Goal: Communication & Community: Answer question/provide support

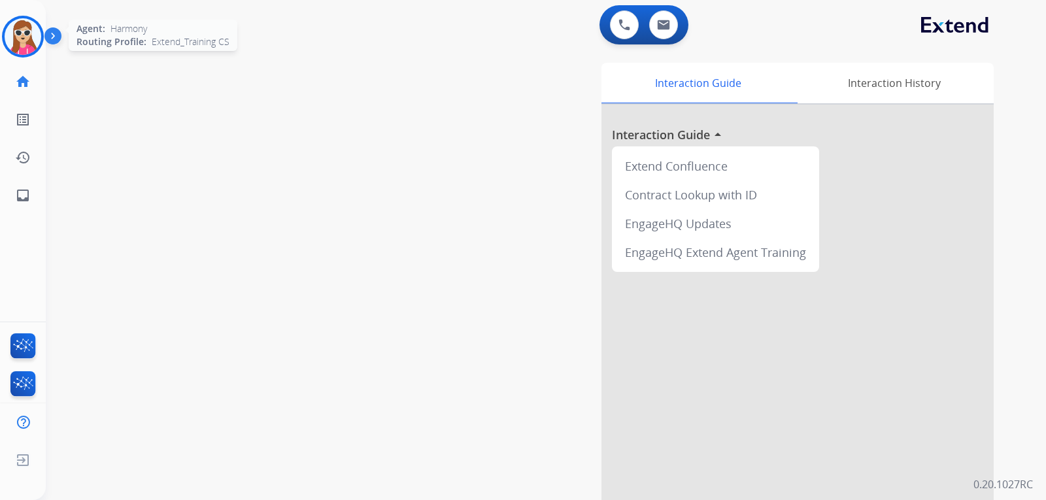
click at [14, 44] on img at bounding box center [23, 36] width 37 height 37
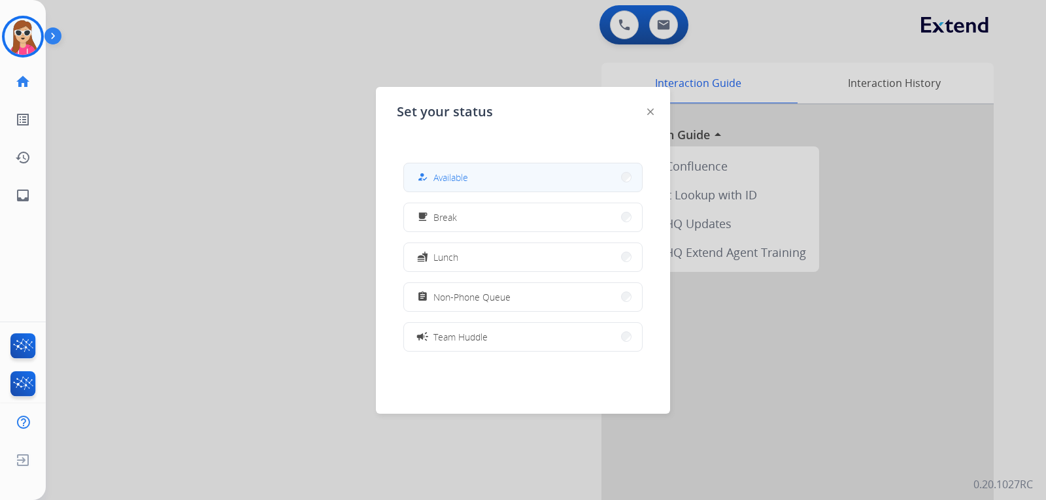
click at [555, 184] on button "how_to_reg Available" at bounding box center [523, 178] width 238 height 28
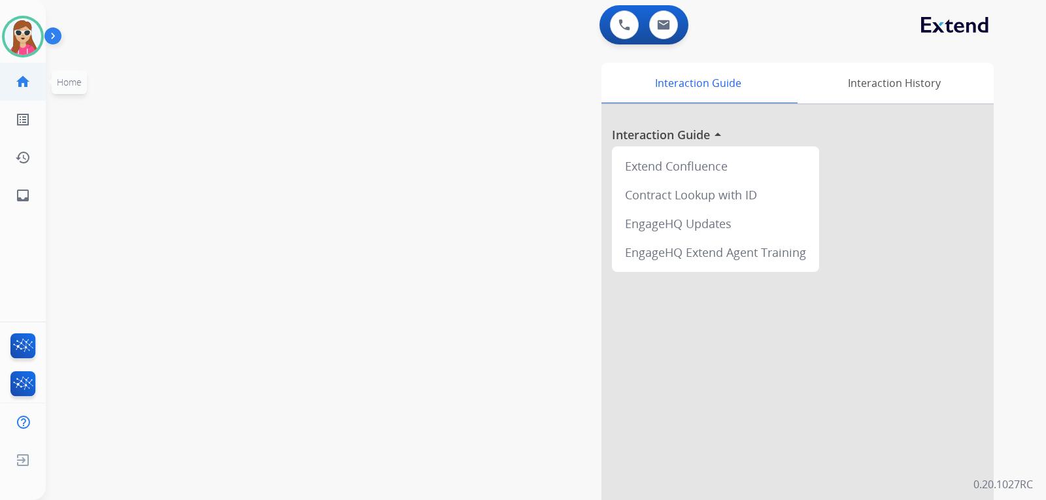
click at [22, 89] on mat-icon "home" at bounding box center [23, 82] width 16 height 16
click at [35, 197] on link "inbox Emails" at bounding box center [23, 195] width 37 height 37
select select "**********"
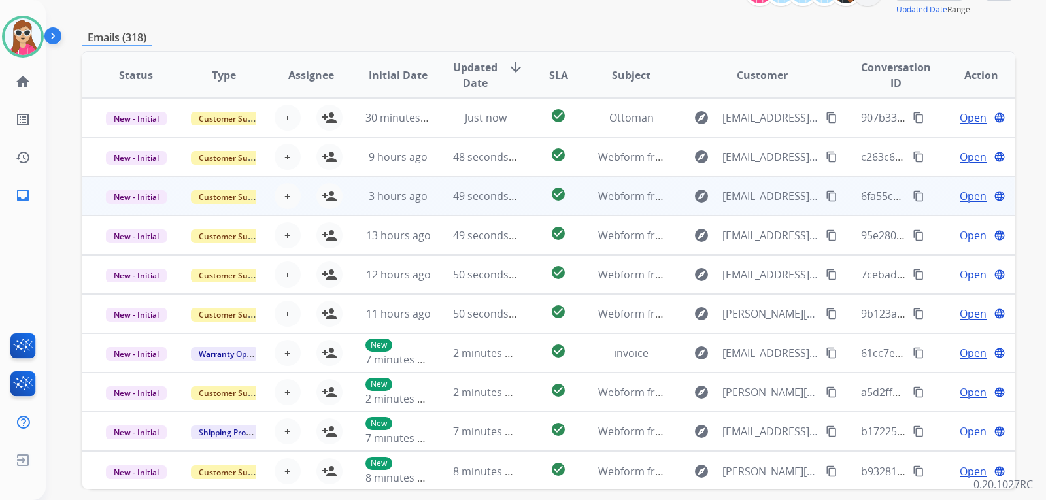
scroll to position [113, 0]
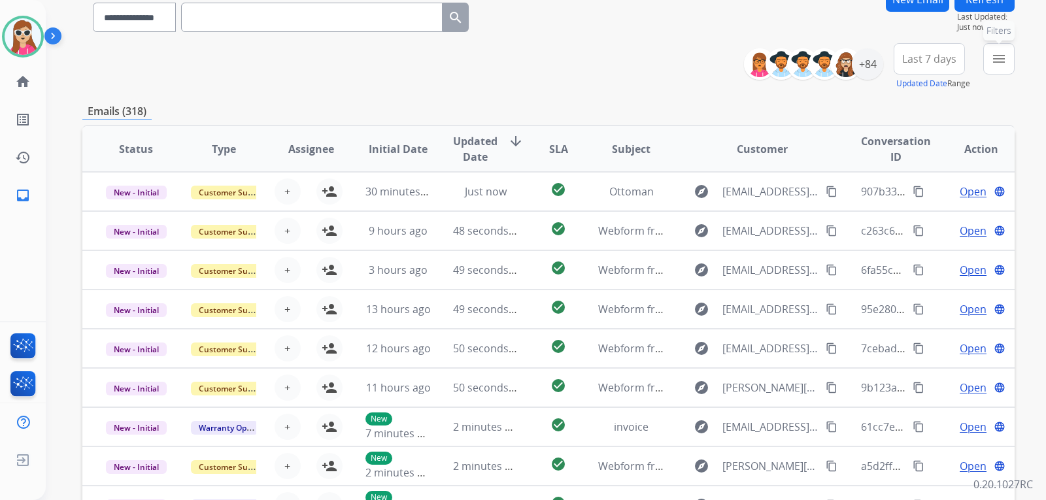
click at [995, 44] on button "menu Filters" at bounding box center [999, 58] width 31 height 31
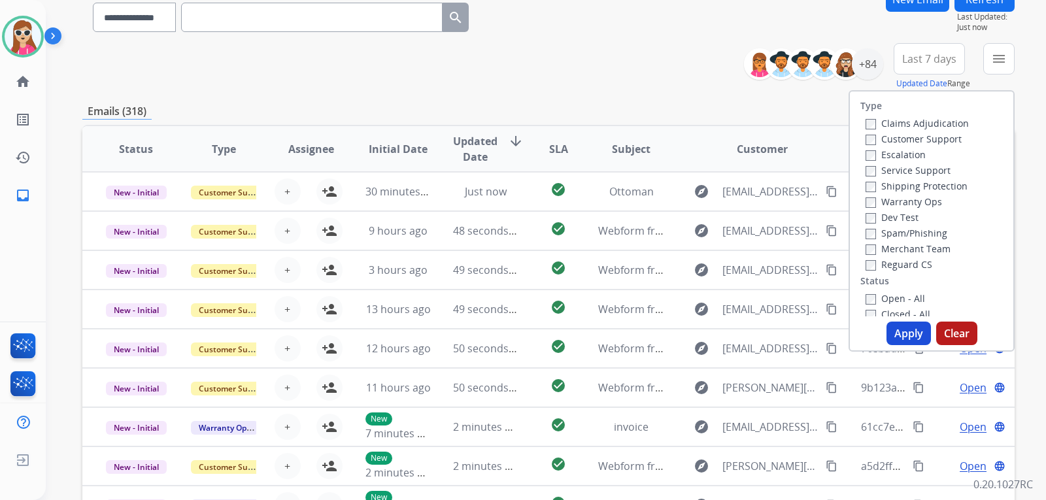
click at [943, 144] on label "Customer Support" at bounding box center [914, 139] width 96 height 12
click at [952, 187] on label "Shipping Protection" at bounding box center [917, 186] width 102 height 12
click at [916, 262] on label "Reguard CS" at bounding box center [899, 264] width 67 height 12
click at [903, 300] on label "Open - All" at bounding box center [896, 298] width 60 height 12
click at [882, 294] on label "Open - All" at bounding box center [896, 298] width 60 height 12
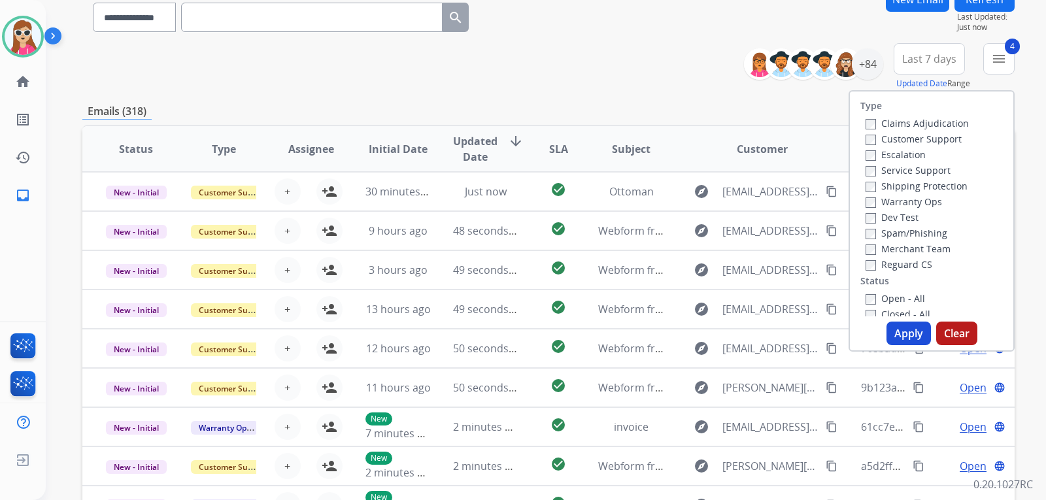
click at [887, 325] on button "Apply" at bounding box center [909, 334] width 44 height 24
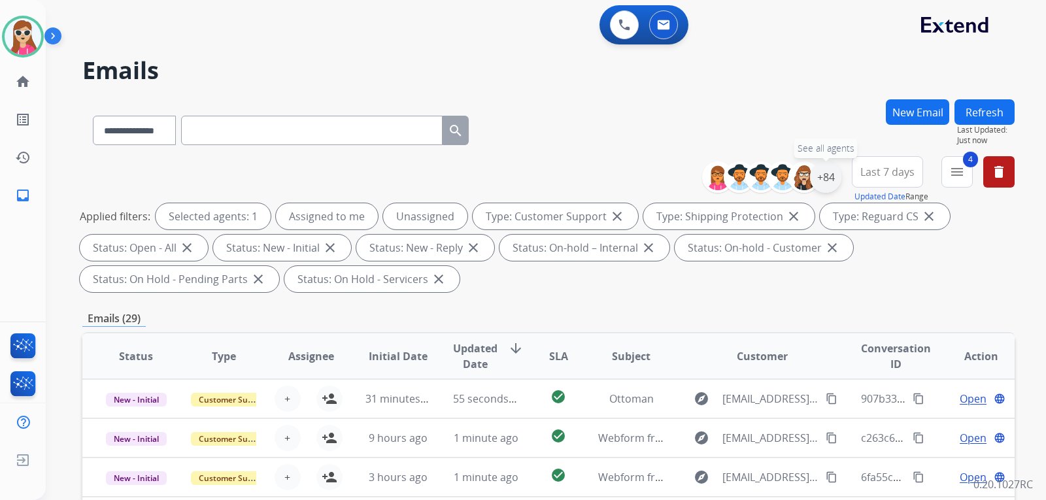
click at [838, 175] on div "+84" at bounding box center [825, 177] width 31 height 31
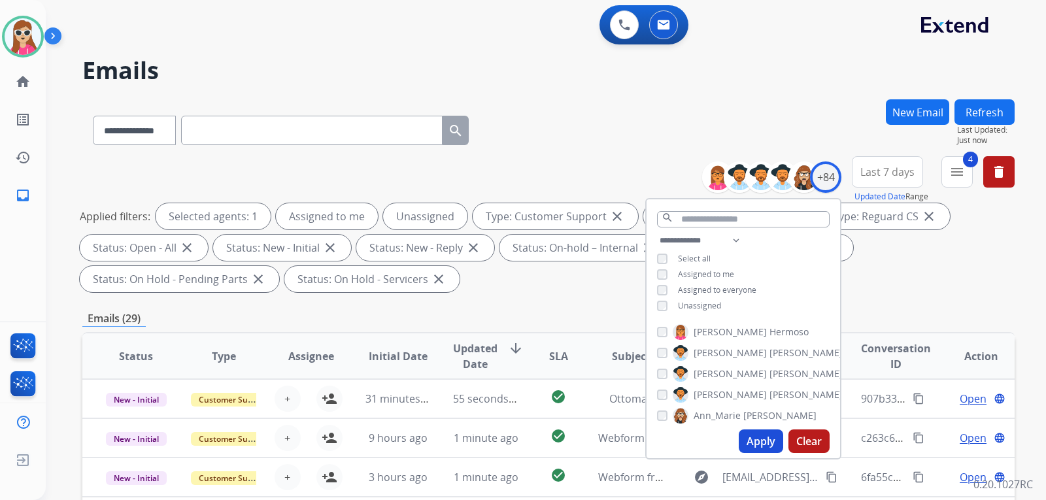
click at [709, 301] on span "Unassigned" at bounding box center [699, 305] width 43 height 11
click at [739, 435] on button "Apply" at bounding box center [761, 442] width 44 height 24
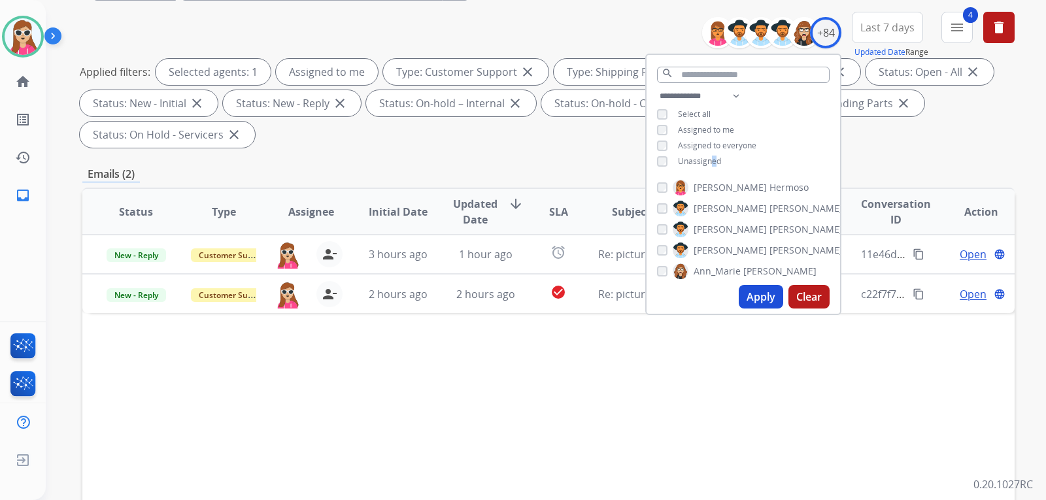
scroll to position [196, 0]
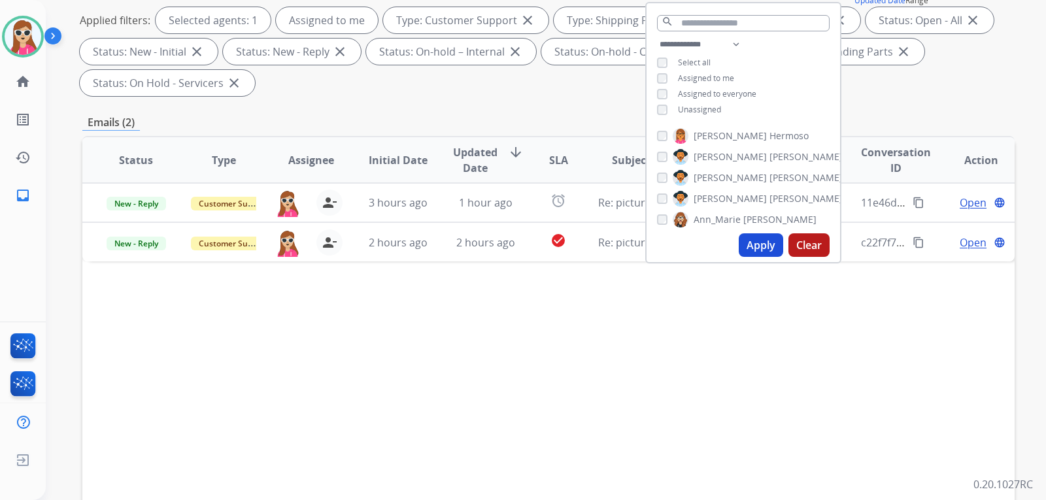
drag, startPoint x: 591, startPoint y: 397, endPoint x: 605, endPoint y: 409, distance: 18.1
click at [605, 396] on div "Status Type Assignee Initial Date Updated Date arrow_downward SLA Subject Custo…" at bounding box center [548, 355] width 933 height 438
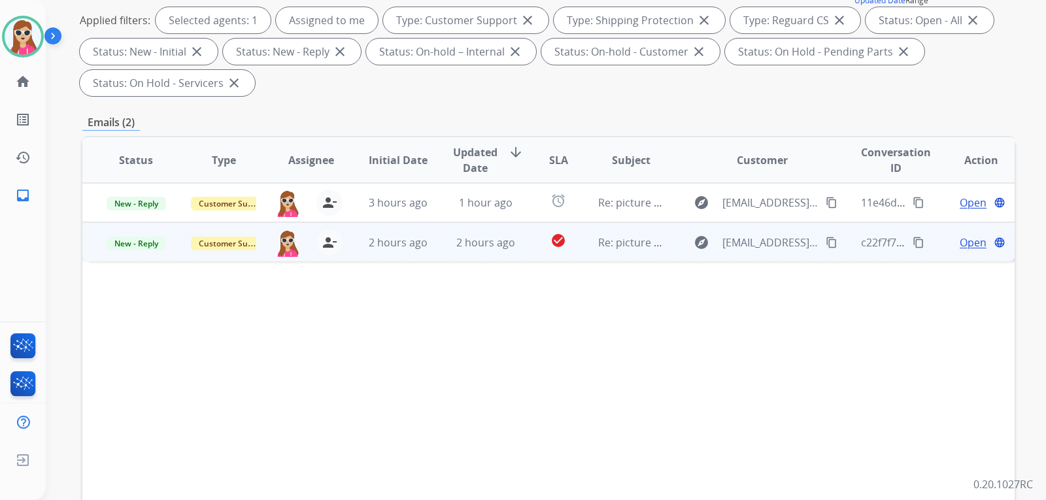
click at [519, 236] on td "check_circle" at bounding box center [548, 241] width 58 height 39
click at [826, 238] on mat-icon "content_copy" at bounding box center [832, 242] width 12 height 12
click at [967, 243] on span "Open" at bounding box center [973, 242] width 27 height 16
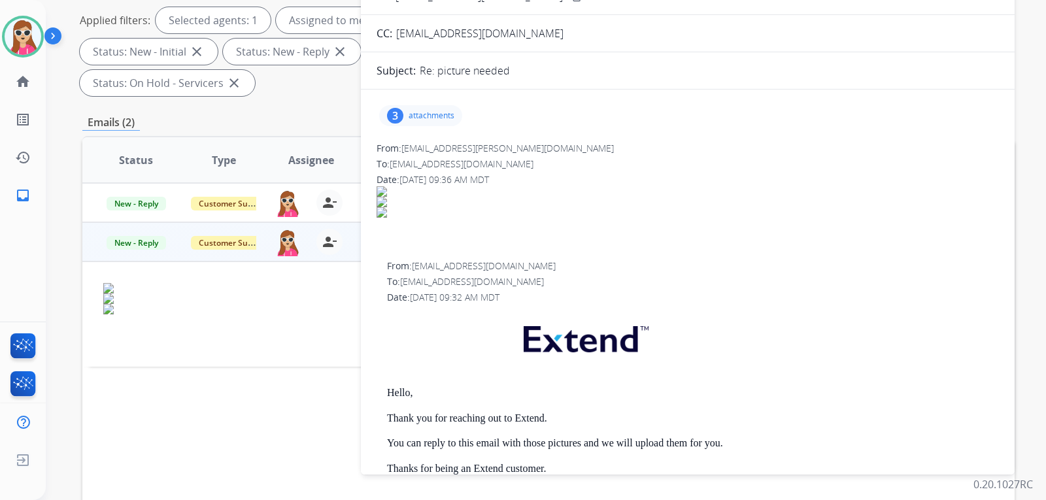
click at [438, 113] on p "attachments" at bounding box center [432, 116] width 46 height 10
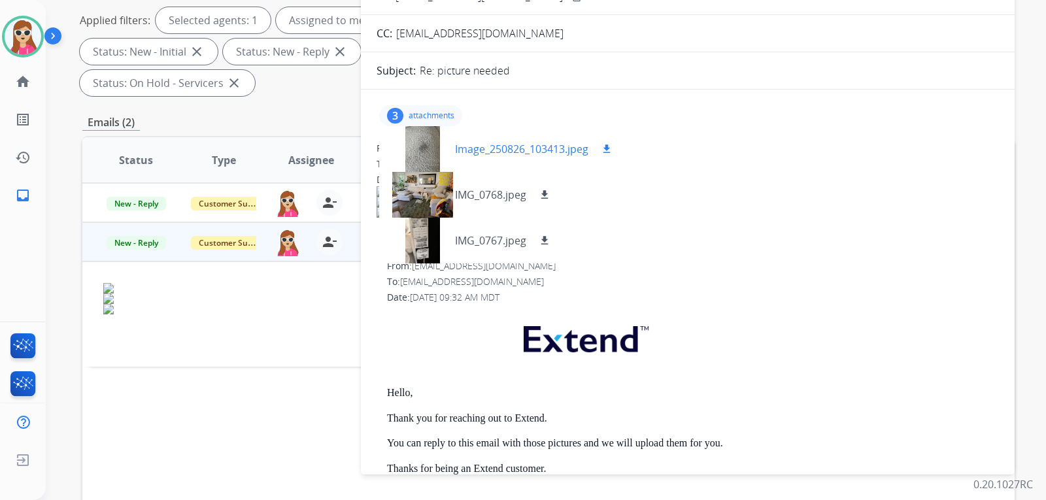
click at [610, 141] on button "download" at bounding box center [607, 149] width 16 height 16
click at [542, 194] on mat-icon "download" at bounding box center [545, 195] width 12 height 12
click at [549, 229] on div "IMG_0767.jpeg download" at bounding box center [471, 241] width 184 height 46
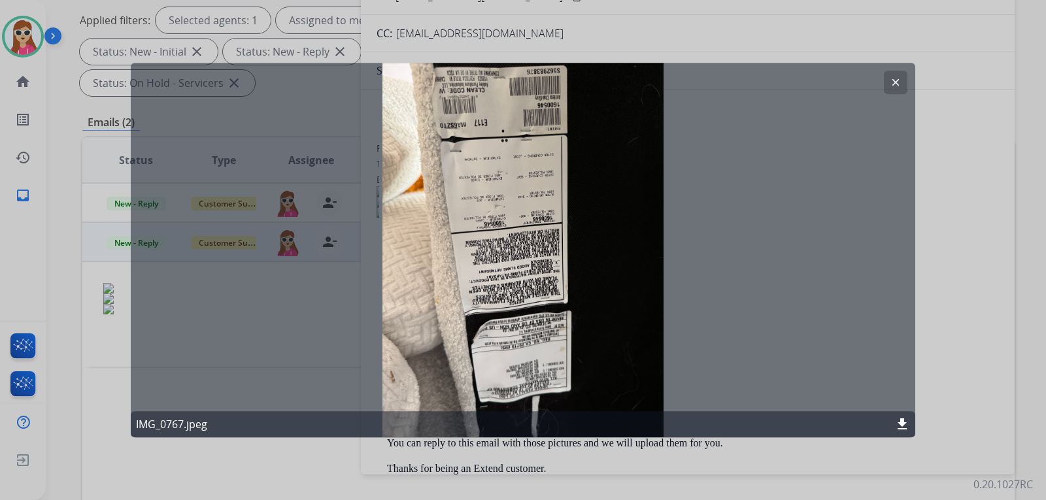
drag, startPoint x: 887, startPoint y: 86, endPoint x: 867, endPoint y: 99, distance: 24.0
click at [888, 84] on button "clear" at bounding box center [896, 83] width 24 height 24
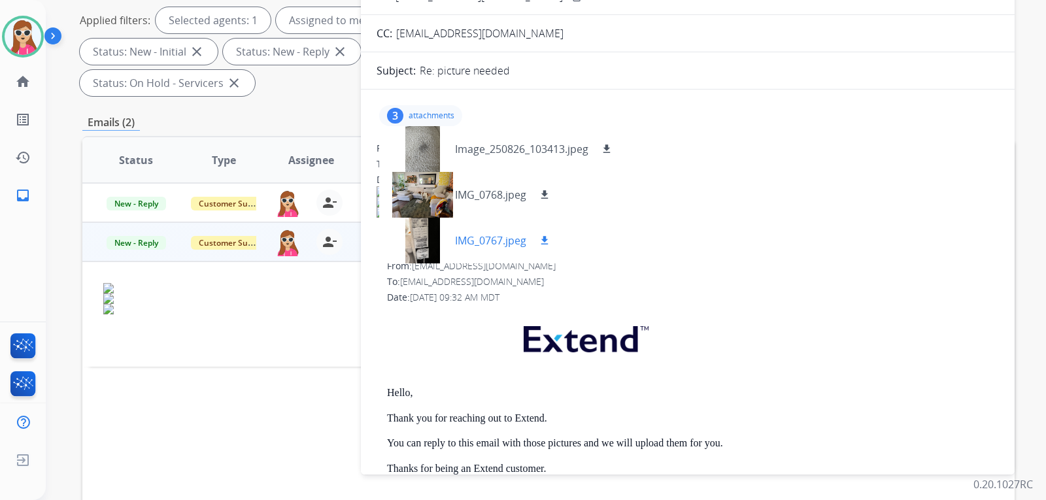
drag, startPoint x: 540, startPoint y: 238, endPoint x: 544, endPoint y: 227, distance: 12.0
click at [543, 237] on mat-icon "download" at bounding box center [545, 241] width 12 height 12
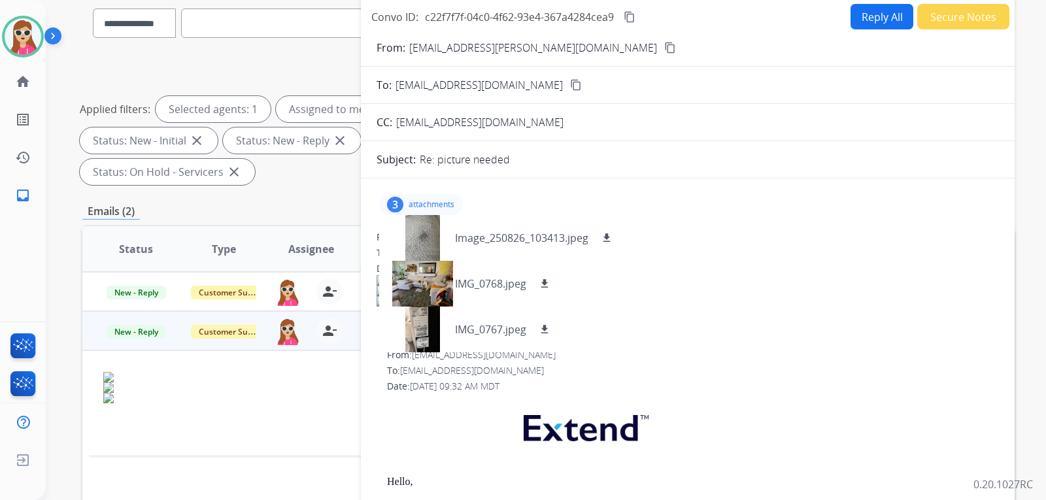
scroll to position [0, 0]
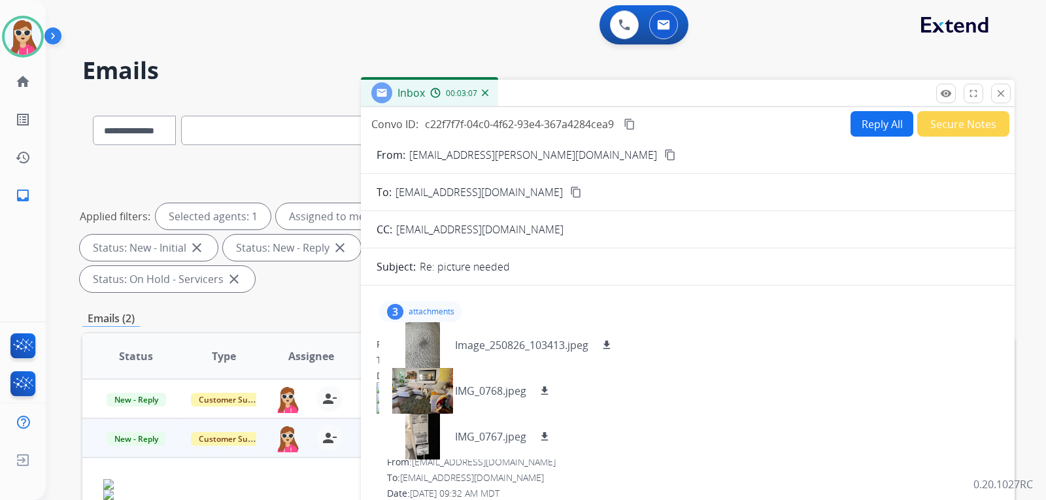
click at [699, 324] on div "3 attachments Image_250826_103413.jpeg download IMG_0768.jpeg download IMG_0767…" at bounding box center [688, 311] width 623 height 31
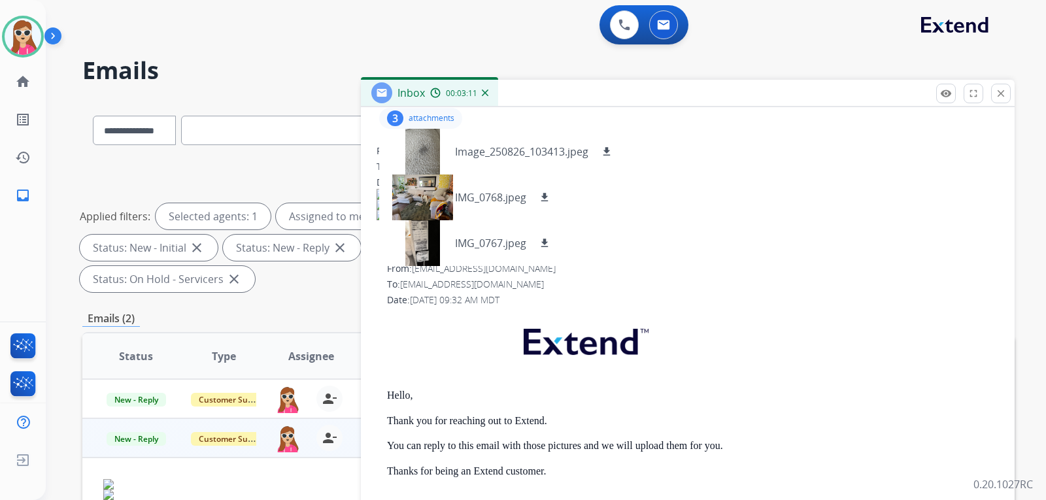
scroll to position [243, 0]
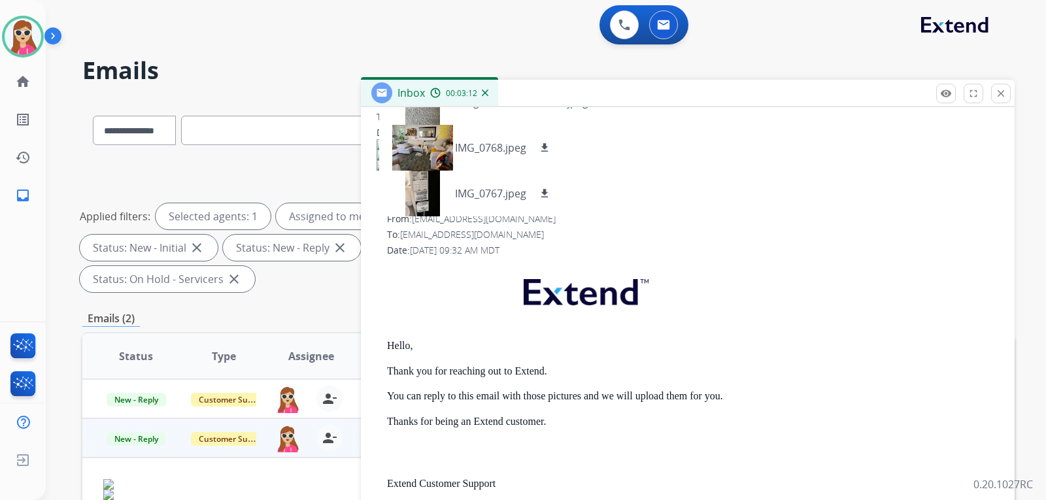
drag, startPoint x: 680, startPoint y: 307, endPoint x: 638, endPoint y: 301, distance: 42.3
click at [638, 301] on img at bounding box center [585, 290] width 154 height 52
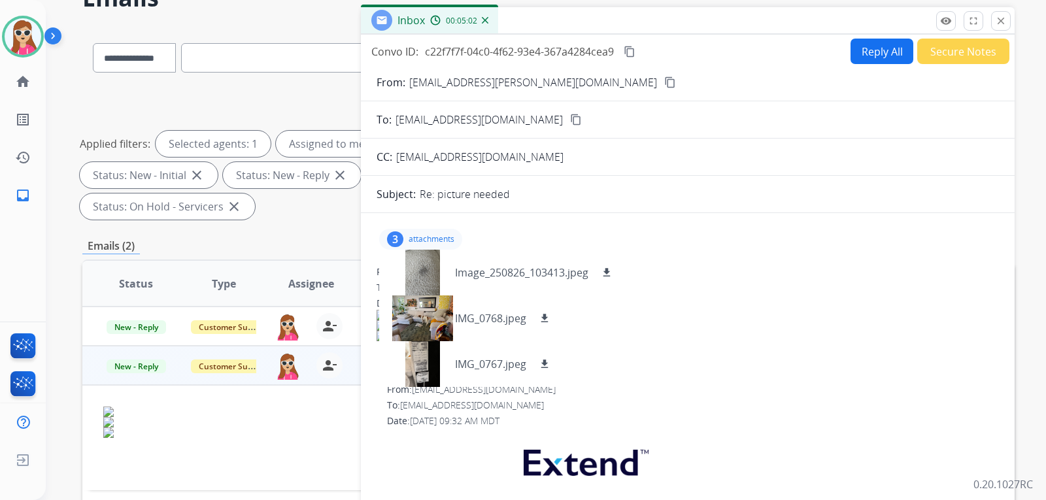
scroll to position [65, 0]
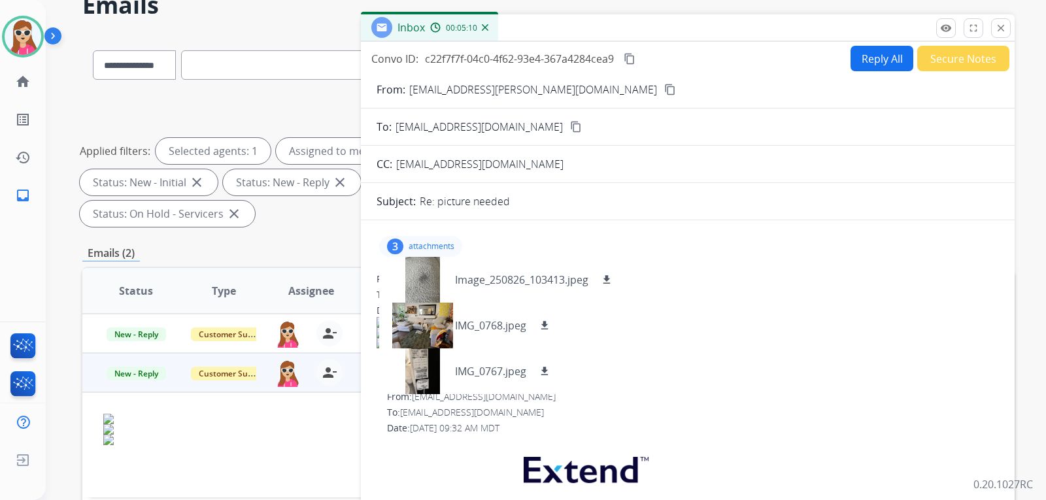
click at [870, 54] on button "Reply All" at bounding box center [882, 59] width 63 height 26
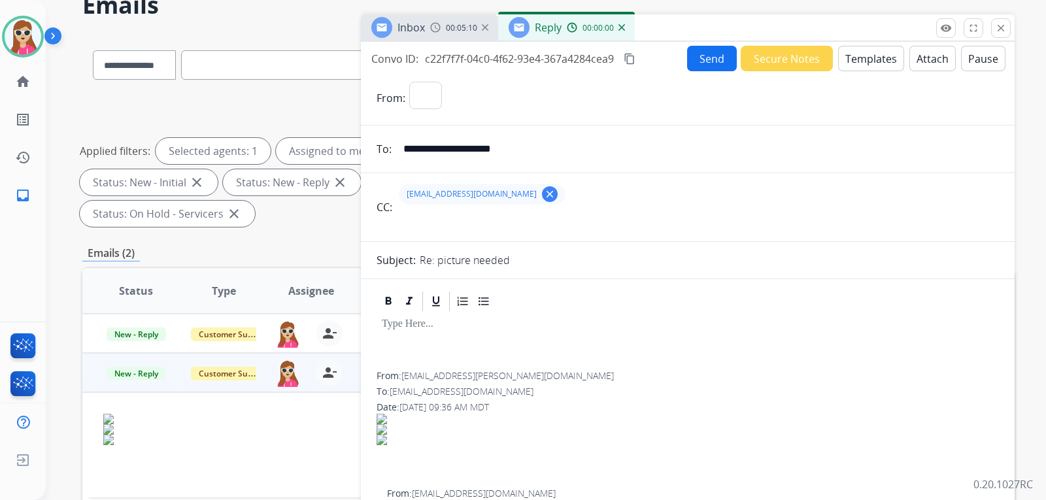
select select "**********"
click at [867, 54] on button "Templates" at bounding box center [871, 59] width 66 height 26
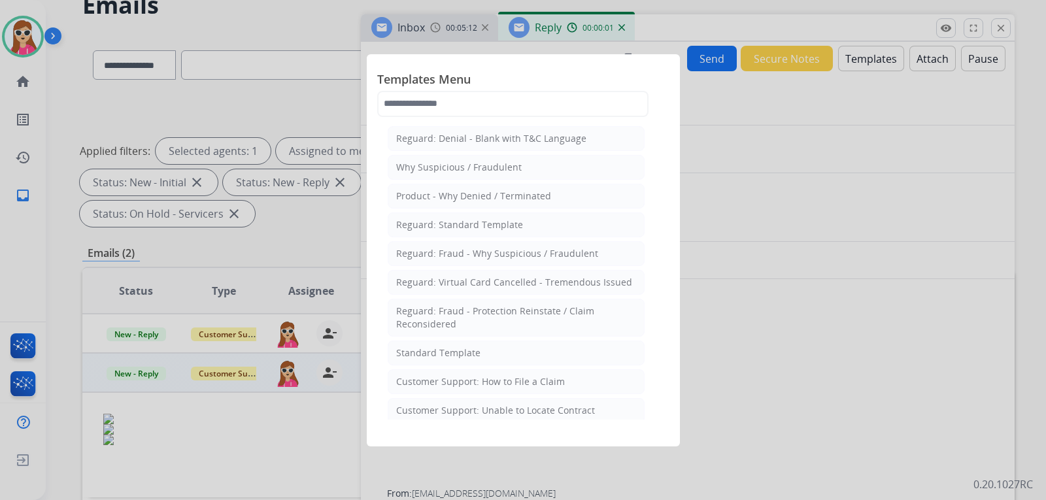
click at [446, 353] on div "Standard Template" at bounding box center [438, 353] width 84 height 13
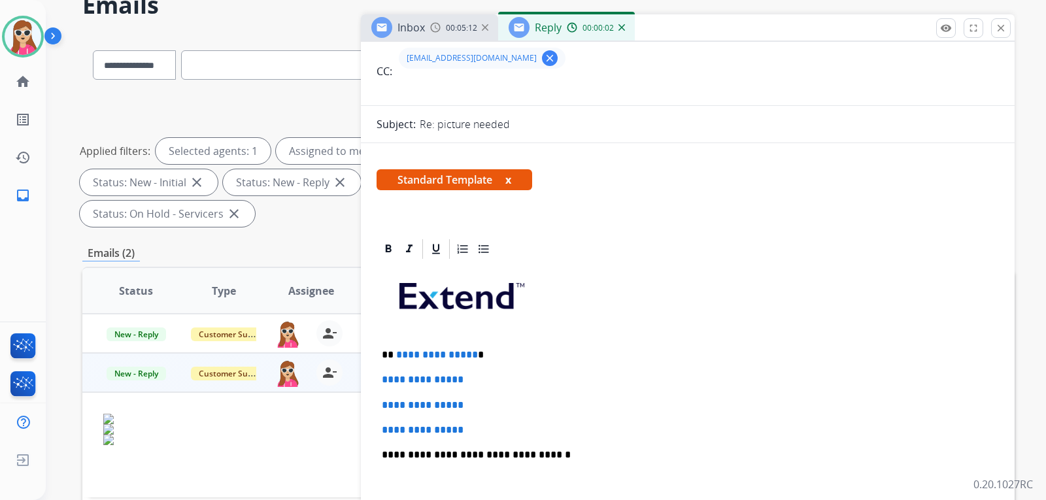
scroll to position [196, 0]
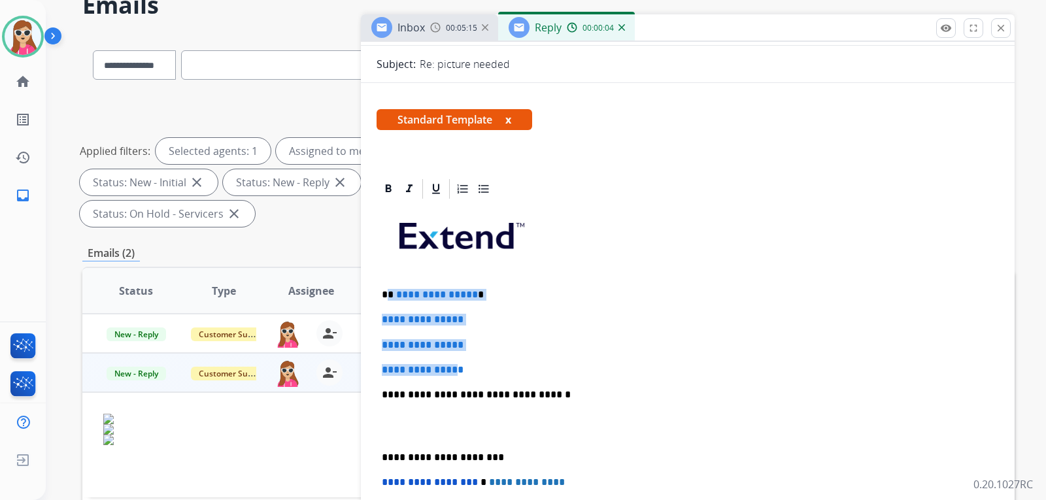
drag, startPoint x: 389, startPoint y: 290, endPoint x: 468, endPoint y: 362, distance: 106.5
click at [468, 362] on div "**********" at bounding box center [688, 426] width 623 height 450
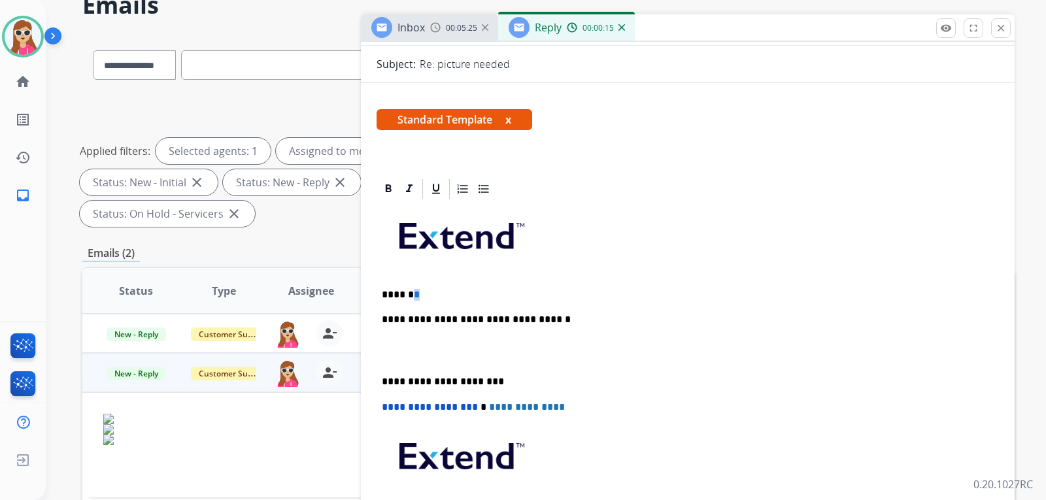
drag, startPoint x: 442, startPoint y: 300, endPoint x: 407, endPoint y: 294, distance: 35.3
click at [407, 294] on p "****** *" at bounding box center [683, 295] width 602 height 12
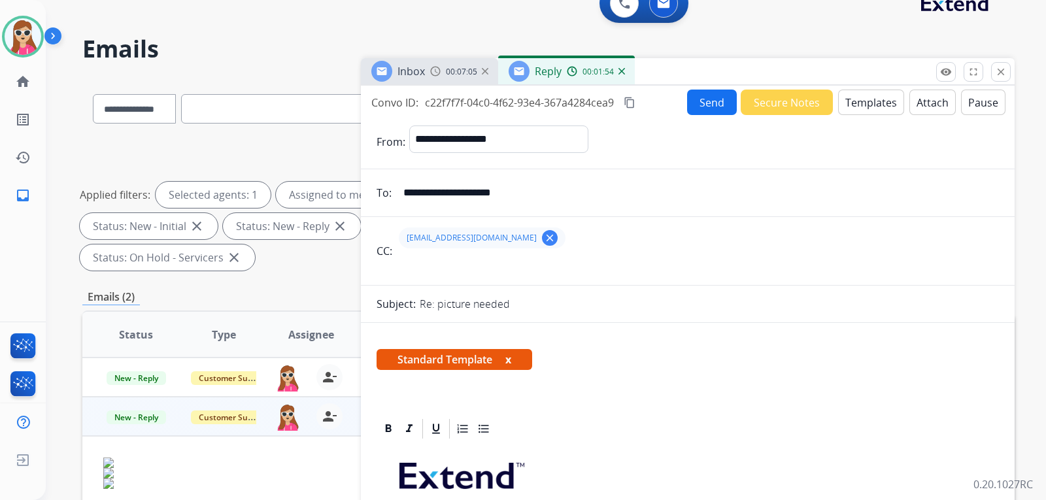
scroll to position [0, 0]
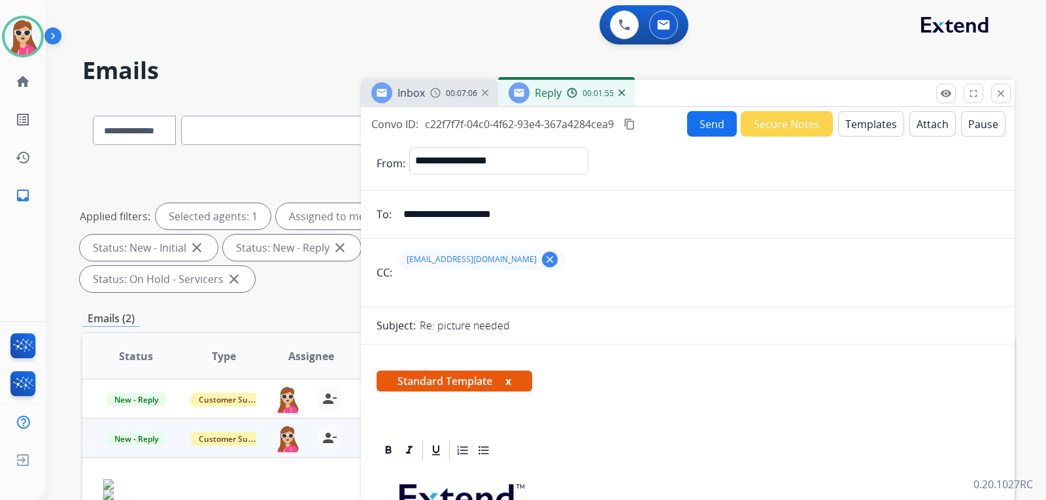
click at [707, 129] on button "Send" at bounding box center [712, 124] width 50 height 26
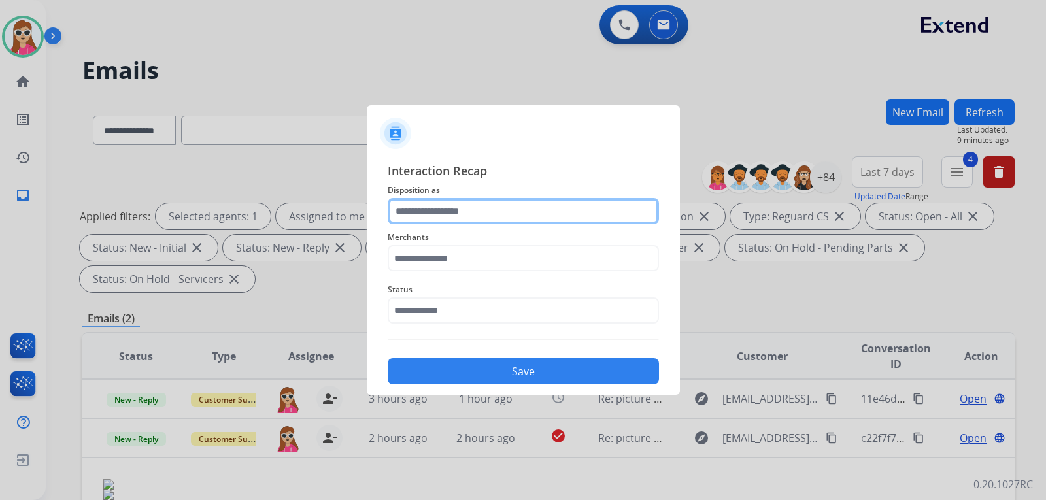
click at [485, 215] on input "text" at bounding box center [523, 211] width 271 height 26
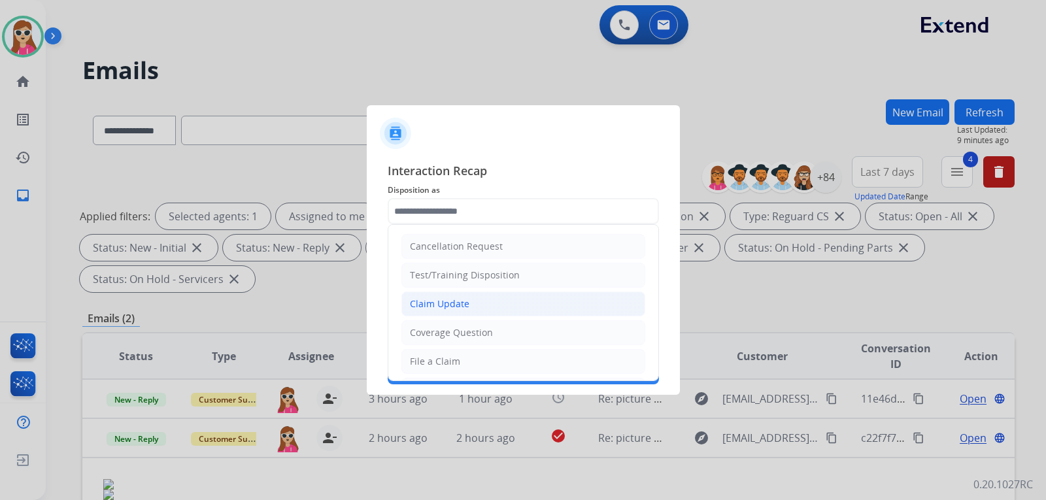
click at [483, 307] on li "Claim Update" at bounding box center [524, 304] width 244 height 25
type input "**********"
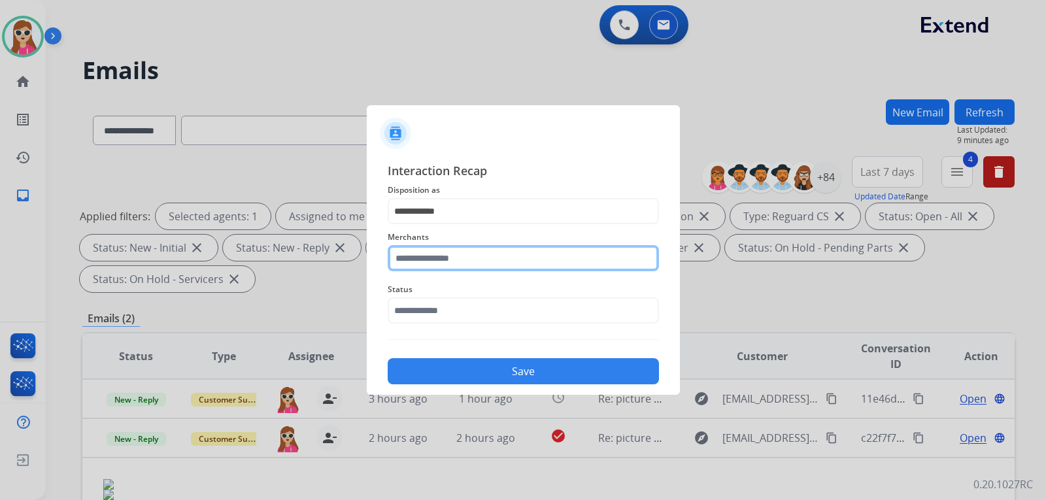
click at [484, 266] on input "text" at bounding box center [523, 258] width 271 height 26
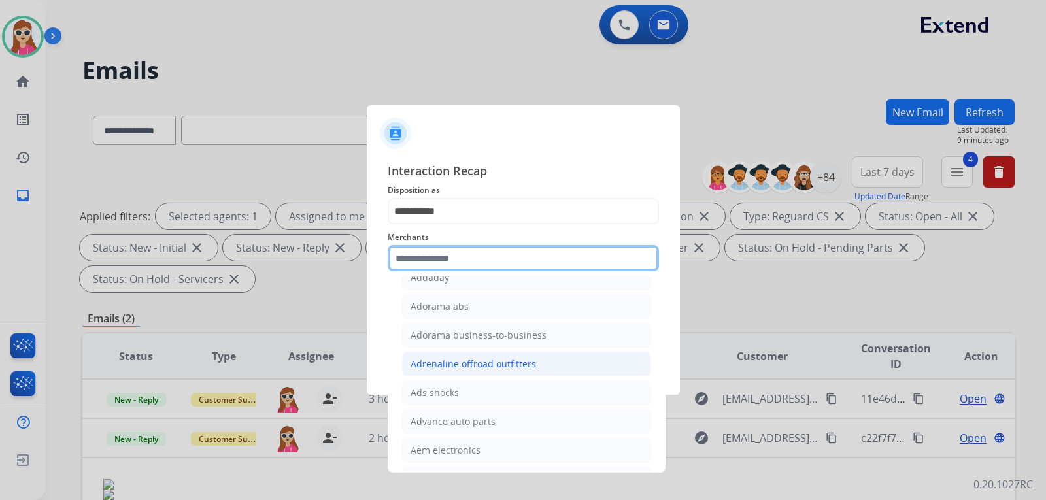
scroll to position [392, 0]
click at [461, 260] on input "text" at bounding box center [523, 258] width 271 height 26
type input "*"
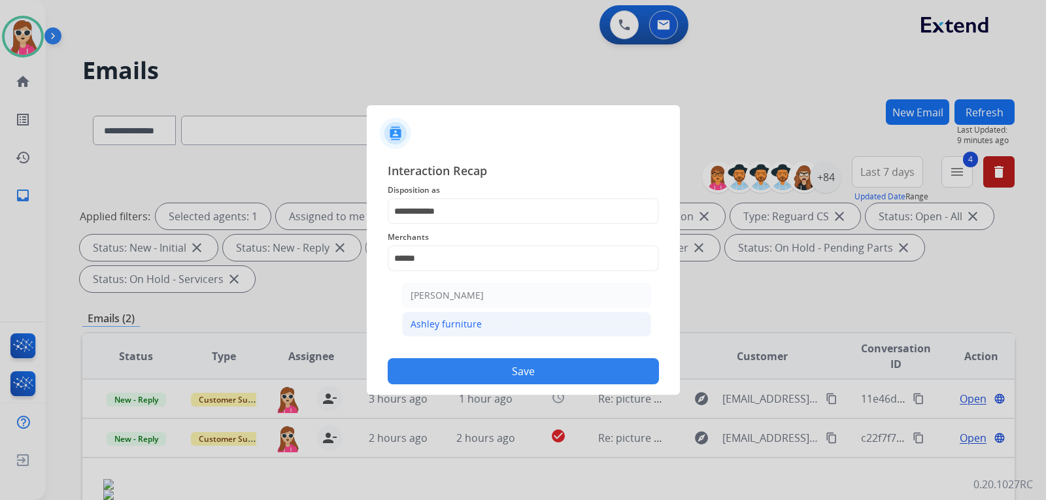
click at [476, 326] on div "Ashley furniture" at bounding box center [446, 324] width 71 height 13
type input "**********"
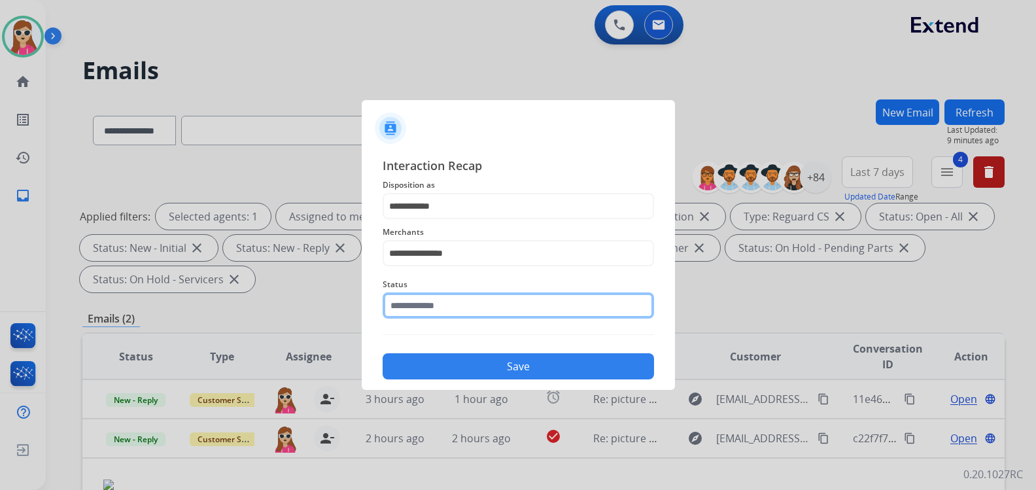
click at [487, 316] on input "text" at bounding box center [518, 305] width 271 height 26
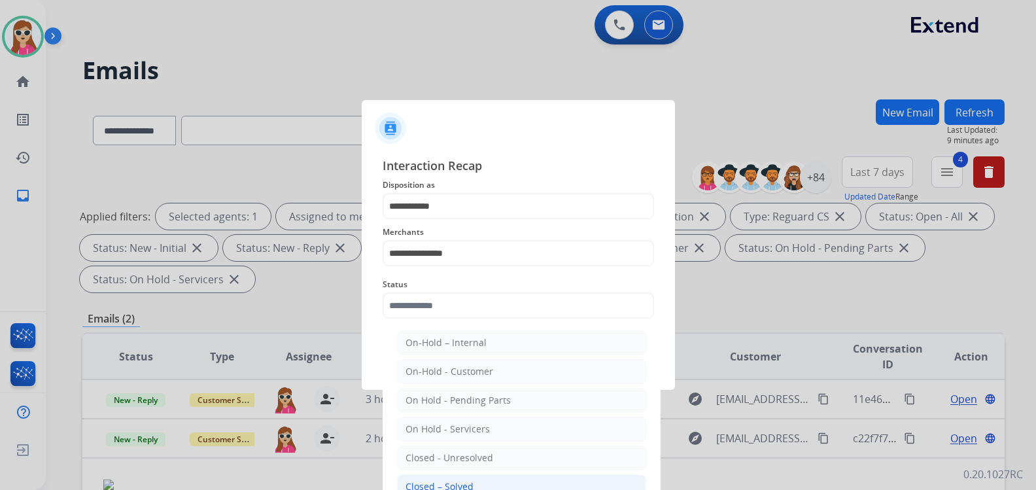
click at [458, 483] on div "Closed – Solved" at bounding box center [439, 486] width 68 height 13
type input "**********"
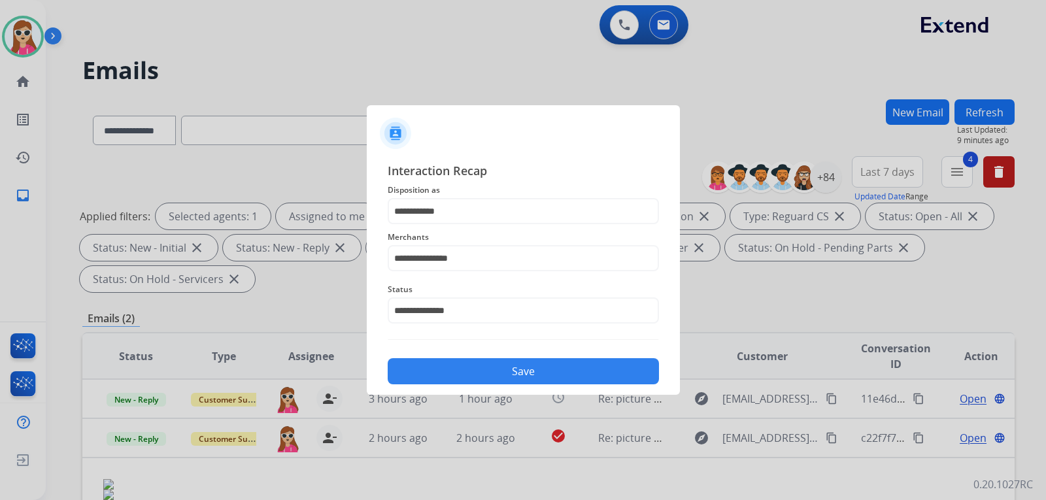
click at [471, 373] on button "Save" at bounding box center [523, 371] width 271 height 26
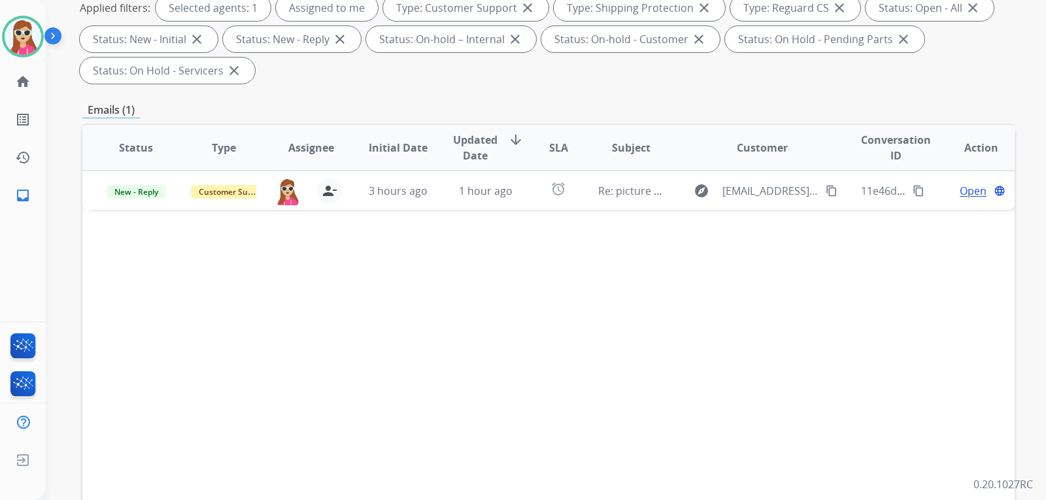
scroll to position [262, 0]
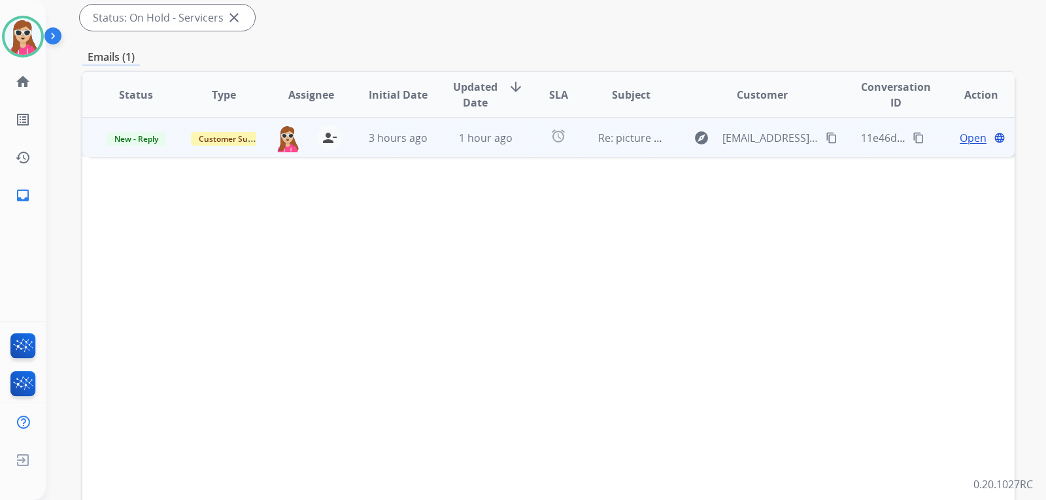
click at [519, 148] on td "alarm" at bounding box center [548, 137] width 58 height 39
click at [965, 135] on span "Open" at bounding box center [973, 137] width 27 height 16
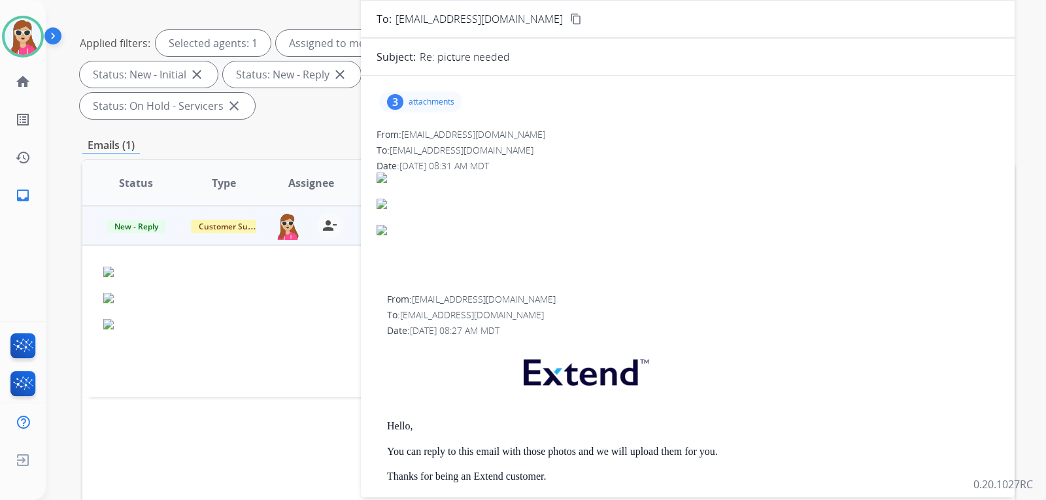
scroll to position [65, 0]
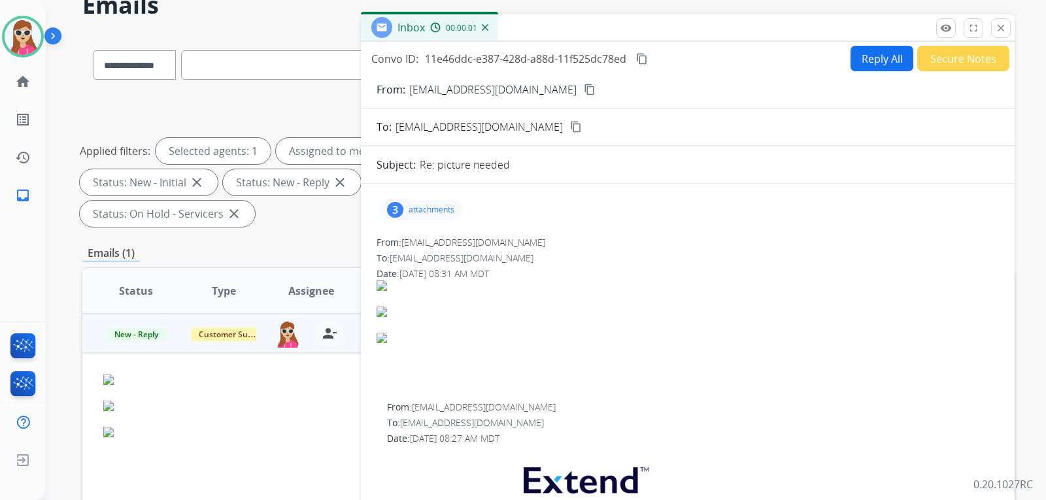
click at [458, 207] on div "3 attachments" at bounding box center [420, 209] width 83 height 21
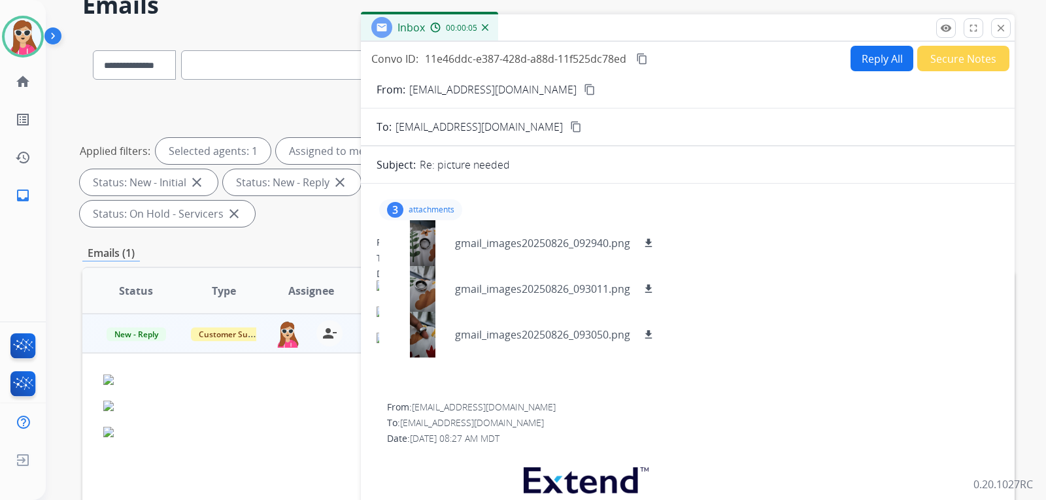
click at [873, 68] on button "Reply All" at bounding box center [882, 59] width 63 height 26
select select "**********"
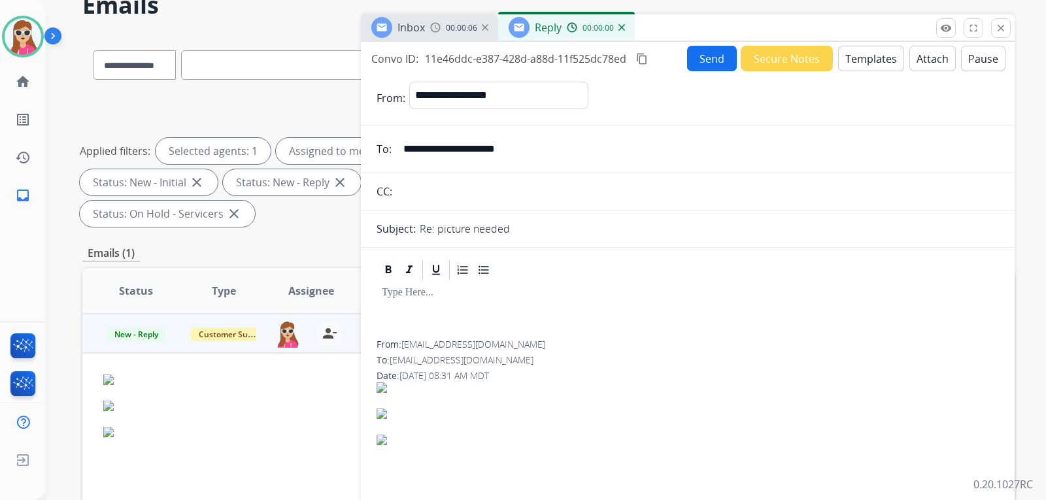
click at [873, 48] on button "Templates" at bounding box center [871, 59] width 66 height 26
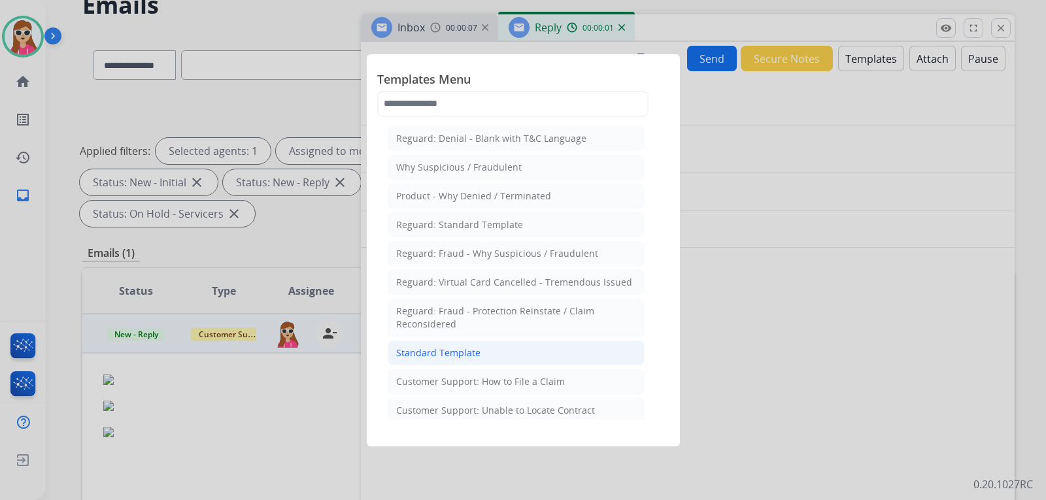
click at [497, 343] on li "Standard Template" at bounding box center [516, 353] width 257 height 25
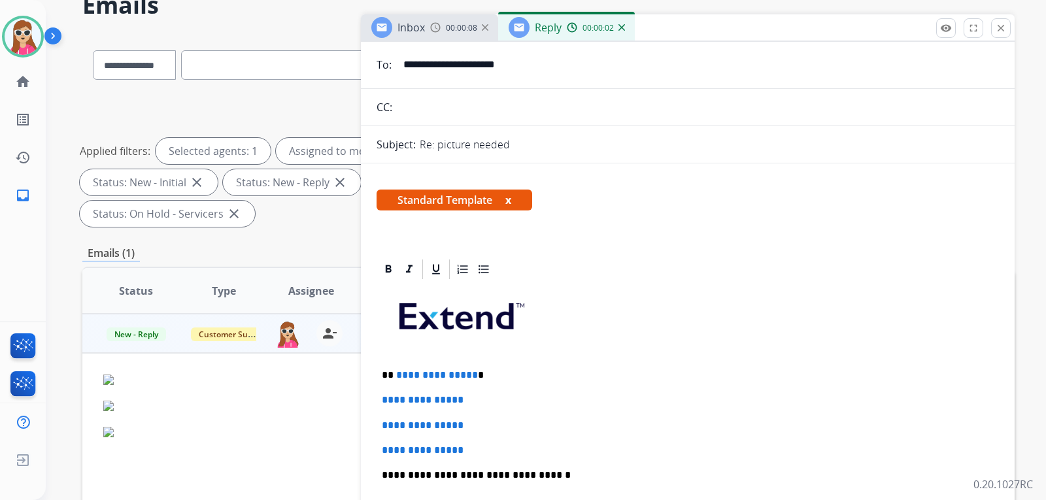
scroll to position [262, 0]
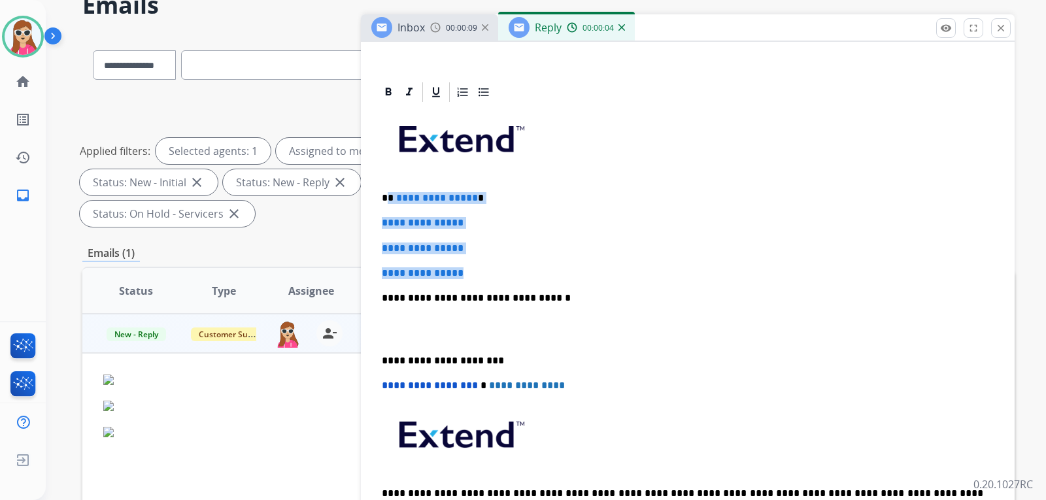
drag, startPoint x: 388, startPoint y: 201, endPoint x: 484, endPoint y: 272, distance: 119.2
click at [484, 272] on div "**********" at bounding box center [688, 329] width 623 height 450
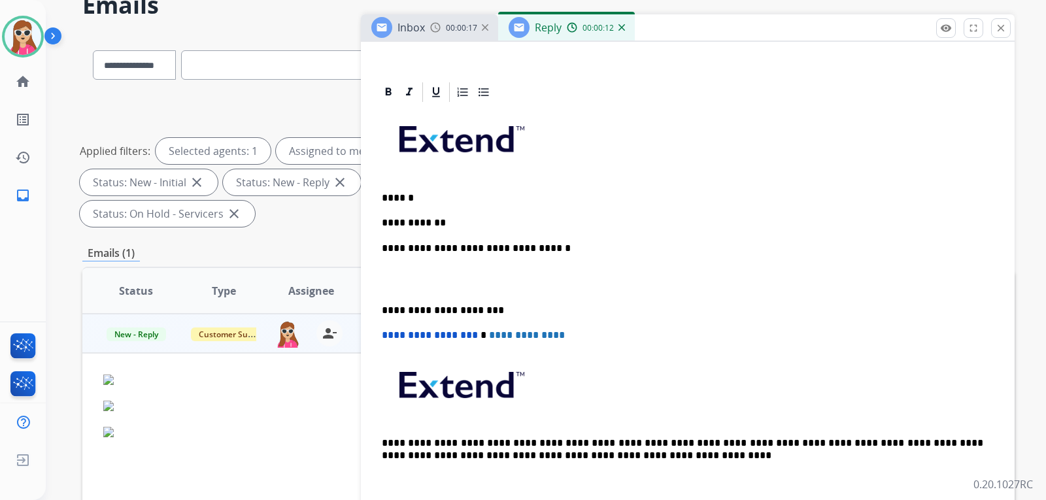
click at [415, 223] on p "**********" at bounding box center [683, 223] width 602 height 12
click at [411, 223] on p "**********" at bounding box center [683, 223] width 602 height 12
click at [487, 227] on p "**********" at bounding box center [683, 223] width 602 height 12
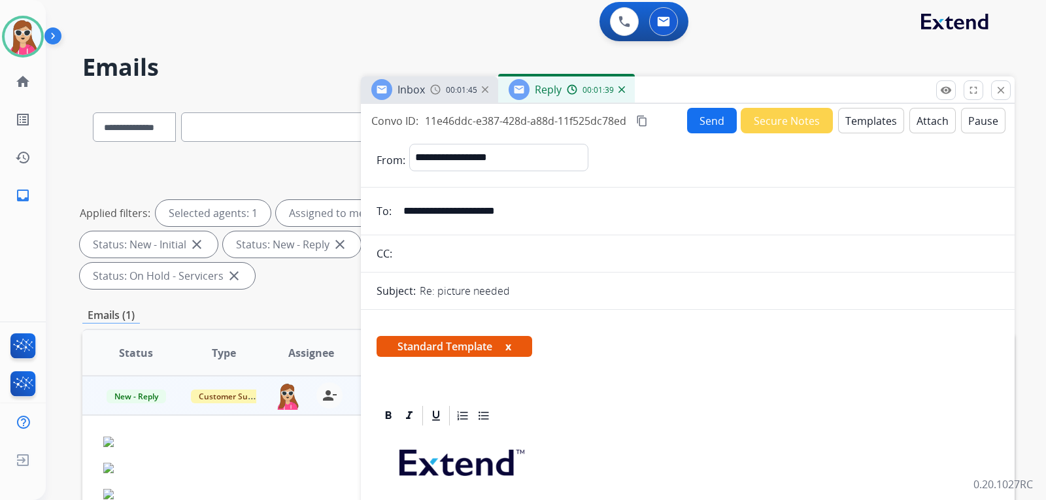
scroll to position [0, 0]
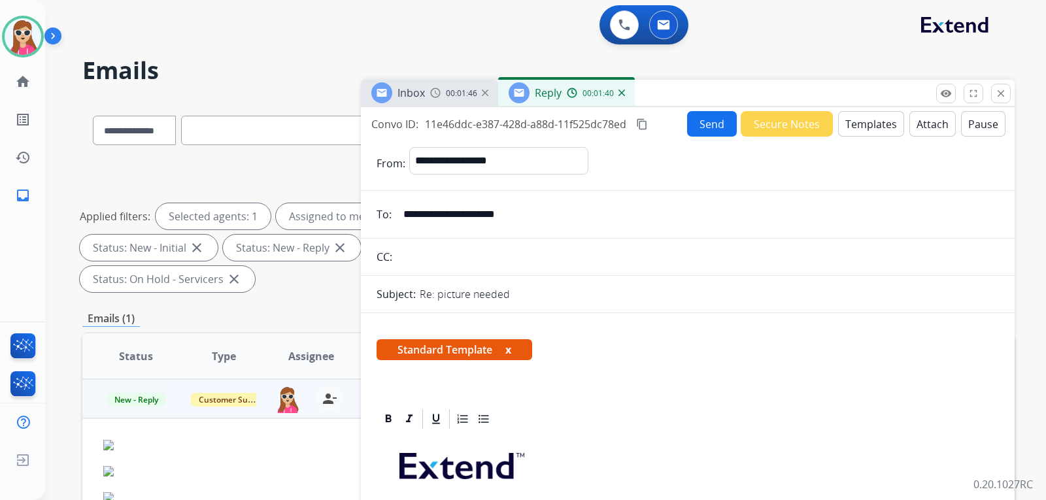
click at [693, 125] on button "Send" at bounding box center [712, 124] width 50 height 26
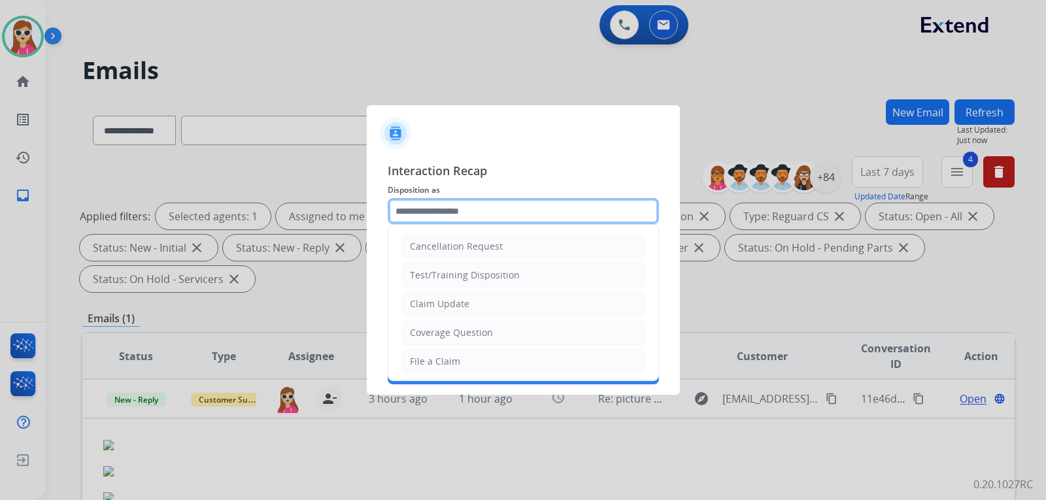
click at [530, 218] on input "text" at bounding box center [523, 211] width 271 height 26
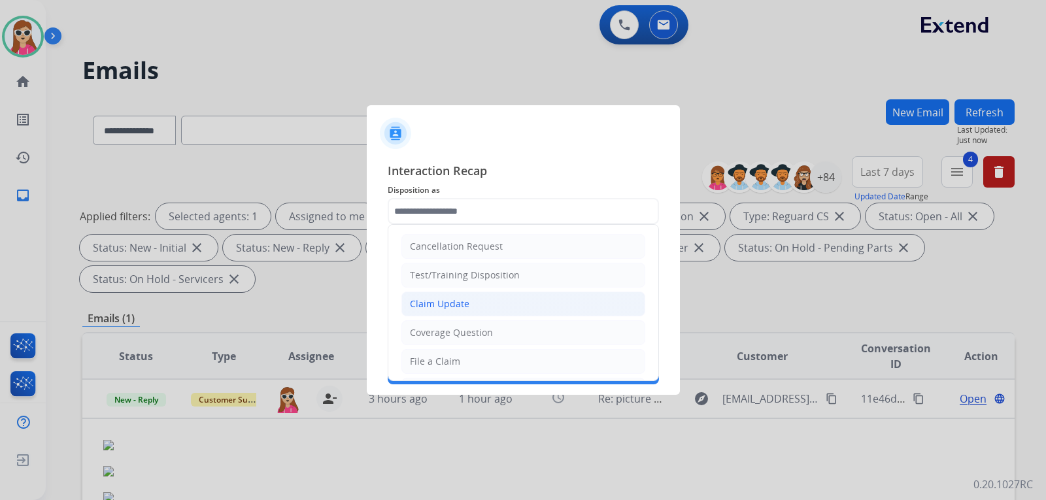
click at [487, 308] on li "Claim Update" at bounding box center [524, 304] width 244 height 25
type input "**********"
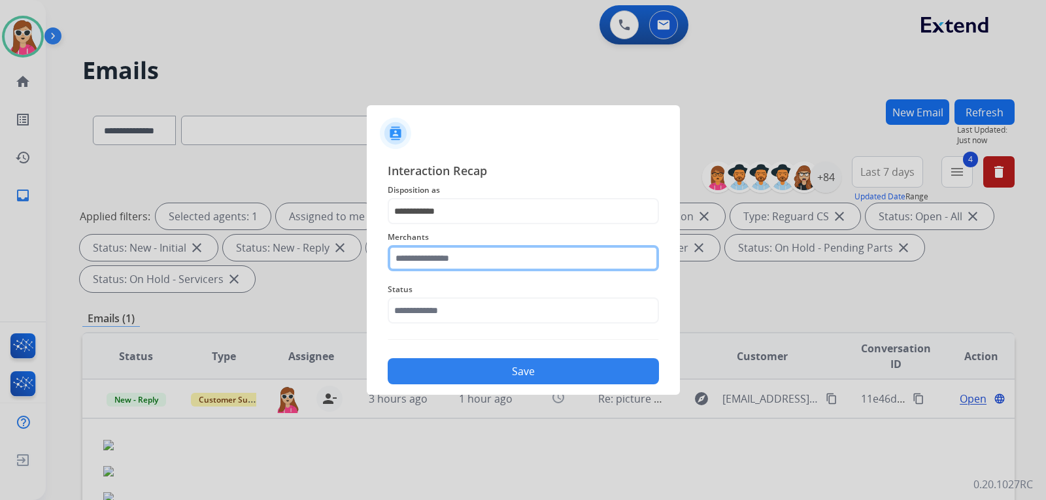
click at [479, 258] on input "text" at bounding box center [523, 258] width 271 height 26
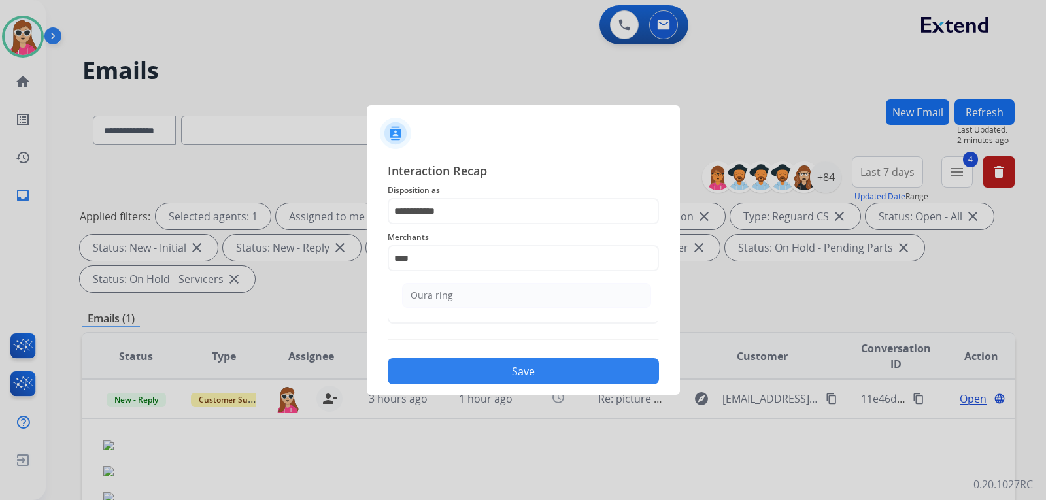
click at [463, 310] on ul "Oura ring" at bounding box center [526, 299] width 257 height 44
click at [471, 298] on li "Oura ring" at bounding box center [526, 295] width 249 height 25
type input "*********"
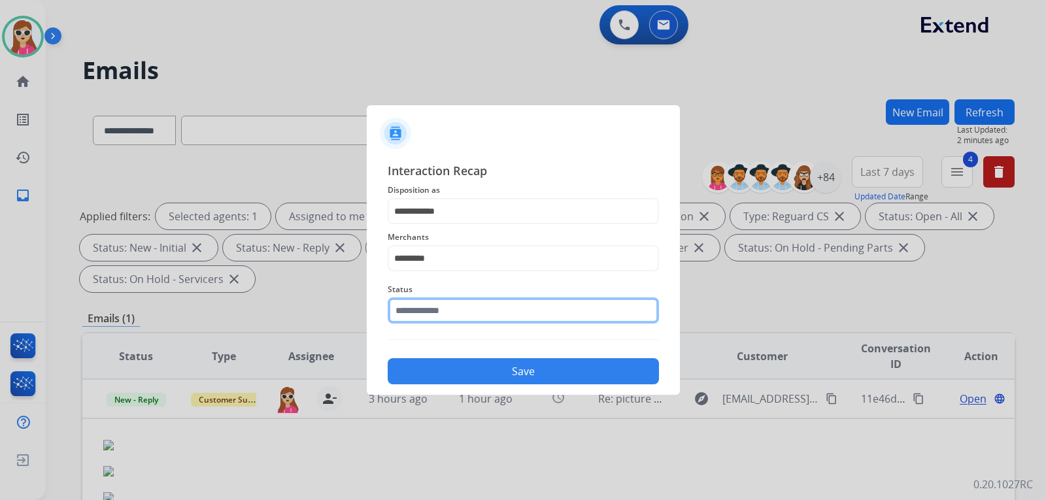
click at [466, 313] on input "text" at bounding box center [523, 311] width 271 height 26
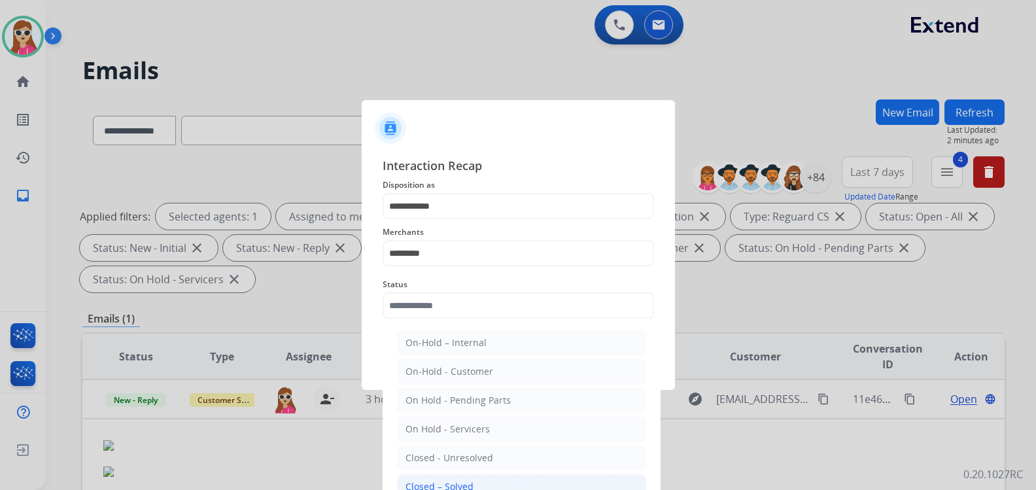
click at [496, 481] on li "Closed – Solved" at bounding box center [521, 486] width 249 height 25
type input "**********"
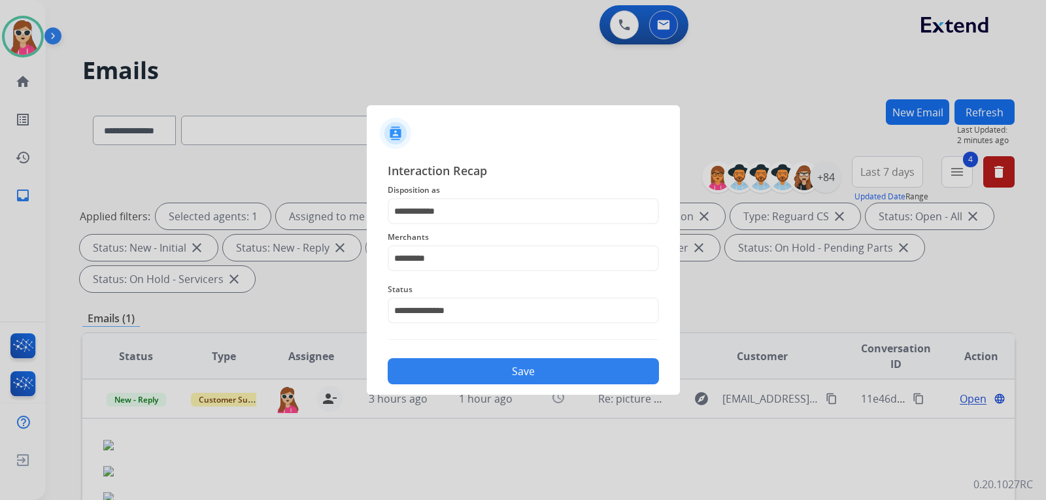
click at [517, 369] on button "Save" at bounding box center [523, 371] width 271 height 26
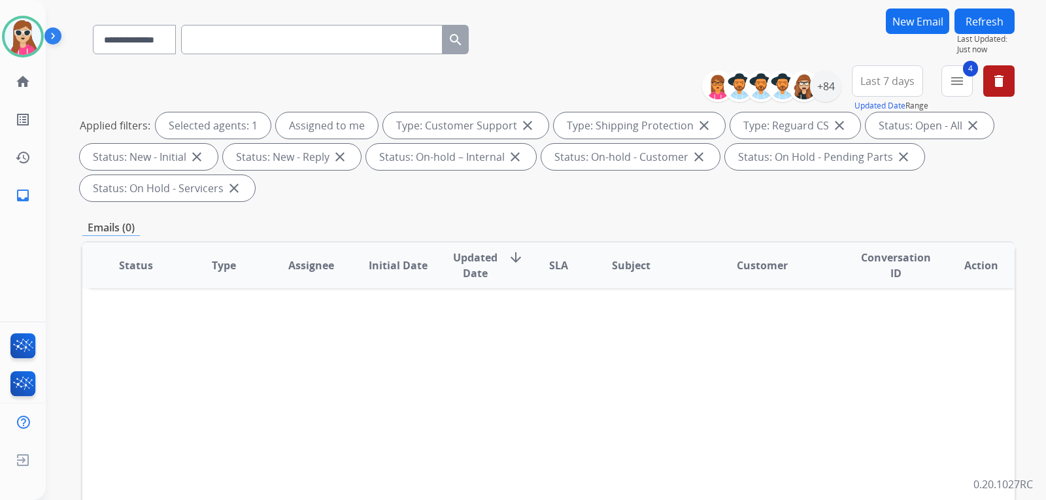
scroll to position [65, 0]
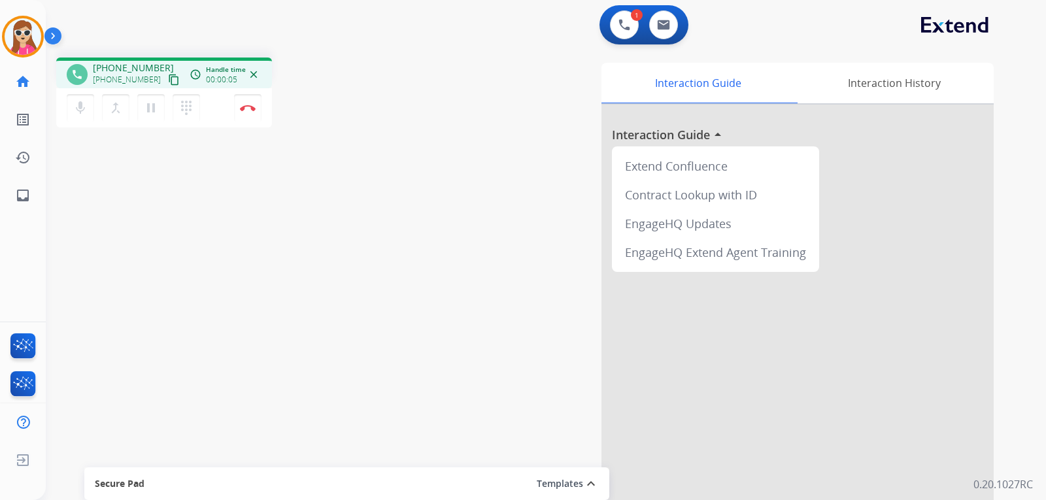
click at [168, 77] on mat-icon "content_copy" at bounding box center [174, 80] width 12 height 12
click at [168, 82] on mat-icon "content_copy" at bounding box center [174, 80] width 12 height 12
drag, startPoint x: 3, startPoint y: 479, endPoint x: -9, endPoint y: 441, distance: 40.2
click at [0, 441] on html "Outbound call Quit Outbound call Quit Schedule interaction + Add to my list Cus…" at bounding box center [523, 250] width 1046 height 500
click at [156, 103] on mat-icon "pause" at bounding box center [151, 108] width 16 height 16
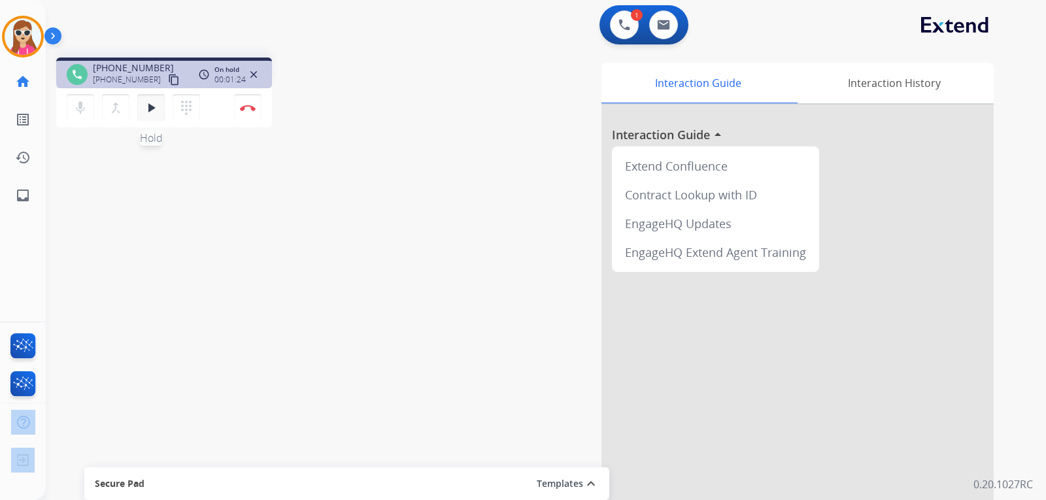
click at [155, 99] on button "play_arrow Hold" at bounding box center [150, 107] width 27 height 27
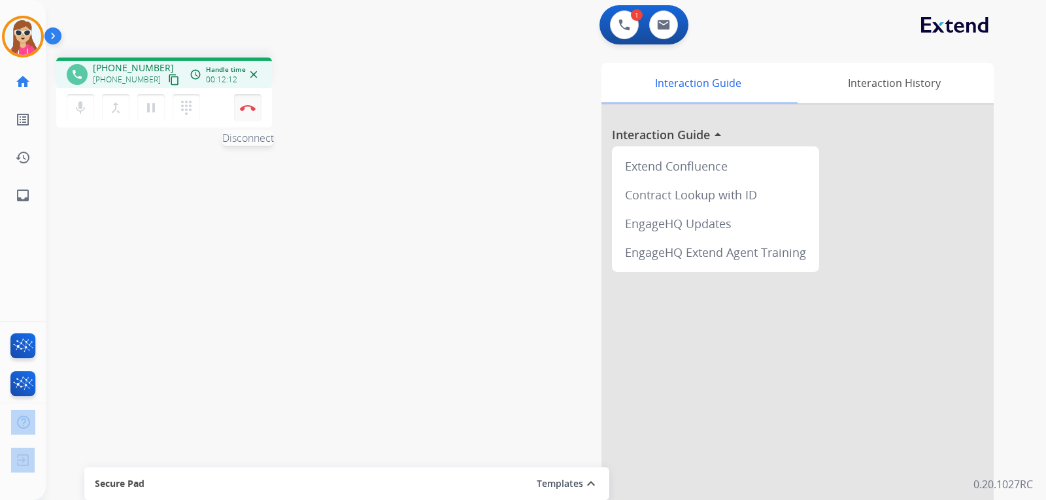
click at [255, 108] on img at bounding box center [248, 108] width 16 height 7
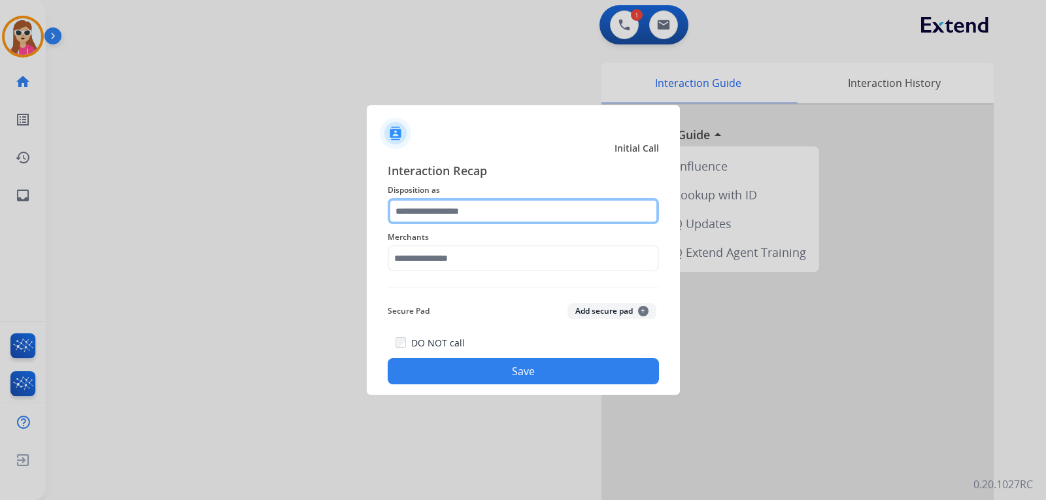
click at [407, 218] on input "text" at bounding box center [523, 211] width 271 height 26
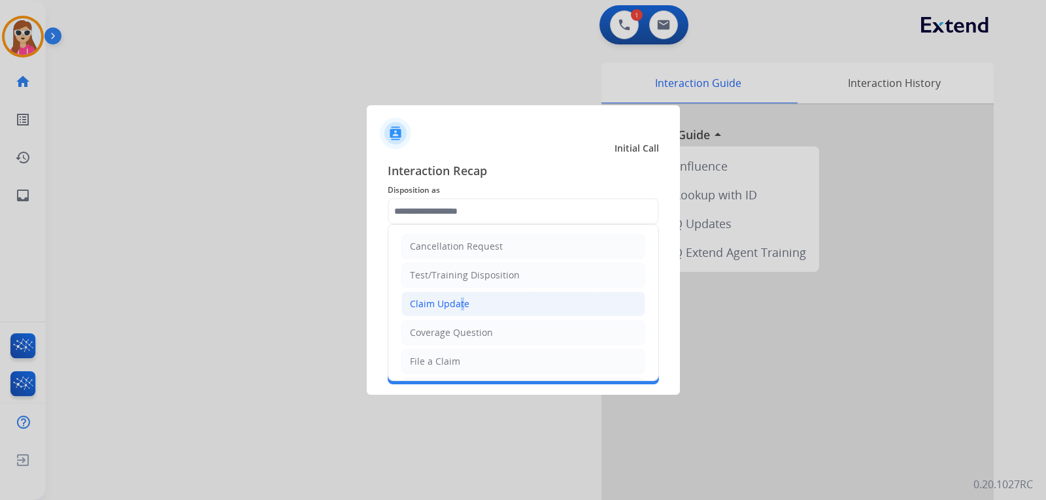
click at [457, 312] on li "Claim Update" at bounding box center [524, 304] width 244 height 25
type input "**********"
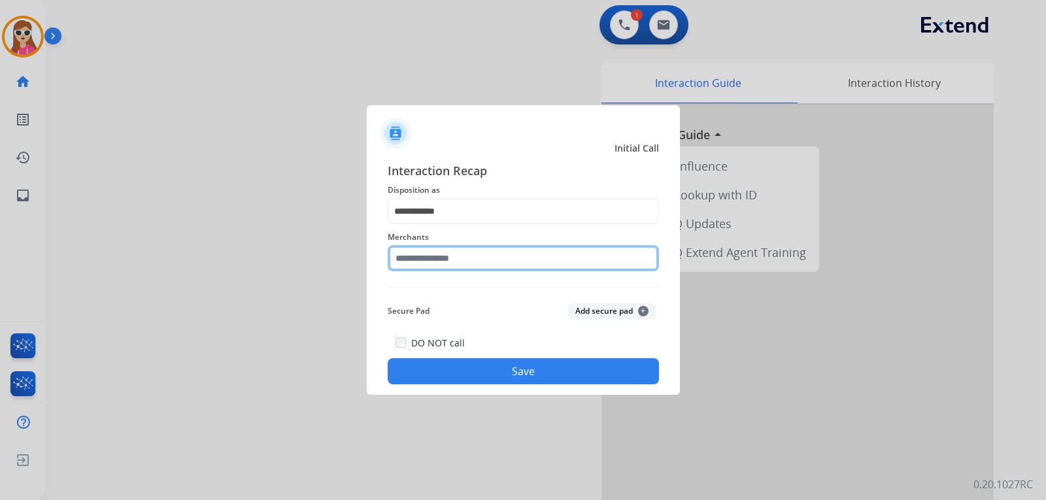
click at [449, 266] on input "text" at bounding box center [523, 258] width 271 height 26
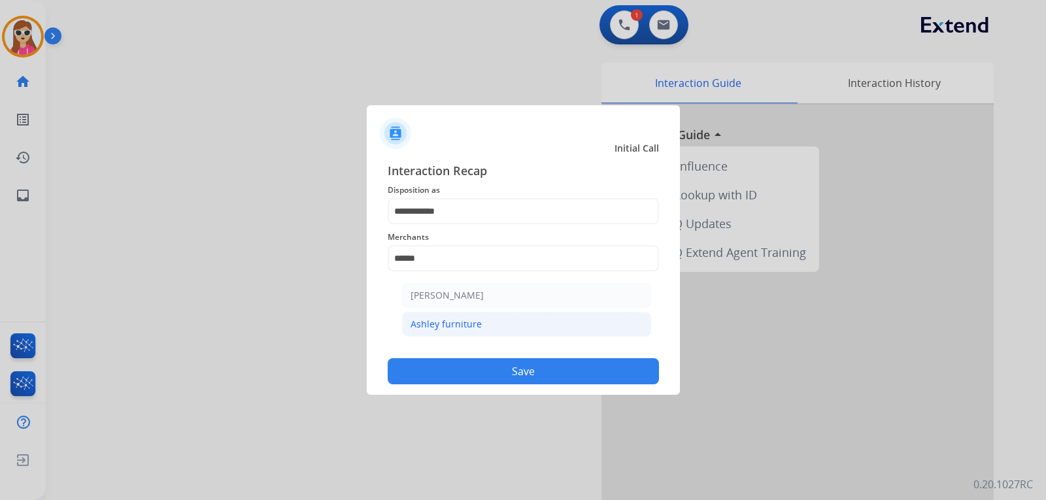
click at [487, 320] on li "Ashley furniture" at bounding box center [526, 324] width 249 height 25
type input "**********"
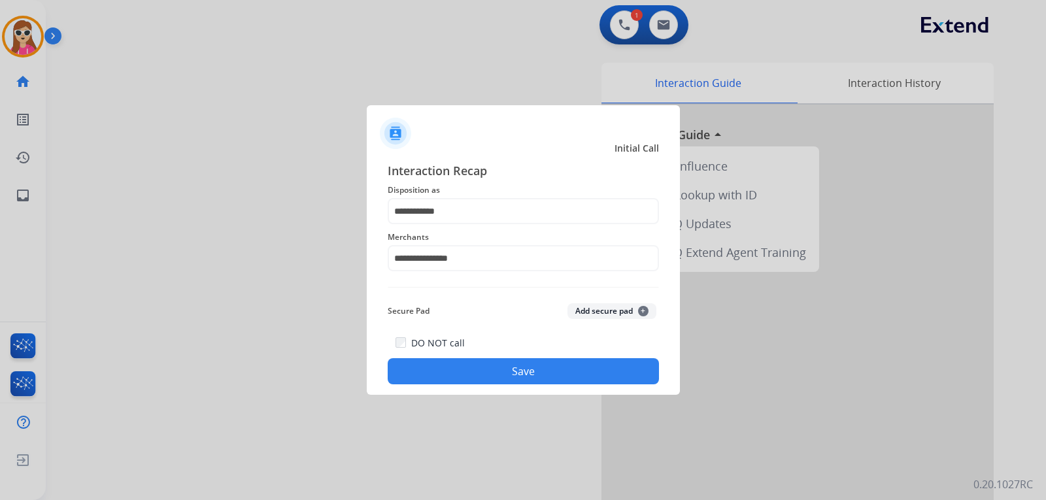
click at [501, 373] on button "Save" at bounding box center [523, 371] width 271 height 26
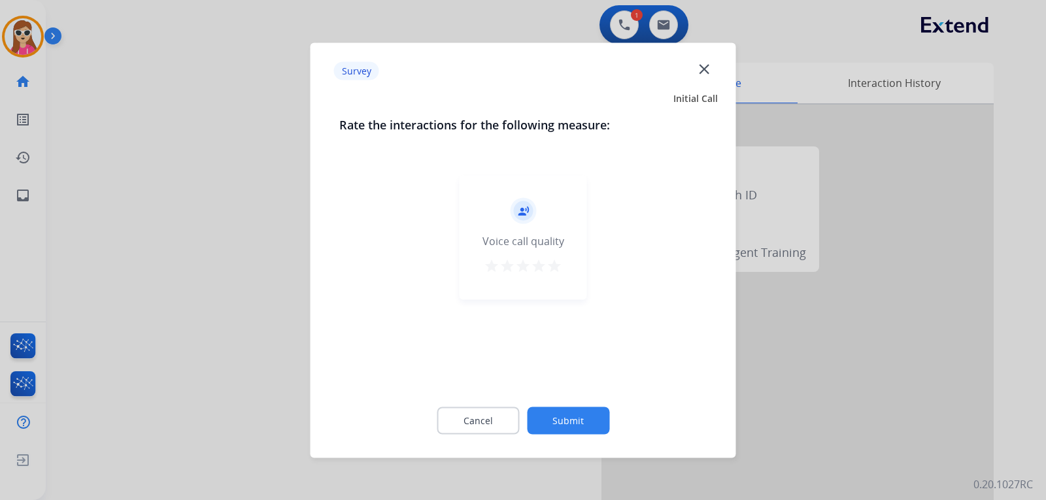
click at [552, 270] on mat-icon "star" at bounding box center [555, 266] width 16 height 16
click at [589, 418] on button "Submit" at bounding box center [568, 420] width 82 height 27
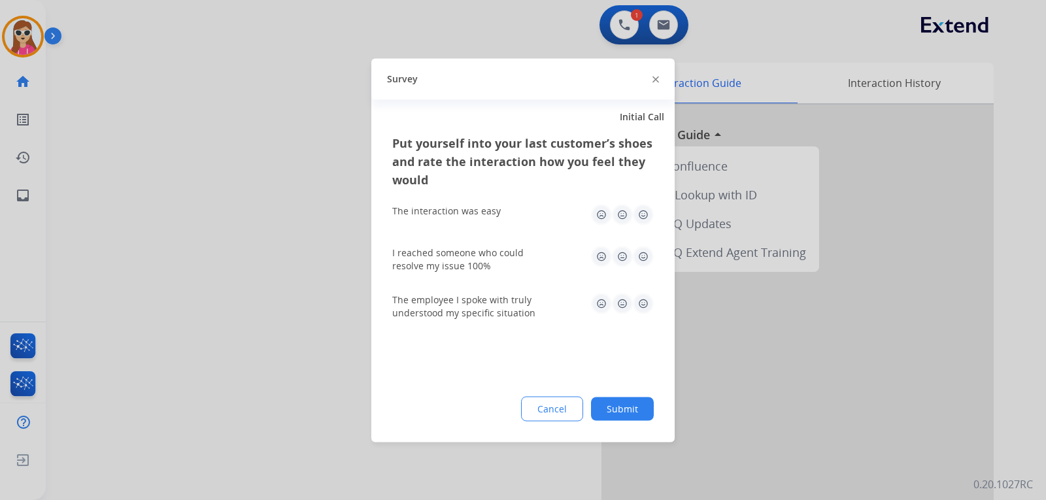
click at [651, 218] on img at bounding box center [643, 214] width 21 height 21
drag, startPoint x: 641, startPoint y: 262, endPoint x: 629, endPoint y: 324, distance: 63.4
click at [640, 262] on img at bounding box center [643, 256] width 21 height 21
click at [645, 307] on img at bounding box center [643, 303] width 21 height 21
click at [633, 398] on button "Submit" at bounding box center [622, 409] width 63 height 24
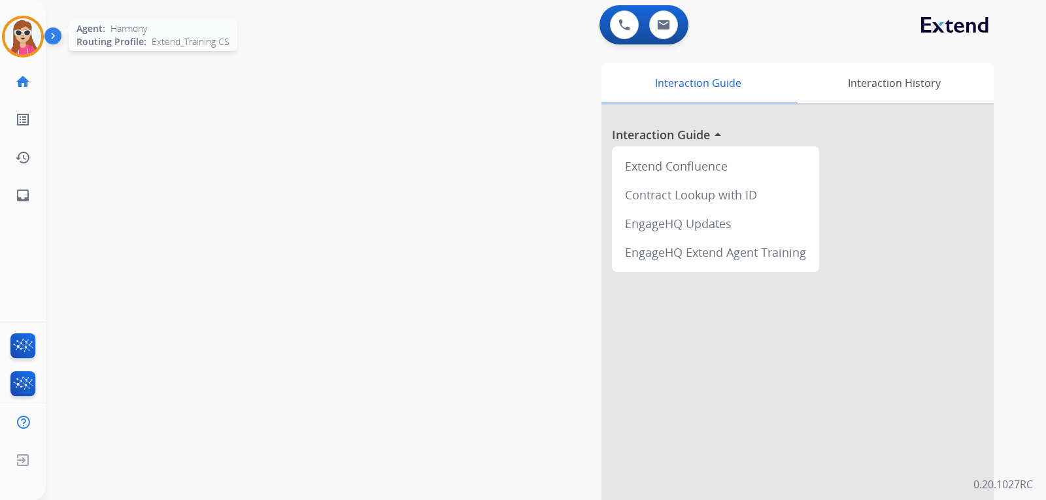
click at [30, 44] on img at bounding box center [23, 36] width 37 height 37
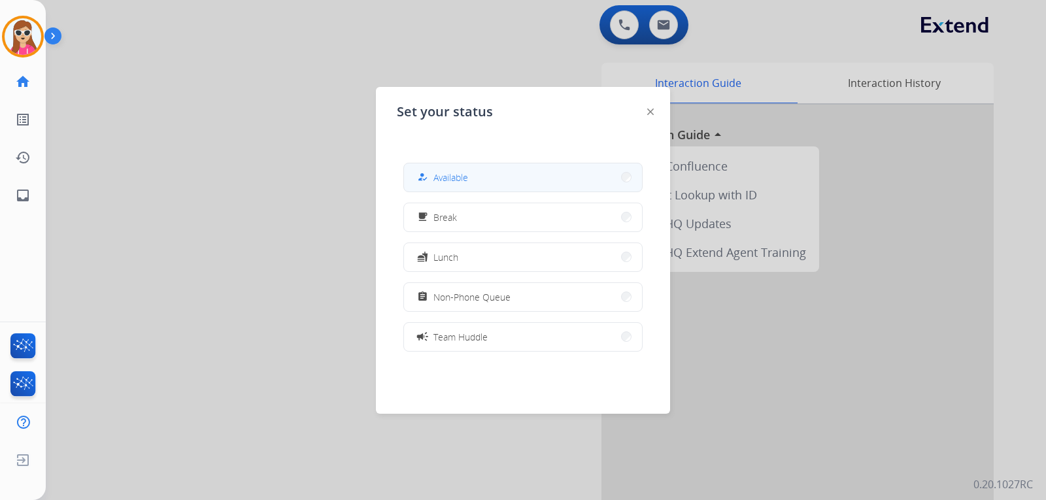
click at [526, 183] on button "how_to_reg Available" at bounding box center [523, 178] width 238 height 28
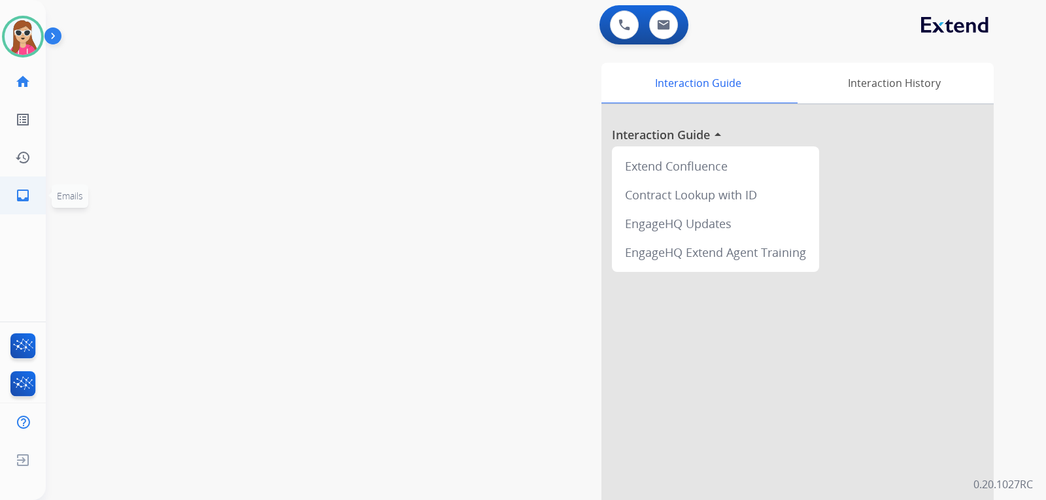
click at [12, 194] on link "inbox Emails" at bounding box center [23, 195] width 37 height 37
click at [21, 36] on img at bounding box center [23, 36] width 37 height 37
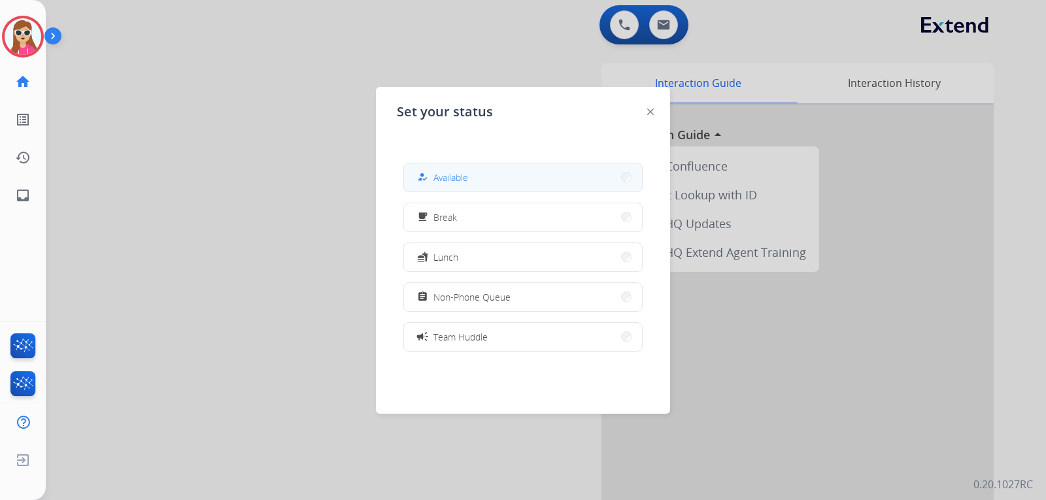
click at [451, 177] on span "Available" at bounding box center [451, 178] width 35 height 14
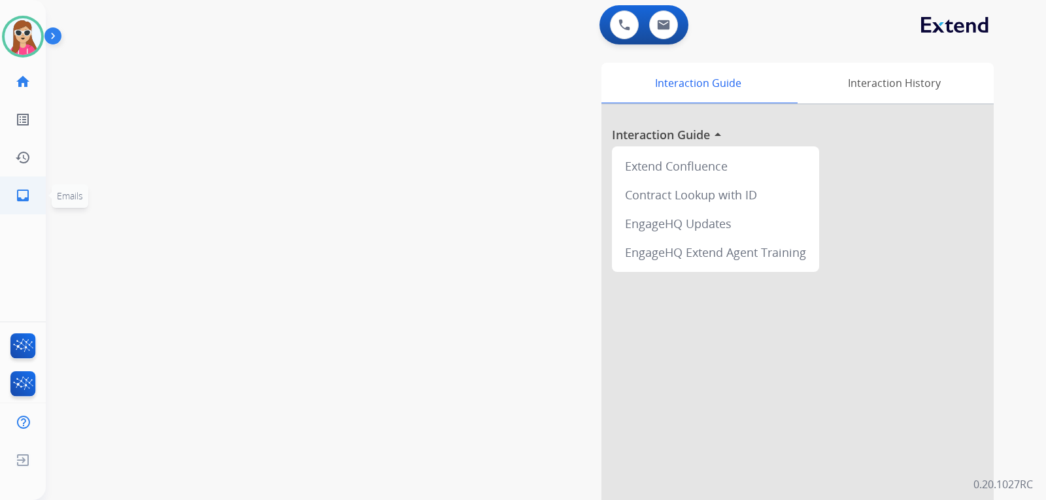
click at [24, 190] on mat-icon "inbox" at bounding box center [23, 196] width 16 height 16
select select "**********"
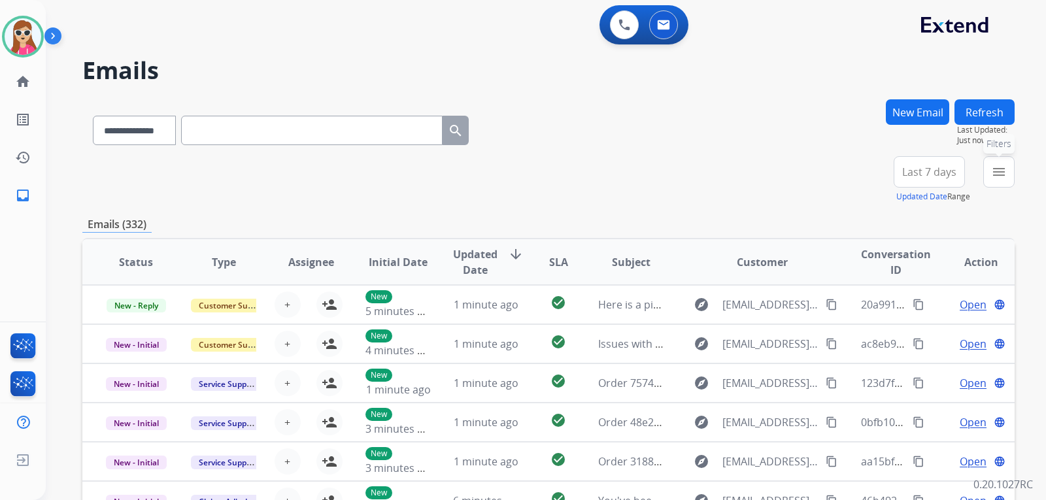
click at [622, 167] on mat-icon "menu" at bounding box center [1000, 172] width 16 height 16
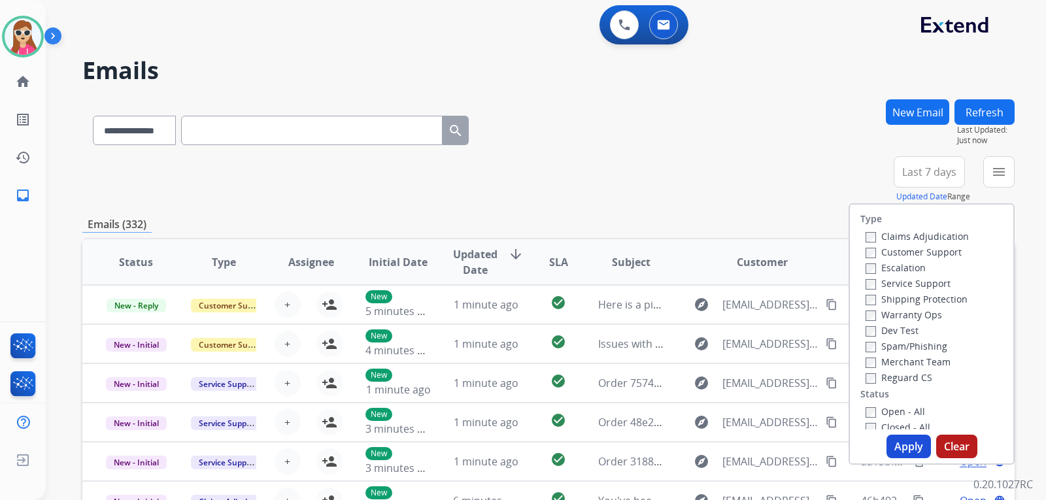
click at [622, 249] on label "Customer Support" at bounding box center [914, 252] width 96 height 12
click at [622, 303] on label "Shipping Protection" at bounding box center [917, 299] width 102 height 12
click at [622, 374] on label "Reguard CS" at bounding box center [899, 377] width 67 height 12
click at [622, 408] on label "Open - All" at bounding box center [896, 411] width 60 height 12
click at [622, 443] on button "Apply" at bounding box center [909, 447] width 44 height 24
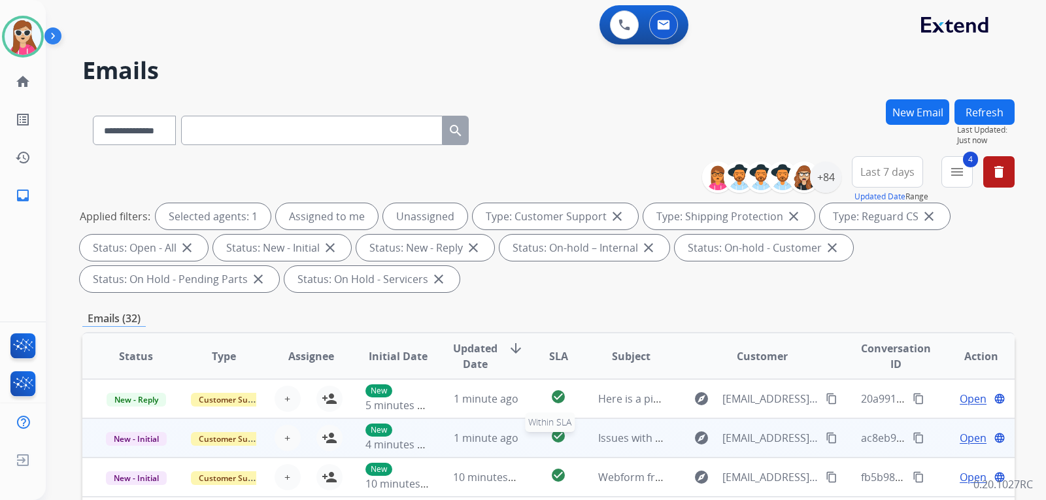
scroll to position [1, 0]
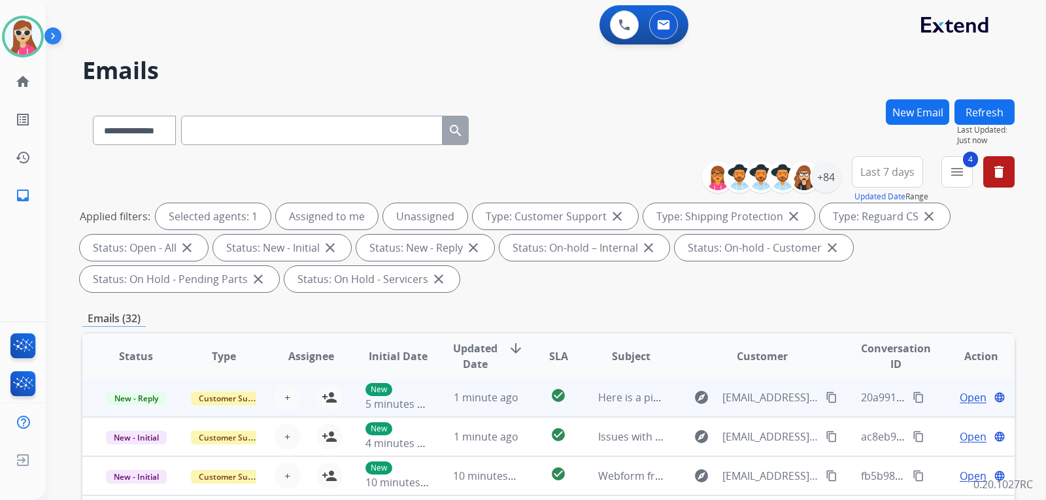
click at [524, 400] on td "check_circle" at bounding box center [548, 397] width 58 height 39
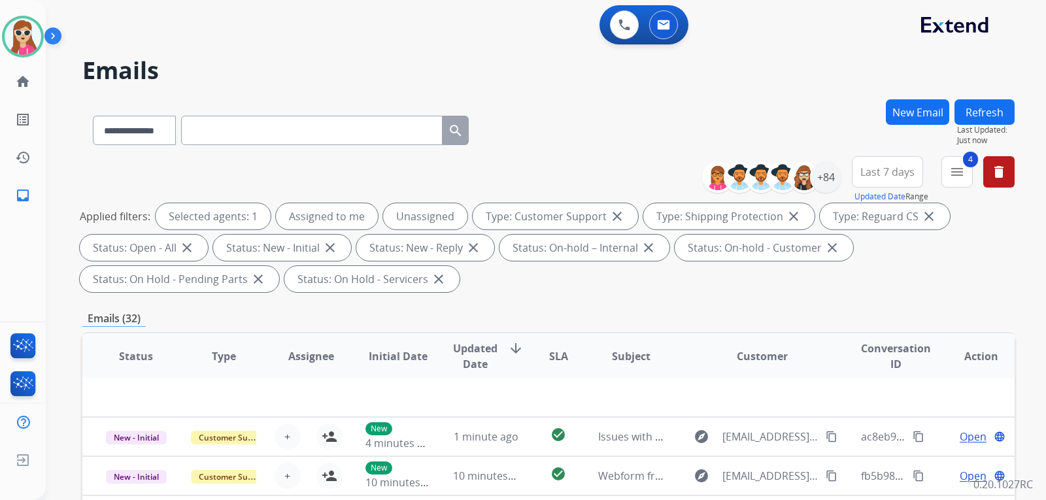
scroll to position [0, 0]
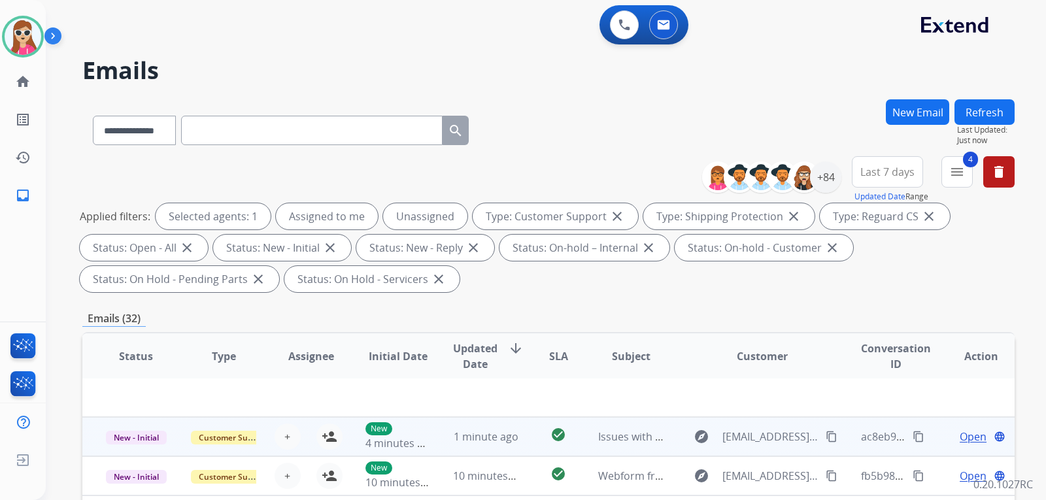
click at [532, 438] on td "check_circle" at bounding box center [548, 436] width 58 height 39
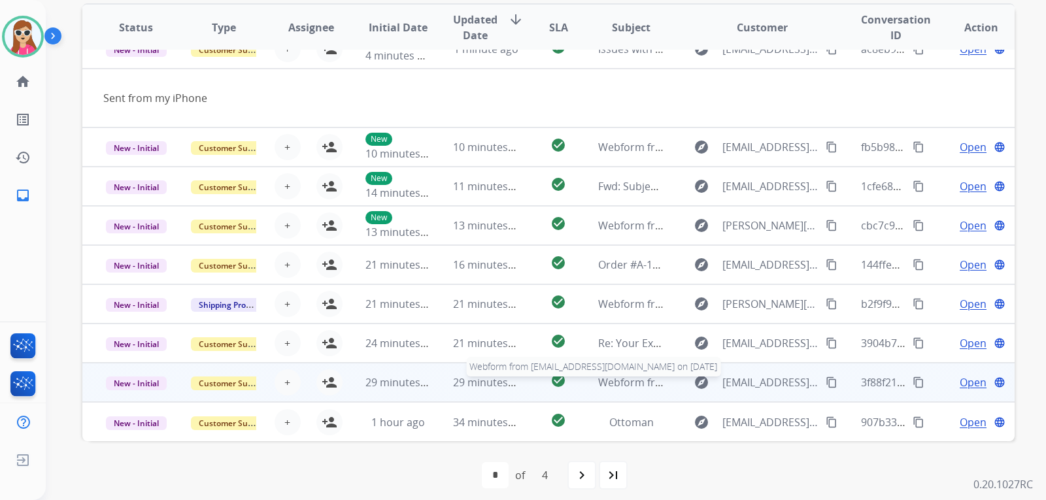
scroll to position [338, 0]
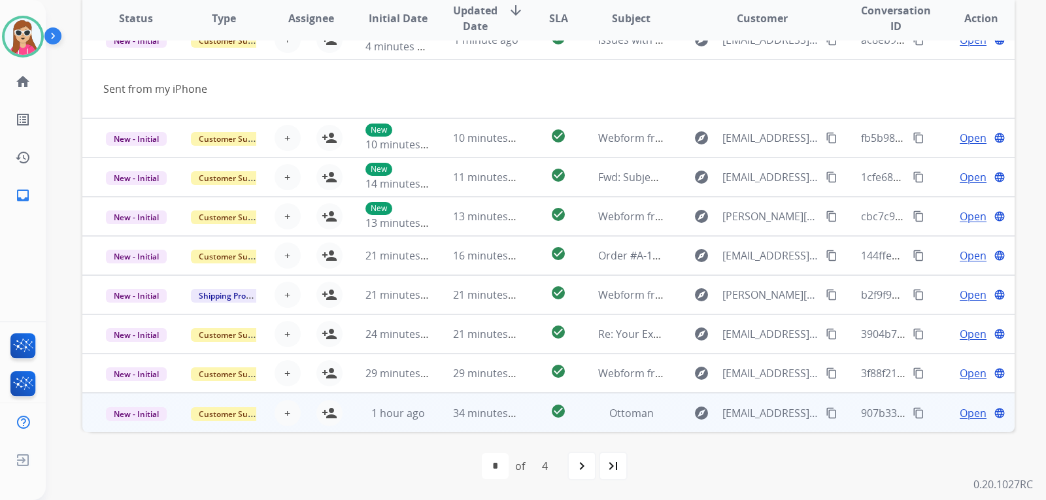
click at [532, 417] on td "check_circle" at bounding box center [548, 412] width 58 height 39
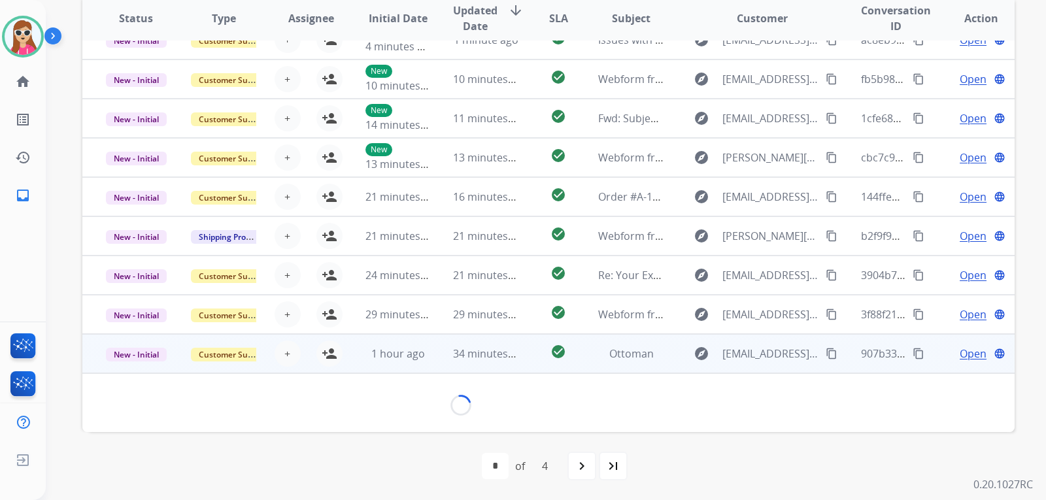
scroll to position [54, 0]
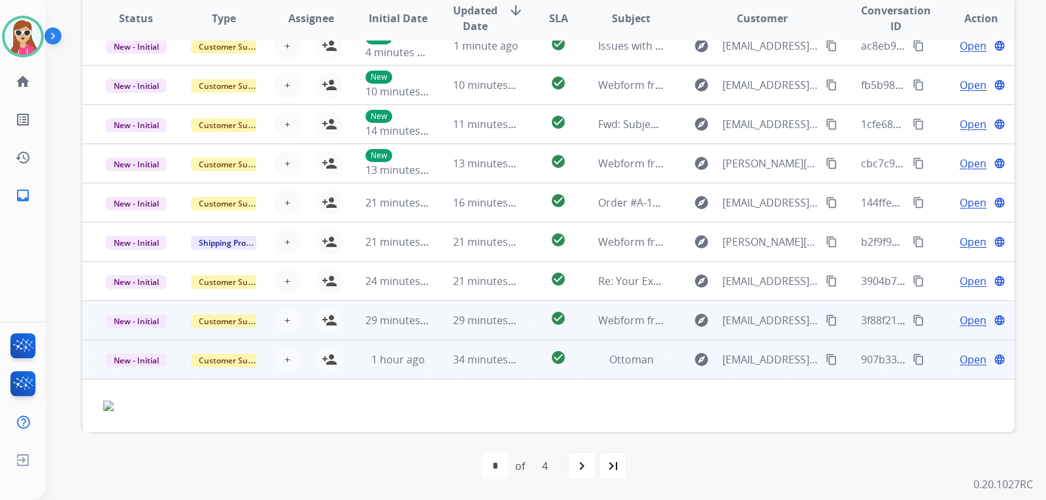
click at [519, 331] on td "check_circle" at bounding box center [548, 320] width 58 height 39
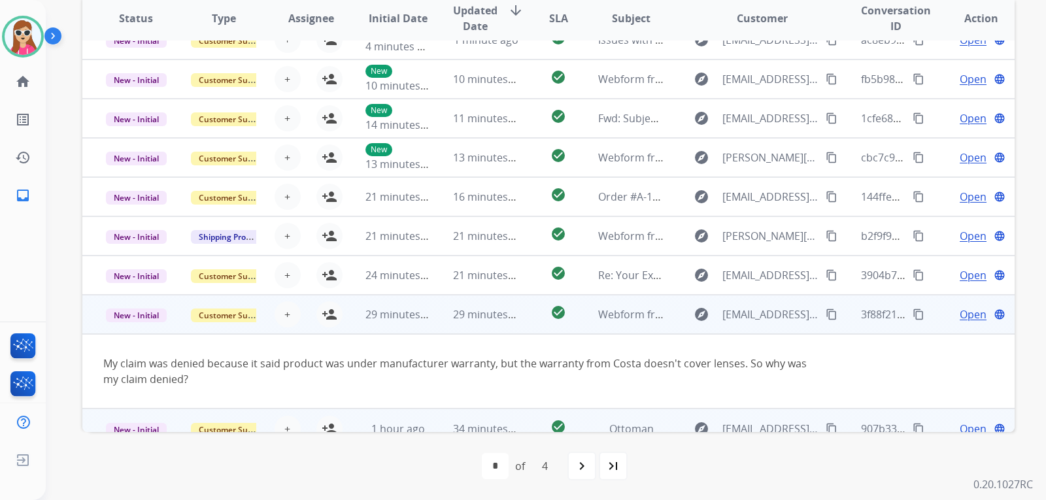
scroll to position [76, 0]
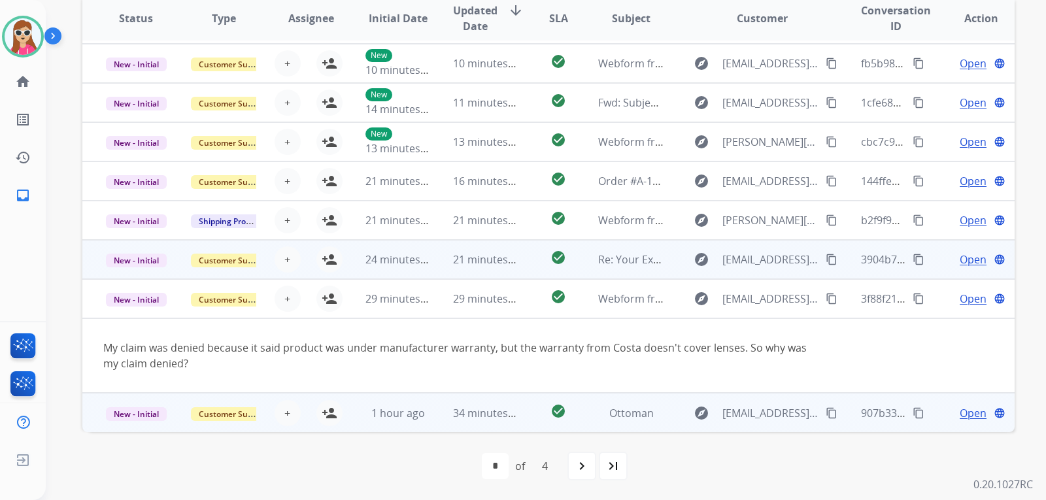
click at [530, 270] on td "check_circle" at bounding box center [548, 259] width 58 height 39
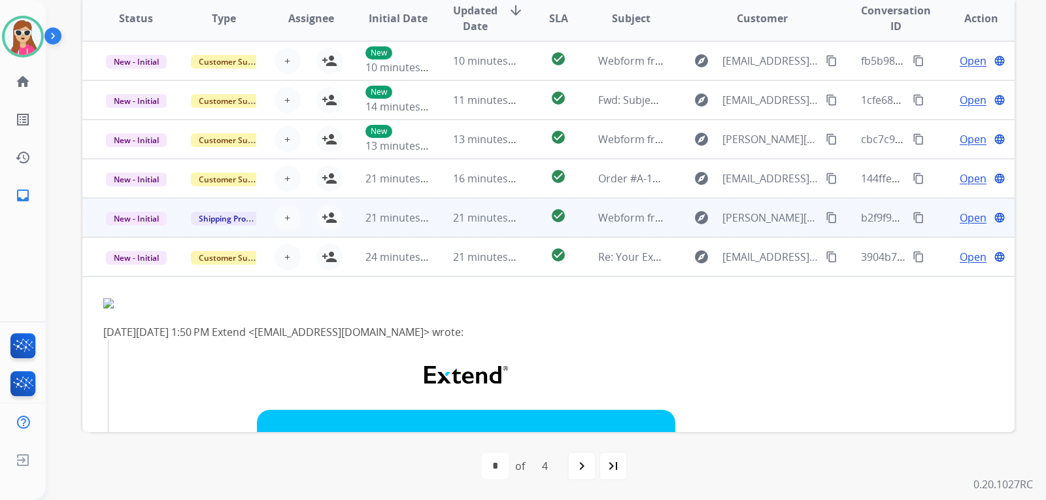
click at [522, 225] on td "check_circle" at bounding box center [548, 217] width 58 height 39
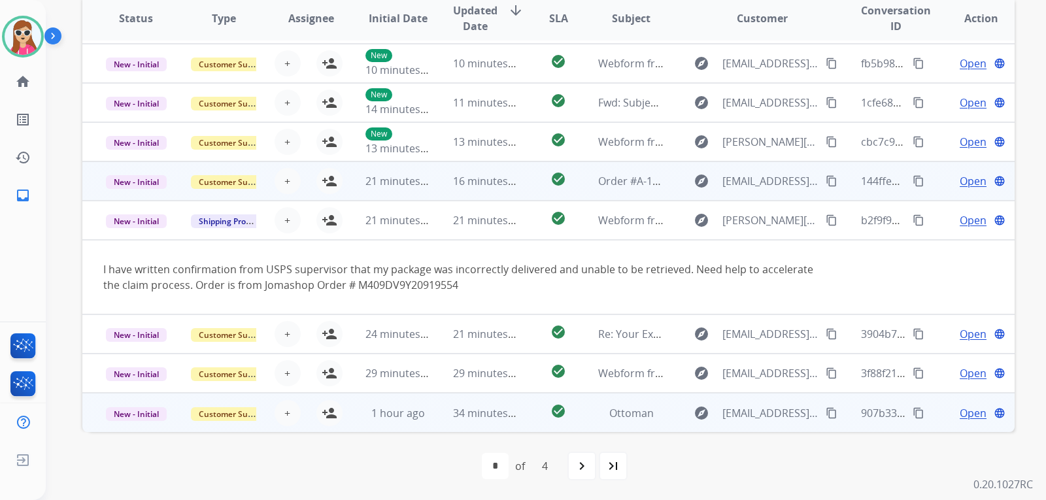
click at [519, 186] on td "check_circle" at bounding box center [548, 181] width 58 height 39
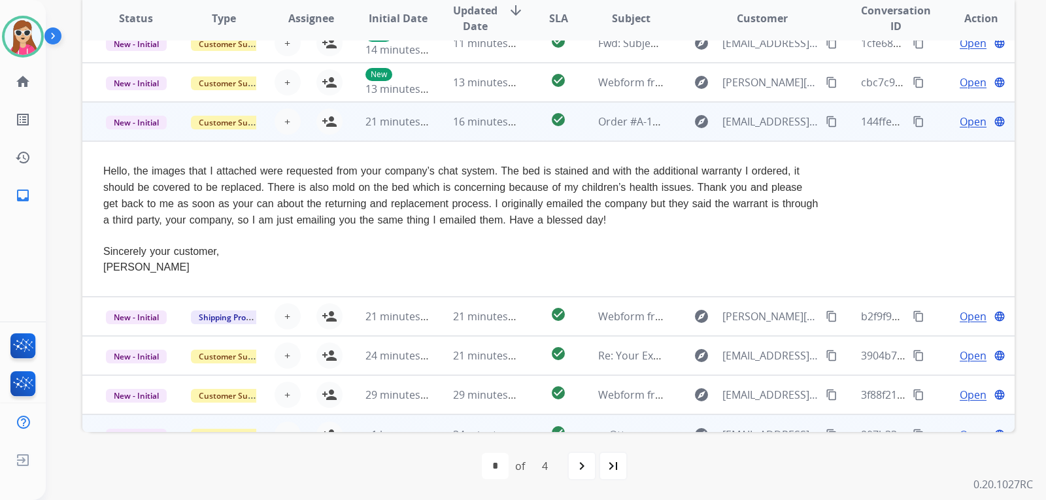
scroll to position [157, 0]
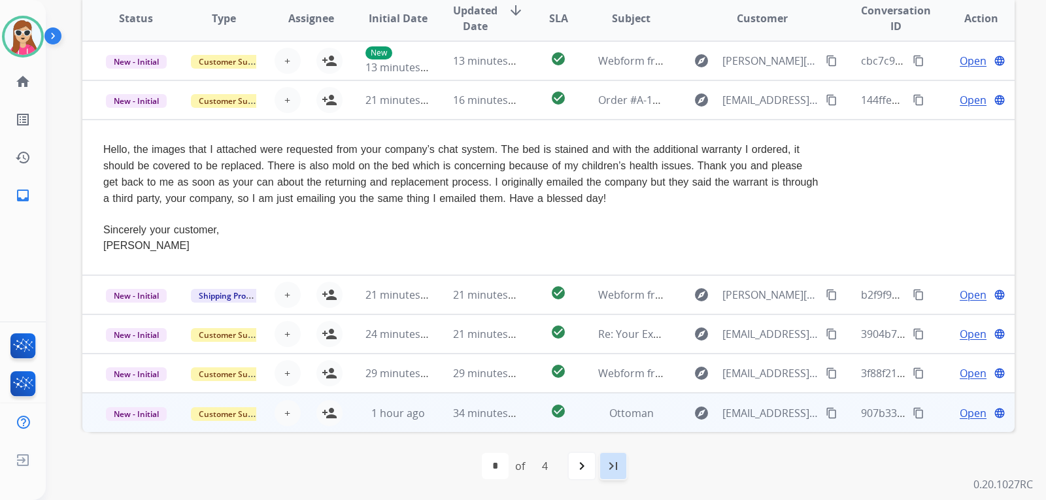
click at [619, 471] on mat-icon "last_page" at bounding box center [614, 466] width 16 height 16
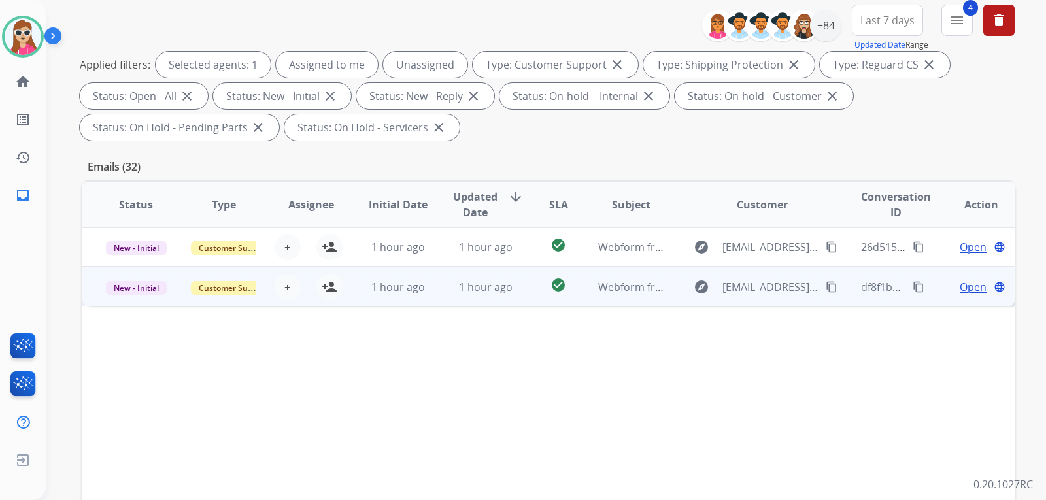
scroll to position [131, 0]
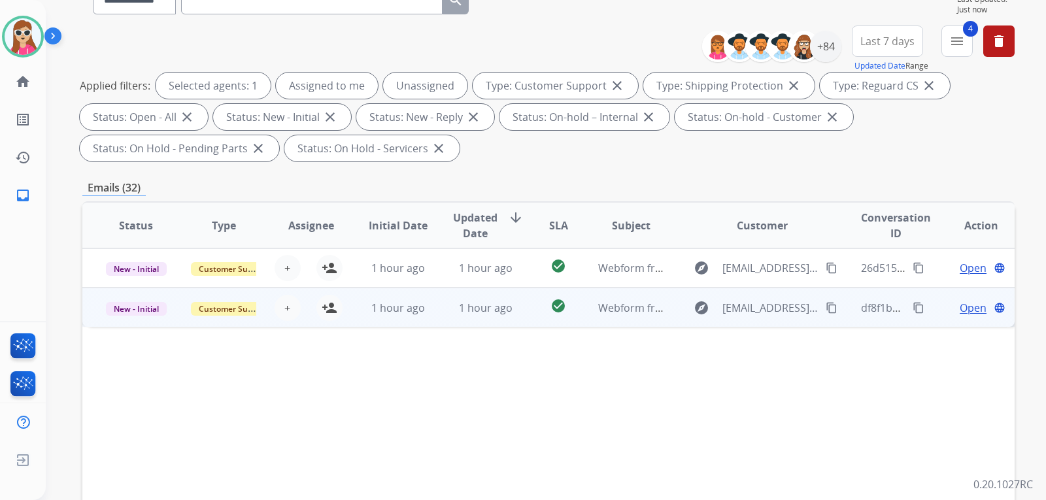
click at [533, 315] on td "check_circle" at bounding box center [548, 307] width 58 height 39
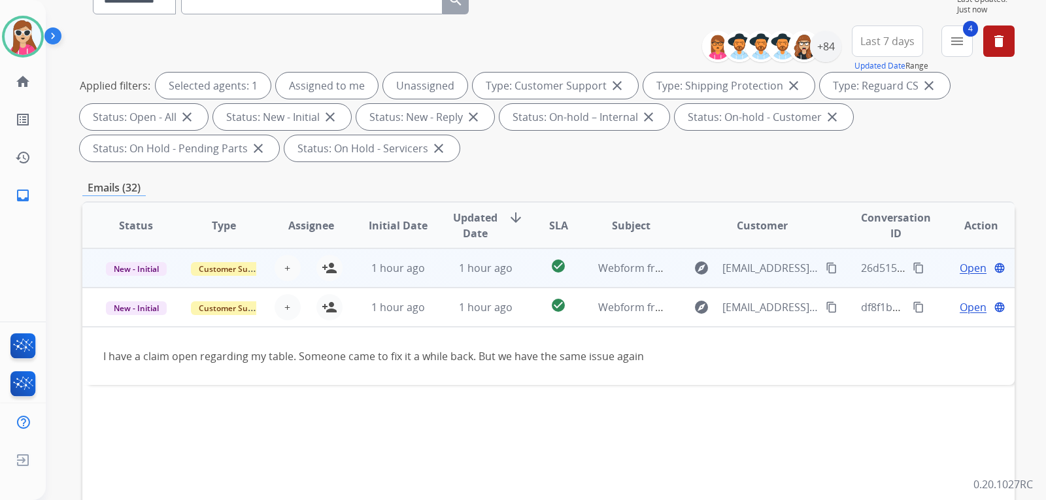
click at [546, 282] on td "check_circle" at bounding box center [548, 268] width 58 height 39
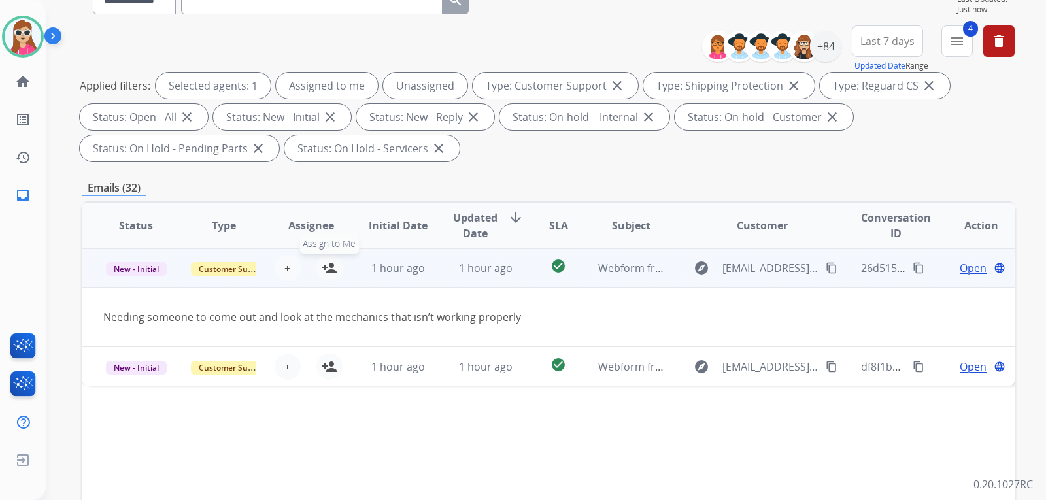
click at [317, 270] on button "person_add Assign to Me" at bounding box center [330, 268] width 26 height 26
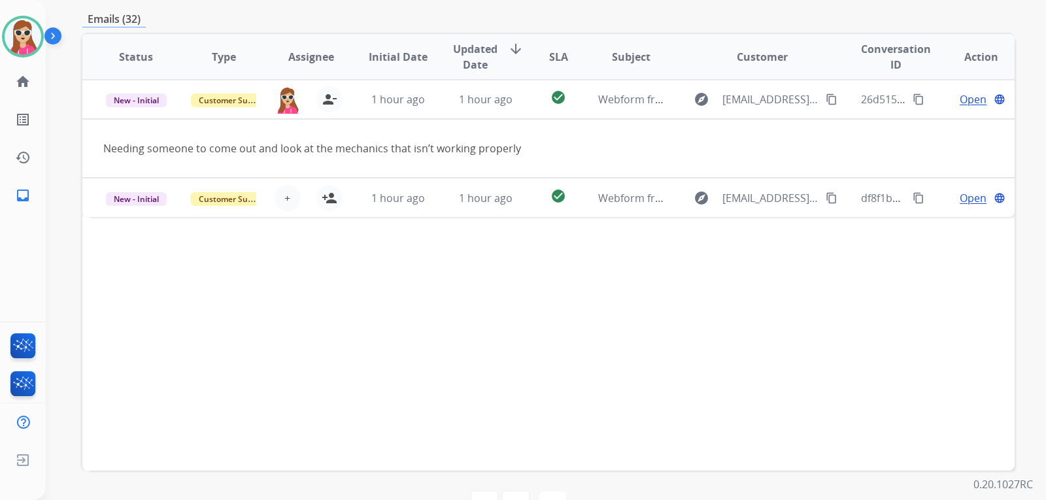
scroll to position [338, 0]
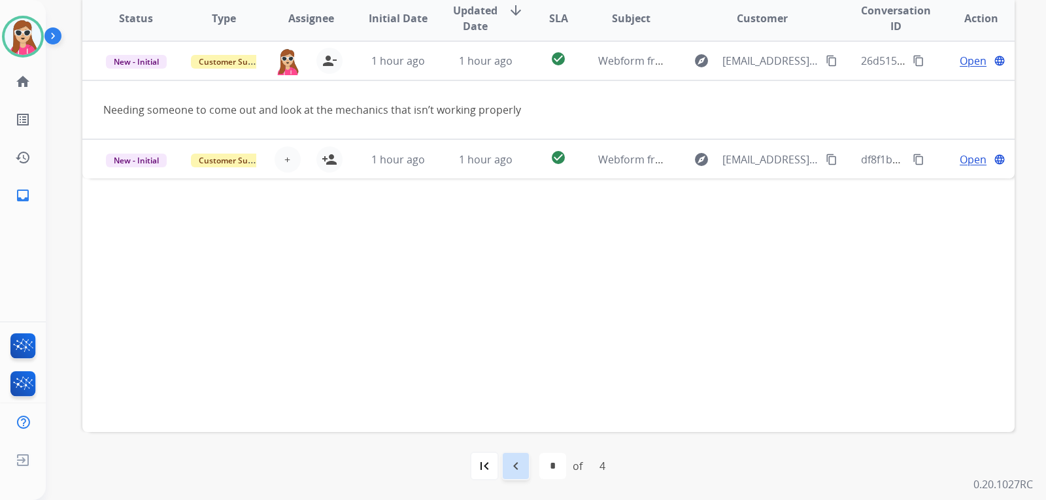
click at [513, 458] on mat-icon "navigate_before" at bounding box center [516, 466] width 16 height 16
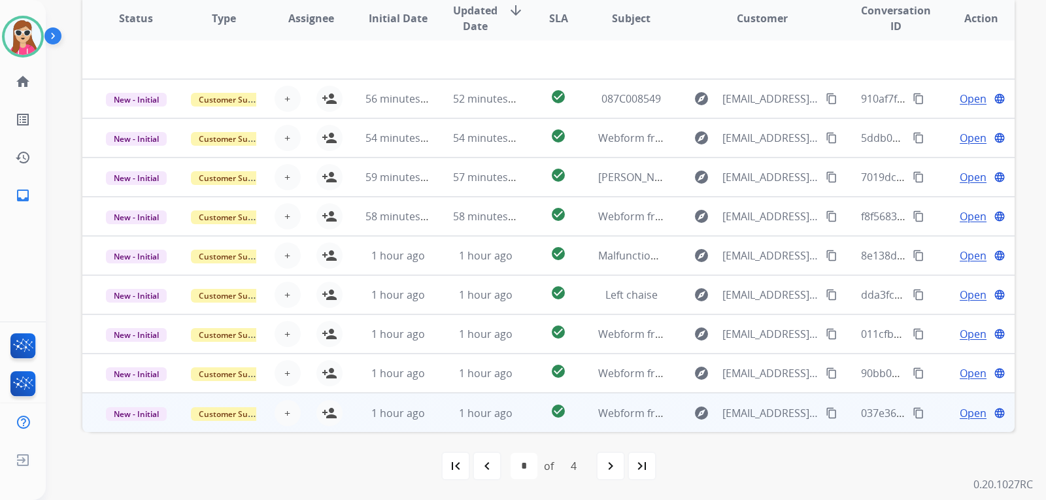
click at [531, 417] on td "check_circle" at bounding box center [548, 412] width 58 height 39
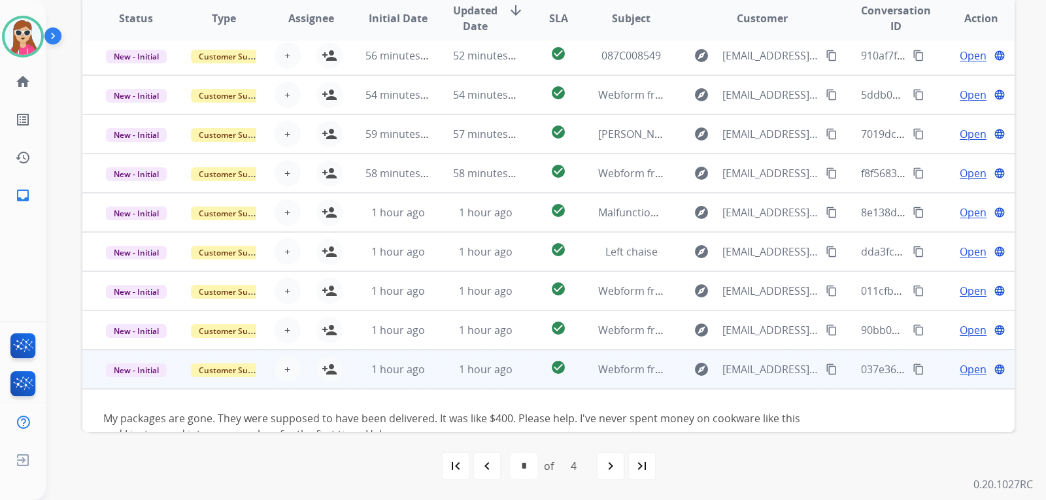
scroll to position [75, 0]
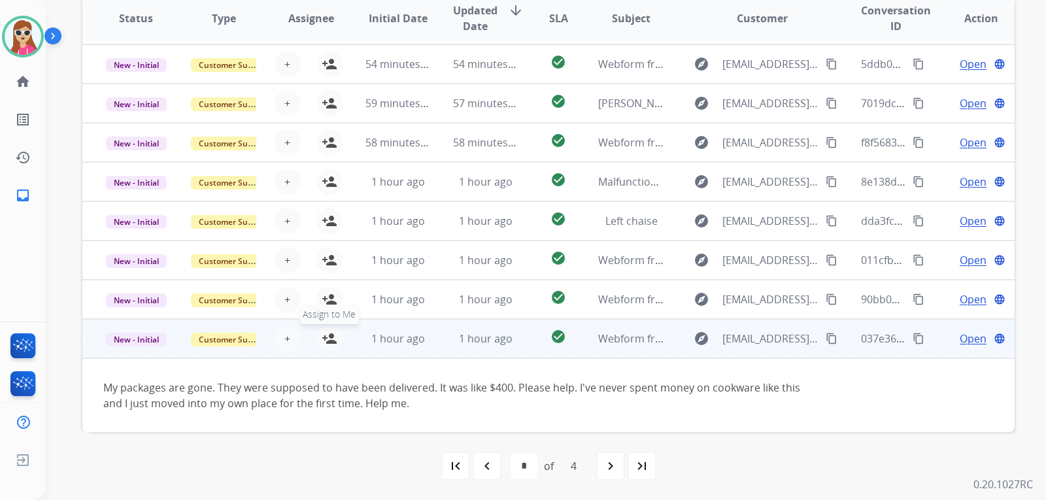
click at [317, 336] on button "person_add Assign to Me" at bounding box center [330, 339] width 26 height 26
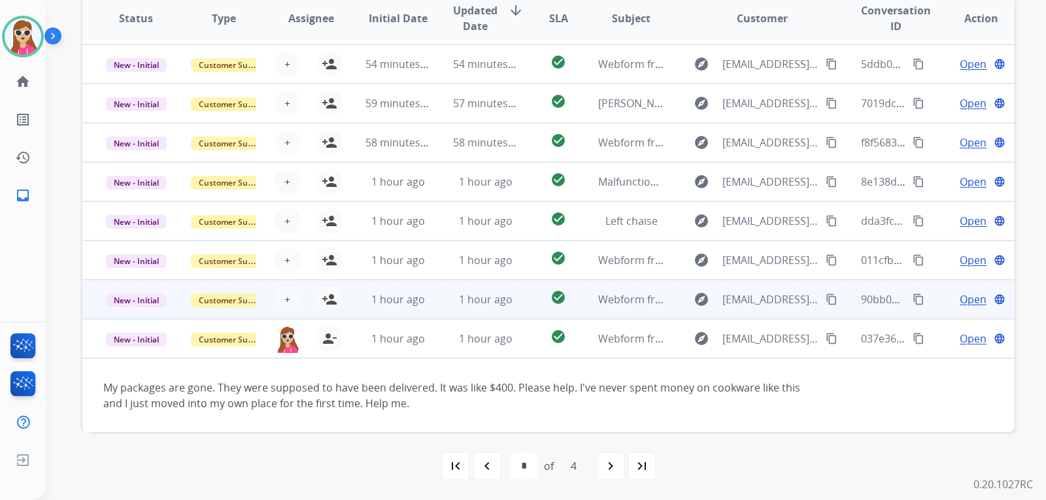
click at [534, 306] on td "check_circle" at bounding box center [548, 299] width 58 height 39
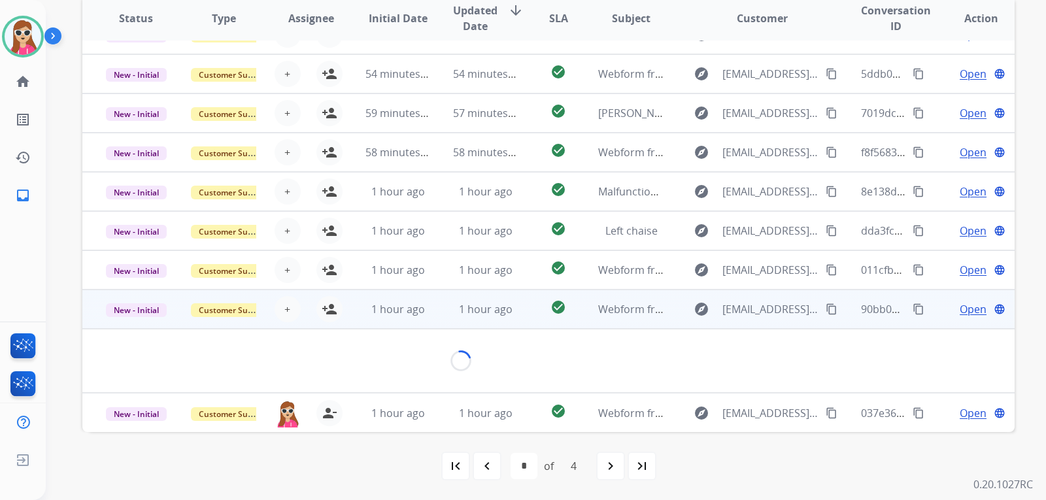
scroll to position [60, 0]
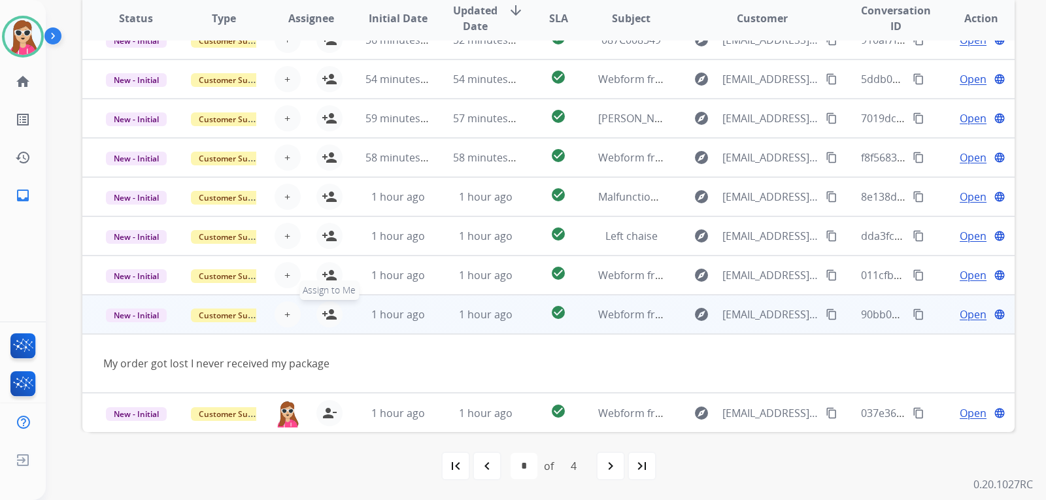
click at [335, 314] on button "person_add Assign to Me" at bounding box center [330, 315] width 26 height 26
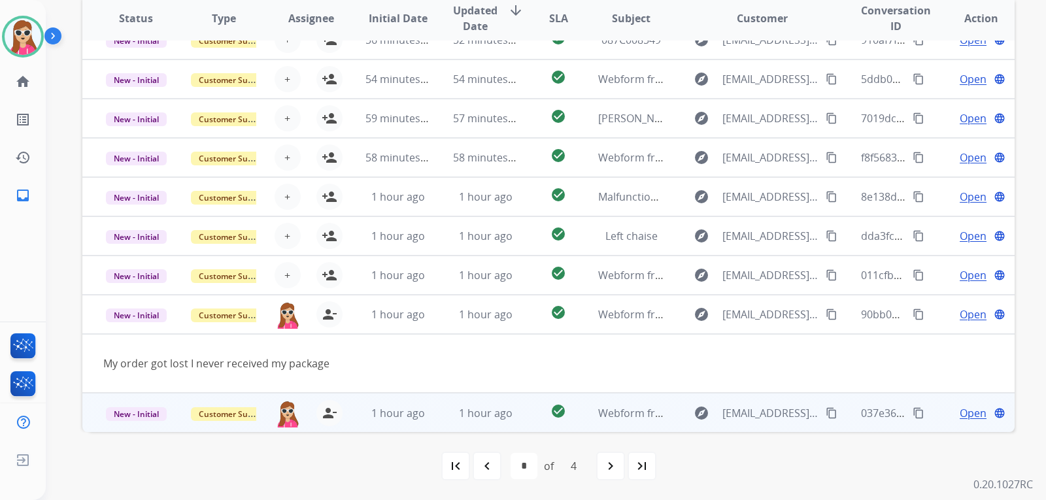
click at [622, 408] on div "Open language" at bounding box center [981, 413] width 66 height 16
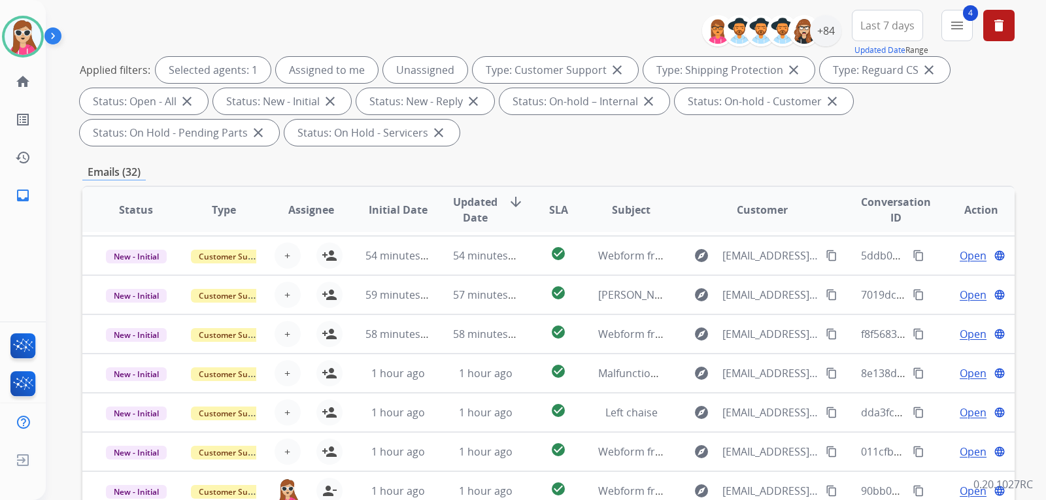
scroll to position [11, 0]
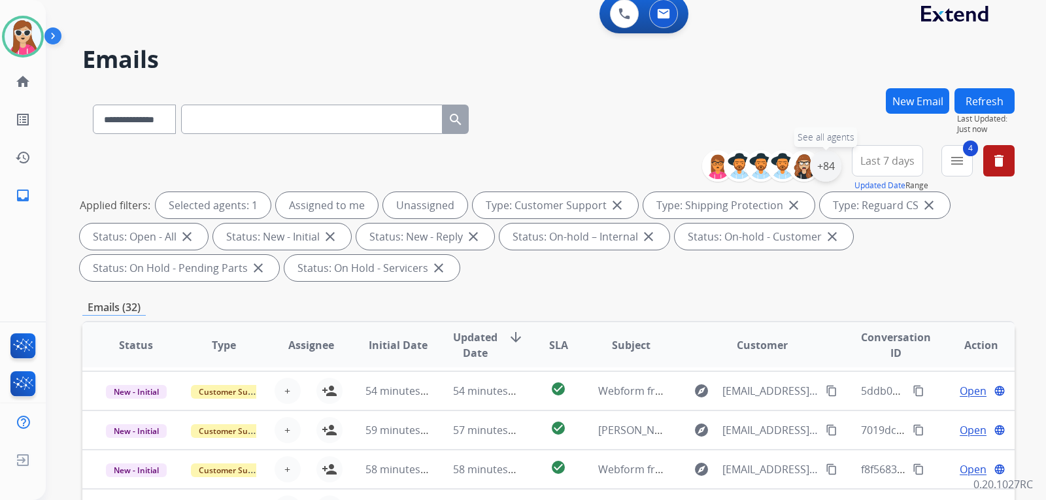
click at [622, 168] on div "+84" at bounding box center [825, 165] width 31 height 31
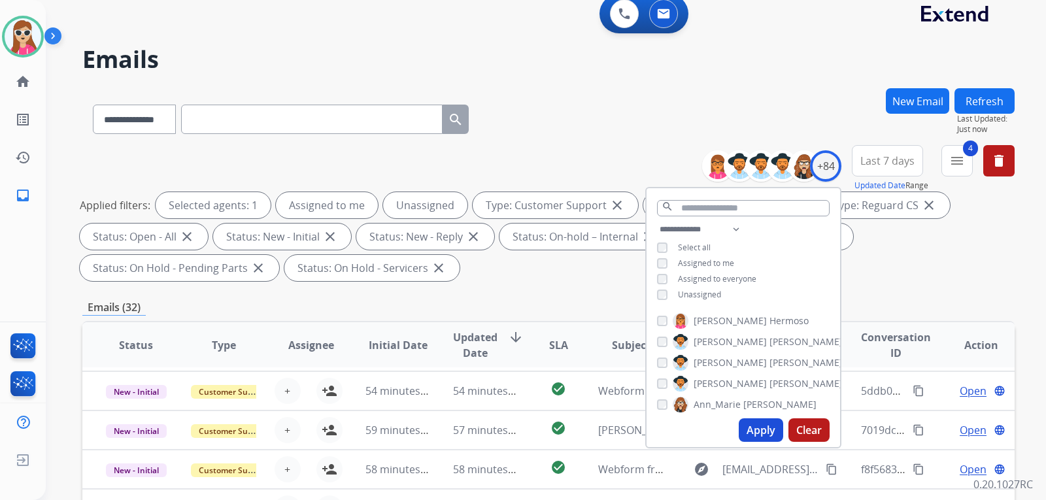
click at [622, 289] on span "Unassigned" at bounding box center [699, 294] width 43 height 11
click at [622, 428] on button "Apply" at bounding box center [761, 431] width 44 height 24
select select "*"
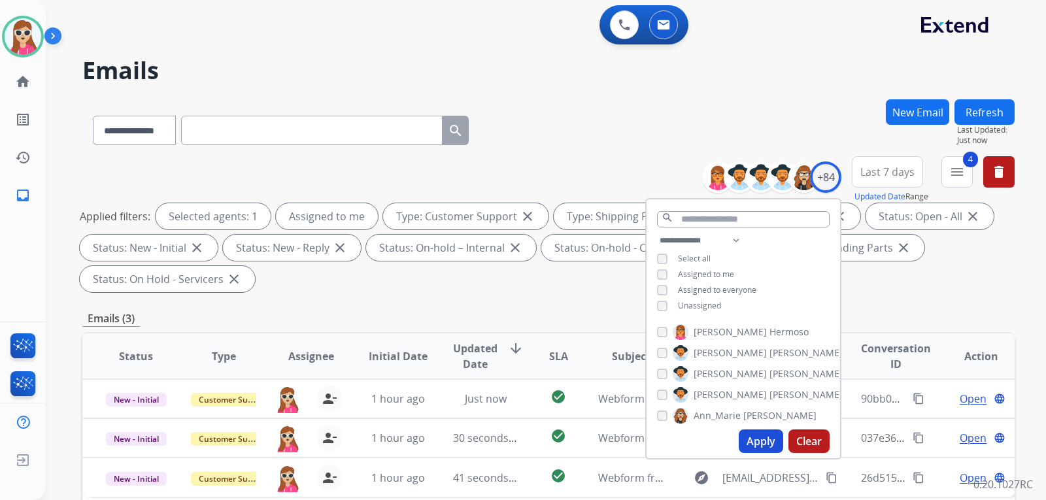
scroll to position [196, 0]
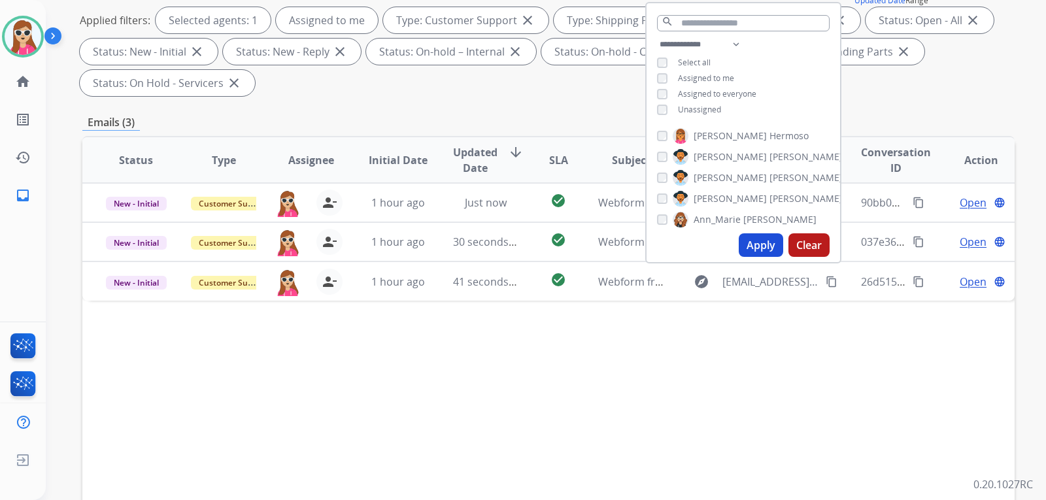
click at [540, 332] on div "Status Type Assignee Initial Date Updated Date arrow_downward SLA Subject Custo…" at bounding box center [548, 355] width 933 height 438
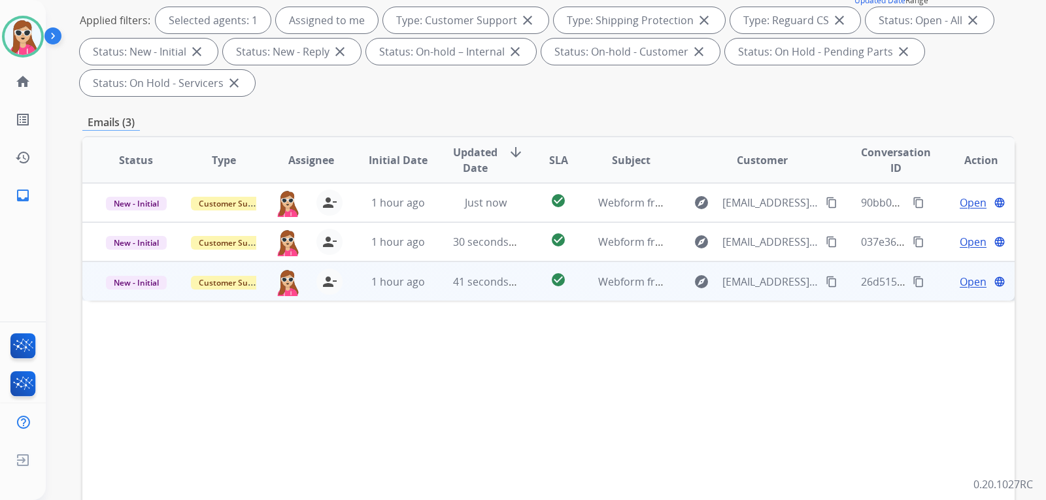
drag, startPoint x: 583, startPoint y: 286, endPoint x: 585, endPoint y: 279, distance: 8.1
click at [584, 286] on td "Webform from [EMAIL_ADDRESS][DOMAIN_NAME] on [DATE]" at bounding box center [622, 281] width 88 height 39
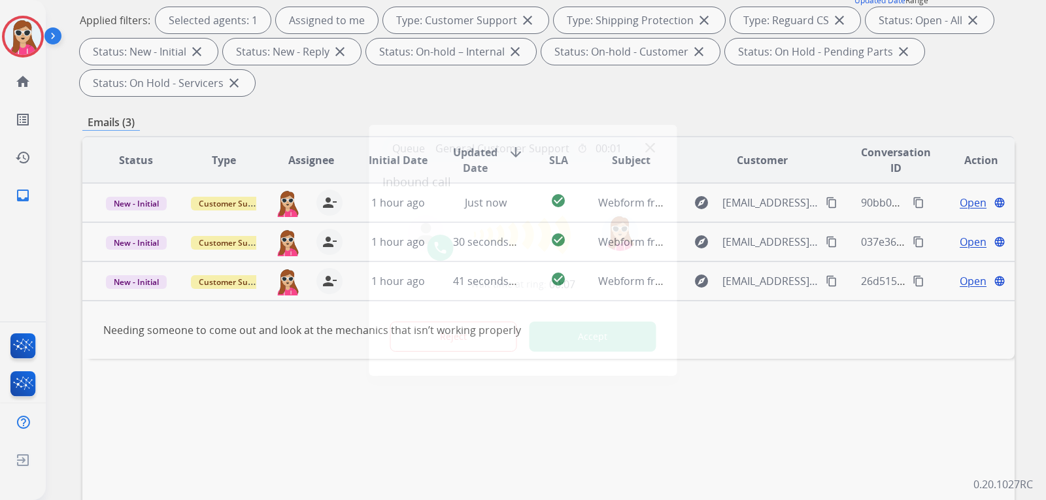
click at [622, 332] on button "Accept" at bounding box center [593, 337] width 127 height 30
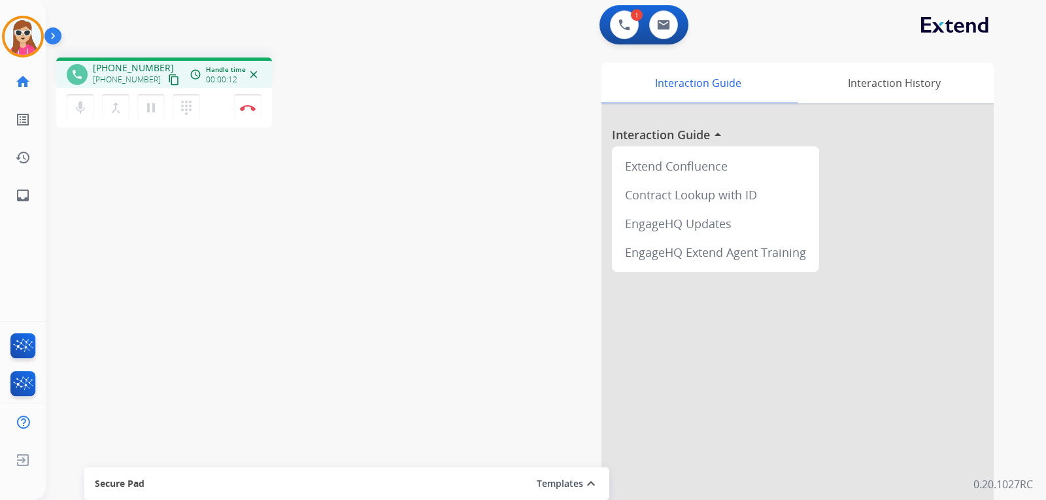
click at [168, 79] on mat-icon "content_copy" at bounding box center [174, 80] width 12 height 12
click at [255, 114] on button "Disconnect" at bounding box center [247, 107] width 27 height 27
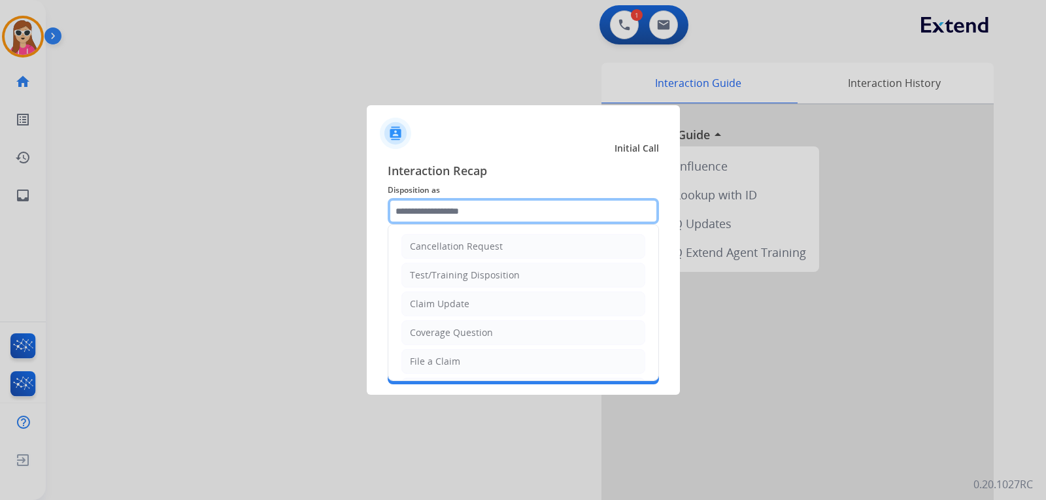
click at [555, 216] on input "text" at bounding box center [523, 211] width 271 height 26
drag, startPoint x: 443, startPoint y: 362, endPoint x: 447, endPoint y: 341, distance: 22.1
click at [443, 360] on div "File a Claim" at bounding box center [435, 361] width 50 height 13
type input "**********"
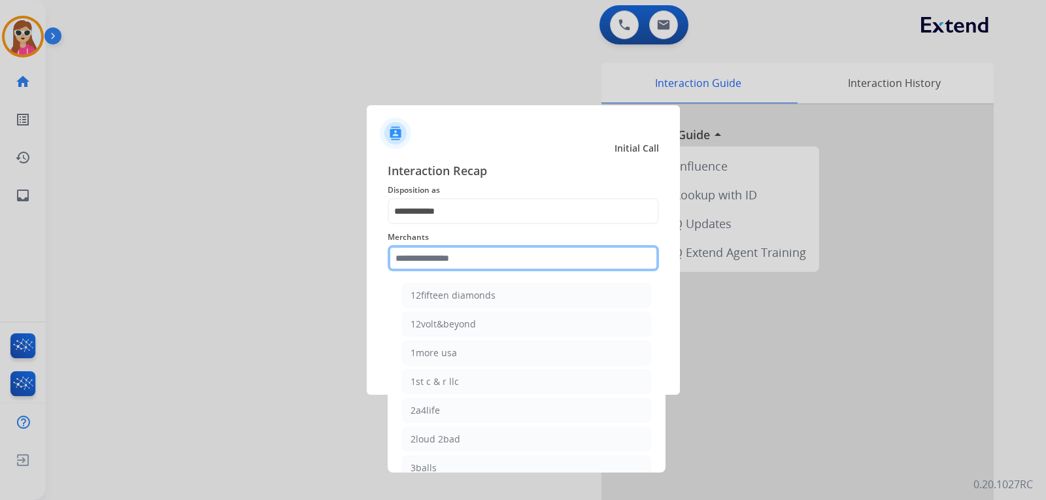
click at [487, 257] on input "text" at bounding box center [523, 258] width 271 height 26
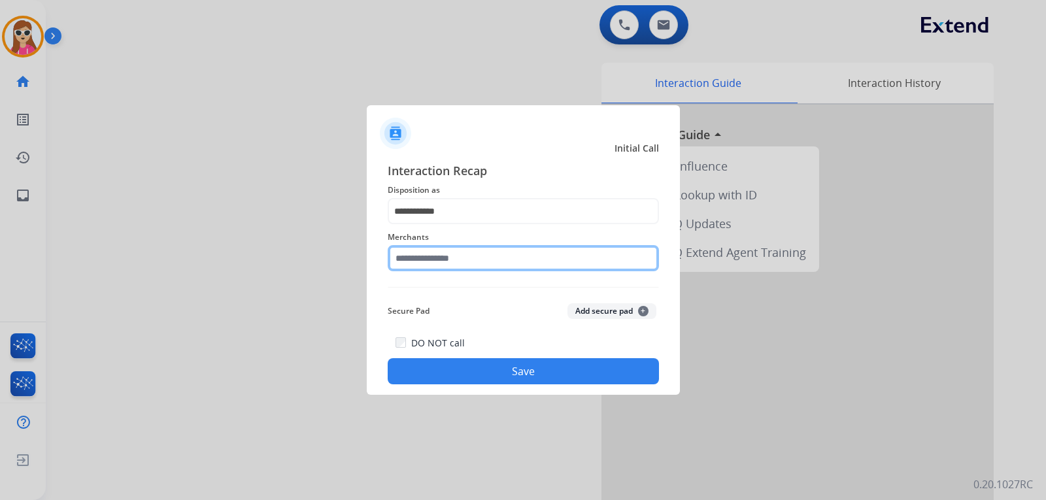
click at [407, 267] on input "text" at bounding box center [523, 258] width 271 height 26
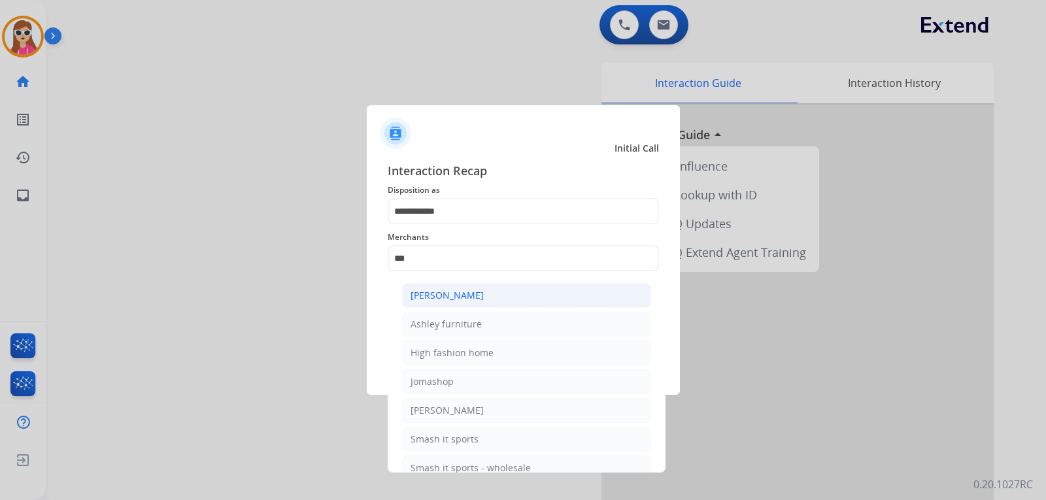
click at [460, 294] on div "[PERSON_NAME]" at bounding box center [447, 295] width 73 height 13
type input "**********"
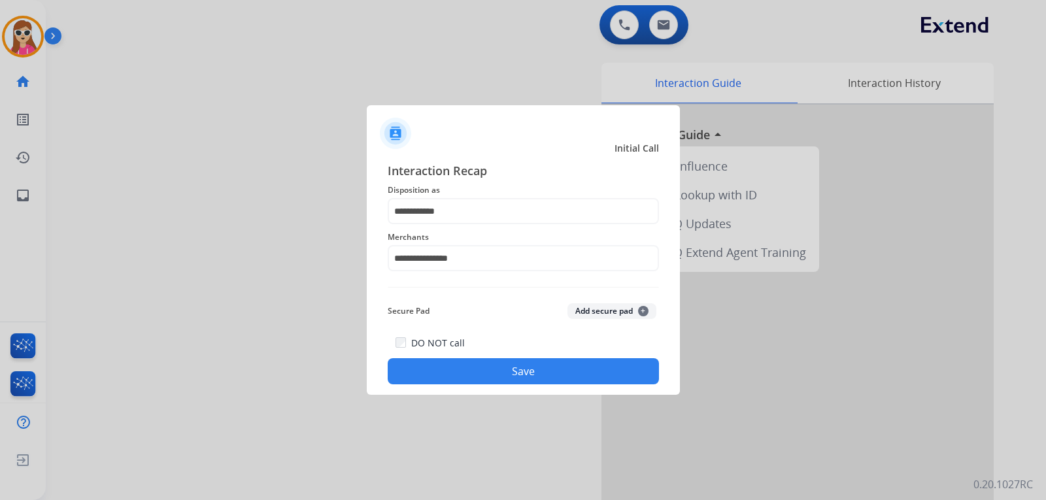
drag, startPoint x: 500, startPoint y: 372, endPoint x: 557, endPoint y: 409, distance: 68.0
click at [0, 409] on app-contact-recap-modal "**********" at bounding box center [0, 250] width 0 height 500
click at [532, 374] on button "Save" at bounding box center [523, 371] width 271 height 26
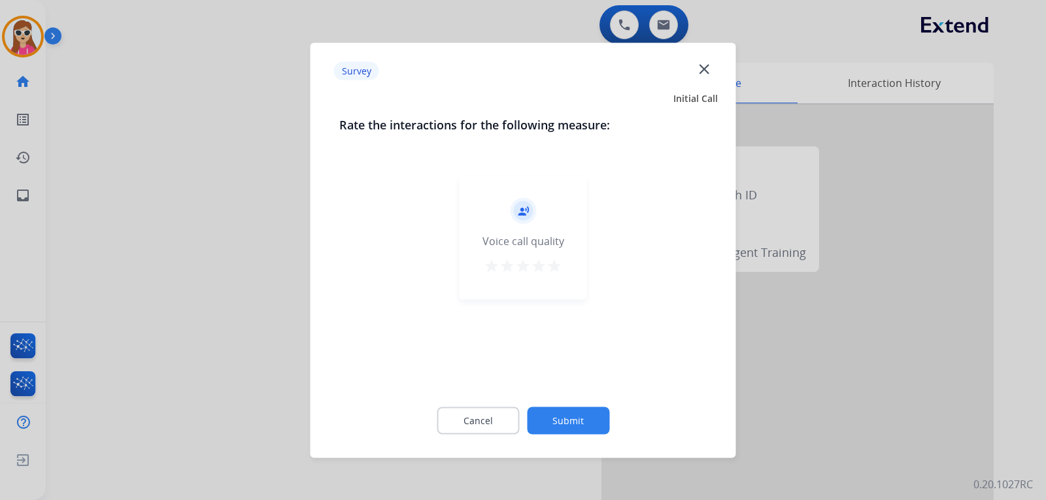
click at [556, 266] on mat-icon "star" at bounding box center [555, 266] width 16 height 16
click at [590, 410] on button "Submit" at bounding box center [568, 420] width 82 height 27
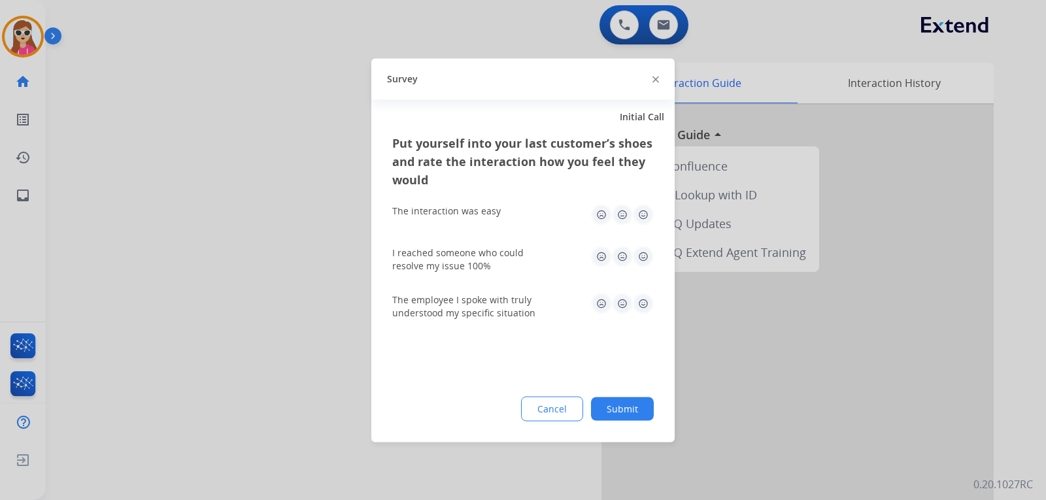
click at [622, 218] on img at bounding box center [643, 214] width 21 height 21
click at [622, 255] on img at bounding box center [643, 256] width 21 height 21
click at [622, 302] on img at bounding box center [643, 303] width 21 height 21
click at [622, 416] on button "Submit" at bounding box center [622, 409] width 63 height 24
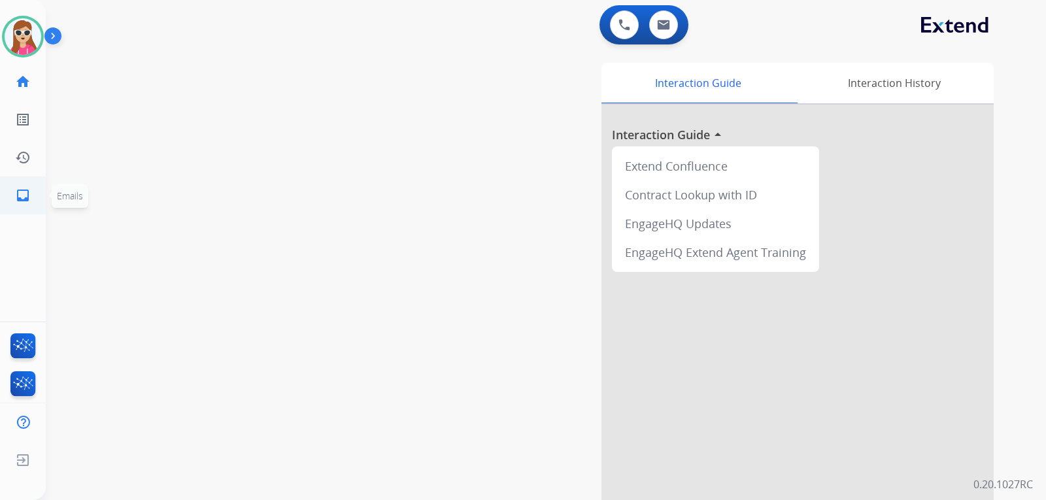
click at [29, 198] on mat-icon "inbox" at bounding box center [23, 196] width 16 height 16
select select "**********"
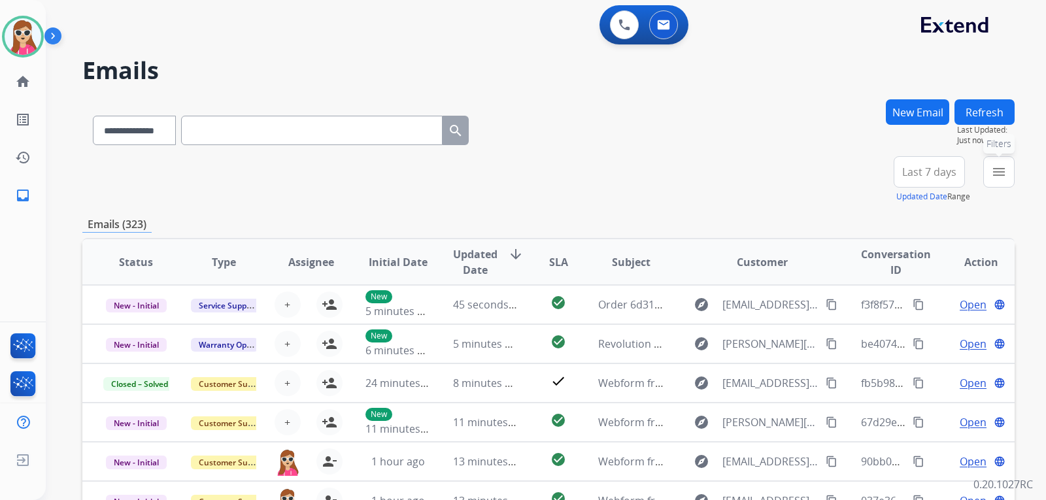
click at [622, 176] on mat-icon "menu" at bounding box center [1000, 172] width 16 height 16
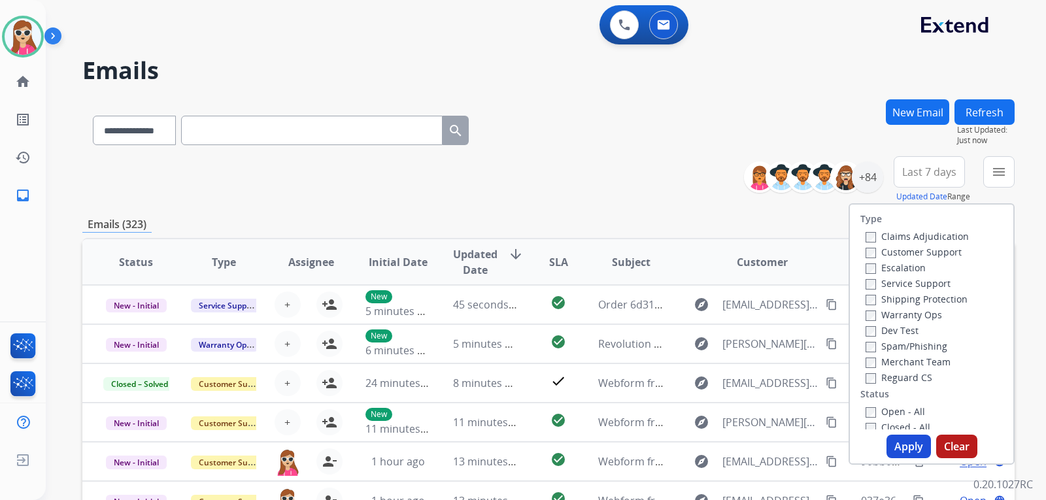
click at [622, 252] on label "Customer Support" at bounding box center [914, 252] width 96 height 12
click at [622, 296] on label "Shipping Protection" at bounding box center [917, 299] width 102 height 12
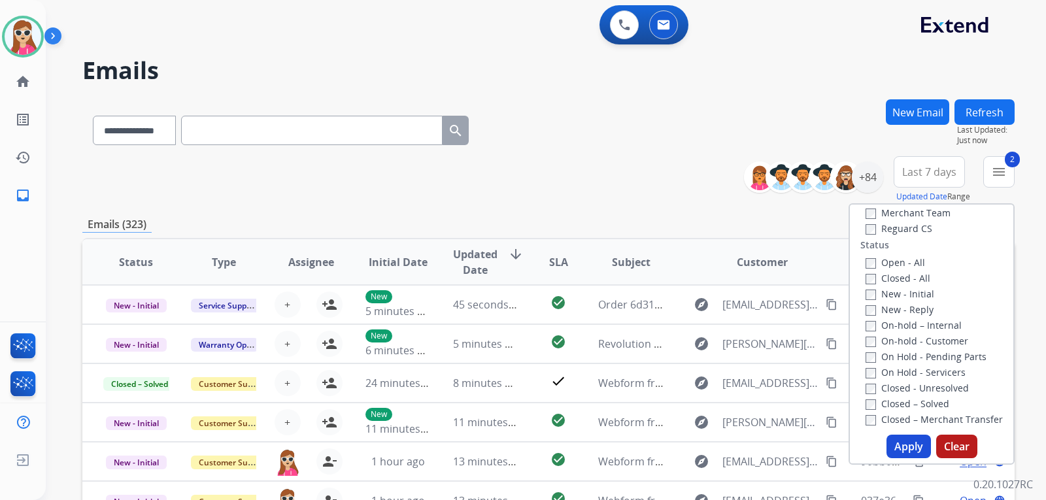
scroll to position [65, 0]
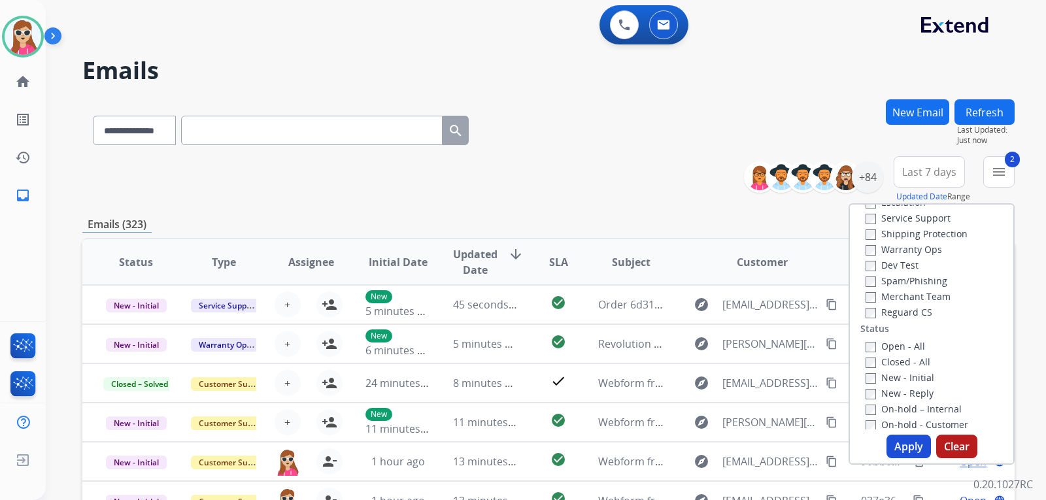
click at [622, 313] on label "Reguard CS" at bounding box center [899, 312] width 67 height 12
click at [622, 348] on div "Open - All" at bounding box center [934, 346] width 137 height 16
click at [622, 348] on label "Open - All" at bounding box center [896, 346] width 60 height 12
click at [622, 214] on div "**********" at bounding box center [548, 421] width 933 height 645
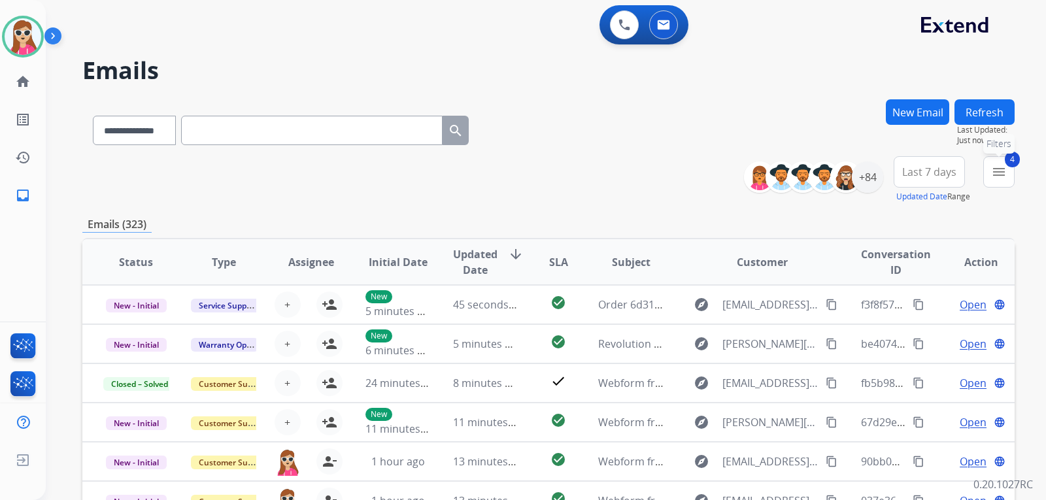
click at [622, 172] on mat-icon "menu" at bounding box center [1000, 172] width 16 height 16
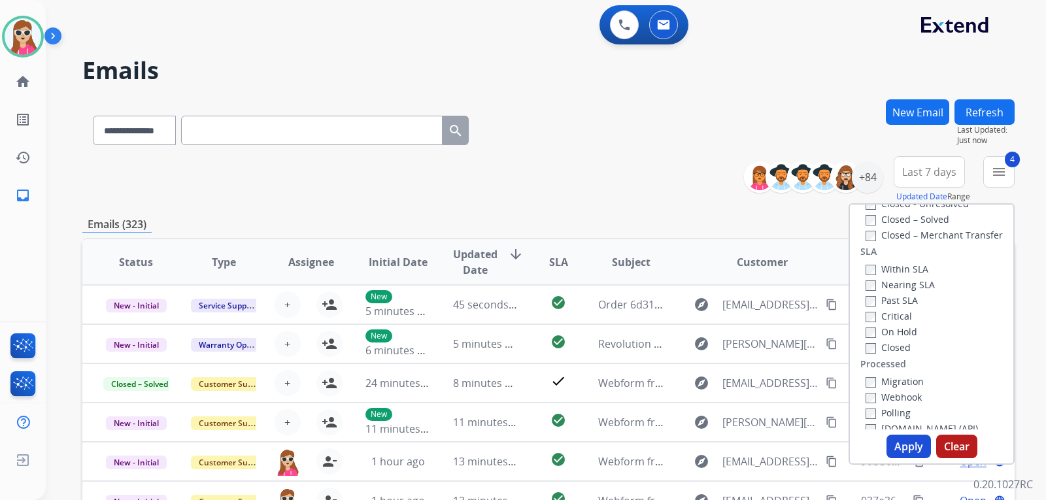
scroll to position [345, 0]
click at [622, 434] on div "Type Claims Adjudication Customer Support Escalation Service Support Shipping P…" at bounding box center [932, 334] width 166 height 262
click at [622, 437] on button "Apply" at bounding box center [909, 447] width 44 height 24
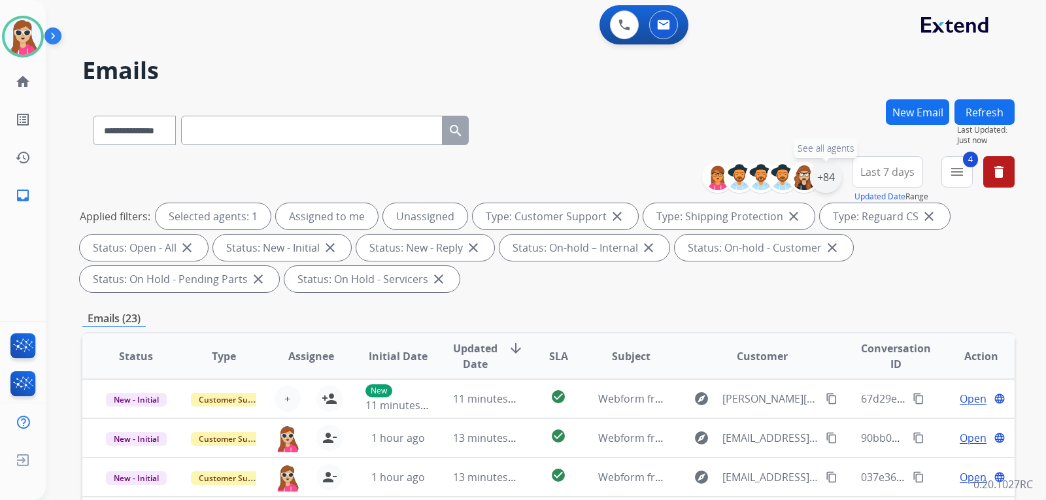
click at [622, 176] on div "+84" at bounding box center [825, 177] width 31 height 31
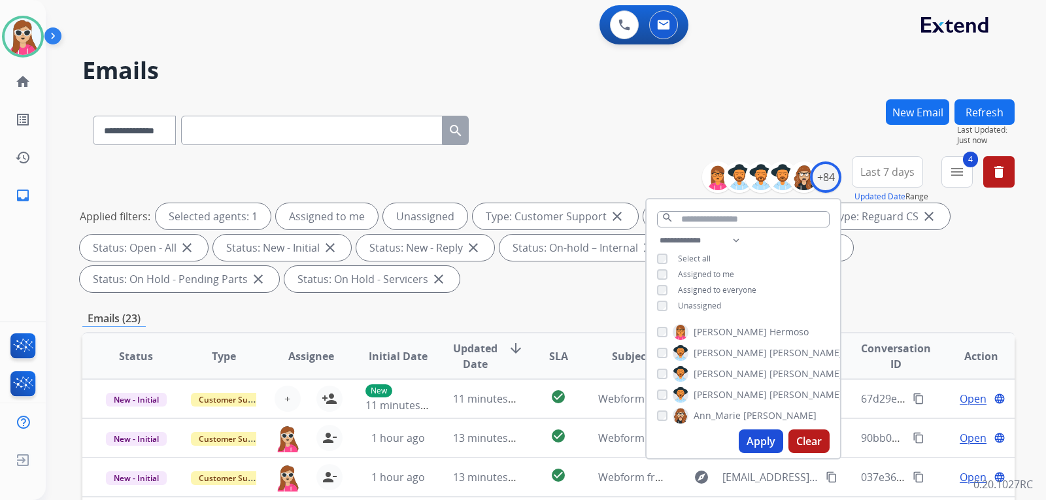
click at [622, 305] on span "Unassigned" at bounding box center [699, 305] width 43 height 11
click at [622, 440] on button "Apply" at bounding box center [761, 442] width 44 height 24
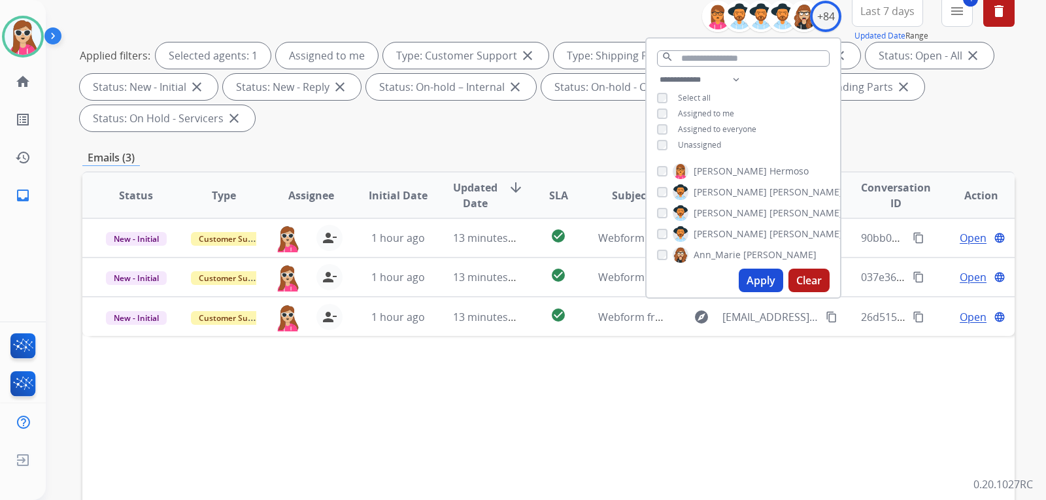
scroll to position [327, 0]
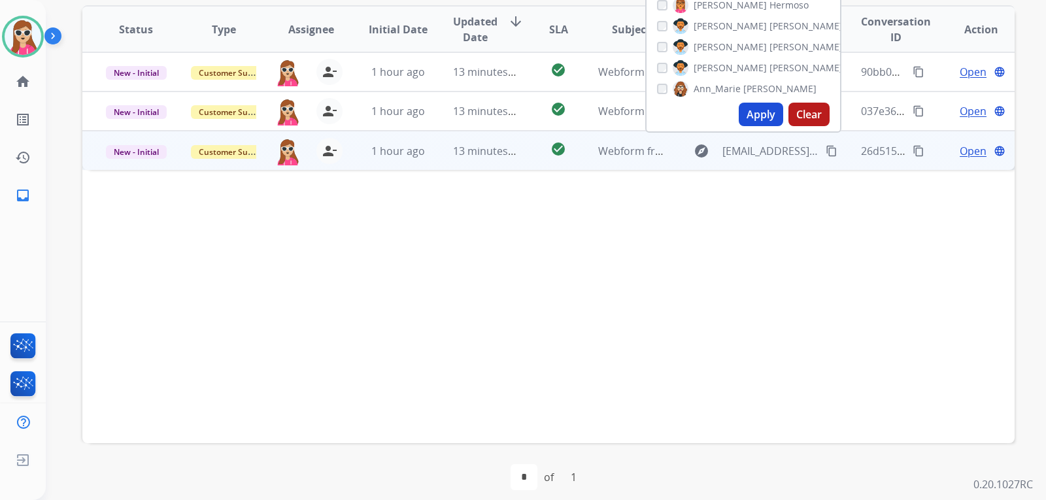
click at [530, 156] on td "check_circle" at bounding box center [548, 150] width 58 height 39
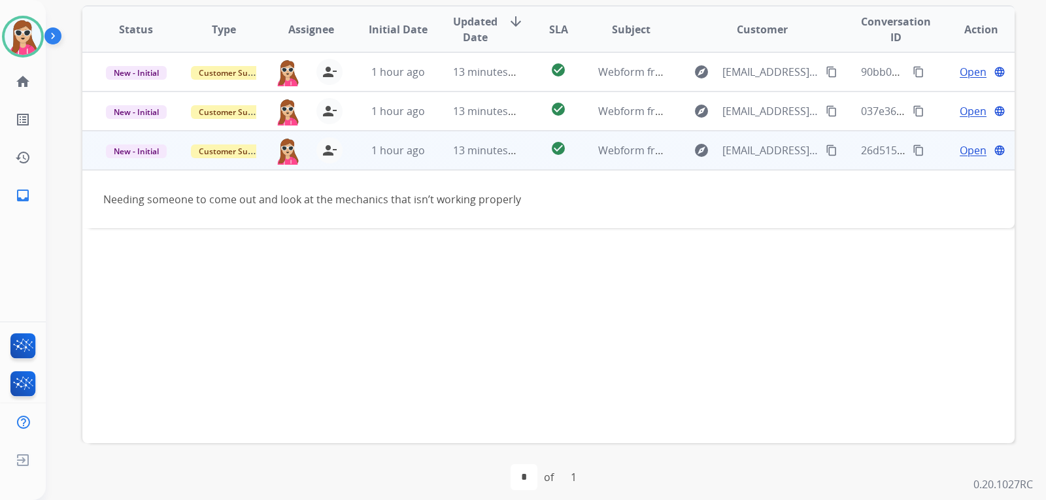
click at [622, 148] on div "Open language" at bounding box center [981, 151] width 66 height 16
click at [622, 158] on span "Open" at bounding box center [973, 151] width 27 height 16
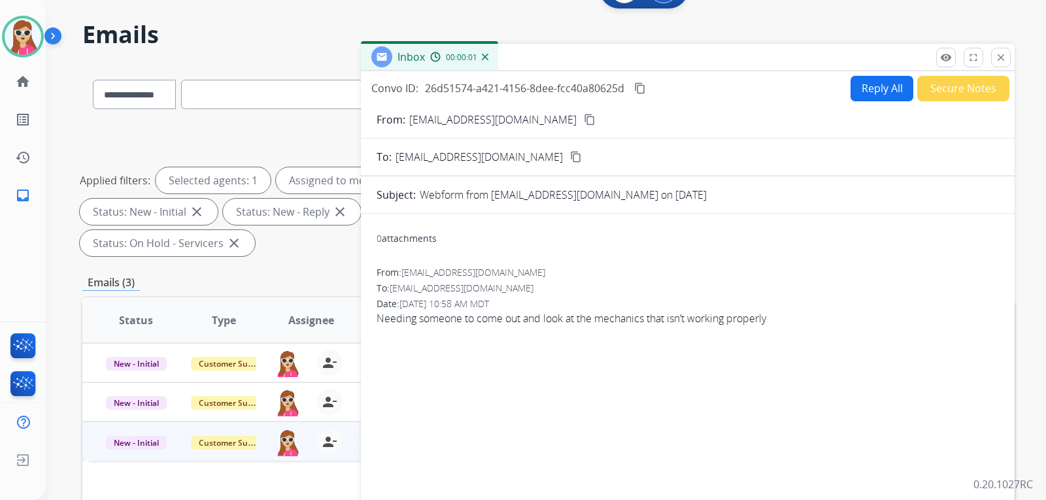
scroll to position [0, 0]
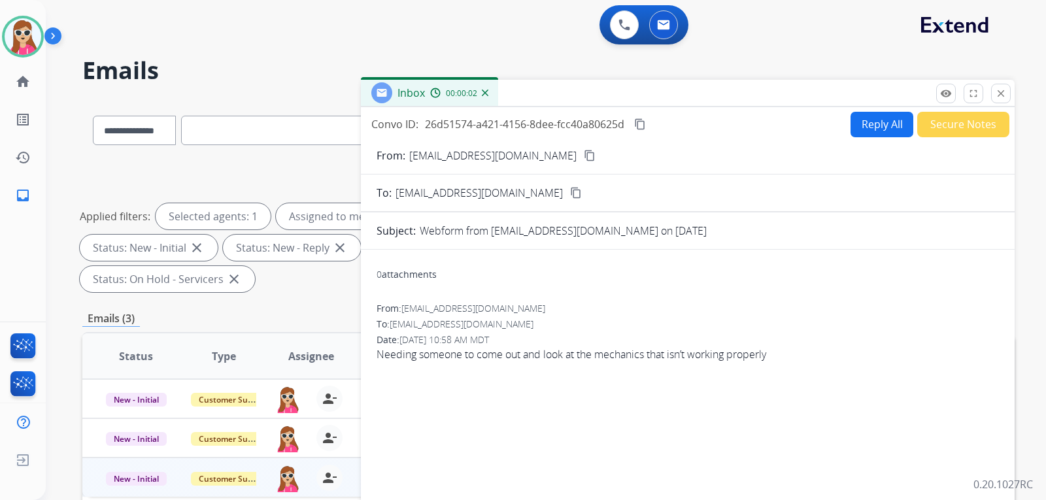
click at [622, 118] on button "Reply All" at bounding box center [882, 125] width 63 height 26
select select "**********"
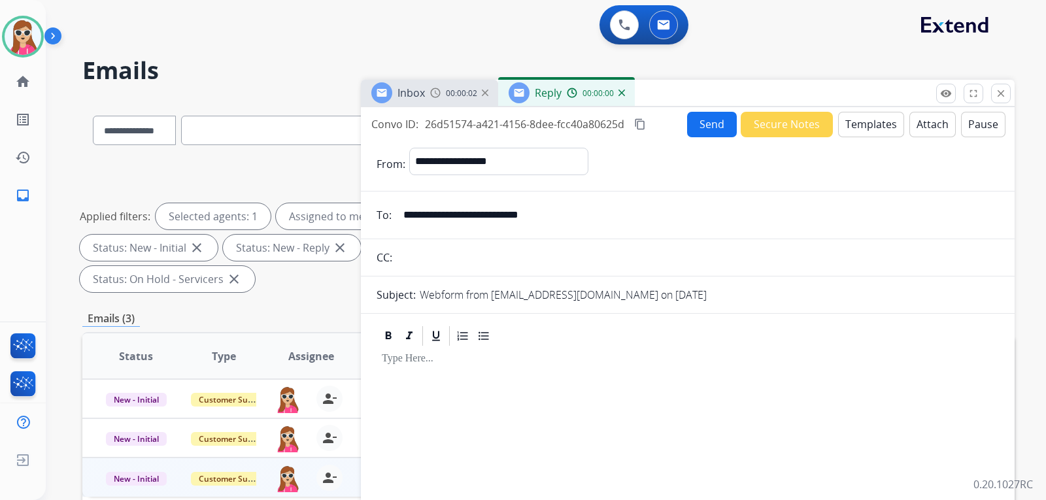
click at [622, 123] on button "Templates" at bounding box center [871, 125] width 66 height 26
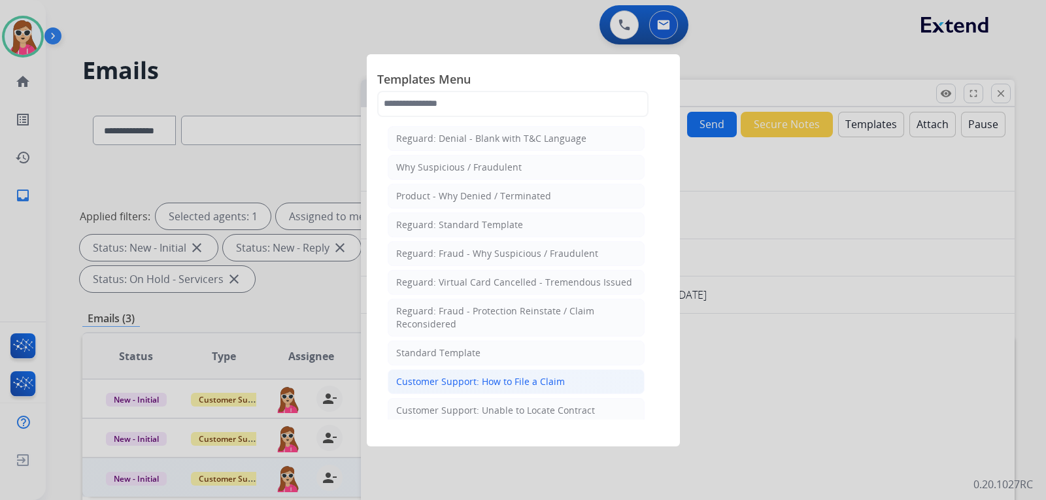
click at [528, 388] on li "Customer Support: How to File a Claim" at bounding box center [516, 382] width 257 height 25
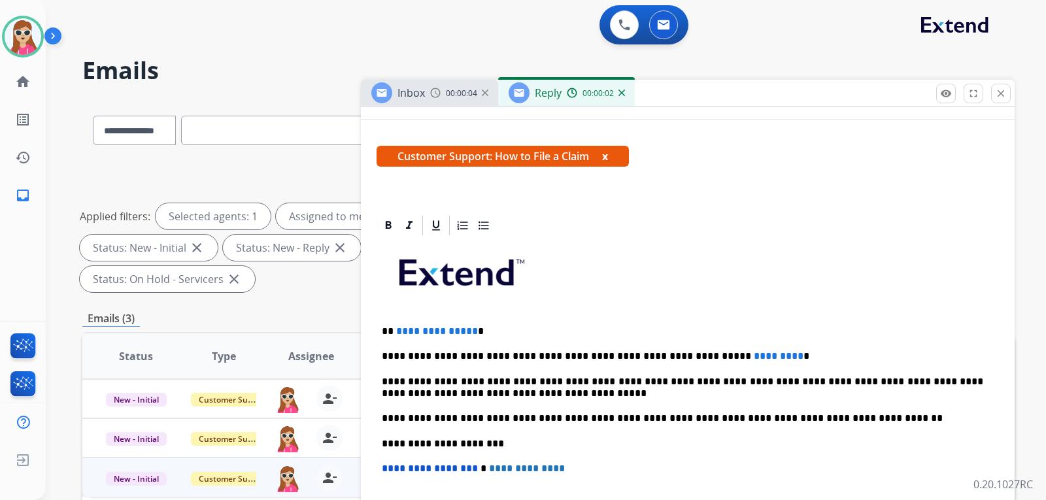
scroll to position [237, 0]
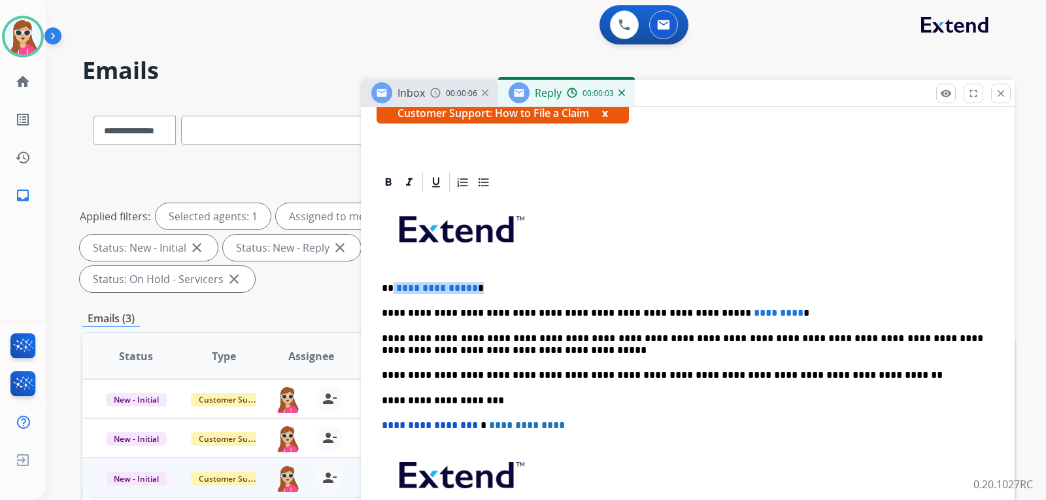
drag, startPoint x: 391, startPoint y: 286, endPoint x: 521, endPoint y: 292, distance: 130.3
click at [491, 295] on div "**********" at bounding box center [688, 394] width 623 height 400
drag, startPoint x: 757, startPoint y: 313, endPoint x: 702, endPoint y: 310, distance: 55.0
click at [622, 315] on p "**********" at bounding box center [683, 313] width 602 height 12
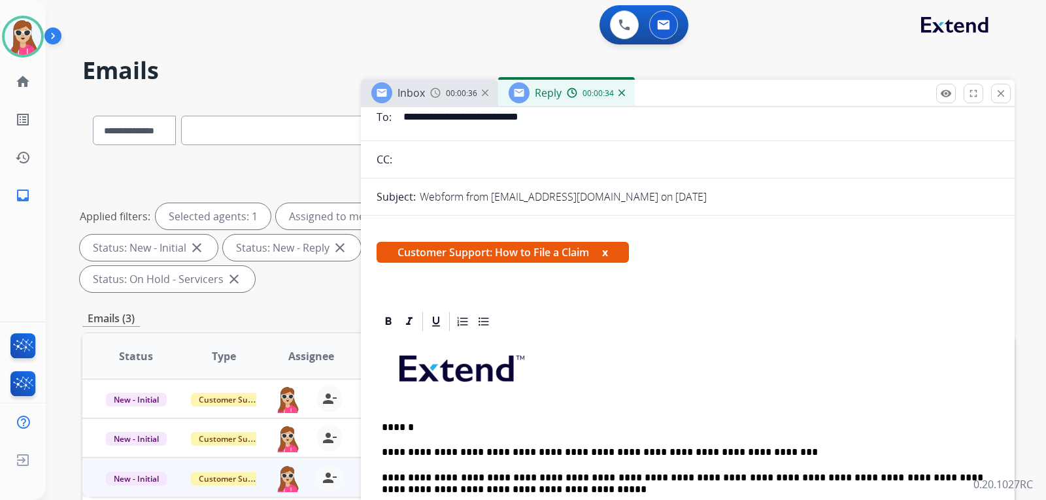
scroll to position [196, 0]
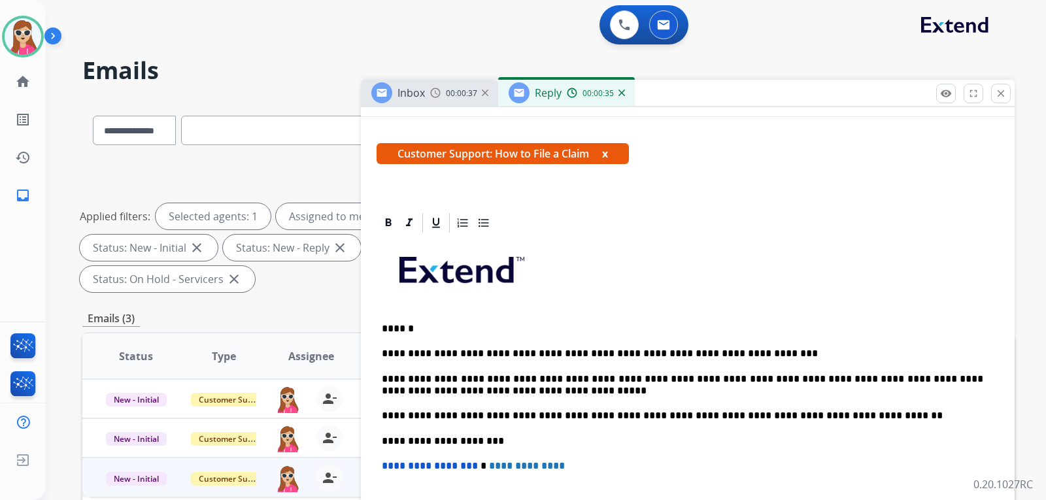
click at [622, 357] on p "**********" at bounding box center [683, 354] width 602 height 12
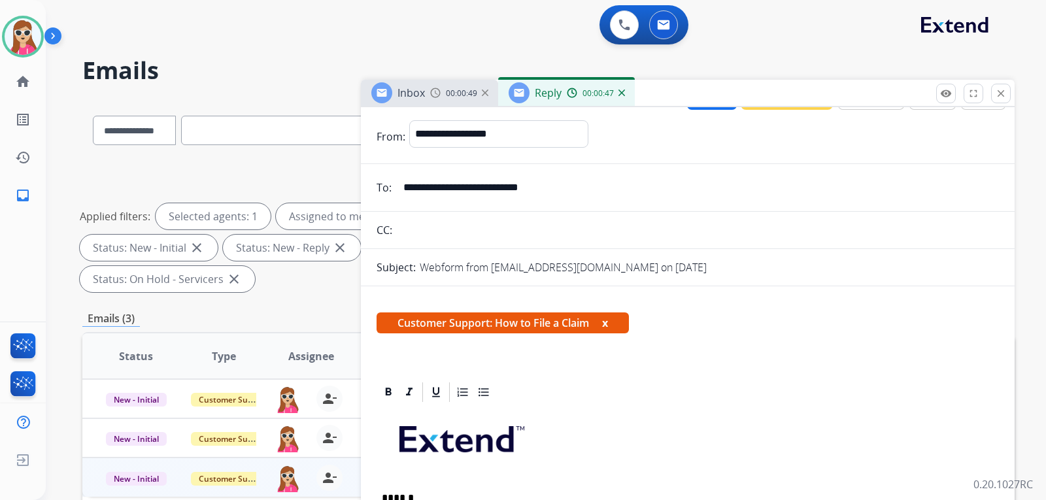
scroll to position [0, 0]
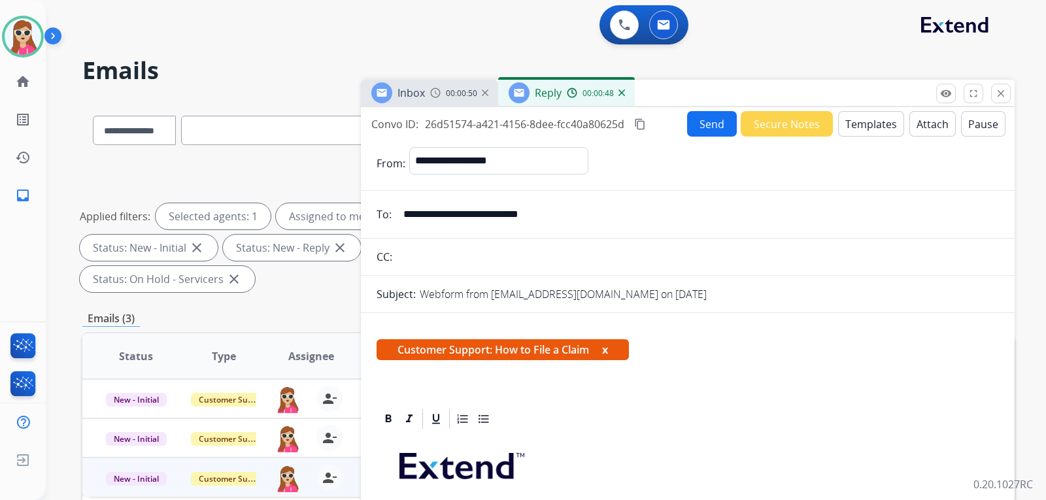
click at [622, 120] on button "Send" at bounding box center [712, 124] width 50 height 26
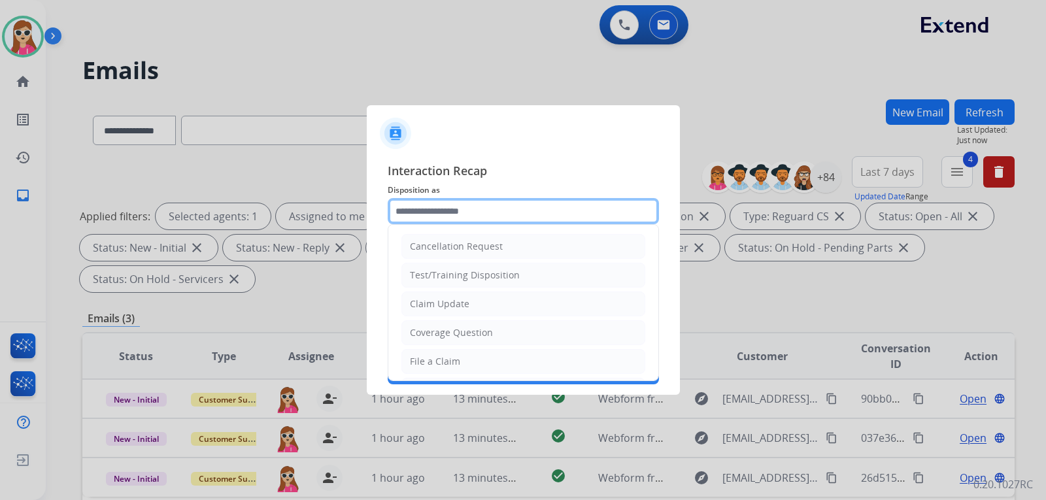
click at [528, 214] on input "text" at bounding box center [523, 211] width 271 height 26
drag, startPoint x: 471, startPoint y: 364, endPoint x: 474, endPoint y: 351, distance: 13.3
click at [471, 362] on li "File a Claim" at bounding box center [524, 361] width 244 height 25
type input "**********"
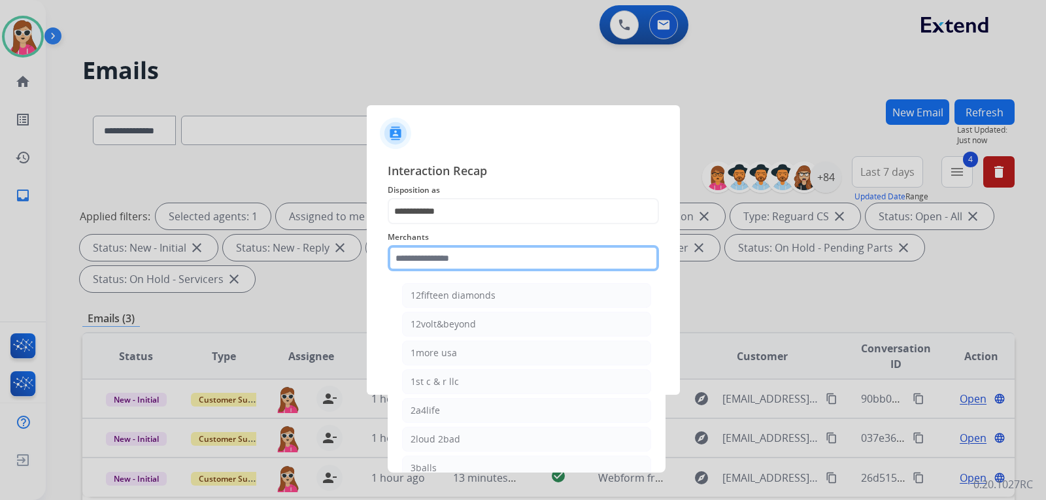
click at [462, 254] on input "text" at bounding box center [523, 258] width 271 height 26
type input "*"
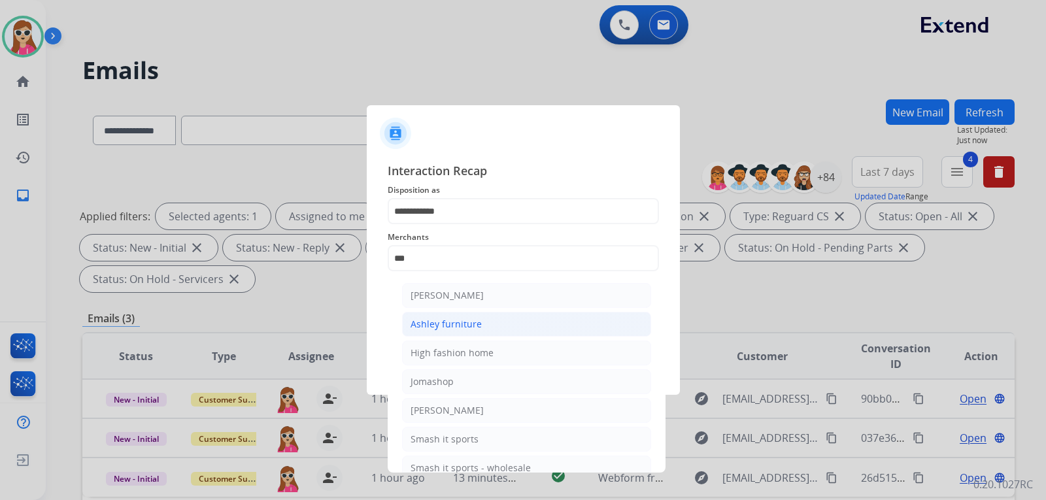
click at [488, 320] on li "Ashley furniture" at bounding box center [526, 324] width 249 height 25
type input "**********"
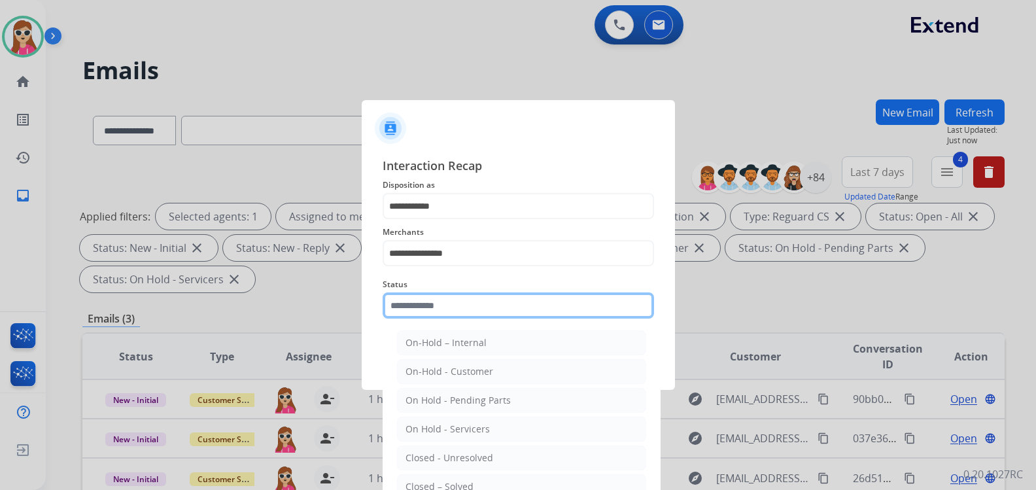
click at [459, 313] on input "text" at bounding box center [518, 305] width 271 height 26
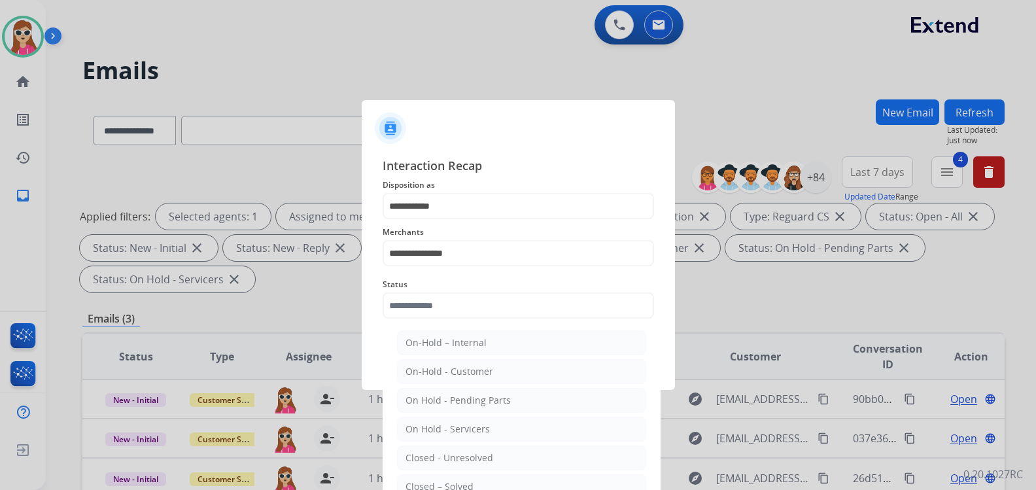
click at [475, 483] on li "Closed – Solved" at bounding box center [521, 486] width 249 height 25
type input "**********"
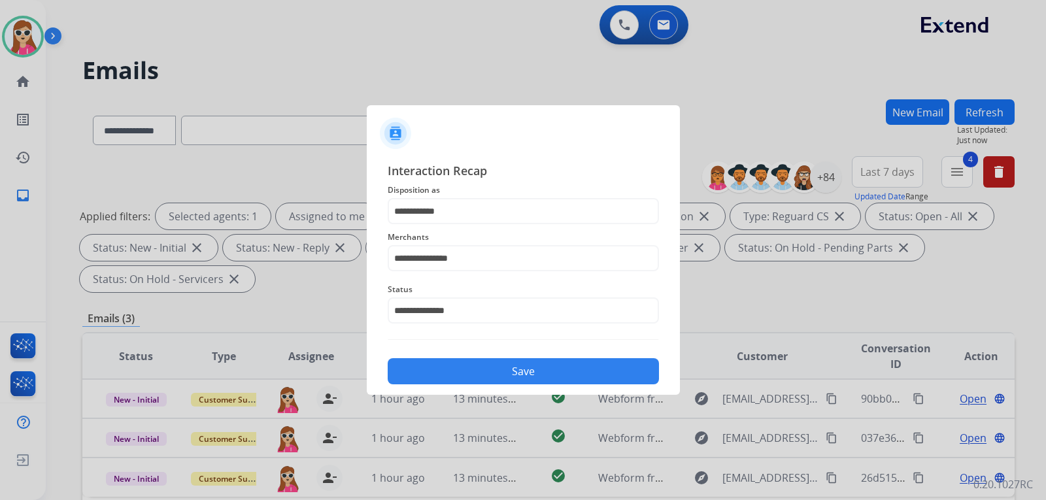
click at [505, 367] on button "Save" at bounding box center [523, 371] width 271 height 26
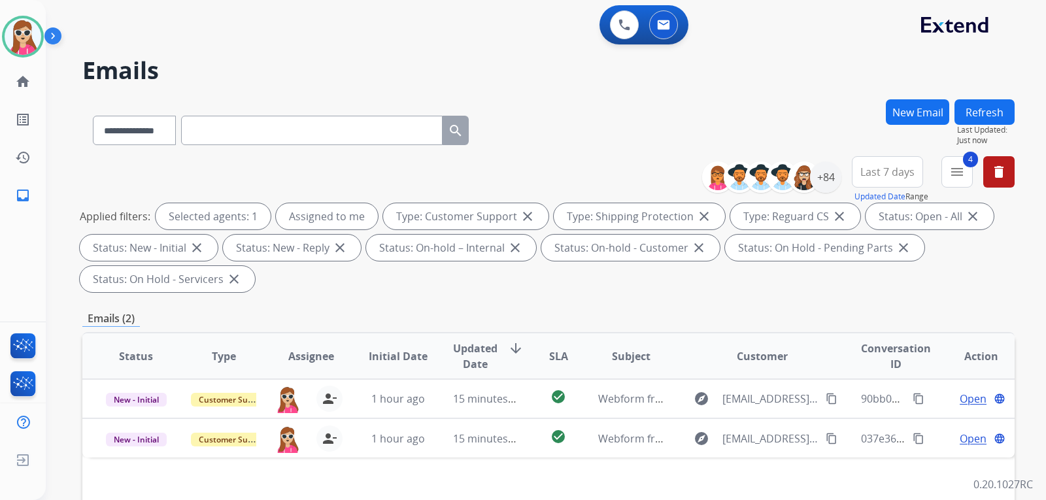
scroll to position [65, 0]
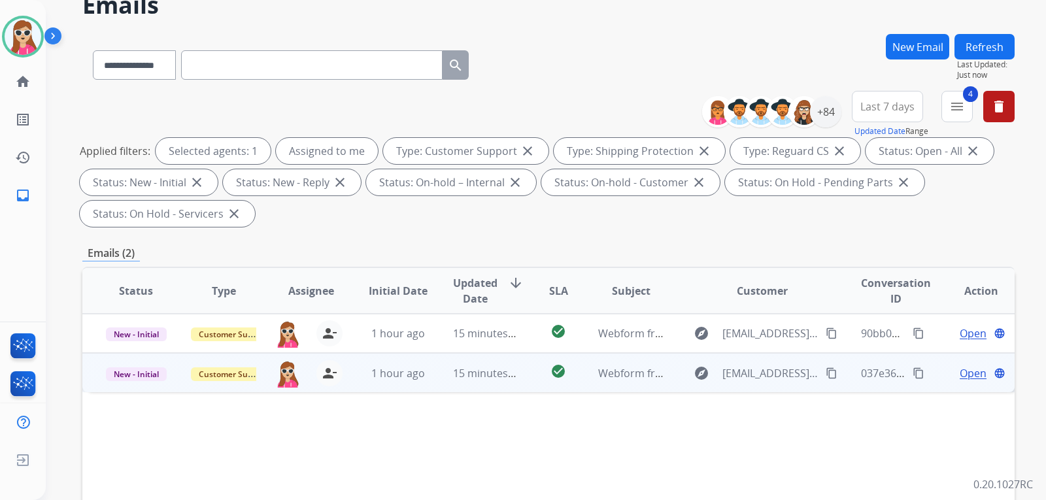
click at [524, 377] on td "check_circle" at bounding box center [548, 372] width 58 height 39
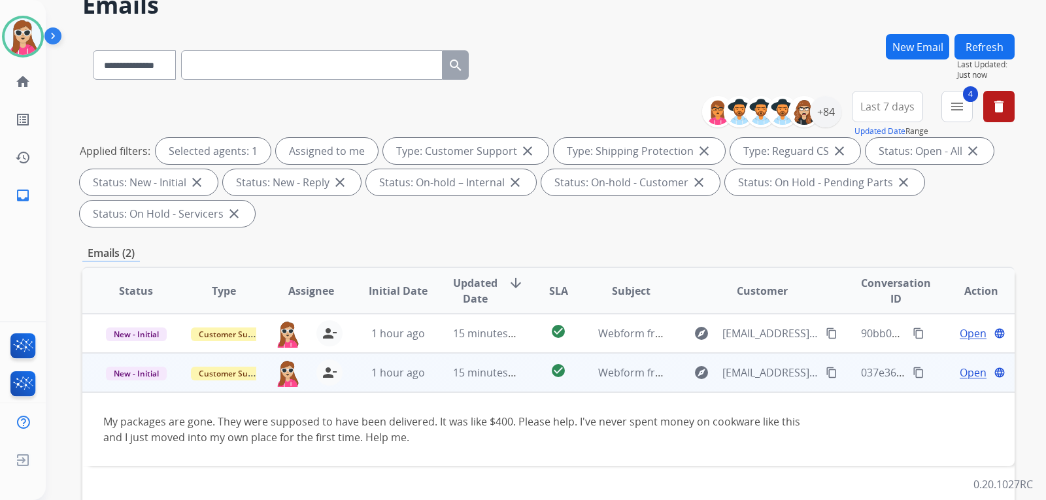
click at [622, 371] on div "explore [EMAIL_ADDRESS][DOMAIN_NAME] content_copy" at bounding box center [762, 372] width 153 height 21
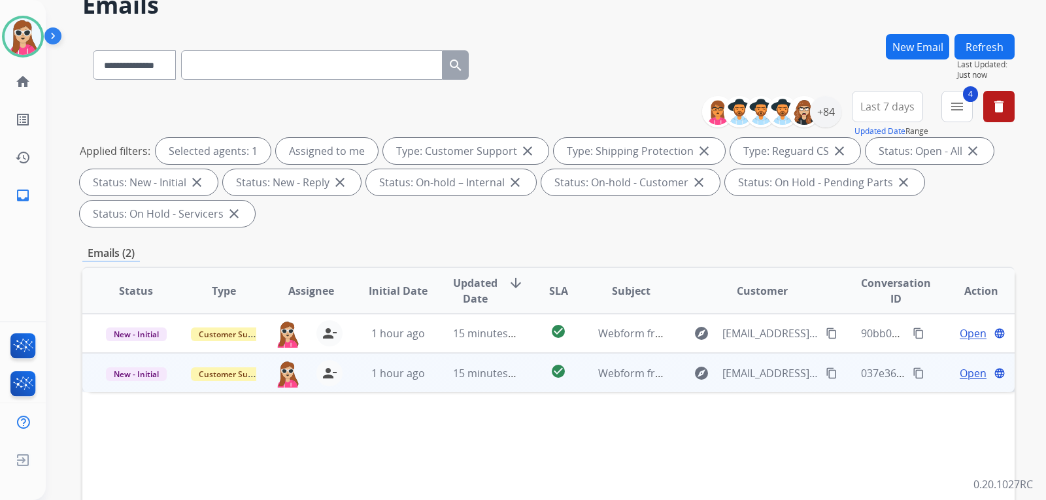
click at [622, 371] on mat-icon "content_copy" at bounding box center [832, 374] width 12 height 12
click at [622, 375] on mat-icon "content_copy" at bounding box center [832, 374] width 12 height 12
click at [622, 373] on span "Open" at bounding box center [973, 374] width 27 height 16
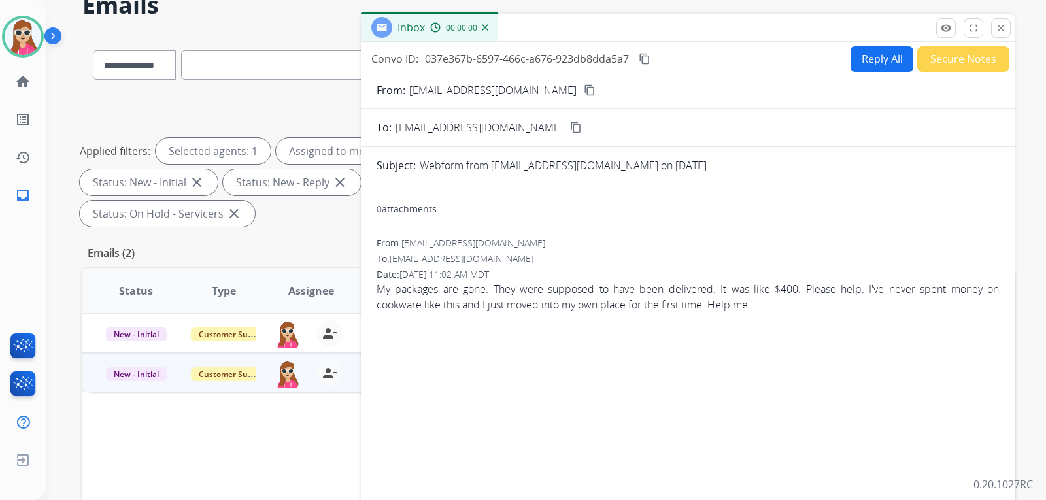
click at [622, 51] on button "Reply All" at bounding box center [882, 59] width 63 height 26
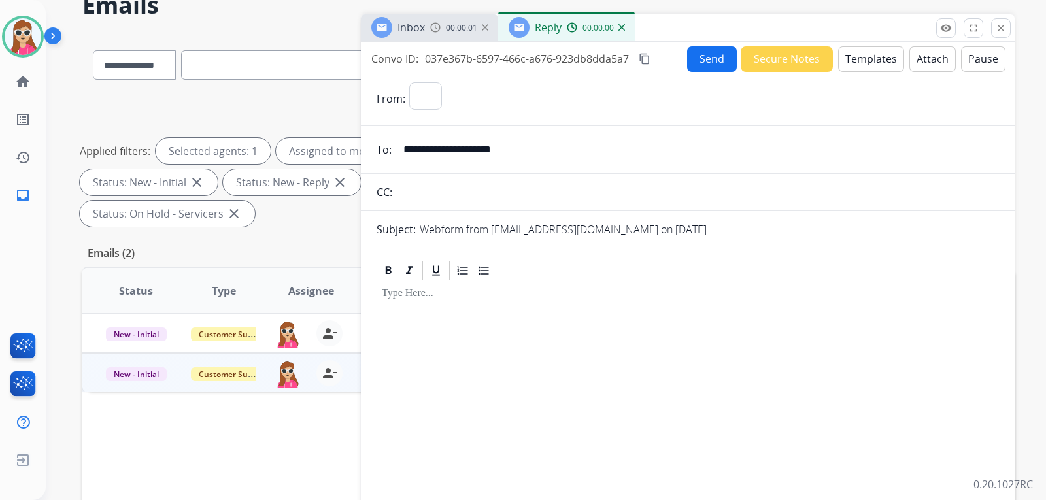
select select "**********"
click at [622, 63] on button "Templates" at bounding box center [871, 59] width 66 height 26
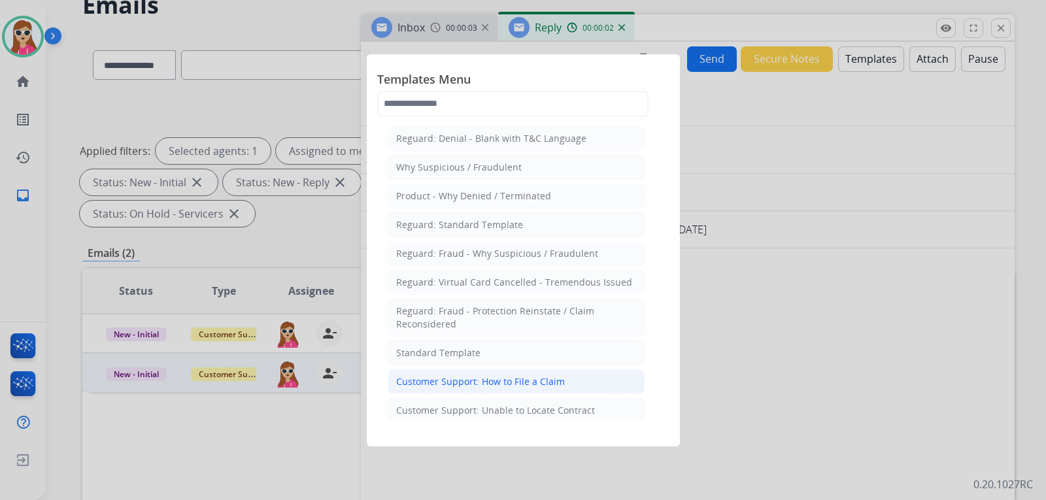
click at [521, 381] on div "Customer Support: How to File a Claim" at bounding box center [480, 381] width 169 height 13
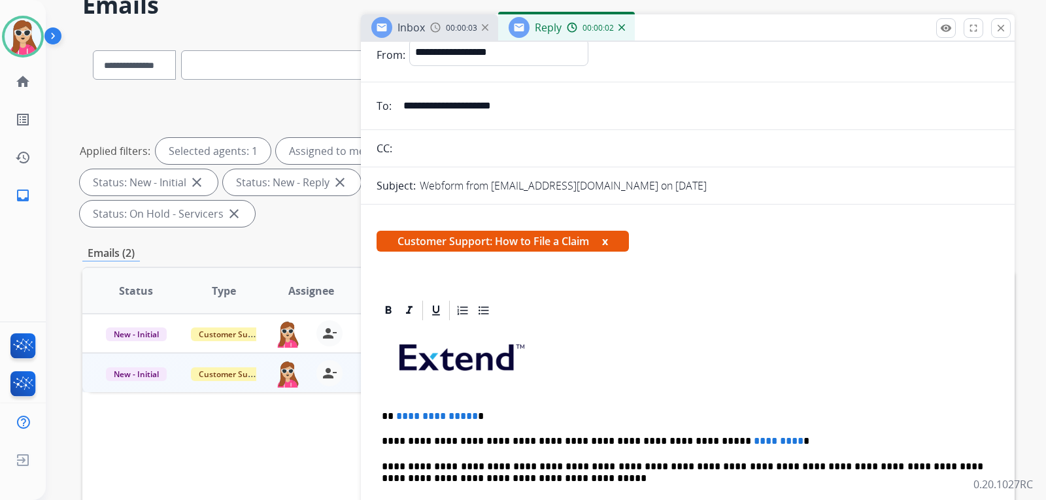
scroll to position [196, 0]
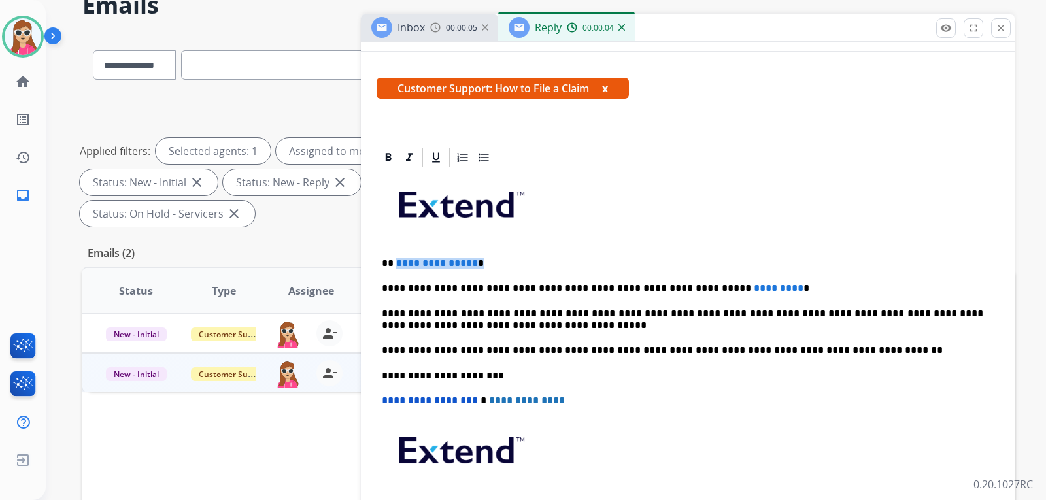
drag, startPoint x: 477, startPoint y: 268, endPoint x: 394, endPoint y: 264, distance: 82.5
click at [394, 264] on p "**********" at bounding box center [683, 264] width 602 height 12
drag, startPoint x: 734, startPoint y: 287, endPoint x: 676, endPoint y: 294, distance: 59.3
click at [622, 290] on p "**********" at bounding box center [683, 289] width 602 height 12
click at [622, 298] on div "**********" at bounding box center [688, 369] width 623 height 400
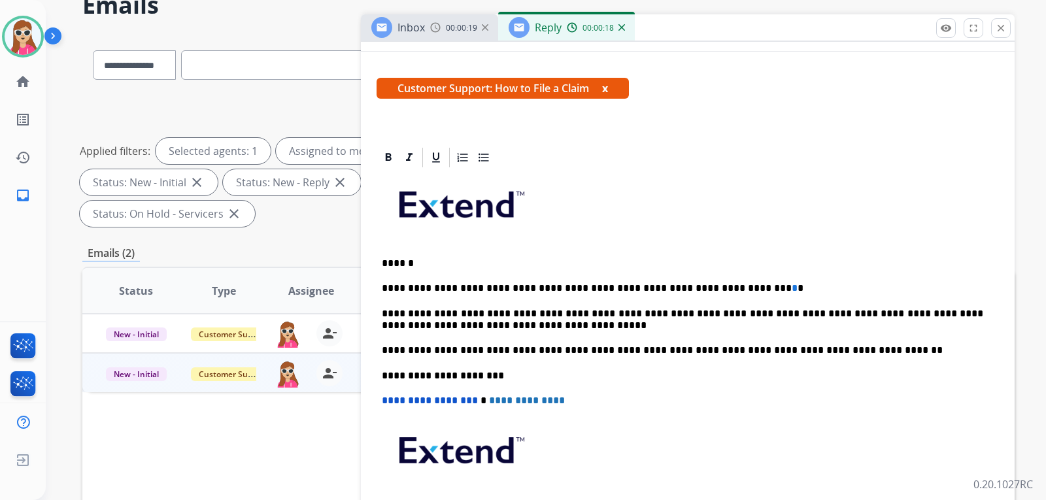
click at [622, 290] on p "**********" at bounding box center [683, 289] width 602 height 12
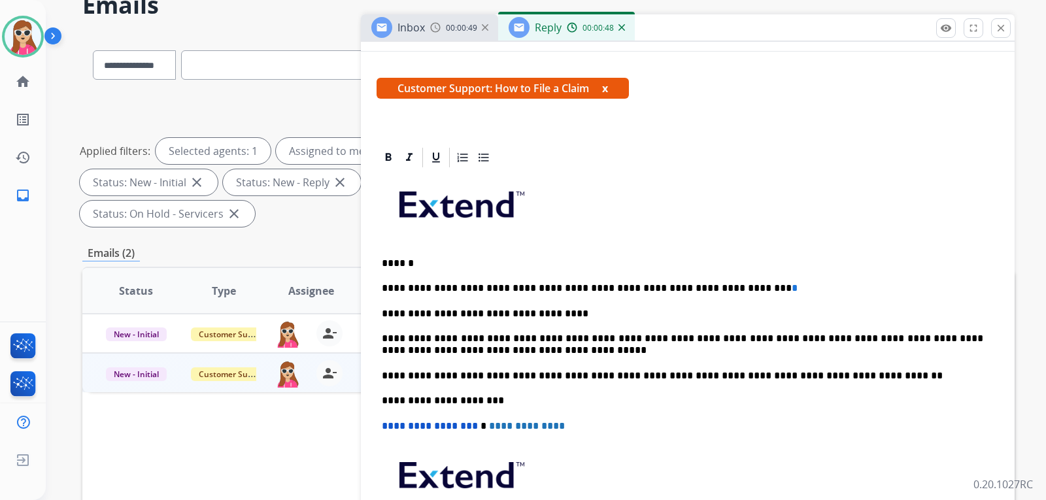
click at [534, 313] on p "**********" at bounding box center [683, 314] width 602 height 12
click at [575, 313] on p "**********" at bounding box center [683, 314] width 602 height 12
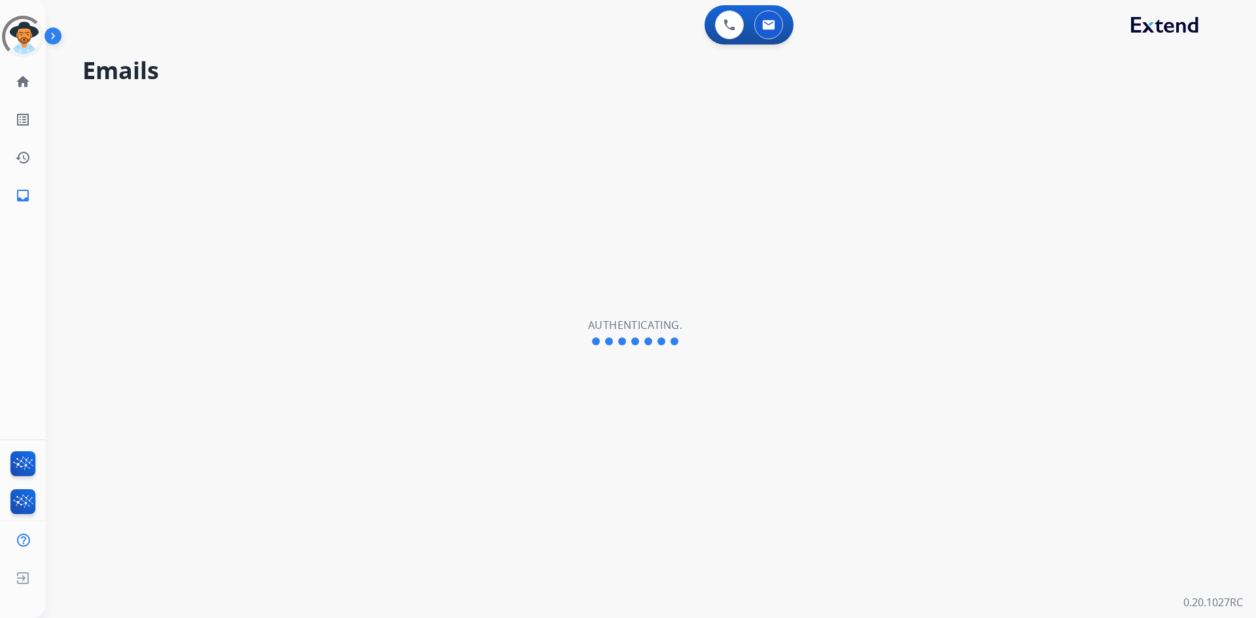
select select "**********"
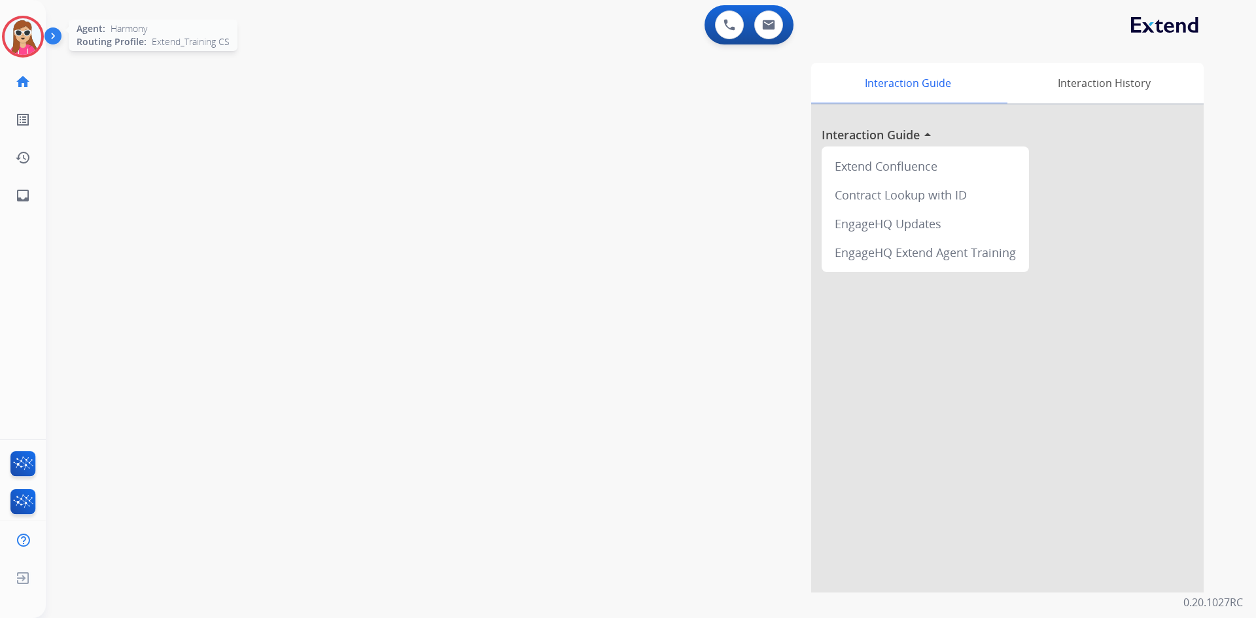
click at [31, 31] on img at bounding box center [23, 36] width 37 height 37
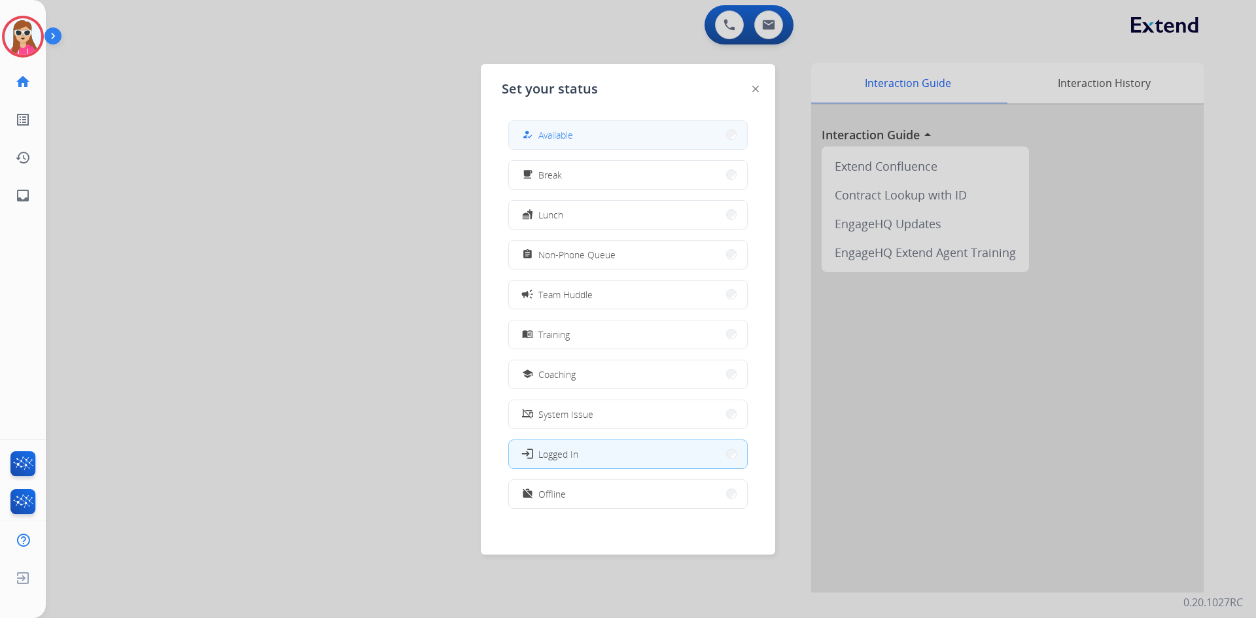
click at [547, 145] on button "how_to_reg Available" at bounding box center [628, 135] width 238 height 28
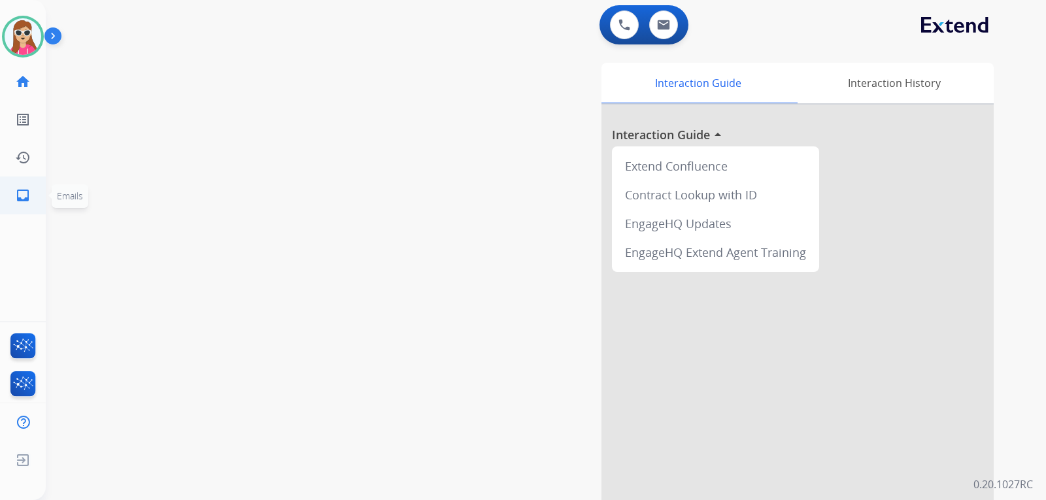
click at [19, 194] on mat-icon "inbox" at bounding box center [23, 196] width 16 height 16
select select "**********"
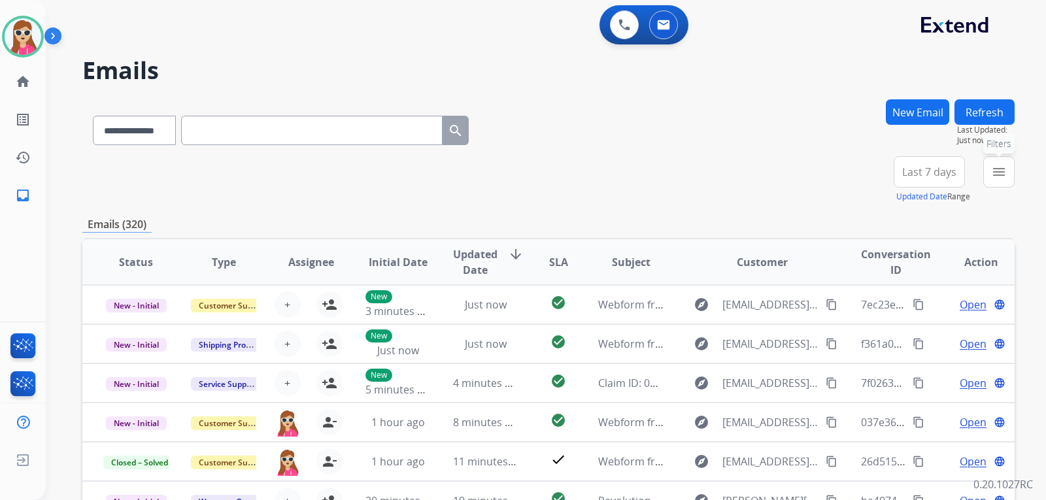
drag, startPoint x: 1010, startPoint y: 171, endPoint x: 1004, endPoint y: 175, distance: 6.7
click at [1009, 172] on button "menu Filters" at bounding box center [999, 171] width 31 height 31
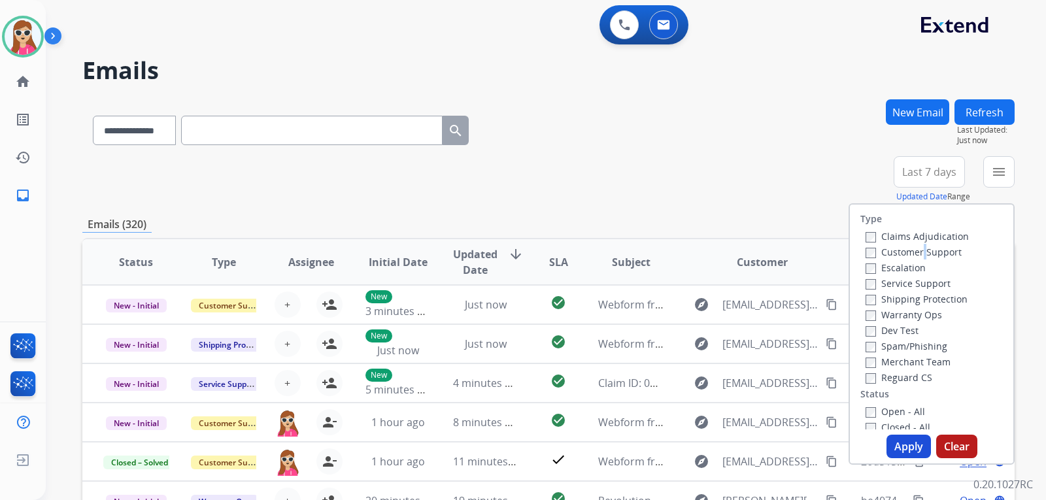
click at [916, 249] on label "Customer Support" at bounding box center [914, 252] width 96 height 12
click at [914, 299] on label "Shipping Protection" at bounding box center [917, 299] width 102 height 12
click at [928, 251] on label "Customer Support" at bounding box center [914, 252] width 96 height 12
click at [916, 379] on label "Reguard CS" at bounding box center [899, 377] width 67 height 12
click at [906, 412] on label "Open - All" at bounding box center [896, 411] width 60 height 12
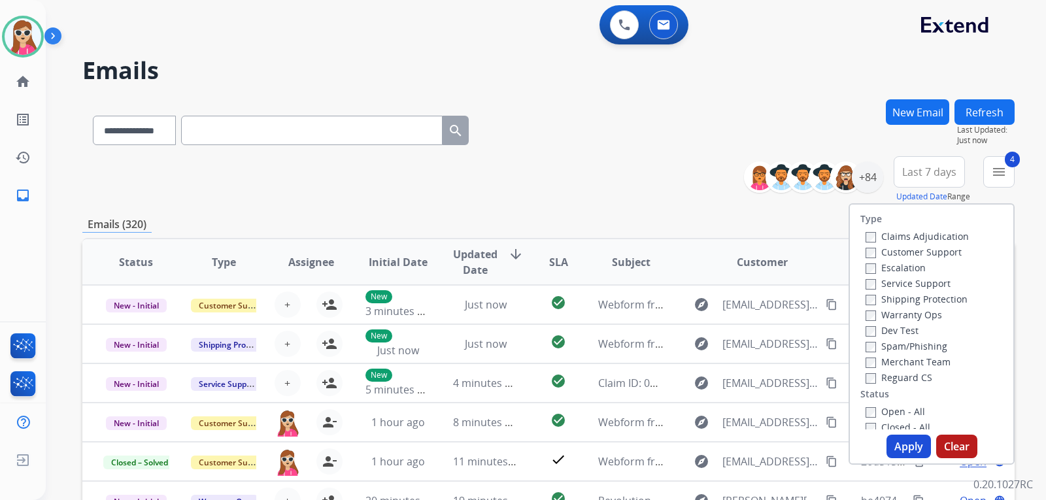
click at [903, 439] on button "Apply" at bounding box center [909, 447] width 44 height 24
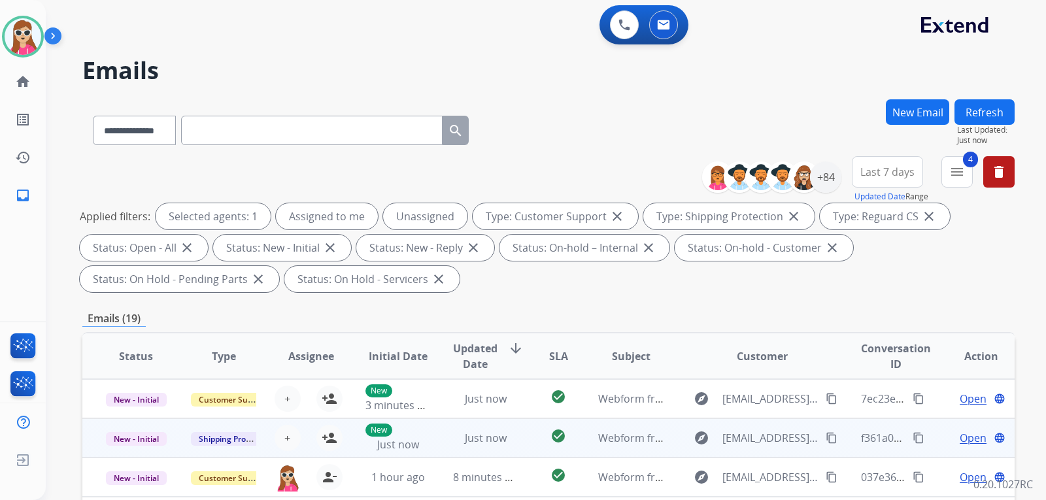
scroll to position [1, 0]
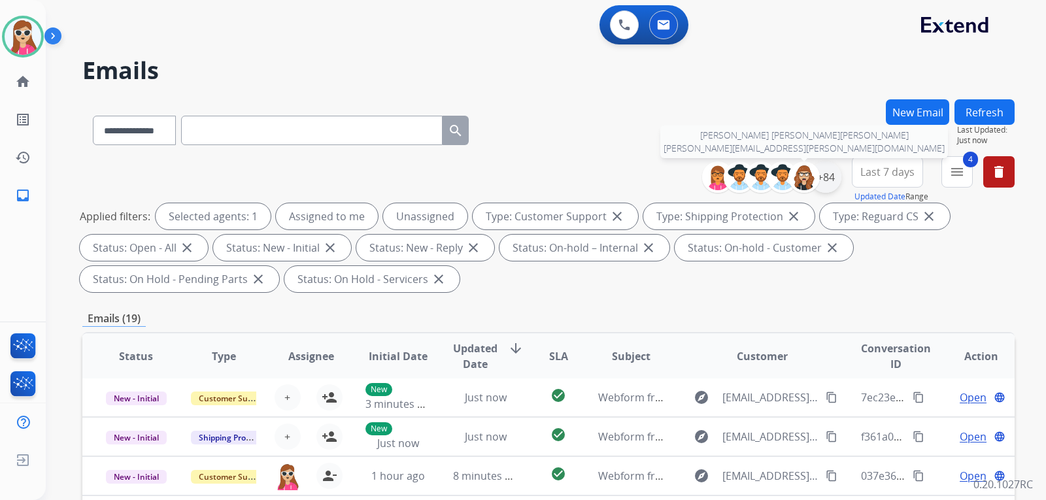
click at [820, 175] on div "+84" at bounding box center [825, 177] width 31 height 31
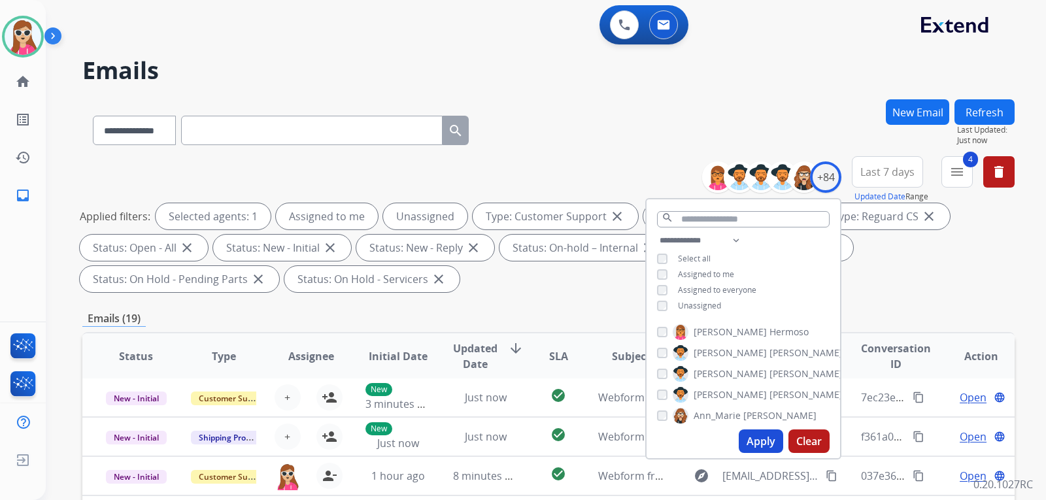
click at [695, 304] on span "Unassigned" at bounding box center [699, 305] width 43 height 11
click at [748, 444] on button "Apply" at bounding box center [761, 442] width 44 height 24
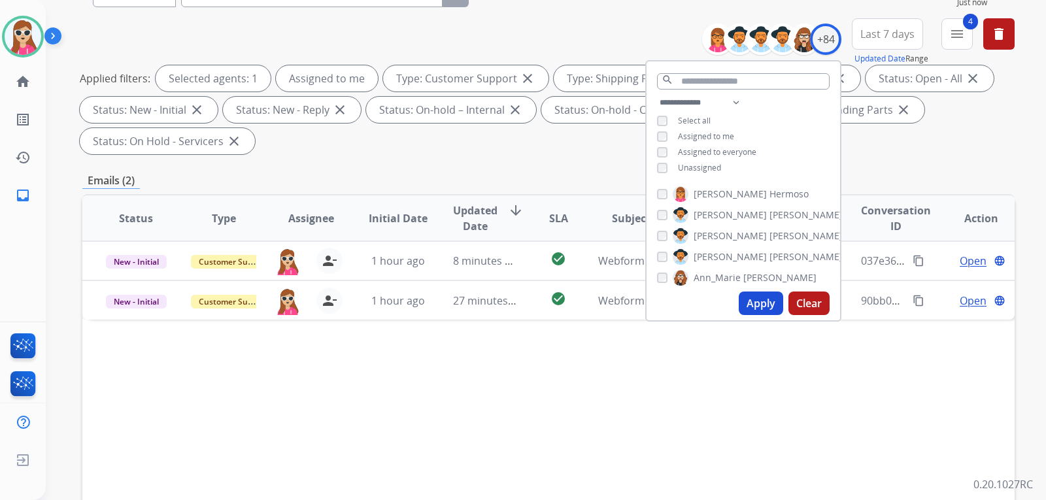
scroll to position [196, 0]
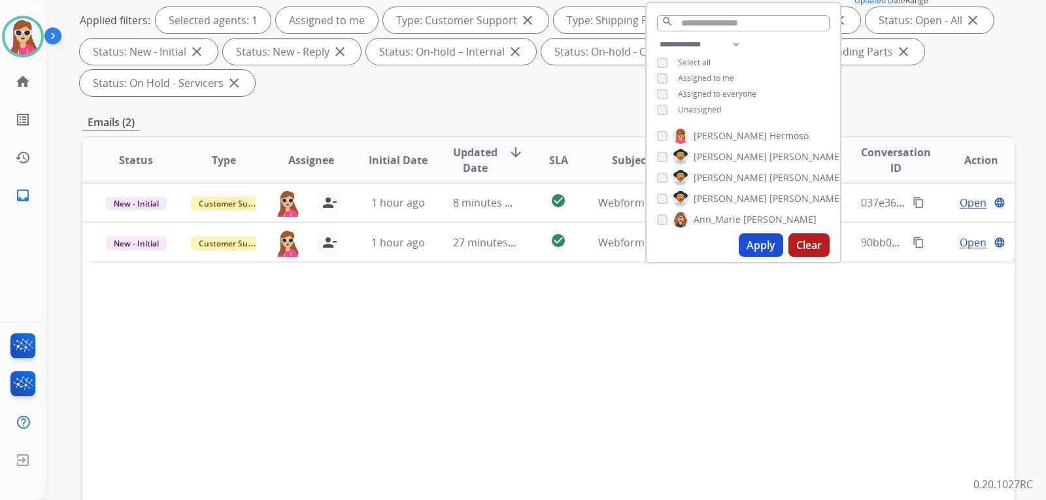
click at [484, 402] on div "Status Type Assignee Initial Date Updated Date arrow_downward SLA Subject Custo…" at bounding box center [548, 355] width 933 height 438
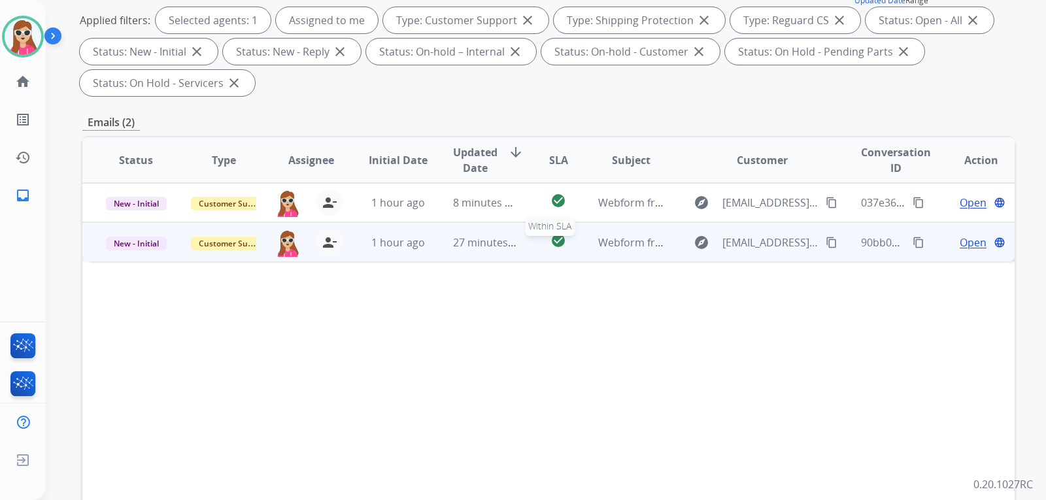
click at [540, 241] on div "check_circle" at bounding box center [558, 243] width 37 height 20
click at [826, 247] on mat-icon "content_copy" at bounding box center [832, 242] width 12 height 12
click at [960, 239] on span "Open" at bounding box center [973, 242] width 27 height 16
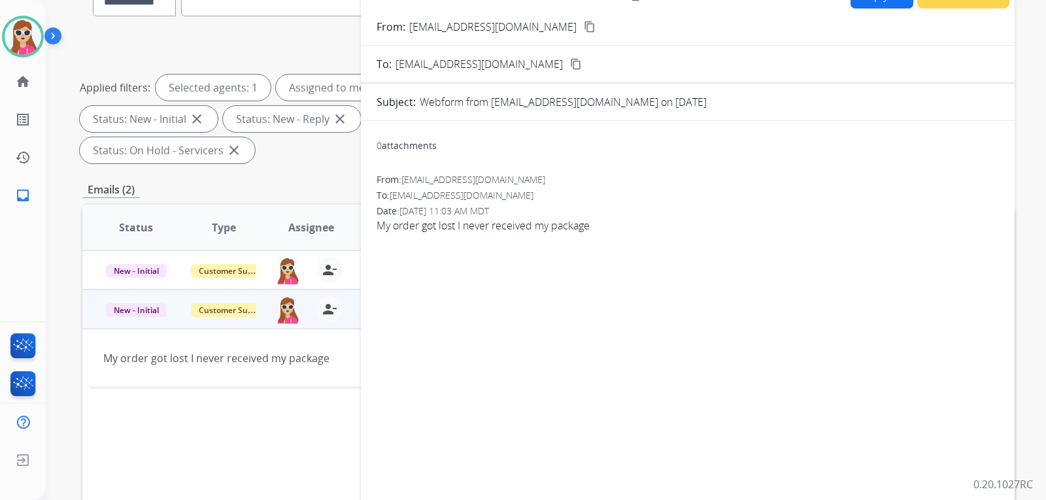
scroll to position [65, 0]
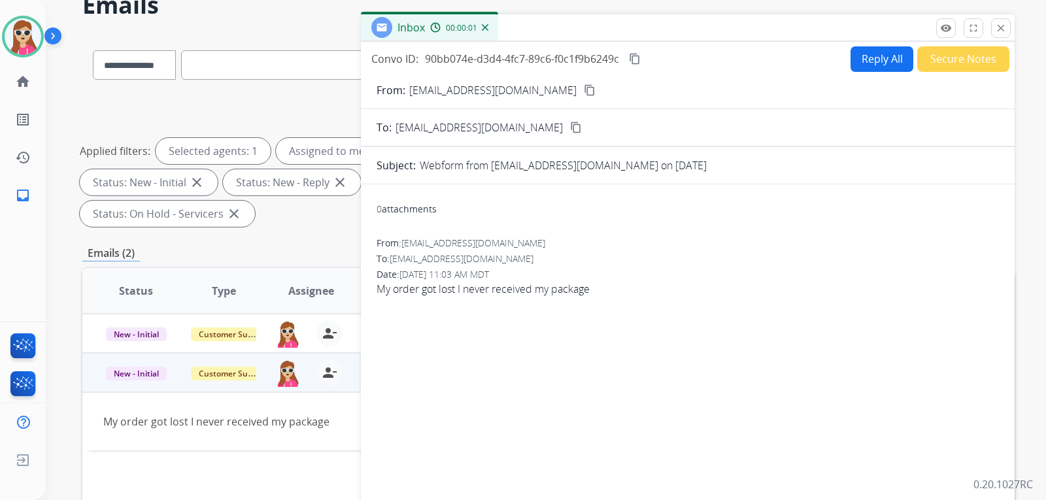
click at [863, 62] on button "Reply All" at bounding box center [882, 59] width 63 height 26
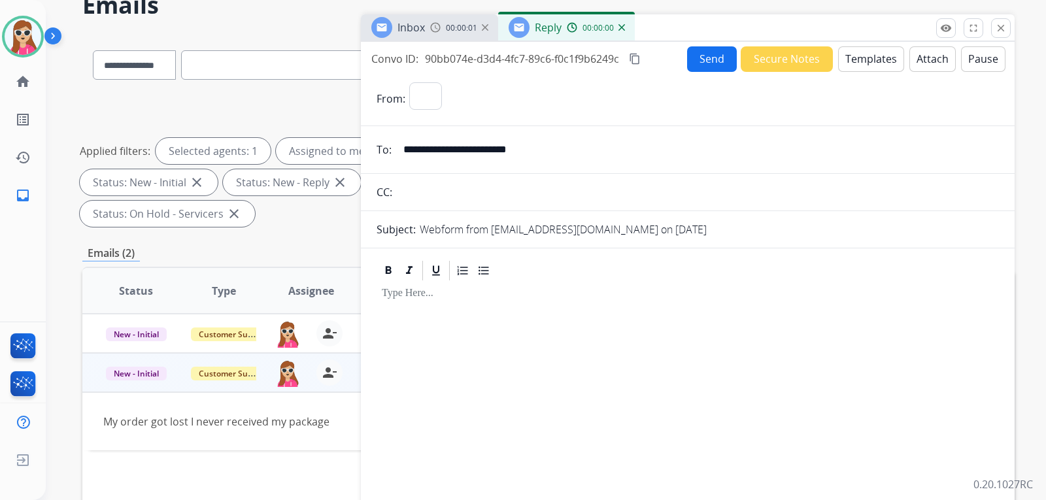
select select "**********"
click at [863, 62] on button "Templates" at bounding box center [871, 59] width 66 height 26
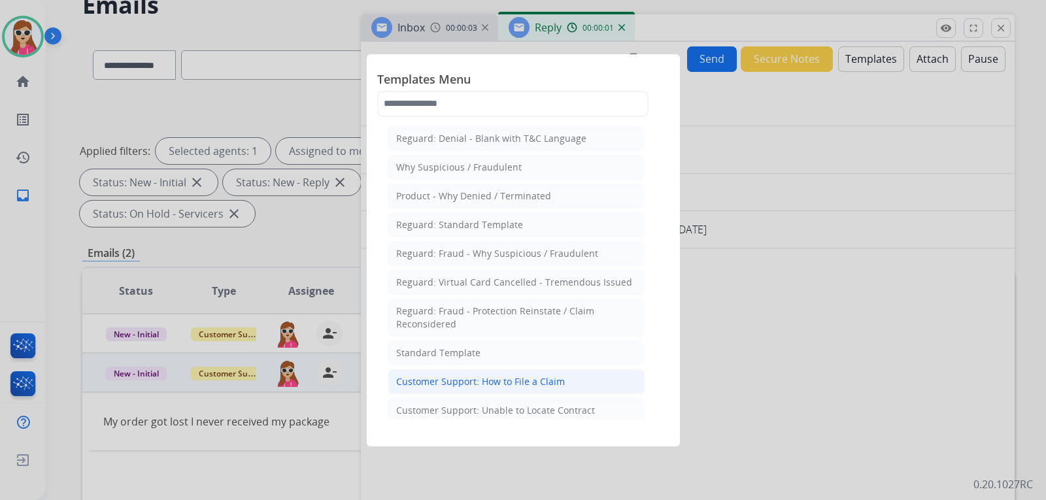
click at [584, 374] on li "Customer Support: How to File a Claim" at bounding box center [516, 382] width 257 height 25
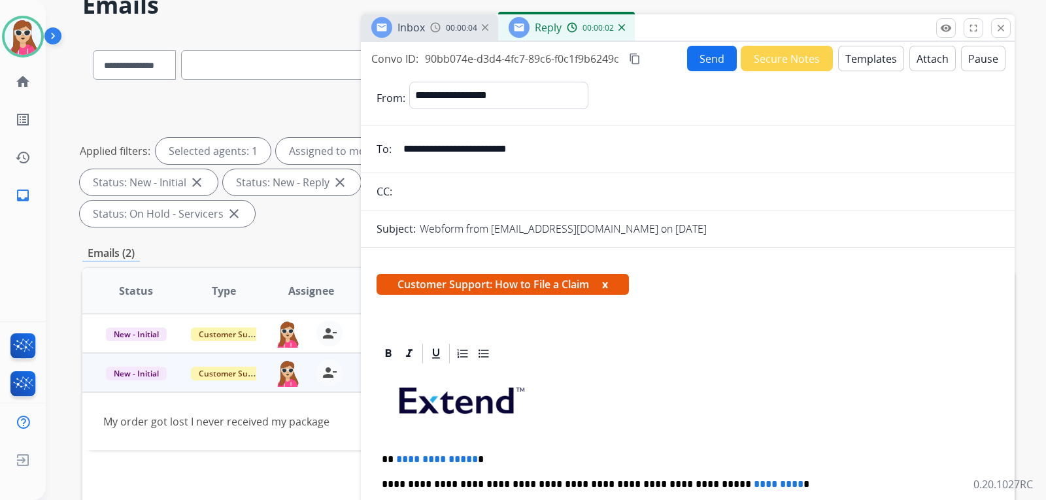
scroll to position [131, 0]
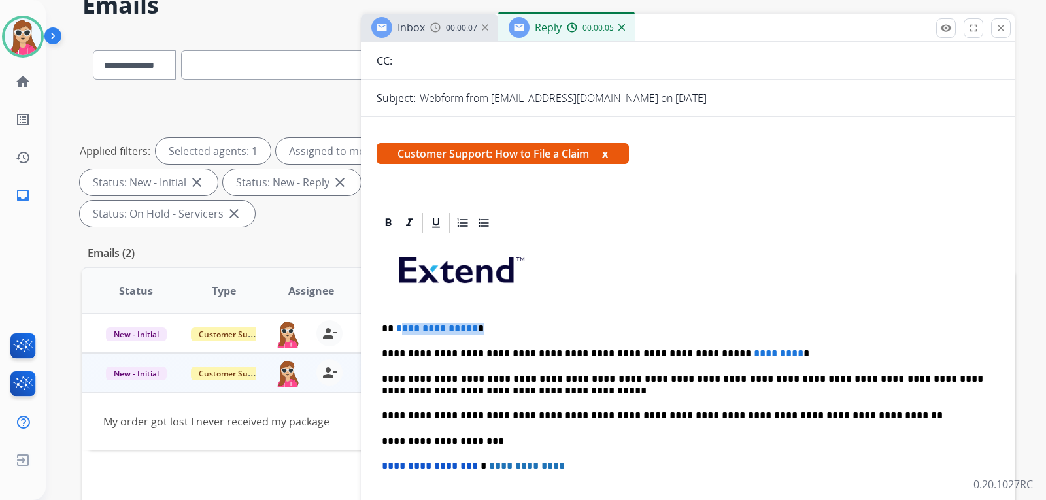
drag, startPoint x: 474, startPoint y: 332, endPoint x: 399, endPoint y: 331, distance: 74.6
click at [399, 331] on p "**********" at bounding box center [683, 329] width 602 height 12
drag, startPoint x: 746, startPoint y: 355, endPoint x: 684, endPoint y: 358, distance: 61.5
click at [684, 358] on p "**********" at bounding box center [683, 354] width 602 height 12
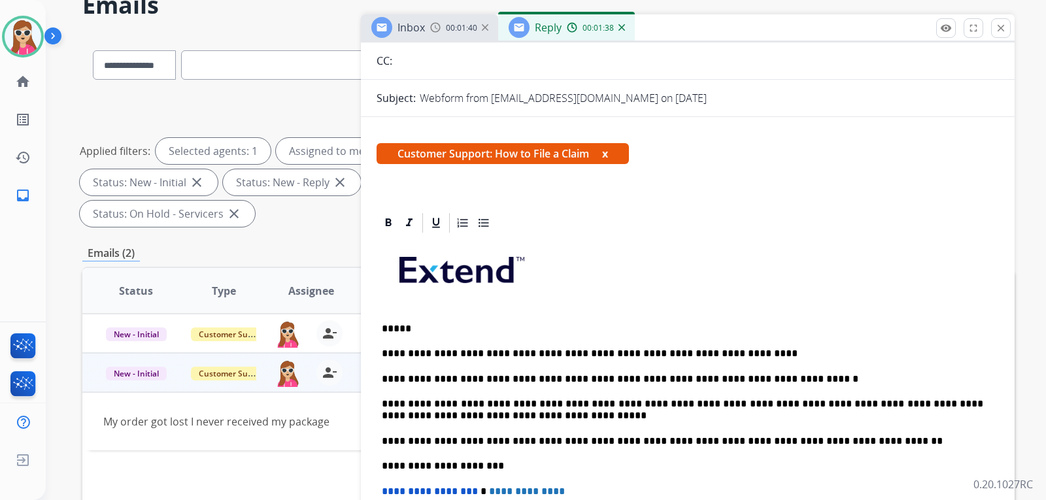
click at [750, 376] on p "**********" at bounding box center [683, 379] width 602 height 12
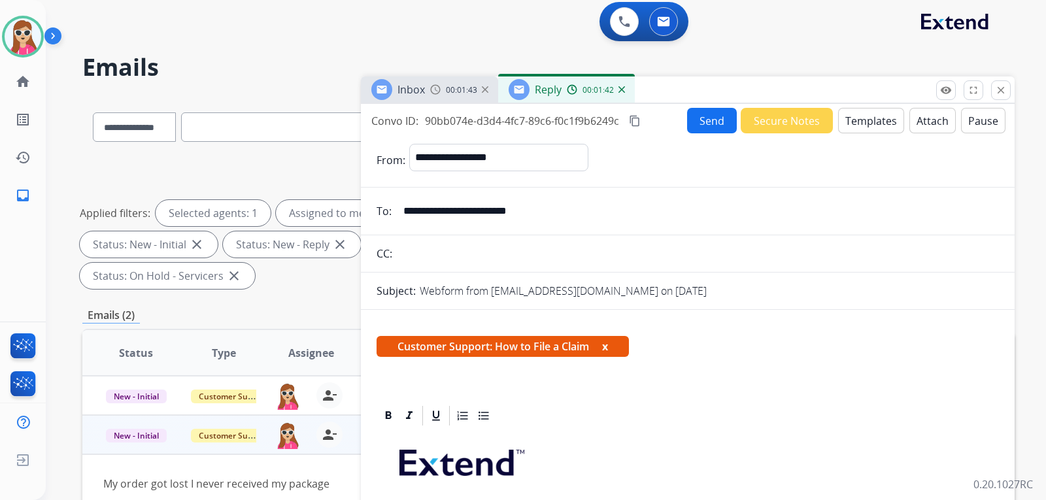
scroll to position [0, 0]
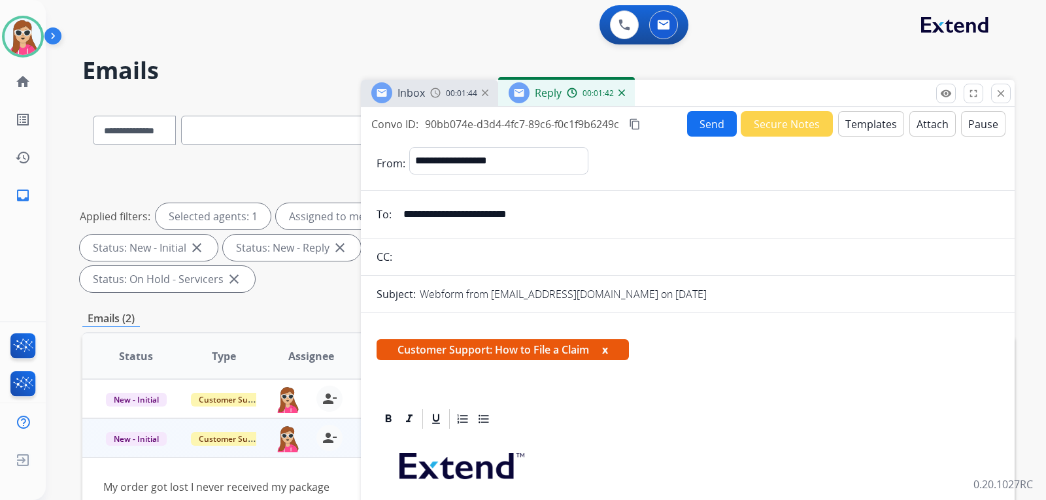
click at [704, 124] on button "Send" at bounding box center [712, 124] width 50 height 26
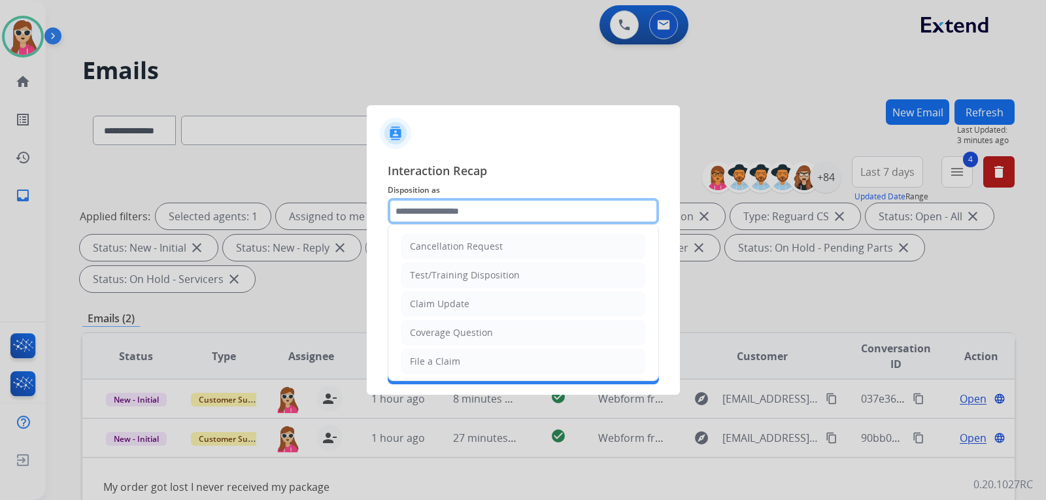
click at [542, 205] on input "text" at bounding box center [523, 211] width 271 height 26
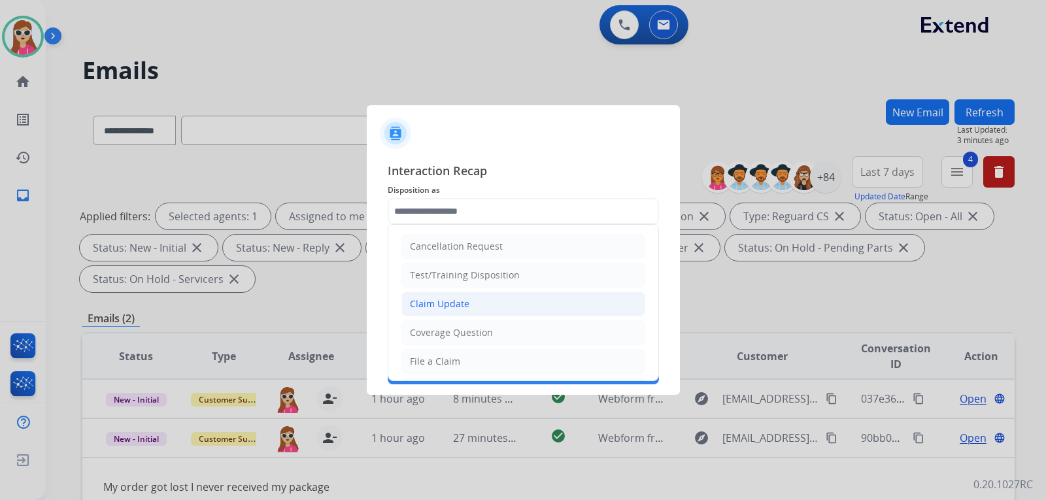
click at [528, 304] on li "Claim Update" at bounding box center [524, 304] width 244 height 25
type input "**********"
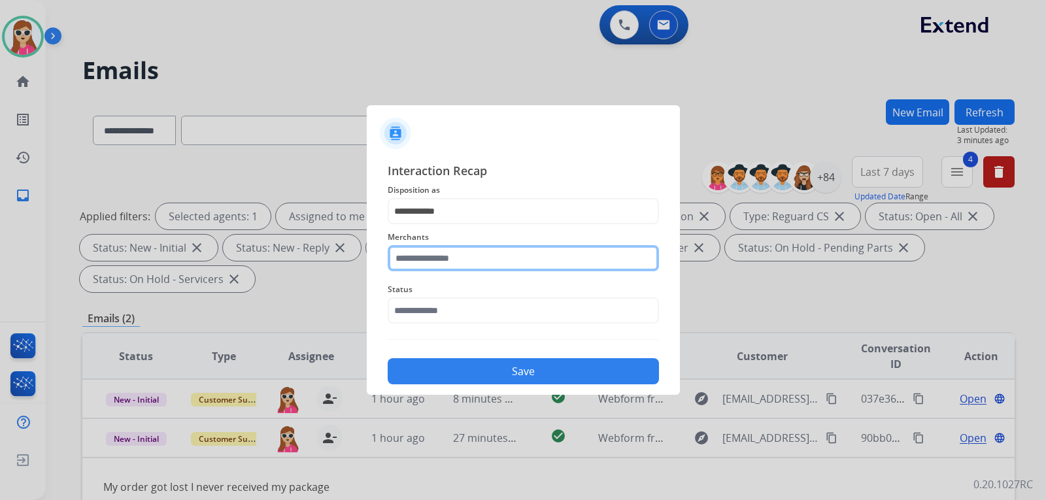
click at [529, 255] on input "text" at bounding box center [523, 258] width 271 height 26
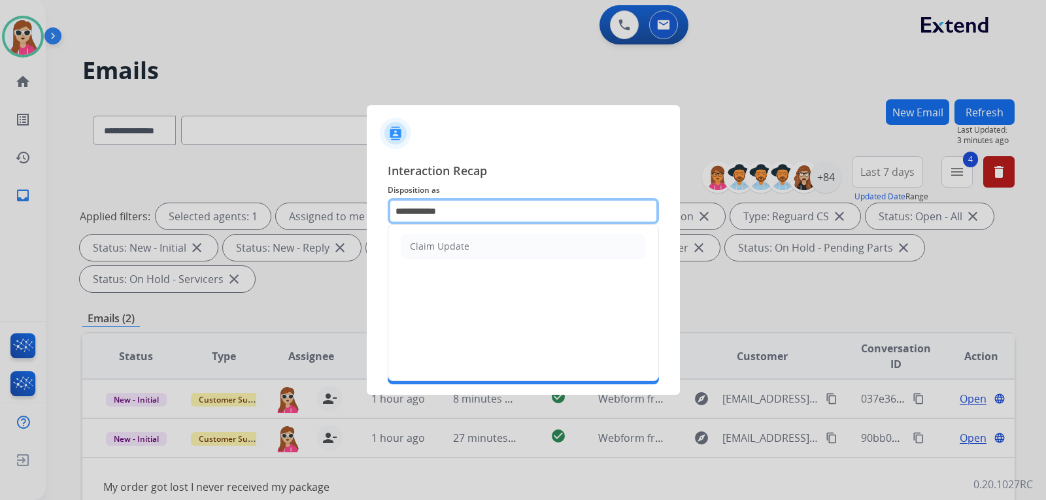
drag, startPoint x: 525, startPoint y: 215, endPoint x: 355, endPoint y: 211, distance: 170.1
click at [0, 212] on app-contact-recap-modal "**********" at bounding box center [0, 250] width 0 height 500
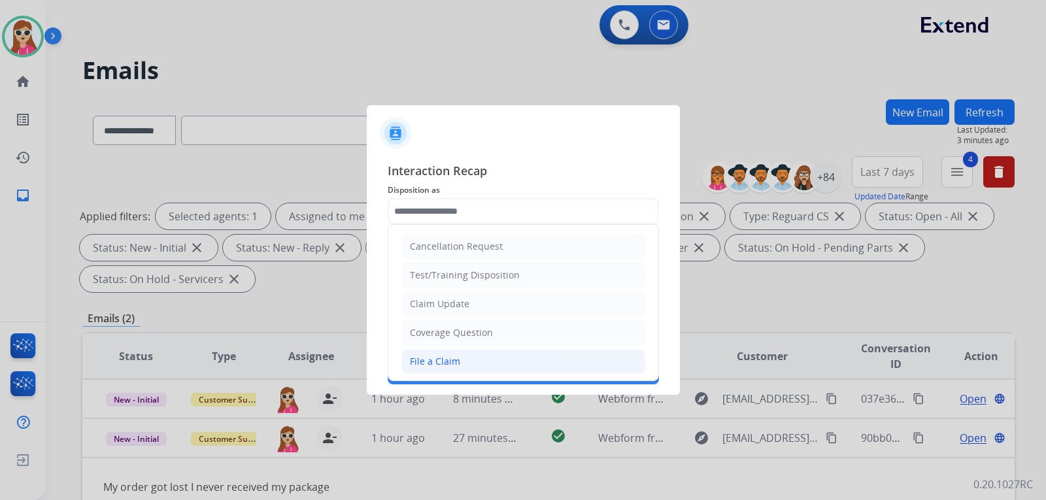
click at [433, 366] on div "File a Claim" at bounding box center [435, 361] width 50 height 13
type input "**********"
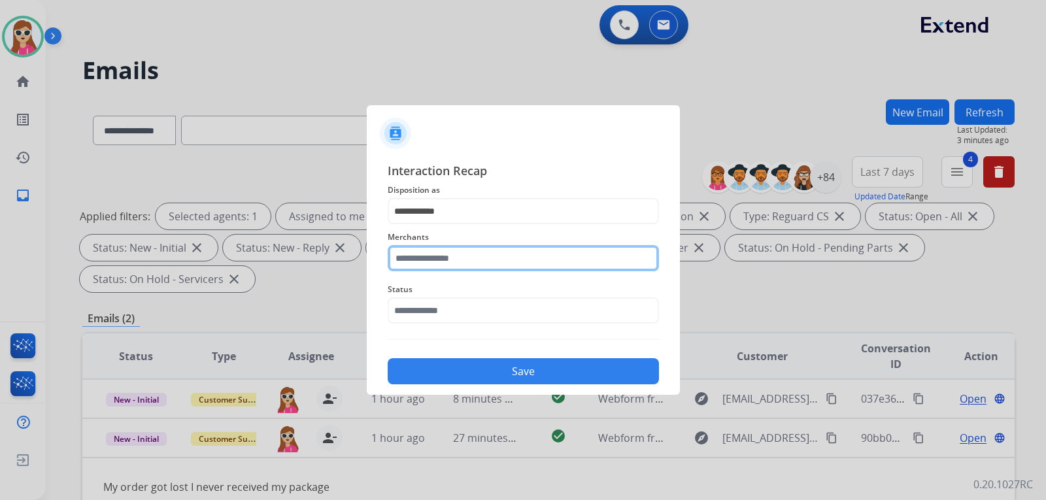
click at [442, 262] on input "text" at bounding box center [523, 258] width 271 height 26
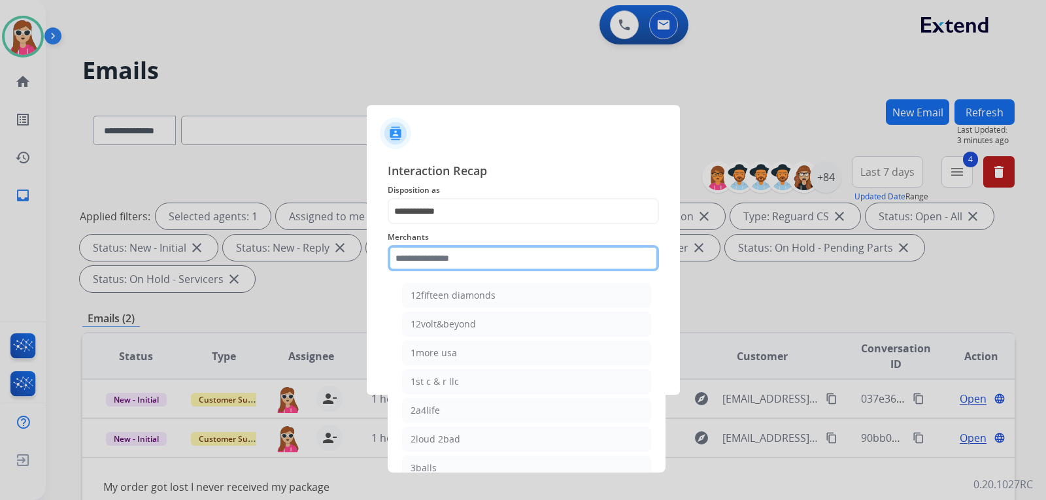
click at [469, 271] on input "text" at bounding box center [523, 258] width 271 height 26
type input "*"
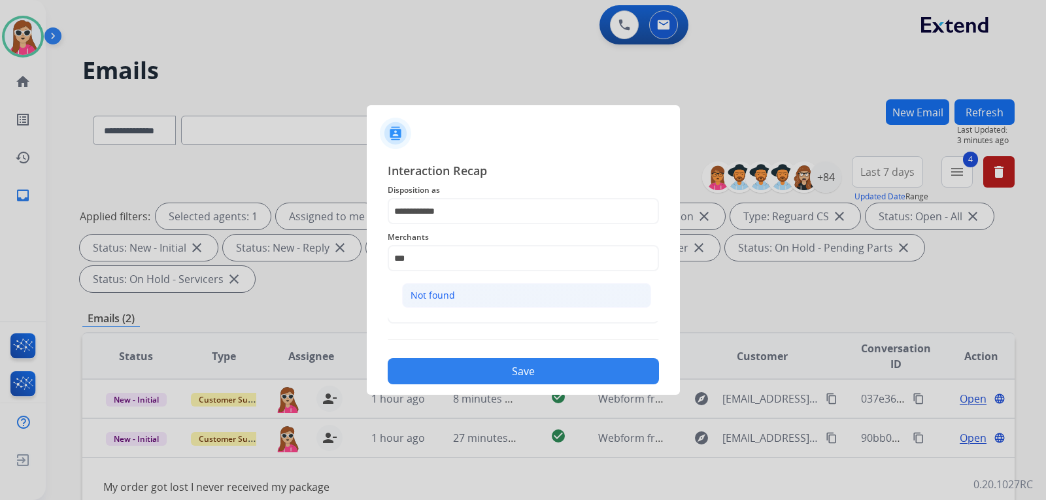
click at [474, 297] on li "Not found" at bounding box center [526, 295] width 249 height 25
type input "*********"
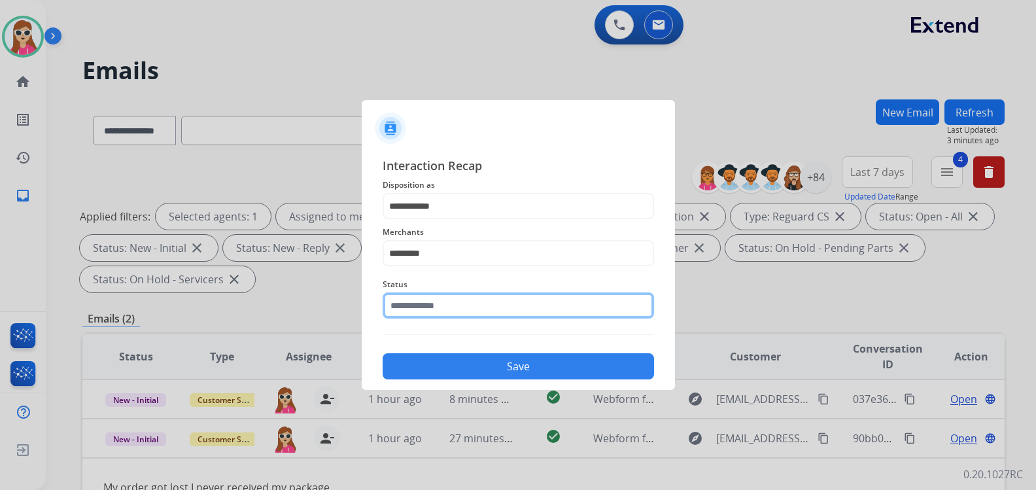
click at [481, 323] on div "Status" at bounding box center [518, 297] width 271 height 52
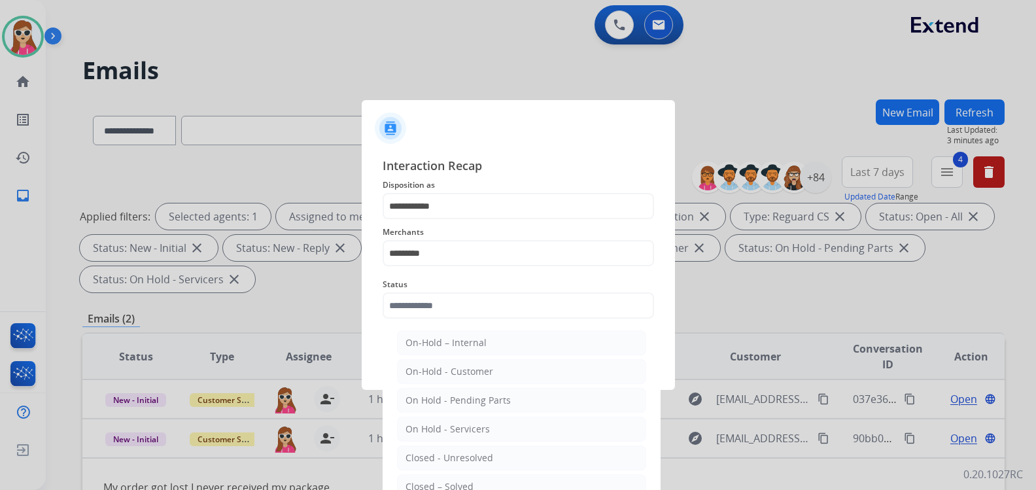
click at [493, 482] on li "Closed – Solved" at bounding box center [521, 486] width 249 height 25
type input "**********"
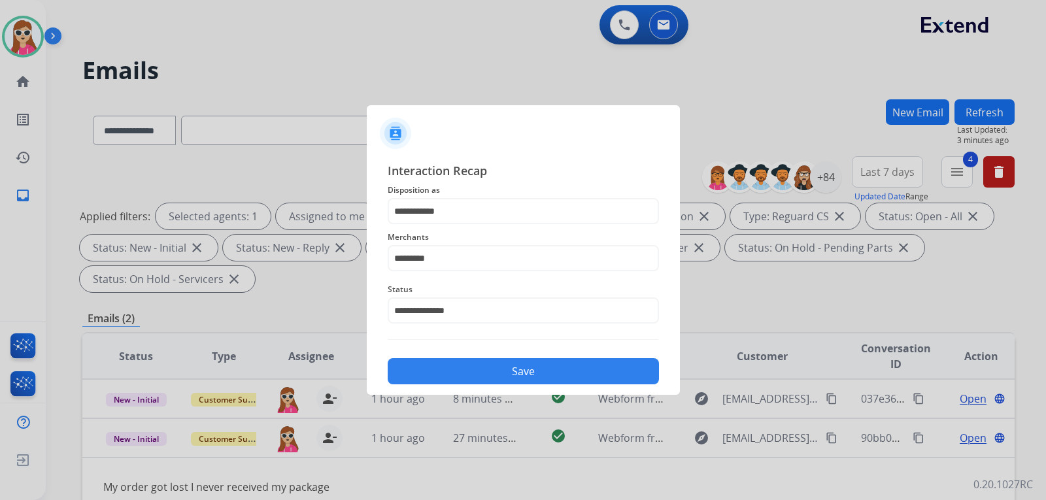
click at [498, 362] on button "Save" at bounding box center [523, 371] width 271 height 26
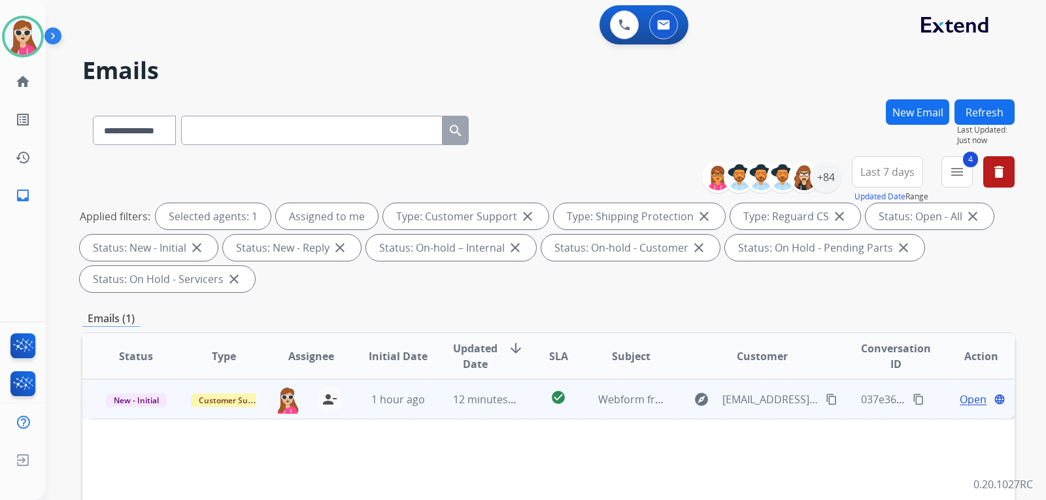
click at [665, 404] on td "explore [EMAIL_ADDRESS][DOMAIN_NAME] content_copy" at bounding box center [752, 398] width 175 height 39
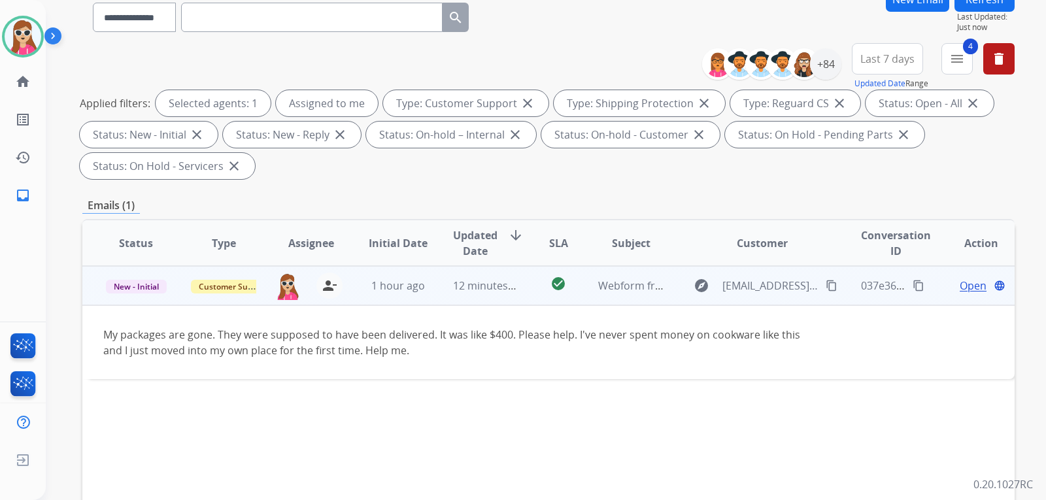
scroll to position [131, 0]
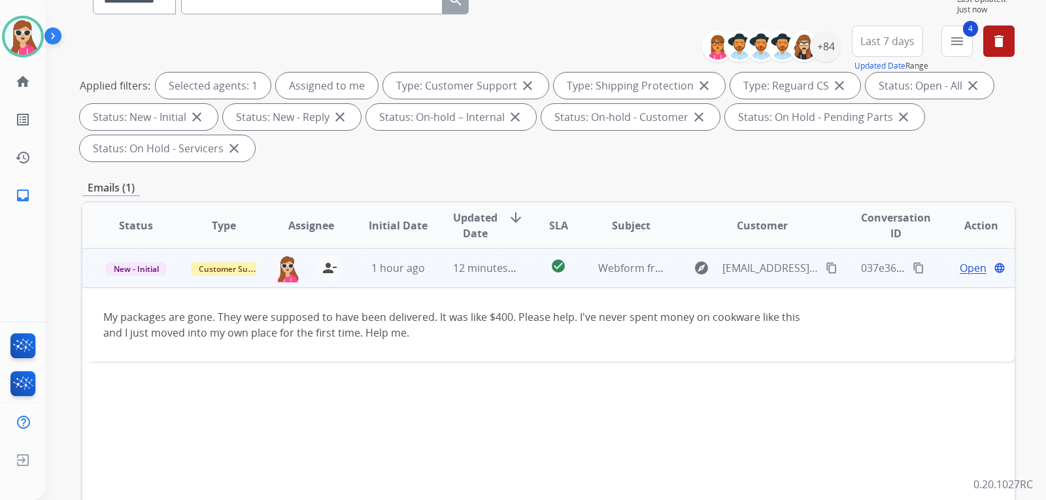
click at [826, 266] on mat-icon "content_copy" at bounding box center [832, 268] width 12 height 12
click at [960, 267] on span "Open" at bounding box center [973, 268] width 27 height 16
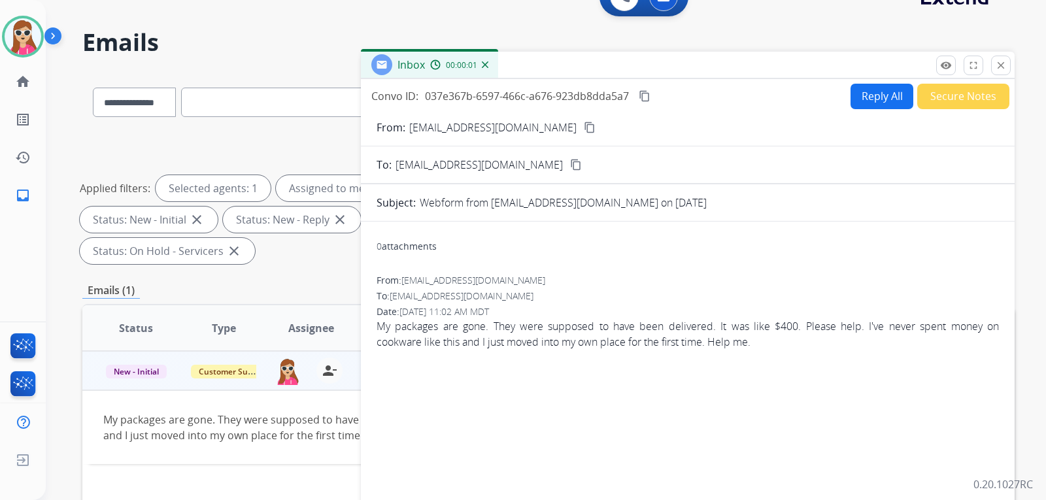
scroll to position [0, 0]
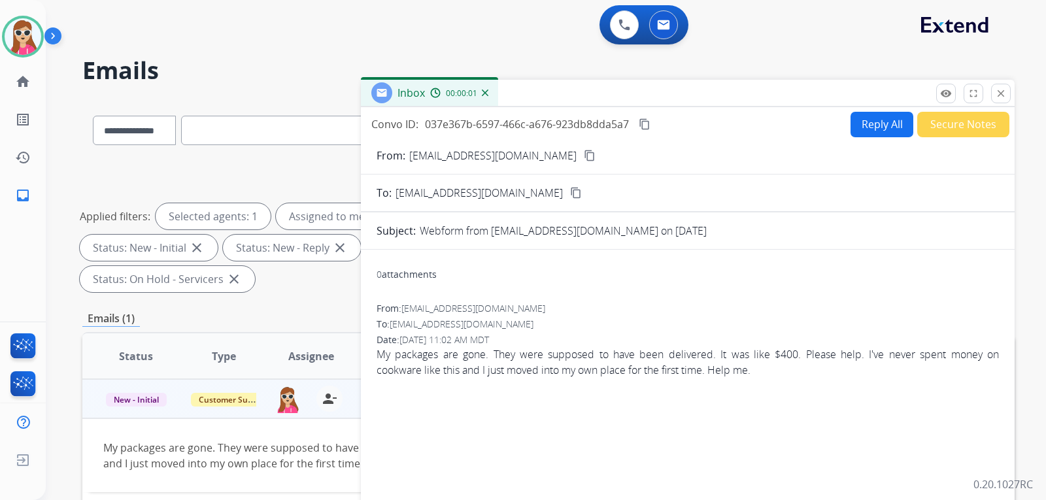
click at [859, 126] on button "Reply All" at bounding box center [882, 125] width 63 height 26
select select "**********"
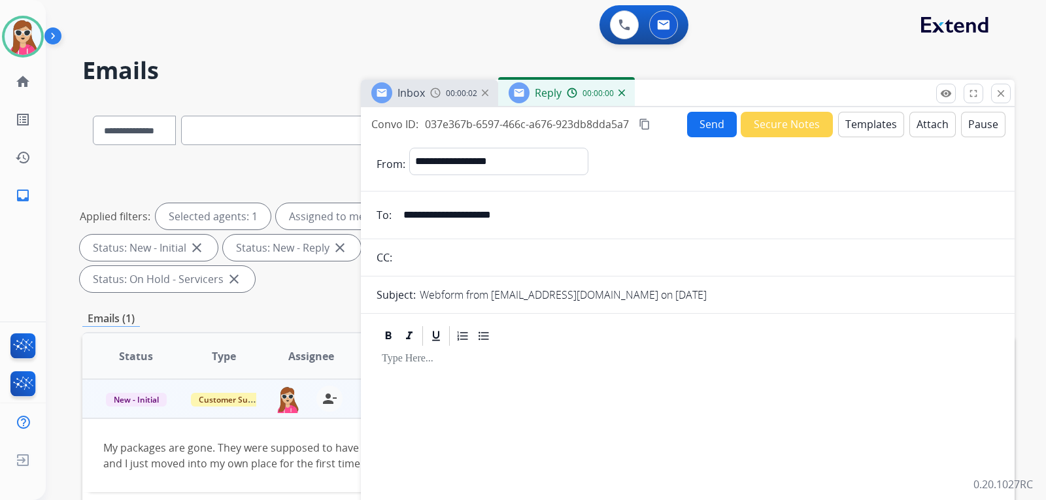
click at [858, 126] on button "Templates" at bounding box center [871, 125] width 66 height 26
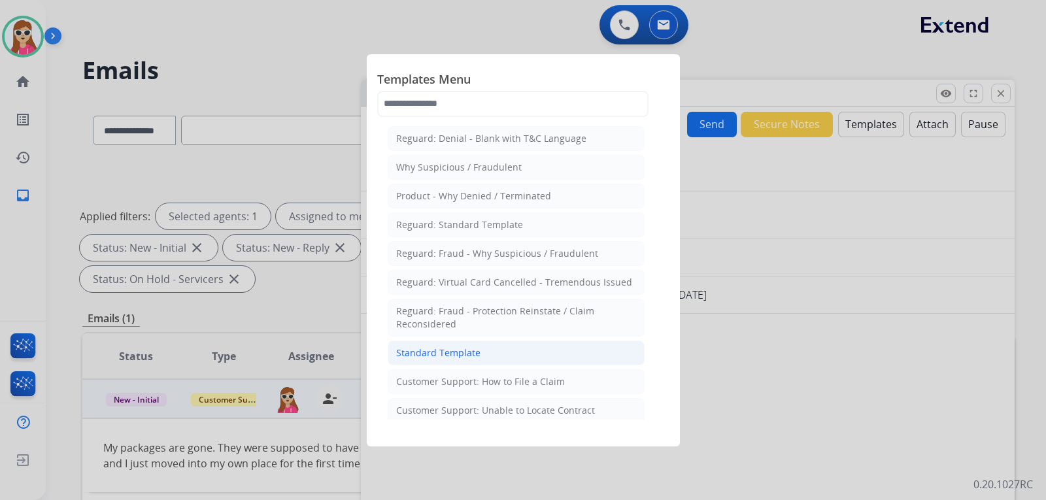
click at [475, 356] on div "Standard Template" at bounding box center [438, 353] width 84 height 13
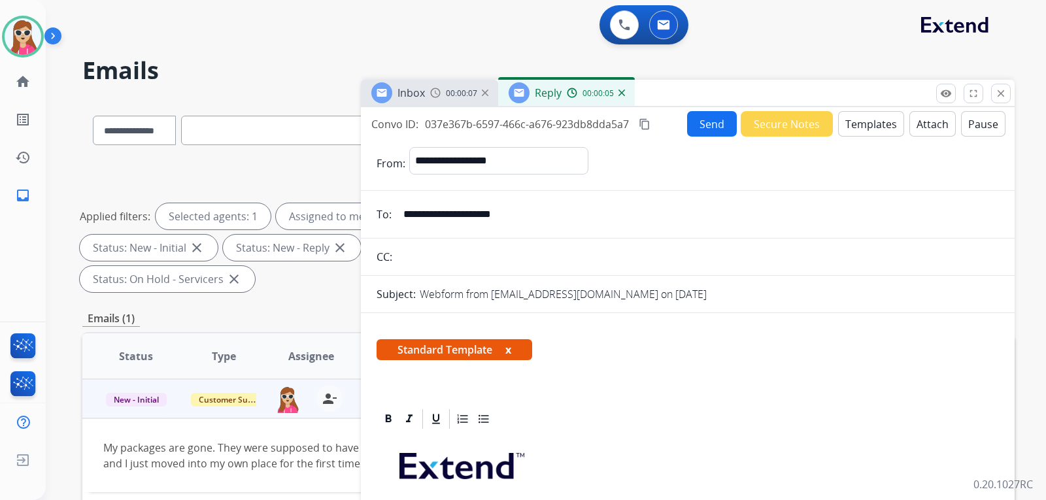
click at [869, 129] on button "Templates" at bounding box center [871, 124] width 66 height 26
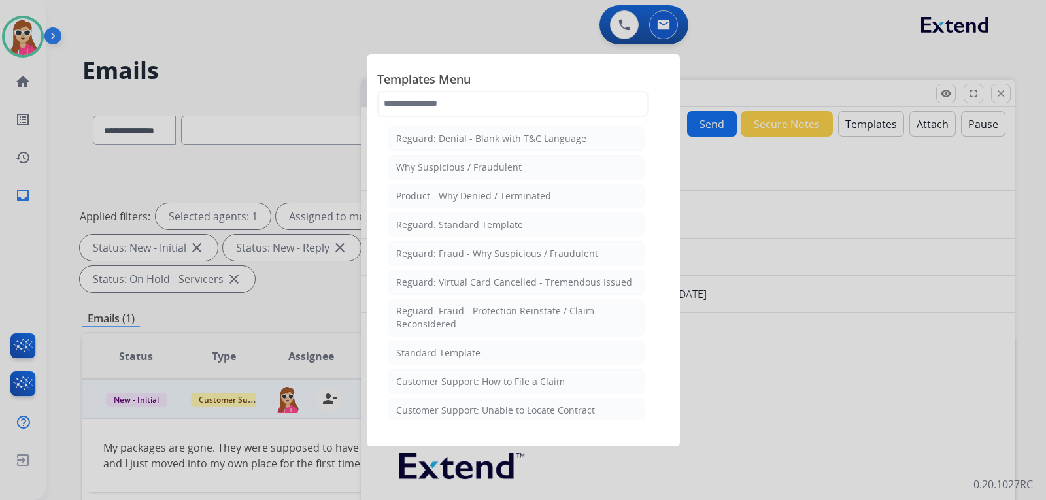
click at [523, 381] on div "Customer Support: How to File a Claim" at bounding box center [480, 381] width 169 height 13
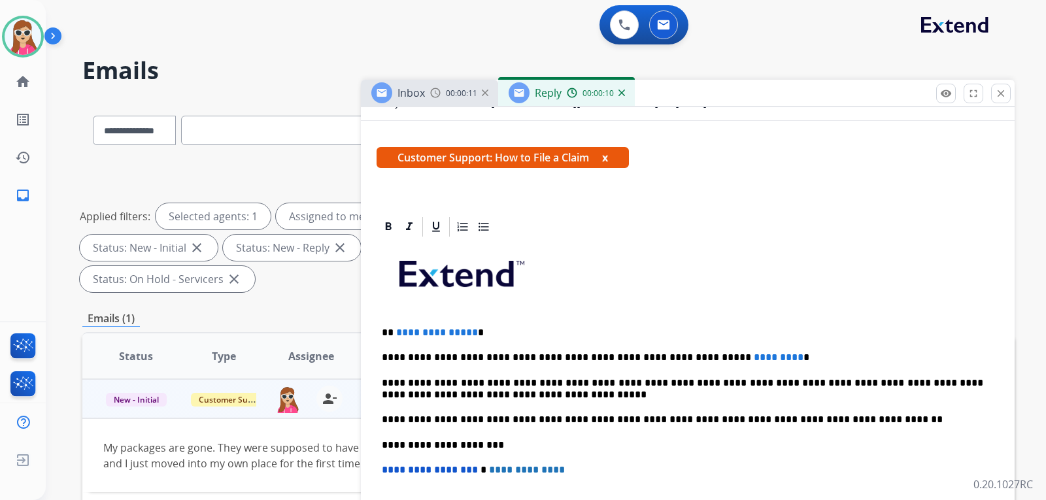
scroll to position [196, 0]
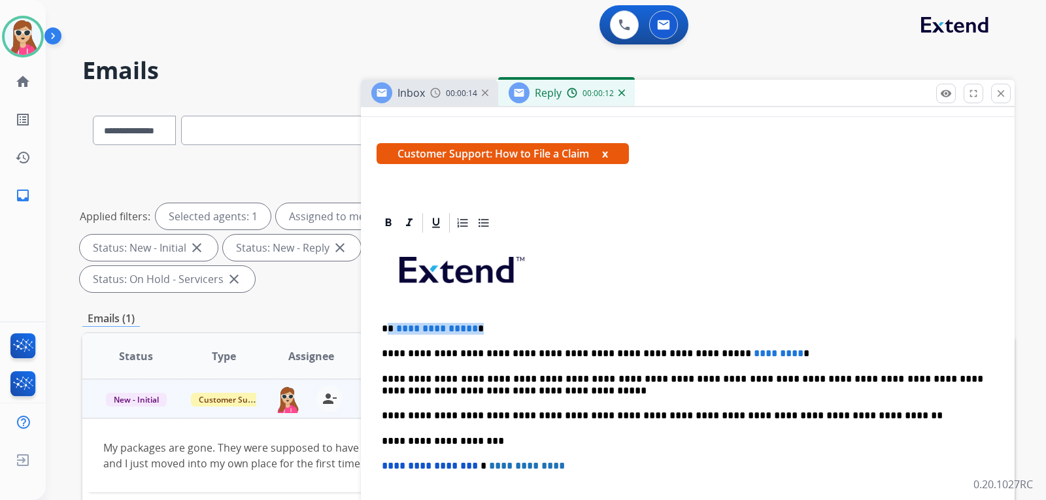
drag, startPoint x: 477, startPoint y: 324, endPoint x: 389, endPoint y: 328, distance: 88.4
click at [389, 328] on p "**********" at bounding box center [683, 329] width 602 height 12
drag, startPoint x: 736, startPoint y: 351, endPoint x: 685, endPoint y: 345, distance: 50.8
click at [685, 345] on div "**********" at bounding box center [688, 435] width 623 height 400
drag, startPoint x: 729, startPoint y: 349, endPoint x: 720, endPoint y: 354, distance: 10.0
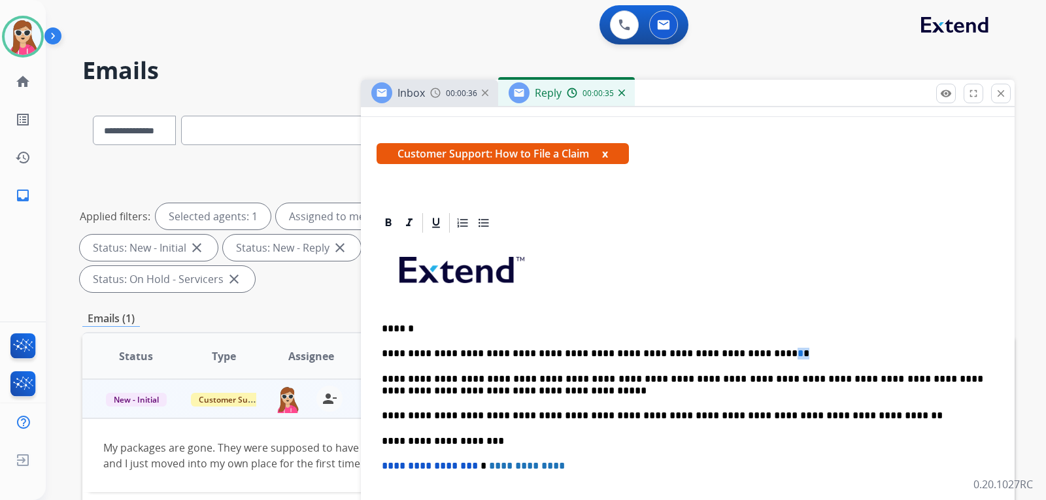
click at [720, 354] on p "**********" at bounding box center [683, 354] width 602 height 12
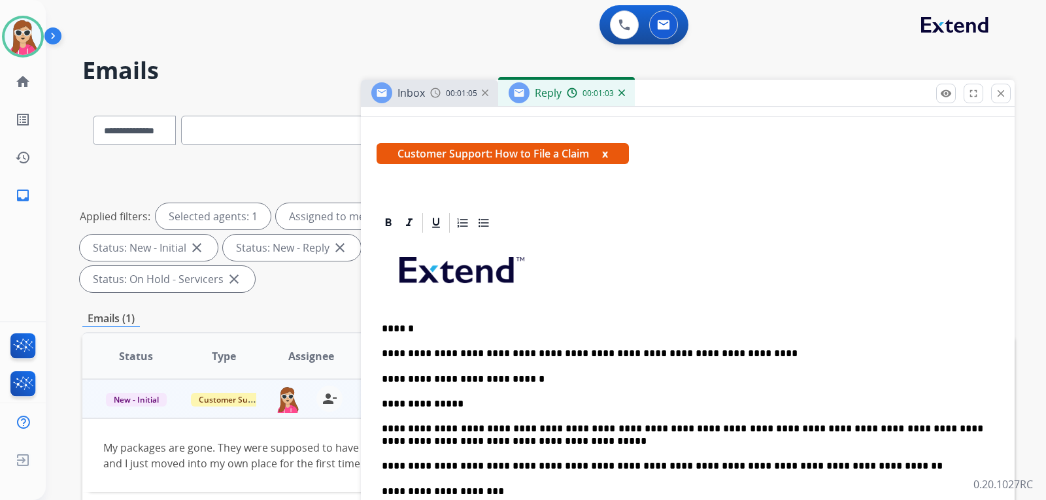
click at [385, 409] on p "**********" at bounding box center [683, 404] width 602 height 12
click at [387, 402] on p "**********" at bounding box center [683, 404] width 602 height 12
click at [492, 398] on div "**********" at bounding box center [688, 459] width 623 height 449
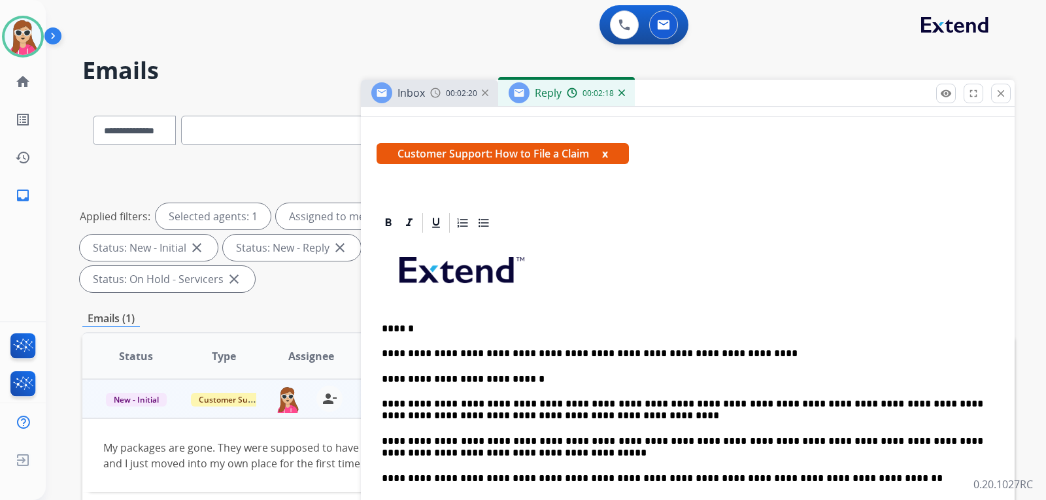
click at [721, 407] on p "**********" at bounding box center [683, 410] width 602 height 24
click at [776, 298] on p at bounding box center [688, 275] width 612 height 70
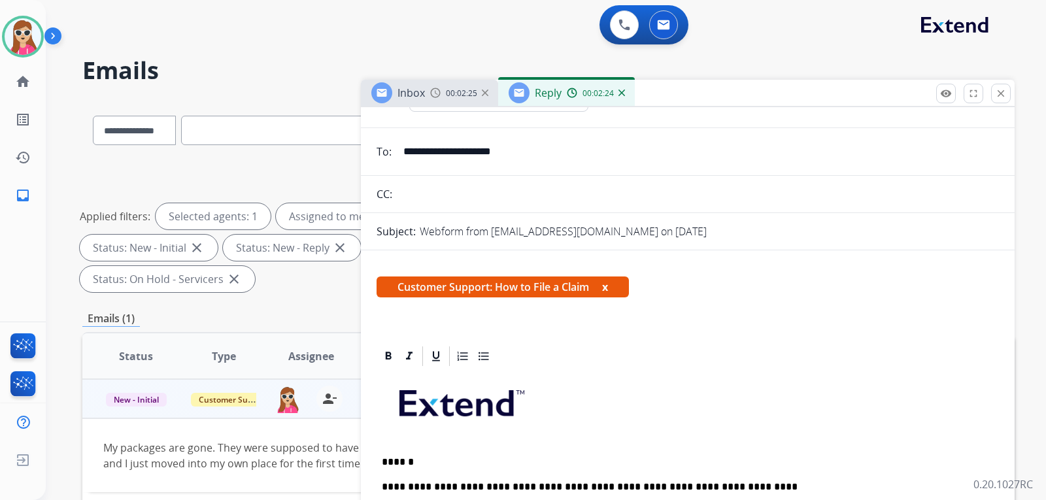
scroll to position [0, 0]
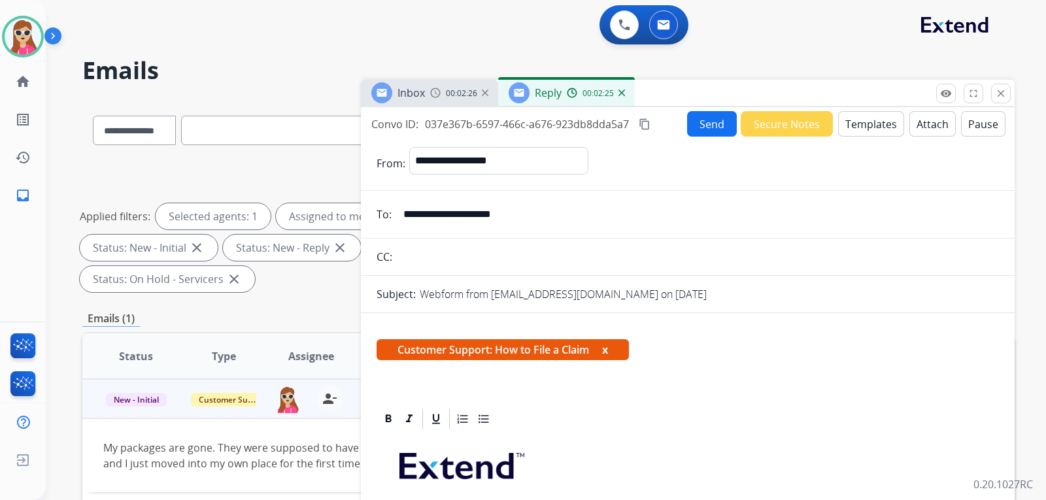
click at [697, 124] on button "Send" at bounding box center [712, 124] width 50 height 26
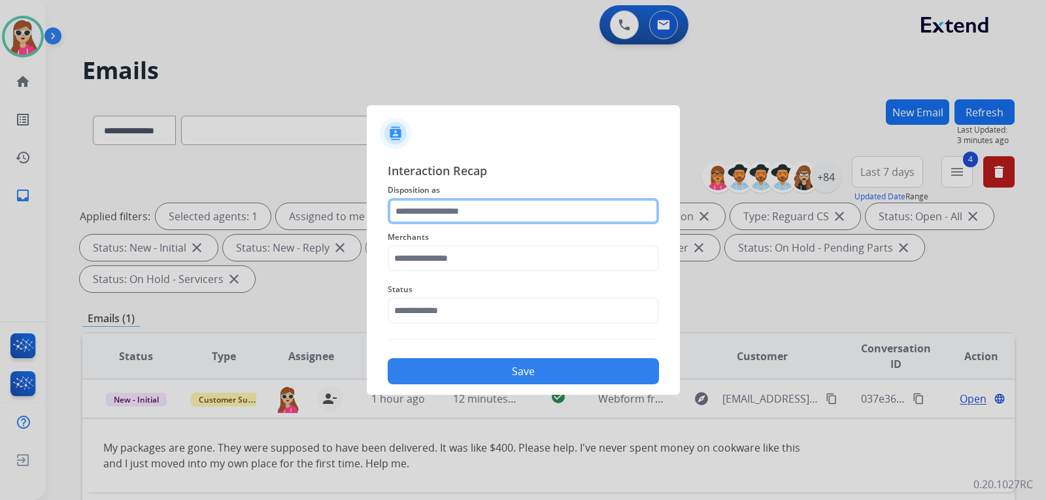
click at [477, 215] on input "text" at bounding box center [523, 211] width 271 height 26
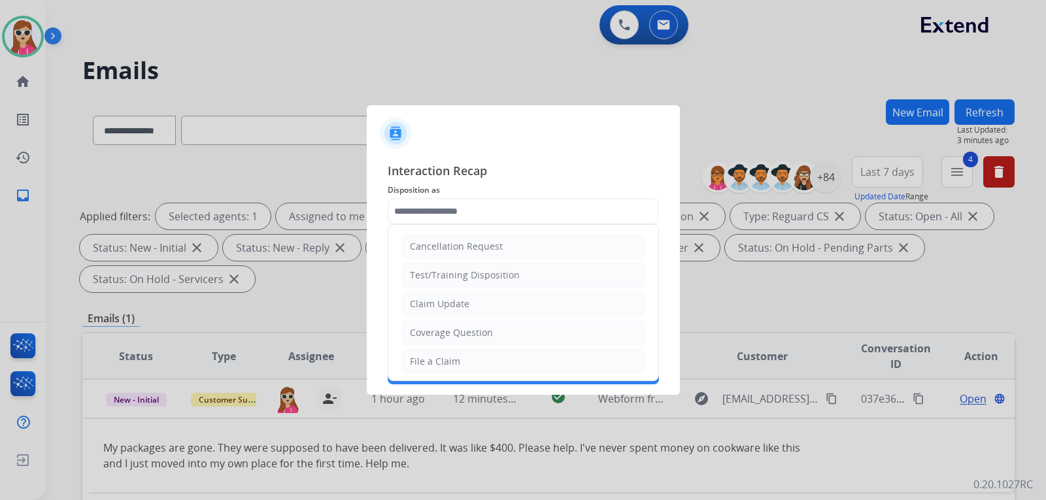
click at [463, 354] on li "File a Claim" at bounding box center [524, 361] width 244 height 25
type input "**********"
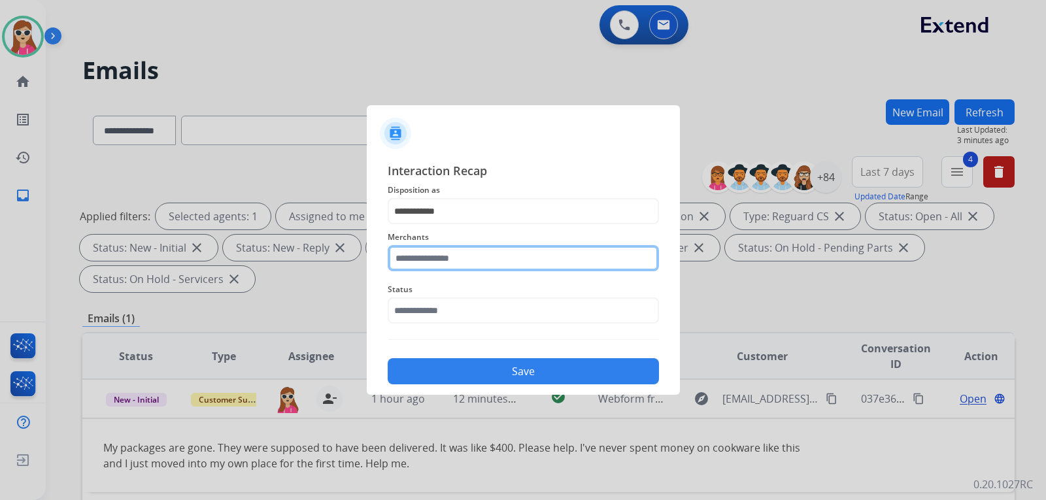
click at [485, 271] on input "text" at bounding box center [523, 258] width 271 height 26
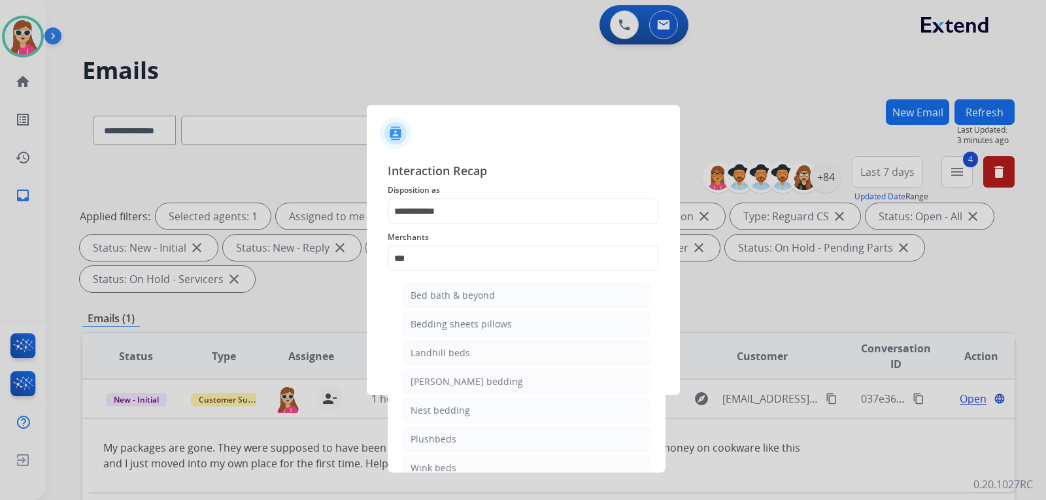
click at [454, 297] on div "Bed bath & beyond" at bounding box center [453, 295] width 84 height 13
type input "**********"
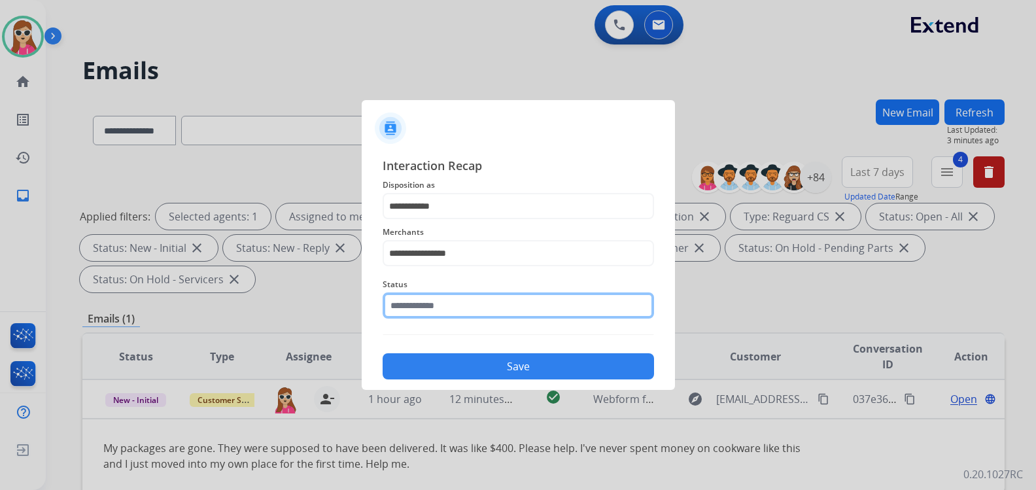
click at [450, 321] on div "Status" at bounding box center [518, 297] width 271 height 52
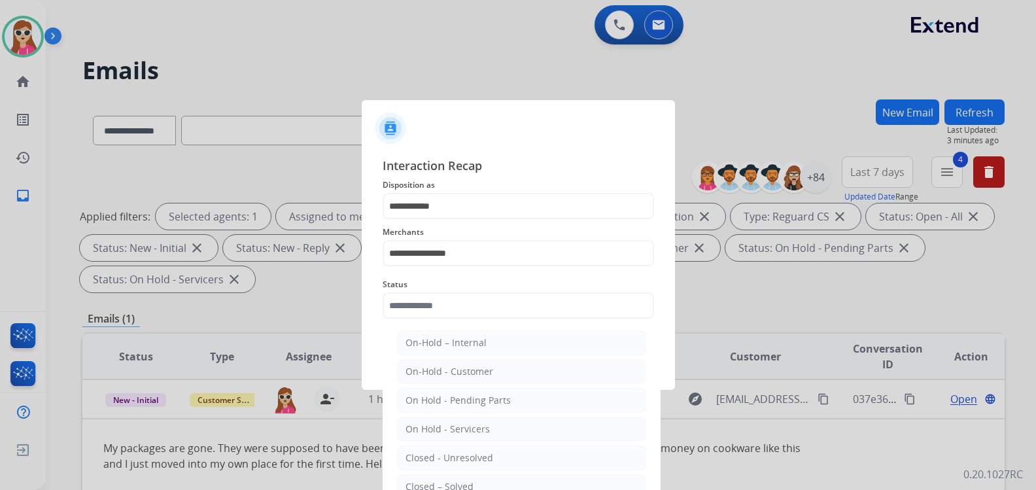
drag, startPoint x: 467, startPoint y: 484, endPoint x: 476, endPoint y: 477, distance: 11.3
click at [470, 483] on div "Closed – Solved" at bounding box center [439, 486] width 68 height 13
type input "**********"
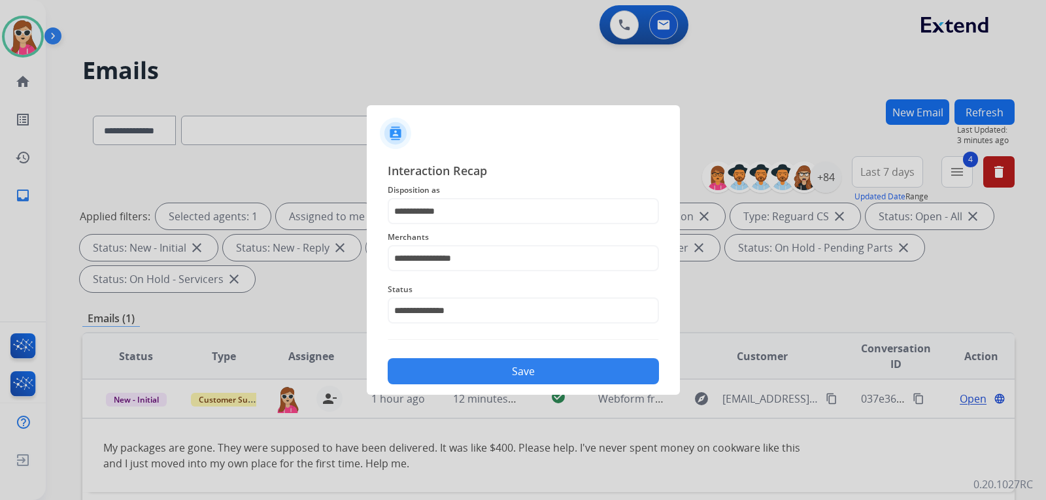
click at [451, 358] on div "Save" at bounding box center [523, 368] width 271 height 34
click at [447, 365] on button "Save" at bounding box center [523, 371] width 271 height 26
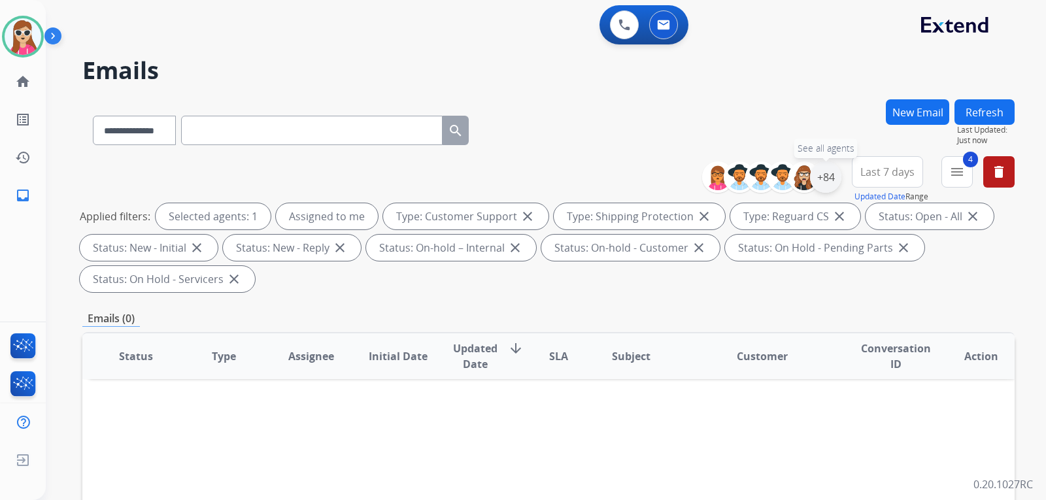
click at [821, 175] on div "+84" at bounding box center [825, 177] width 31 height 31
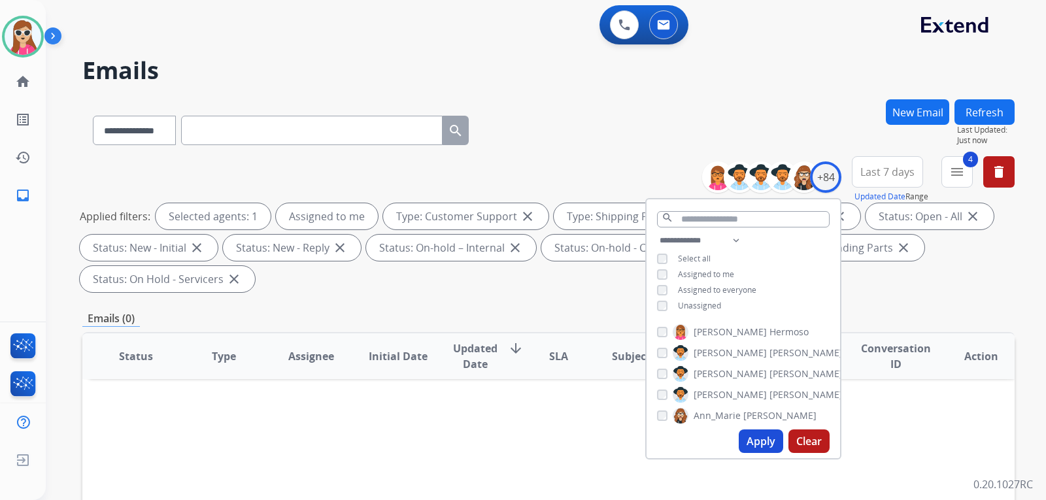
click at [699, 302] on div "**********" at bounding box center [744, 275] width 194 height 84
click at [700, 297] on div "**********" at bounding box center [744, 275] width 194 height 84
click at [705, 298] on div "**********" at bounding box center [744, 275] width 194 height 84
click at [704, 309] on span "Unassigned" at bounding box center [699, 305] width 43 height 11
drag, startPoint x: 755, startPoint y: 434, endPoint x: 750, endPoint y: 428, distance: 7.0
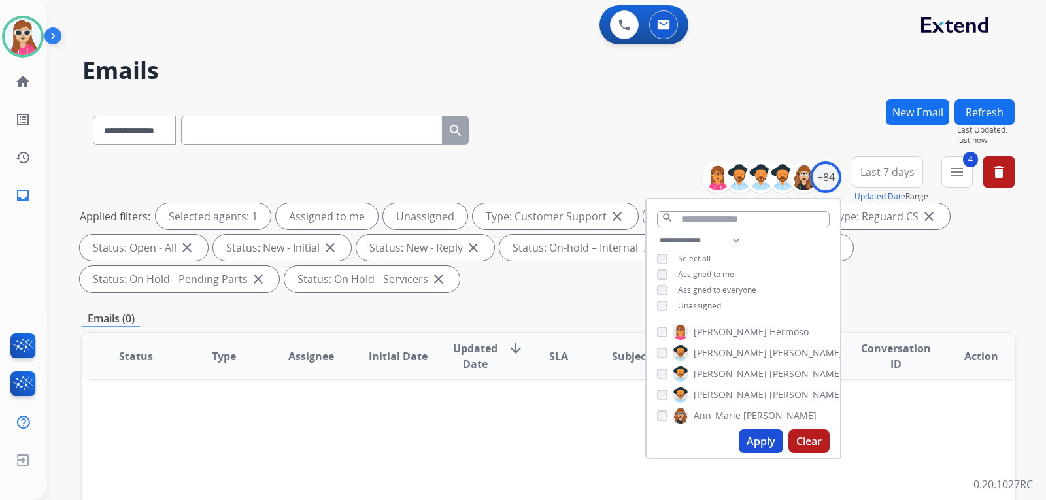
click at [755, 427] on div "Apply Clear" at bounding box center [744, 441] width 194 height 34
click at [770, 434] on div "Apply Clear" at bounding box center [744, 441] width 194 height 34
click at [770, 436] on button "Apply" at bounding box center [761, 442] width 44 height 24
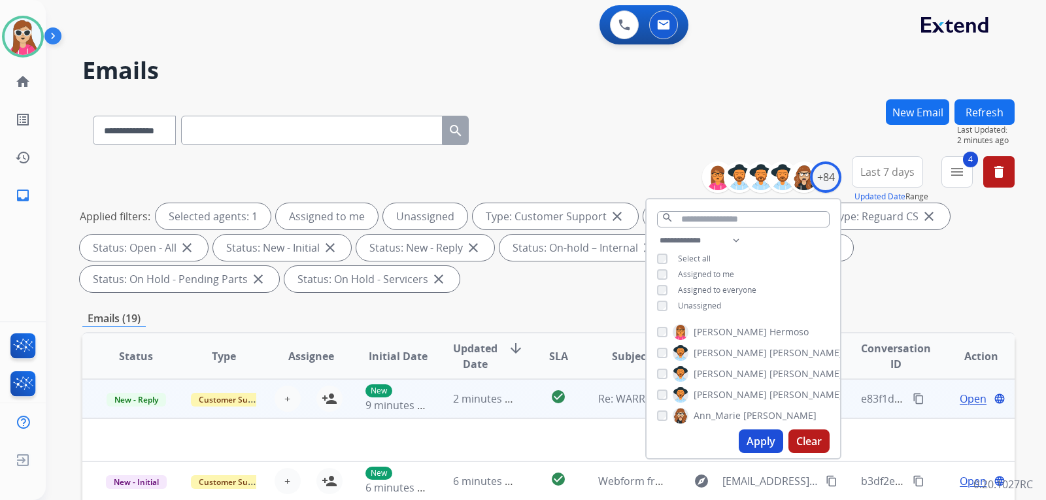
click at [569, 445] on td at bounding box center [461, 440] width 758 height 43
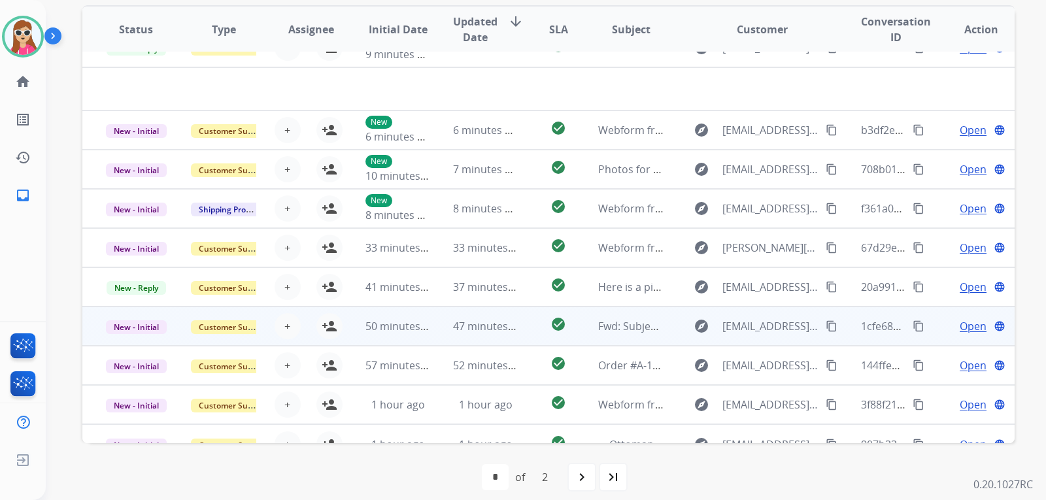
scroll to position [44, 0]
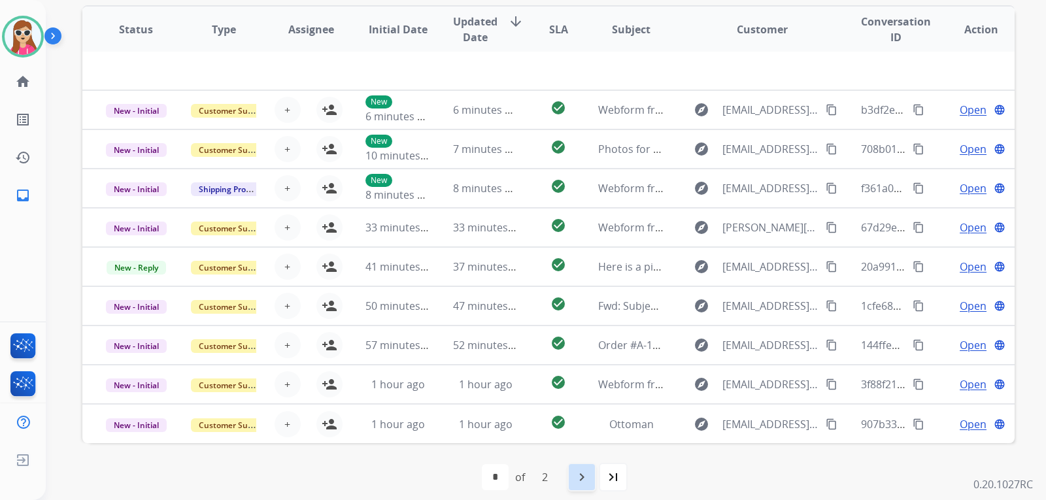
drag, startPoint x: 583, startPoint y: 474, endPoint x: 583, endPoint y: 481, distance: 7.2
click at [583, 481] on mat-icon "navigate_next" at bounding box center [582, 478] width 16 height 16
select select "*"
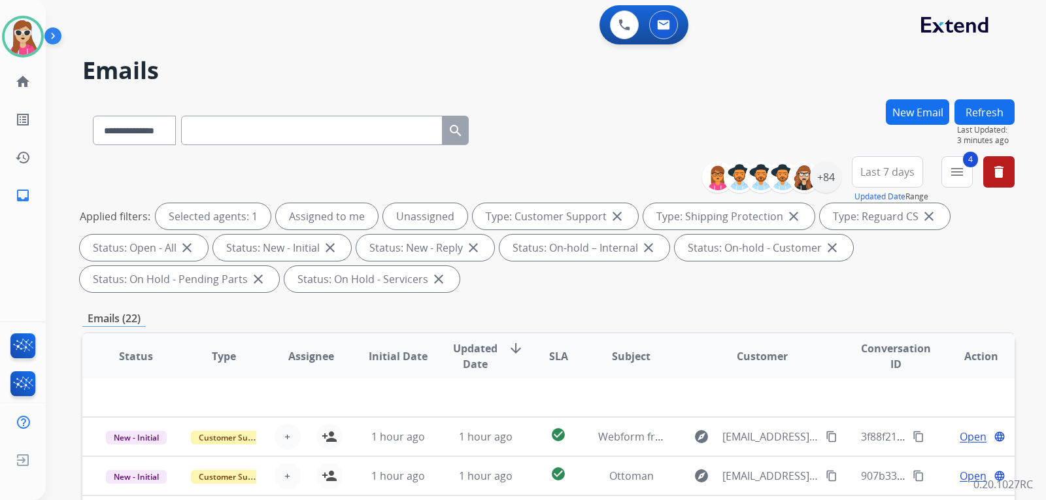
scroll to position [338, 0]
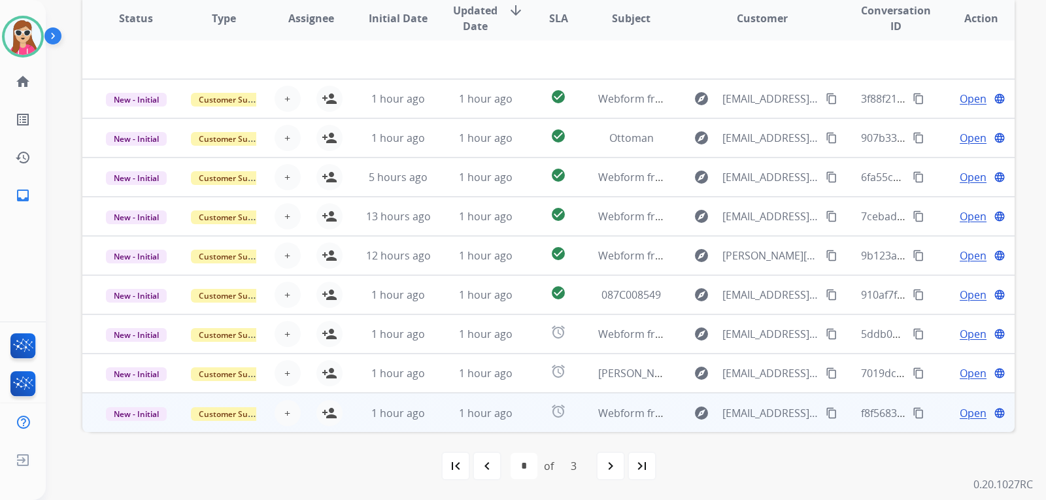
click at [530, 420] on td "alarm" at bounding box center [548, 412] width 58 height 39
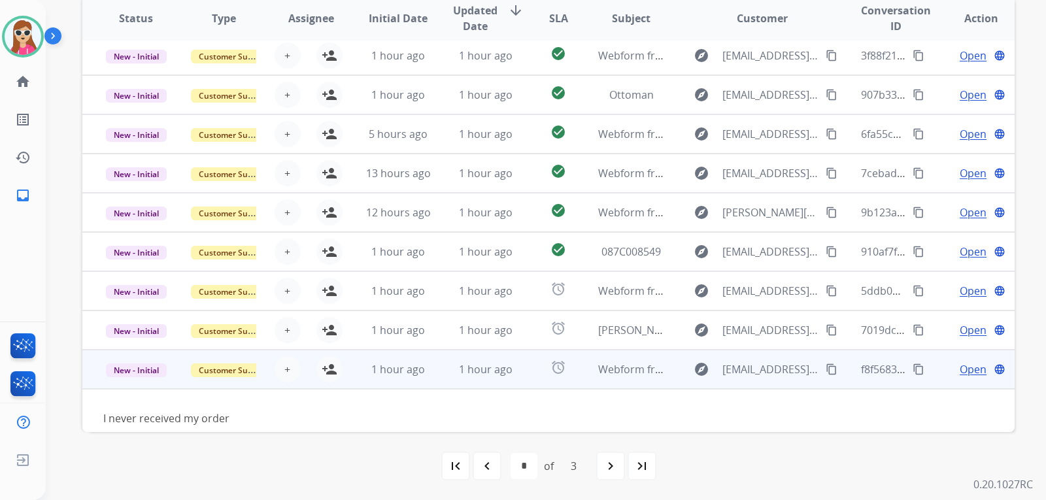
scroll to position [60, 0]
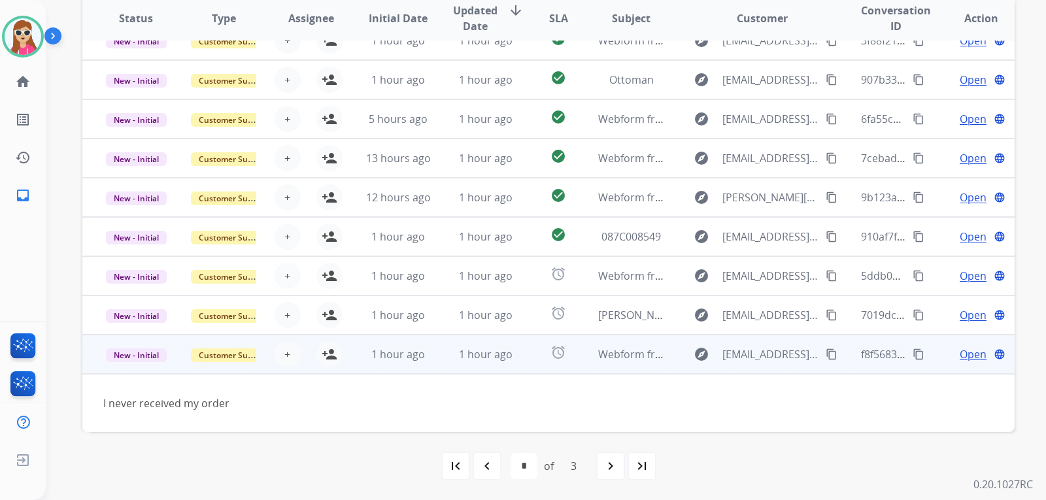
click at [960, 354] on span "Open" at bounding box center [973, 355] width 27 height 16
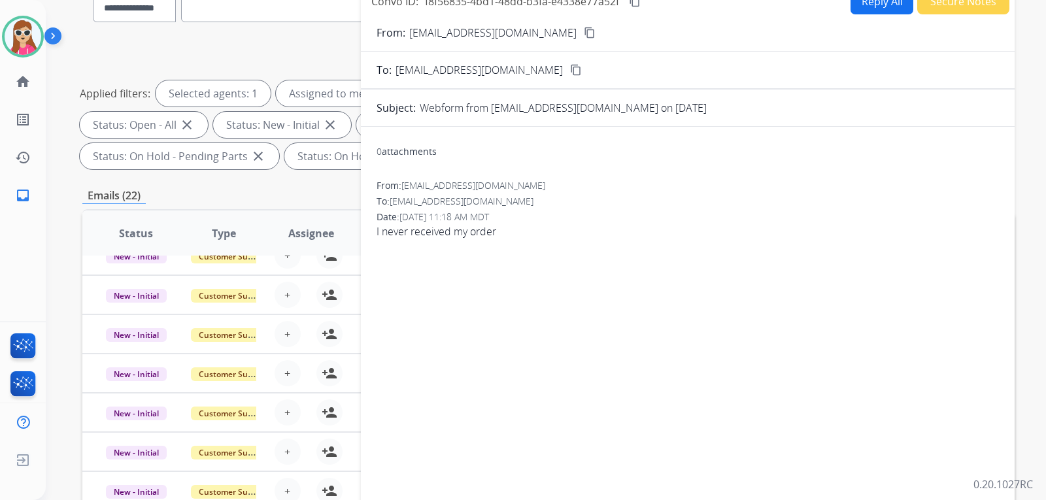
scroll to position [77, 0]
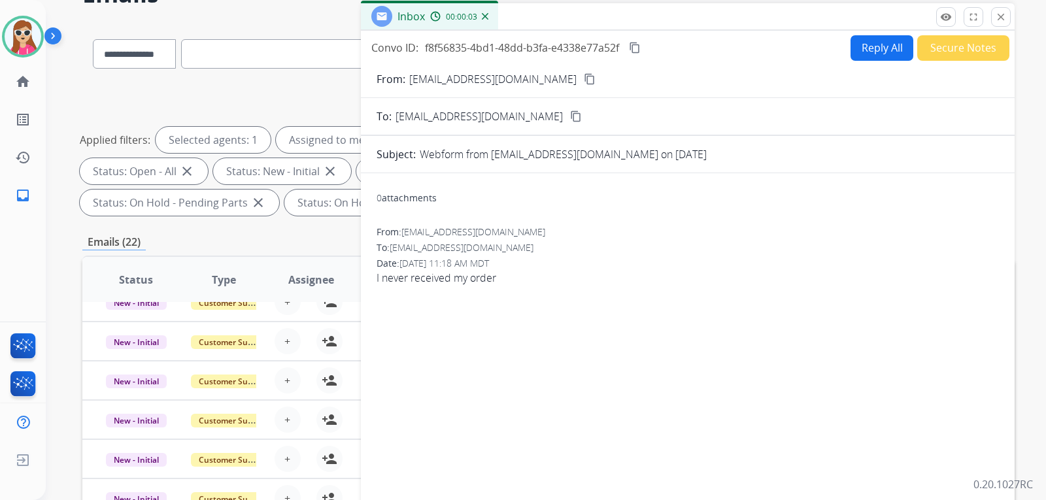
click at [580, 78] on div "From: [EMAIL_ADDRESS][DOMAIN_NAME] content_copy" at bounding box center [688, 79] width 654 height 16
click at [584, 79] on mat-icon "content_copy" at bounding box center [590, 79] width 12 height 12
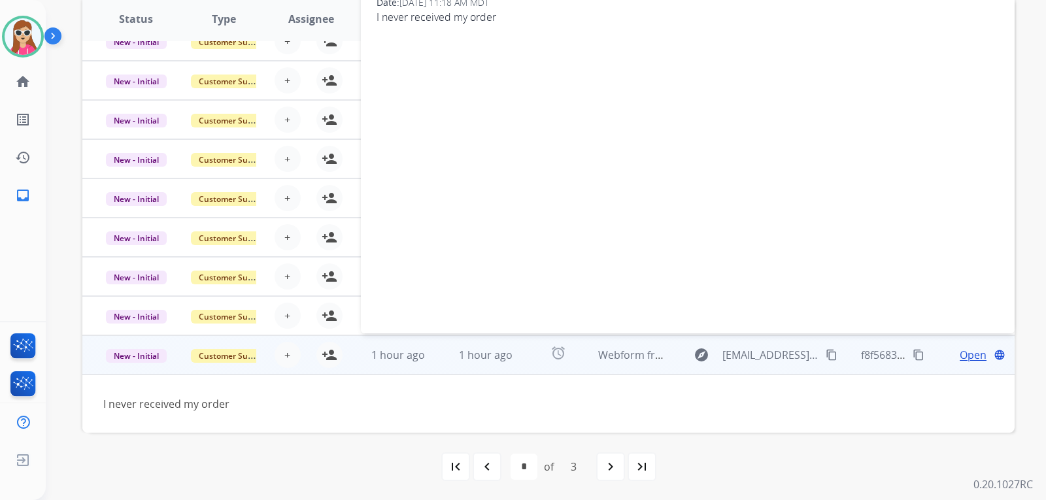
scroll to position [338, 0]
click at [326, 364] on button "person_add Assign to Me" at bounding box center [330, 354] width 26 height 26
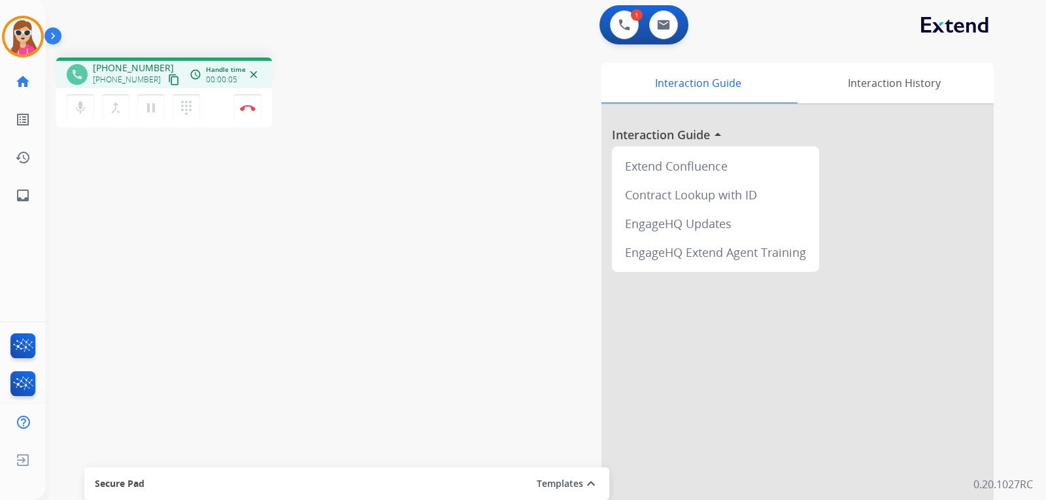
click at [168, 79] on mat-icon "content_copy" at bounding box center [174, 80] width 12 height 12
click at [156, 107] on mat-icon "pause" at bounding box center [151, 108] width 16 height 16
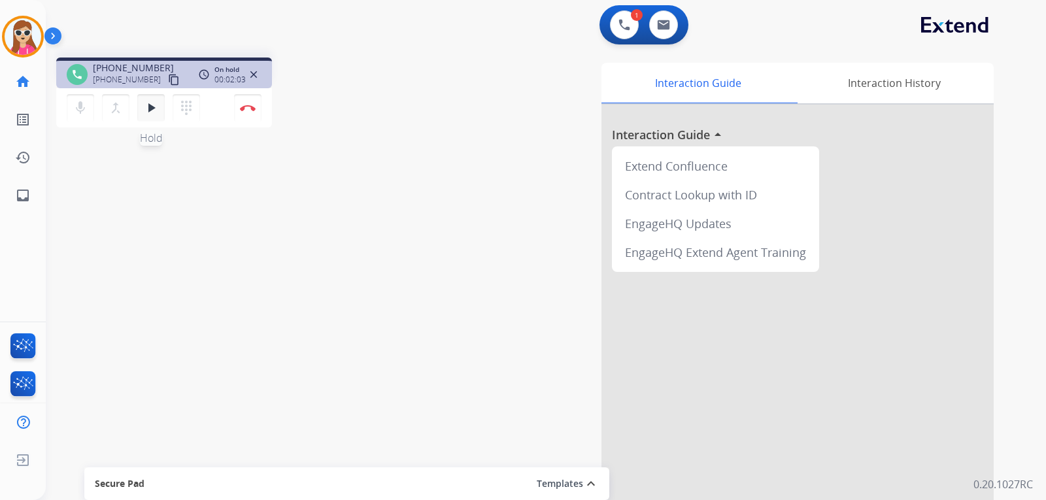
click at [158, 114] on mat-icon "play_arrow" at bounding box center [151, 108] width 16 height 16
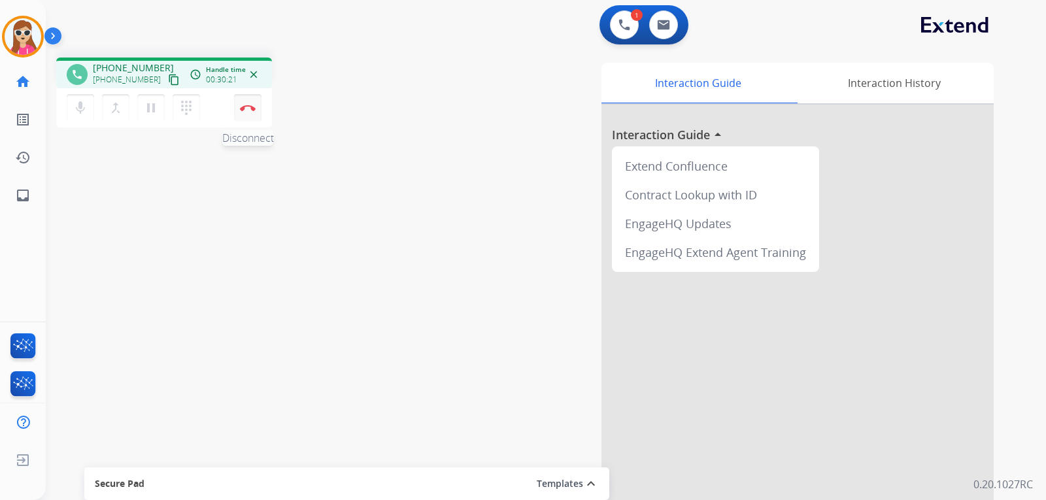
click at [252, 117] on button "Disconnect" at bounding box center [247, 107] width 27 height 27
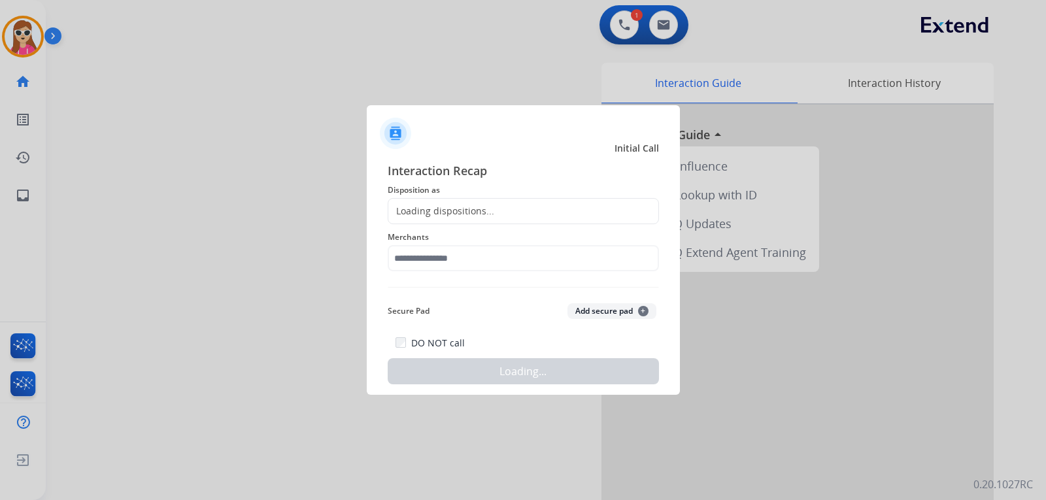
click at [458, 215] on div "Loading dispositions..." at bounding box center [441, 211] width 106 height 13
click at [464, 213] on div "Loading dispositions..." at bounding box center [441, 211] width 106 height 13
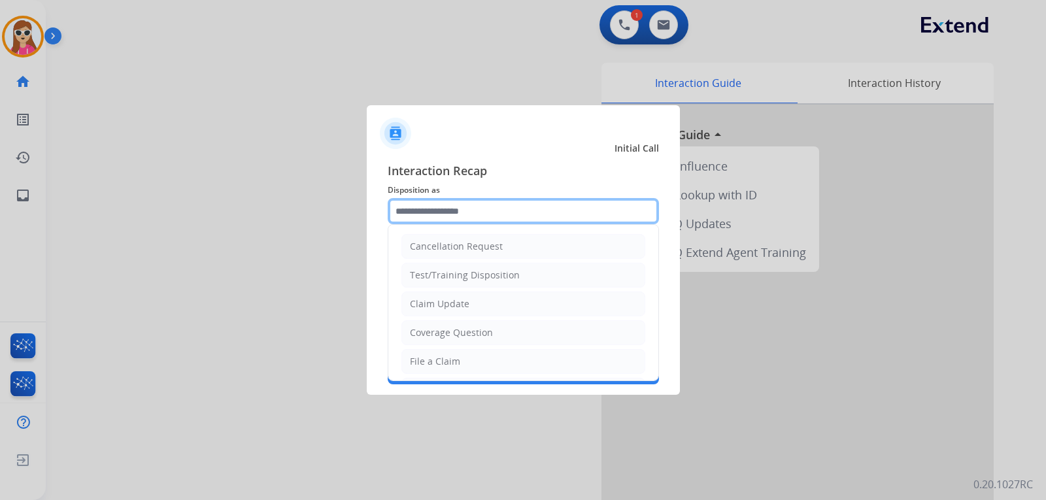
click at [462, 210] on input "text" at bounding box center [523, 211] width 271 height 26
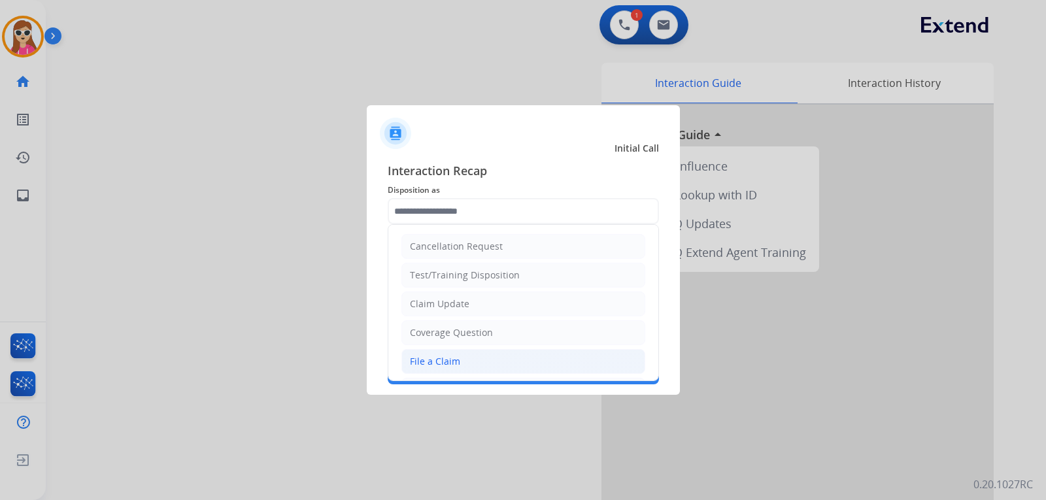
drag, startPoint x: 443, startPoint y: 359, endPoint x: 450, endPoint y: 356, distance: 7.3
click at [444, 360] on div "File a Claim" at bounding box center [435, 361] width 50 height 13
type input "**********"
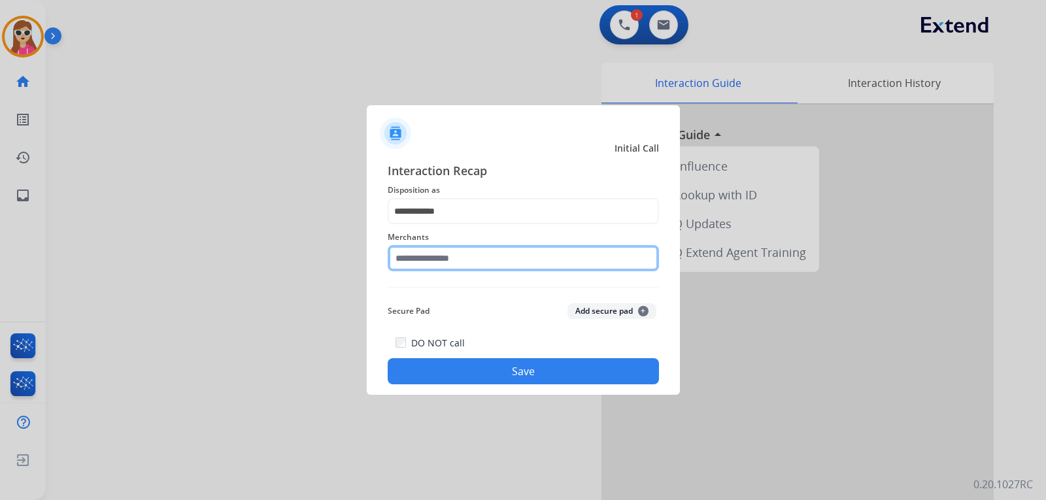
click at [472, 250] on input "text" at bounding box center [523, 258] width 271 height 26
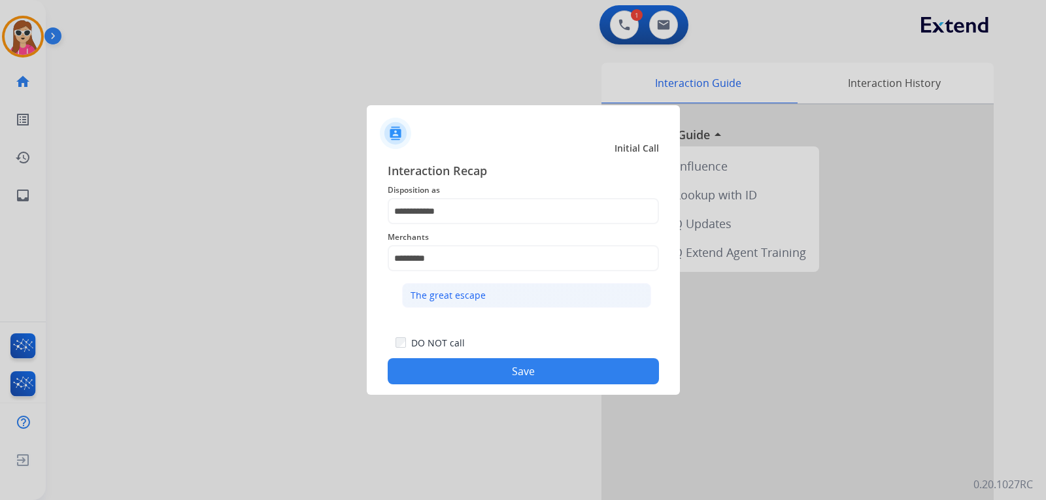
click at [424, 294] on div "The great escape" at bounding box center [448, 295] width 75 height 13
type input "**********"
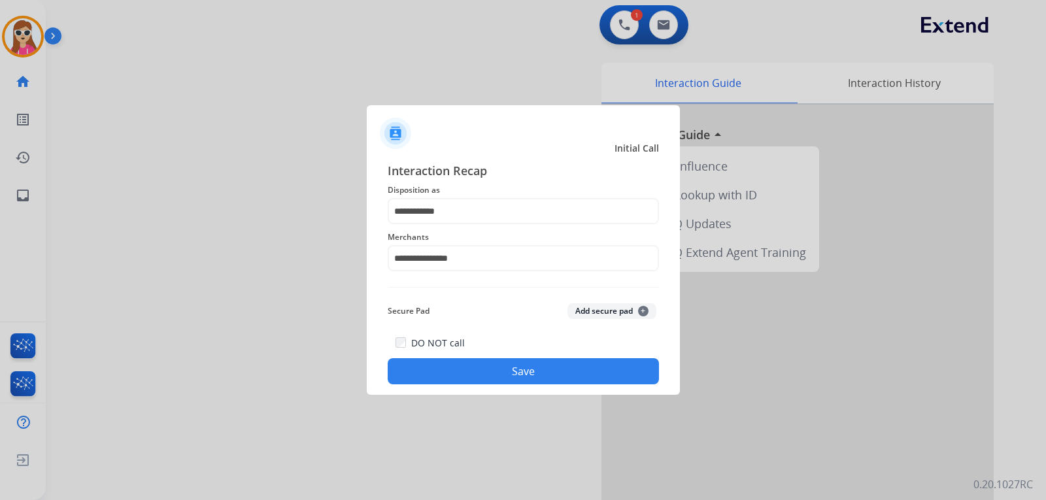
click at [439, 372] on button "Save" at bounding box center [523, 371] width 271 height 26
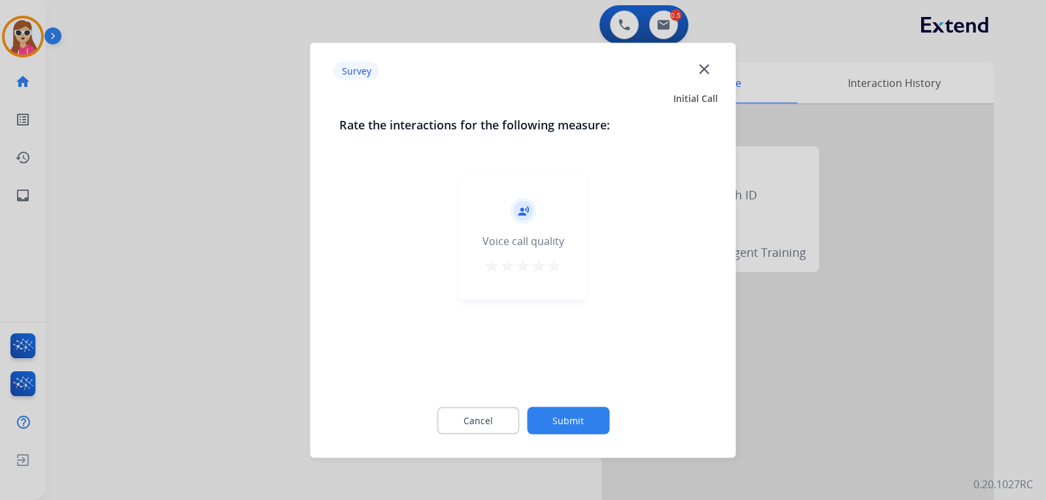
click at [566, 275] on div "record_voice_over Voice call quality star star star star star" at bounding box center [524, 237] width 128 height 124
click at [554, 262] on mat-icon "star" at bounding box center [555, 266] width 16 height 16
click at [583, 417] on button "Submit" at bounding box center [568, 420] width 82 height 27
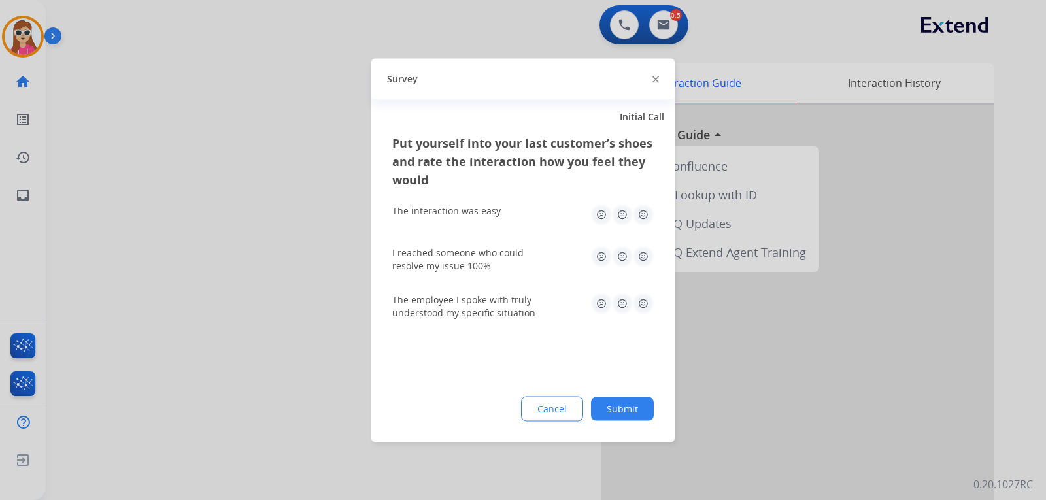
click at [644, 218] on img at bounding box center [643, 214] width 21 height 21
click at [641, 263] on img at bounding box center [643, 256] width 21 height 21
click at [642, 309] on img at bounding box center [643, 303] width 21 height 21
click at [613, 401] on button "Submit" at bounding box center [622, 409] width 63 height 24
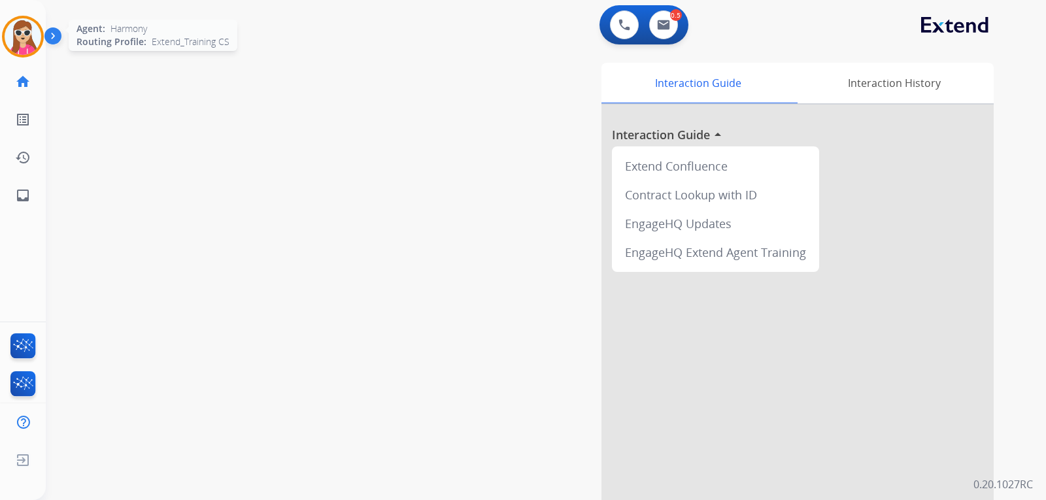
click at [29, 26] on img at bounding box center [23, 36] width 37 height 37
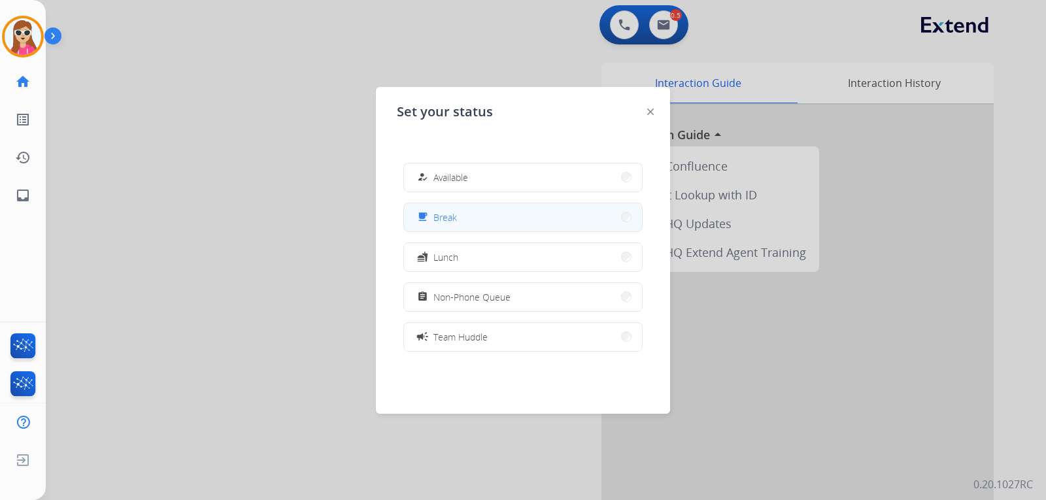
click at [504, 215] on button "free_breakfast Break" at bounding box center [523, 217] width 238 height 28
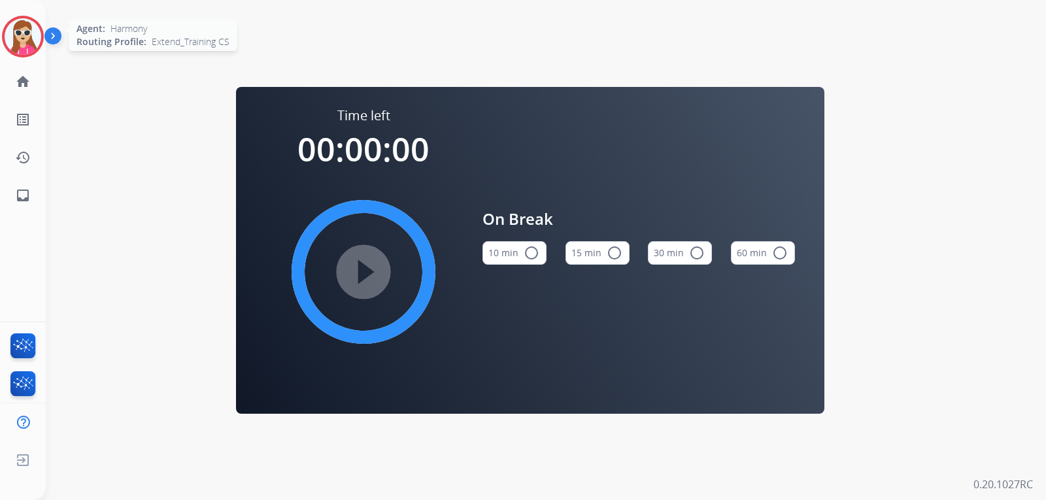
click at [25, 46] on img at bounding box center [23, 36] width 37 height 37
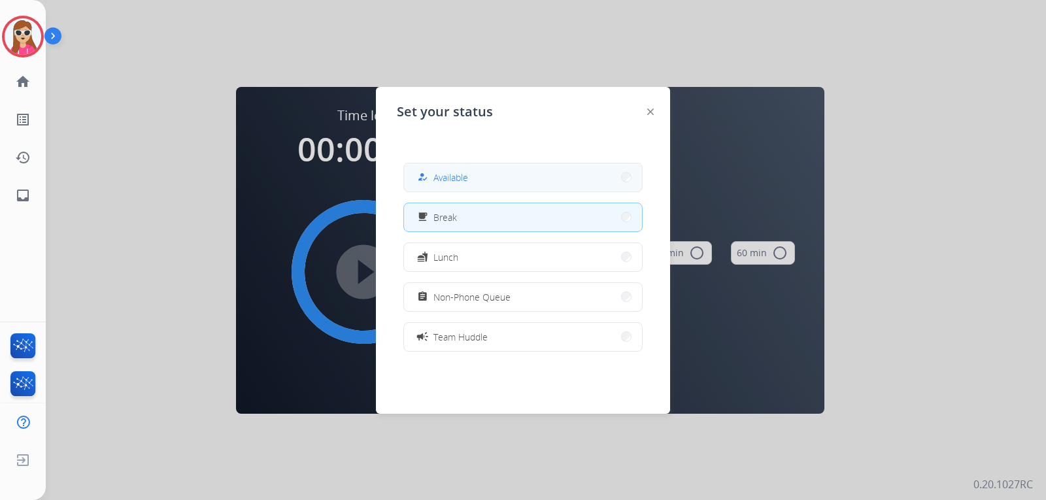
click at [466, 188] on button "how_to_reg Available" at bounding box center [523, 178] width 238 height 28
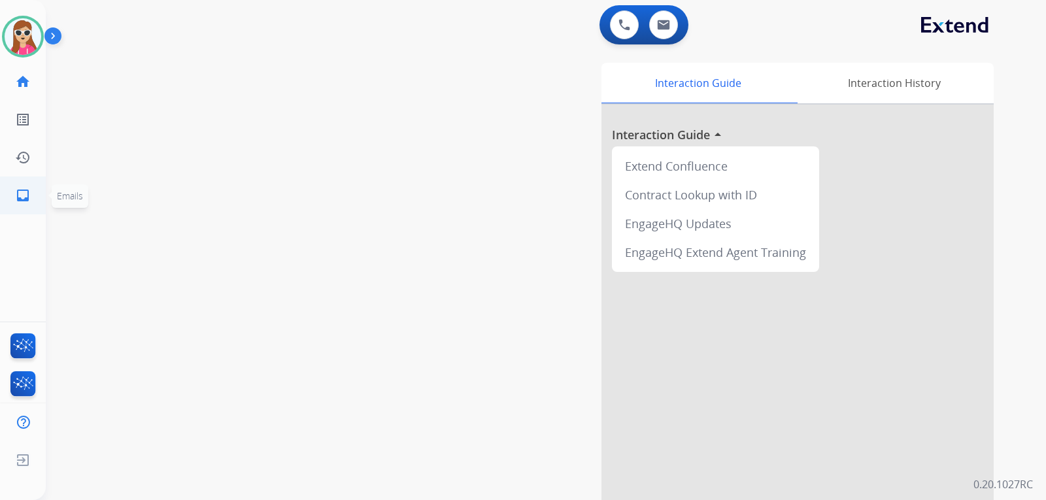
click at [35, 188] on link "inbox Emails" at bounding box center [23, 195] width 37 height 37
select select "**********"
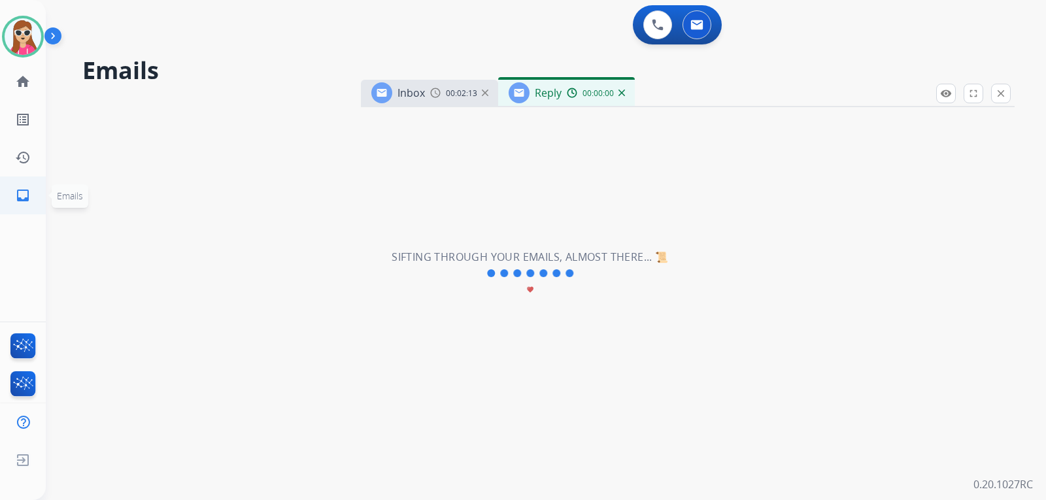
select select "**********"
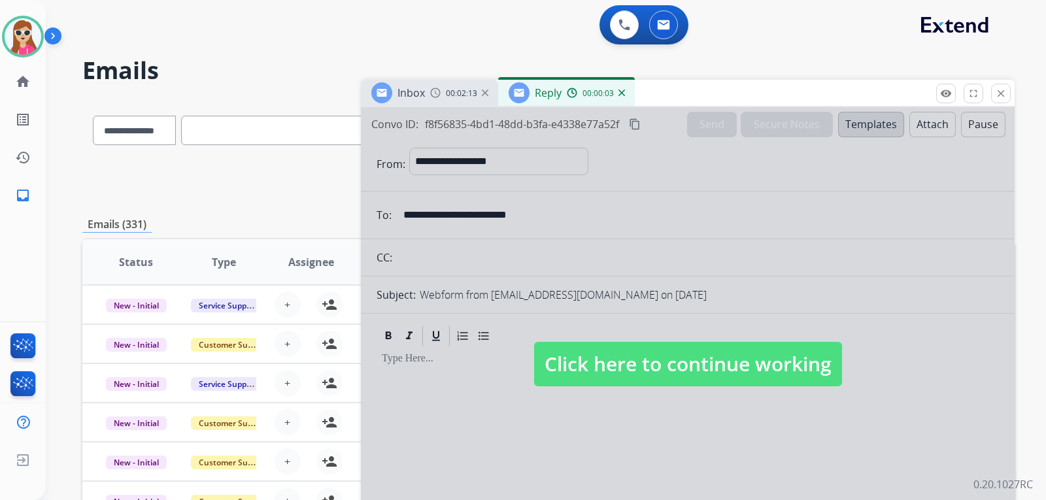
drag, startPoint x: 725, startPoint y: 353, endPoint x: 727, endPoint y: 346, distance: 6.7
click at [727, 353] on span "Click here to continue working" at bounding box center [688, 364] width 308 height 44
select select
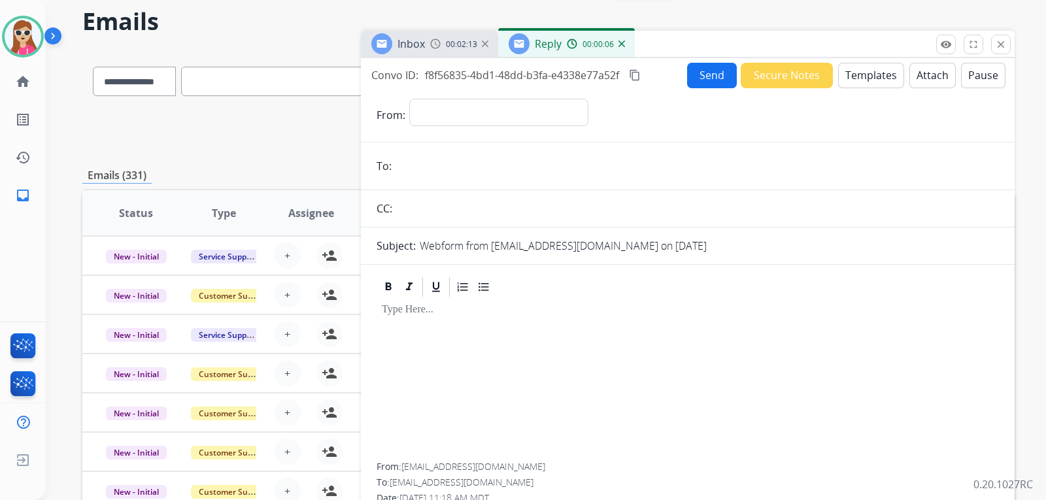
scroll to position [48, 0]
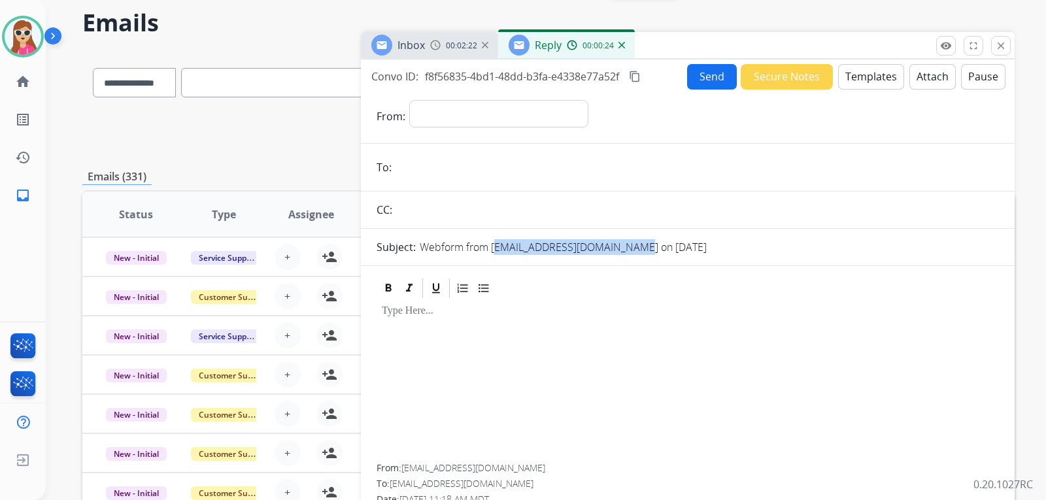
drag, startPoint x: 493, startPoint y: 250, endPoint x: 634, endPoint y: 249, distance: 141.3
click at [634, 249] on p "Webform from [EMAIL_ADDRESS][DOMAIN_NAME] on [DATE]" at bounding box center [563, 247] width 287 height 16
copy p "[EMAIL_ADDRESS][DOMAIN_NAME]"
click at [448, 173] on input "email" at bounding box center [698, 167] width 604 height 26
paste input "**********"
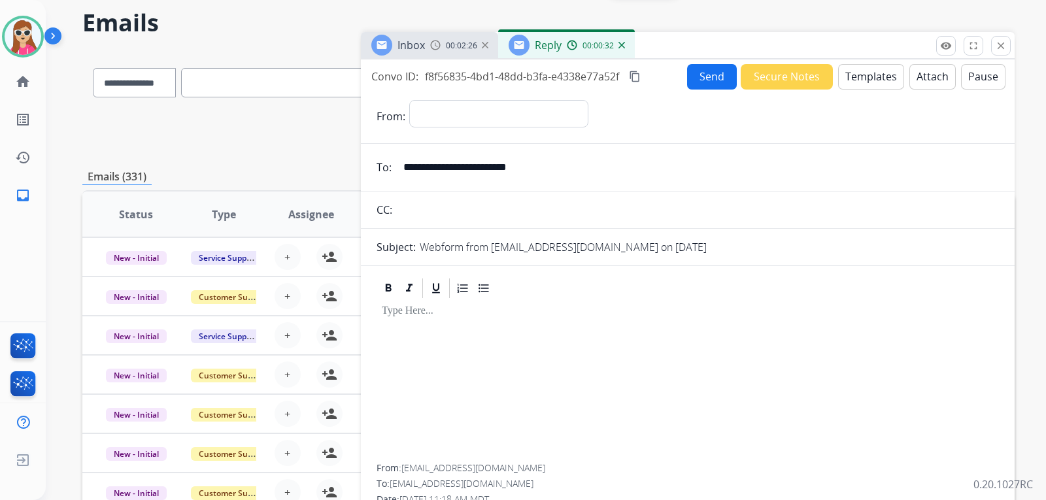
type input "**********"
click at [476, 116] on select "**********" at bounding box center [498, 113] width 178 height 26
select select "**********"
click at [409, 100] on select "**********" at bounding box center [498, 113] width 178 height 26
click at [869, 79] on button "Templates" at bounding box center [871, 77] width 66 height 26
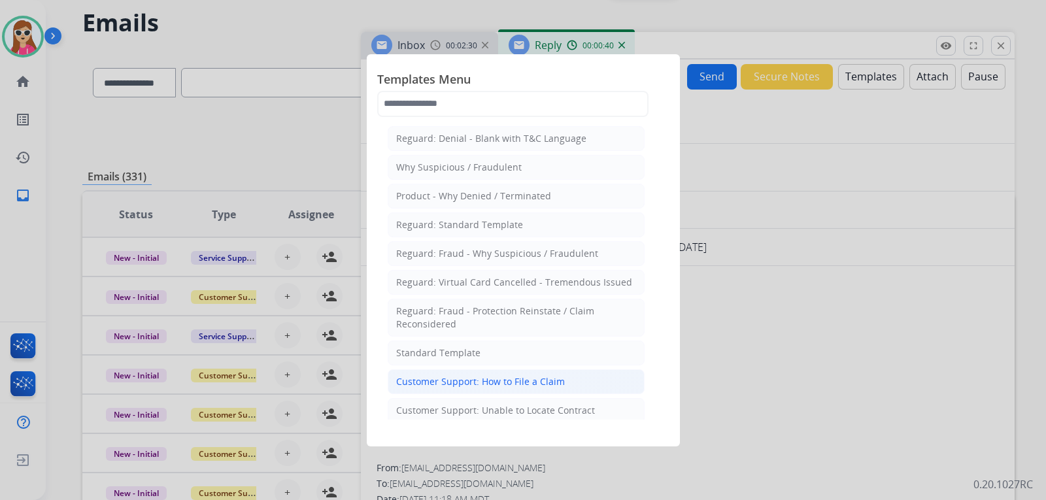
click at [490, 386] on div "Customer Support: How to File a Claim" at bounding box center [480, 381] width 169 height 13
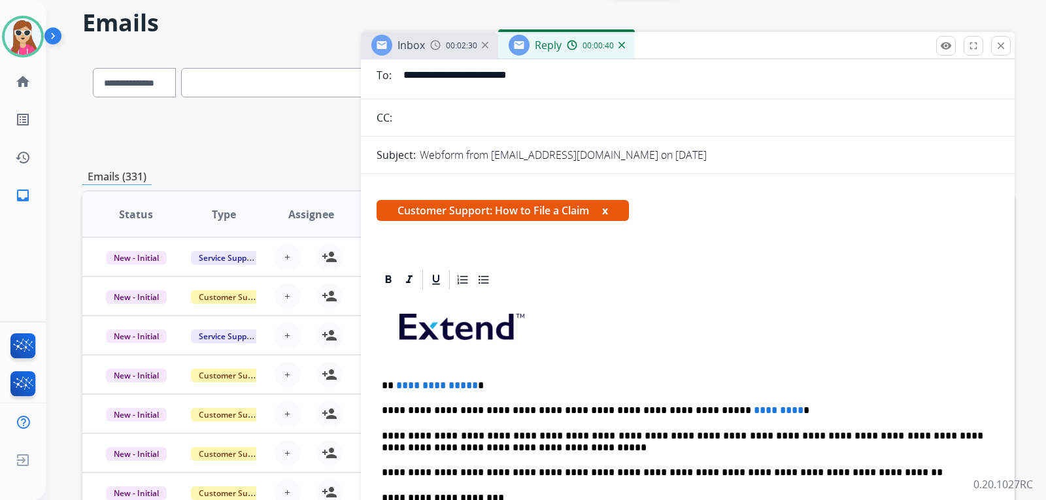
scroll to position [196, 0]
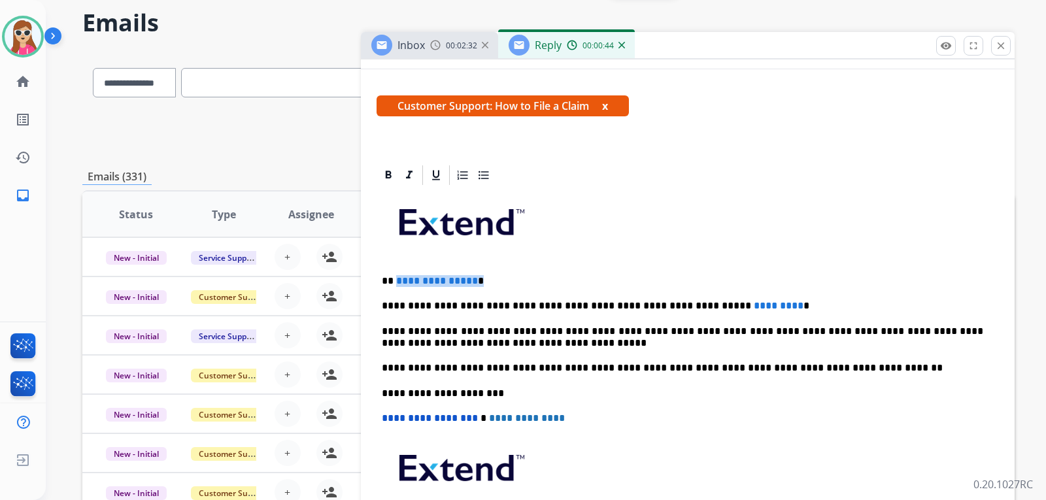
drag, startPoint x: 396, startPoint y: 285, endPoint x: 483, endPoint y: 277, distance: 87.3
click at [483, 277] on p "**********" at bounding box center [683, 281] width 602 height 12
drag, startPoint x: 740, startPoint y: 308, endPoint x: 685, endPoint y: 301, distance: 56.1
click at [685, 301] on p "**********" at bounding box center [683, 306] width 602 height 12
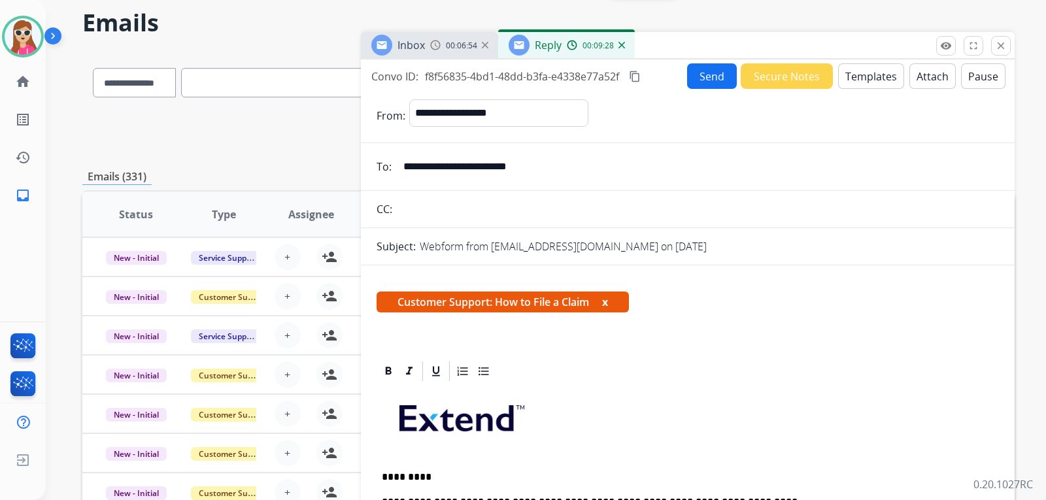
click at [710, 77] on button "Send" at bounding box center [712, 76] width 50 height 26
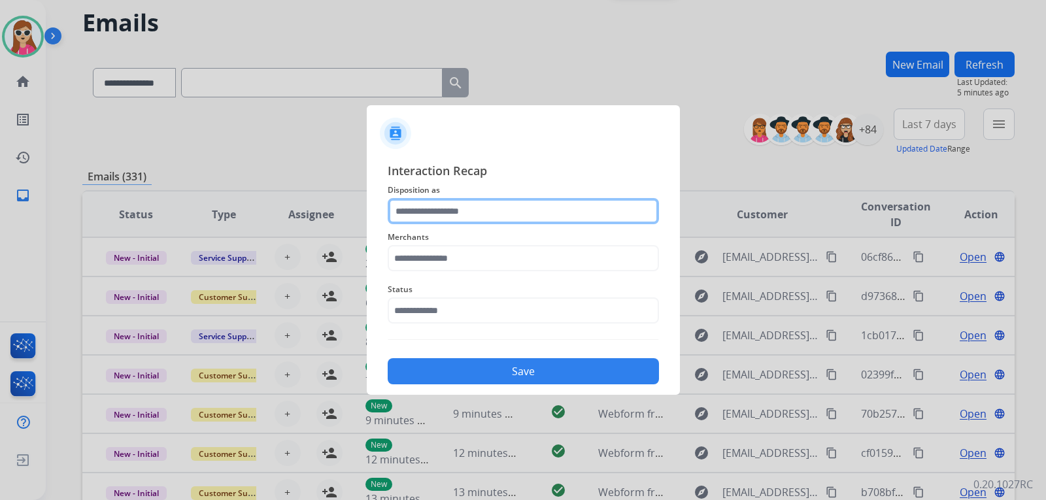
click at [451, 216] on input "text" at bounding box center [523, 211] width 271 height 26
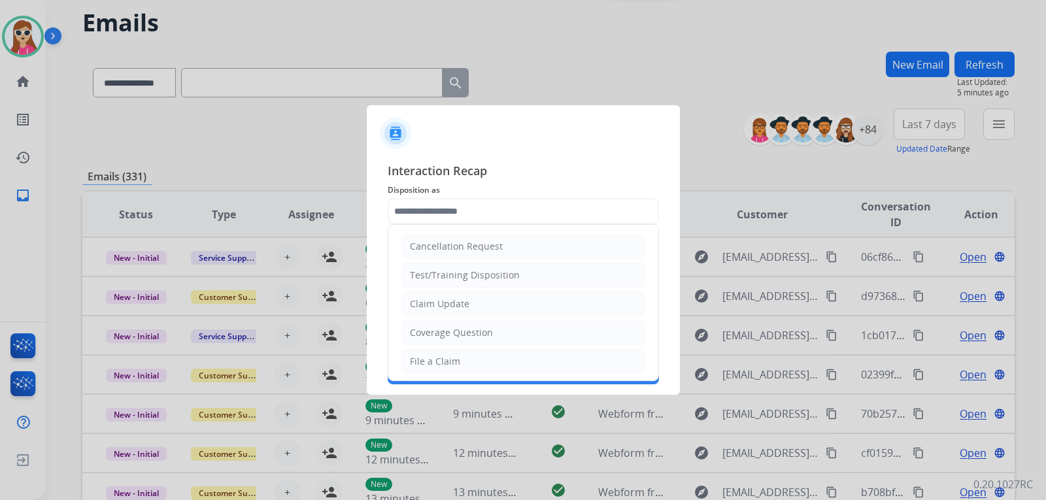
click at [471, 302] on li "Claim Update" at bounding box center [524, 304] width 244 height 25
type input "**********"
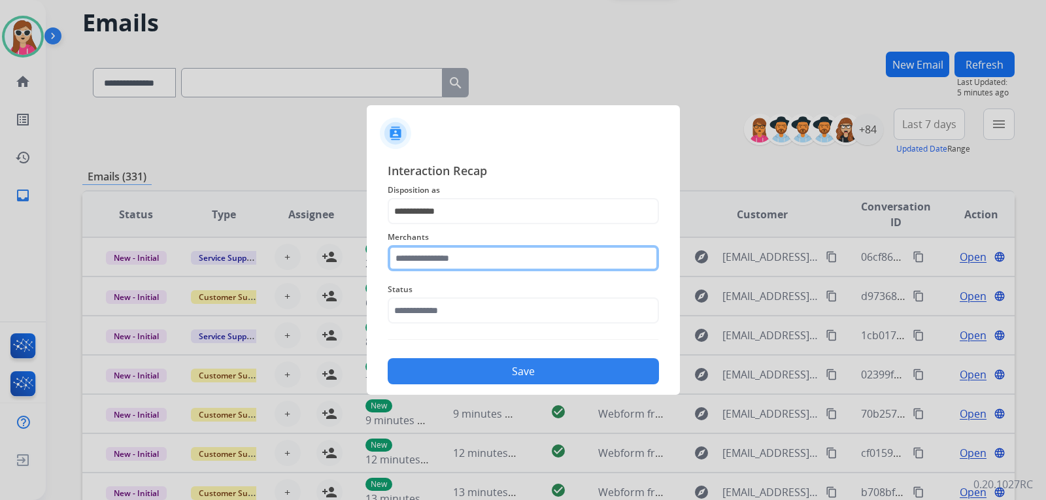
click at [462, 256] on input "text" at bounding box center [523, 258] width 271 height 26
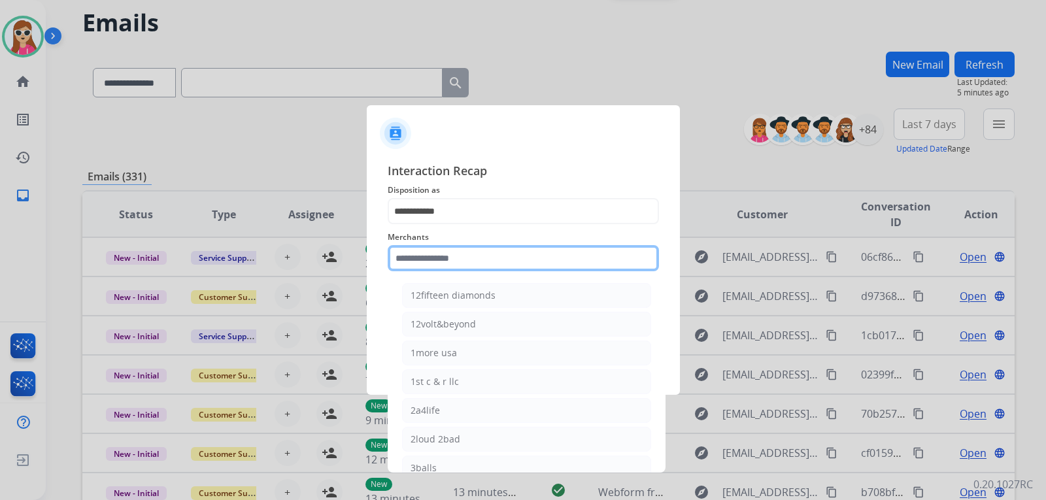
click at [425, 255] on input "text" at bounding box center [523, 258] width 271 height 26
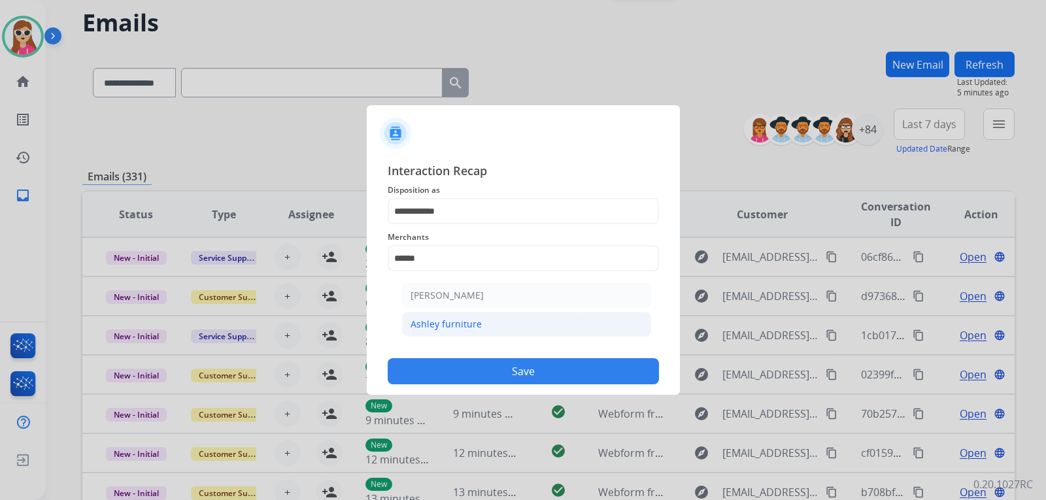
click at [513, 316] on li "Ashley furniture" at bounding box center [526, 324] width 249 height 25
type input "**********"
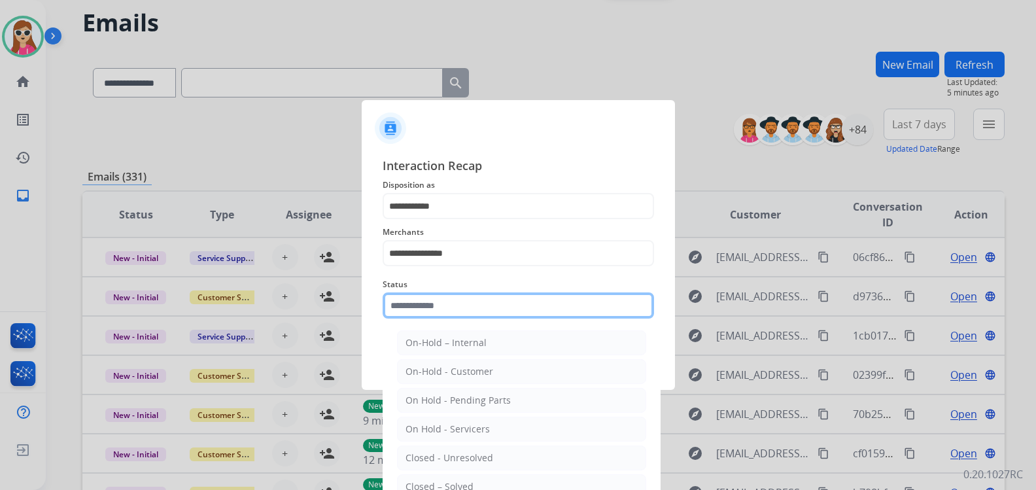
drag, startPoint x: 481, startPoint y: 305, endPoint x: 491, endPoint y: 315, distance: 14.8
click at [486, 309] on input "text" at bounding box center [518, 305] width 271 height 26
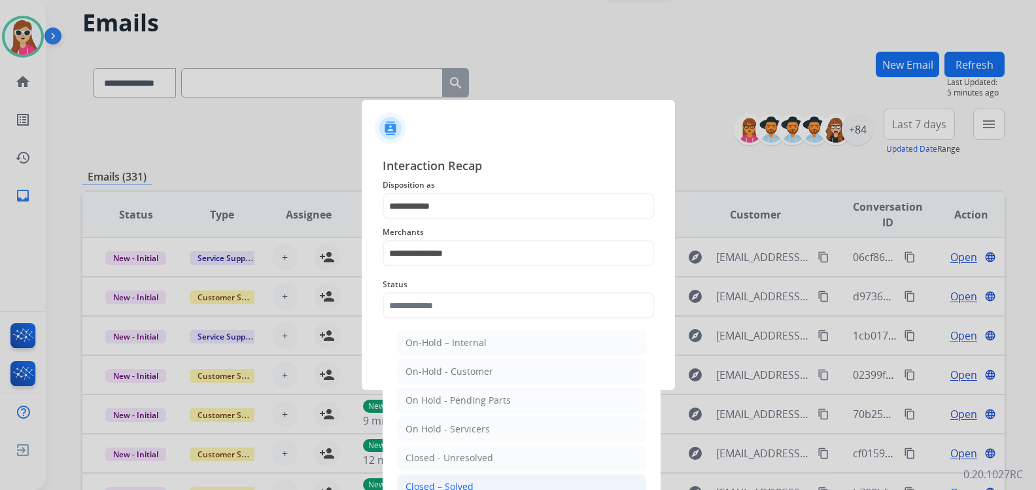
click at [476, 479] on li "Closed – Solved" at bounding box center [521, 486] width 249 height 25
type input "**********"
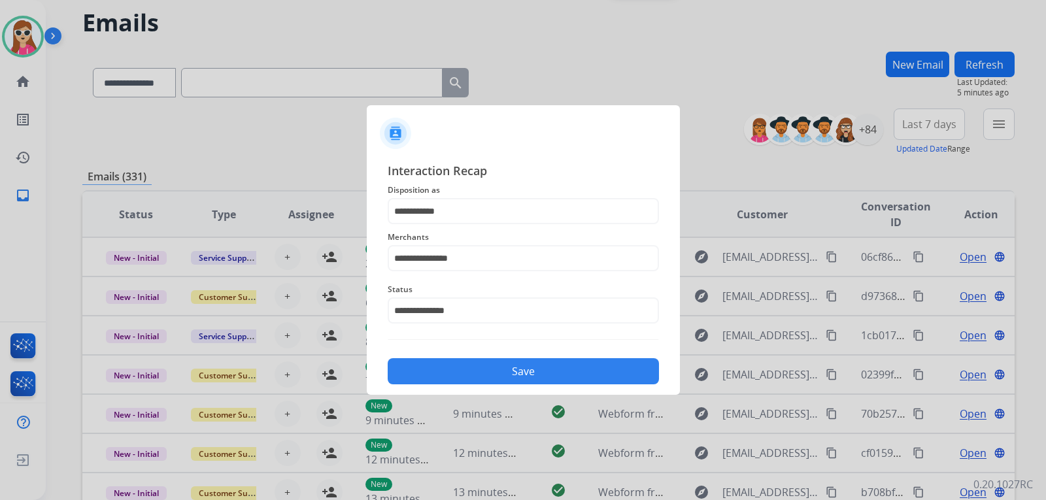
click at [486, 366] on button "Save" at bounding box center [523, 371] width 271 height 26
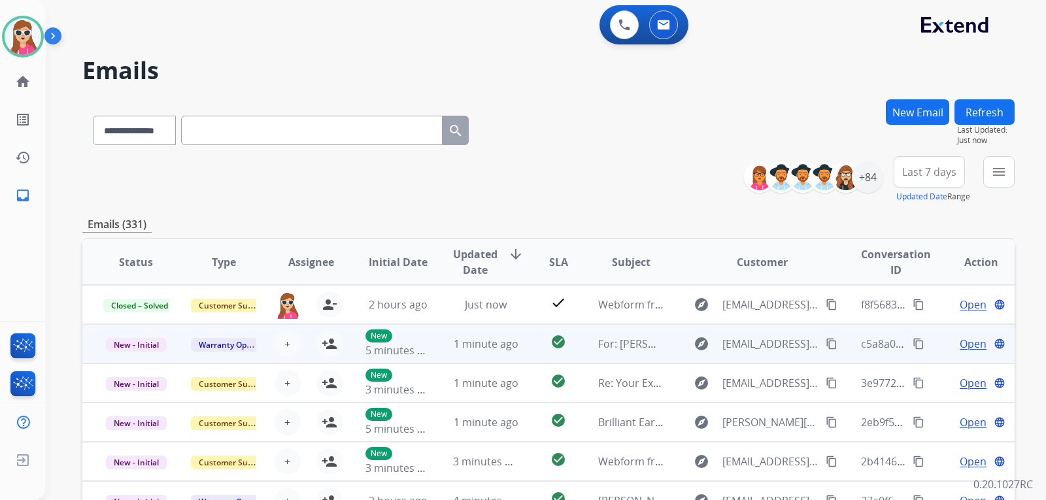
scroll to position [1, 0]
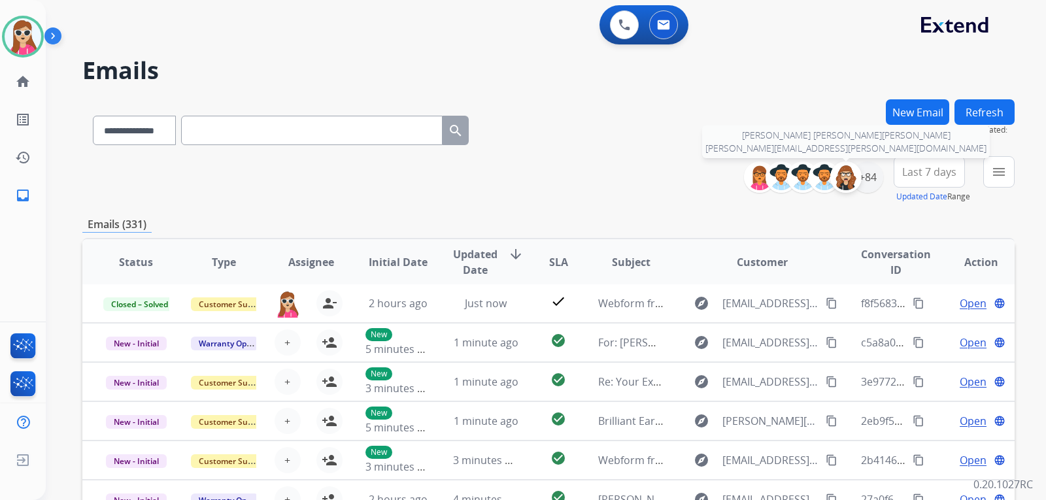
click at [858, 182] on div at bounding box center [846, 177] width 31 height 31
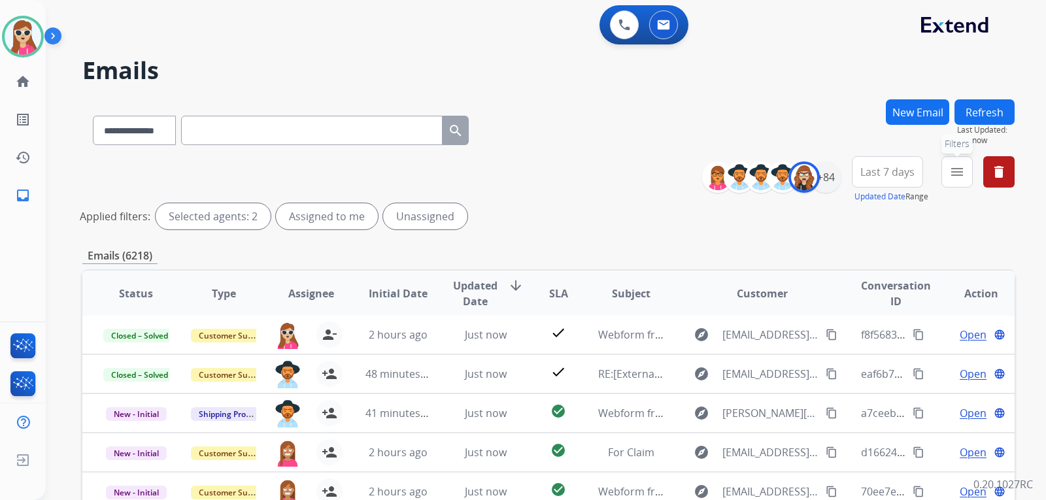
click at [966, 174] on button "menu Filters" at bounding box center [957, 171] width 31 height 31
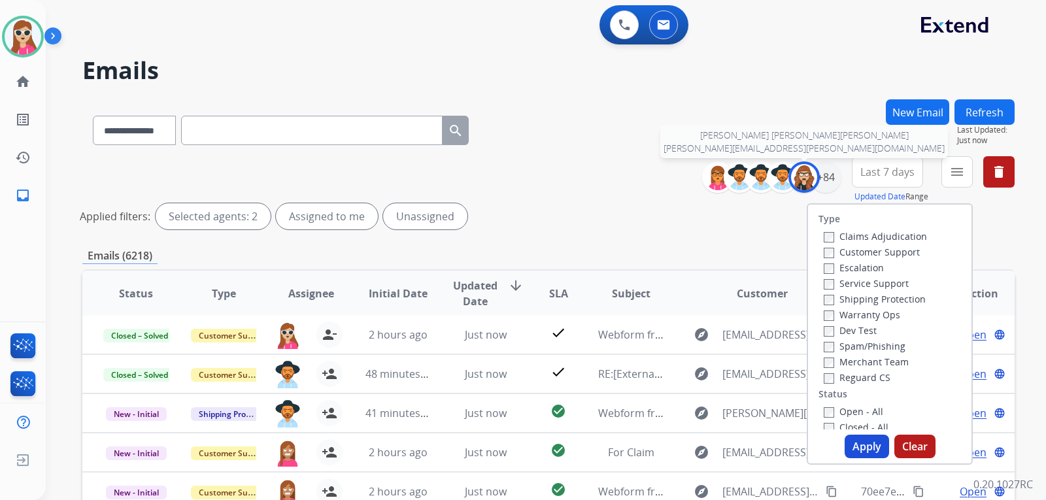
click at [795, 172] on img at bounding box center [804, 177] width 26 height 26
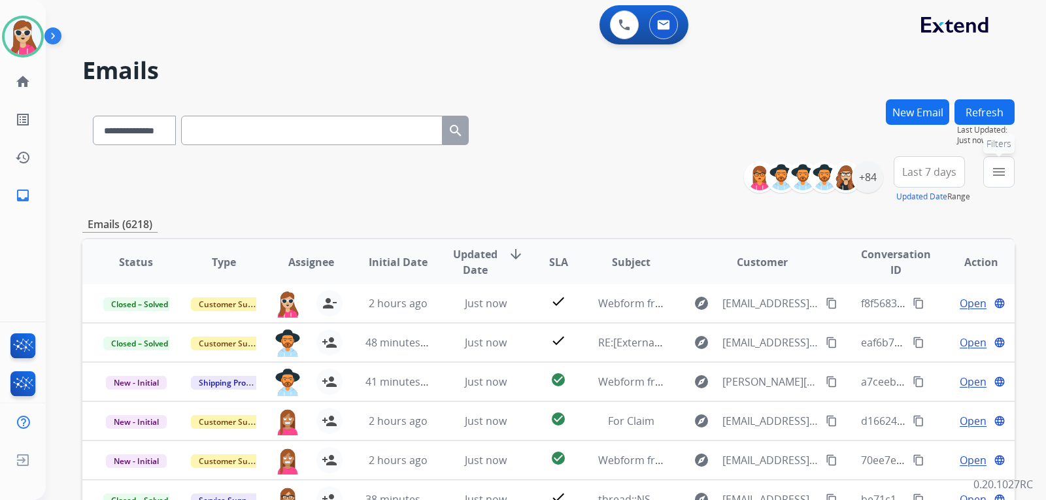
click at [999, 165] on mat-icon "menu" at bounding box center [1000, 172] width 16 height 16
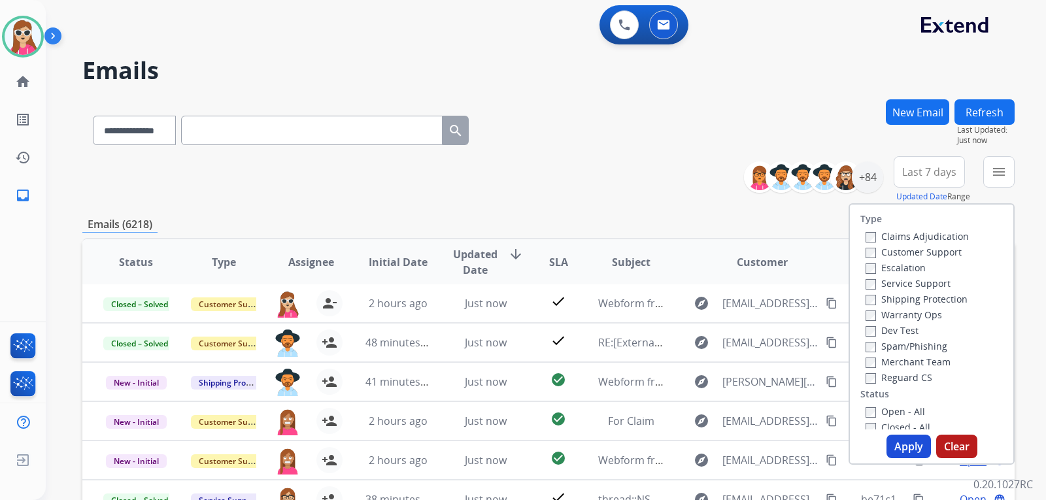
click at [924, 245] on div "Customer Support" at bounding box center [917, 252] width 103 height 16
click at [927, 251] on label "Customer Support" at bounding box center [914, 252] width 96 height 12
click at [933, 300] on label "Shipping Protection" at bounding box center [917, 299] width 102 height 12
click at [904, 375] on label "Reguard CS" at bounding box center [899, 377] width 67 height 12
click at [889, 413] on label "Open - All" at bounding box center [896, 411] width 60 height 12
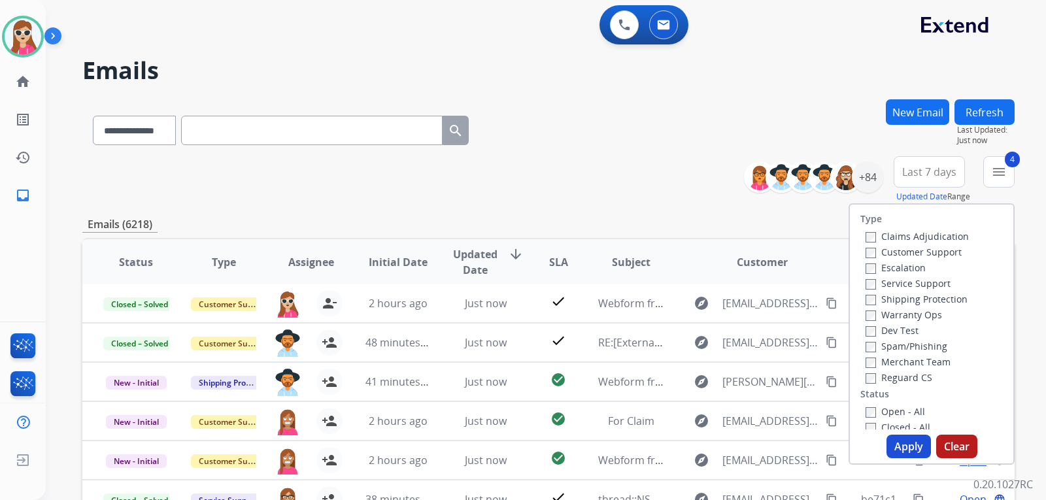
drag, startPoint x: 897, startPoint y: 457, endPoint x: 912, endPoint y: 448, distance: 17.6
click at [903, 451] on button "Apply" at bounding box center [909, 447] width 44 height 24
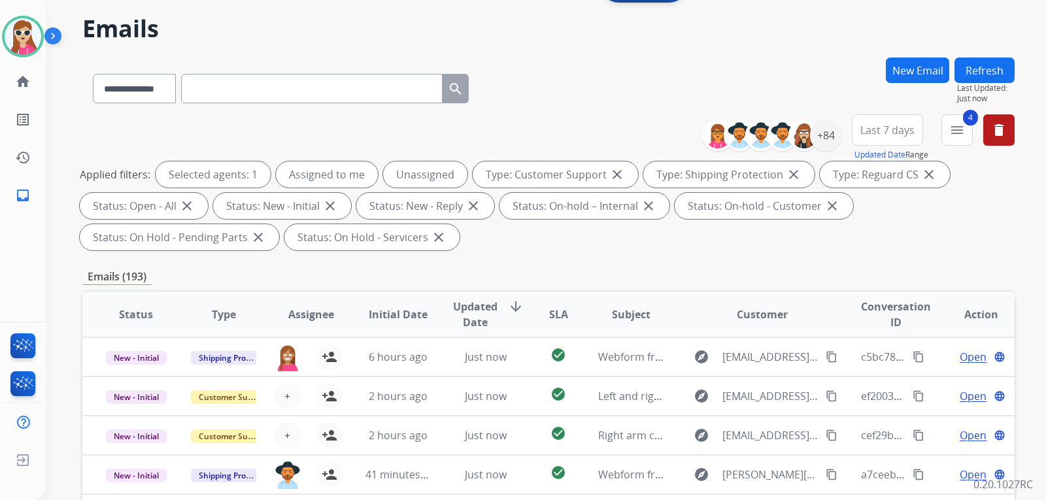
scroll to position [11, 0]
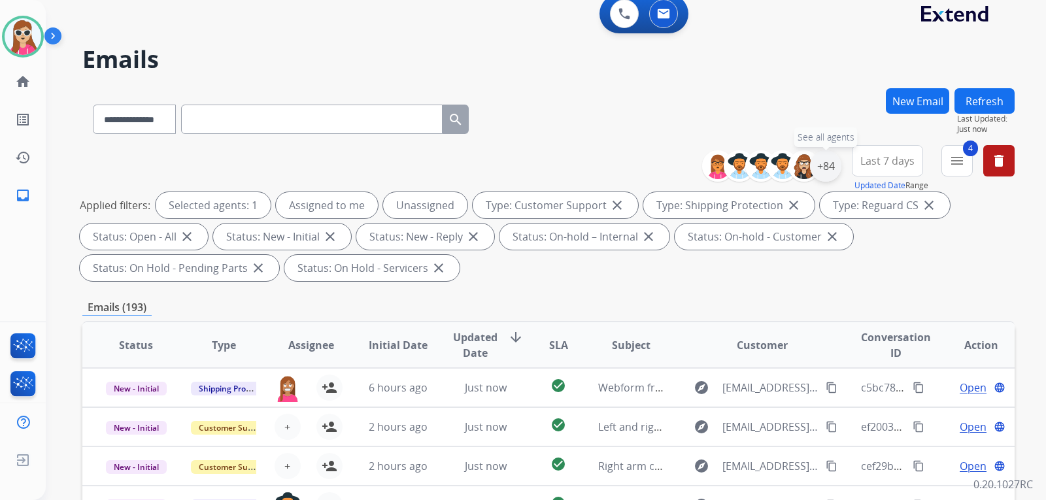
click at [827, 176] on div "+84" at bounding box center [825, 165] width 31 height 31
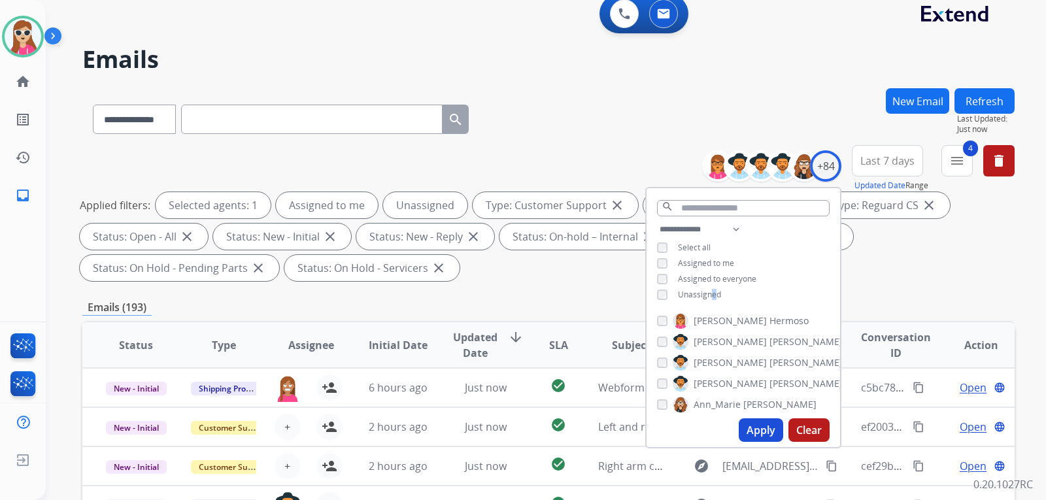
click at [708, 286] on div "**********" at bounding box center [744, 264] width 194 height 84
drag, startPoint x: 774, startPoint y: 442, endPoint x: 774, endPoint y: 435, distance: 7.2
click at [774, 436] on div "Apply Clear" at bounding box center [744, 430] width 194 height 34
click at [696, 289] on span "Unassigned" at bounding box center [699, 294] width 43 height 11
drag, startPoint x: 751, startPoint y: 424, endPoint x: 764, endPoint y: 428, distance: 13.7
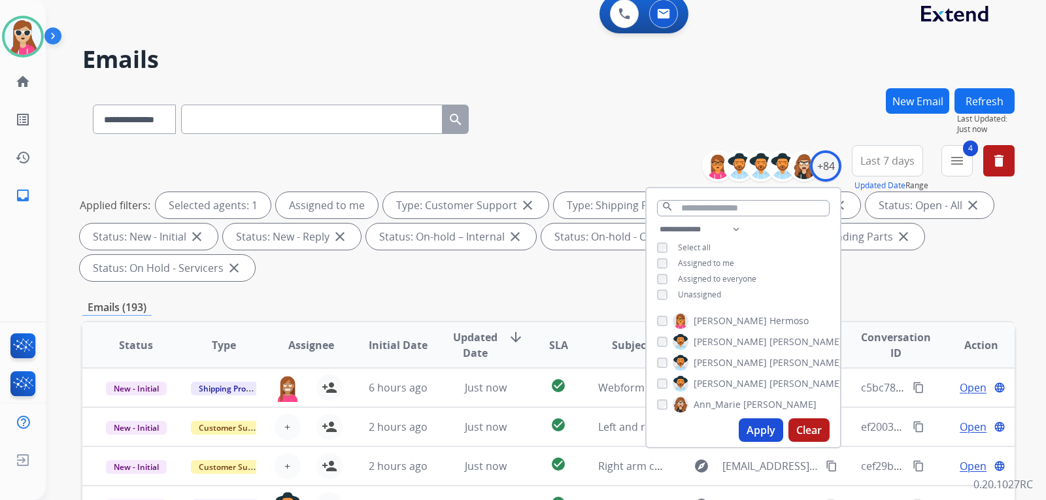
click at [755, 427] on button "Apply" at bounding box center [761, 431] width 44 height 24
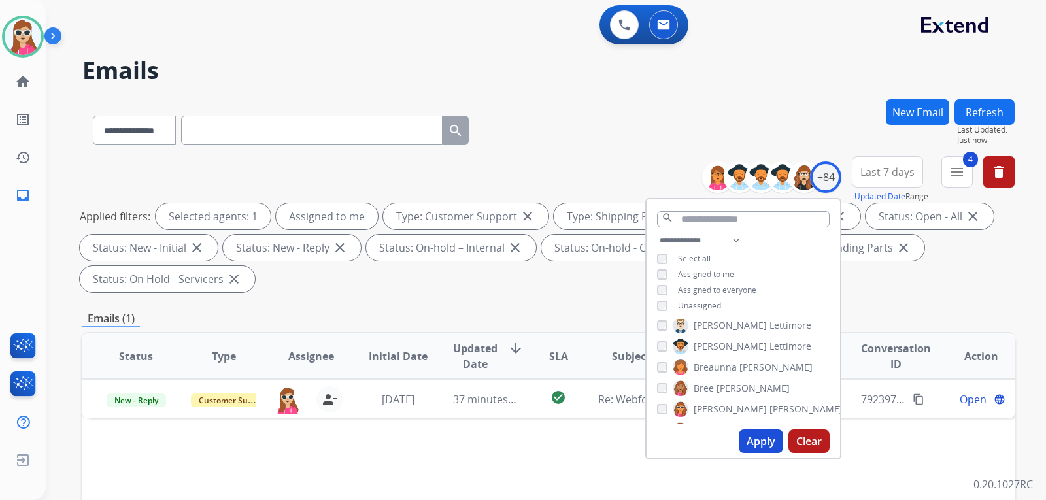
scroll to position [131, 0]
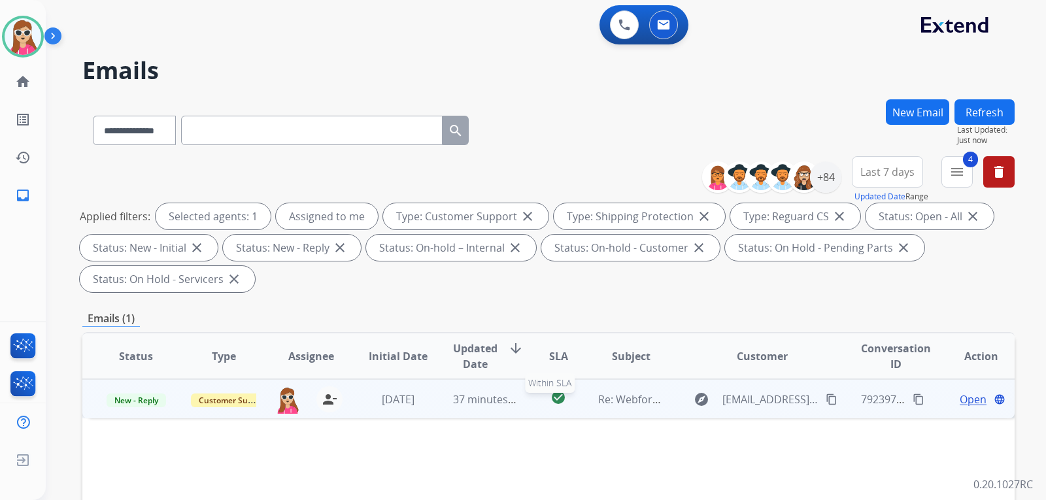
click at [534, 402] on td "check_circle Within SLA" at bounding box center [548, 398] width 58 height 39
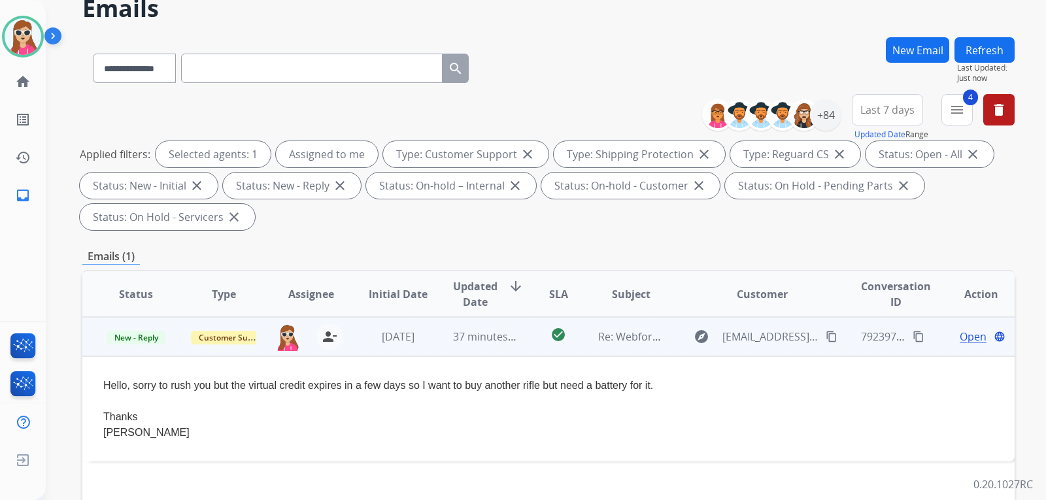
scroll to position [65, 0]
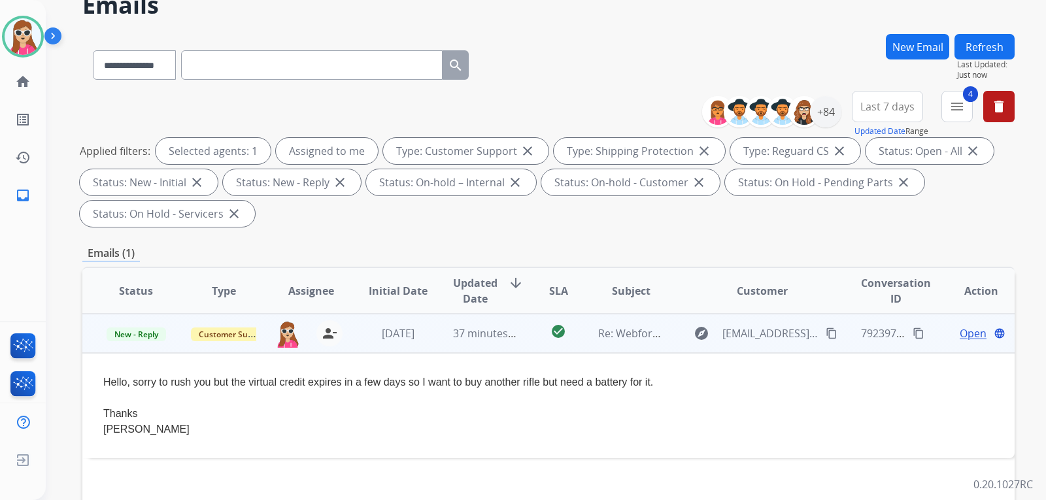
click at [829, 337] on button "content_copy" at bounding box center [832, 334] width 16 height 16
click at [955, 328] on td "Open language" at bounding box center [971, 333] width 88 height 39
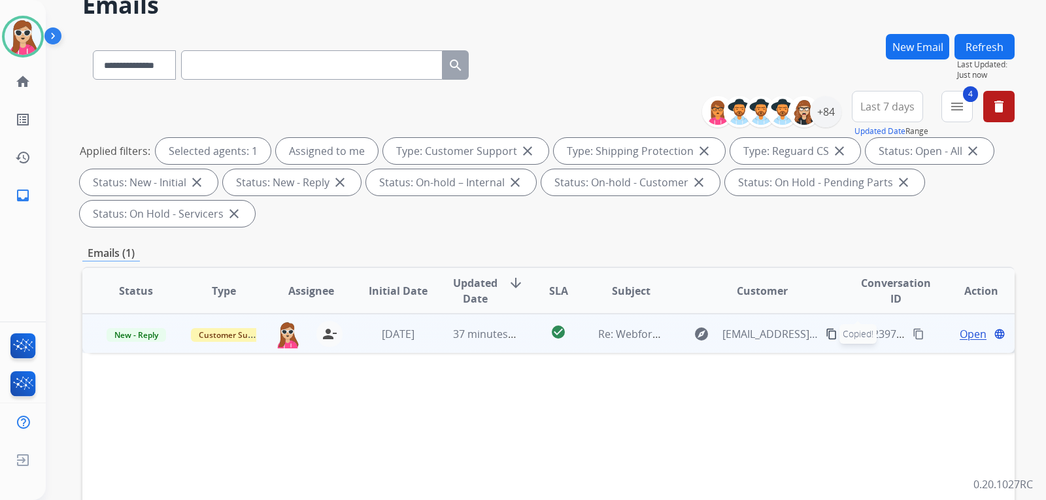
click at [948, 334] on div "Open language" at bounding box center [981, 334] width 66 height 16
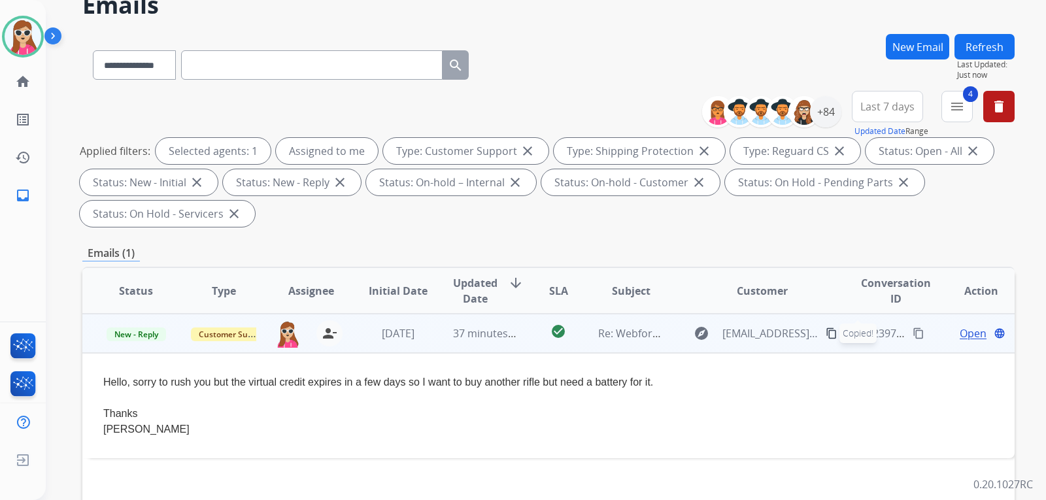
click at [960, 327] on span "Open" at bounding box center [973, 334] width 27 height 16
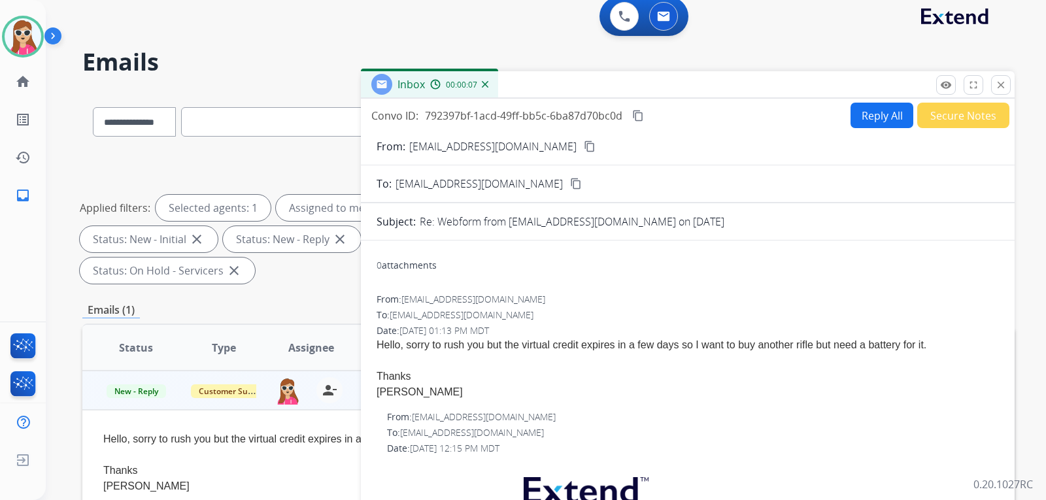
scroll to position [0, 0]
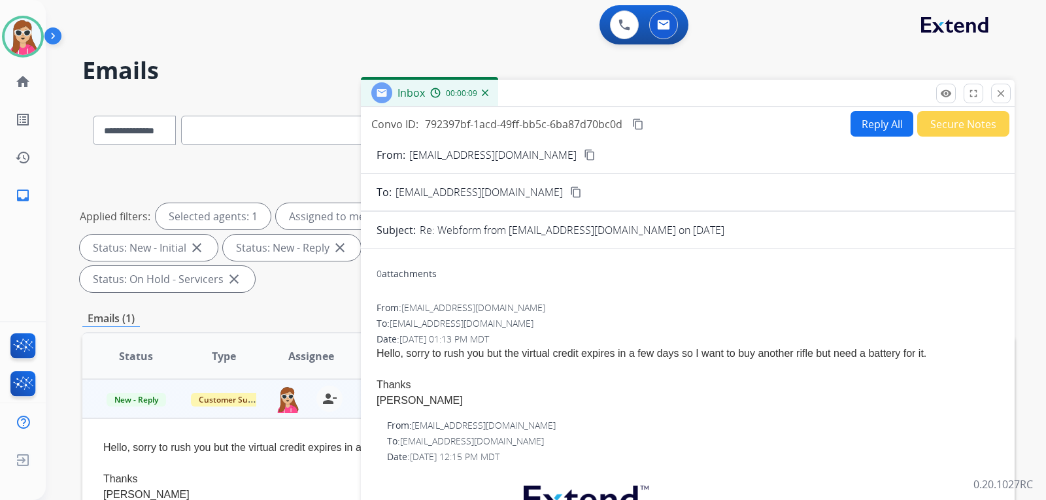
drag, startPoint x: 1001, startPoint y: 101, endPoint x: 992, endPoint y: 109, distance: 12.5
click at [999, 101] on button "close Close" at bounding box center [1002, 94] width 20 height 20
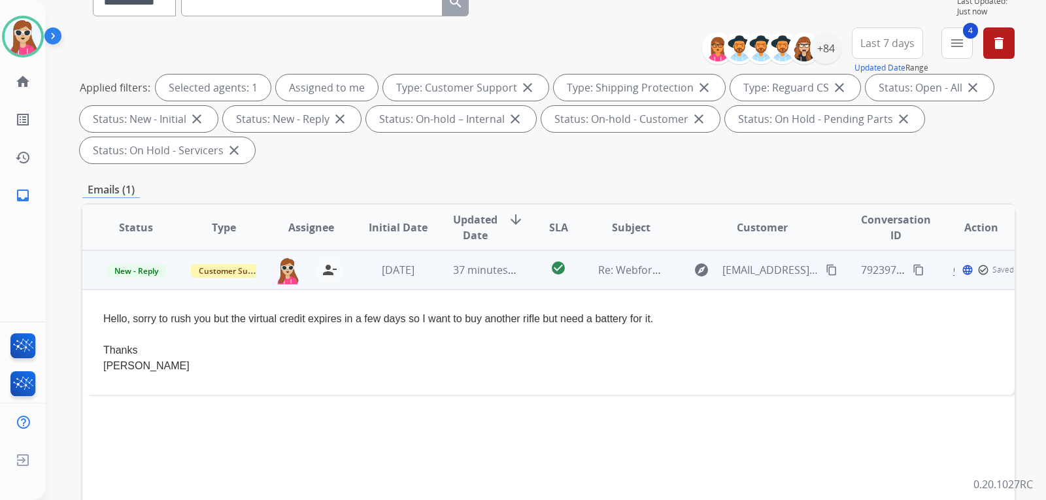
scroll to position [131, 0]
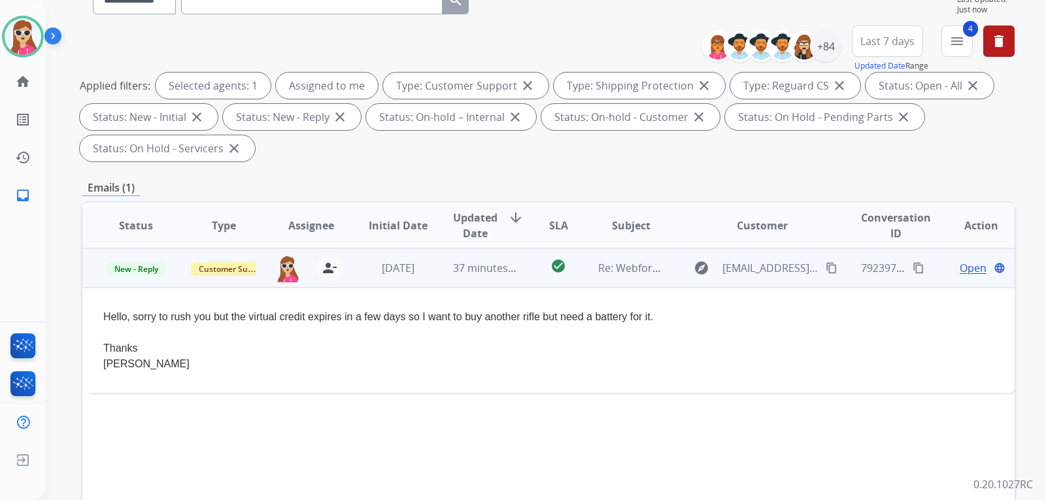
click at [826, 269] on mat-icon "content_copy" at bounding box center [832, 268] width 12 height 12
click at [966, 271] on span "Open" at bounding box center [973, 268] width 27 height 16
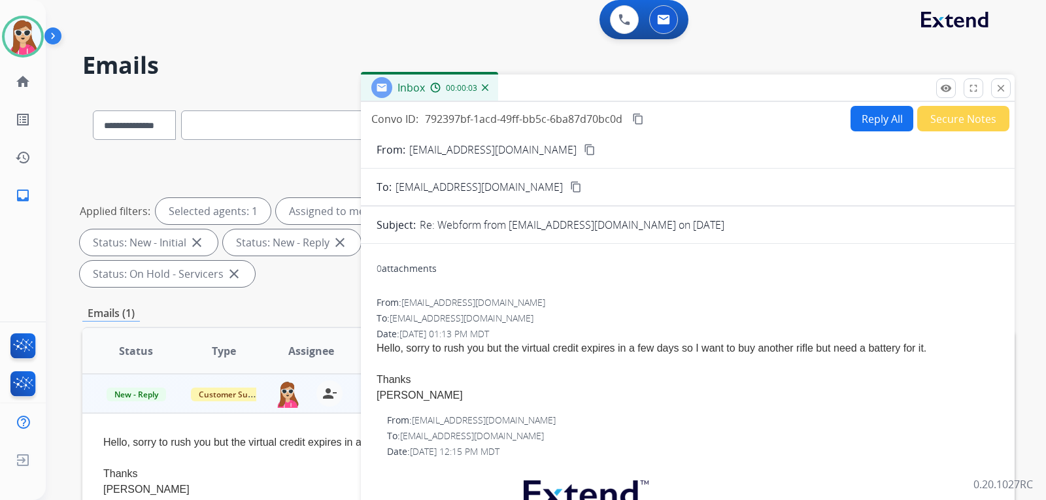
scroll to position [0, 0]
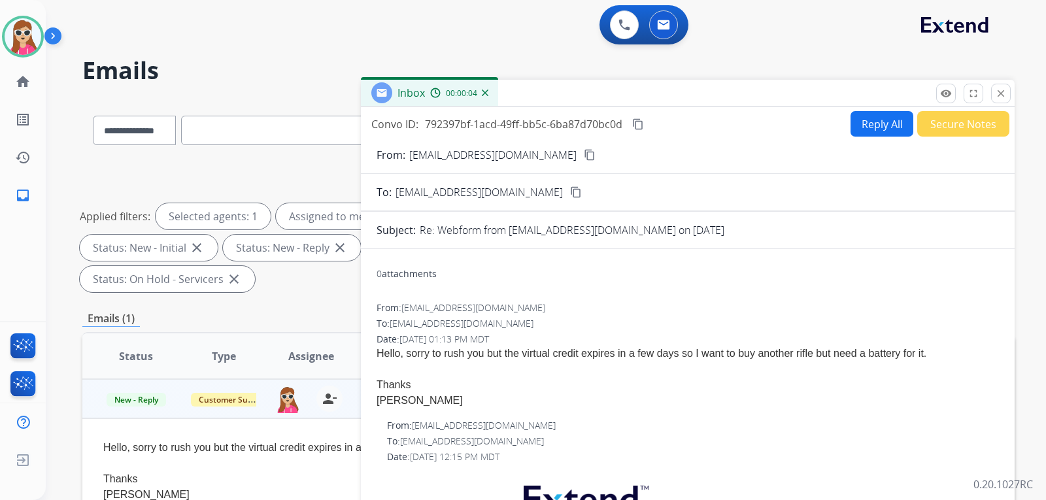
drag, startPoint x: 863, startPoint y: 101, endPoint x: 863, endPoint y: 111, distance: 9.2
click at [863, 101] on div "Inbox 00:00:04" at bounding box center [688, 93] width 654 height 27
click at [863, 122] on button "Reply All" at bounding box center [882, 124] width 63 height 26
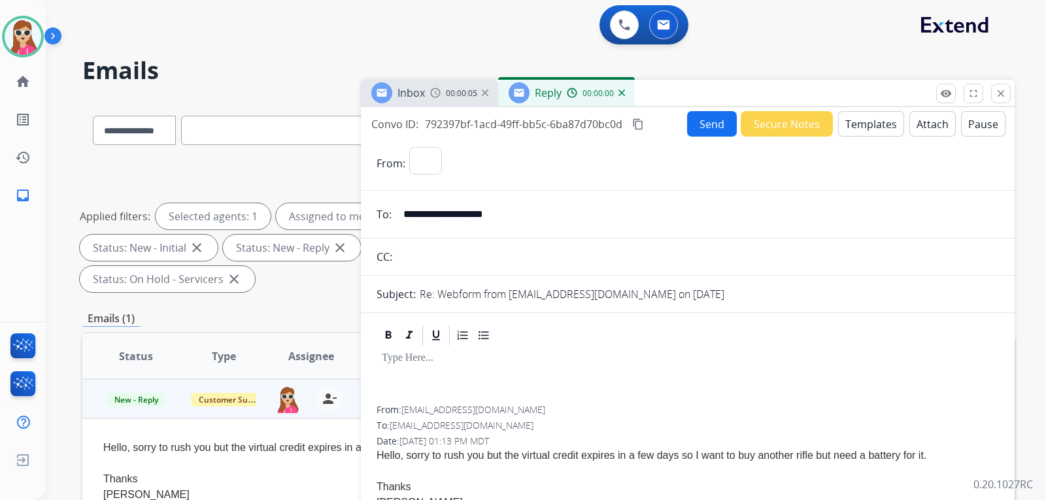
select select "**********"
click at [861, 131] on button "Templates" at bounding box center [871, 124] width 66 height 26
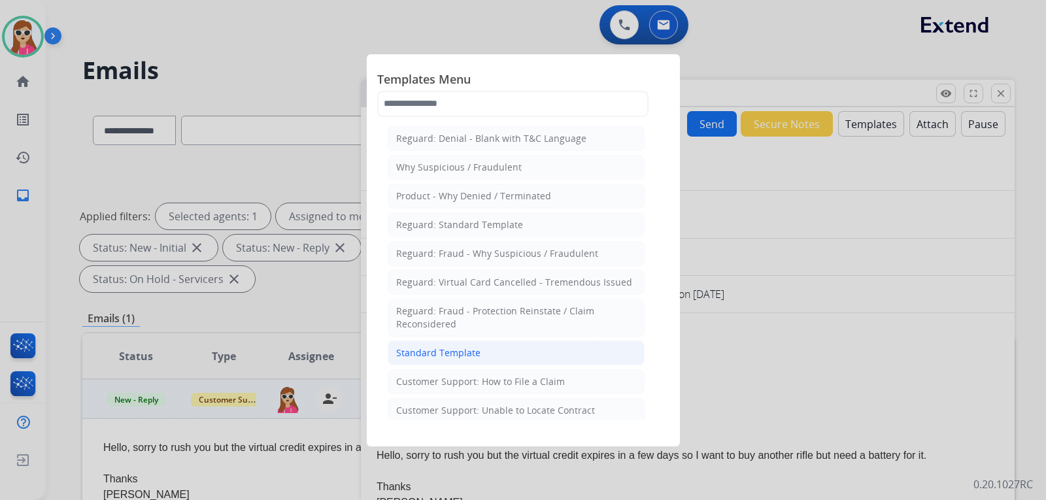
click at [506, 351] on li "Standard Template" at bounding box center [516, 353] width 257 height 25
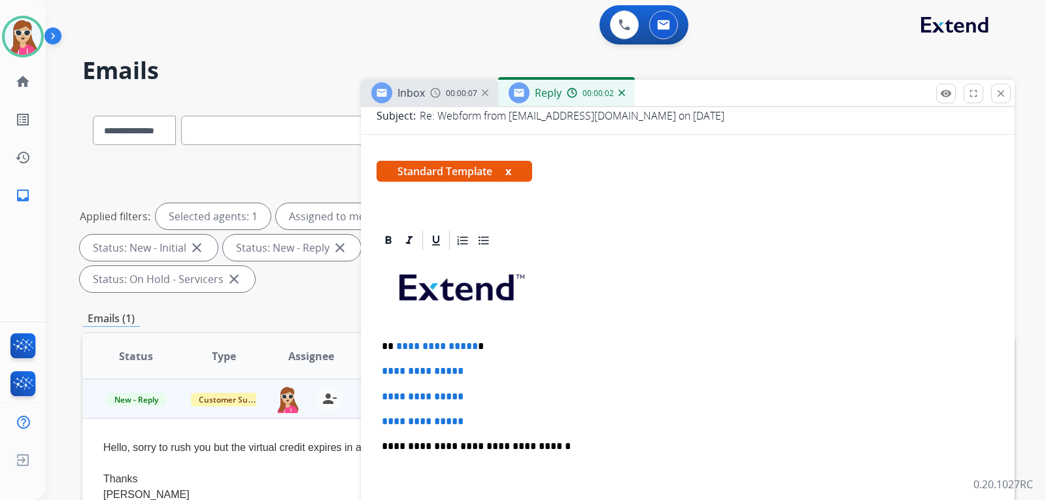
scroll to position [196, 0]
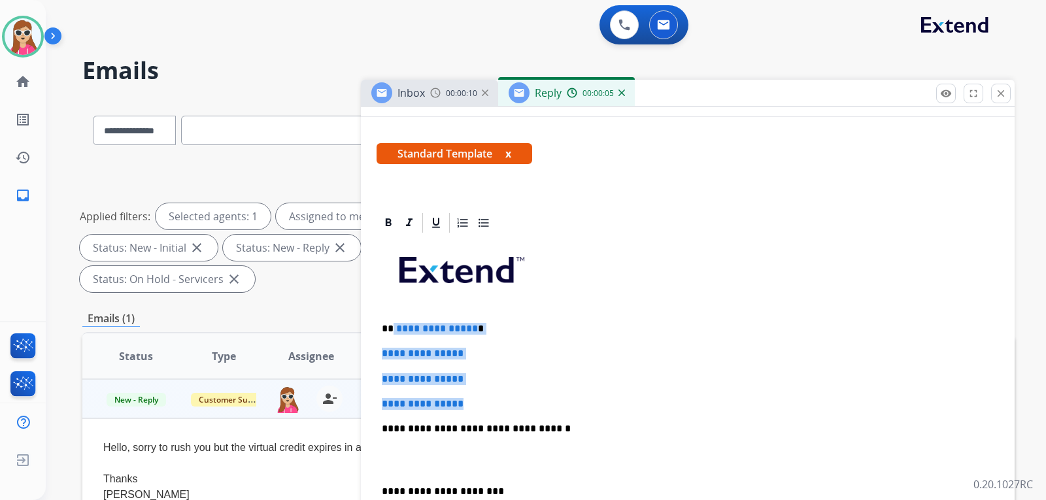
drag, startPoint x: 394, startPoint y: 326, endPoint x: 476, endPoint y: 402, distance: 112.0
click at [476, 402] on div "**********" at bounding box center [688, 460] width 623 height 450
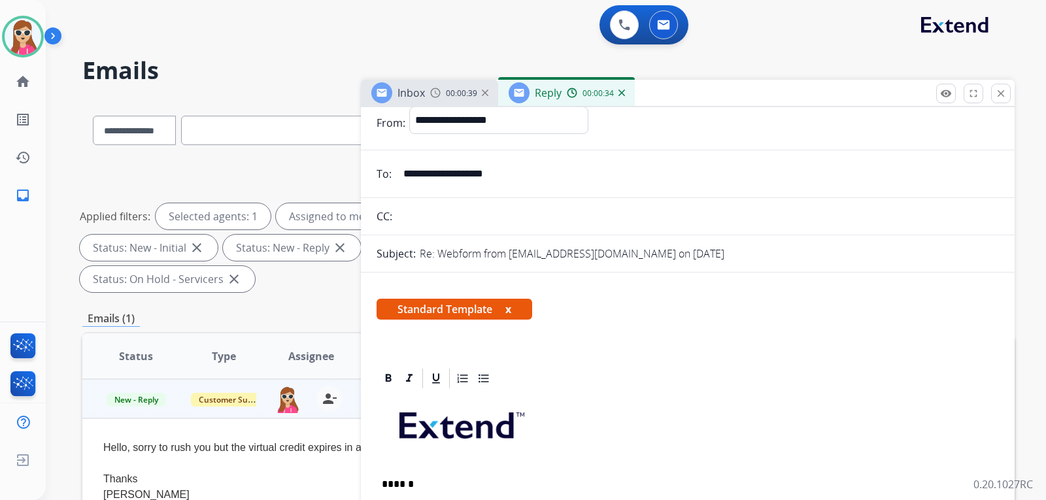
scroll to position [0, 0]
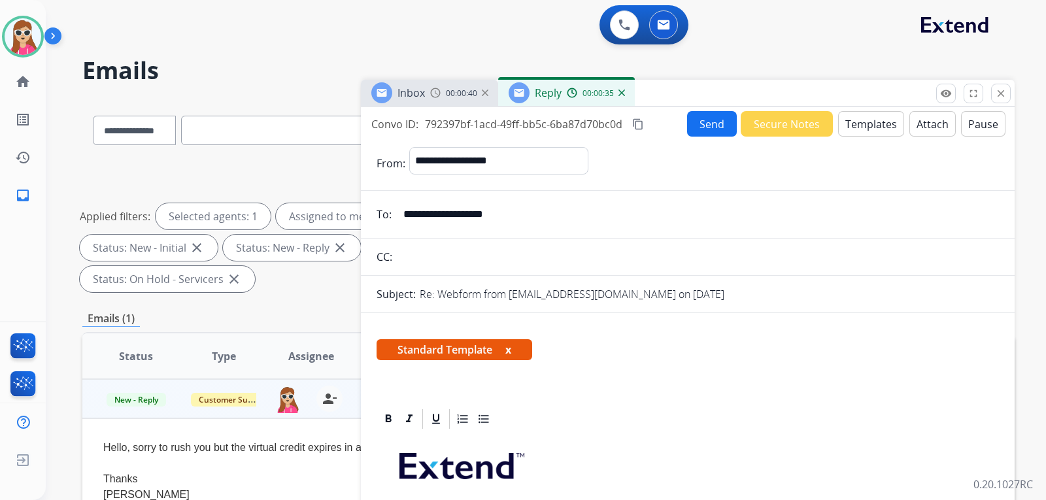
click at [708, 126] on button "Send" at bounding box center [712, 124] width 50 height 26
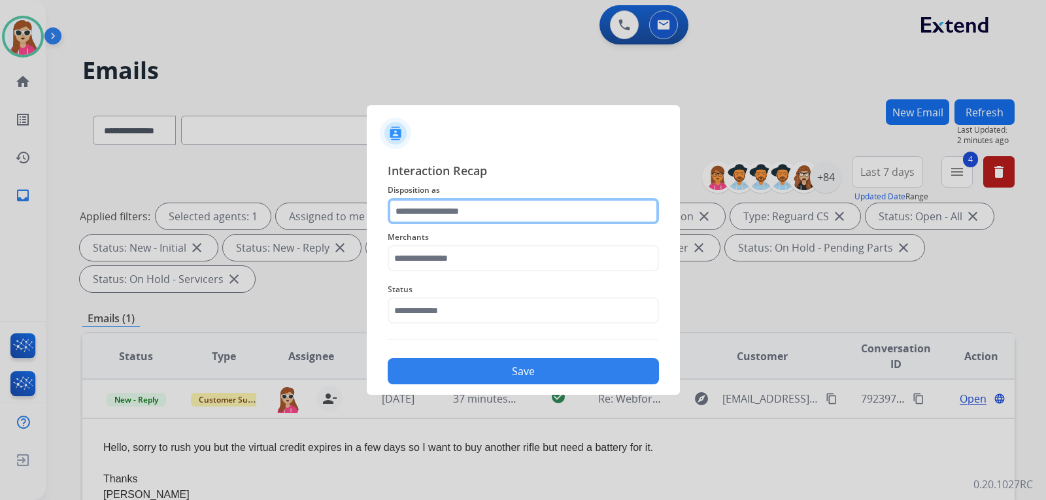
click at [464, 220] on input "text" at bounding box center [523, 211] width 271 height 26
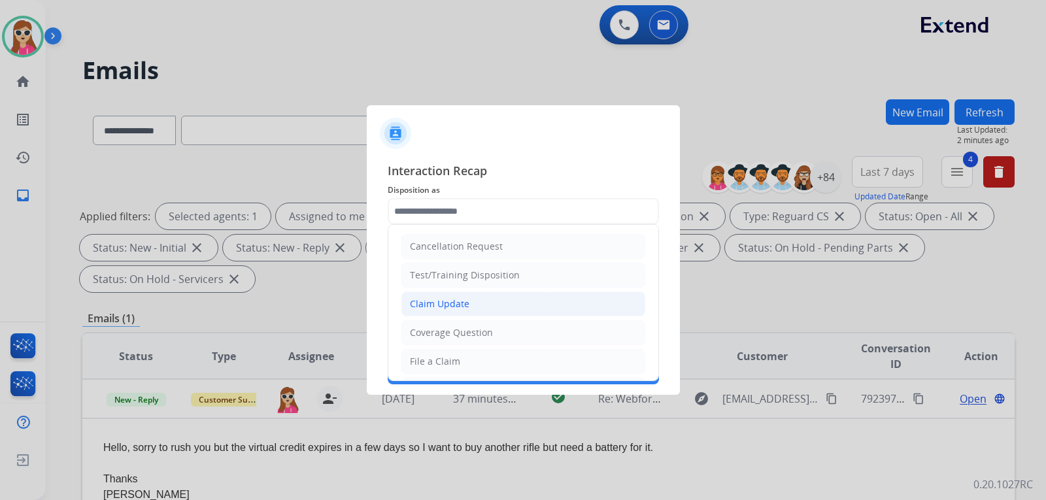
click at [477, 306] on li "Claim Update" at bounding box center [524, 304] width 244 height 25
type input "**********"
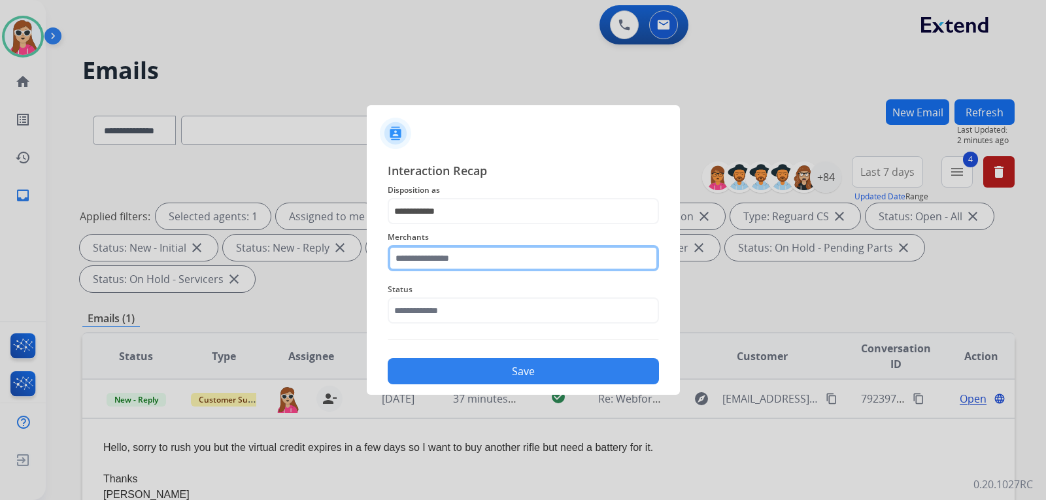
click at [456, 257] on input "text" at bounding box center [523, 258] width 271 height 26
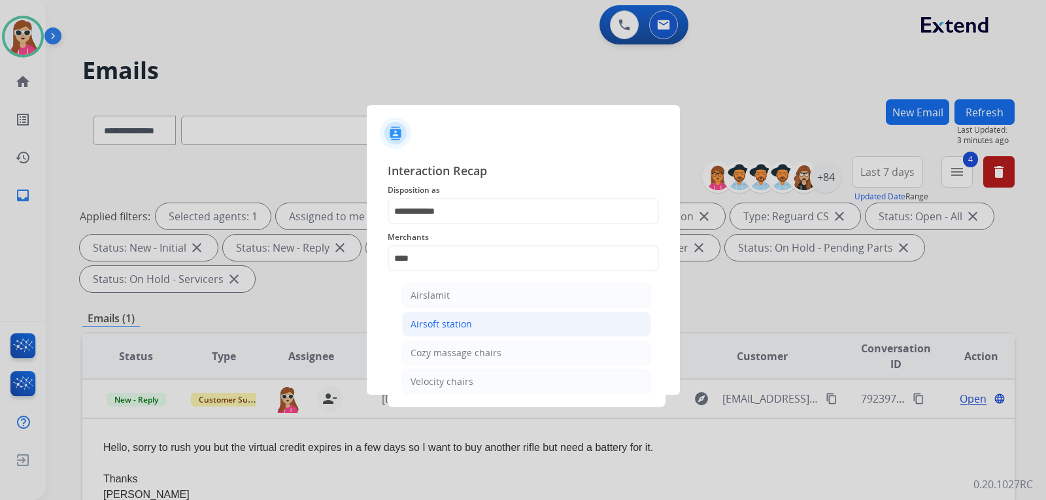
click at [459, 328] on div "Airsoft station" at bounding box center [441, 324] width 61 height 13
type input "**********"
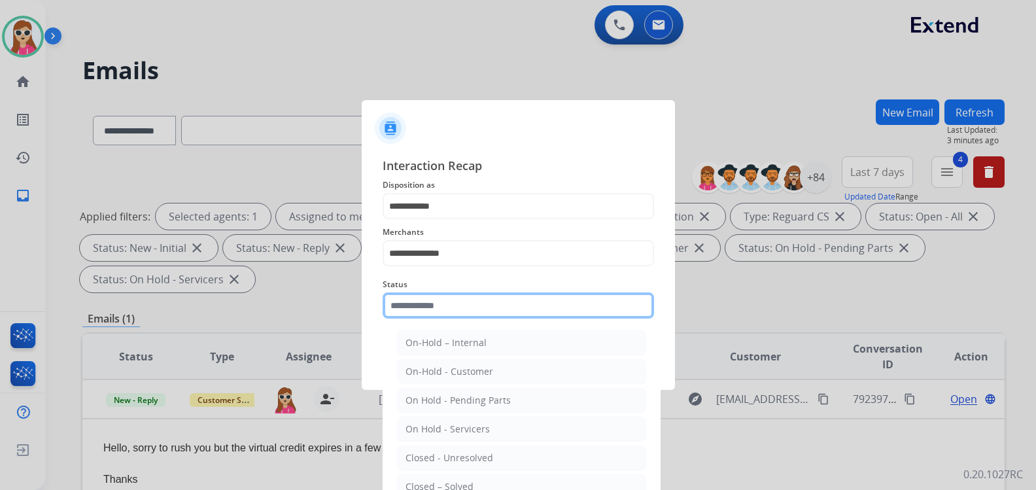
click at [463, 319] on div "Status On-Hold – Internal On-Hold - Customer On Hold - Pending Parts On Hold - …" at bounding box center [518, 297] width 271 height 52
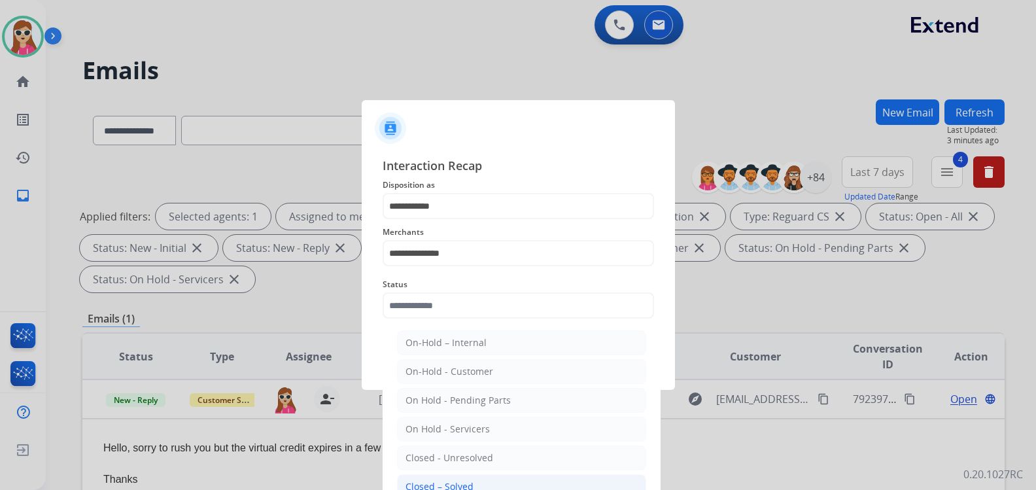
click at [480, 480] on li "Closed – Solved" at bounding box center [521, 486] width 249 height 25
type input "**********"
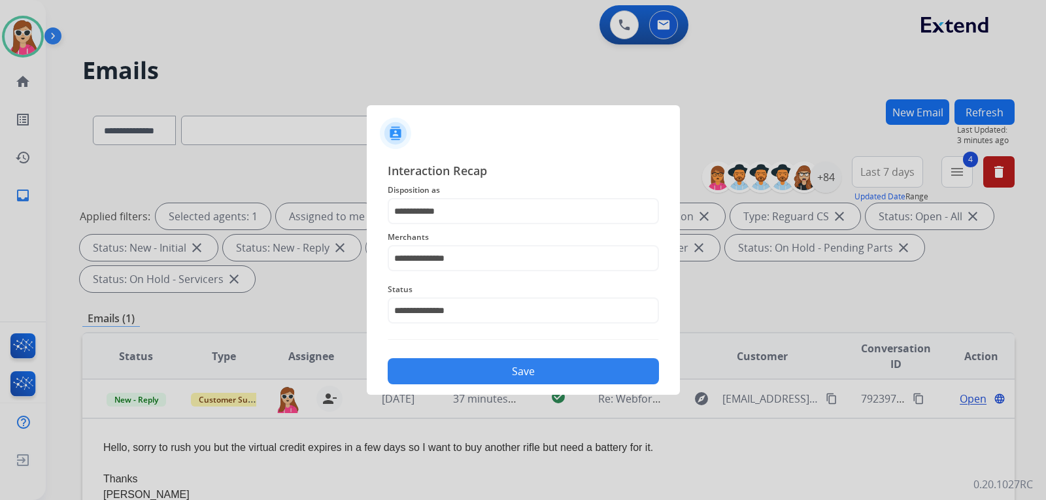
click at [487, 370] on button "Save" at bounding box center [523, 371] width 271 height 26
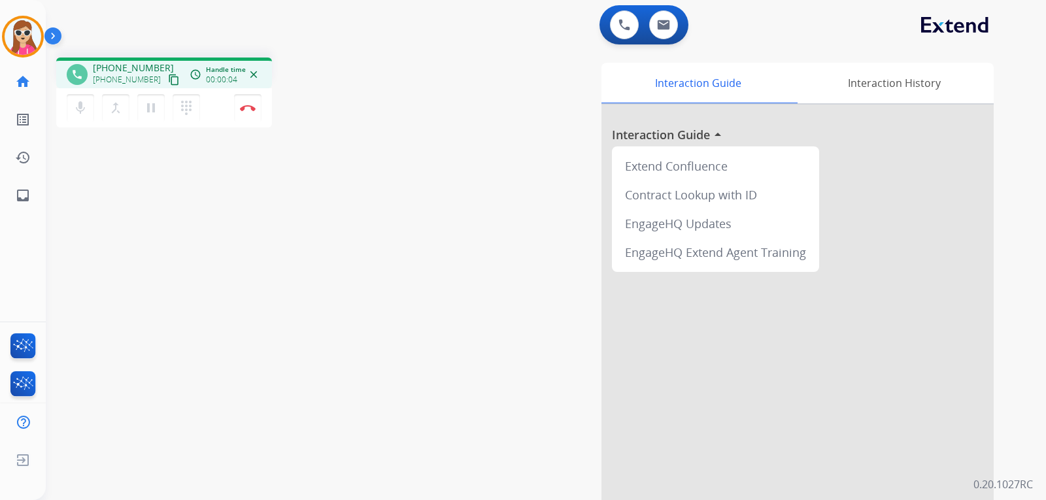
click at [168, 82] on mat-icon "content_copy" at bounding box center [174, 80] width 12 height 12
drag, startPoint x: 8, startPoint y: 405, endPoint x: 10, endPoint y: 366, distance: 39.3
click at [10, 366] on div "FocalPoints Interaction Analytics Interaction Analytics Help Center Help Center…" at bounding box center [23, 401] width 46 height 158
drag, startPoint x: 0, startPoint y: 393, endPoint x: 3, endPoint y: 366, distance: 27.0
click at [3, 367] on ul "Interaction Analytics" at bounding box center [23, 384] width 46 height 38
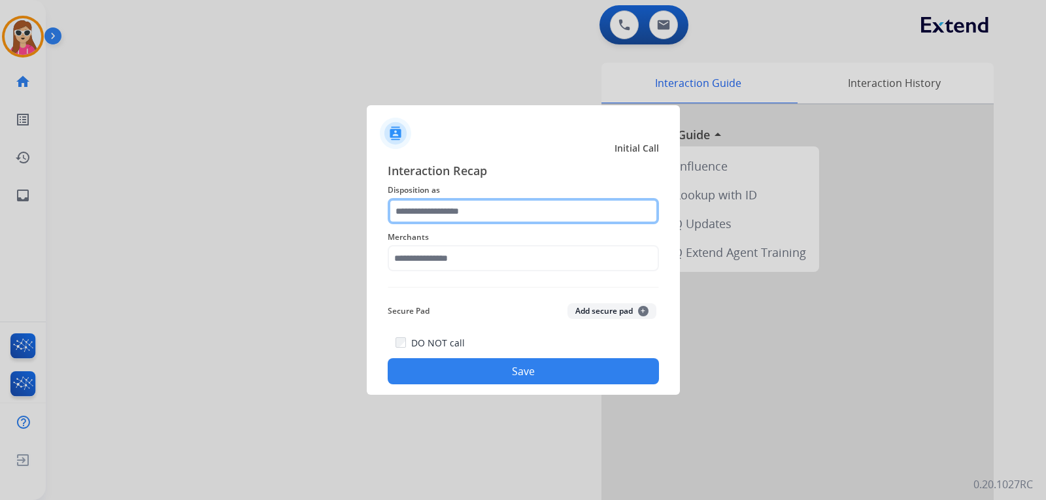
click at [455, 209] on input "text" at bounding box center [523, 211] width 271 height 26
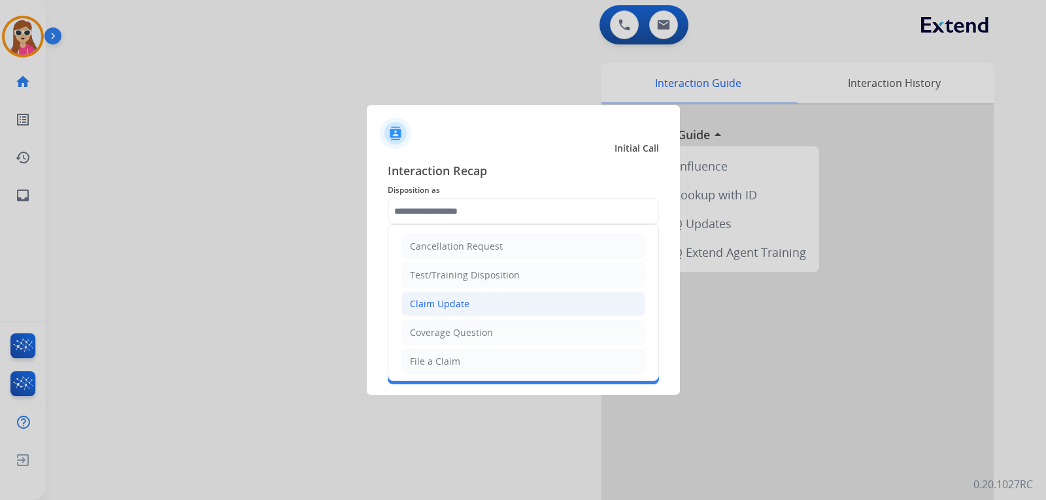
click at [451, 294] on li "Claim Update" at bounding box center [524, 304] width 244 height 25
type input "**********"
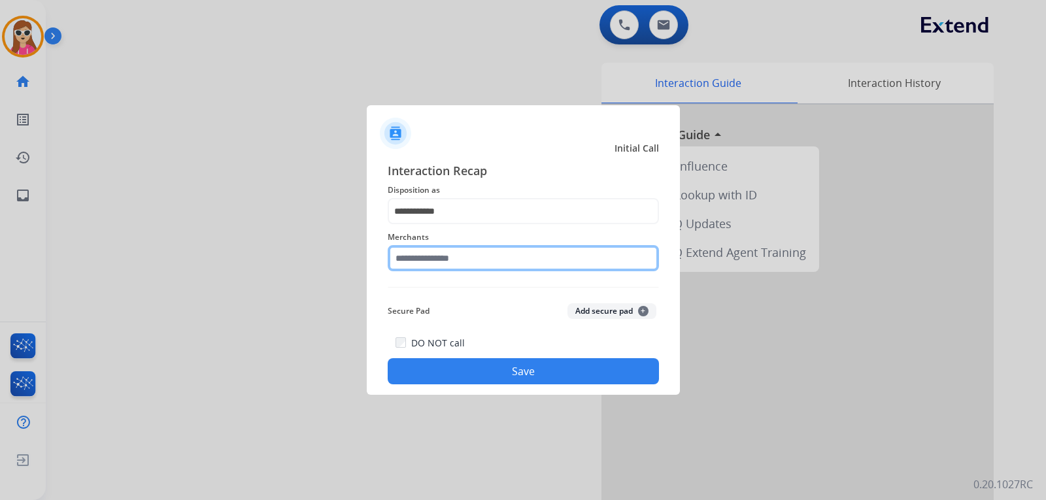
click at [444, 262] on input "text" at bounding box center [523, 258] width 271 height 26
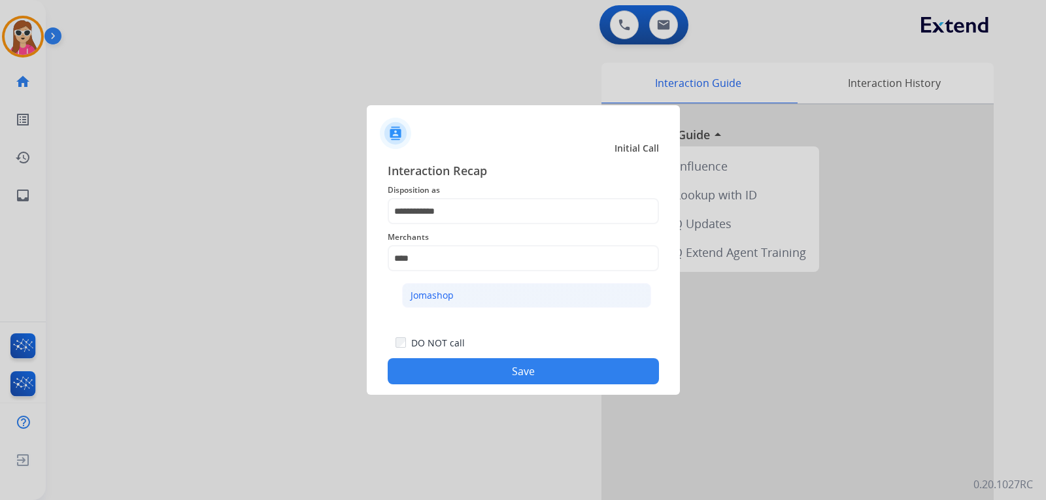
click at [462, 293] on li "Jomashop" at bounding box center [526, 295] width 249 height 25
type input "********"
click at [525, 381] on button "Save" at bounding box center [523, 371] width 271 height 26
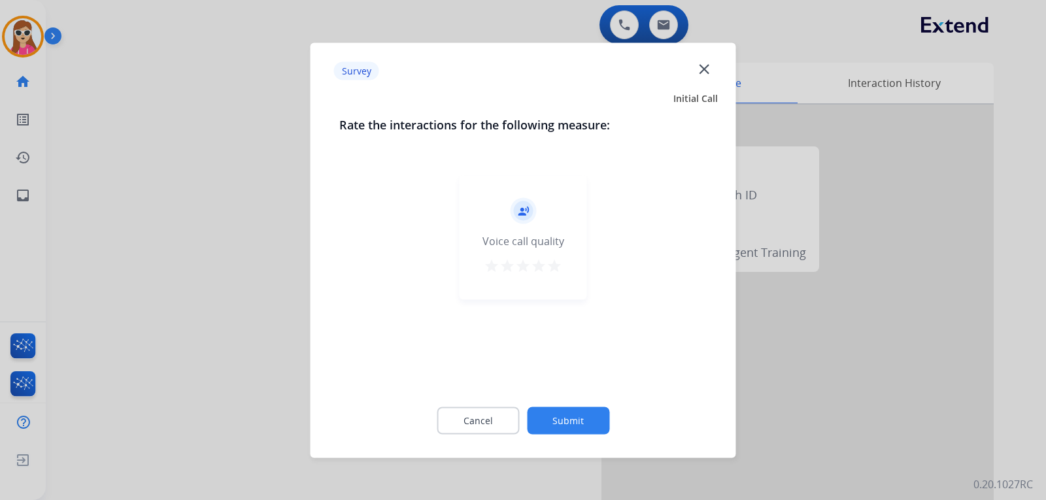
click at [551, 270] on mat-icon "star" at bounding box center [555, 266] width 16 height 16
click at [583, 417] on button "Submit" at bounding box center [568, 420] width 82 height 27
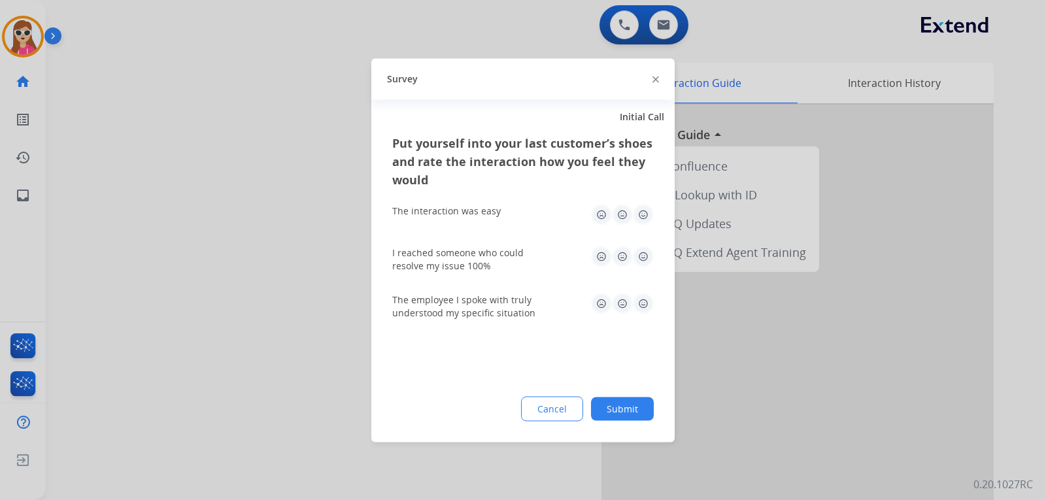
click at [634, 302] on img at bounding box center [643, 303] width 21 height 21
click at [646, 260] on img at bounding box center [643, 256] width 21 height 21
drag, startPoint x: 646, startPoint y: 199, endPoint x: 642, endPoint y: 220, distance: 20.8
click at [646, 204] on div "The interaction was easy" at bounding box center [523, 215] width 262 height 42
click at [644, 226] on div "The interaction was easy" at bounding box center [523, 215] width 262 height 42
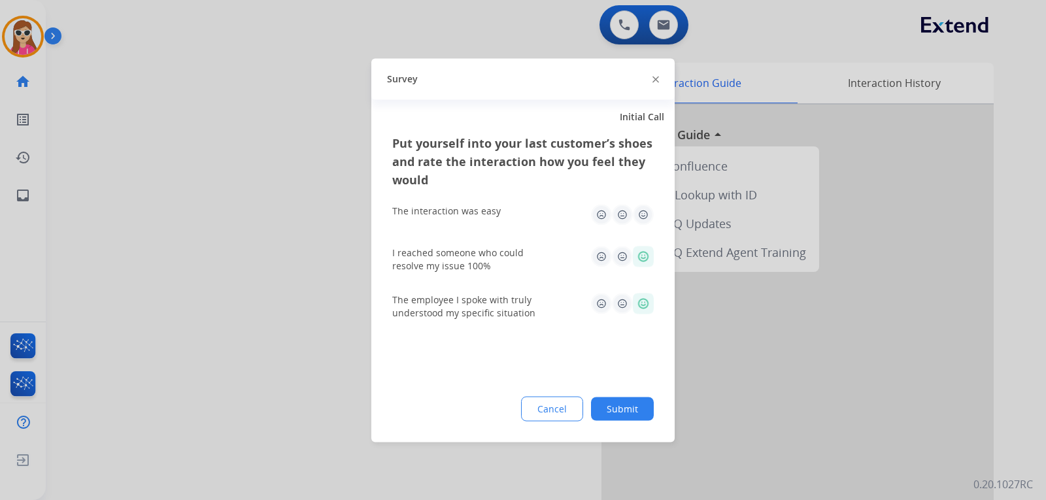
click at [642, 210] on img at bounding box center [643, 214] width 21 height 21
click at [649, 411] on button "Submit" at bounding box center [622, 409] width 63 height 24
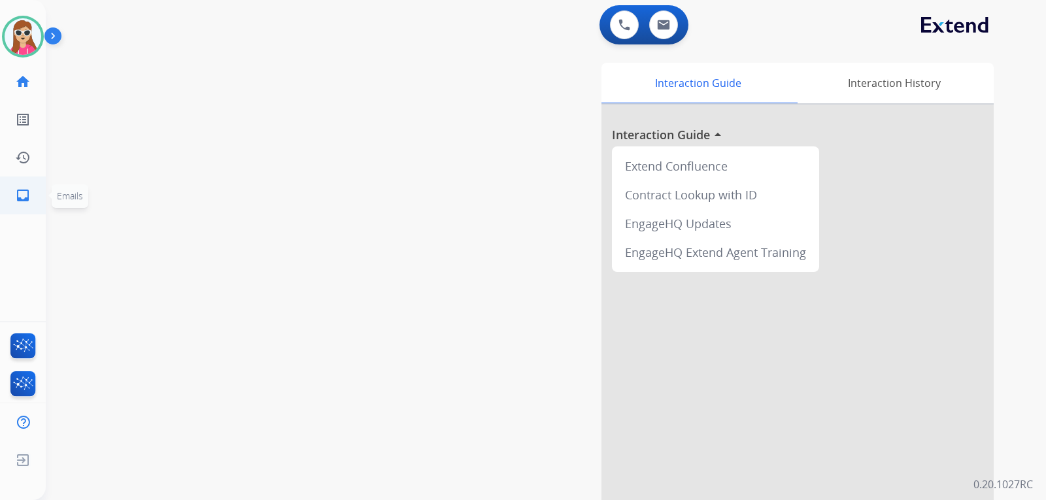
click at [24, 199] on mat-icon "inbox" at bounding box center [23, 196] width 16 height 16
select select "**********"
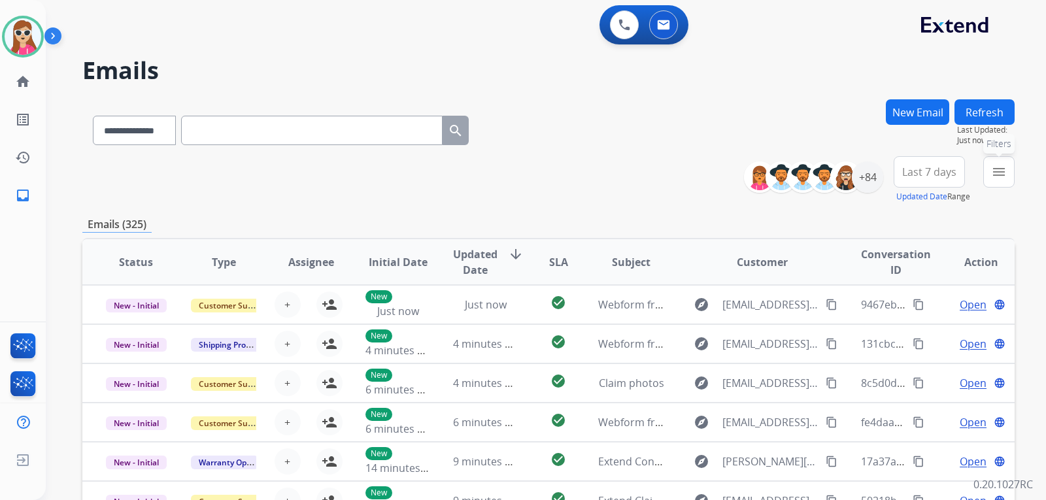
click at [997, 174] on mat-icon "menu" at bounding box center [1000, 172] width 16 height 16
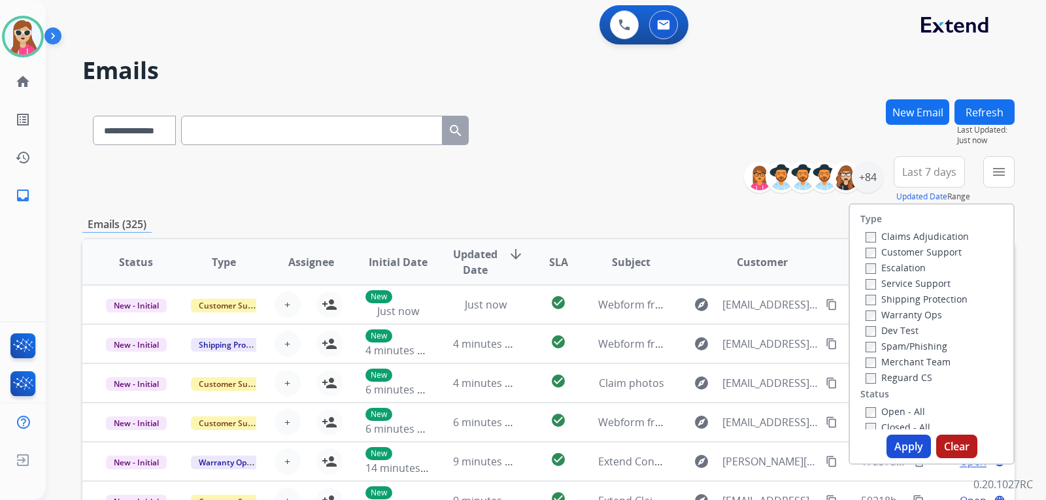
click at [957, 256] on div "Customer Support" at bounding box center [917, 252] width 103 height 16
click at [948, 250] on label "Customer Support" at bounding box center [914, 252] width 96 height 12
click at [937, 254] on label "Customer Support" at bounding box center [914, 252] width 96 height 12
click at [931, 300] on label "Shipping Protection" at bounding box center [917, 299] width 102 height 12
click at [921, 377] on label "Reguard CS" at bounding box center [899, 377] width 67 height 12
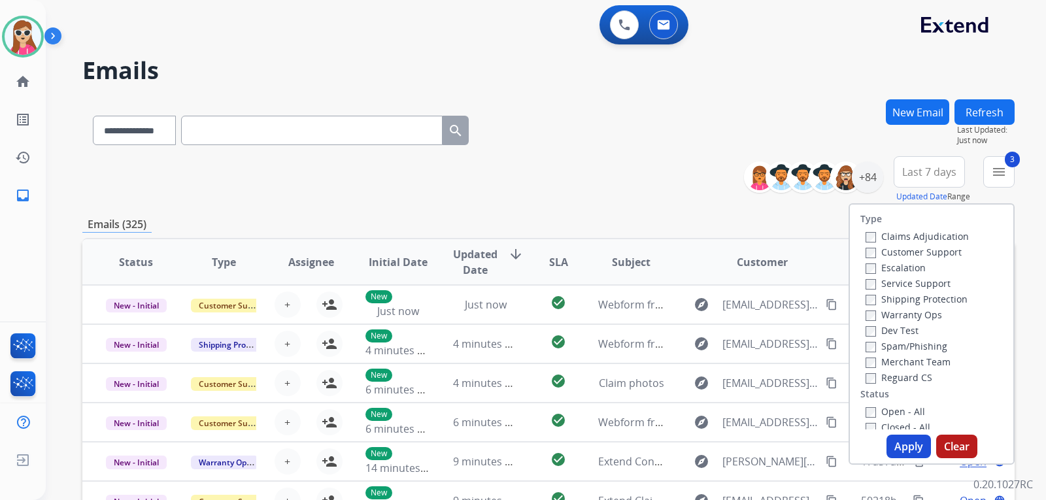
click at [906, 415] on label "Open - All" at bounding box center [896, 411] width 60 height 12
click at [908, 436] on button "Apply" at bounding box center [909, 447] width 44 height 24
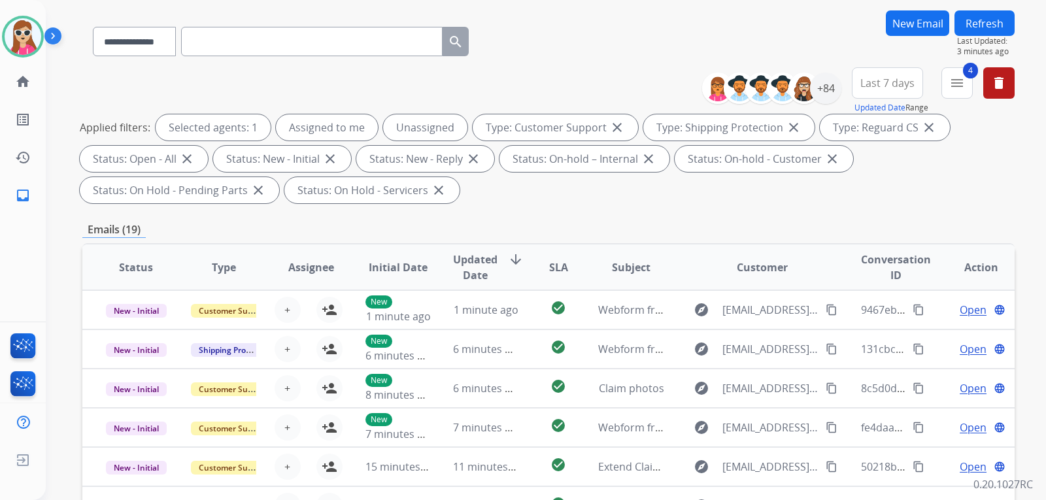
scroll to position [65, 0]
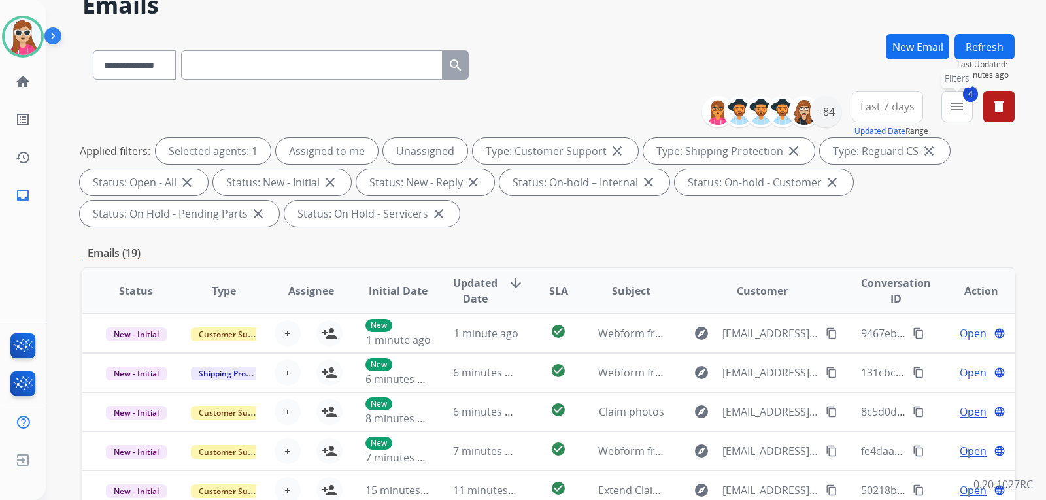
click at [959, 110] on mat-icon "menu" at bounding box center [958, 107] width 16 height 16
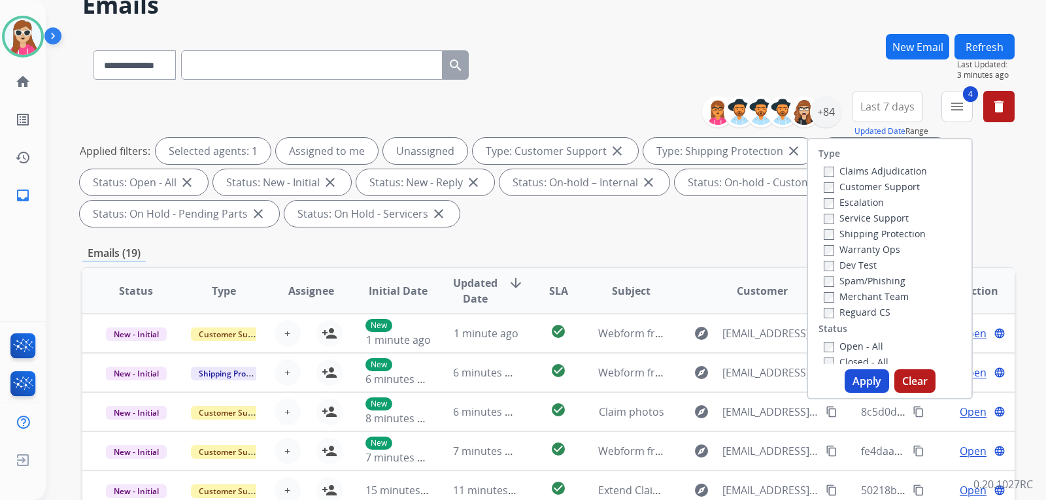
drag, startPoint x: 774, startPoint y: 243, endPoint x: 787, endPoint y: 224, distance: 22.1
click at [775, 241] on div "**********" at bounding box center [548, 403] width 933 height 739
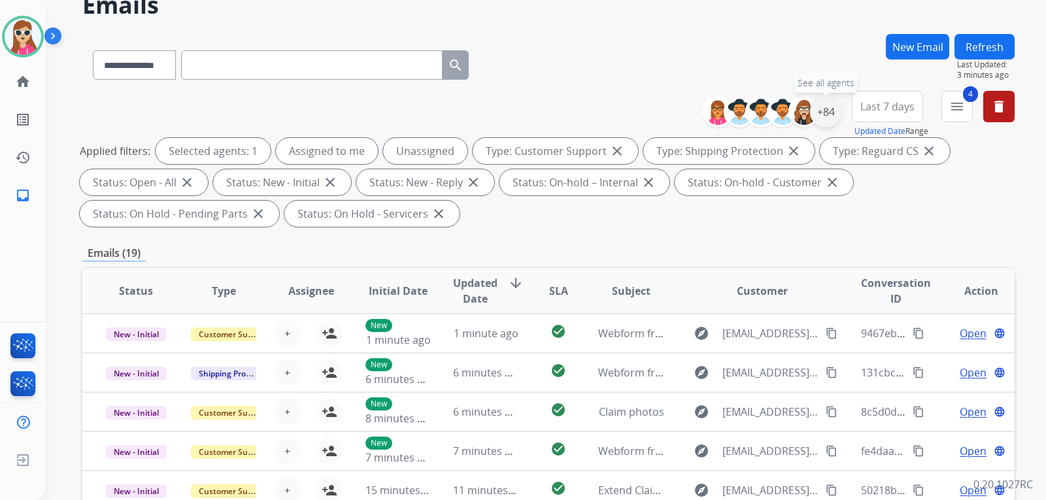
click at [811, 114] on div "+84" at bounding box center [825, 111] width 31 height 31
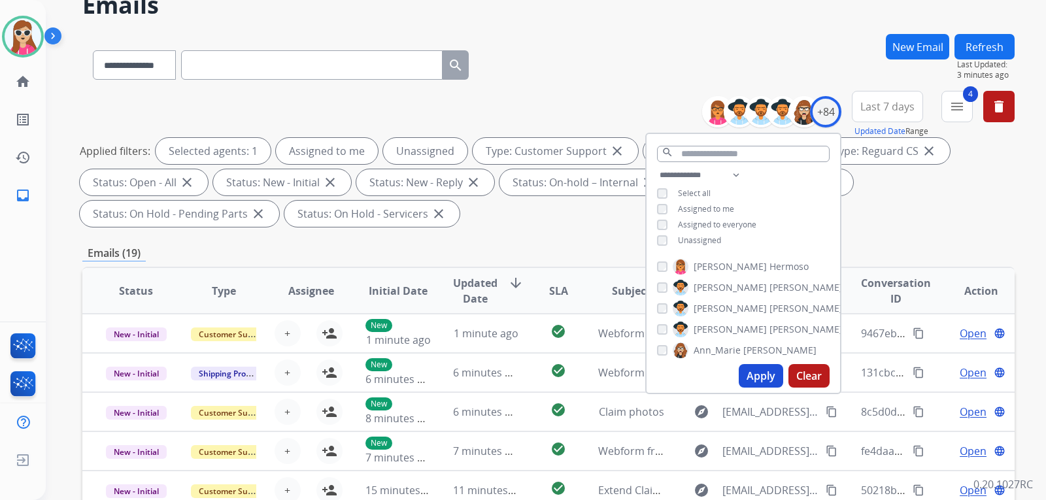
click at [687, 235] on span "Unassigned" at bounding box center [699, 240] width 43 height 11
click at [760, 368] on button "Apply" at bounding box center [761, 376] width 44 height 24
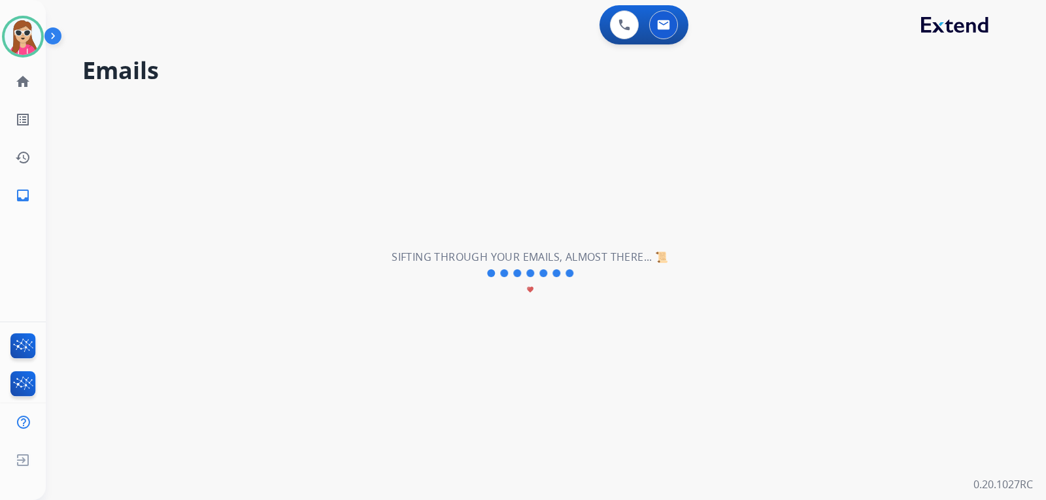
scroll to position [0, 0]
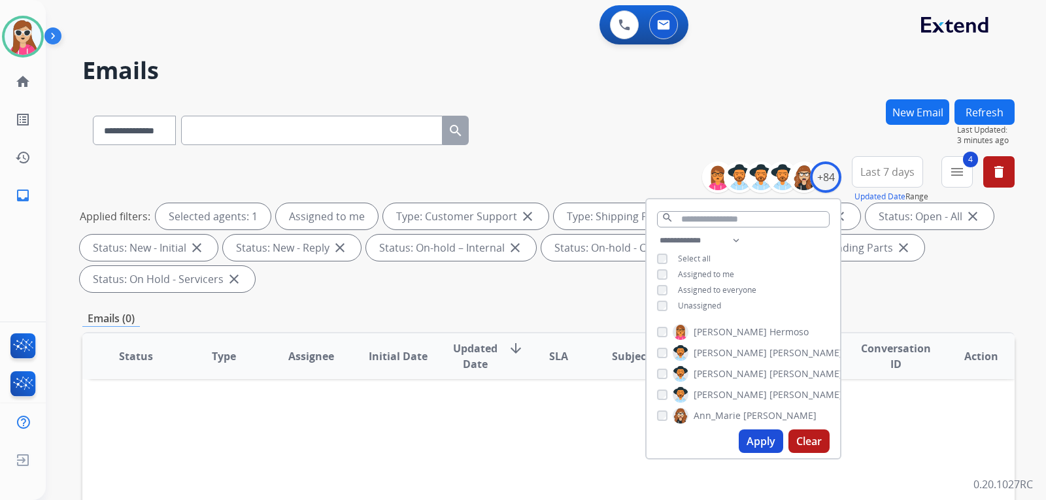
click at [499, 300] on div "**********" at bounding box center [548, 468] width 933 height 739
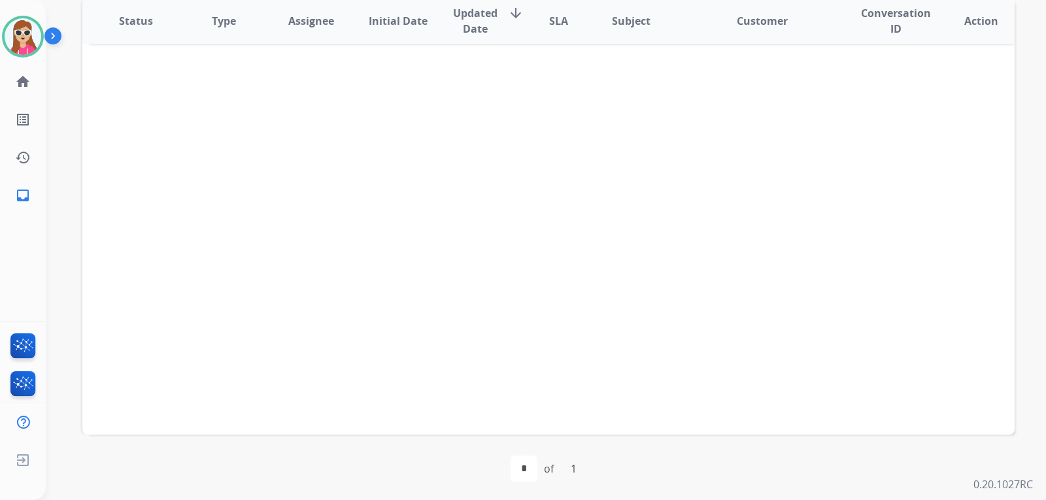
scroll to position [338, 0]
click at [519, 242] on div "Status Type Assignee Initial Date Updated Date arrow_downward SLA Subject Custo…" at bounding box center [548, 213] width 933 height 438
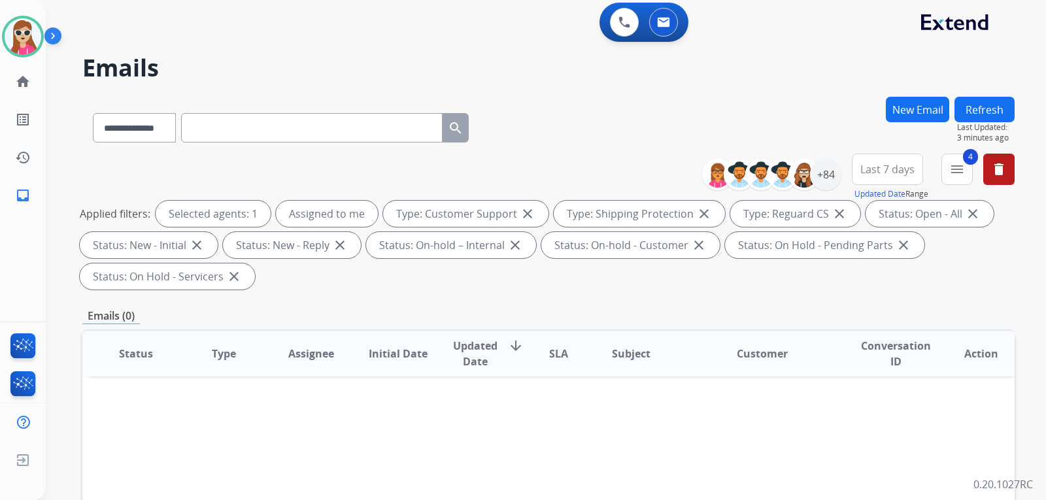
scroll to position [0, 0]
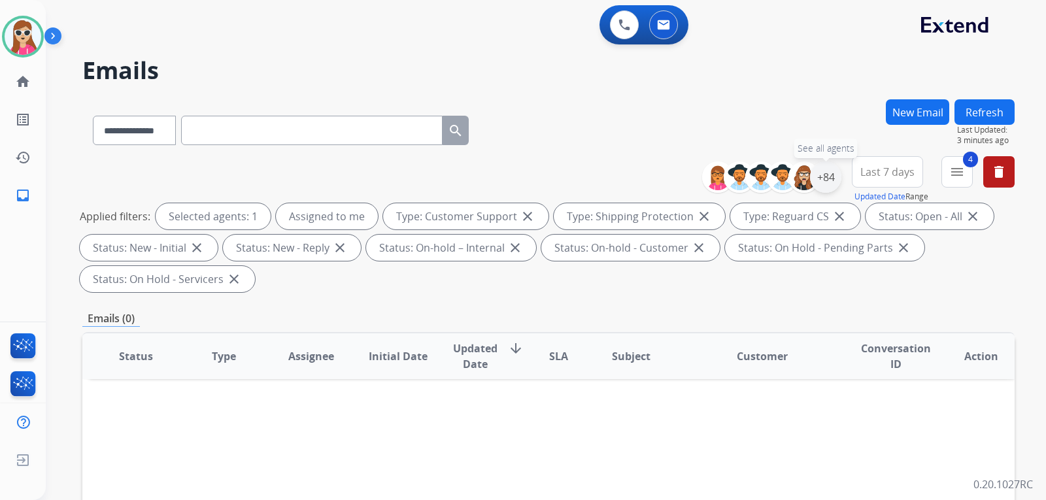
click at [832, 183] on div "+84" at bounding box center [825, 177] width 31 height 31
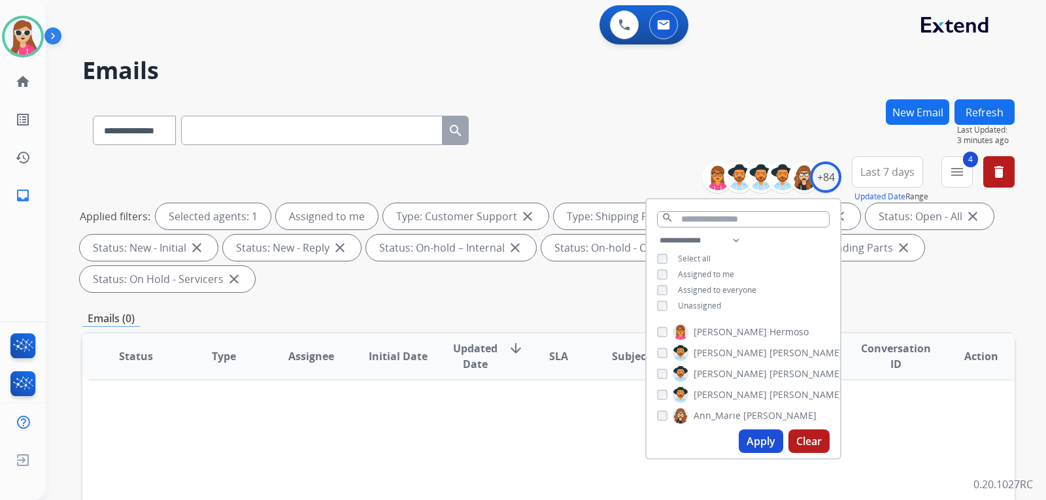
click at [884, 292] on div "**********" at bounding box center [548, 226] width 933 height 141
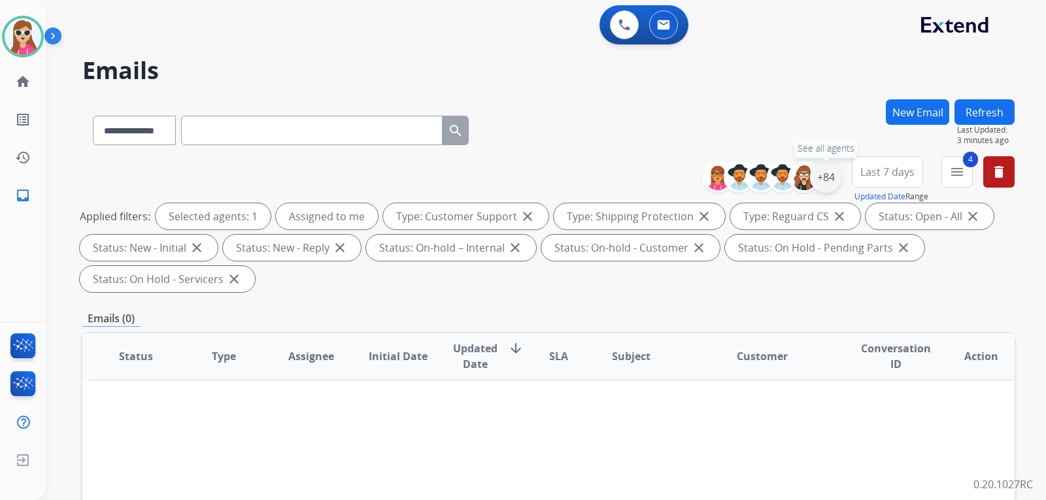
click at [836, 177] on div "+84" at bounding box center [825, 177] width 31 height 31
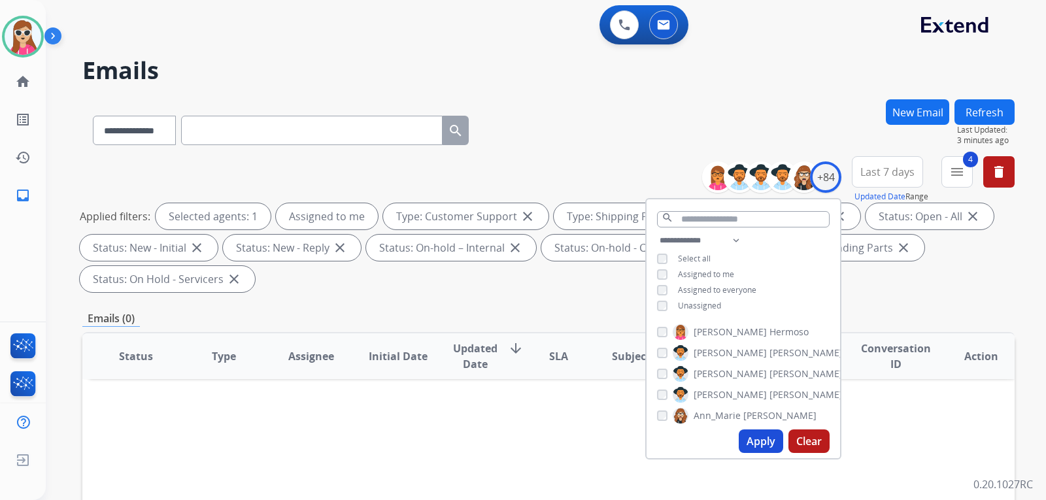
click at [720, 305] on div "**********" at bounding box center [744, 275] width 194 height 84
click at [709, 306] on span "Unassigned" at bounding box center [699, 305] width 43 height 11
click at [763, 432] on button "Apply" at bounding box center [761, 442] width 44 height 24
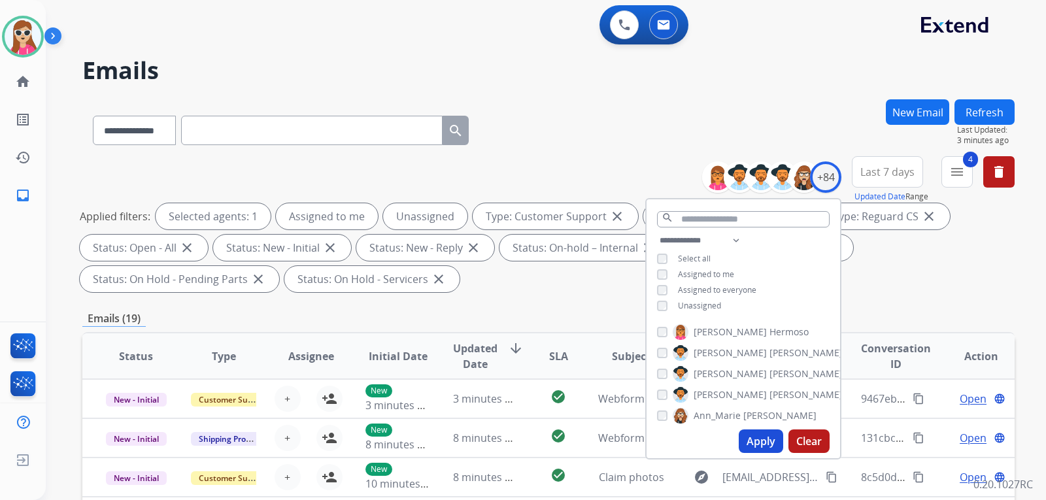
click at [537, 298] on div "**********" at bounding box center [548, 468] width 933 height 739
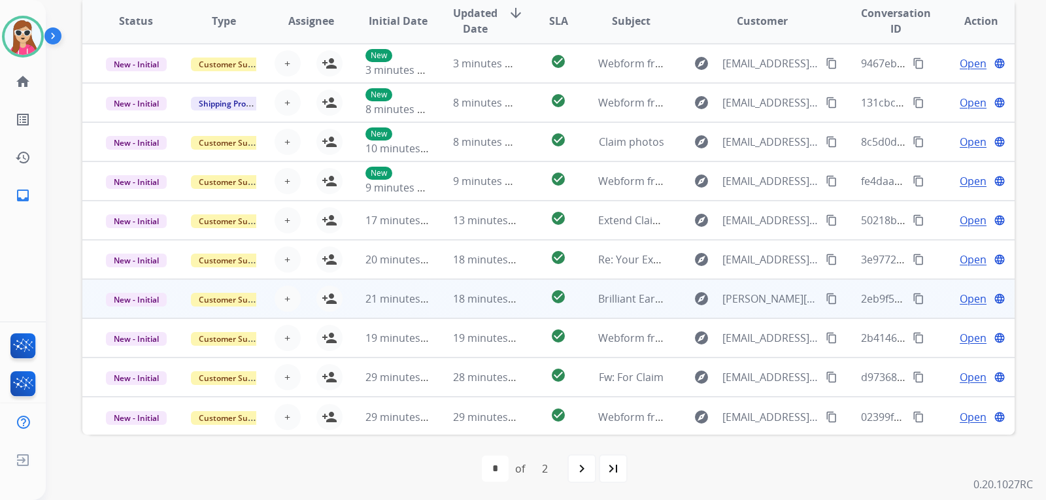
scroll to position [338, 0]
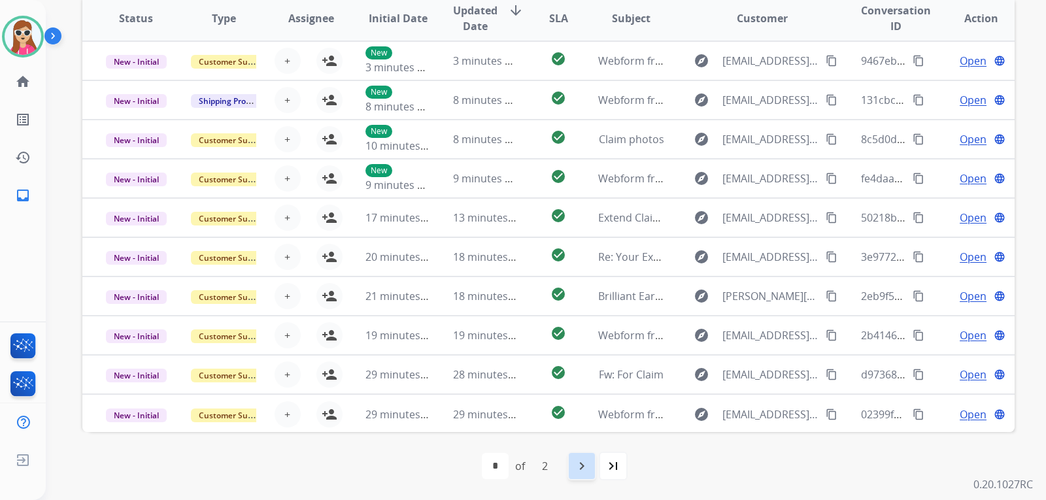
click at [590, 464] on mat-icon "navigate_next" at bounding box center [582, 466] width 16 height 16
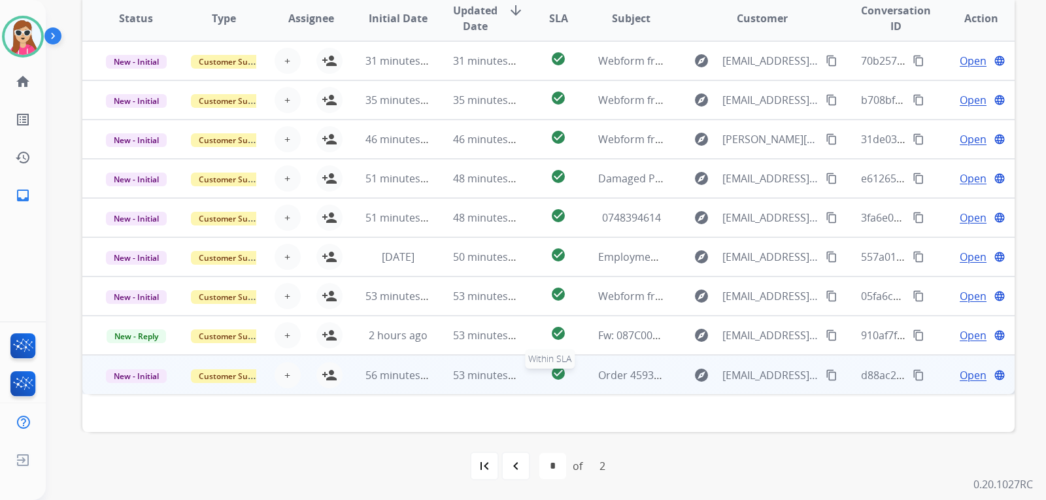
click at [543, 373] on div "check_circle" at bounding box center [558, 376] width 37 height 20
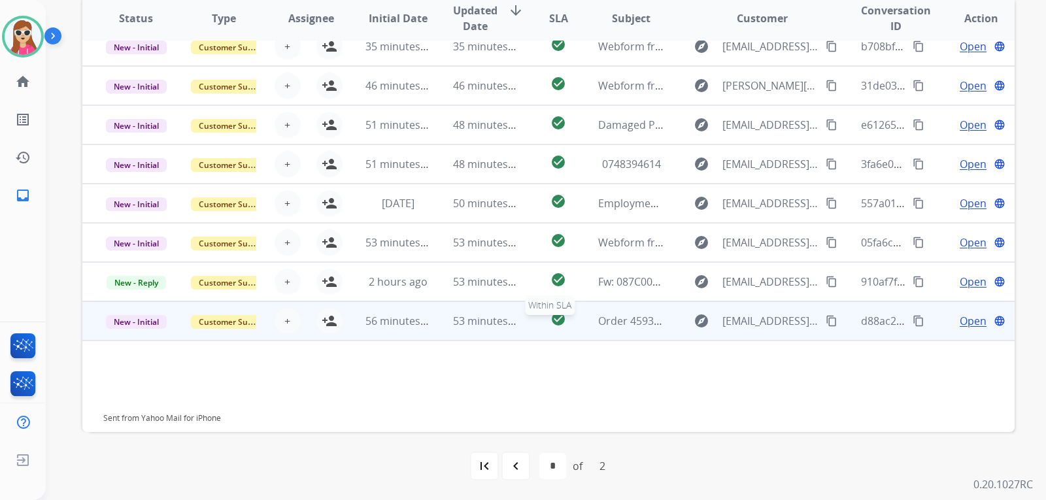
scroll to position [67, 0]
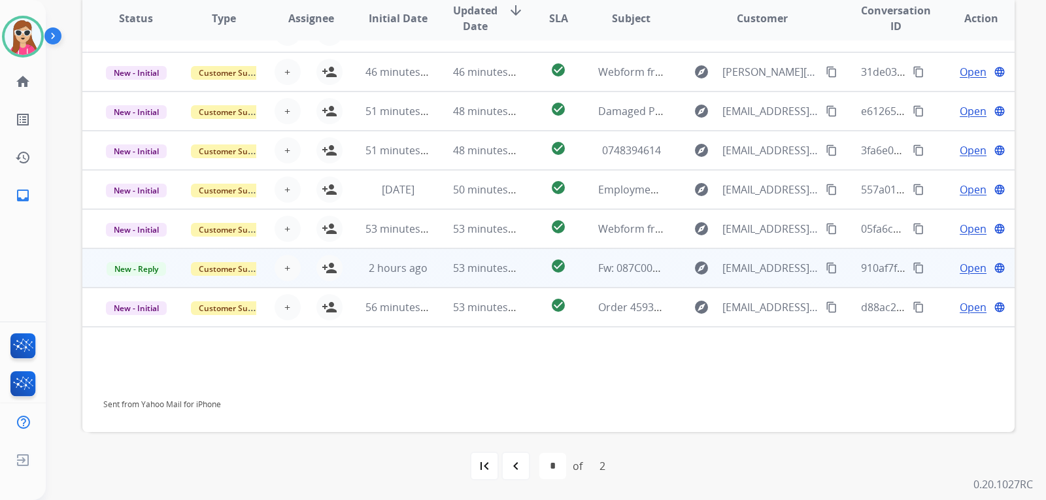
click at [678, 271] on td "explore [EMAIL_ADDRESS][DOMAIN_NAME] content_copy" at bounding box center [752, 268] width 175 height 39
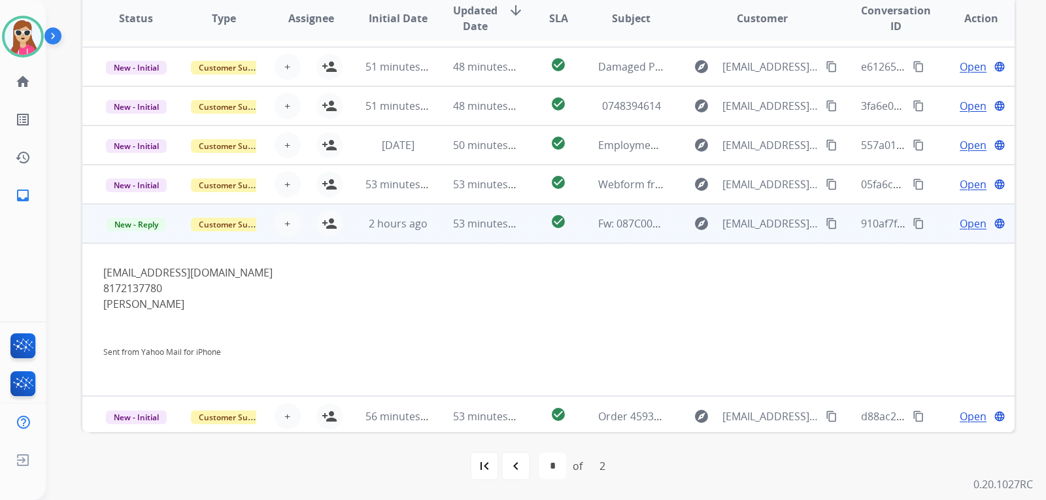
scroll to position [115, 0]
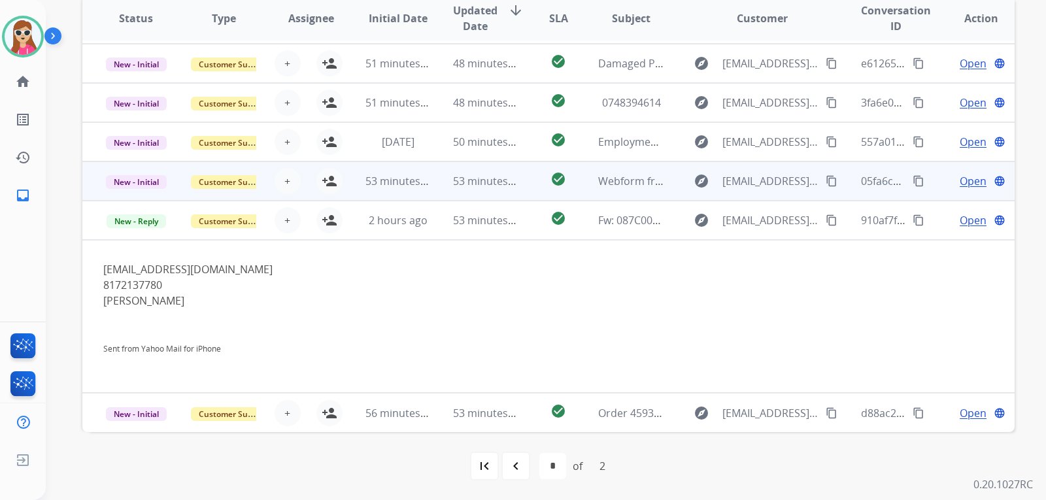
click at [678, 188] on td "explore [EMAIL_ADDRESS][DOMAIN_NAME] content_copy" at bounding box center [752, 181] width 175 height 39
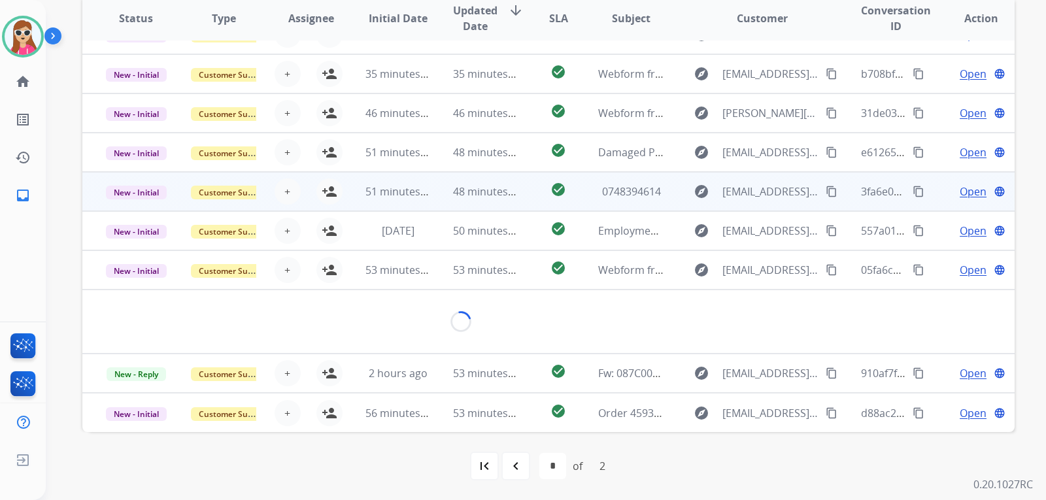
scroll to position [21, 0]
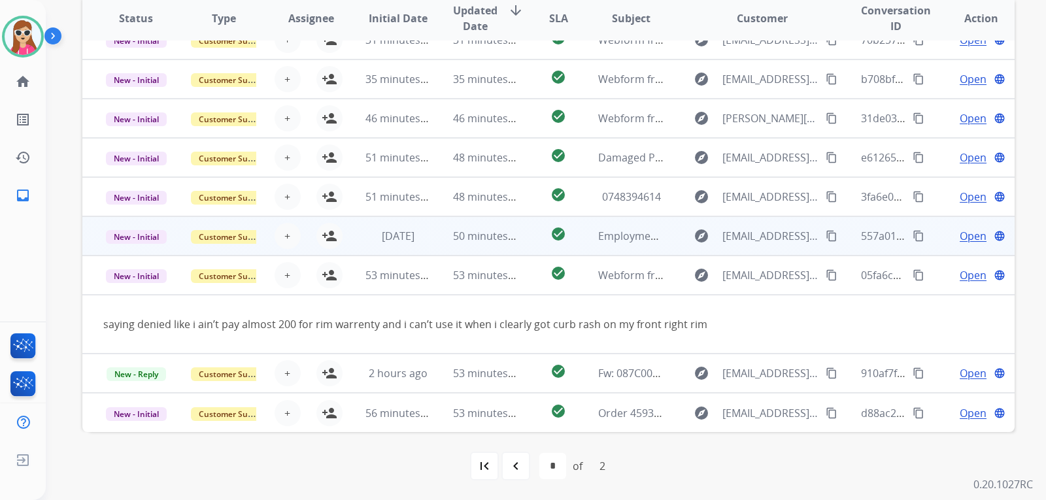
click at [665, 238] on td "explore [EMAIL_ADDRESS][DOMAIN_NAME] content_copy" at bounding box center [752, 235] width 175 height 39
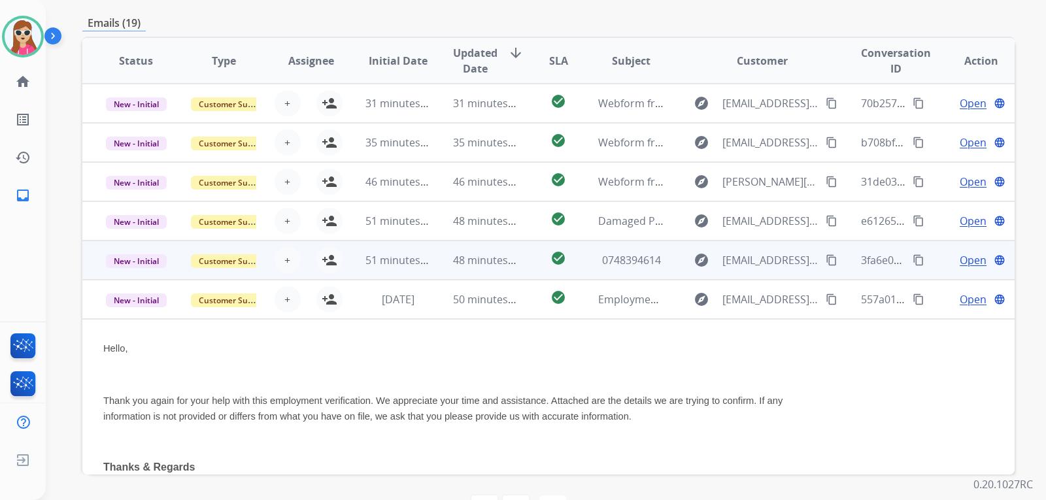
scroll to position [273, 0]
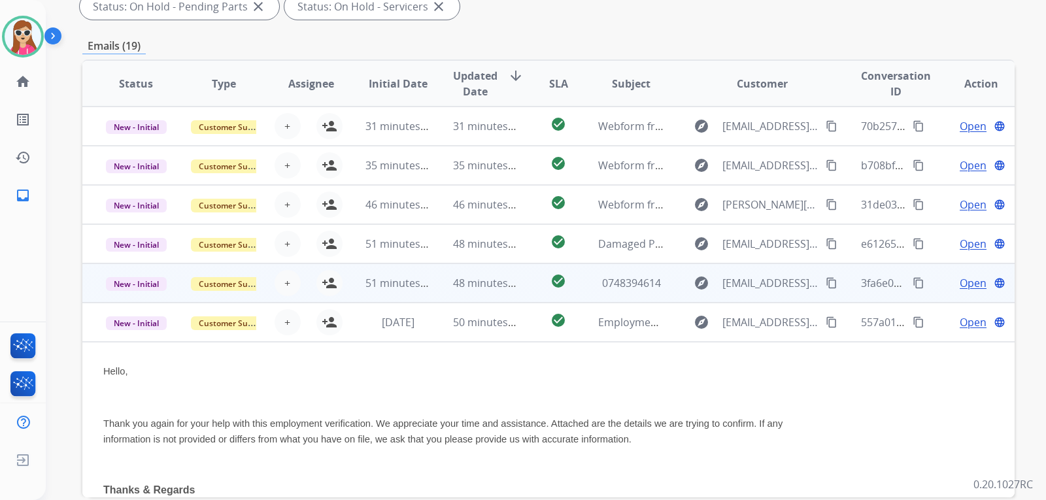
click at [683, 302] on td "explore [EMAIL_ADDRESS][PERSON_NAME][DOMAIN_NAME] content_copy" at bounding box center [752, 283] width 175 height 39
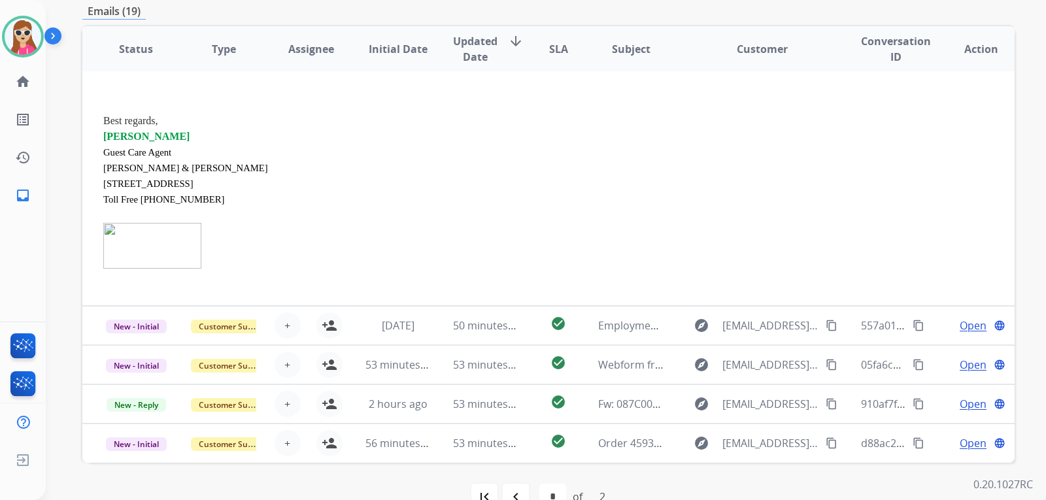
scroll to position [338, 0]
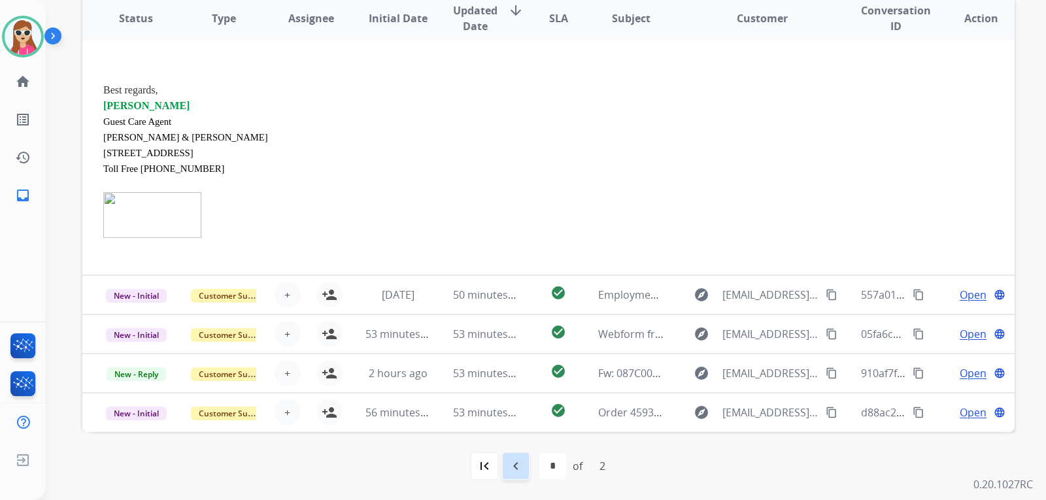
click at [520, 469] on mat-icon "navigate_before" at bounding box center [516, 466] width 16 height 16
select select "*"
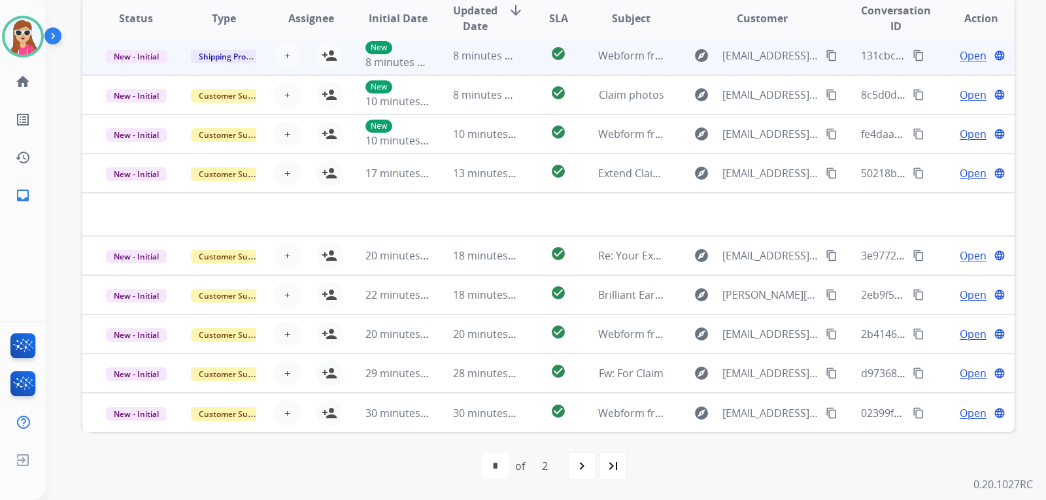
click at [527, 59] on td "check_circle" at bounding box center [548, 55] width 58 height 39
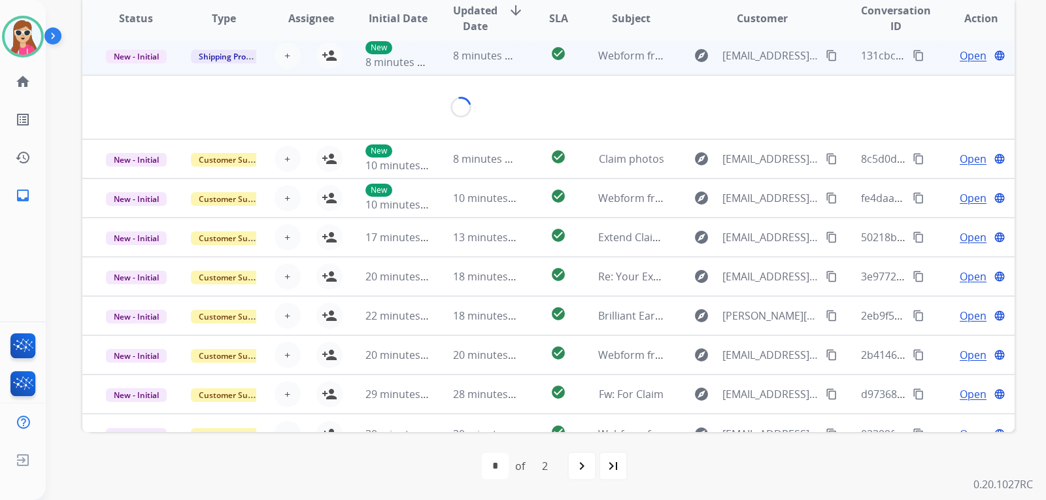
scroll to position [39, 0]
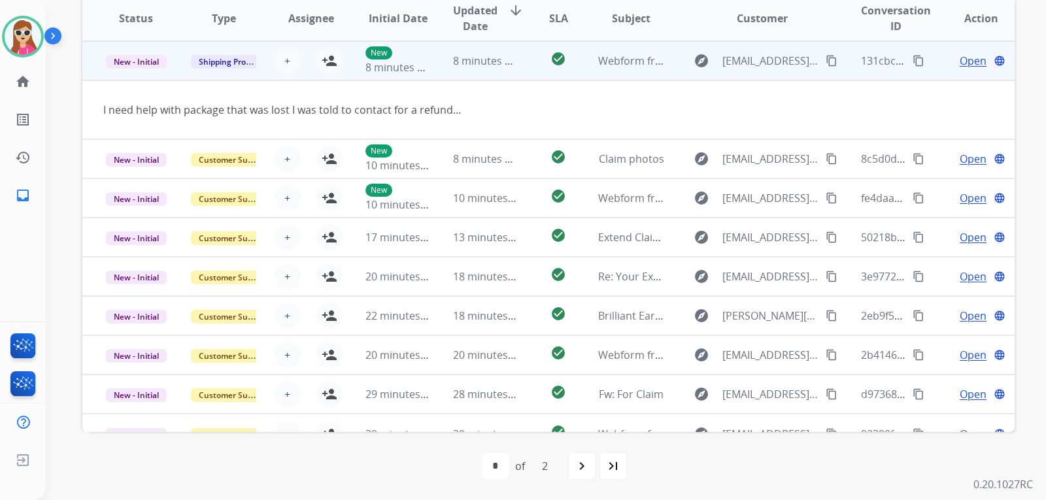
click at [971, 63] on span "Open" at bounding box center [973, 61] width 27 height 16
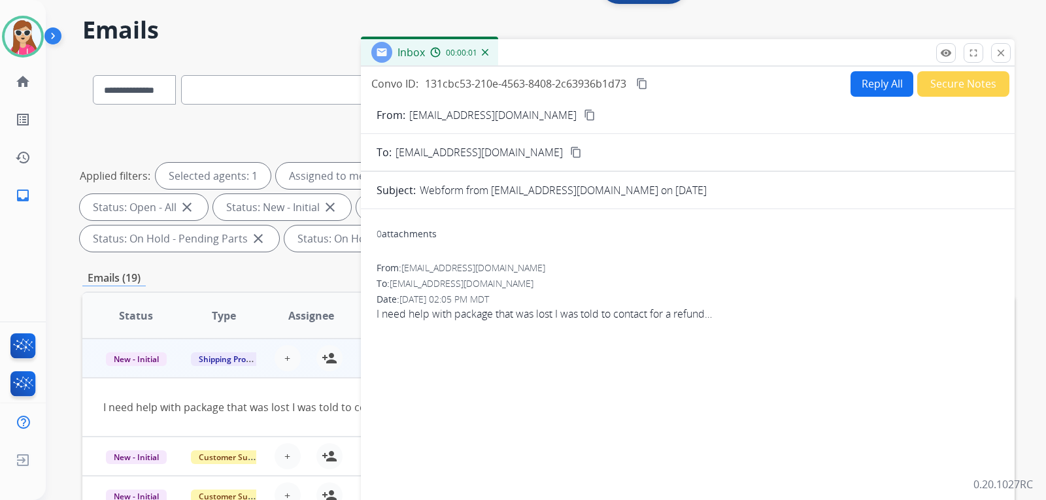
scroll to position [11, 0]
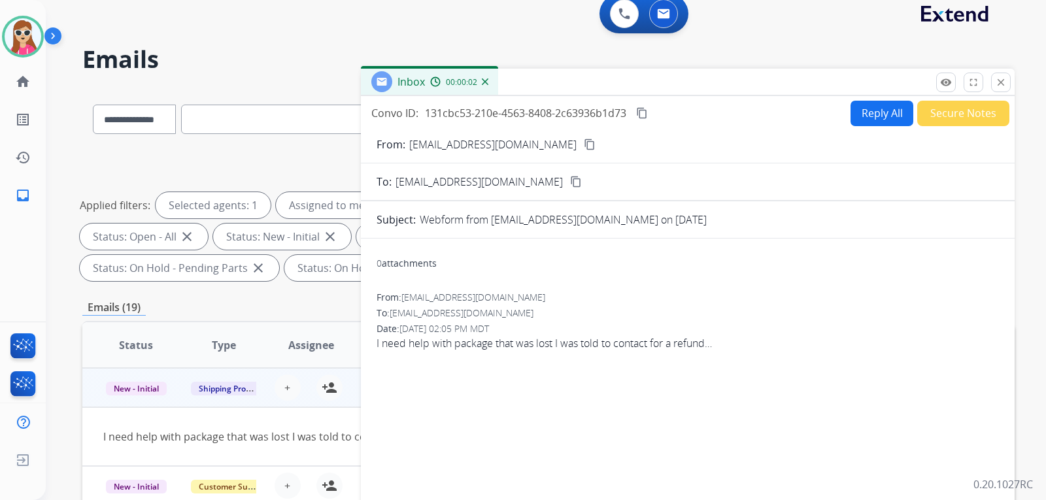
click at [891, 108] on button "Reply All" at bounding box center [882, 114] width 63 height 26
select select "**********"
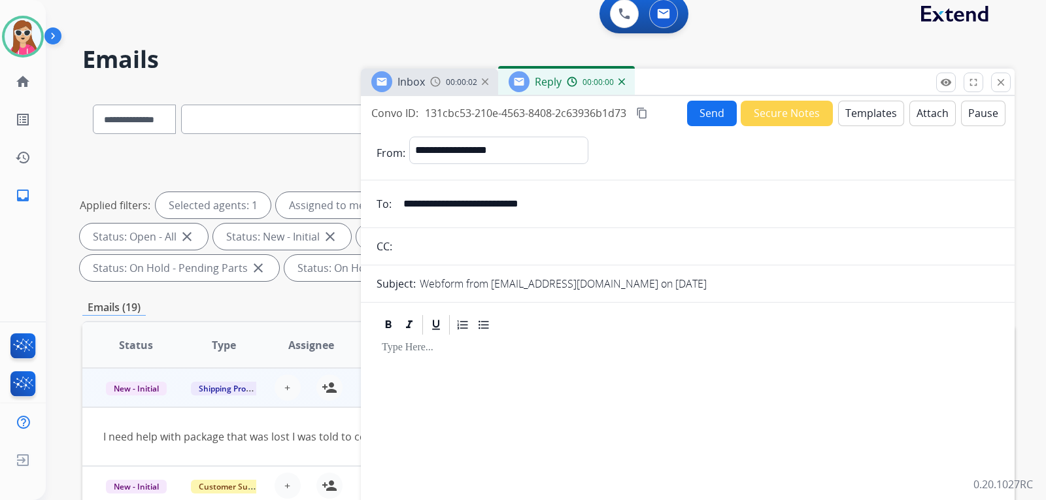
click at [873, 112] on button "Templates" at bounding box center [871, 114] width 66 height 26
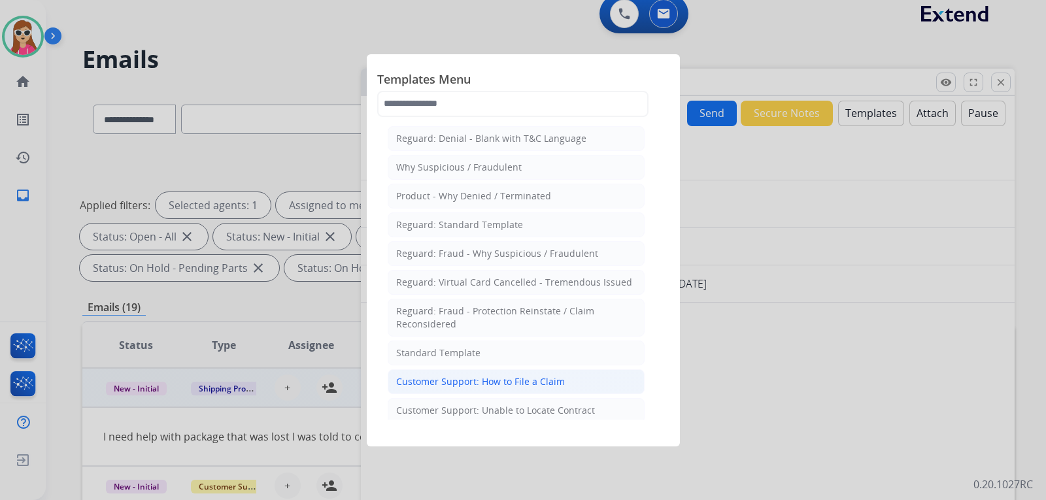
click at [496, 389] on li "Customer Support: How to File a Claim" at bounding box center [516, 382] width 257 height 25
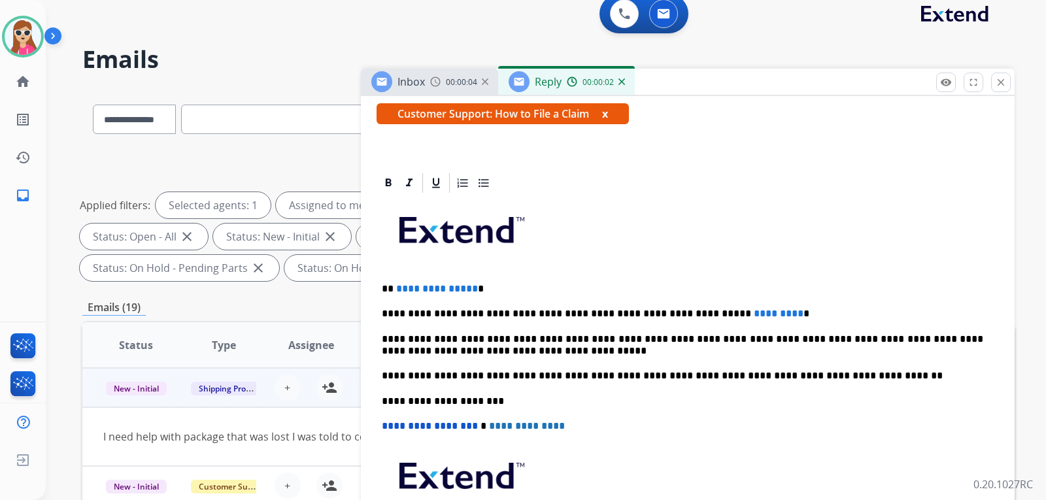
scroll to position [237, 0]
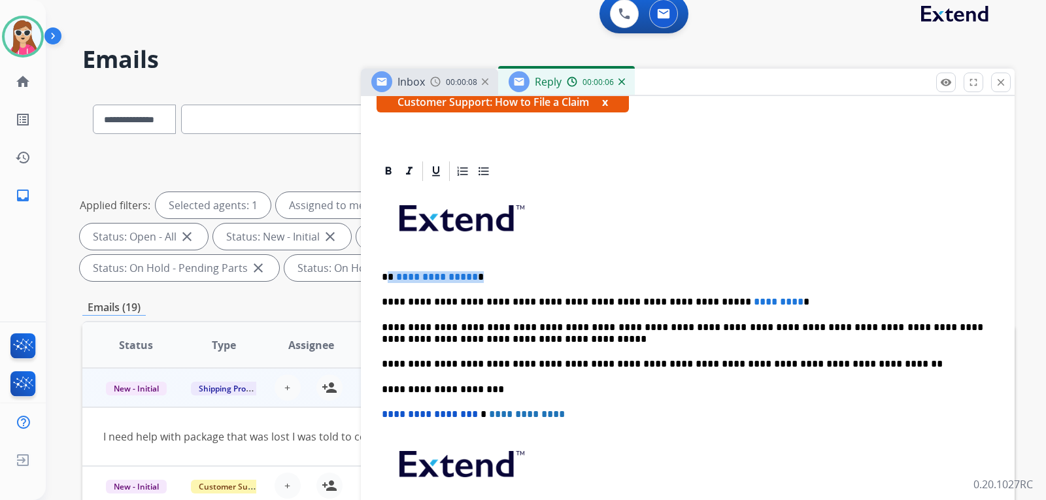
drag, startPoint x: 475, startPoint y: 279, endPoint x: 388, endPoint y: 281, distance: 86.4
click at [388, 278] on p "**********" at bounding box center [683, 277] width 602 height 12
drag, startPoint x: 743, startPoint y: 307, endPoint x: 679, endPoint y: 302, distance: 64.3
click at [679, 302] on p "**********" at bounding box center [683, 302] width 602 height 12
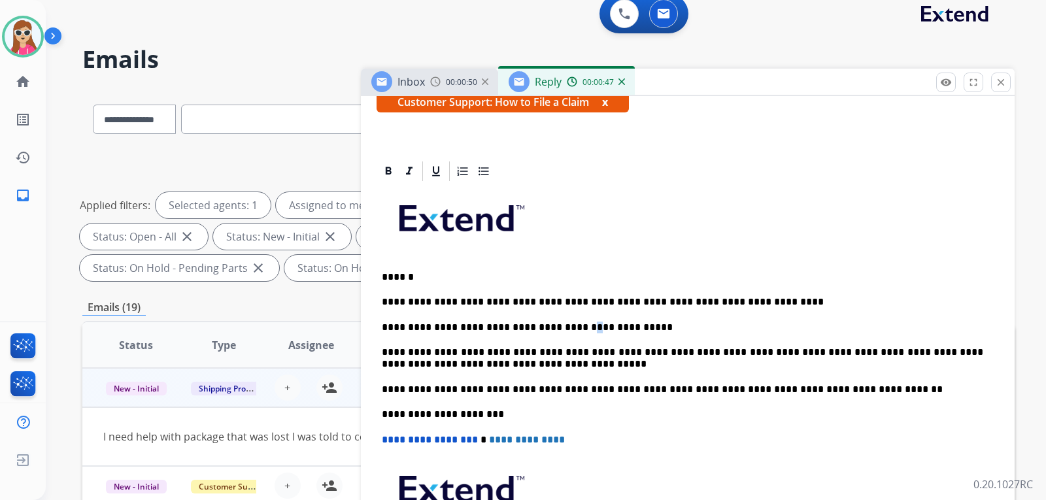
click at [549, 326] on p "**********" at bounding box center [683, 328] width 602 height 12
click at [600, 326] on p "**********" at bounding box center [683, 328] width 602 height 12
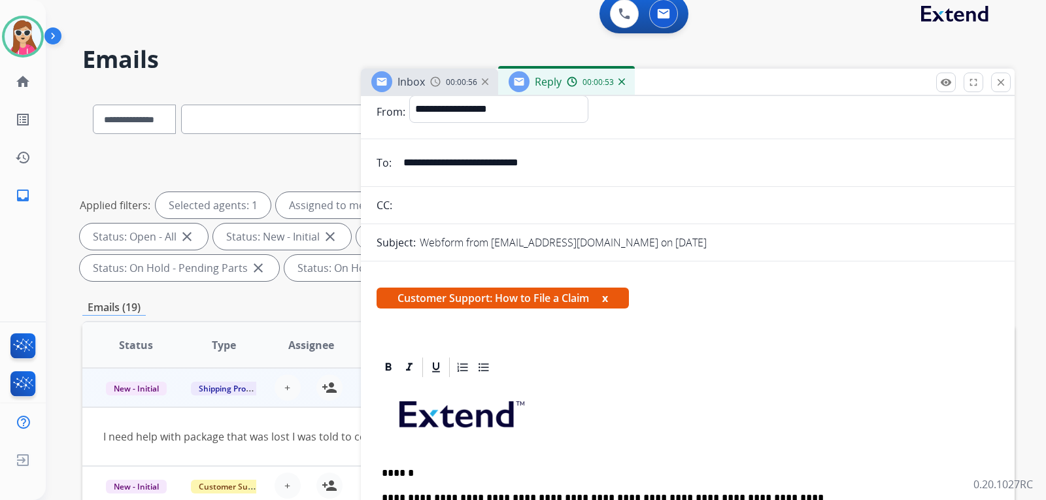
scroll to position [0, 0]
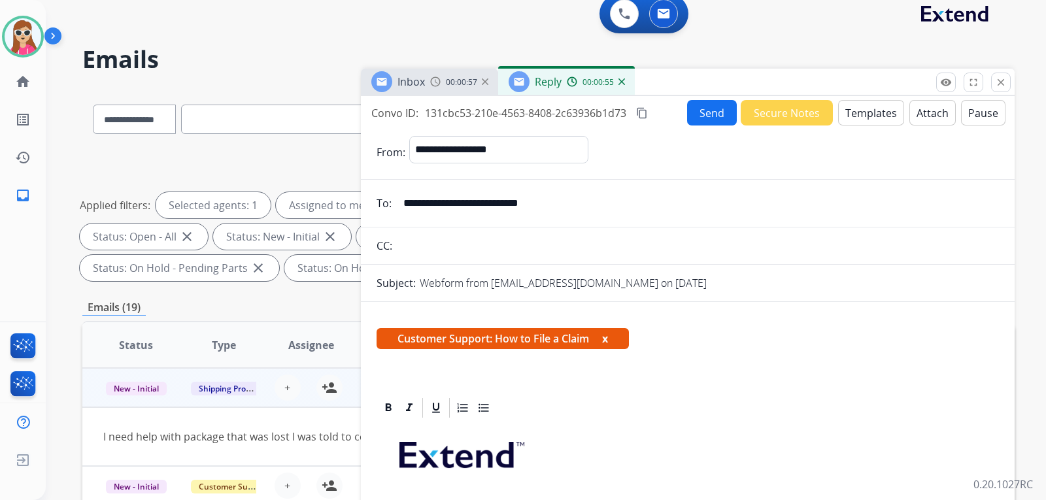
click at [703, 108] on button "Send" at bounding box center [712, 113] width 50 height 26
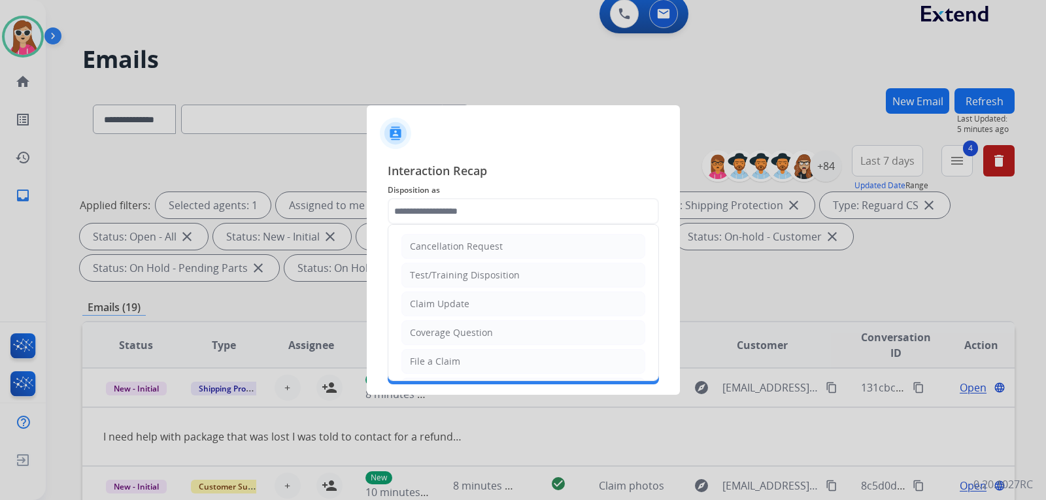
click at [592, 211] on input "text" at bounding box center [523, 211] width 271 height 26
click at [488, 353] on li "File a Claim" at bounding box center [524, 361] width 244 height 25
type input "**********"
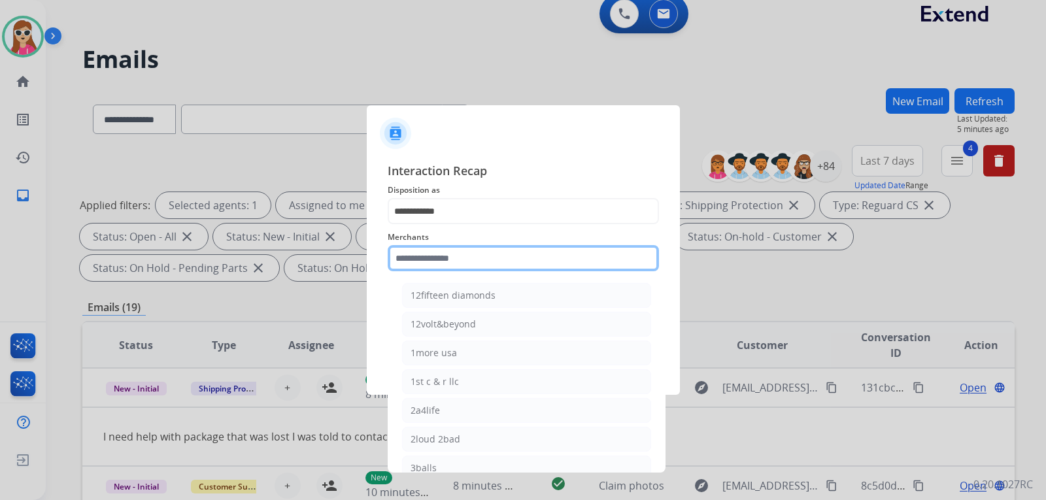
click at [517, 264] on input "text" at bounding box center [523, 258] width 271 height 26
click at [460, 267] on input "text" at bounding box center [523, 258] width 271 height 26
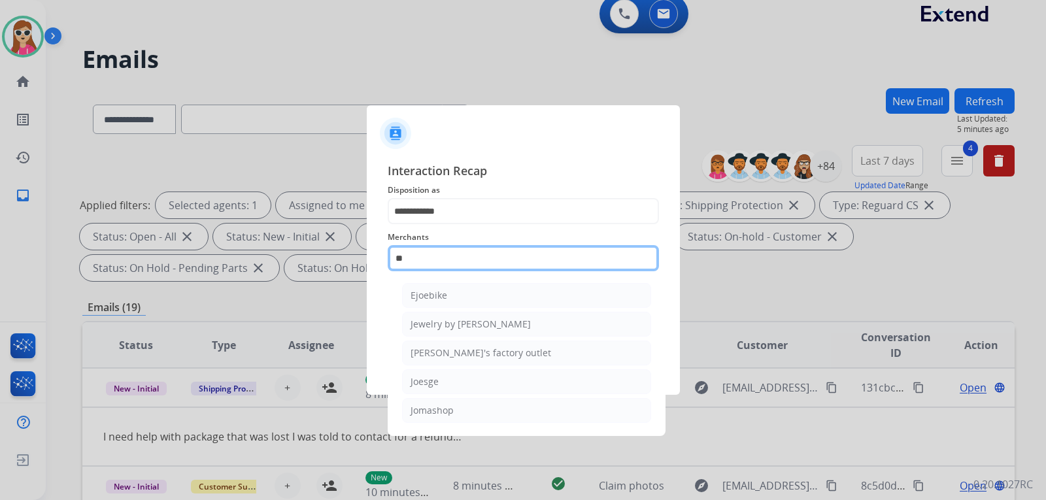
scroll to position [0, 0]
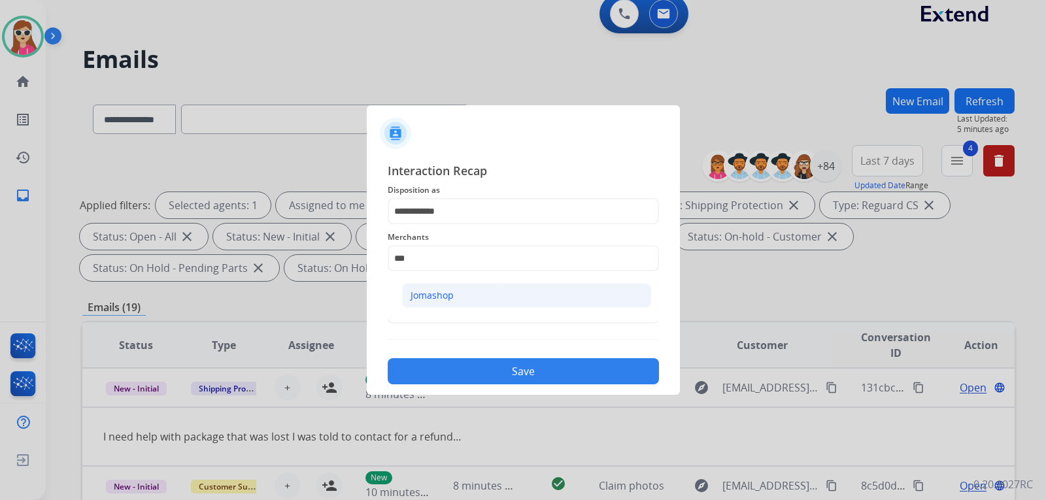
click at [460, 293] on li "Jomashop" at bounding box center [526, 295] width 249 height 25
type input "********"
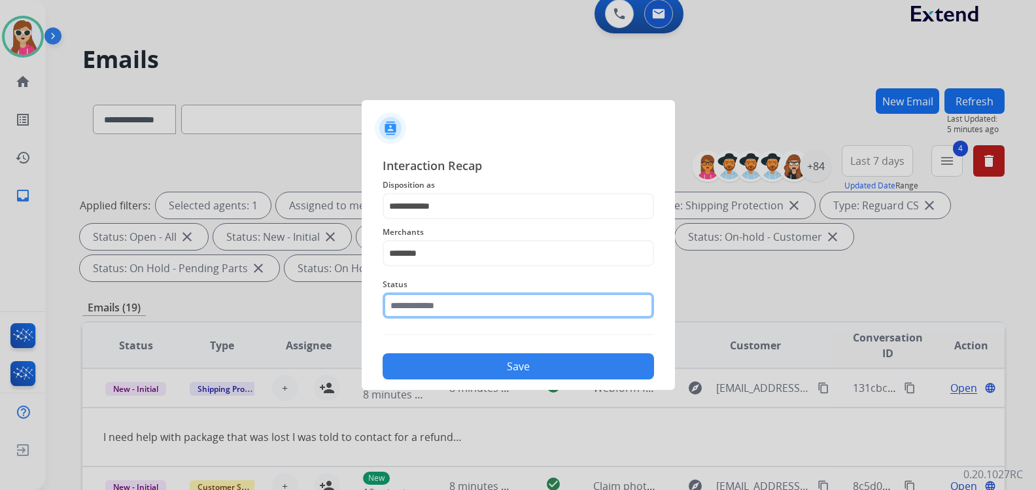
click at [457, 309] on input "text" at bounding box center [518, 305] width 271 height 26
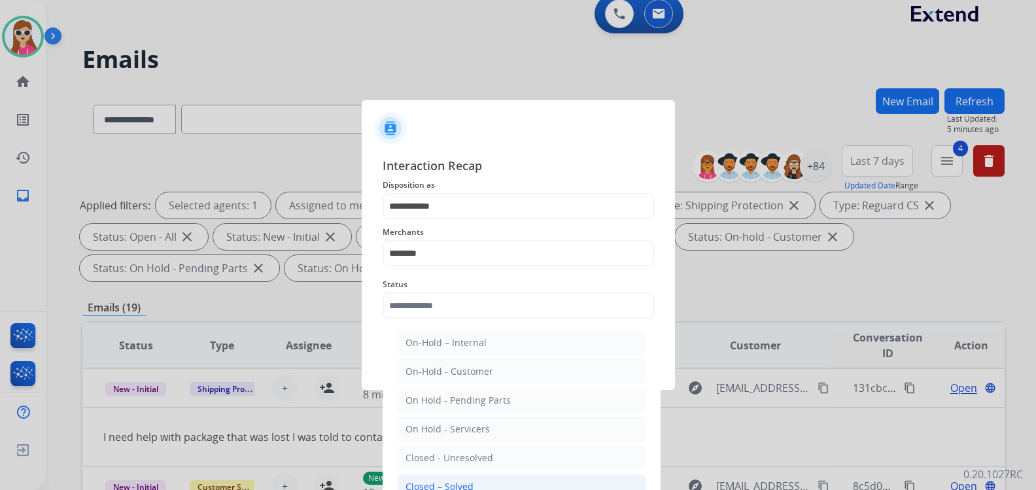
click at [449, 485] on div "Closed – Solved" at bounding box center [439, 486] width 68 height 13
type input "**********"
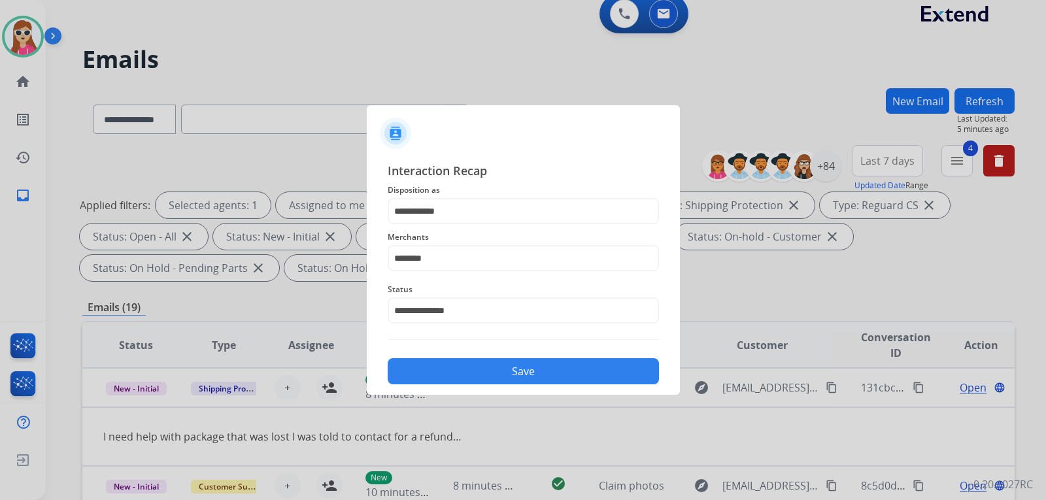
click at [460, 372] on button "Save" at bounding box center [523, 371] width 271 height 26
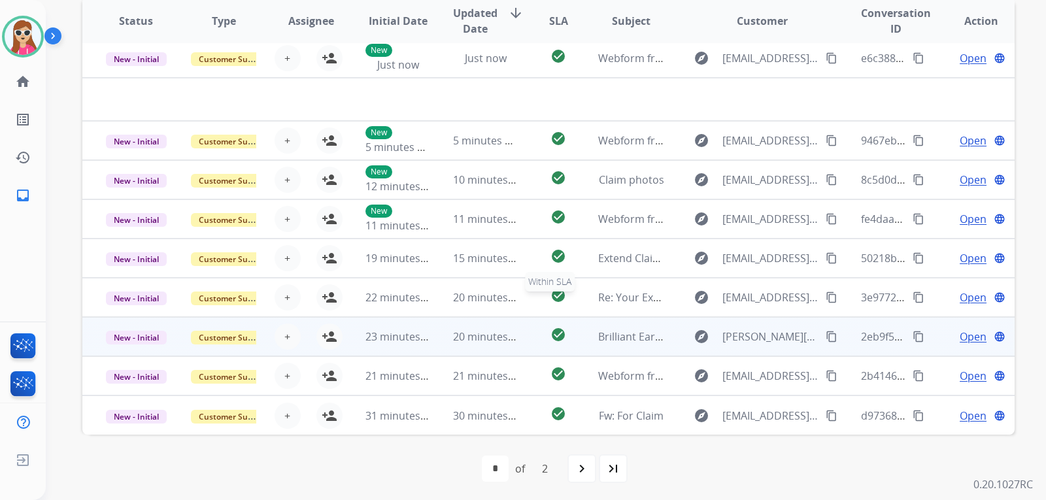
scroll to position [338, 0]
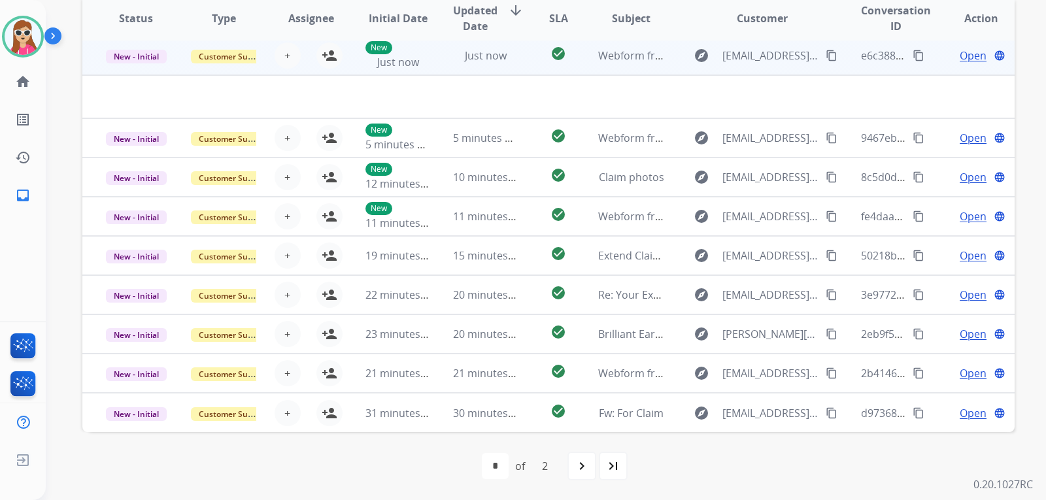
click at [521, 63] on td "check_circle" at bounding box center [548, 55] width 58 height 39
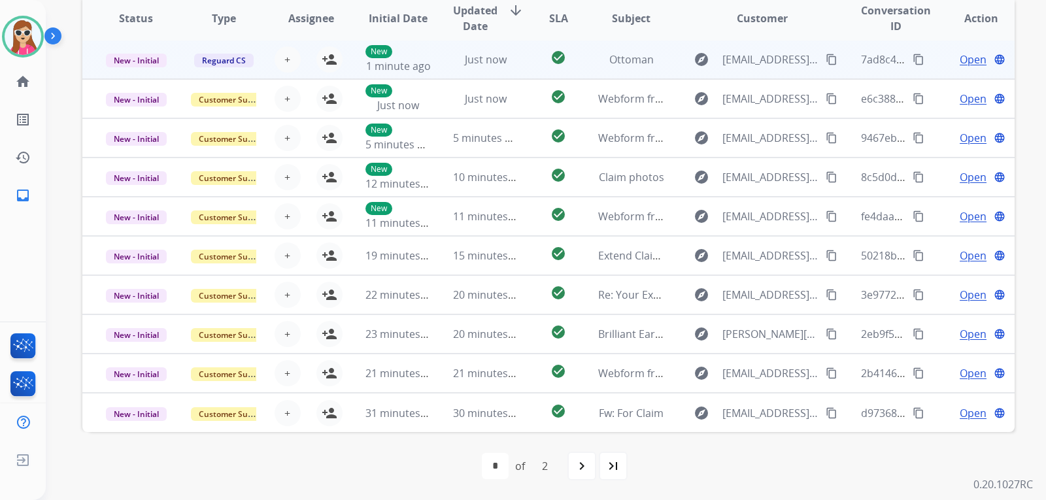
click at [526, 65] on td "check_circle" at bounding box center [548, 59] width 58 height 39
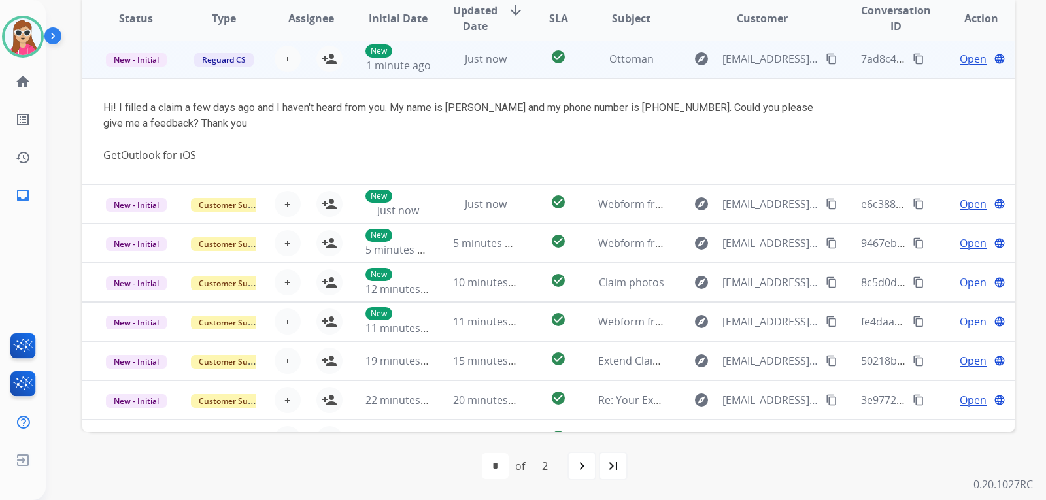
scroll to position [0, 0]
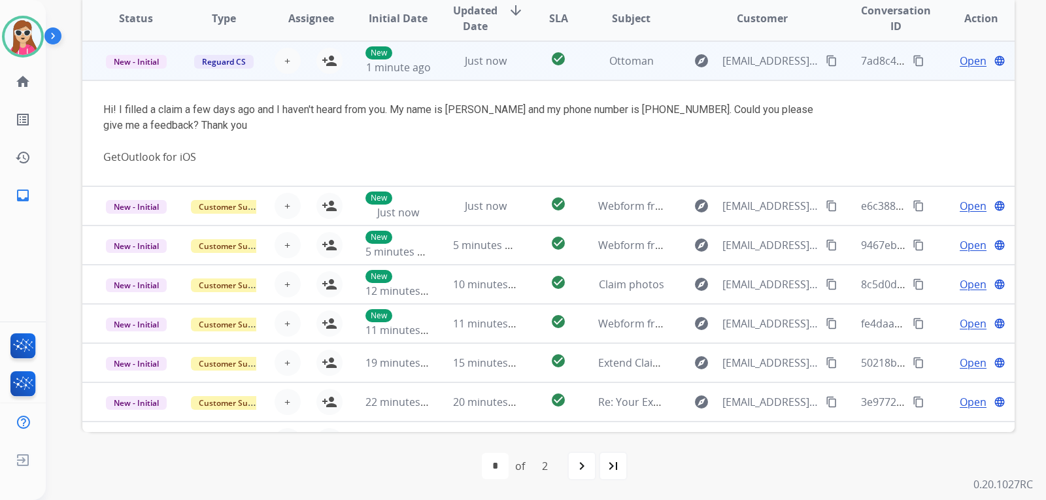
click at [525, 65] on td "check_circle" at bounding box center [548, 60] width 58 height 39
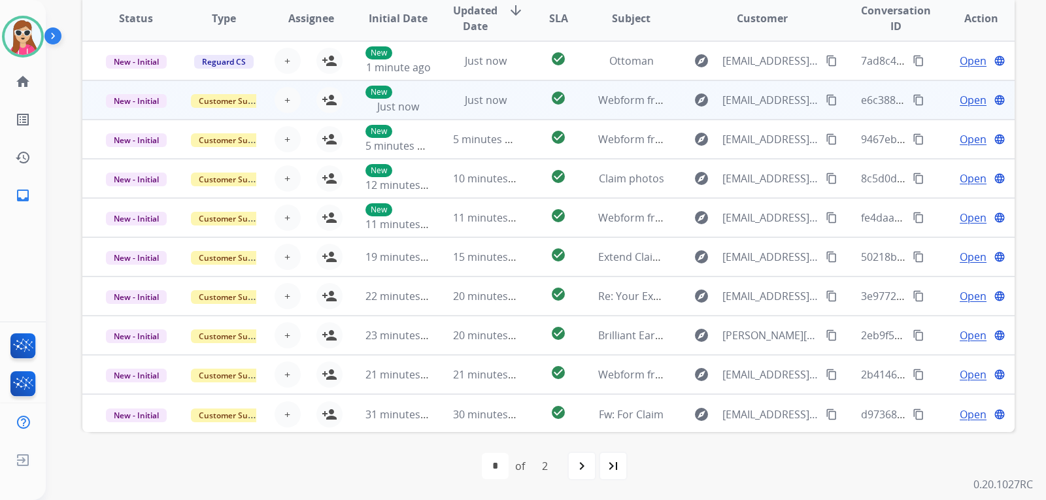
click at [523, 105] on td "check_circle" at bounding box center [548, 99] width 58 height 39
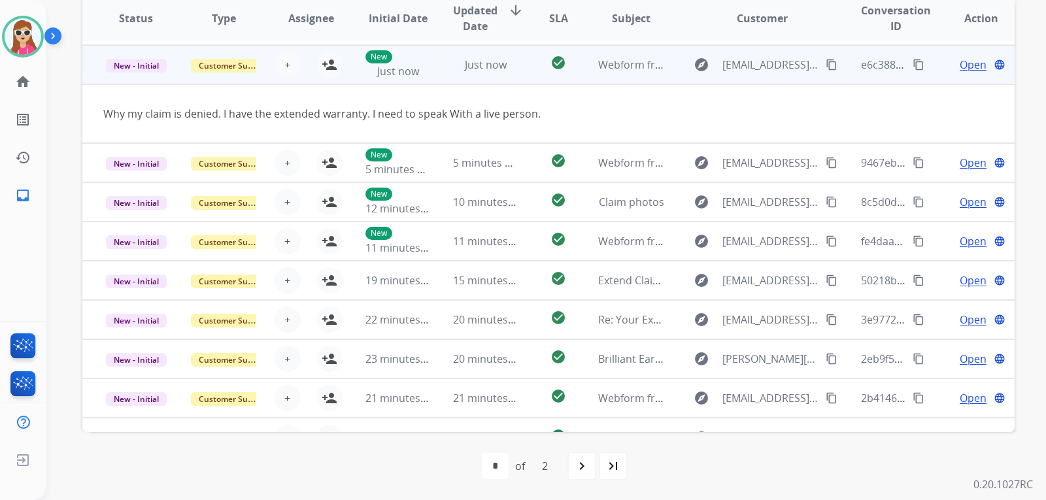
scroll to position [39, 0]
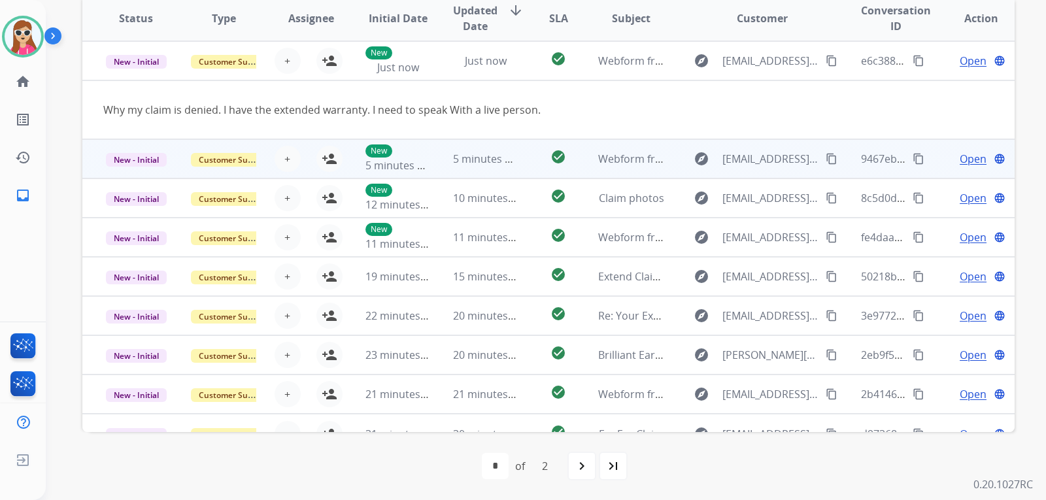
click at [531, 159] on td "check_circle" at bounding box center [548, 158] width 58 height 39
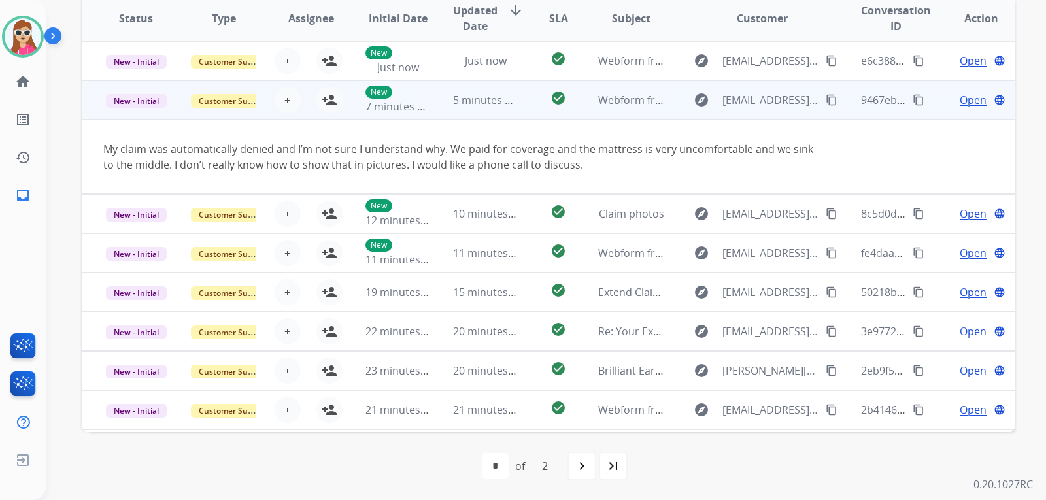
scroll to position [76, 0]
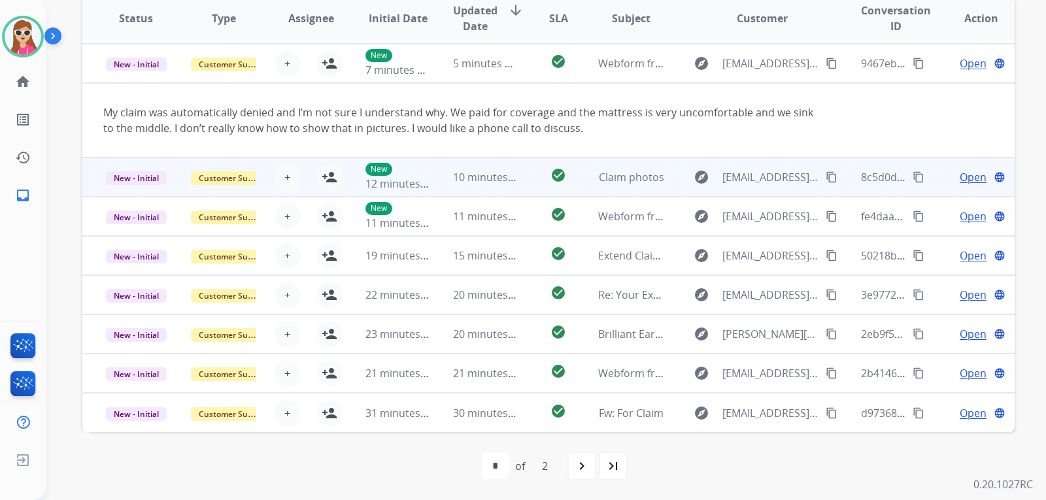
click at [529, 175] on td "check_circle" at bounding box center [548, 177] width 58 height 39
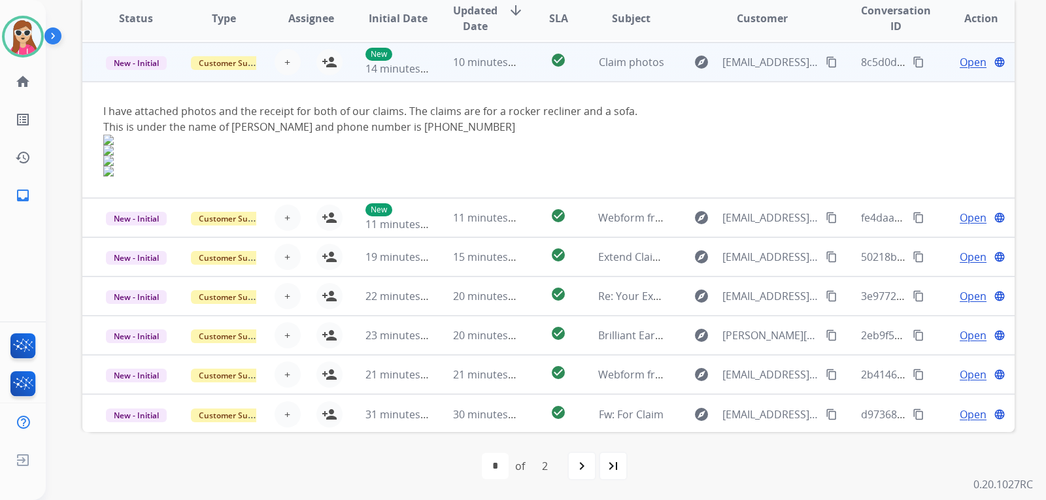
scroll to position [118, 0]
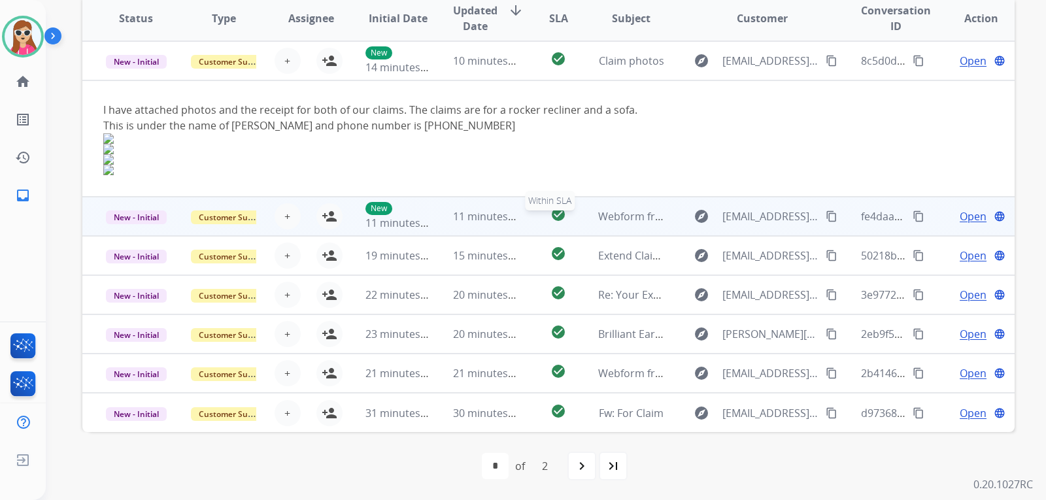
click at [550, 223] on div "check_circle" at bounding box center [558, 217] width 37 height 20
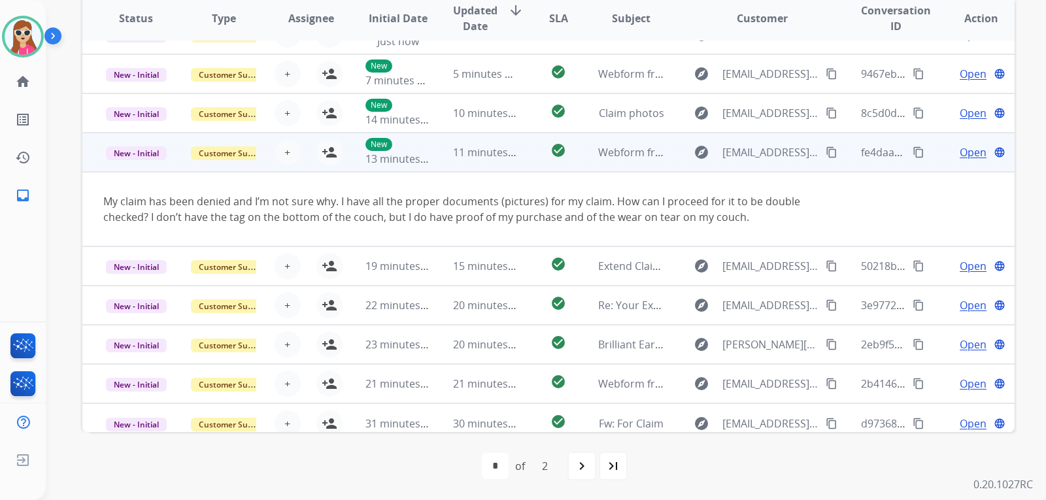
scroll to position [76, 0]
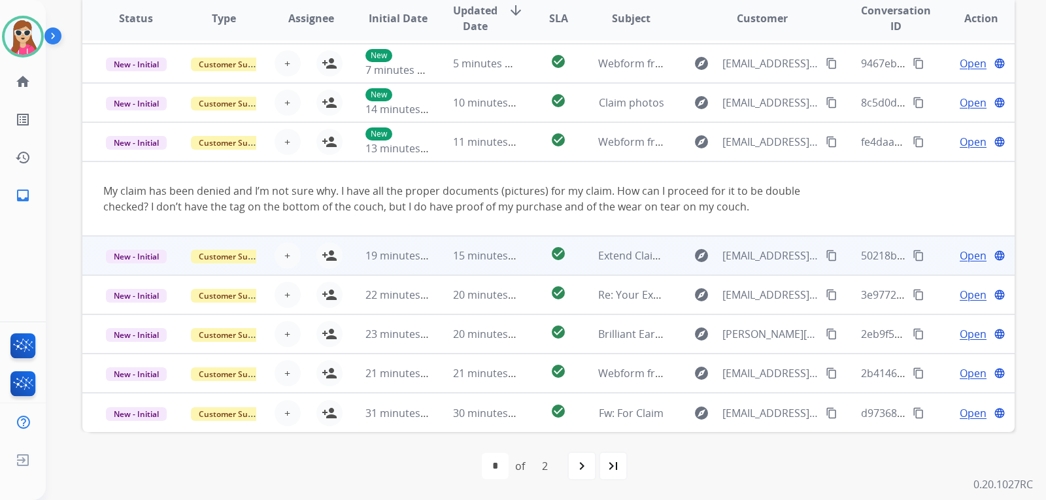
click at [535, 250] on td "check_circle" at bounding box center [548, 255] width 58 height 39
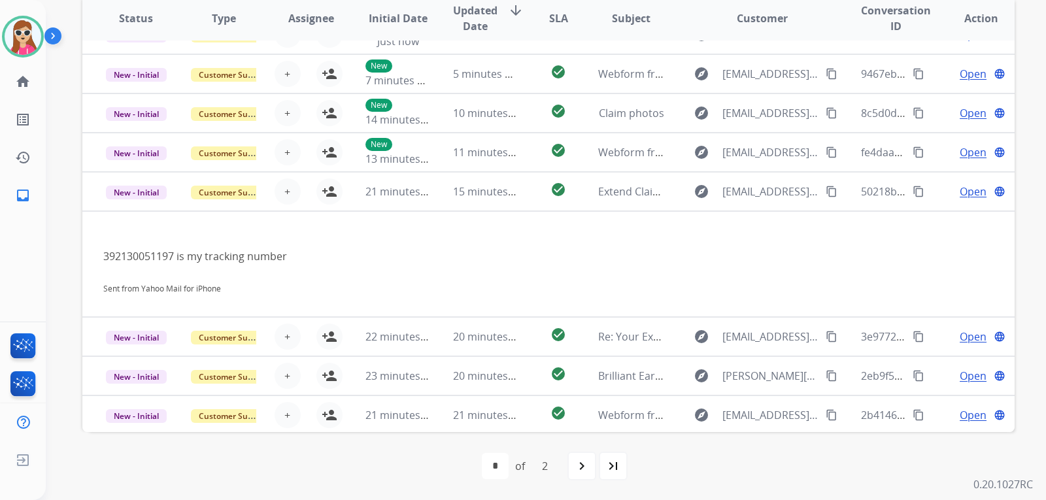
scroll to position [107, 0]
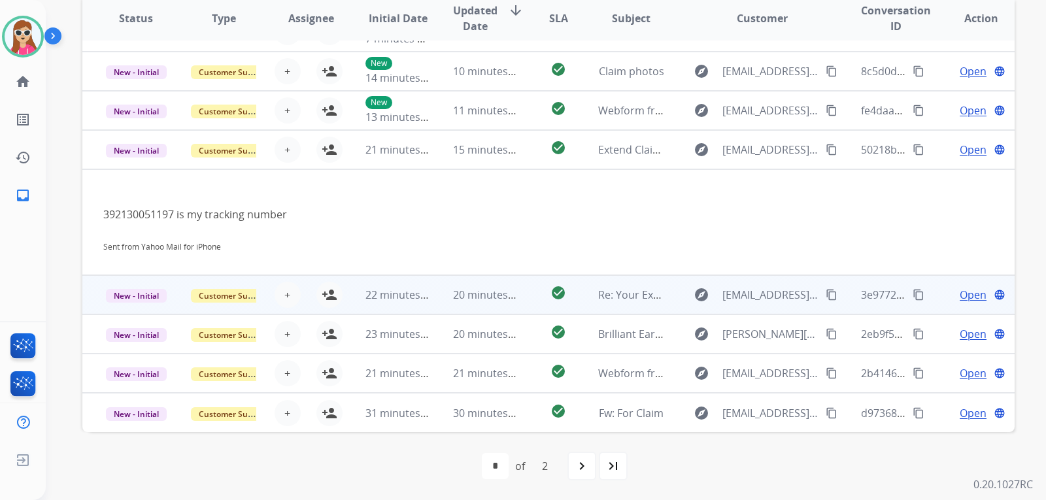
click at [519, 294] on td "check_circle" at bounding box center [548, 294] width 58 height 39
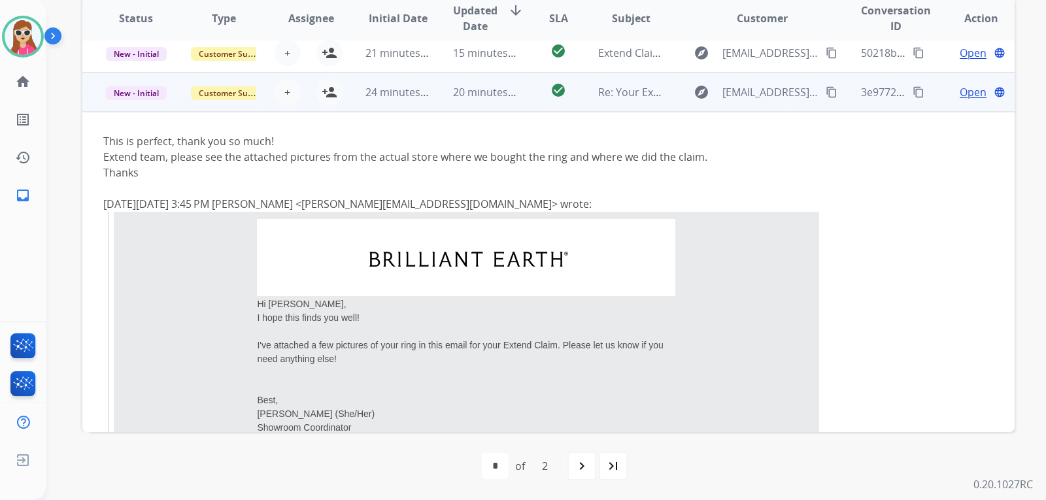
scroll to position [170, 0]
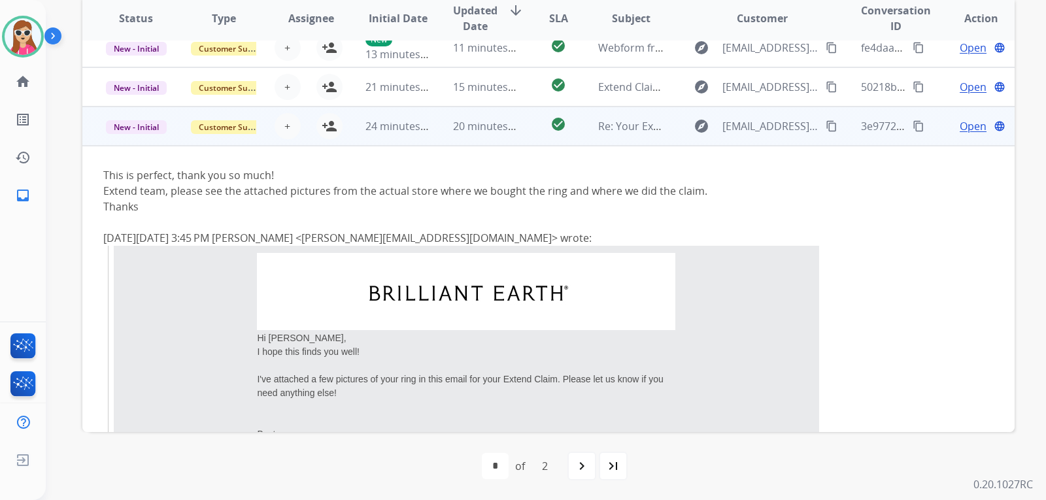
click at [531, 129] on td "check_circle" at bounding box center [548, 126] width 58 height 39
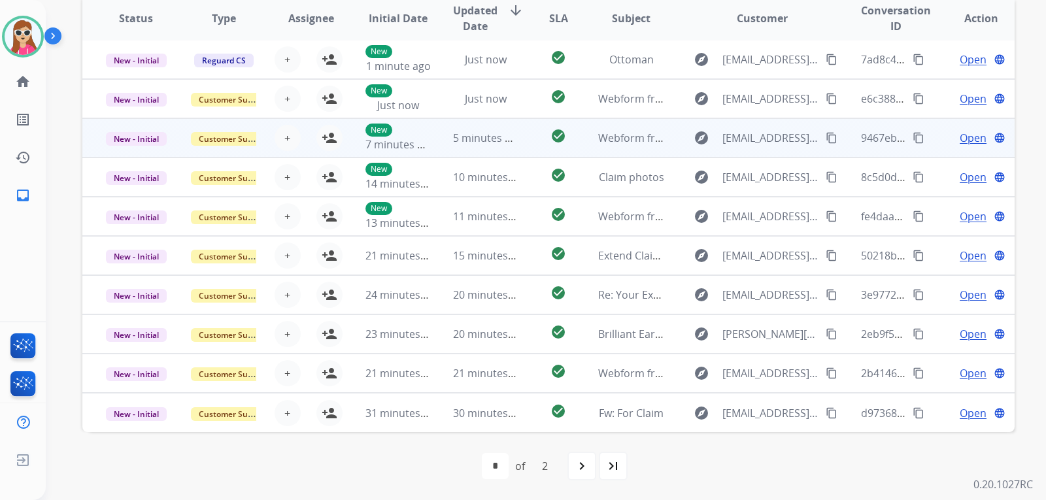
scroll to position [1, 0]
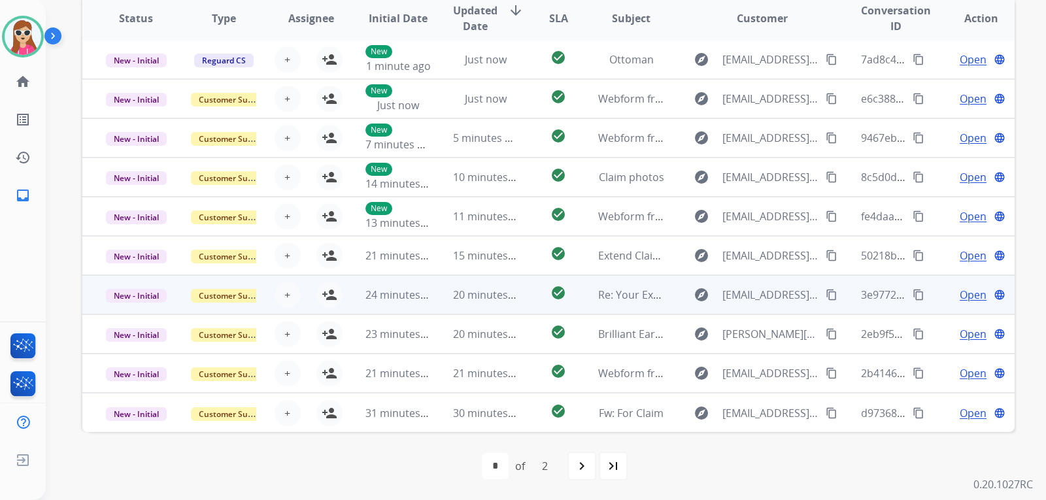
click at [532, 289] on td "check_circle" at bounding box center [548, 294] width 58 height 39
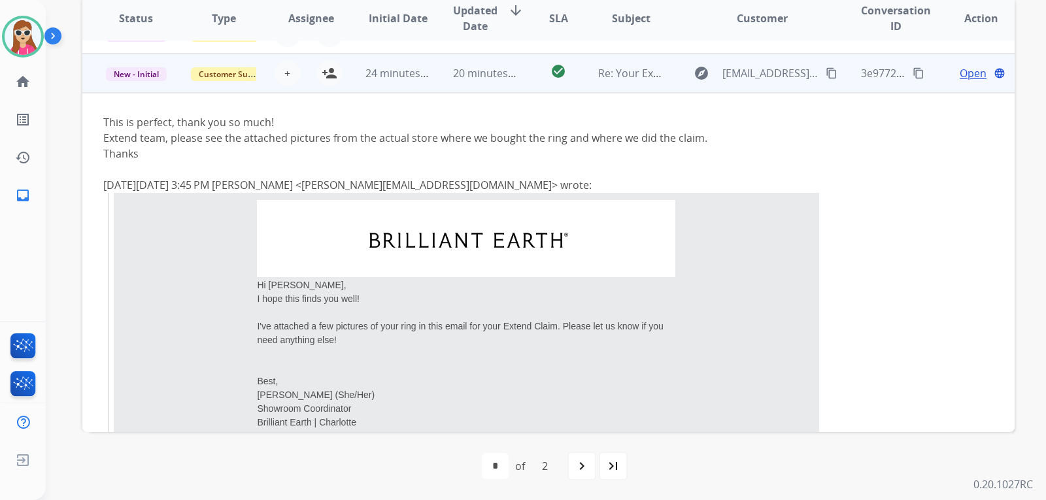
scroll to position [235, 0]
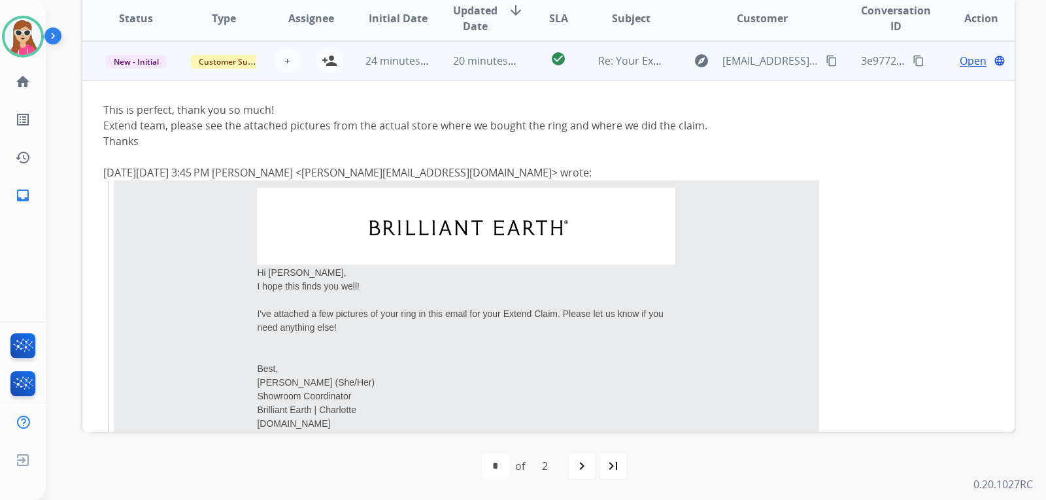
click at [519, 74] on td "check_circle" at bounding box center [548, 60] width 58 height 39
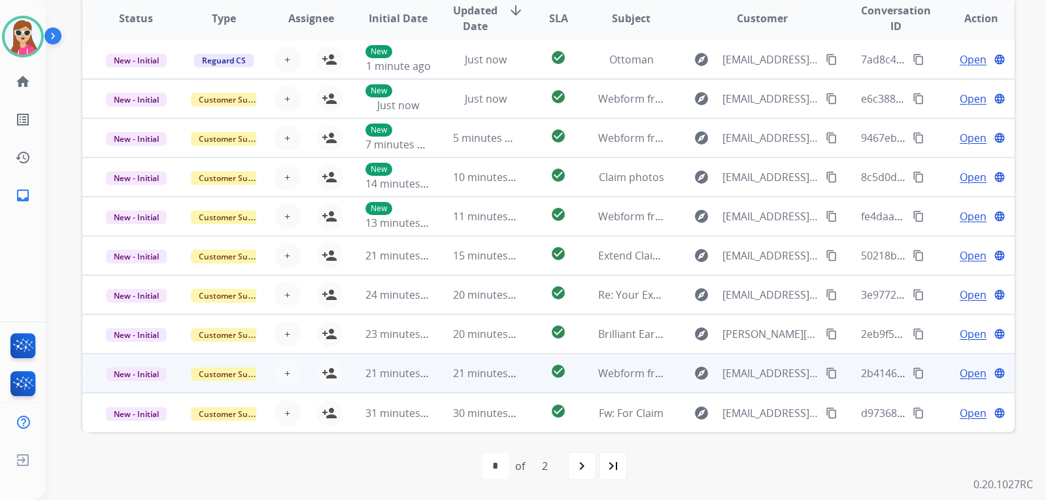
click at [520, 373] on td "check_circle" at bounding box center [548, 373] width 58 height 39
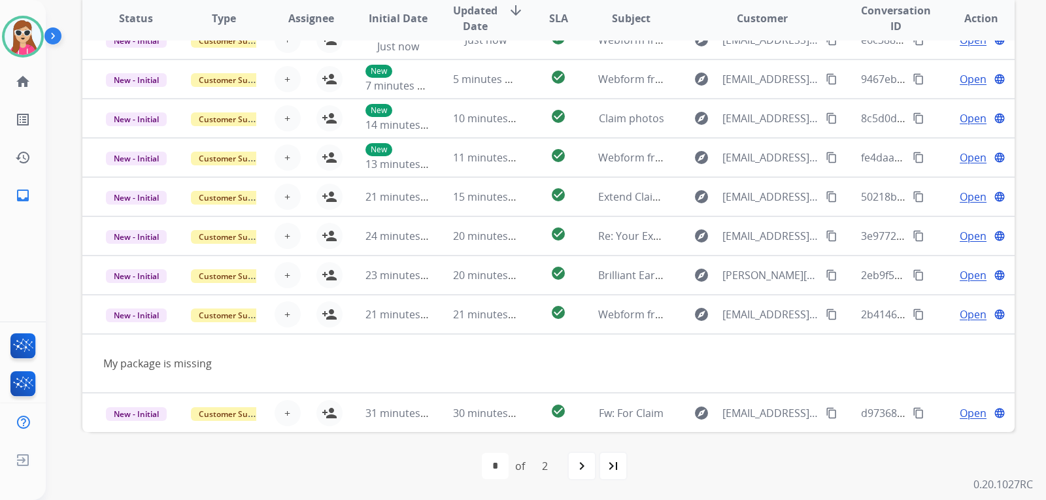
scroll to position [60, 0]
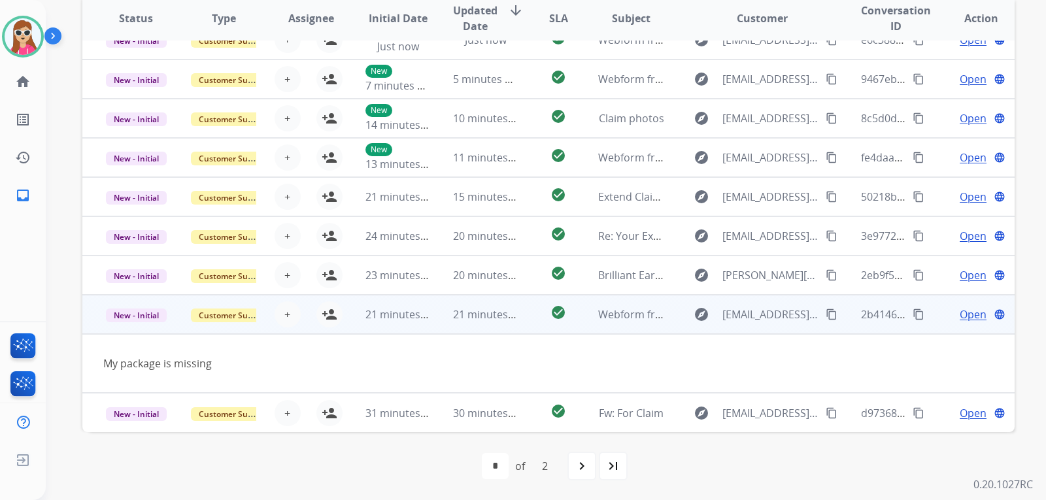
click at [982, 312] on div "Open language" at bounding box center [981, 315] width 66 height 16
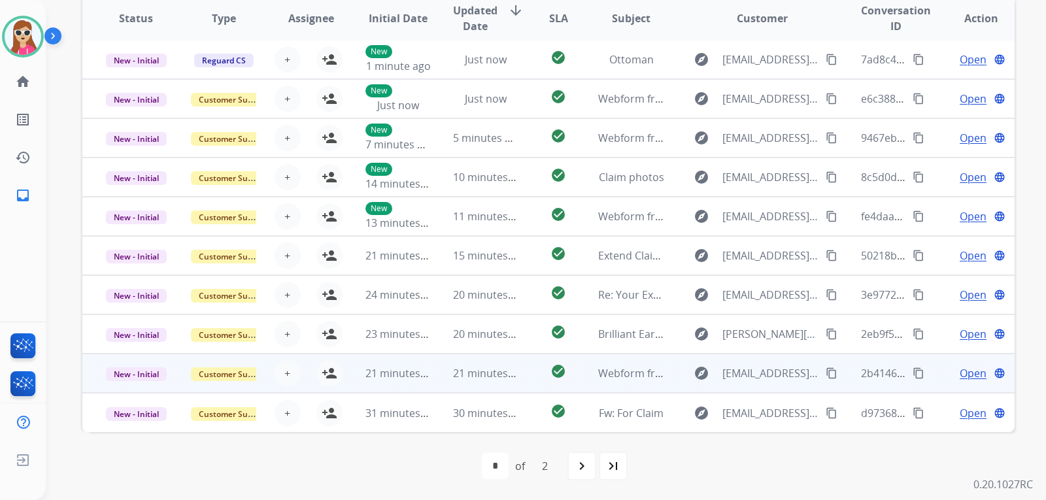
scroll to position [1, 0]
click at [826, 371] on mat-icon "content_copy" at bounding box center [832, 374] width 12 height 12
click at [336, 377] on button "person_add Assign to Me" at bounding box center [330, 373] width 26 height 26
click at [826, 377] on mat-icon "content_copy" at bounding box center [832, 374] width 12 height 12
drag, startPoint x: 971, startPoint y: 368, endPoint x: 946, endPoint y: 362, distance: 25.1
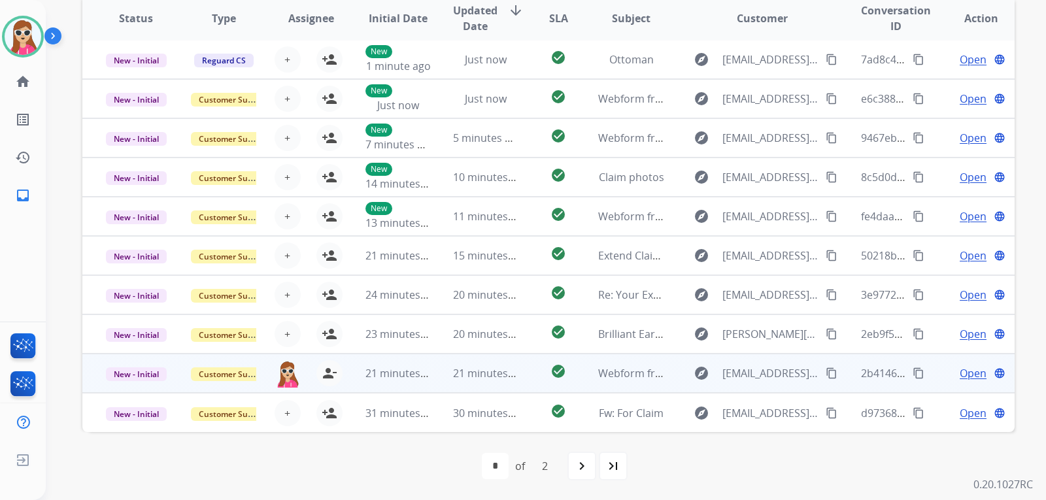
click at [970, 368] on span "Open" at bounding box center [973, 374] width 27 height 16
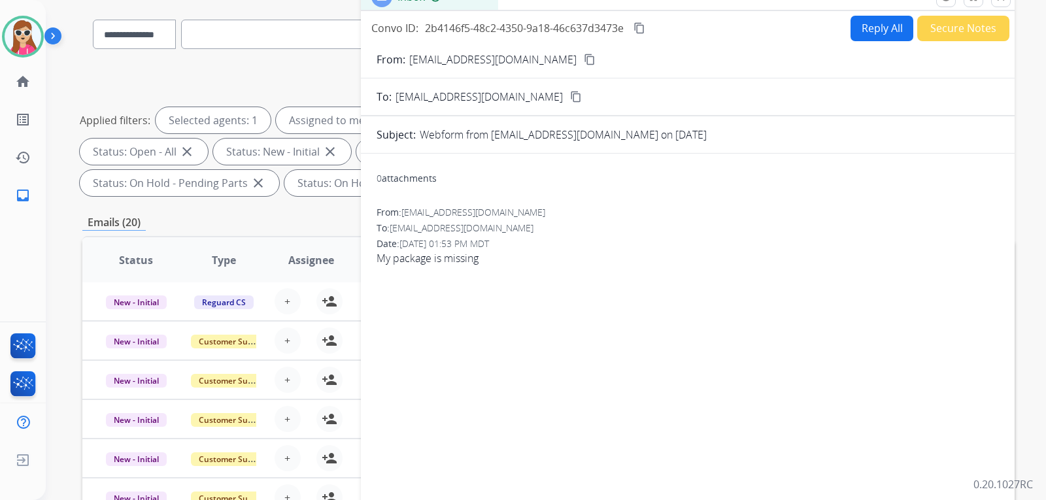
scroll to position [11, 0]
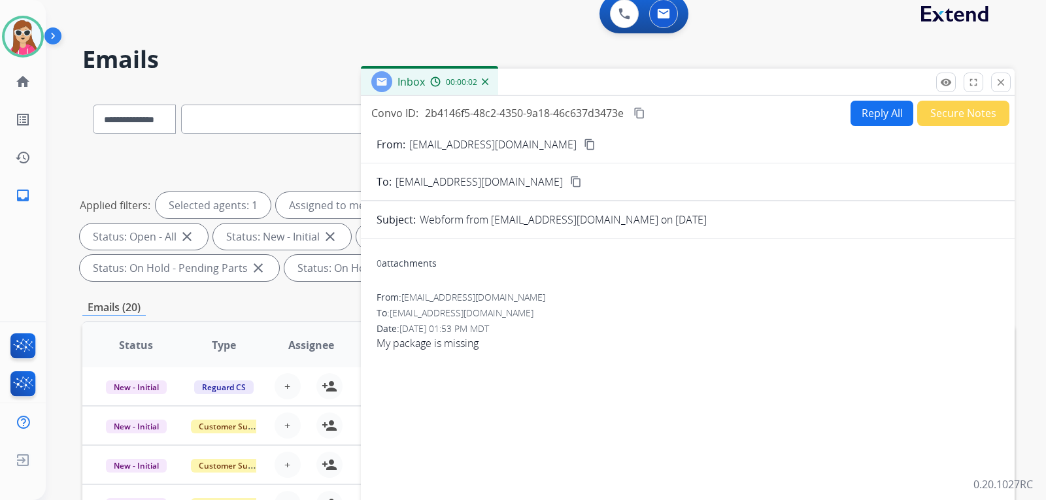
click at [889, 120] on button "Reply All" at bounding box center [882, 114] width 63 height 26
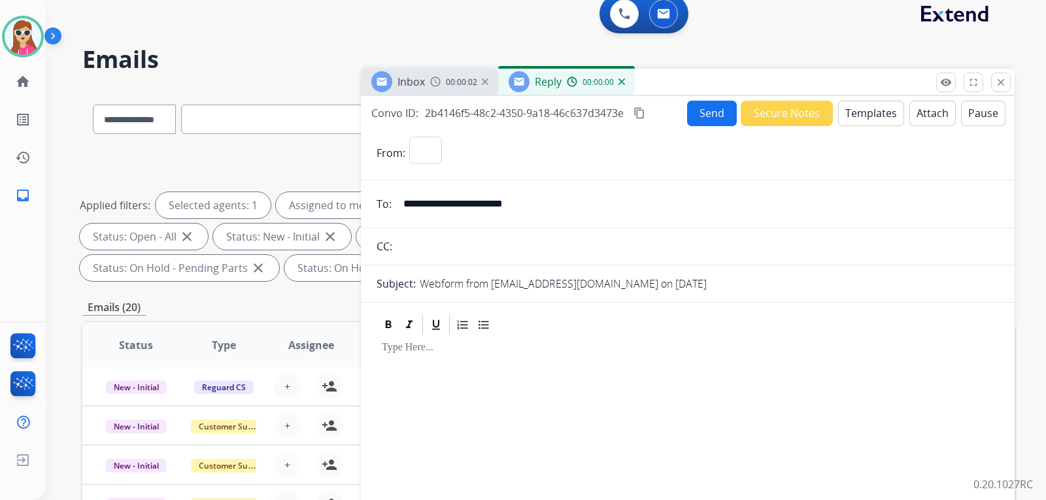
select select "**********"
click at [857, 103] on button "Templates" at bounding box center [871, 114] width 66 height 26
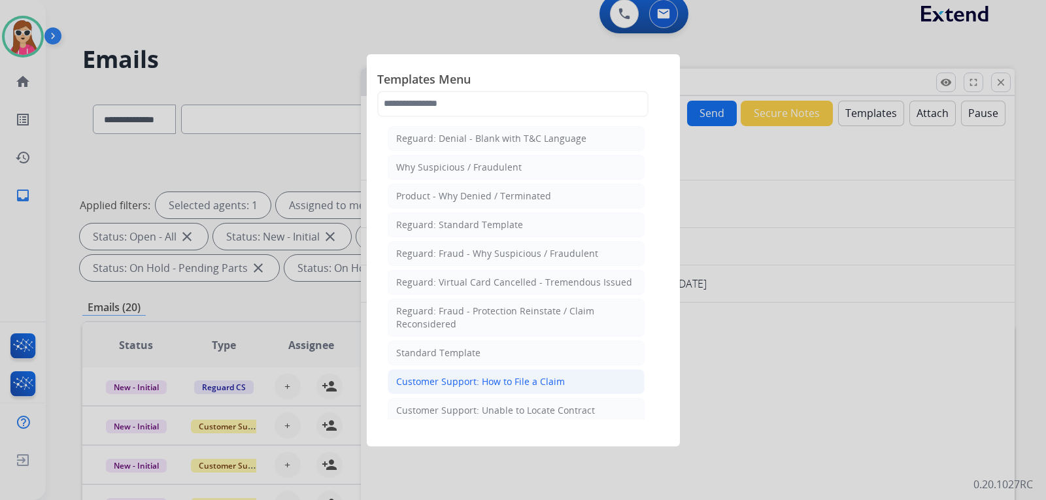
click at [515, 374] on li "Customer Support: How to File a Claim" at bounding box center [516, 382] width 257 height 25
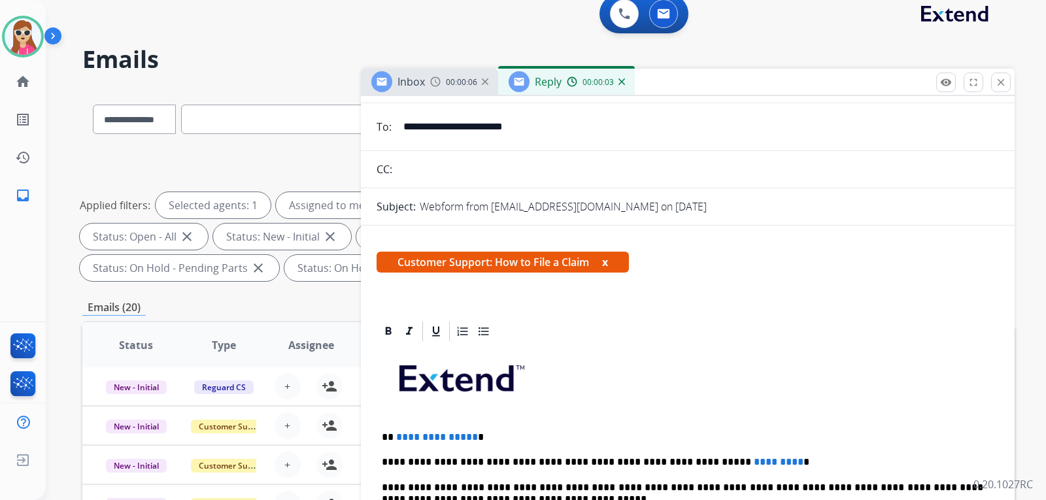
scroll to position [196, 0]
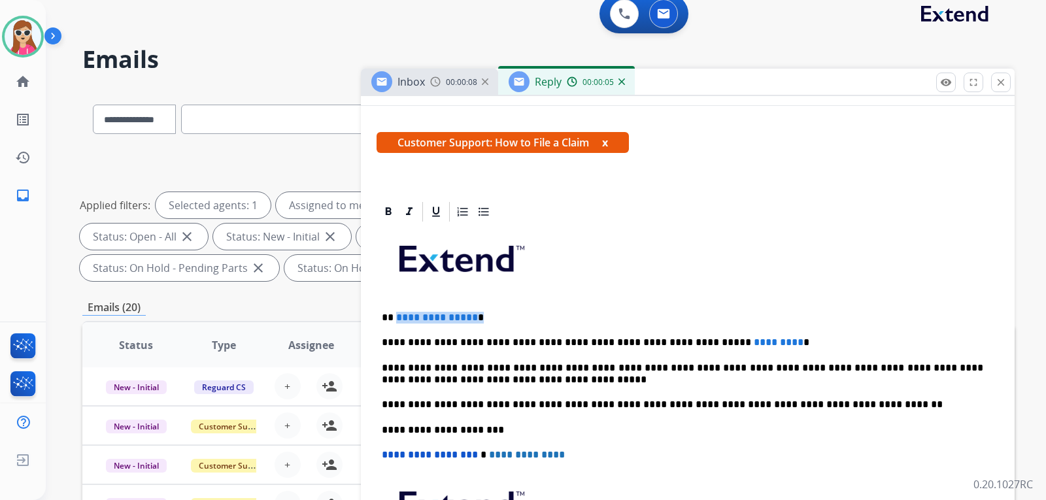
drag, startPoint x: 396, startPoint y: 317, endPoint x: 458, endPoint y: 302, distance: 63.1
click at [504, 309] on div "**********" at bounding box center [688, 424] width 623 height 400
drag, startPoint x: 748, startPoint y: 337, endPoint x: 679, endPoint y: 341, distance: 68.8
click at [679, 341] on p "**********" at bounding box center [683, 343] width 602 height 12
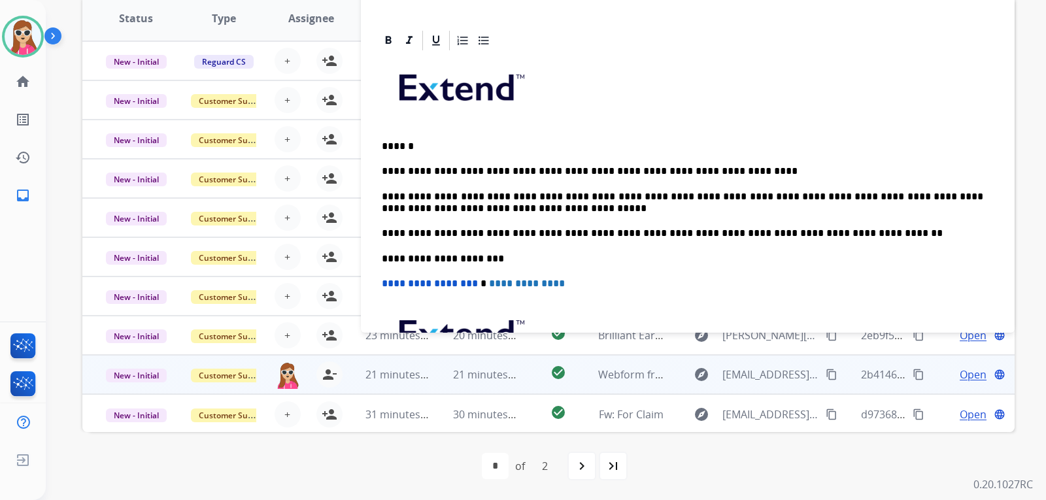
scroll to position [0, 0]
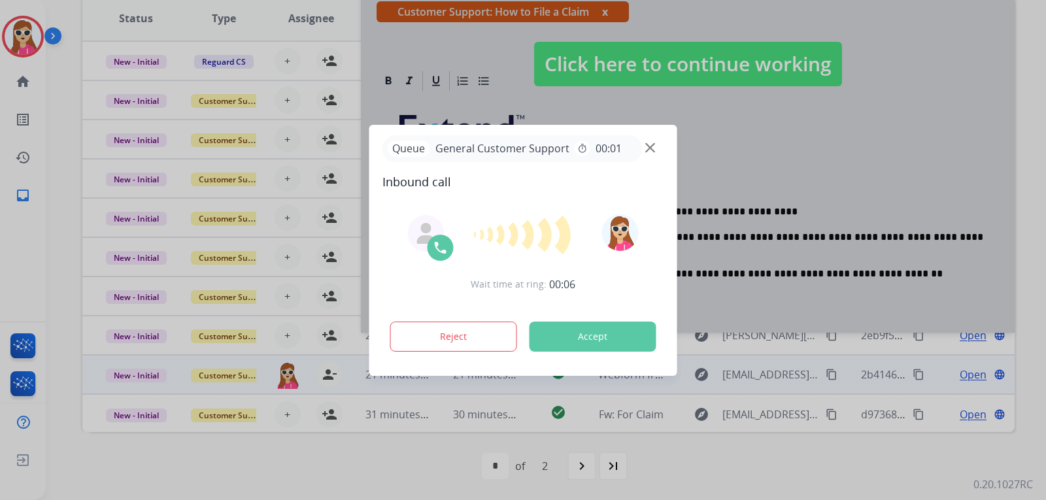
click at [581, 345] on button "Accept" at bounding box center [593, 337] width 127 height 30
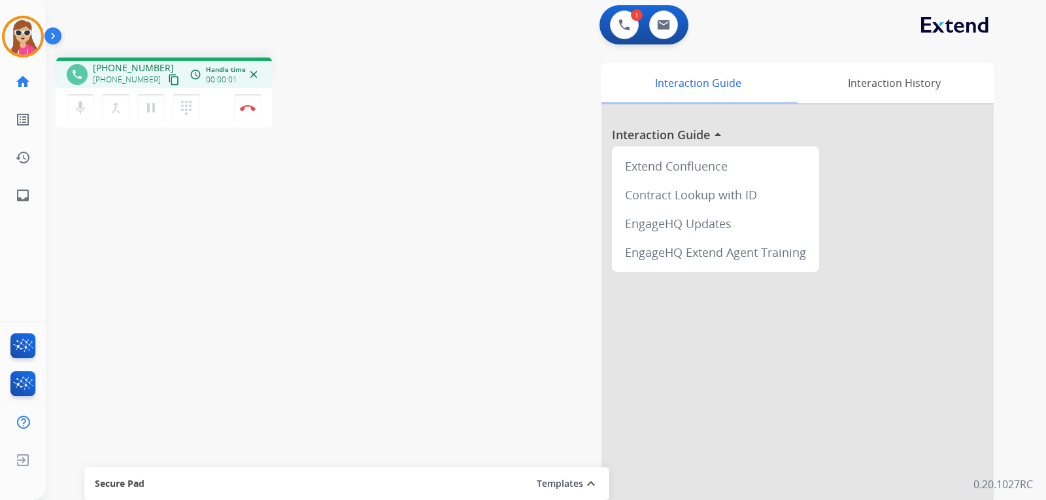
click at [168, 78] on mat-icon "content_copy" at bounding box center [174, 80] width 12 height 12
click at [253, 114] on button "Disconnect" at bounding box center [247, 107] width 27 height 27
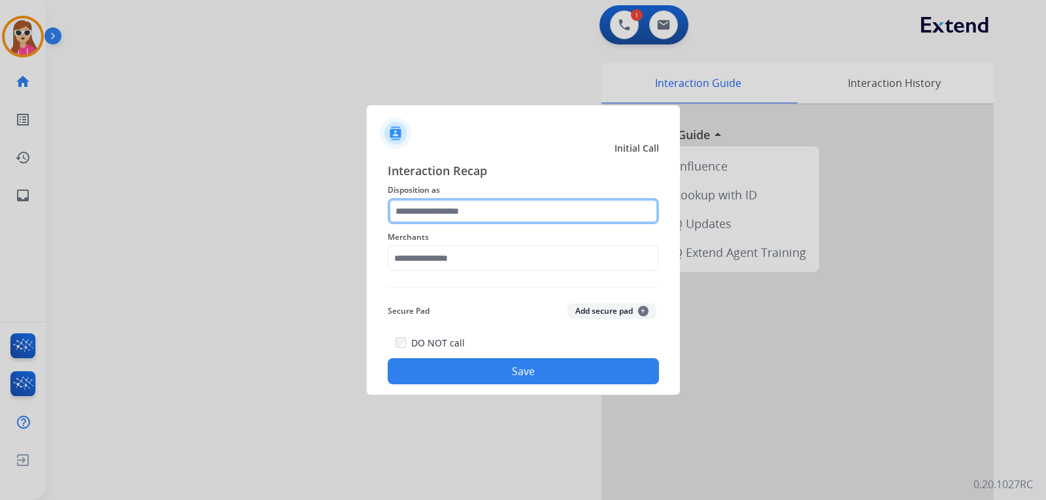
click at [443, 221] on input "text" at bounding box center [523, 211] width 271 height 26
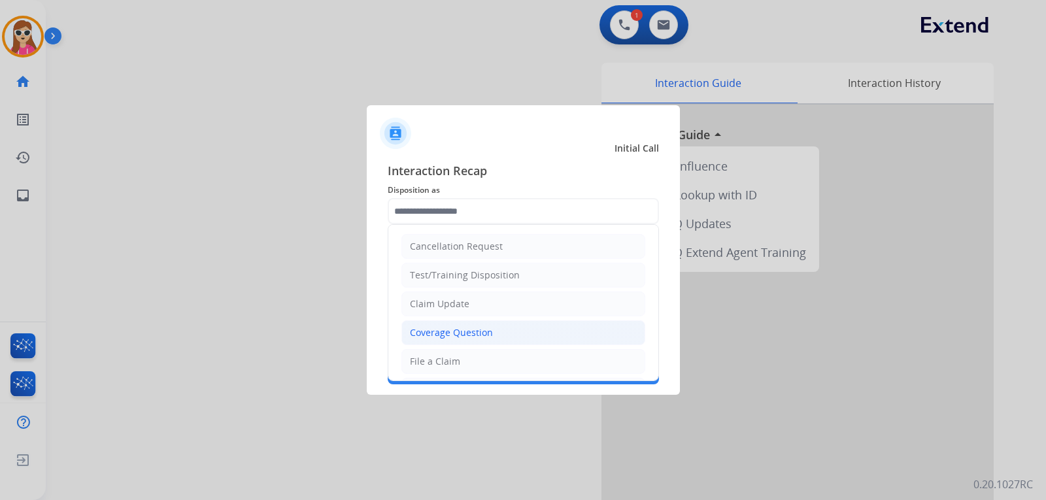
click at [524, 342] on ul "Cancellation Request Test/Training Disposition Claim Update Coverage Question F…" at bounding box center [523, 405] width 270 height 360
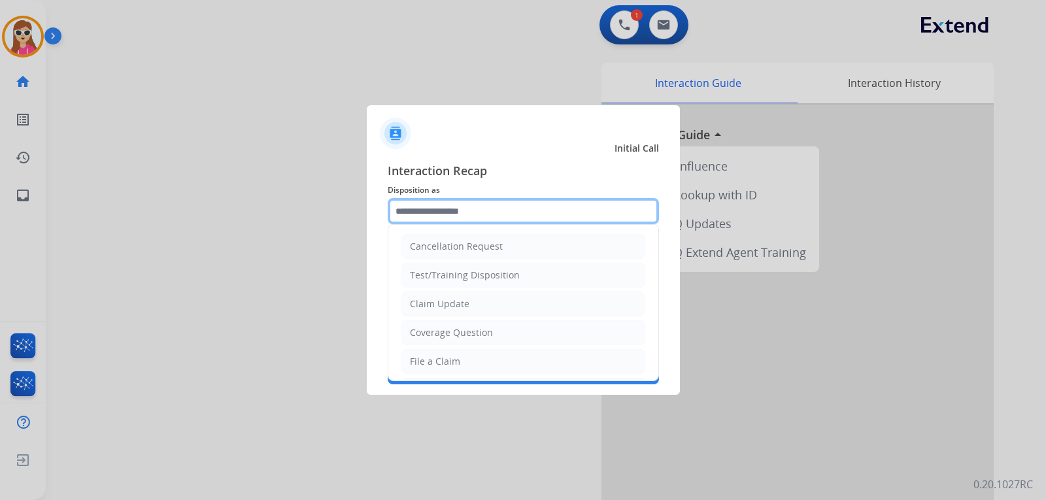
click at [465, 206] on input "text" at bounding box center [523, 211] width 271 height 26
click at [468, 359] on li "File a Claim" at bounding box center [524, 361] width 244 height 25
type input "**********"
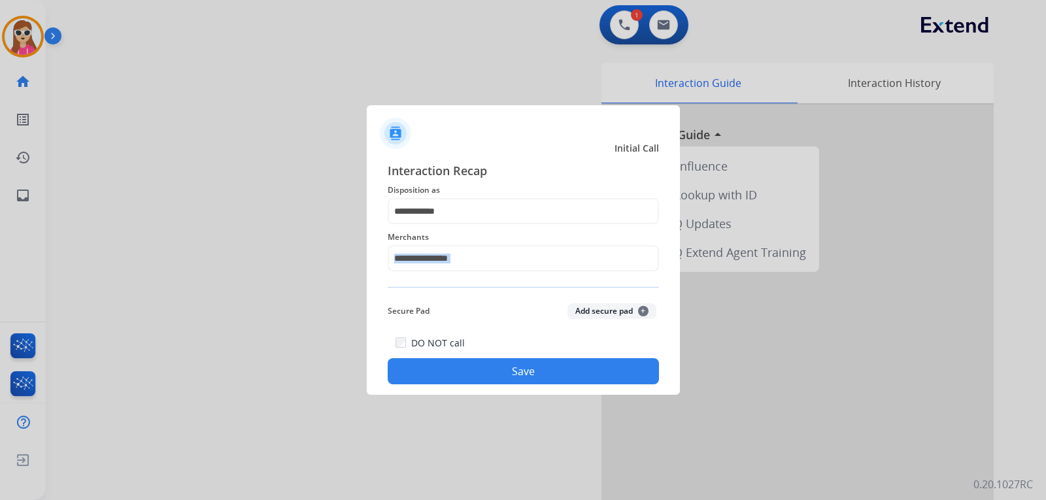
click at [562, 279] on div "**********" at bounding box center [523, 273] width 271 height 223
click at [547, 251] on input "text" at bounding box center [523, 258] width 271 height 26
click at [442, 317] on li "Ashley furniture" at bounding box center [526, 324] width 249 height 25
type input "**********"
click at [467, 379] on button "Save" at bounding box center [523, 371] width 271 height 26
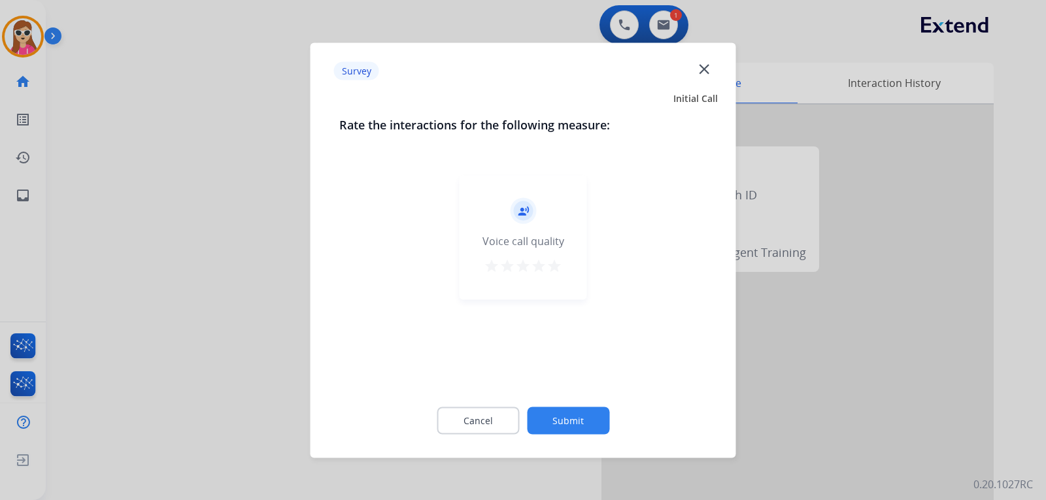
click at [545, 277] on button "star" at bounding box center [539, 268] width 16 height 20
click at [553, 271] on mat-icon "star" at bounding box center [555, 266] width 16 height 16
click at [583, 412] on button "Submit" at bounding box center [568, 420] width 82 height 27
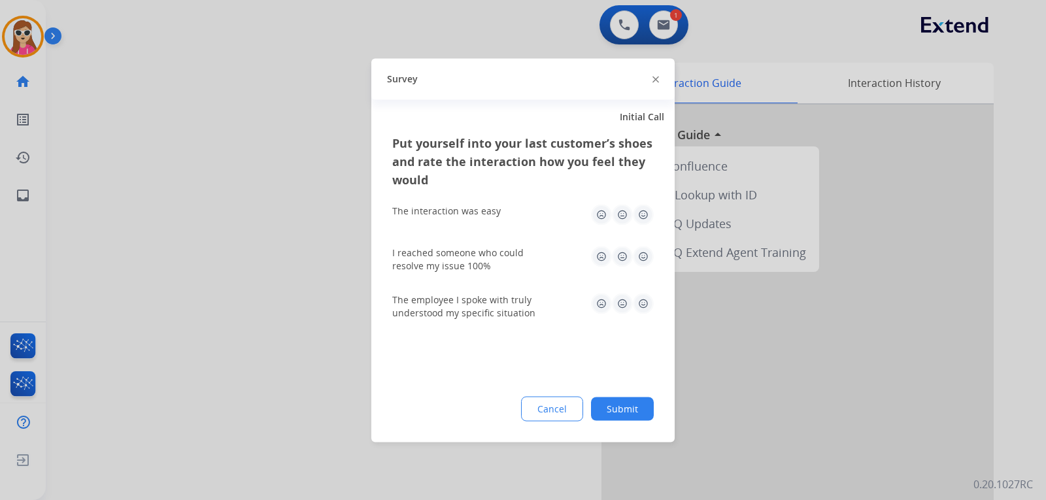
click at [651, 209] on img at bounding box center [643, 214] width 21 height 21
click at [647, 269] on div "I reached someone who could resolve my issue 100%" at bounding box center [523, 259] width 262 height 26
click at [649, 252] on img at bounding box center [643, 256] width 21 height 21
click at [646, 306] on img at bounding box center [643, 303] width 21 height 21
click at [637, 405] on button "Submit" at bounding box center [622, 409] width 63 height 24
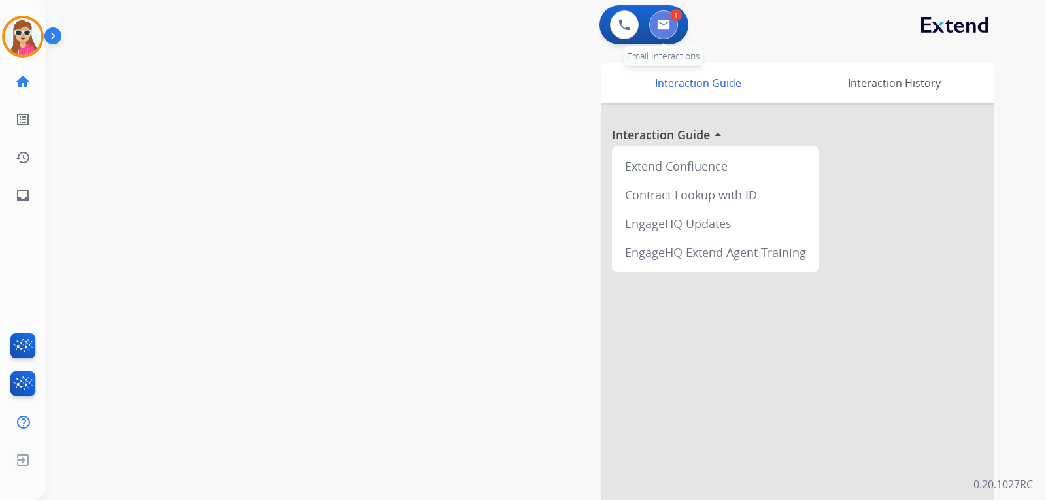
click at [656, 13] on button at bounding box center [663, 24] width 29 height 29
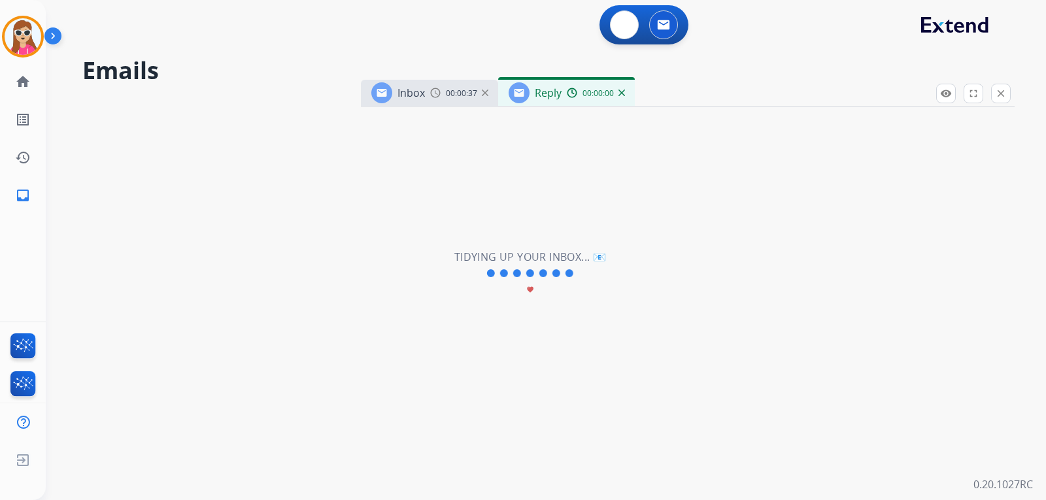
select select "**********"
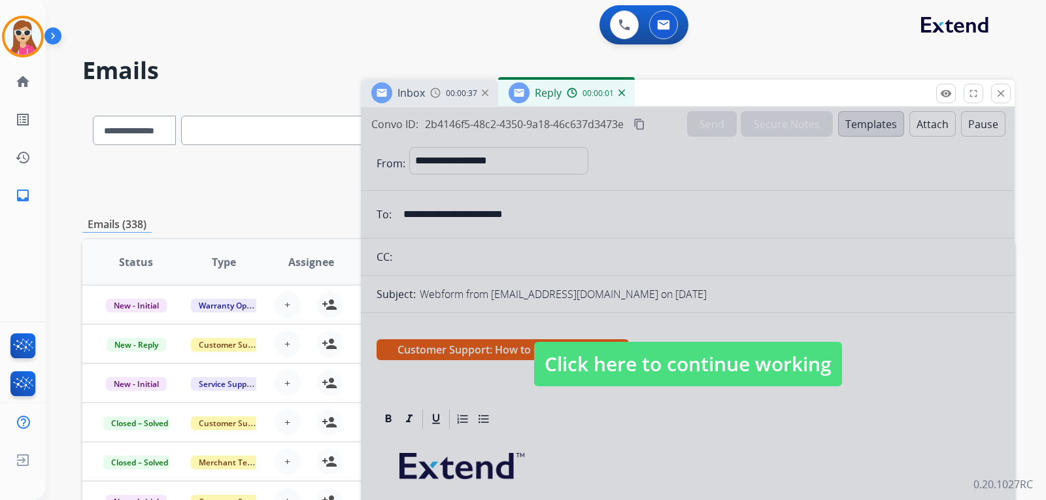
click at [706, 360] on span "Click here to continue working" at bounding box center [688, 364] width 308 height 44
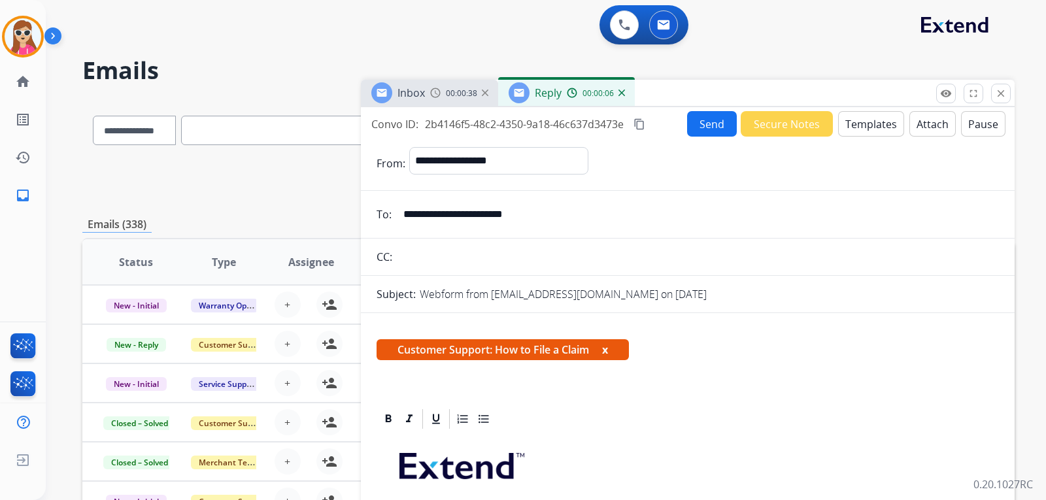
click at [698, 130] on button "Send" at bounding box center [712, 124] width 50 height 26
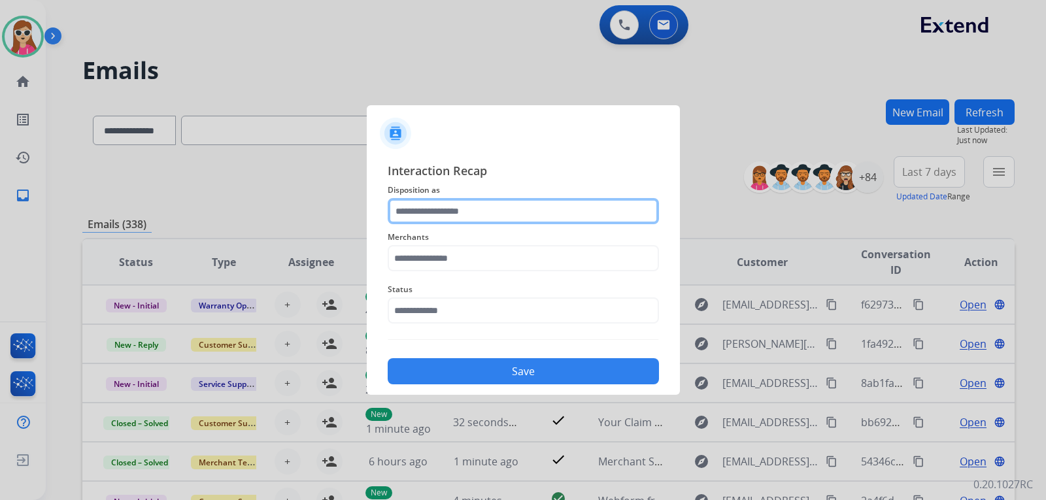
click at [516, 217] on input "text" at bounding box center [523, 211] width 271 height 26
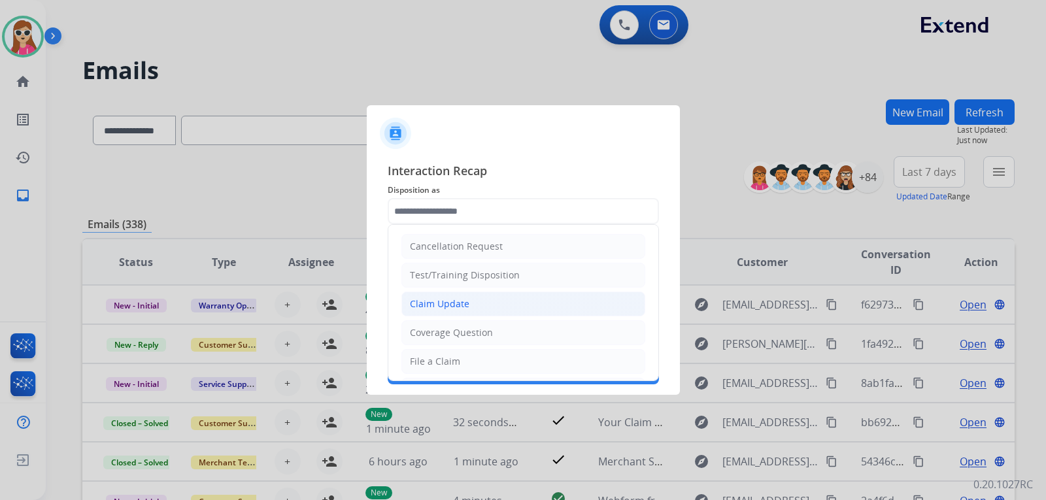
click at [485, 299] on li "Claim Update" at bounding box center [524, 304] width 244 height 25
type input "**********"
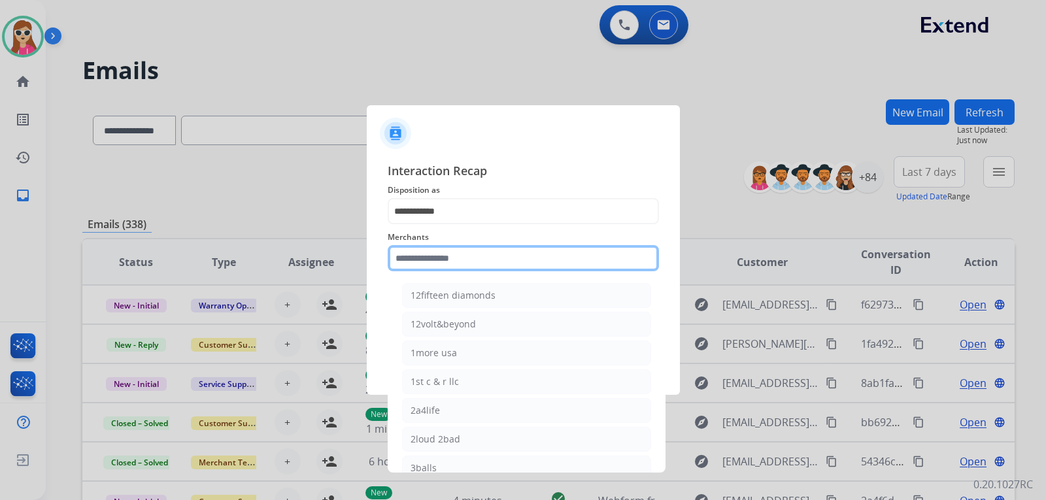
click at [470, 263] on input "text" at bounding box center [523, 258] width 271 height 26
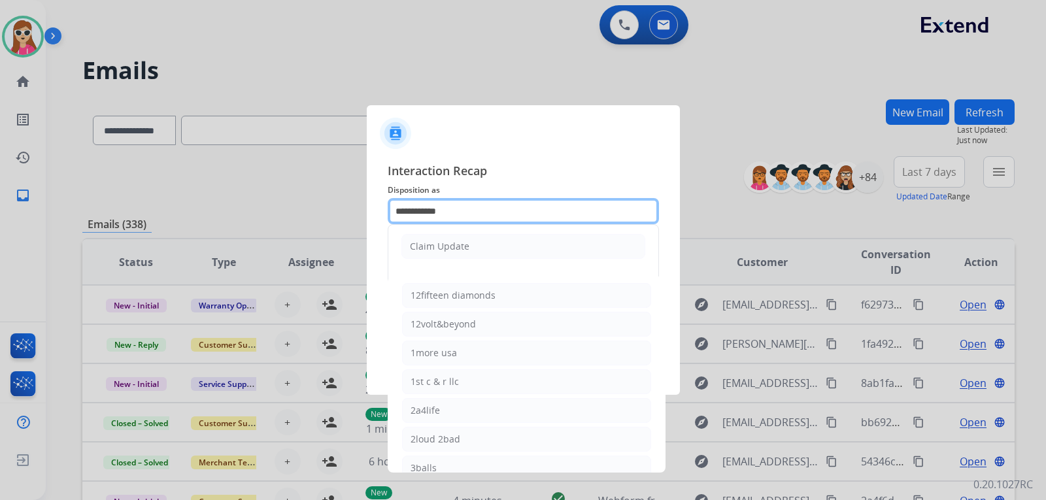
drag, startPoint x: 457, startPoint y: 216, endPoint x: 368, endPoint y: 210, distance: 89.2
click at [0, 215] on app-contact-recap-modal "**********" at bounding box center [0, 250] width 0 height 500
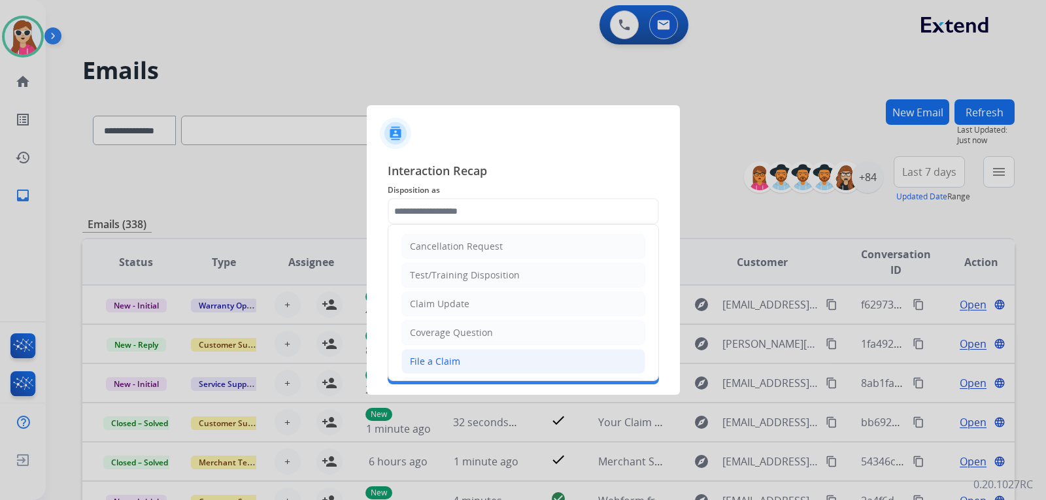
click at [487, 360] on li "File a Claim" at bounding box center [524, 361] width 244 height 25
type input "**********"
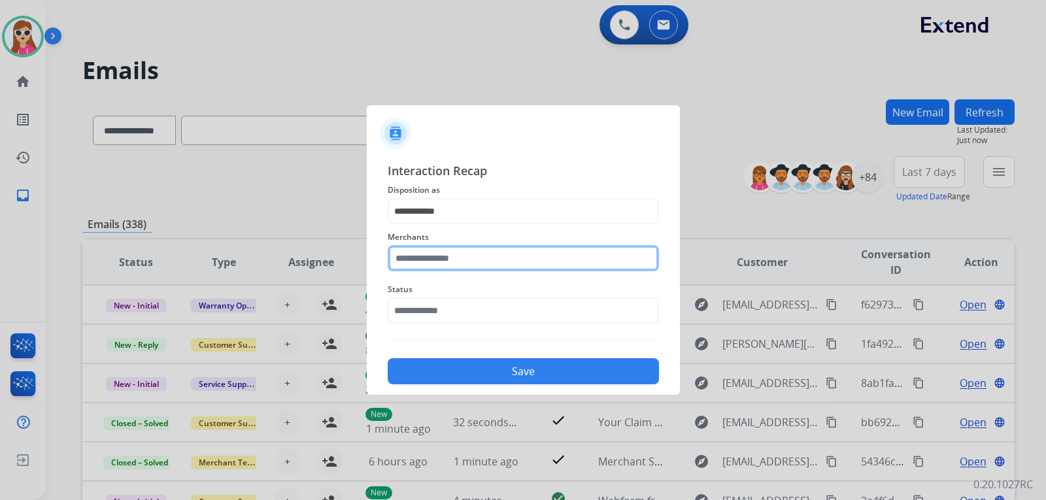
click at [459, 262] on input "text" at bounding box center [523, 258] width 271 height 26
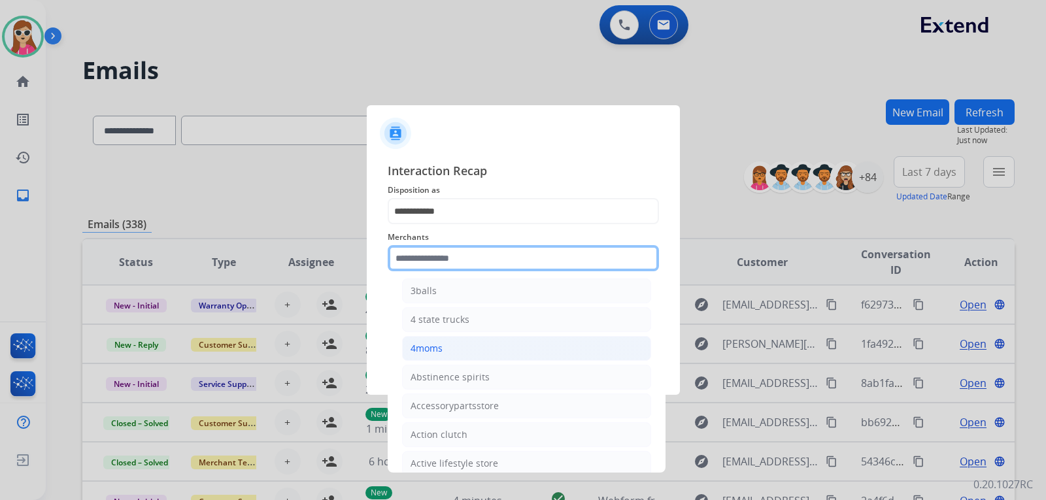
scroll to position [196, 0]
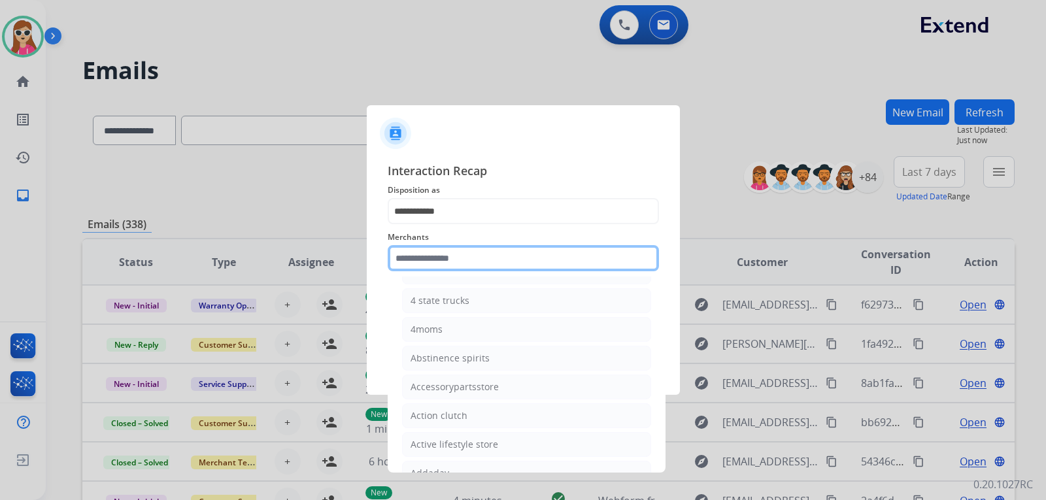
click at [577, 258] on input "text" at bounding box center [523, 258] width 271 height 26
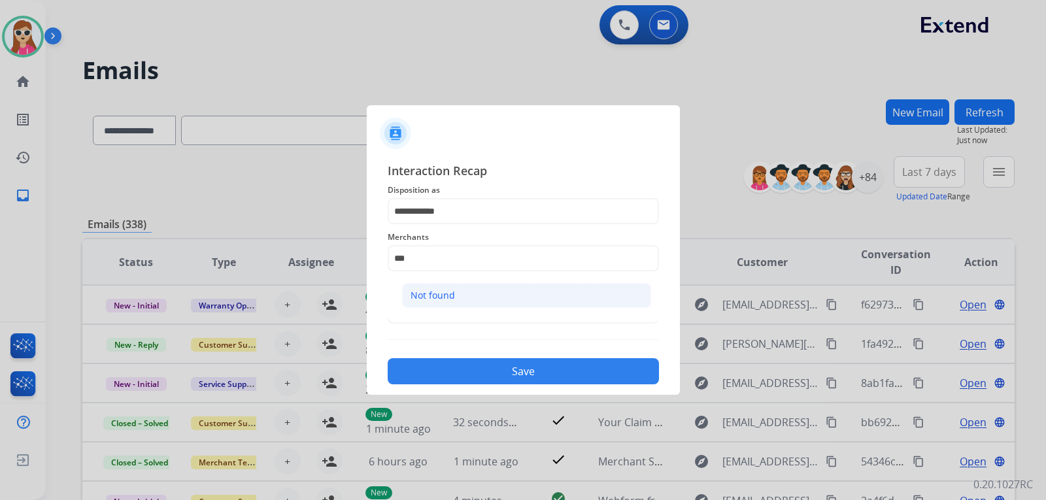
click at [493, 299] on li "Not found" at bounding box center [526, 295] width 249 height 25
type input "*********"
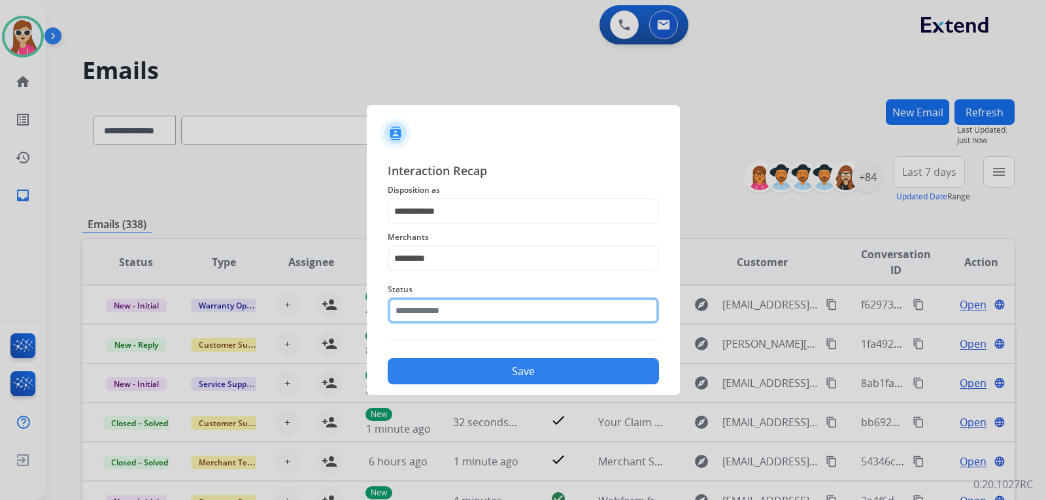
click at [485, 313] on input "text" at bounding box center [523, 311] width 271 height 26
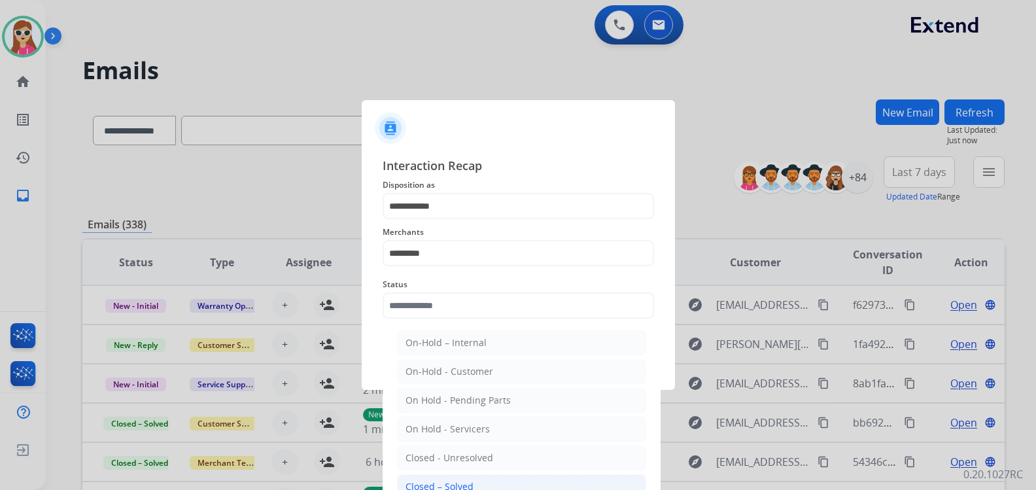
click at [490, 478] on li "Closed – Solved" at bounding box center [521, 486] width 249 height 25
type input "**********"
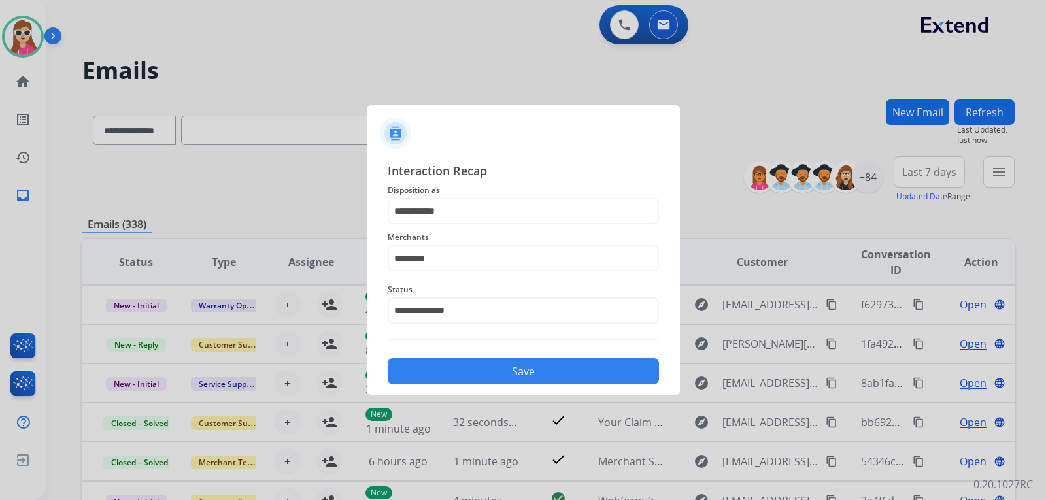
click at [511, 377] on button "Save" at bounding box center [523, 371] width 271 height 26
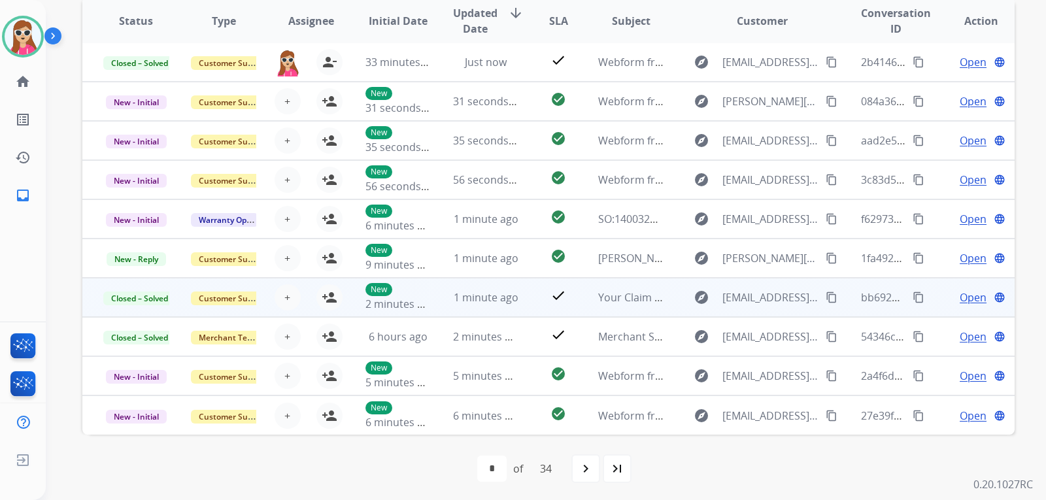
scroll to position [244, 0]
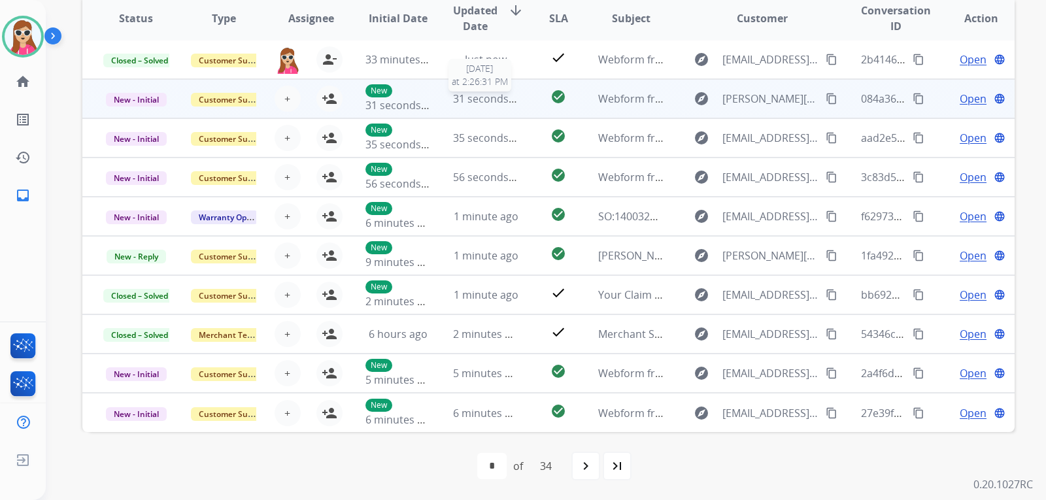
click at [512, 95] on span "31 seconds ago" at bounding box center [491, 99] width 77 height 14
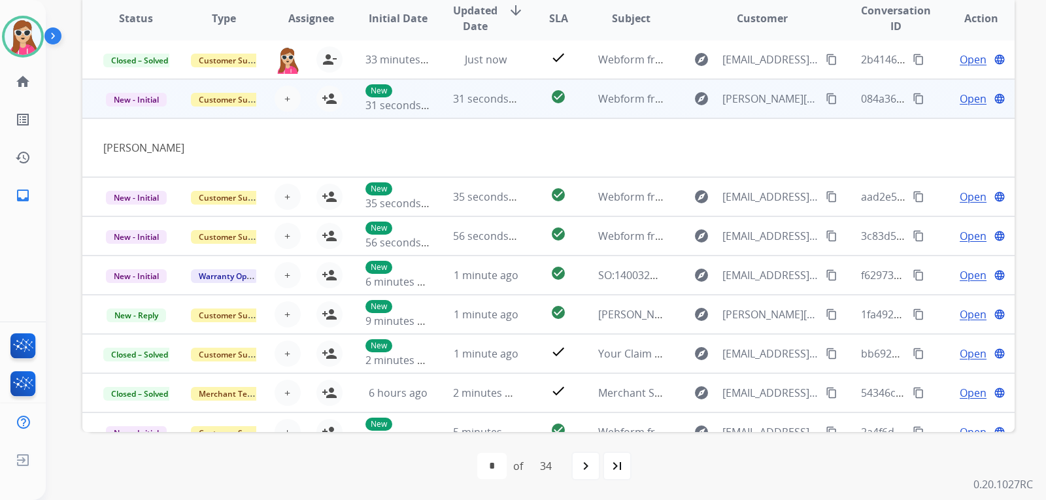
scroll to position [39, 0]
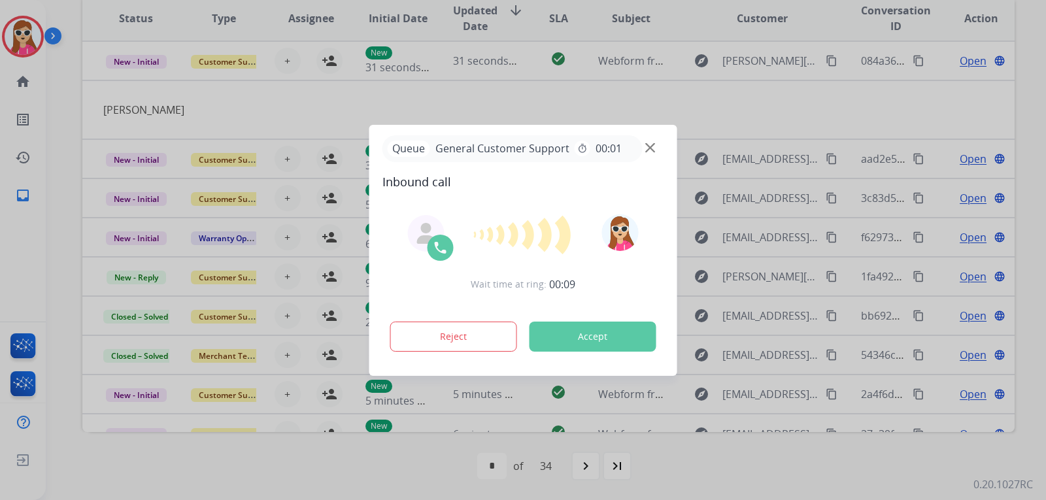
click at [601, 332] on button "Accept" at bounding box center [593, 337] width 127 height 30
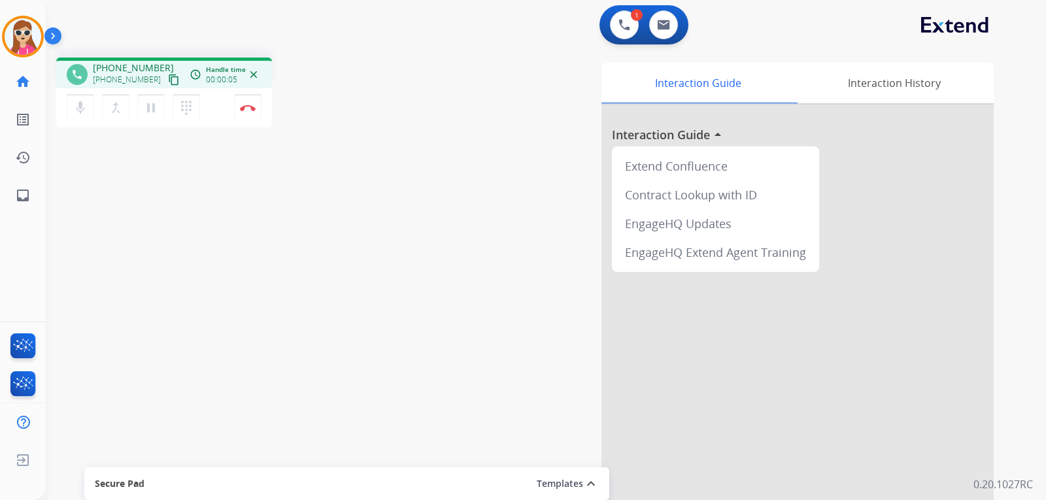
click at [168, 82] on mat-icon "content_copy" at bounding box center [174, 80] width 12 height 12
click at [255, 111] on img at bounding box center [248, 108] width 16 height 7
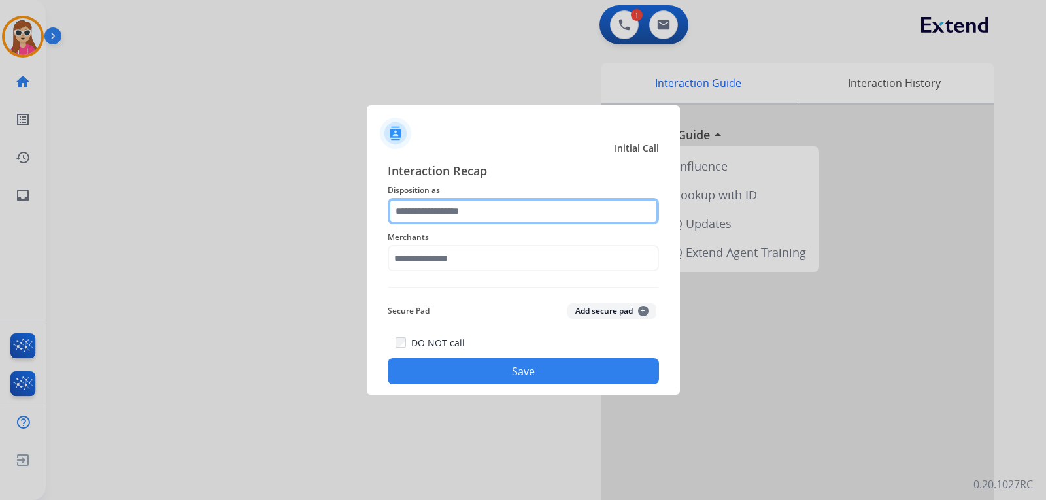
click at [512, 209] on input "text" at bounding box center [523, 211] width 271 height 26
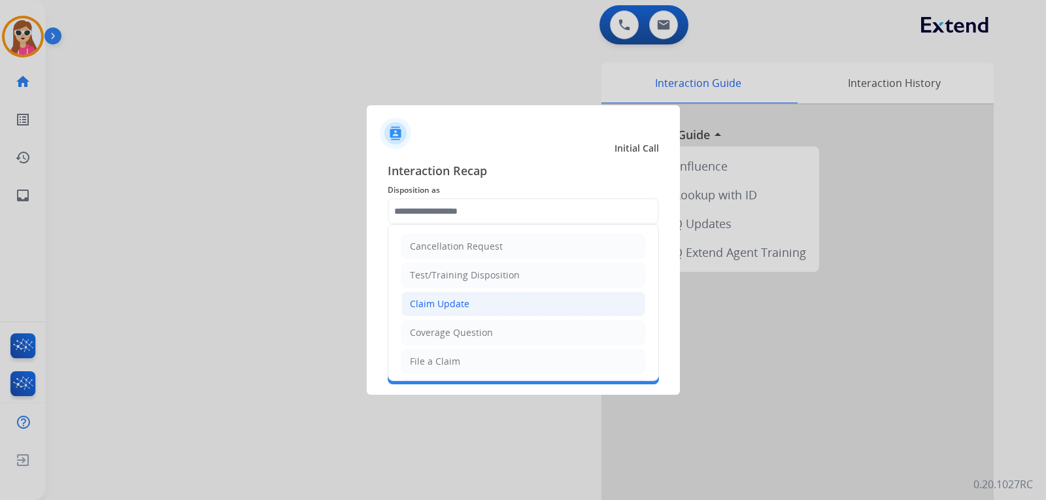
click at [467, 307] on div "Claim Update" at bounding box center [440, 304] width 60 height 13
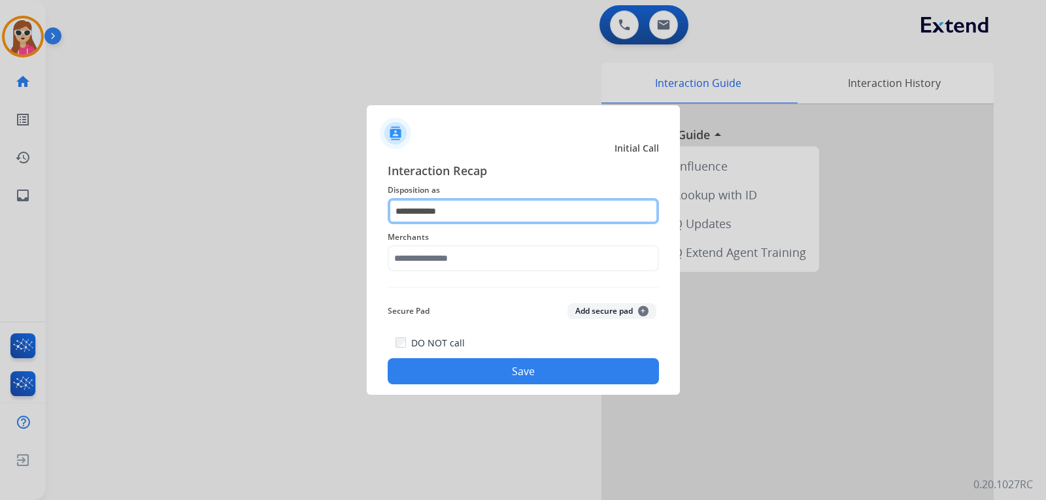
click at [498, 222] on input "**********" at bounding box center [523, 211] width 271 height 26
type input "*"
click at [456, 205] on input "text" at bounding box center [523, 211] width 271 height 26
click at [447, 207] on input "text" at bounding box center [523, 211] width 271 height 26
click at [449, 223] on input "text" at bounding box center [523, 211] width 271 height 26
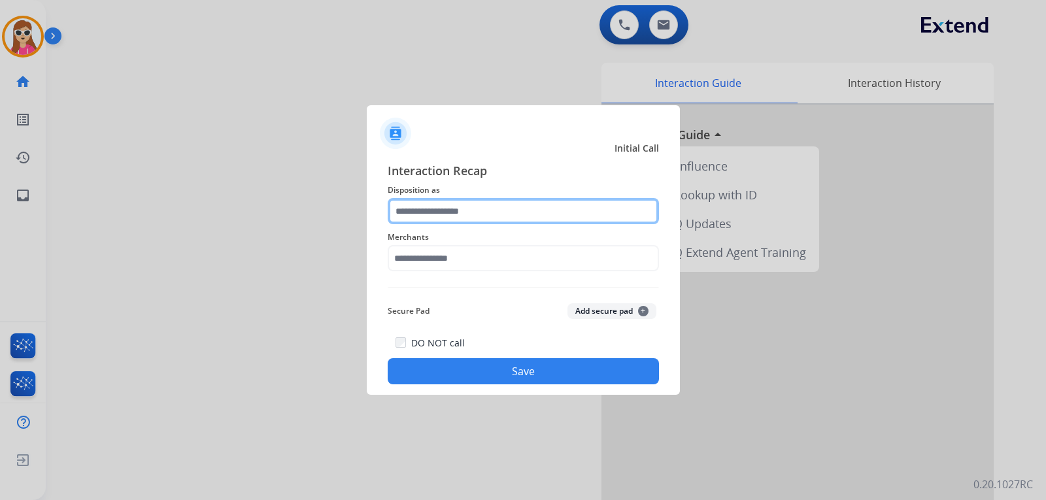
click at [458, 215] on input "text" at bounding box center [523, 211] width 271 height 26
click at [538, 209] on input "text" at bounding box center [523, 211] width 271 height 26
click at [538, 215] on input "text" at bounding box center [523, 211] width 271 height 26
click at [512, 222] on input "text" at bounding box center [523, 211] width 271 height 26
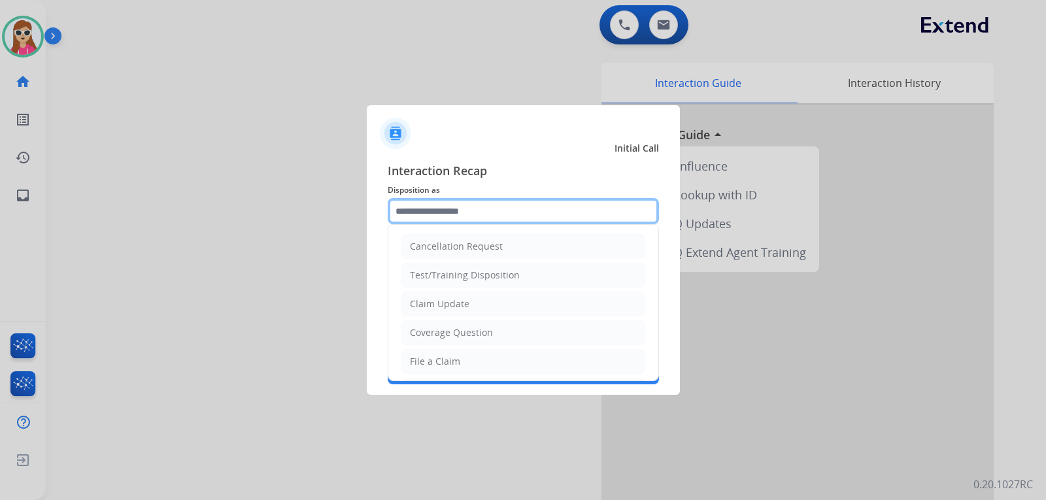
click at [494, 217] on input "text" at bounding box center [523, 211] width 271 height 26
click at [462, 360] on li "File a Claim" at bounding box center [524, 361] width 244 height 25
type input "**********"
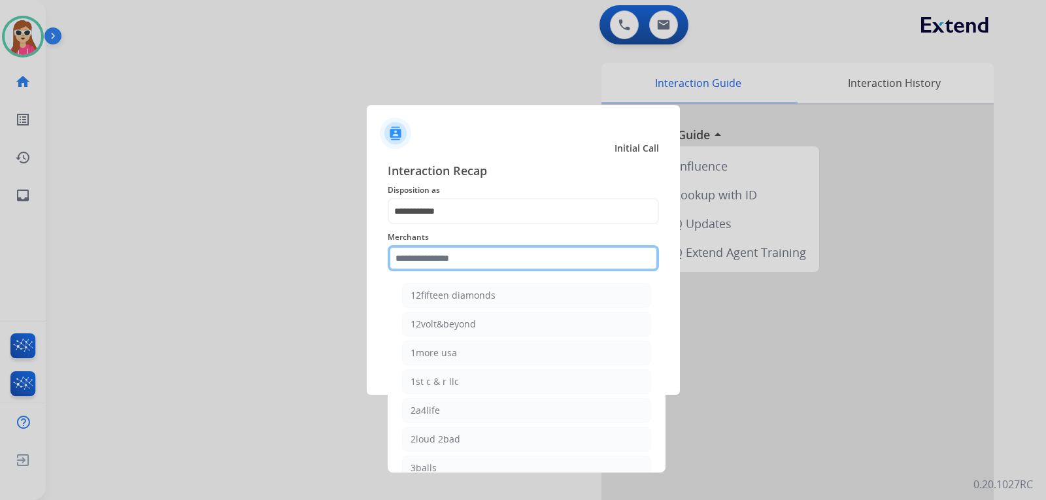
click at [457, 252] on input "text" at bounding box center [523, 258] width 271 height 26
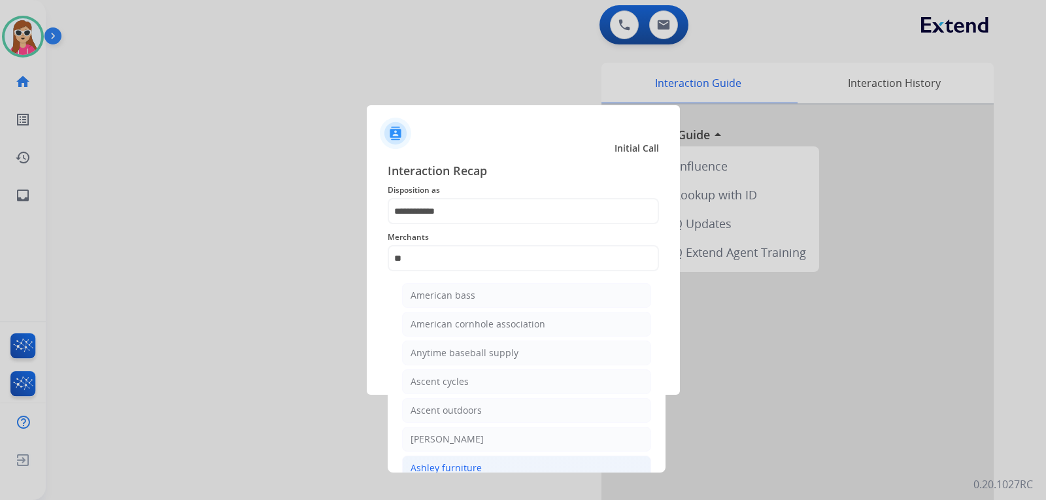
click at [477, 464] on div "Ashley furniture" at bounding box center [446, 468] width 71 height 13
type input "**********"
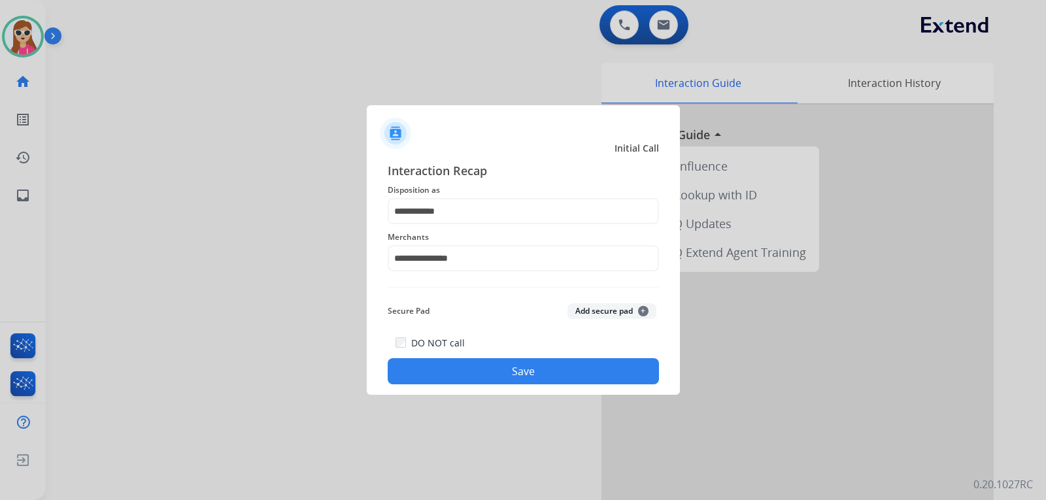
click at [507, 352] on div "DO NOT call Save" at bounding box center [523, 360] width 271 height 50
click at [513, 371] on button "Save" at bounding box center [523, 371] width 271 height 26
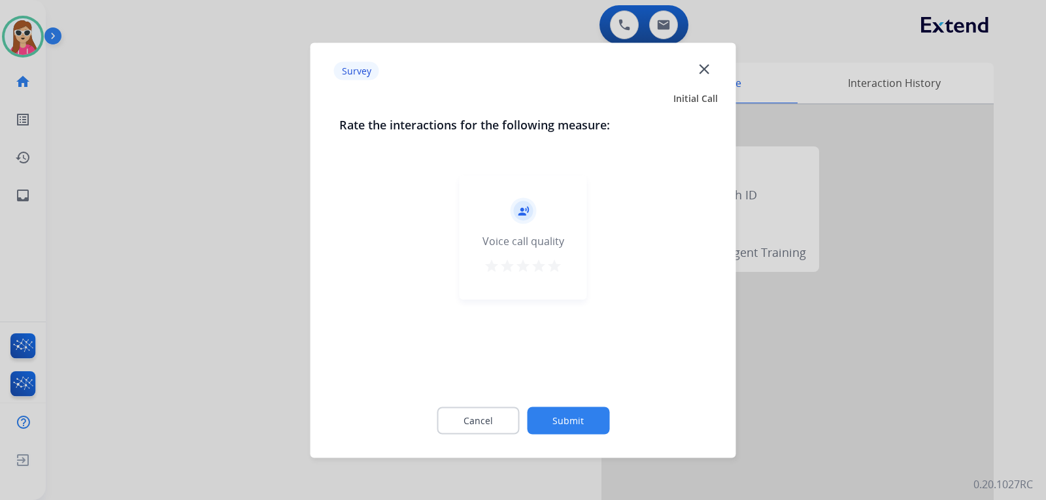
click at [543, 252] on div "record_voice_over Voice call quality star star star star star" at bounding box center [524, 237] width 128 height 124
click at [543, 266] on mat-icon "star" at bounding box center [539, 266] width 16 height 16
click at [561, 267] on mat-icon "star" at bounding box center [555, 266] width 16 height 16
click at [591, 420] on button "Submit" at bounding box center [568, 420] width 82 height 27
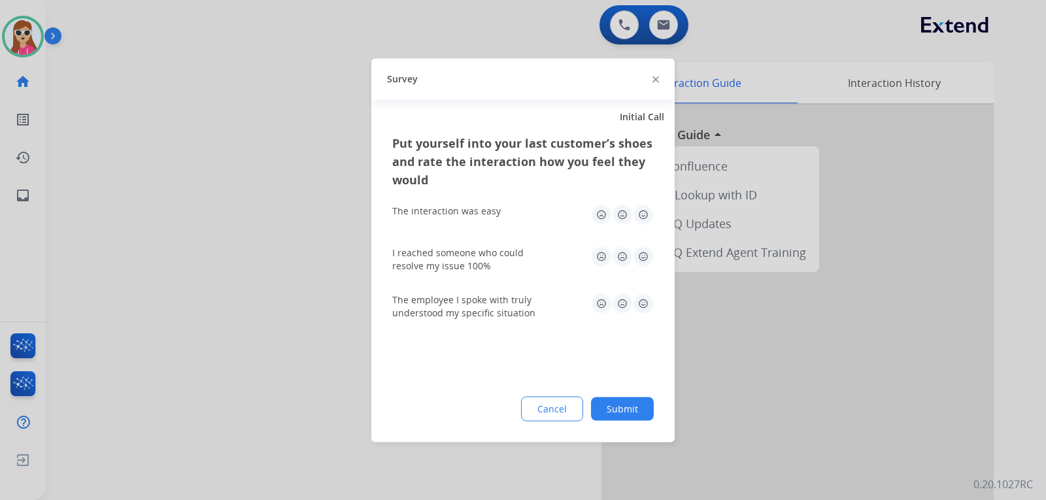
click at [639, 217] on img at bounding box center [643, 214] width 21 height 21
click at [633, 254] on img at bounding box center [643, 256] width 21 height 21
click at [649, 315] on div "The employee I spoke with truly understood my specific situation" at bounding box center [523, 306] width 262 height 26
click at [644, 308] on img at bounding box center [643, 303] width 21 height 21
click at [639, 403] on button "Submit" at bounding box center [622, 409] width 63 height 24
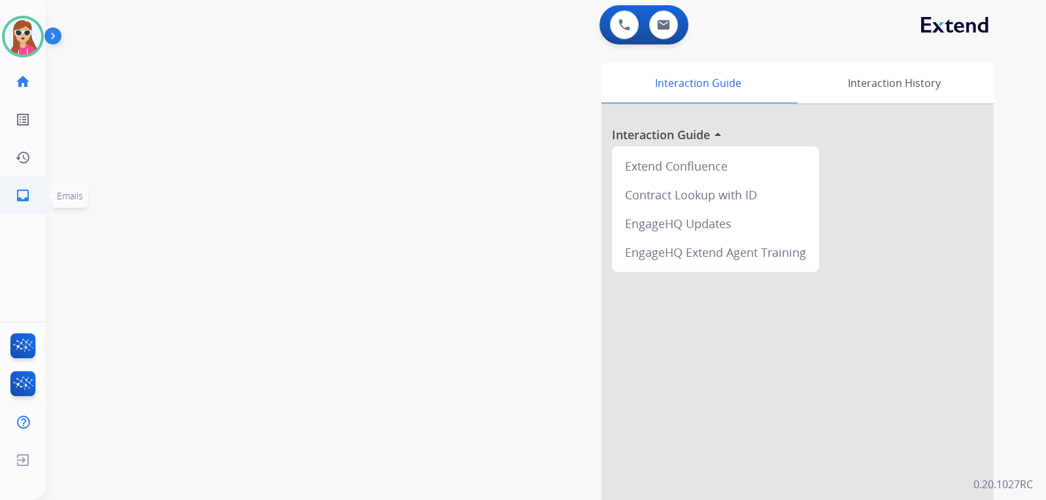
click at [32, 201] on link "inbox Emails" at bounding box center [23, 195] width 37 height 37
select select "**********"
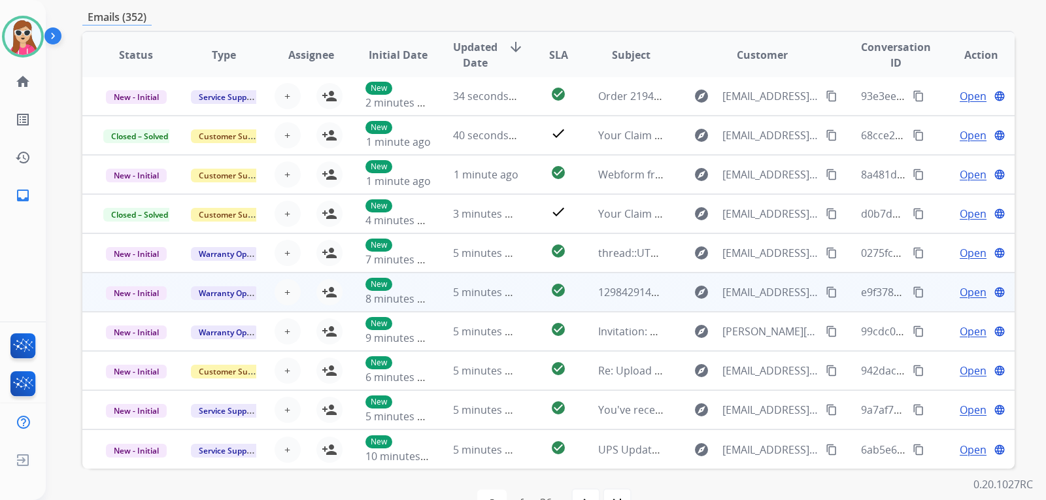
scroll to position [244, 0]
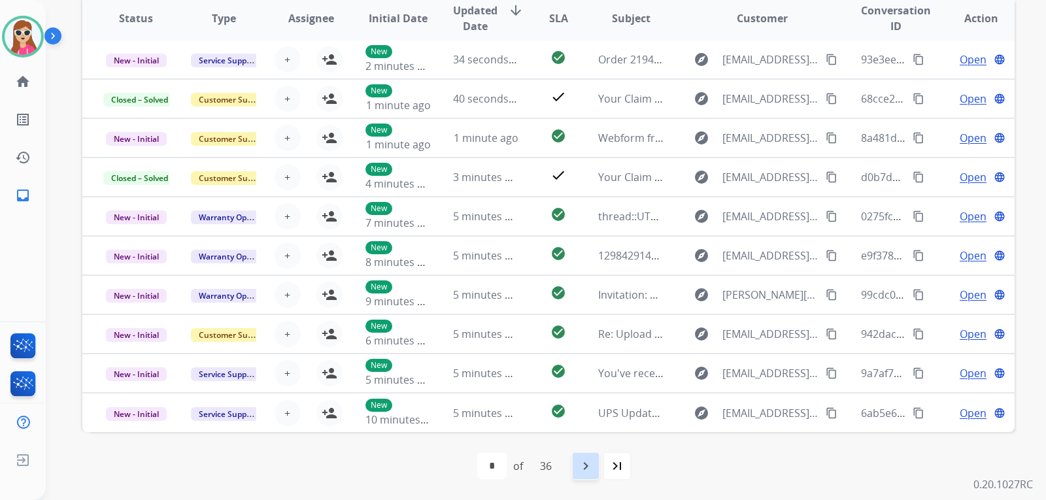
click at [598, 462] on div "navigate_next" at bounding box center [586, 466] width 29 height 29
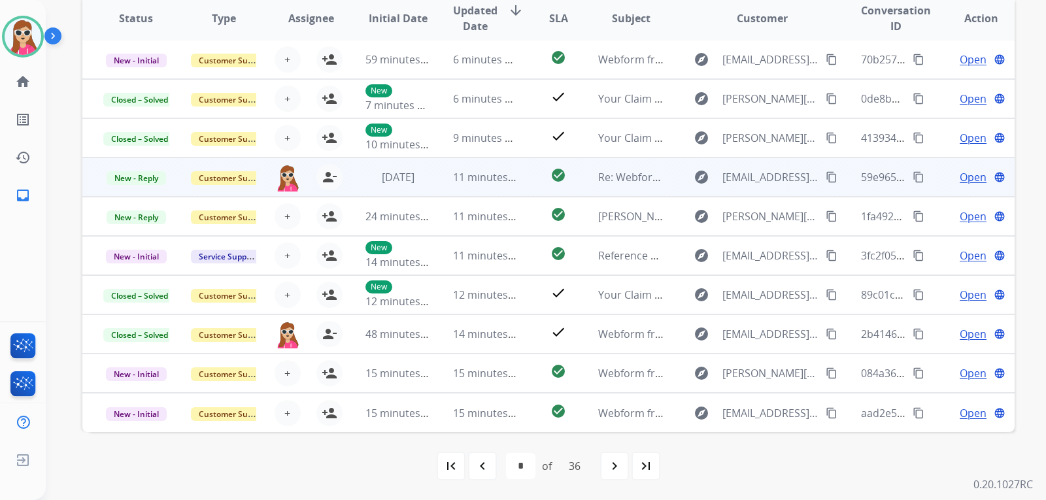
click at [534, 191] on td "check_circle" at bounding box center [548, 177] width 58 height 39
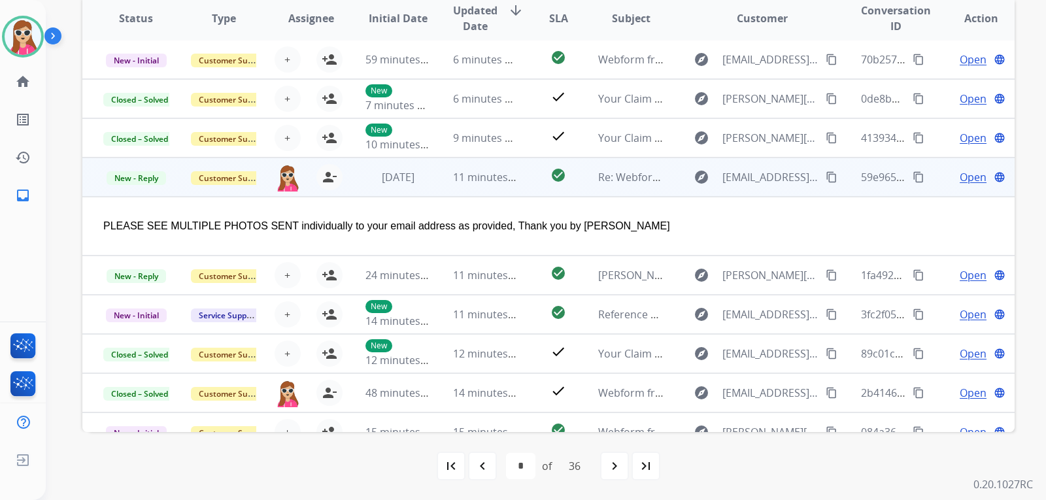
scroll to position [60, 0]
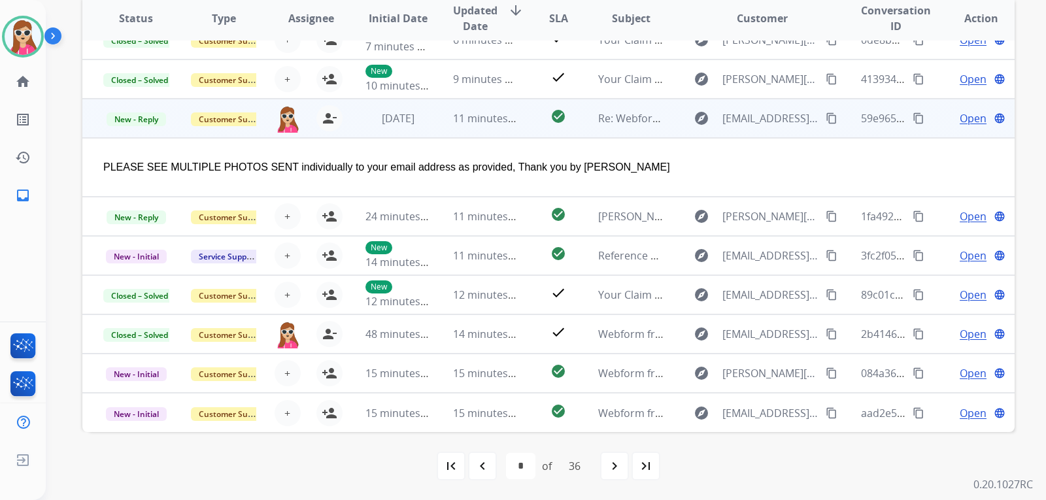
click at [962, 116] on span "Open" at bounding box center [973, 119] width 27 height 16
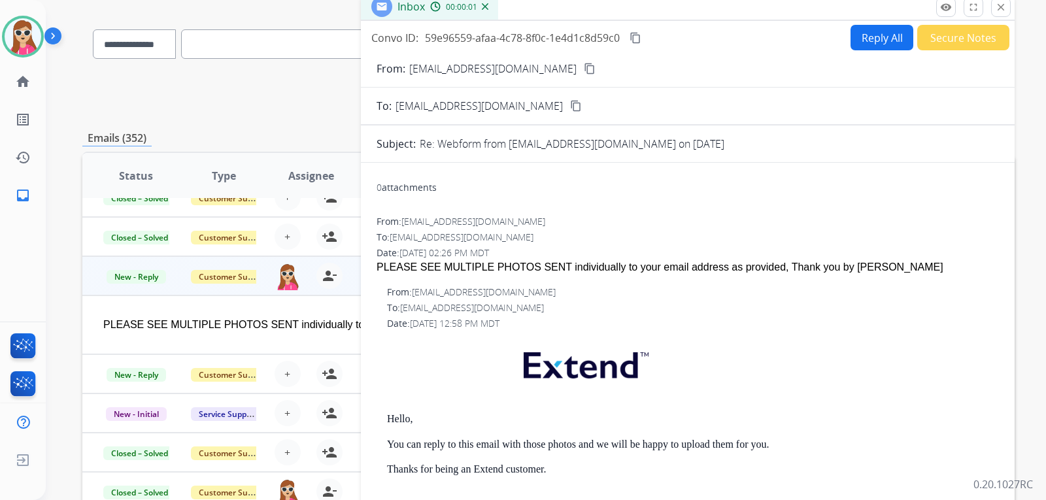
scroll to position [48, 0]
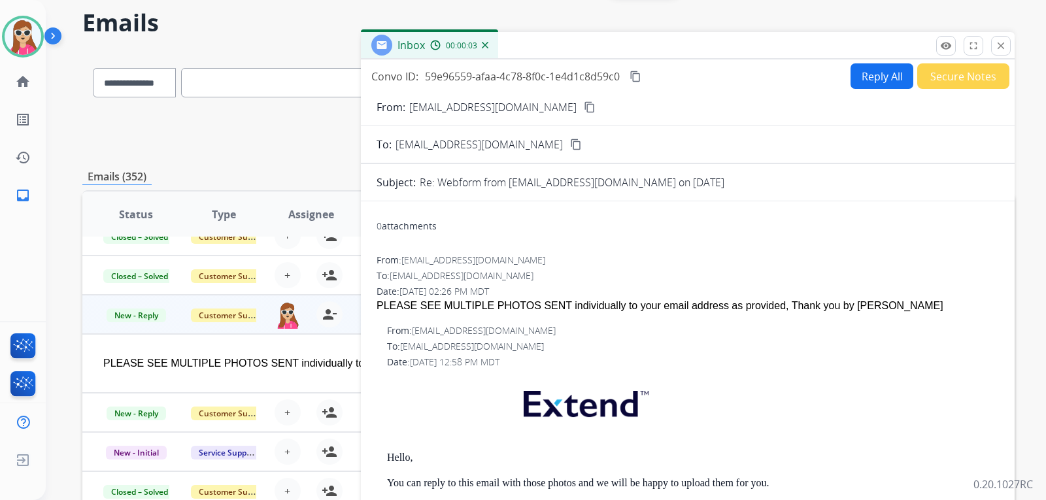
drag, startPoint x: 1005, startPoint y: 54, endPoint x: 999, endPoint y: 76, distance: 22.2
click at [1004, 54] on button "close Close" at bounding box center [1002, 46] width 20 height 20
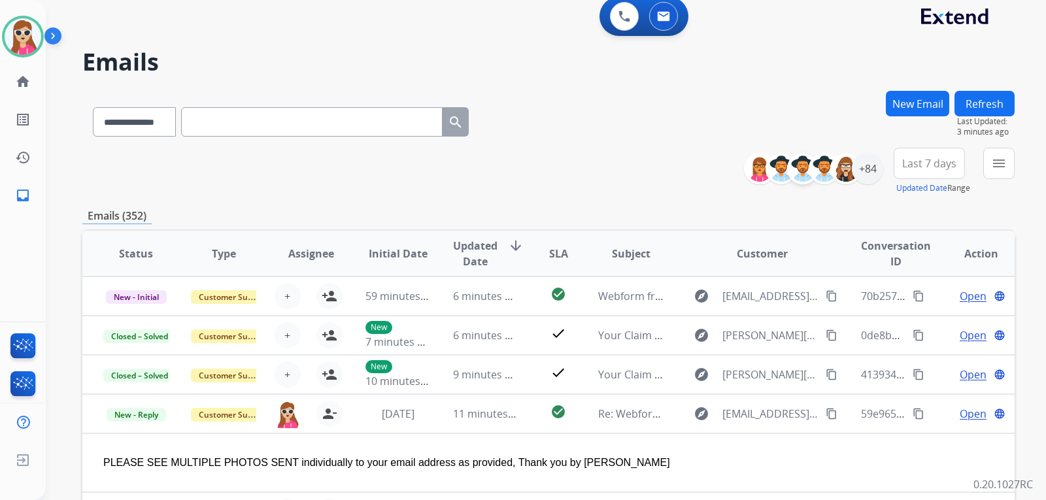
scroll to position [0, 0]
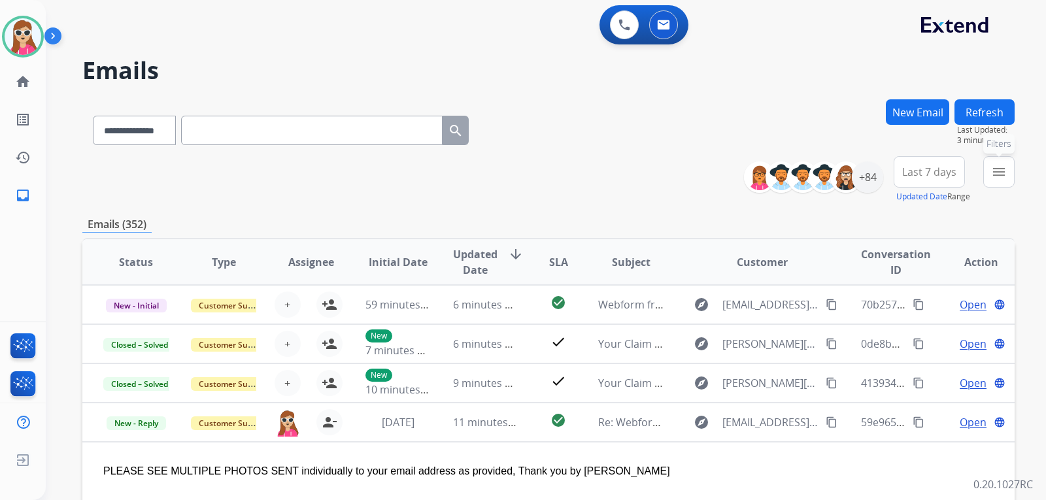
click at [1009, 170] on button "menu Filters" at bounding box center [999, 171] width 31 height 31
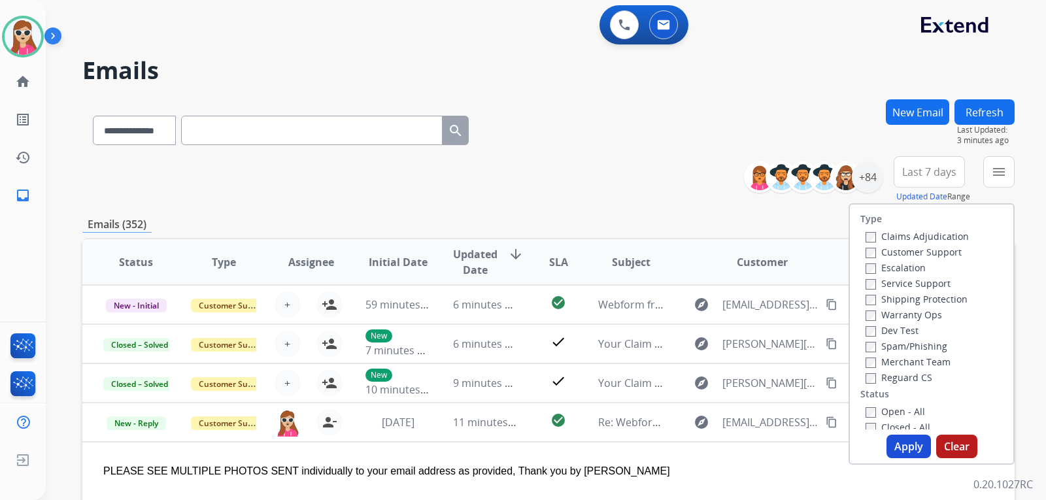
click at [921, 250] on label "Customer Support" at bounding box center [914, 252] width 96 height 12
click at [933, 299] on label "Shipping Protection" at bounding box center [917, 299] width 102 height 12
click at [908, 379] on label "Reguard CS" at bounding box center [899, 377] width 67 height 12
click at [905, 408] on label "Open - All" at bounding box center [896, 411] width 60 height 12
click at [905, 441] on button "Apply" at bounding box center [909, 447] width 44 height 24
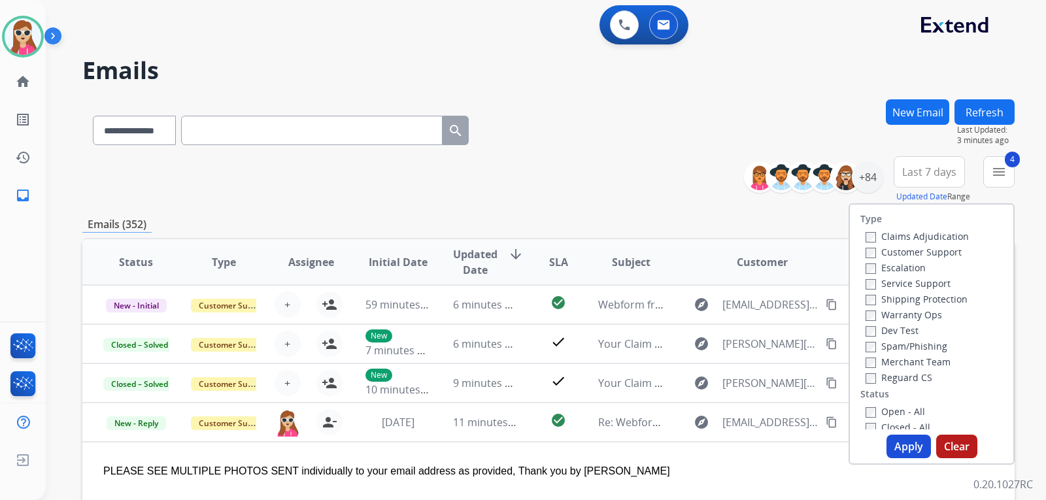
select select "*"
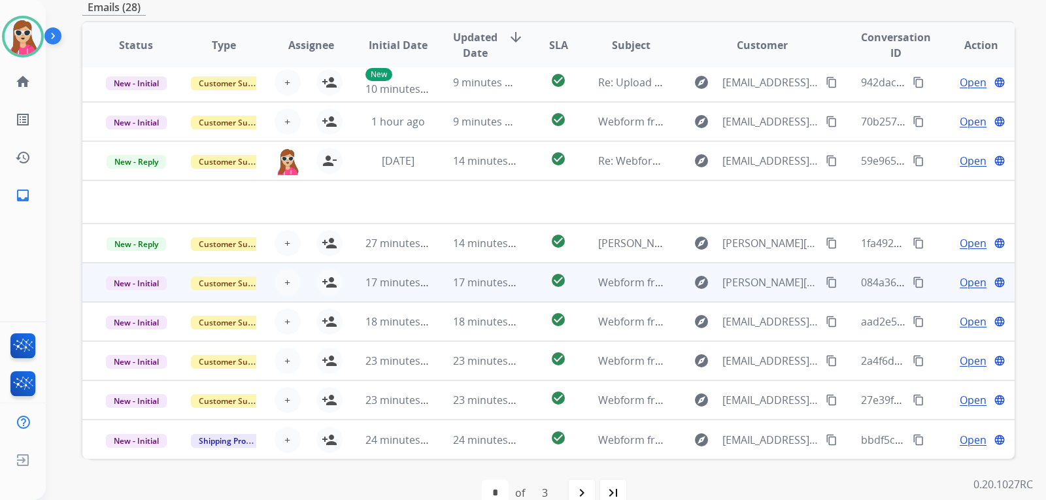
scroll to position [338, 0]
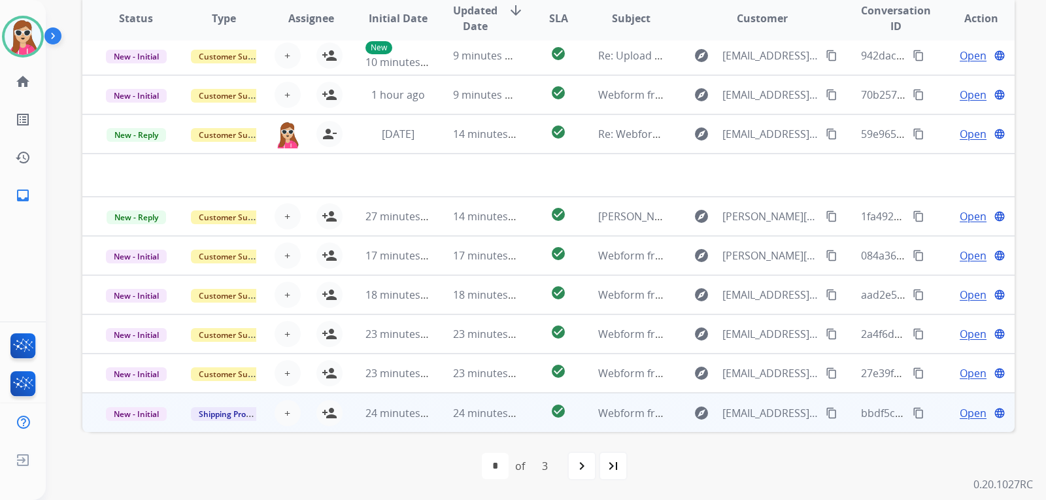
click at [519, 421] on td "check_circle" at bounding box center [548, 412] width 58 height 39
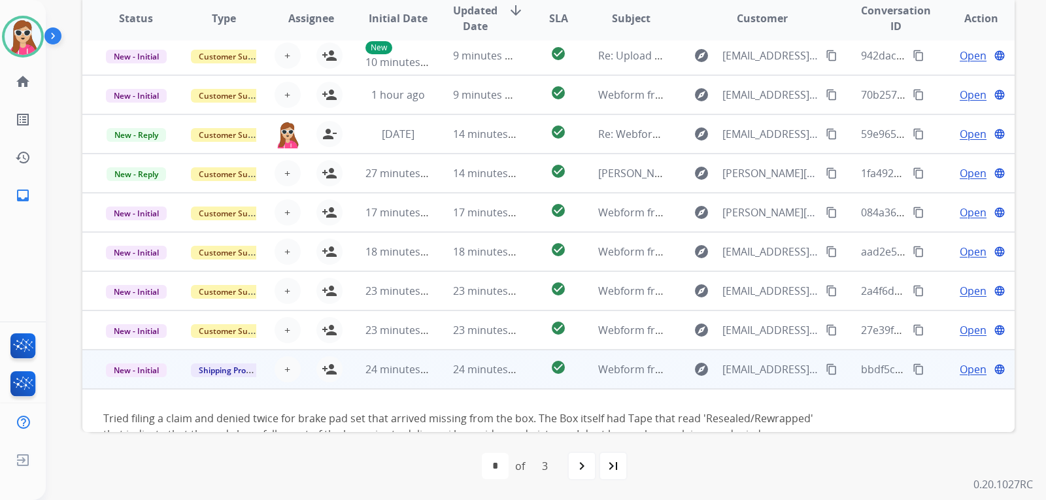
scroll to position [75, 0]
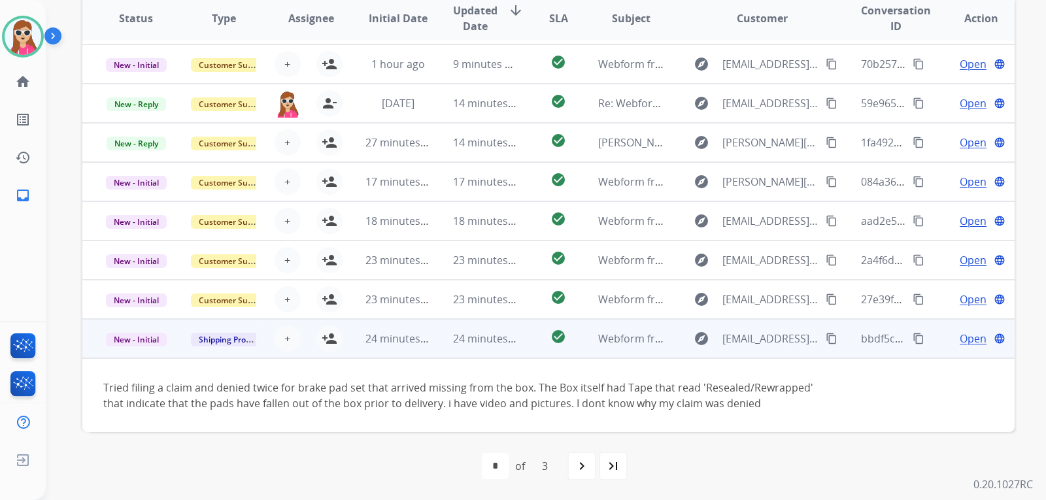
click at [826, 338] on mat-icon "content_copy" at bounding box center [832, 339] width 12 height 12
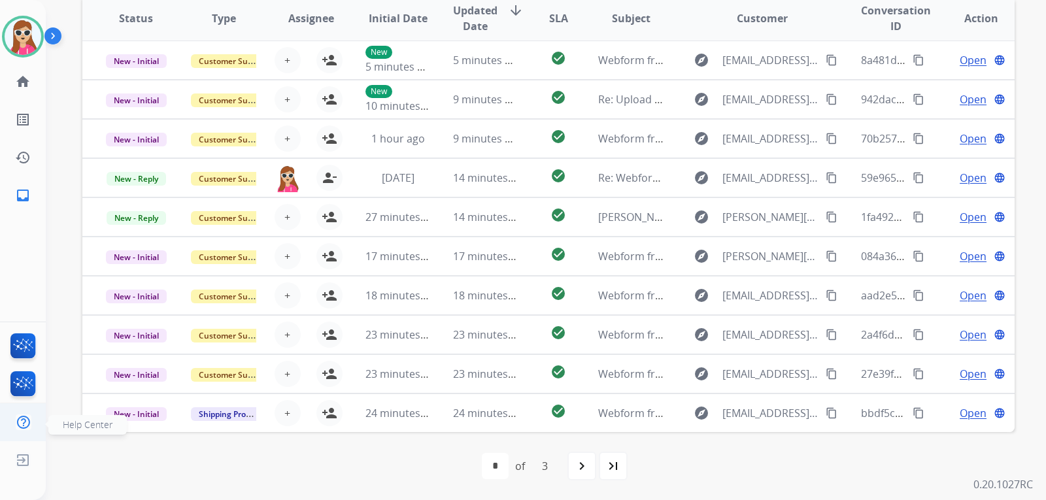
scroll to position [0, 0]
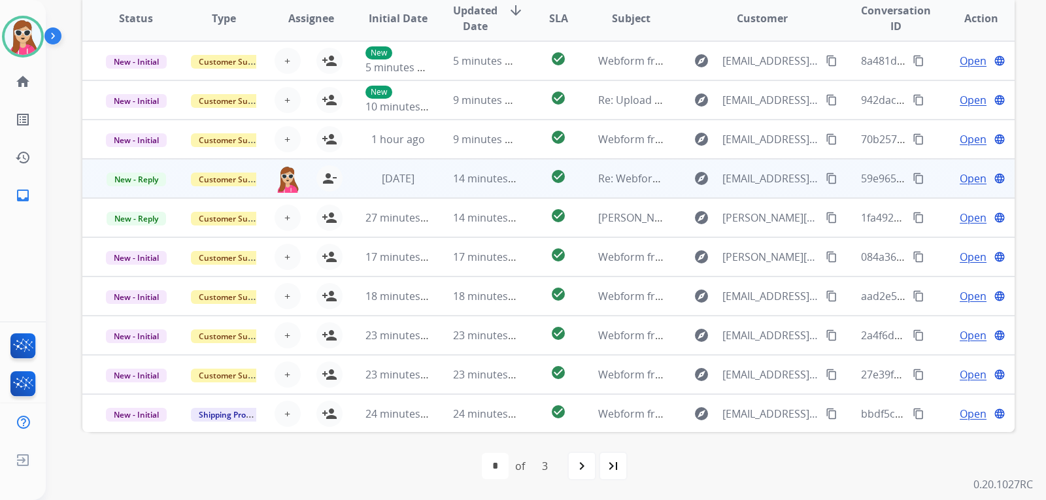
click at [977, 182] on div "Open language" at bounding box center [981, 179] width 66 height 16
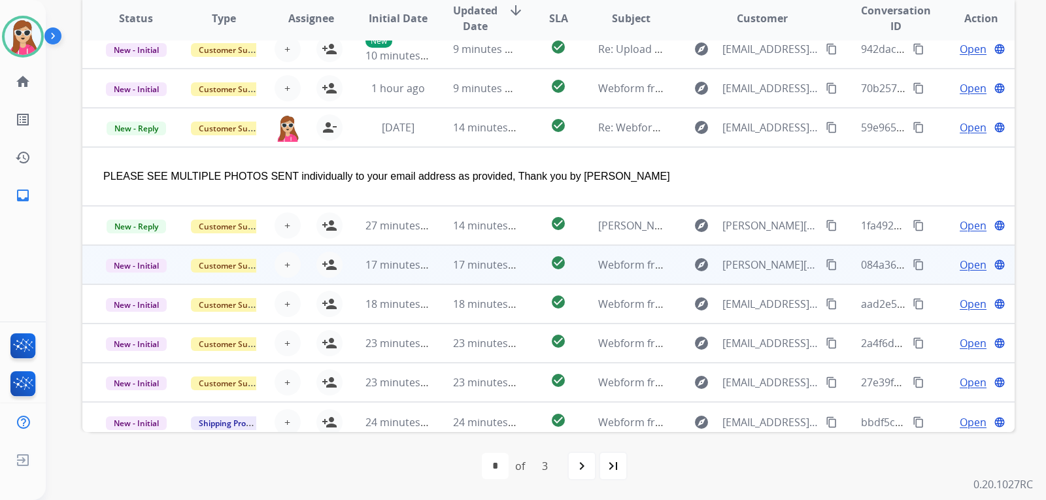
scroll to position [60, 0]
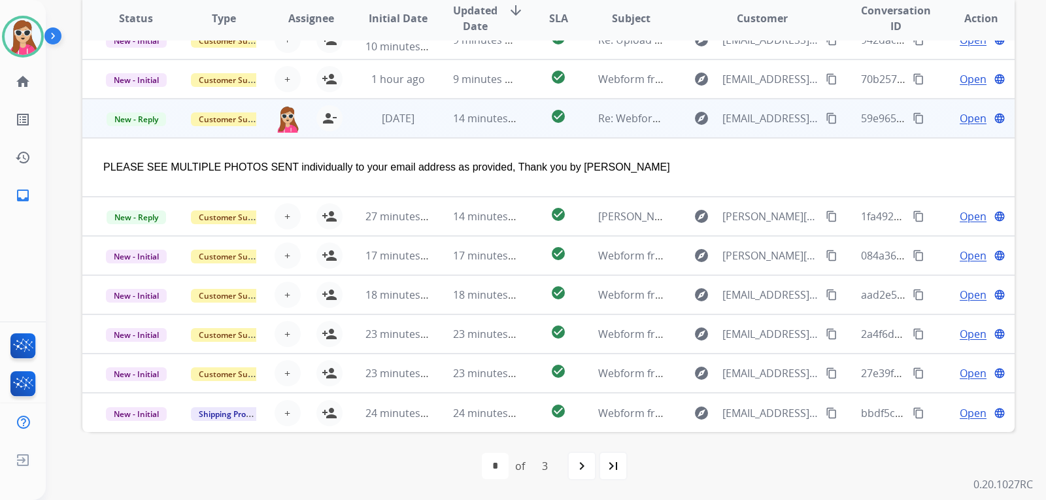
click at [960, 119] on span "Open" at bounding box center [973, 119] width 27 height 16
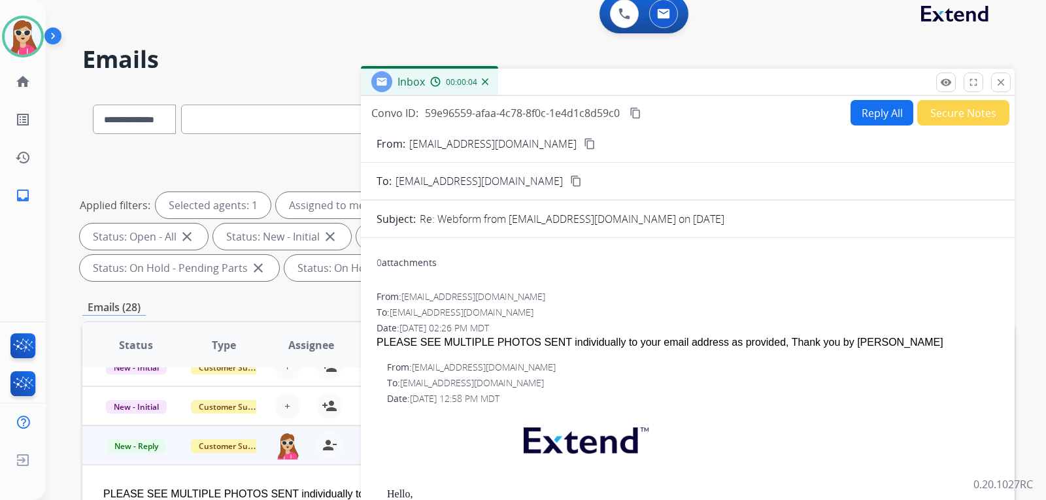
scroll to position [0, 0]
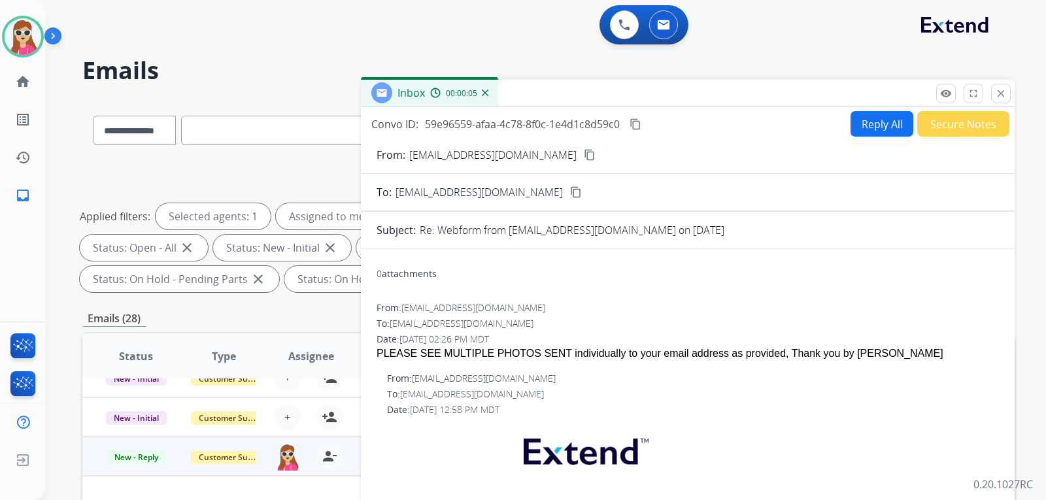
click at [869, 80] on div "**********" at bounding box center [530, 297] width 969 height 500
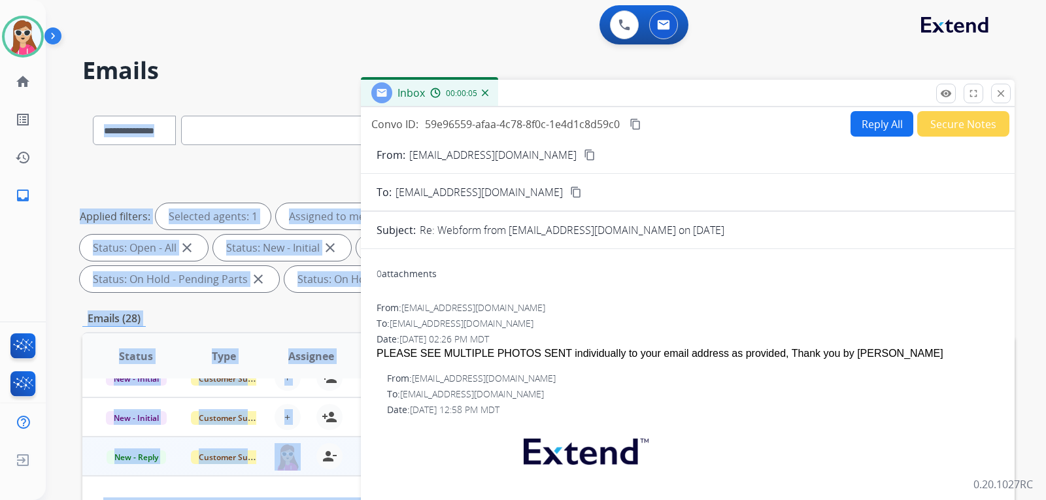
click at [861, 130] on button "Reply All" at bounding box center [882, 124] width 63 height 26
select select "**********"
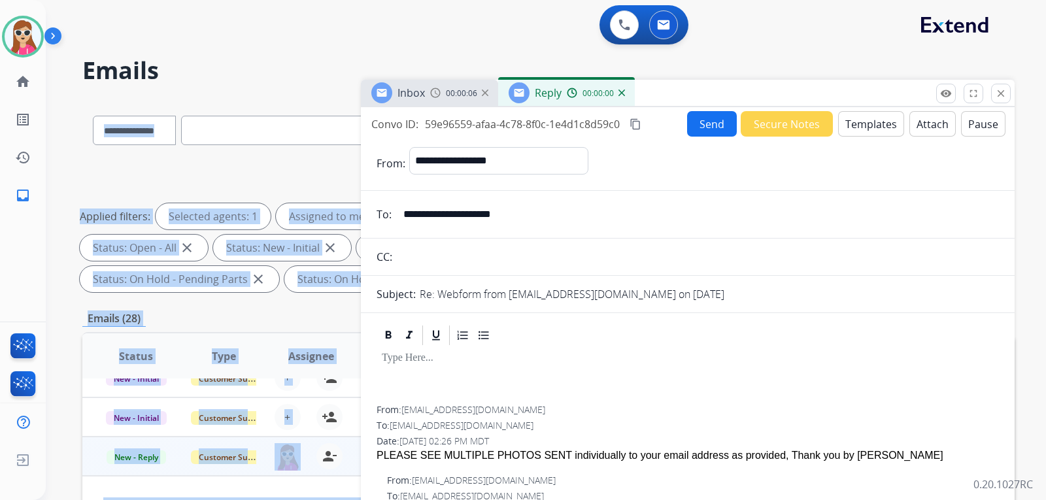
click at [864, 129] on button "Templates" at bounding box center [871, 124] width 66 height 26
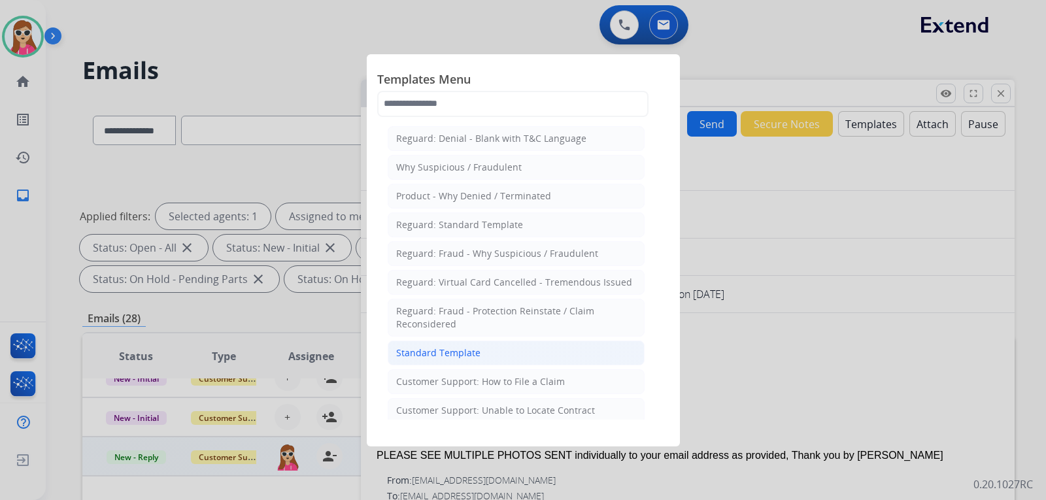
click at [447, 351] on div "Standard Template" at bounding box center [438, 353] width 84 height 13
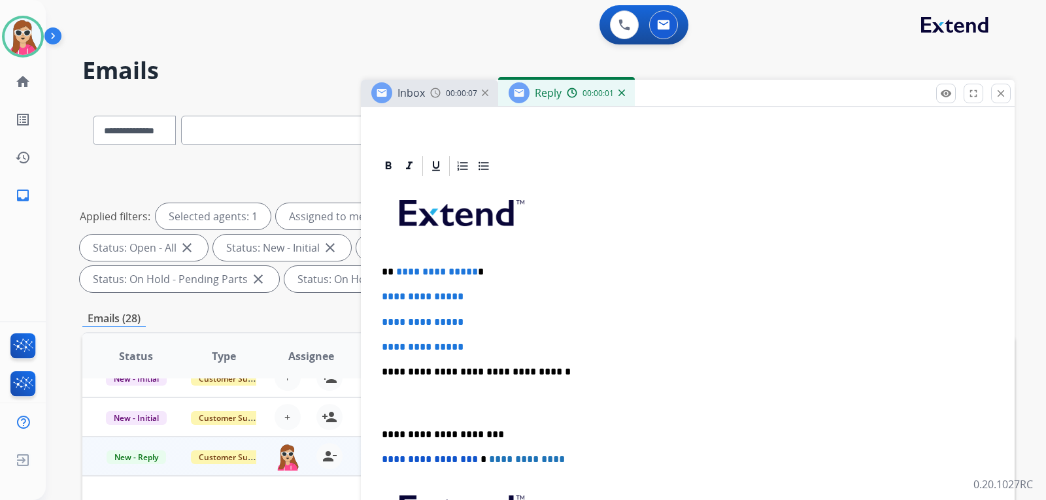
scroll to position [262, 0]
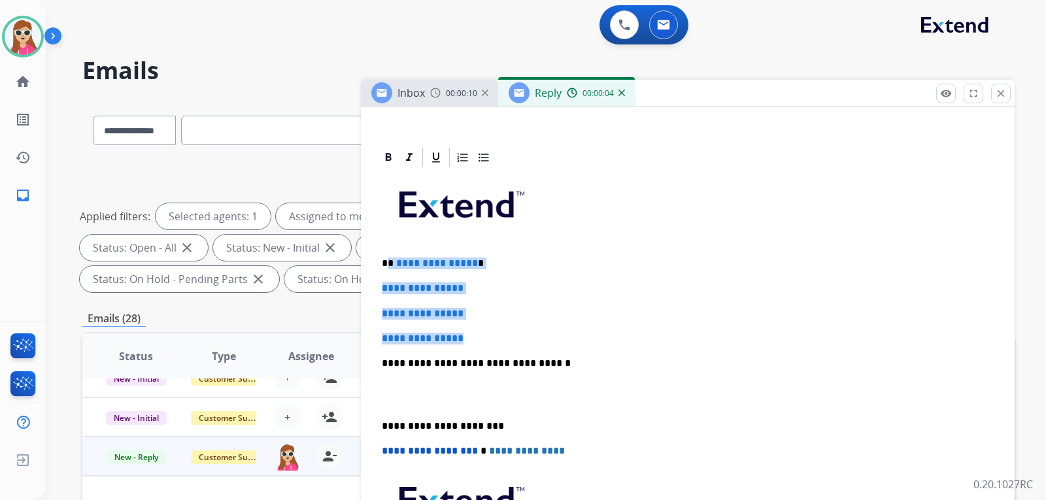
drag, startPoint x: 390, startPoint y: 261, endPoint x: 506, endPoint y: 358, distance: 151.4
click at [484, 324] on div "**********" at bounding box center [688, 394] width 623 height 450
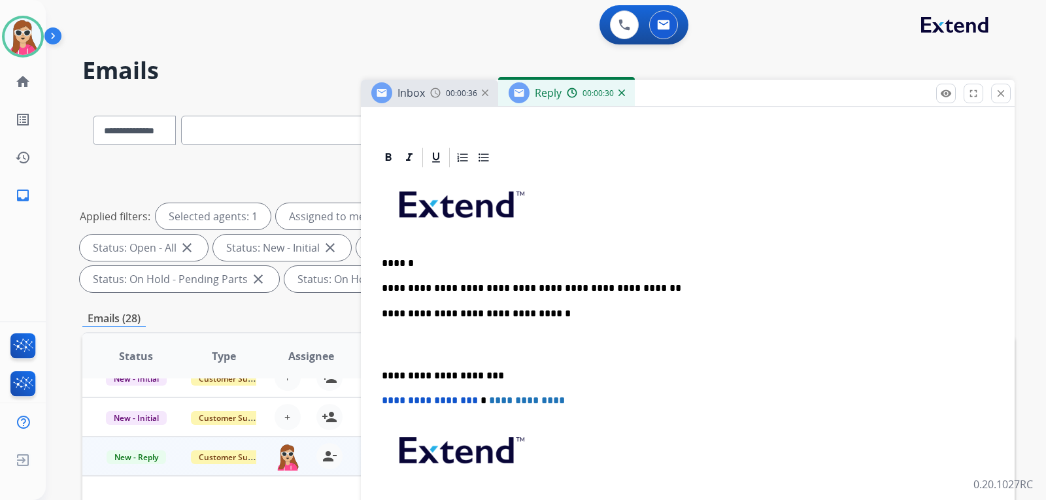
click at [610, 289] on p "**********" at bounding box center [683, 289] width 602 height 12
click at [608, 289] on p "**********" at bounding box center [683, 289] width 602 height 12
click at [615, 311] on p "**********" at bounding box center [683, 314] width 602 height 12
click at [606, 288] on p "**********" at bounding box center [683, 289] width 602 height 12
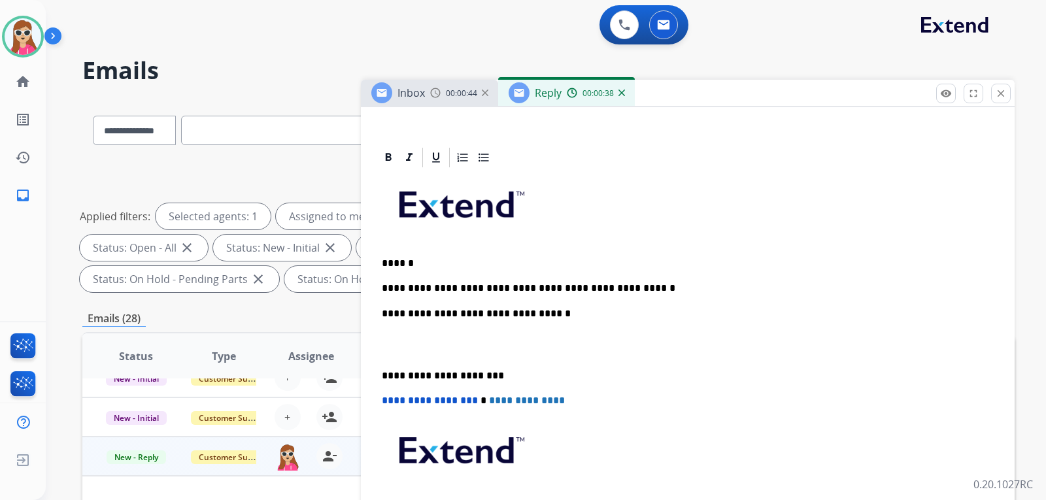
click at [637, 281] on div "**********" at bounding box center [688, 369] width 623 height 400
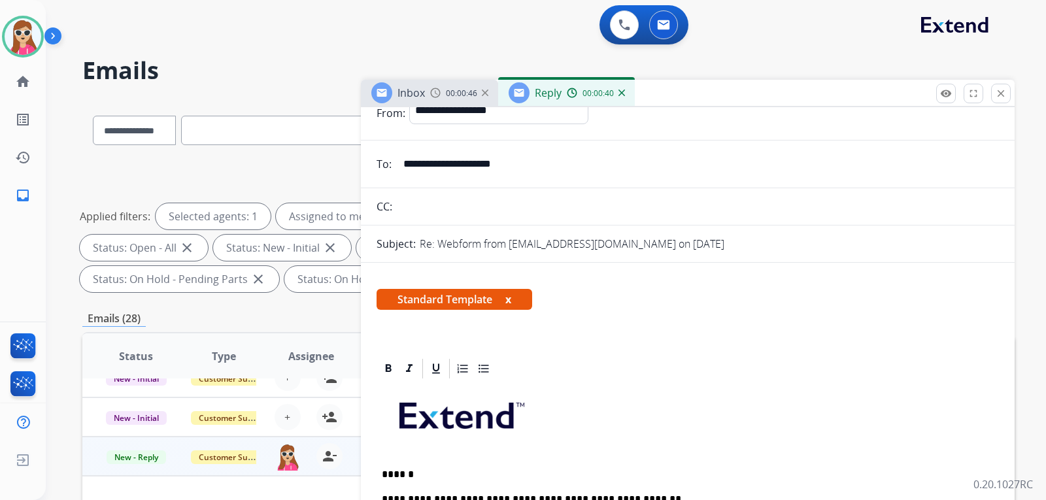
scroll to position [0, 0]
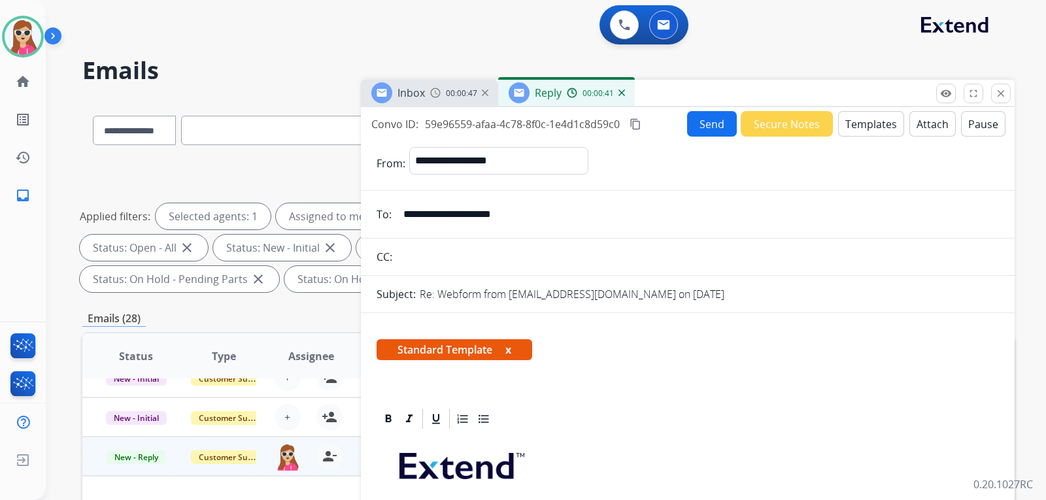
click at [699, 128] on button "Send" at bounding box center [712, 124] width 50 height 26
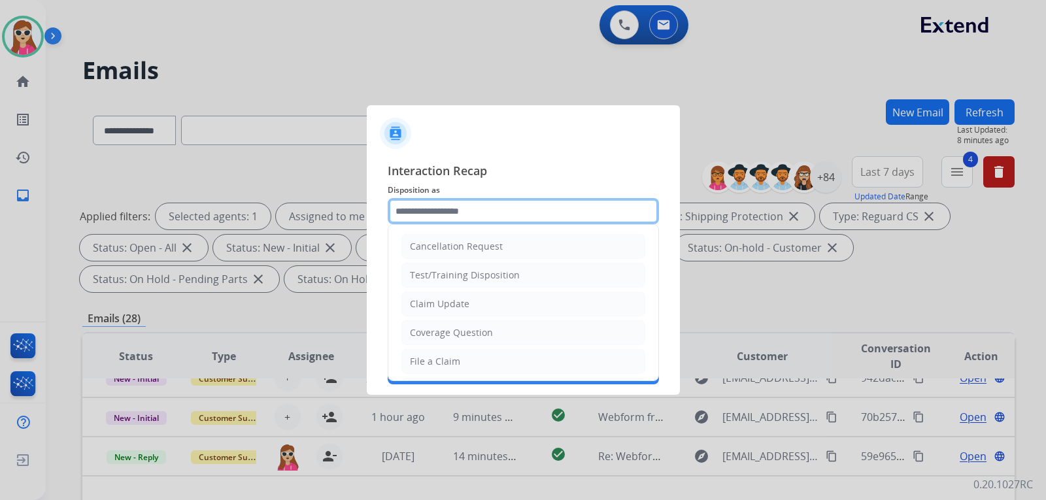
click at [532, 216] on input "text" at bounding box center [523, 211] width 271 height 26
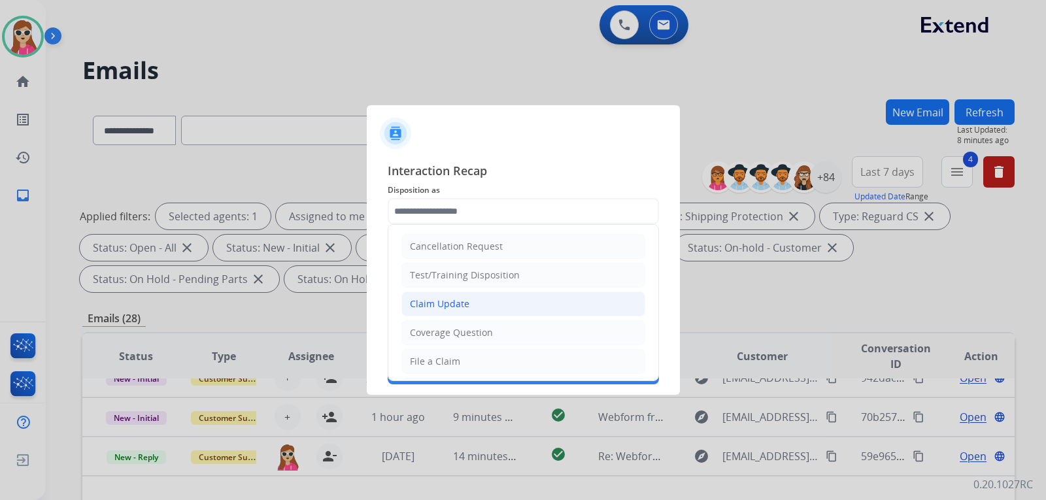
click at [483, 307] on li "Claim Update" at bounding box center [524, 304] width 244 height 25
type input "**********"
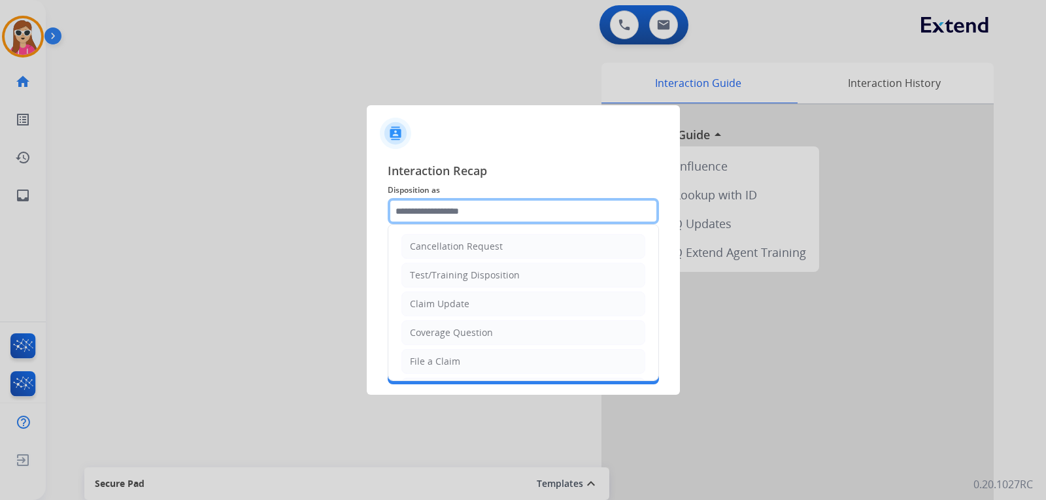
click at [494, 206] on input "text" at bounding box center [523, 211] width 271 height 26
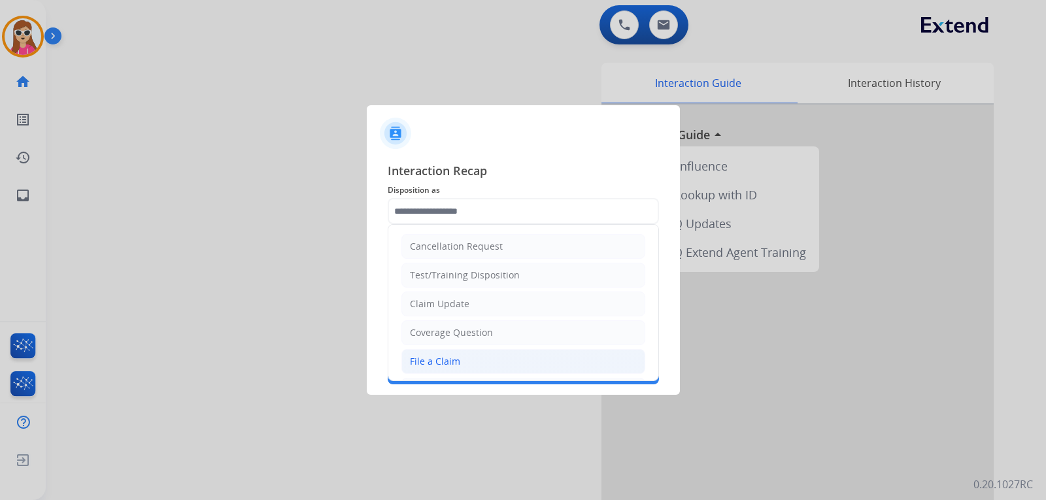
click at [447, 366] on div "File a Claim" at bounding box center [435, 361] width 50 height 13
type input "**********"
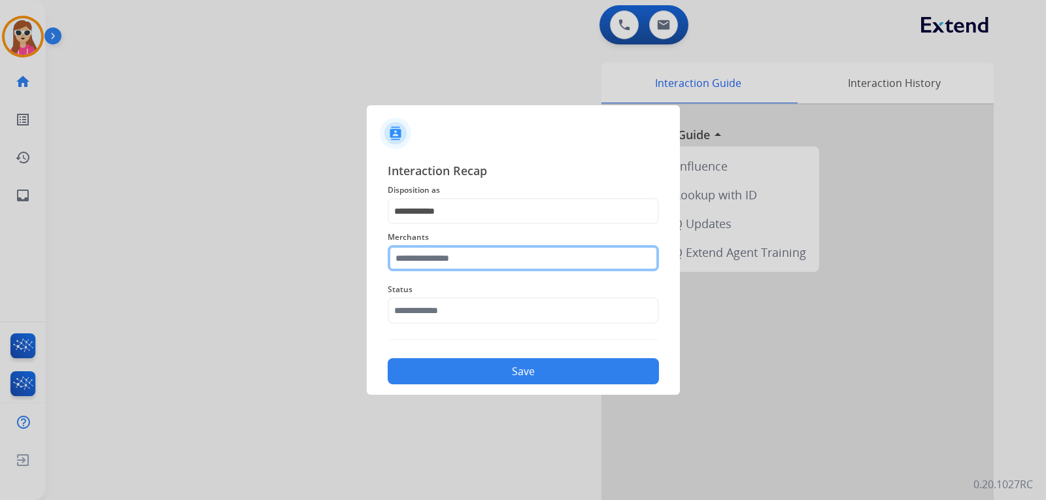
click at [480, 264] on input "text" at bounding box center [523, 258] width 271 height 26
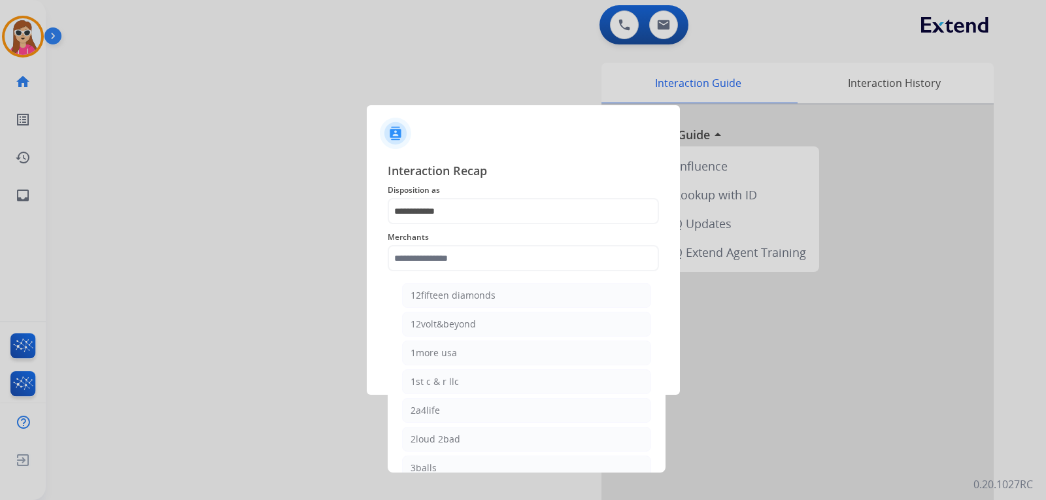
drag, startPoint x: 443, startPoint y: 411, endPoint x: 470, endPoint y: 368, distance: 50.8
click at [447, 409] on li "2a4life" at bounding box center [526, 410] width 249 height 25
type input "*******"
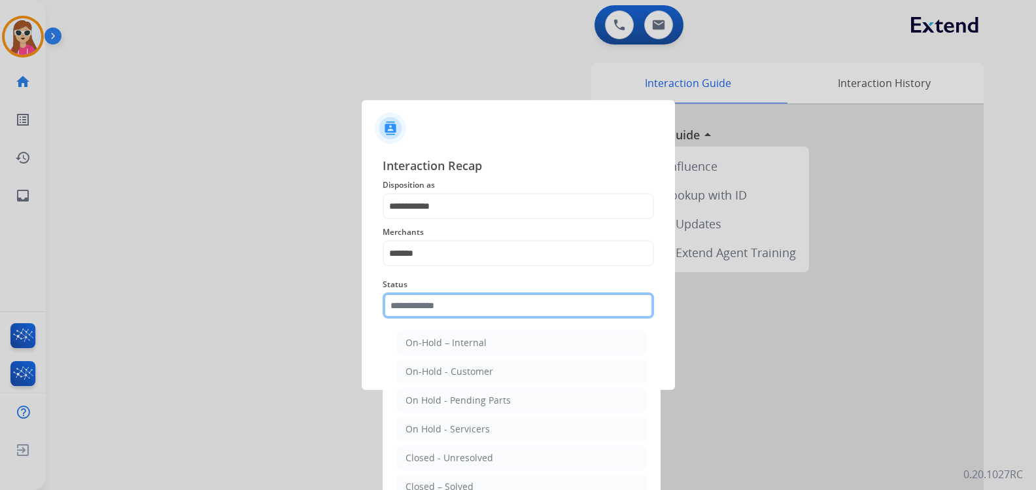
click at [474, 310] on input "text" at bounding box center [518, 305] width 271 height 26
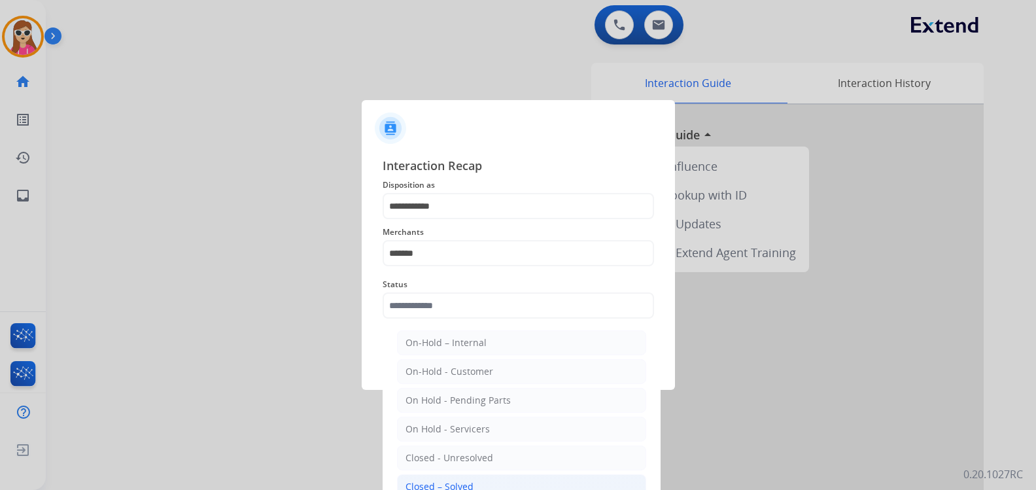
drag, startPoint x: 457, startPoint y: 482, endPoint x: 465, endPoint y: 445, distance: 38.1
click at [457, 481] on div "Closed – Solved" at bounding box center [439, 486] width 68 height 13
type input "**********"
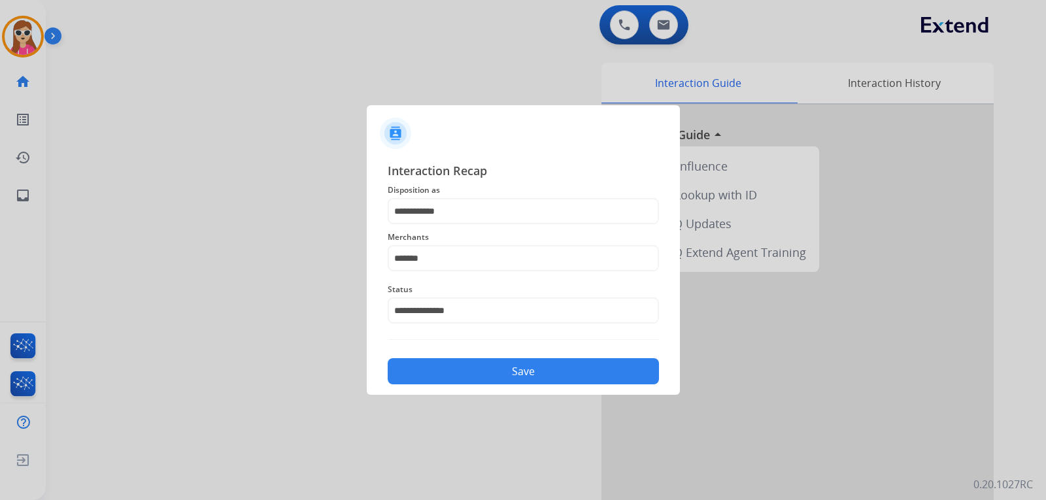
click at [468, 373] on button "Save" at bounding box center [523, 371] width 271 height 26
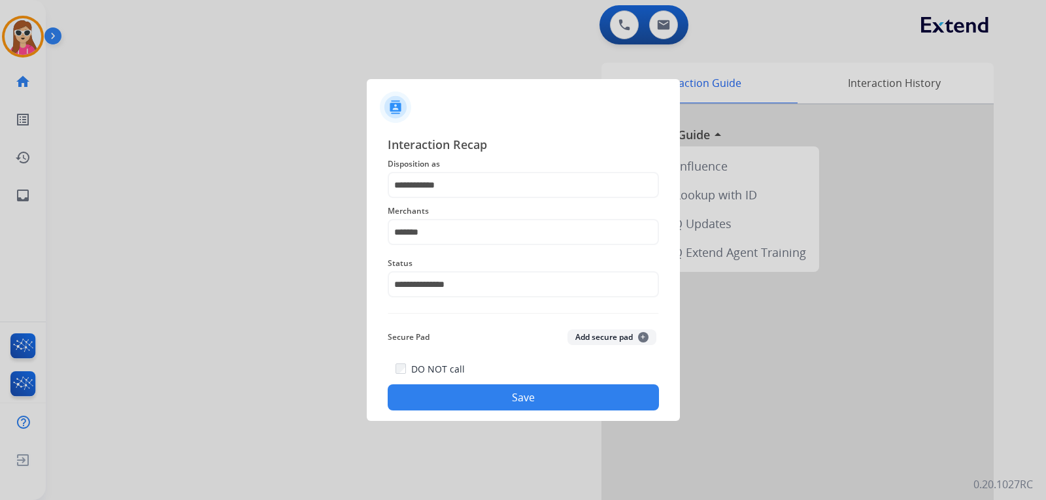
click at [515, 405] on button "Save" at bounding box center [523, 398] width 271 height 26
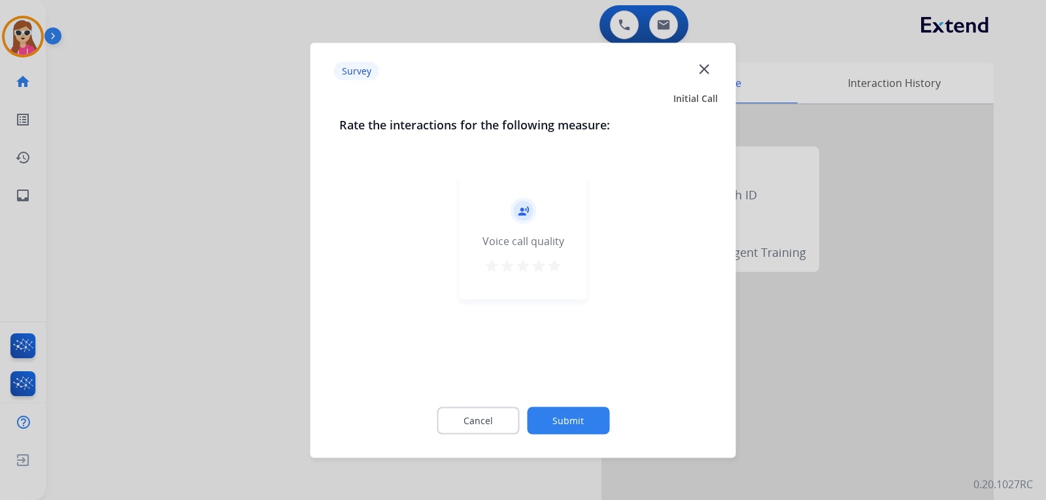
click at [549, 268] on mat-icon "star" at bounding box center [555, 266] width 16 height 16
click at [565, 417] on button "Submit" at bounding box center [568, 420] width 82 height 27
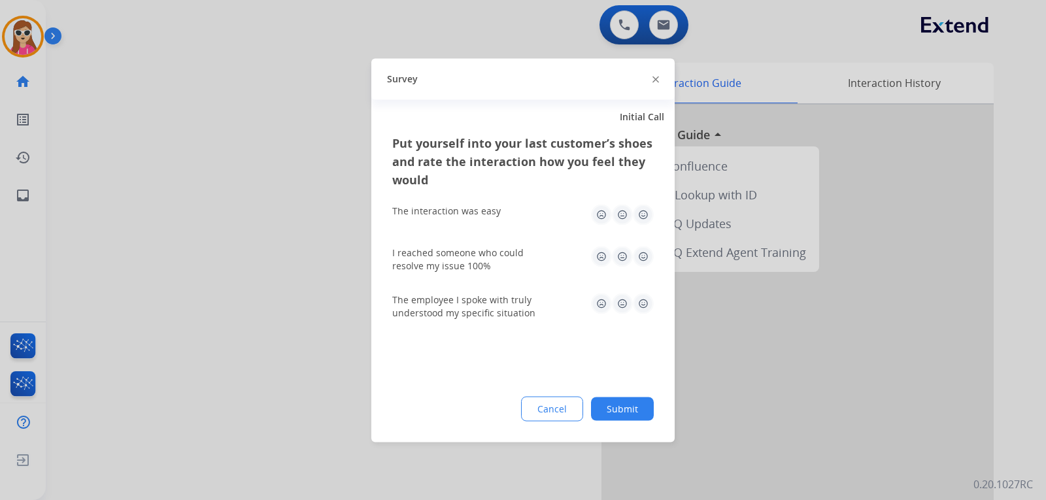
click at [647, 215] on img at bounding box center [643, 214] width 21 height 21
click at [633, 265] on img at bounding box center [643, 256] width 21 height 21
click at [640, 301] on img at bounding box center [643, 303] width 21 height 21
click at [628, 400] on div "Cancel Submit" at bounding box center [523, 408] width 262 height 25
click at [627, 407] on button "Submit" at bounding box center [622, 409] width 63 height 24
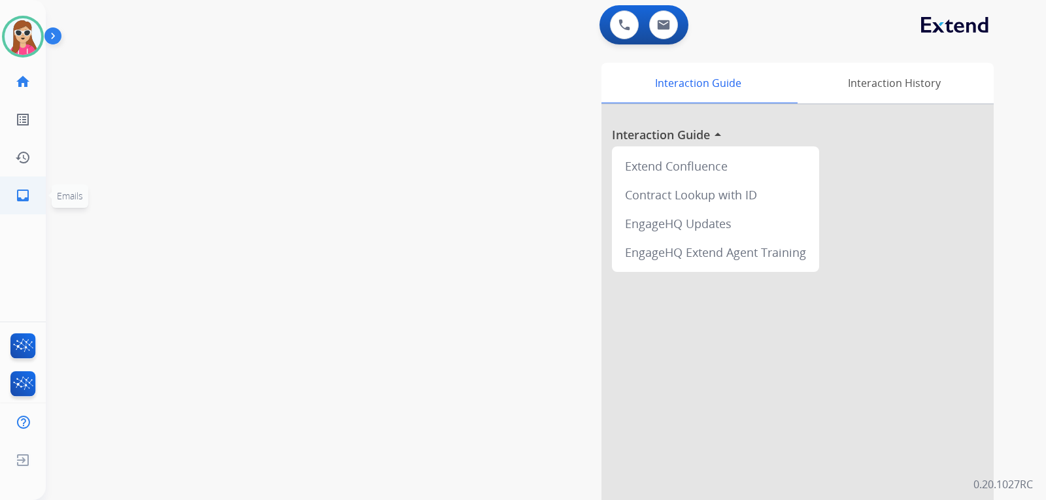
click at [24, 191] on mat-icon "inbox" at bounding box center [23, 196] width 16 height 16
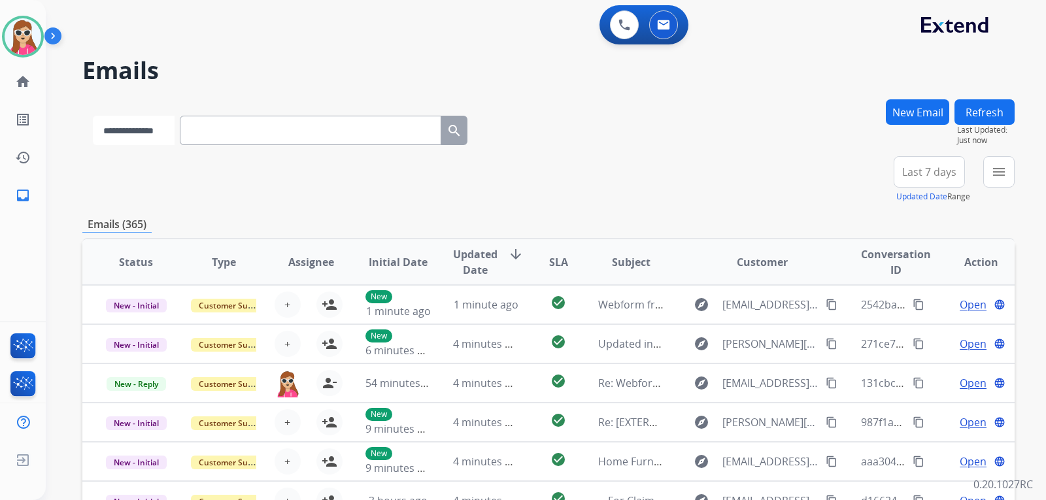
click at [173, 128] on select "**********" at bounding box center [134, 130] width 82 height 29
select select "**********"
click at [93, 116] on select "**********" at bounding box center [134, 130] width 82 height 29
paste input "**********"
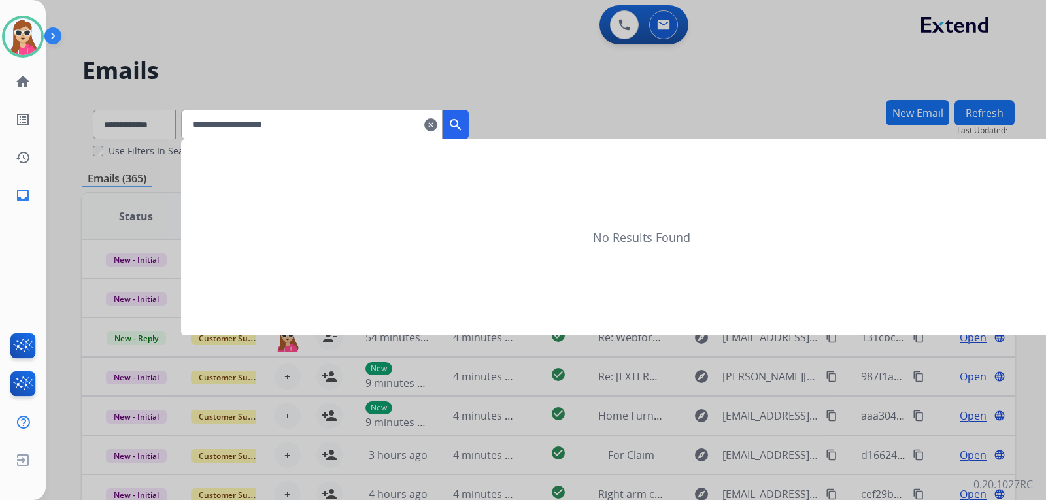
type input "**********"
click at [464, 126] on mat-icon "search" at bounding box center [456, 125] width 16 height 16
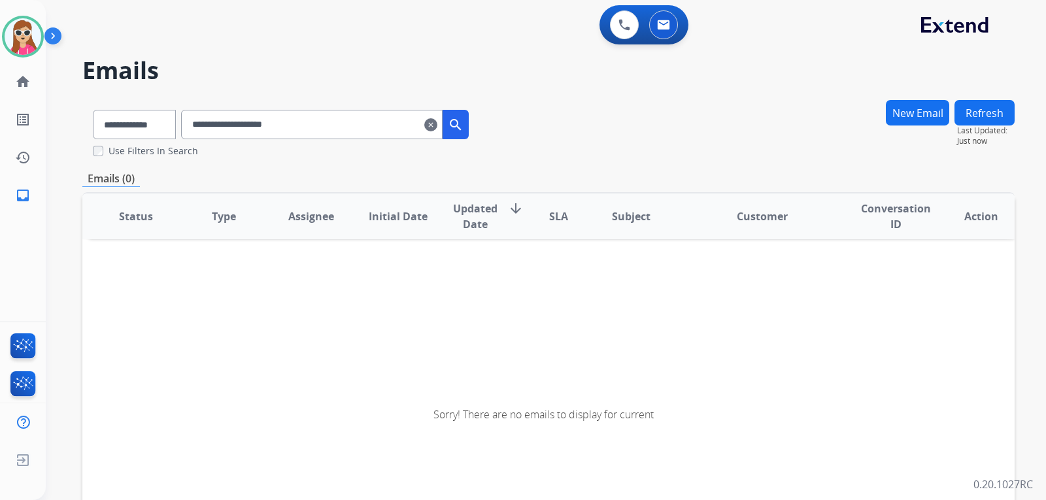
click at [888, 110] on button "New Email" at bounding box center [917, 113] width 63 height 26
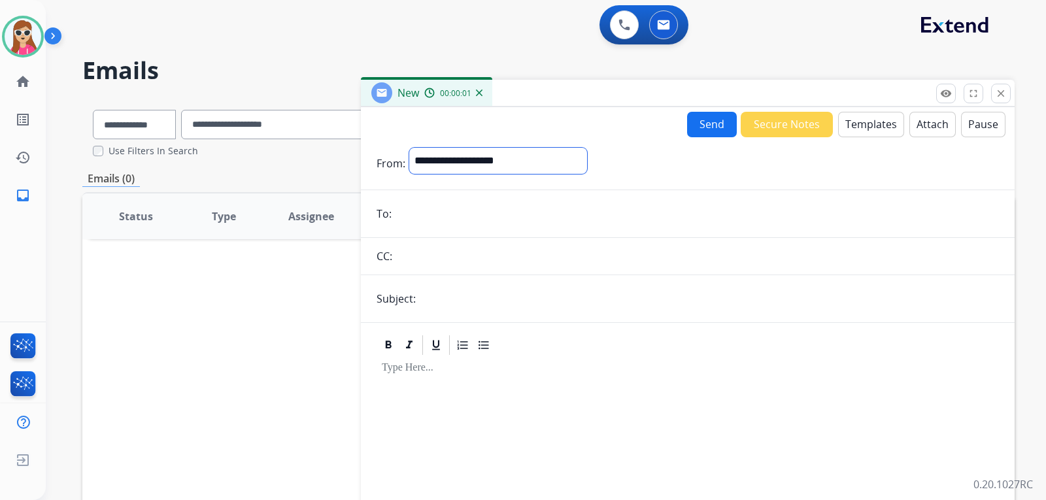
click at [531, 173] on select "**********" at bounding box center [498, 161] width 178 height 26
select select "**********"
click at [409, 148] on select "**********" at bounding box center [498, 161] width 178 height 26
drag, startPoint x: 419, startPoint y: 229, endPoint x: 407, endPoint y: 218, distance: 15.8
click at [407, 218] on input "email" at bounding box center [698, 215] width 604 height 26
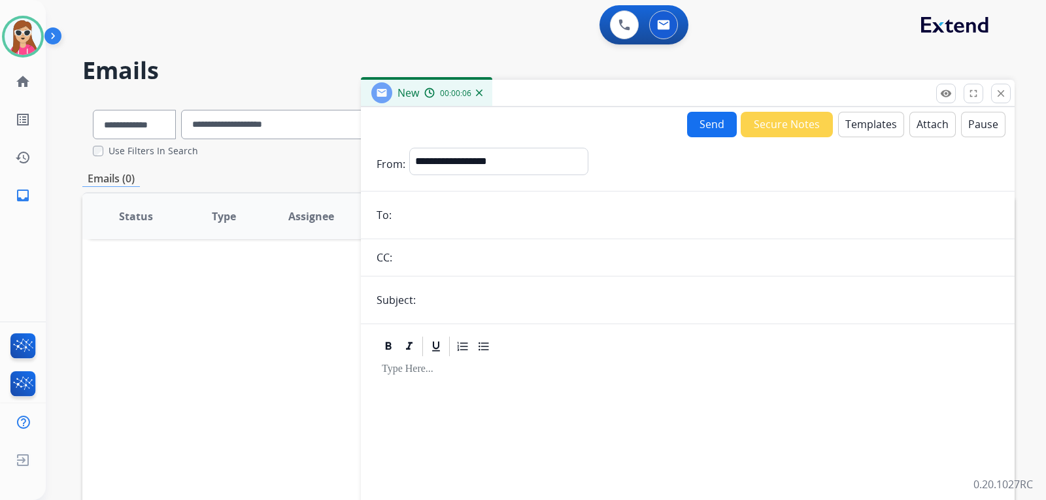
paste input "**********"
type input "**********"
click at [483, 289] on input "text" at bounding box center [709, 300] width 579 height 26
type input "**********"
click at [876, 118] on button "Templates" at bounding box center [871, 125] width 66 height 26
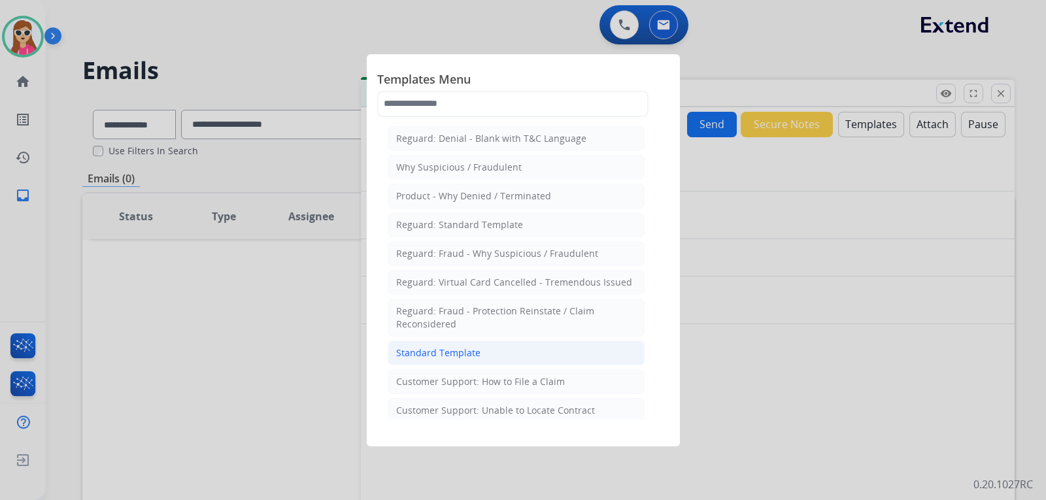
click at [455, 359] on li "Standard Template" at bounding box center [516, 353] width 257 height 25
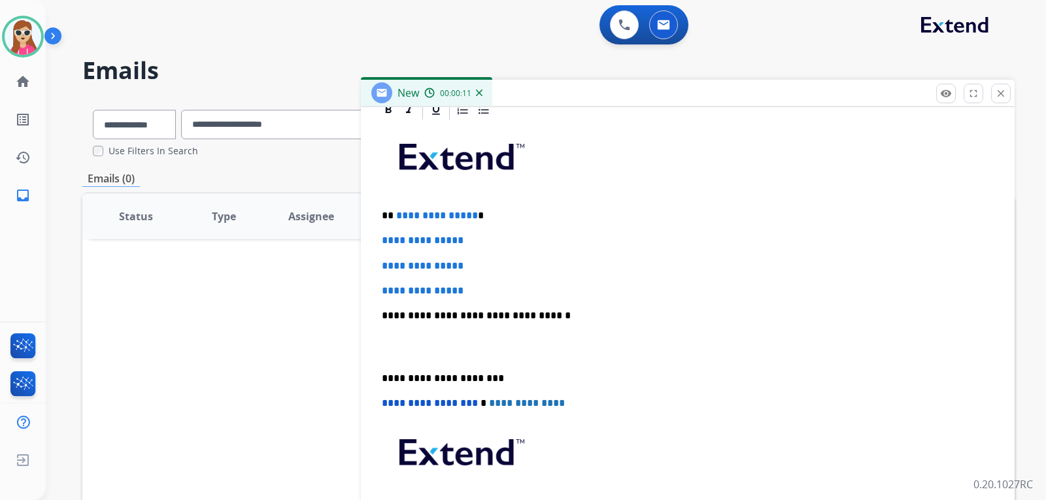
scroll to position [327, 0]
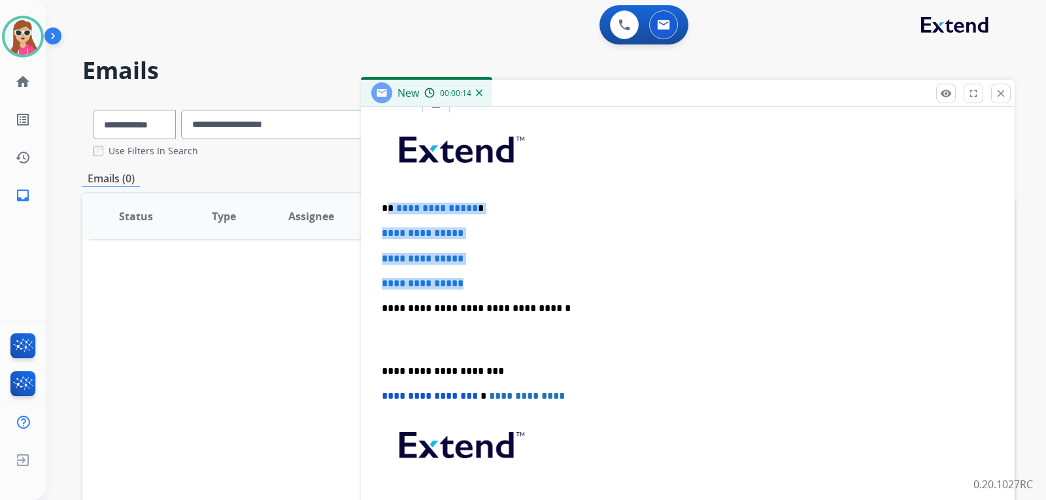
drag, startPoint x: 388, startPoint y: 210, endPoint x: 477, endPoint y: 277, distance: 110.7
click at [474, 279] on div "**********" at bounding box center [688, 339] width 623 height 450
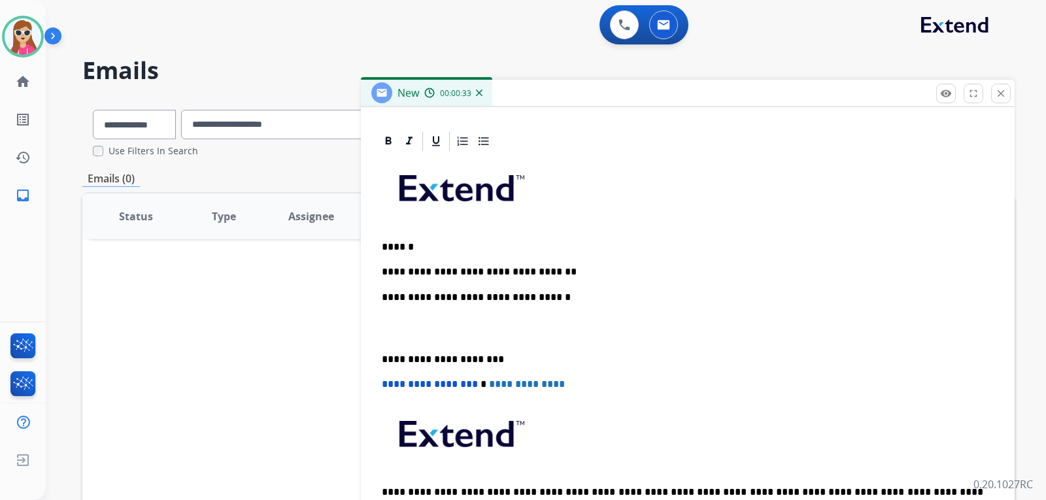
scroll to position [314, 0]
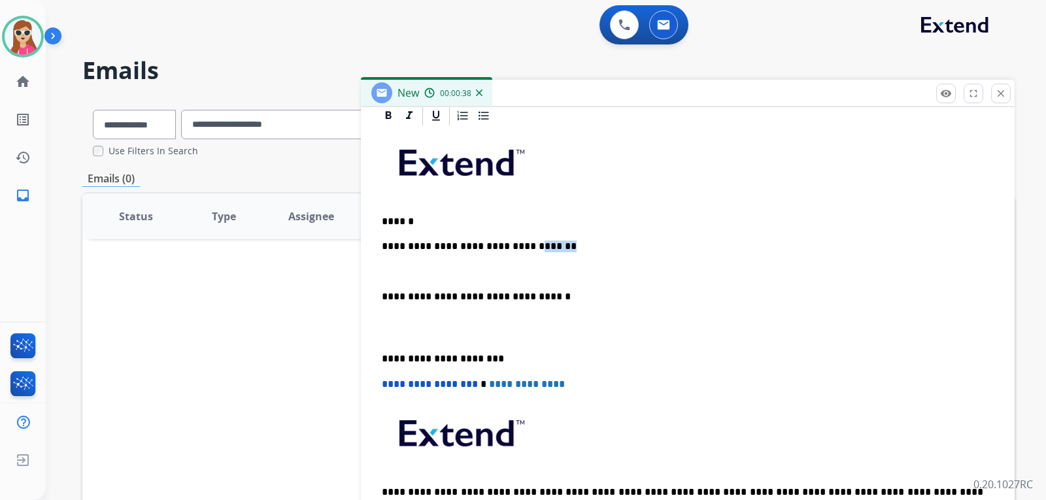
drag, startPoint x: 557, startPoint y: 246, endPoint x: 539, endPoint y: 243, distance: 17.9
click at [516, 241] on p "**********" at bounding box center [683, 247] width 602 height 12
click at [421, 267] on p at bounding box center [688, 272] width 612 height 12
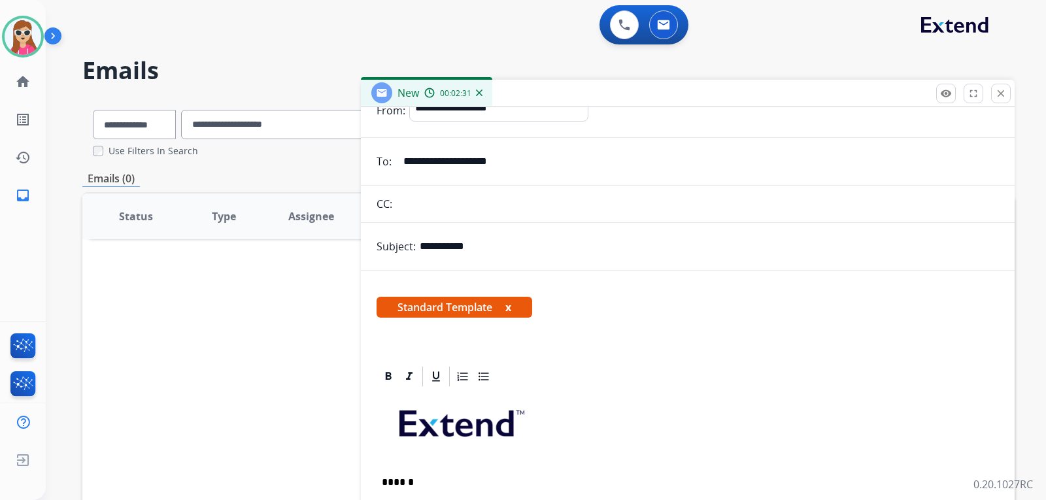
scroll to position [0, 0]
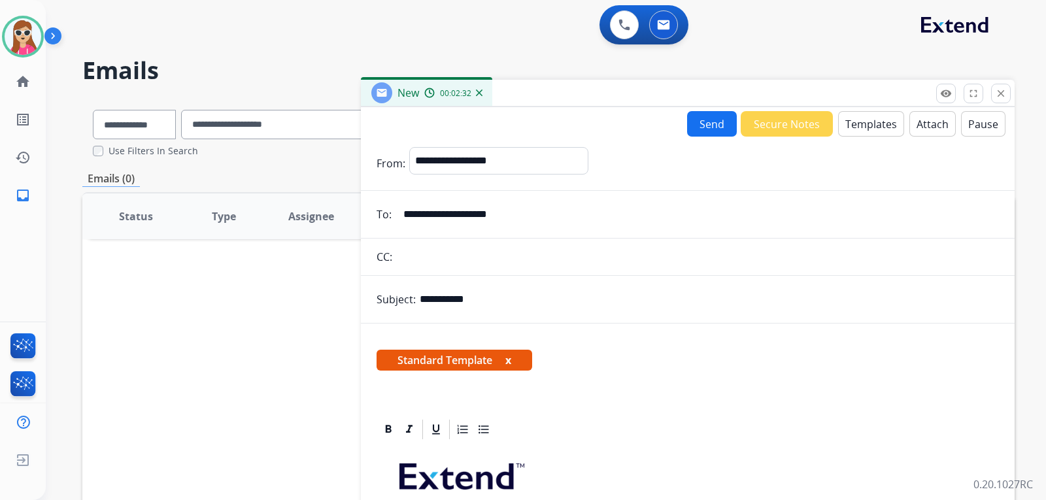
click at [701, 129] on button "Send" at bounding box center [712, 124] width 50 height 26
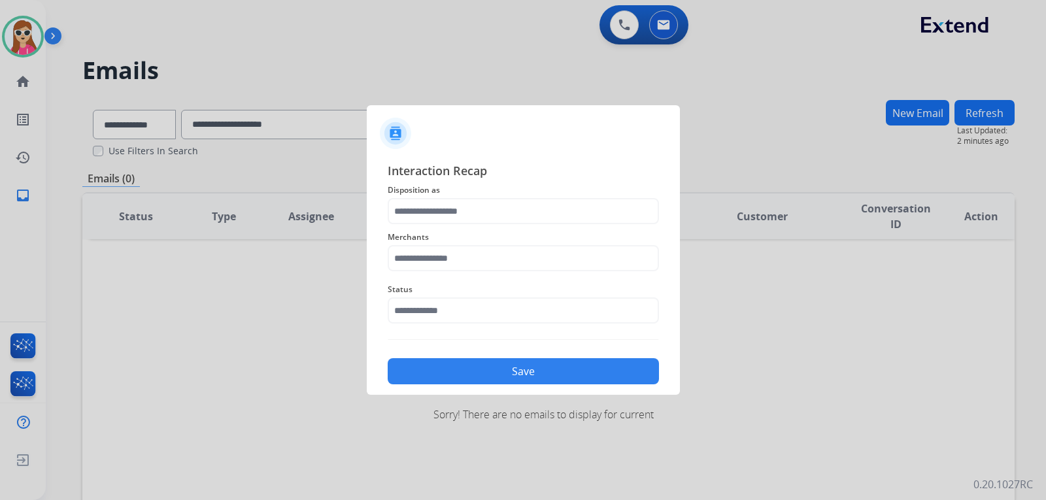
click at [542, 198] on div "Interaction Recap Disposition as Merchants Status Save" at bounding box center [523, 273] width 271 height 223
click at [551, 209] on input "text" at bounding box center [523, 211] width 271 height 26
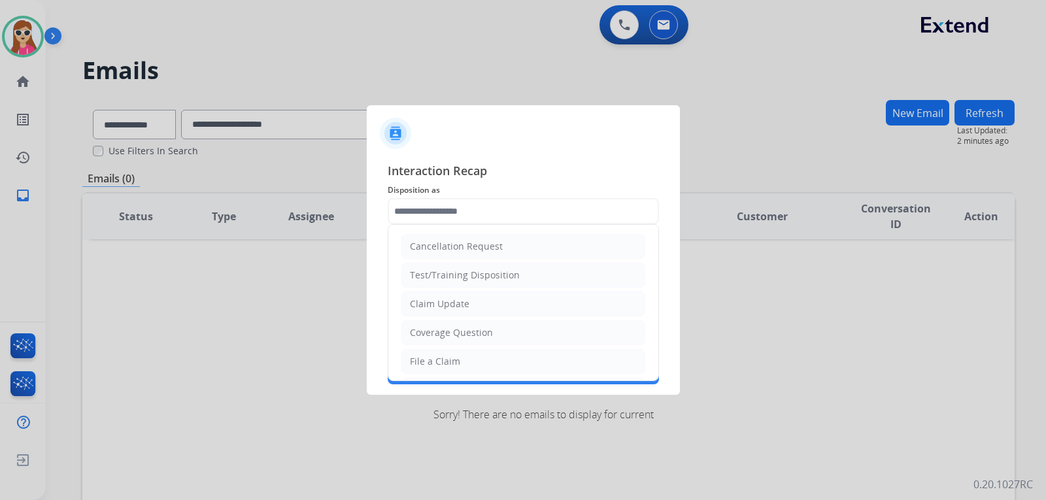
click at [485, 308] on li "Claim Update" at bounding box center [524, 304] width 244 height 25
type input "**********"
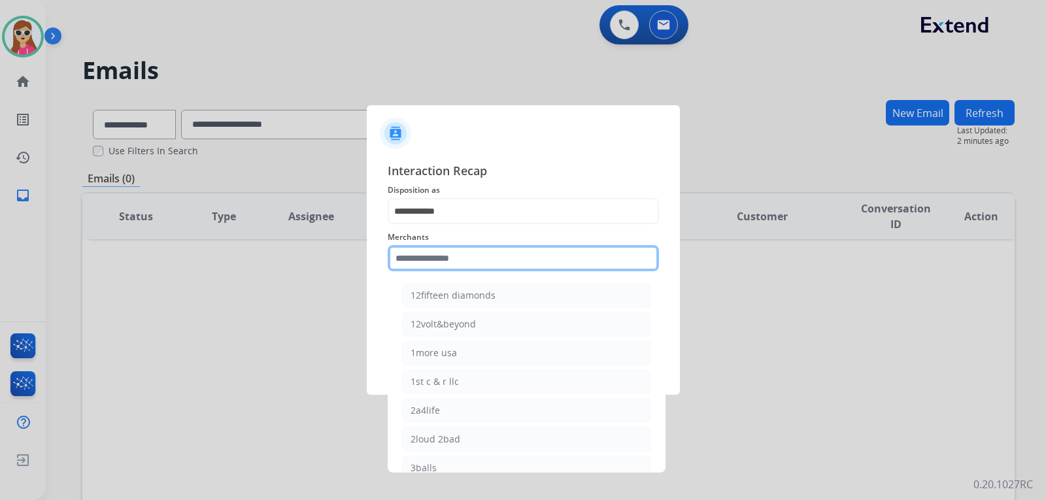
click at [491, 268] on input "text" at bounding box center [523, 258] width 271 height 26
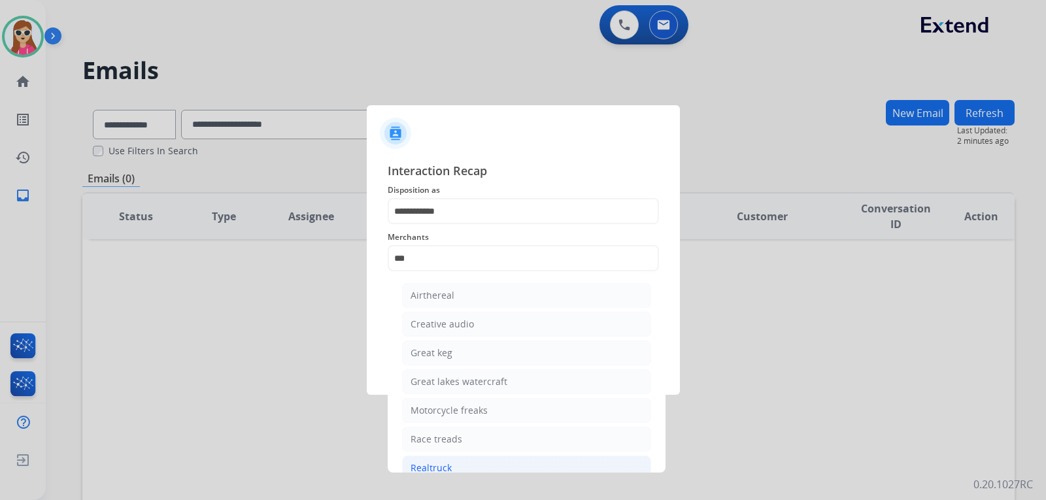
click at [426, 468] on div "Realtruck" at bounding box center [431, 468] width 41 height 13
type input "*********"
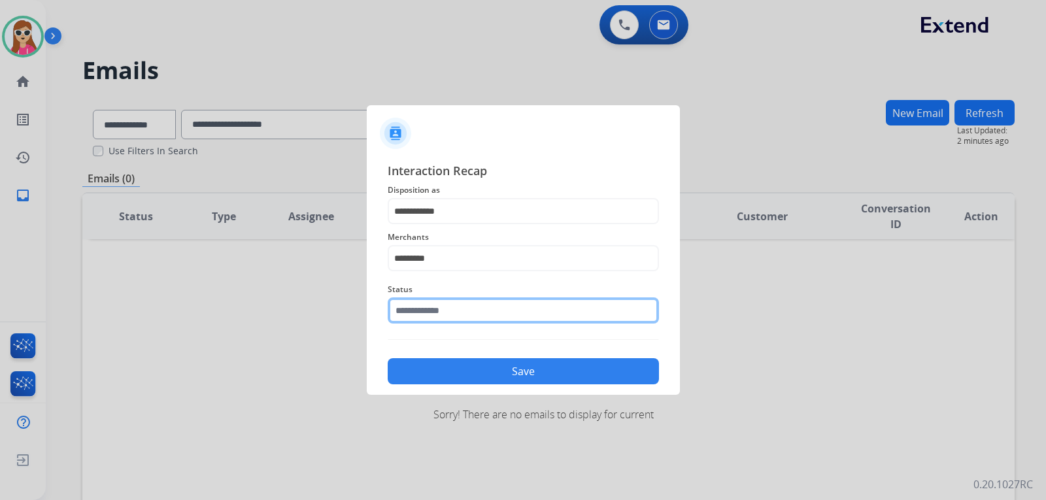
click at [448, 317] on input "text" at bounding box center [523, 311] width 271 height 26
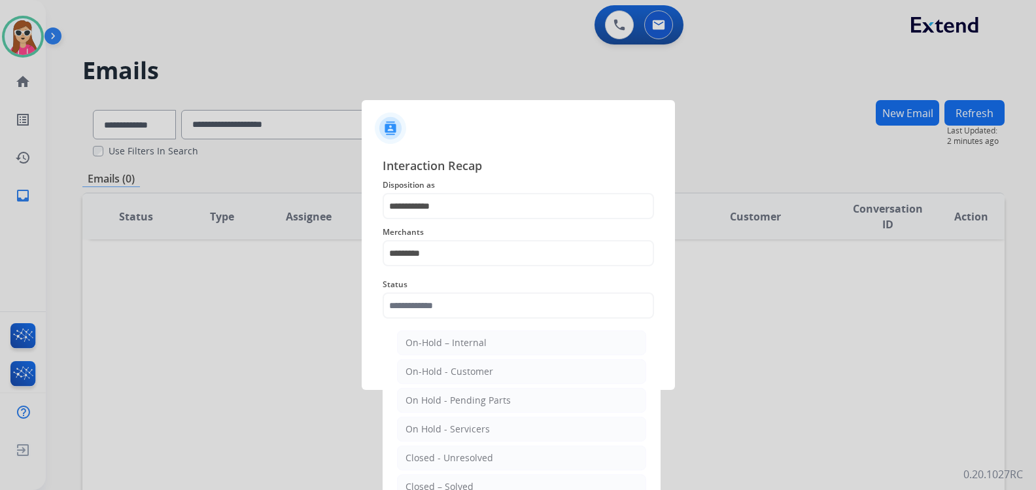
click at [472, 479] on li "Closed – Solved" at bounding box center [521, 486] width 249 height 25
type input "**********"
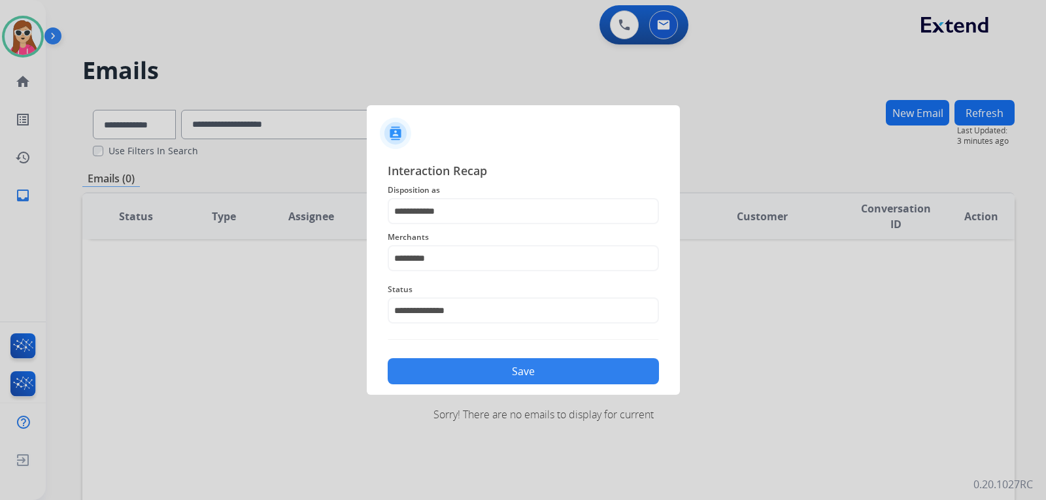
click at [472, 370] on button "Save" at bounding box center [523, 371] width 271 height 26
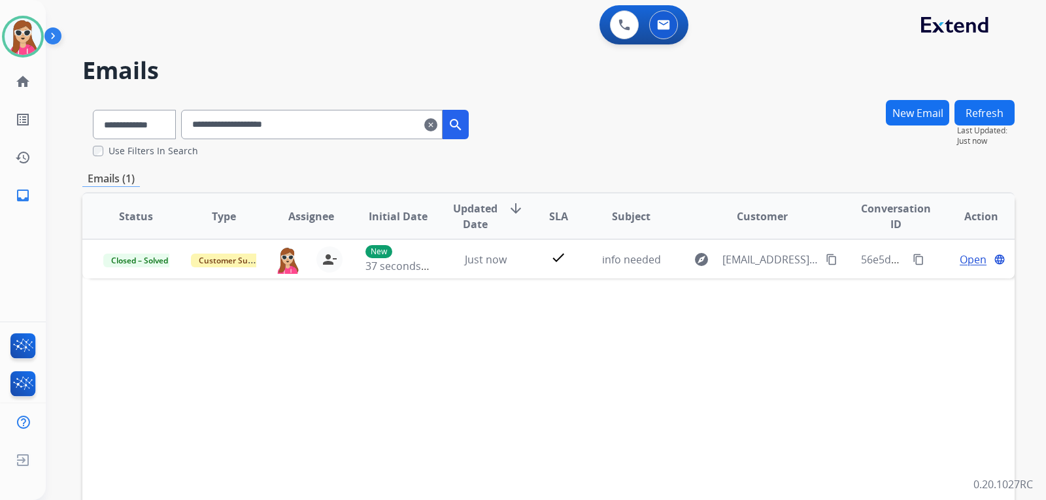
click at [438, 129] on mat-icon "clear" at bounding box center [430, 125] width 13 height 16
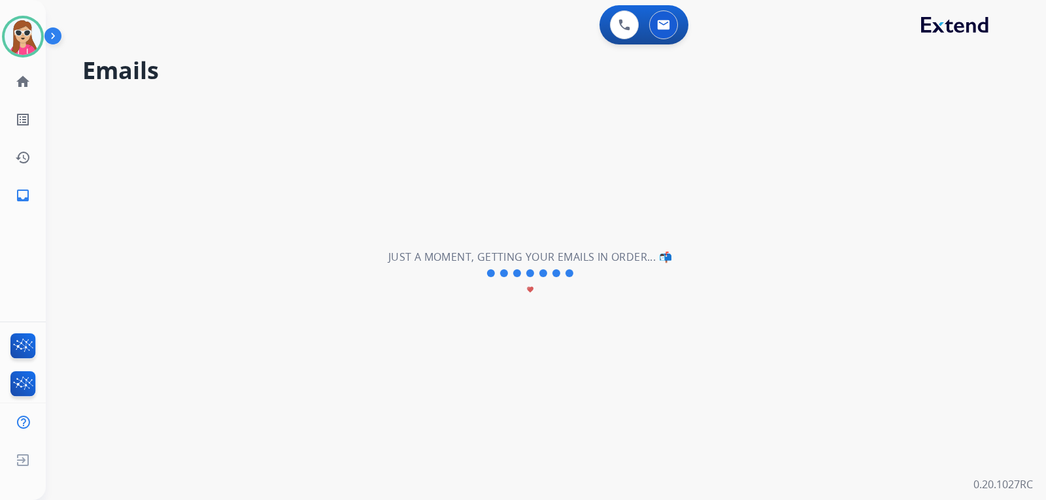
select select "**********"
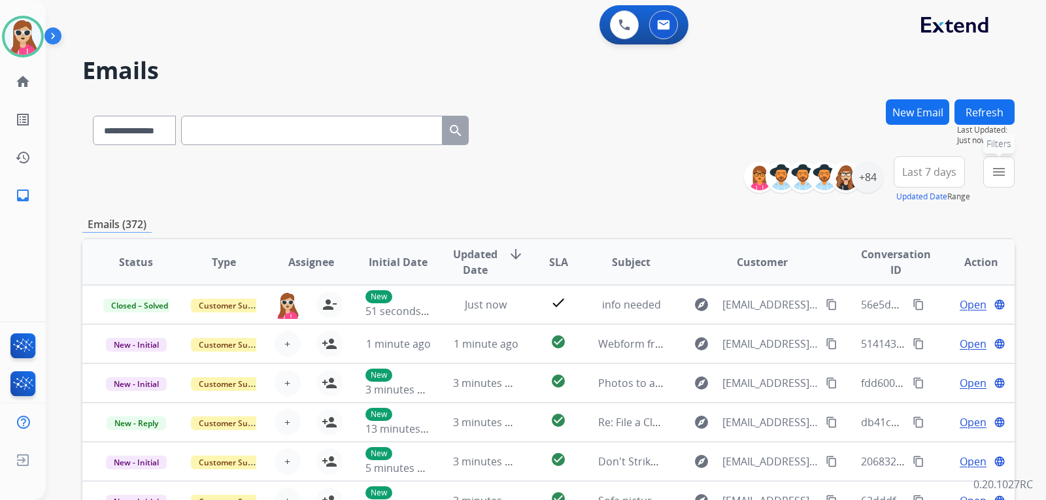
click at [1003, 161] on button "menu Filters" at bounding box center [999, 171] width 31 height 31
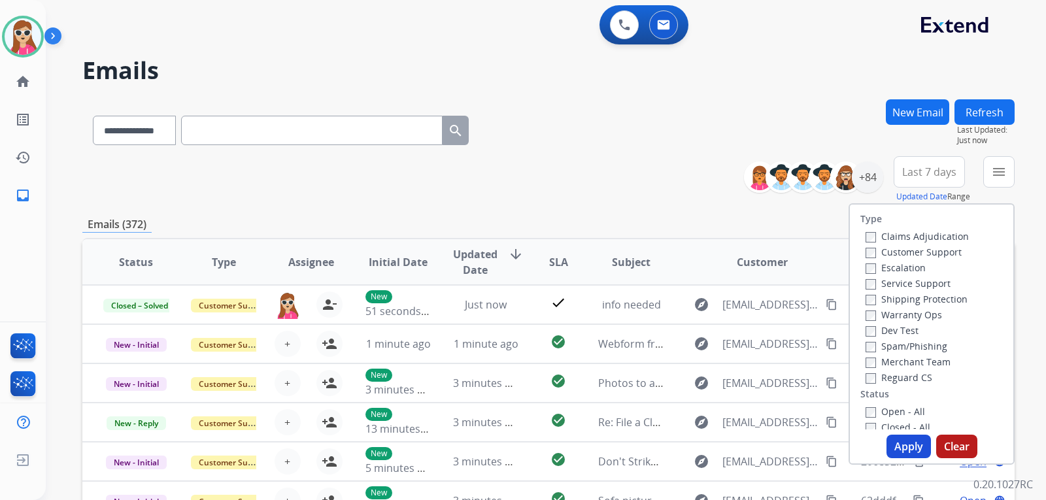
click at [951, 252] on label "Customer Support" at bounding box center [914, 252] width 96 height 12
click at [921, 302] on label "Shipping Protection" at bounding box center [917, 299] width 102 height 12
click at [910, 375] on label "Reguard CS" at bounding box center [899, 377] width 67 height 12
click at [891, 406] on label "Open - All" at bounding box center [896, 411] width 60 height 12
click at [925, 445] on button "Apply" at bounding box center [909, 447] width 44 height 24
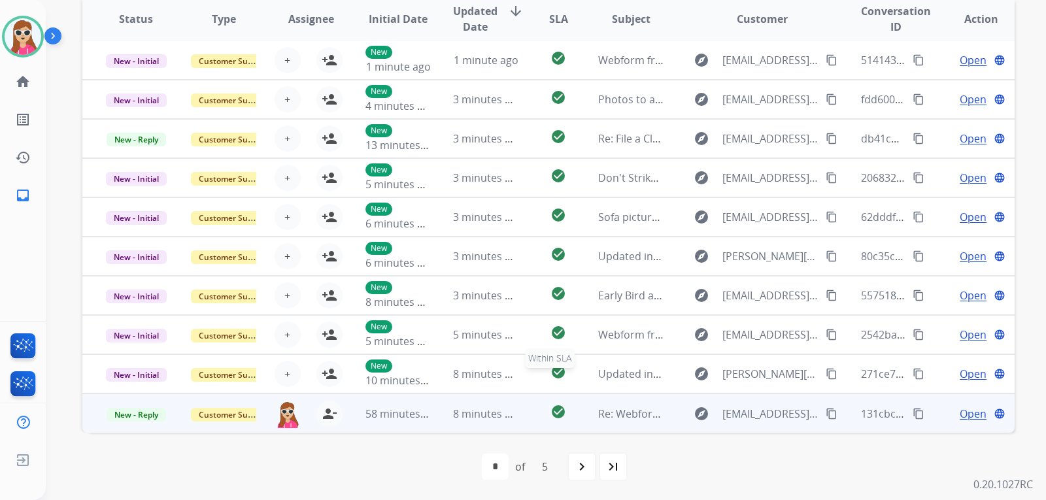
scroll to position [338, 0]
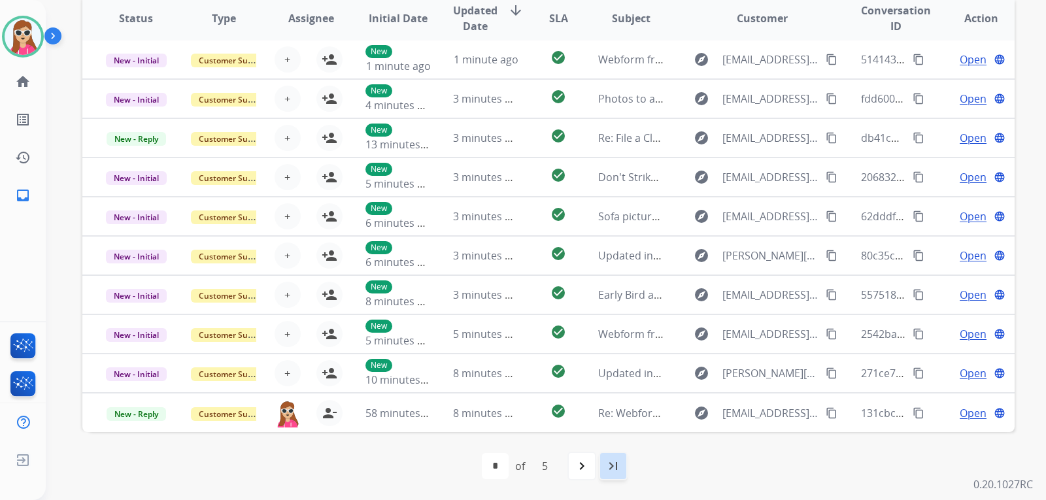
click at [620, 455] on div "last_page" at bounding box center [613, 466] width 29 height 29
select select "*"
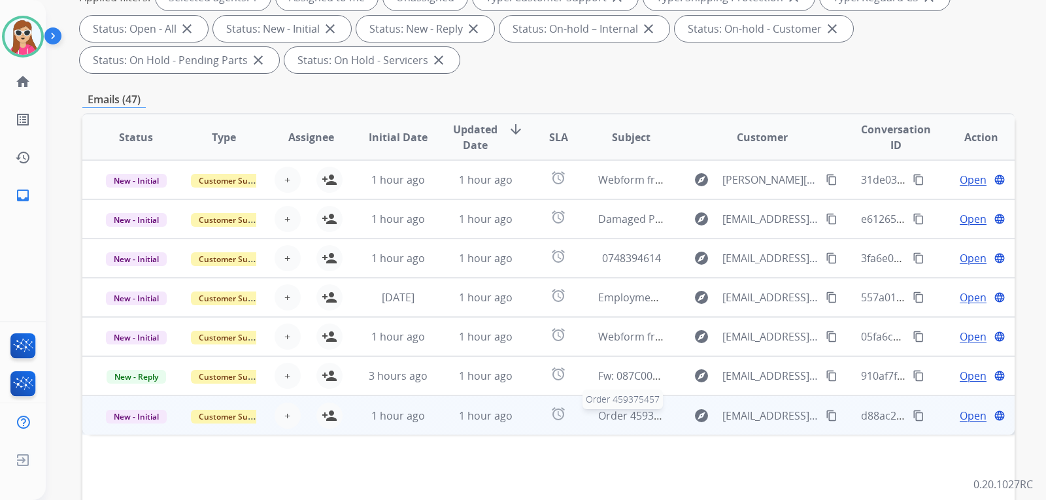
scroll to position [196, 0]
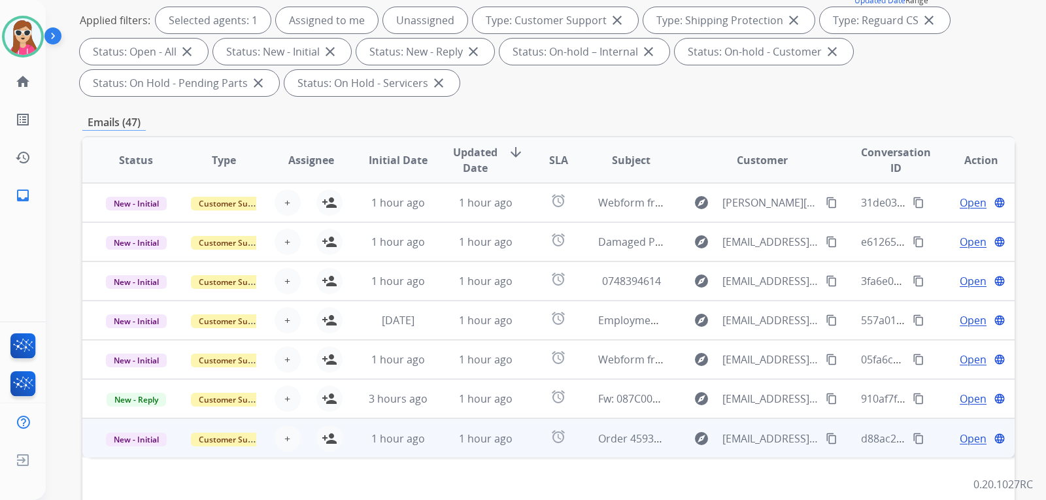
click at [587, 438] on td "Order 459375457" at bounding box center [622, 438] width 88 height 39
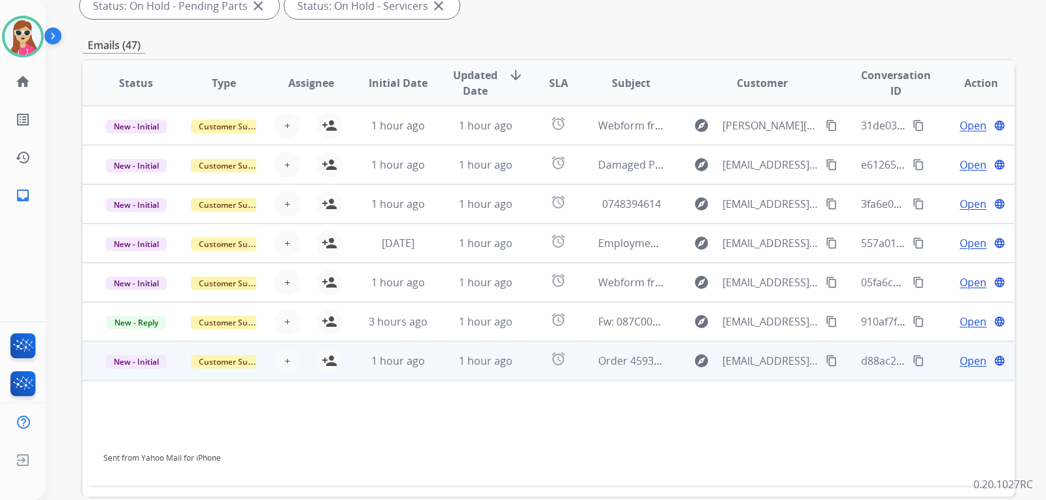
scroll to position [273, 0]
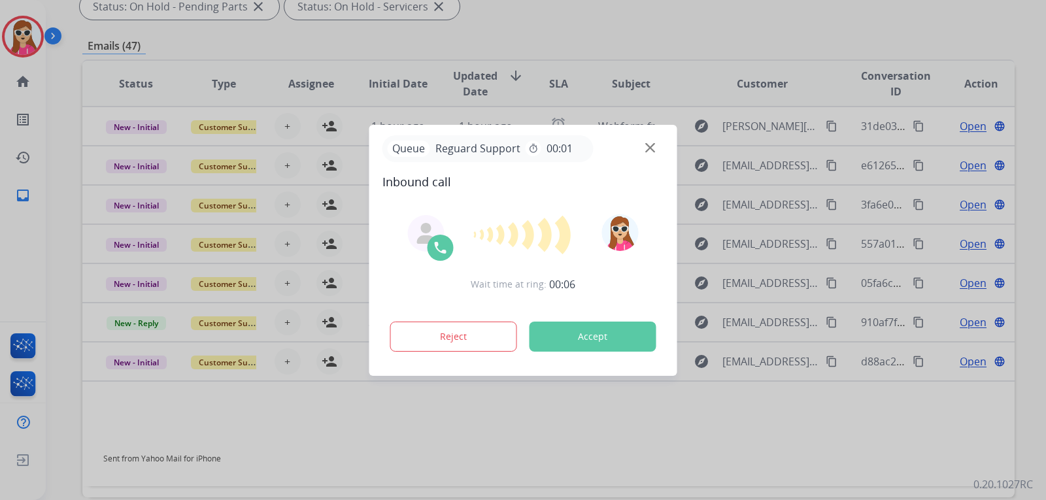
click at [603, 335] on button "Accept" at bounding box center [593, 337] width 127 height 30
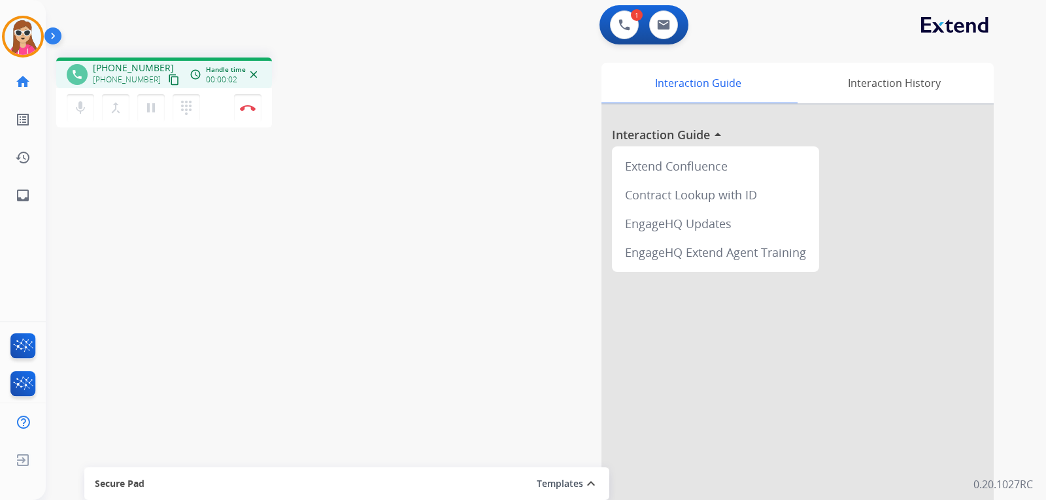
click at [168, 76] on mat-icon "content_copy" at bounding box center [174, 80] width 12 height 12
click at [250, 108] on img at bounding box center [248, 108] width 16 height 7
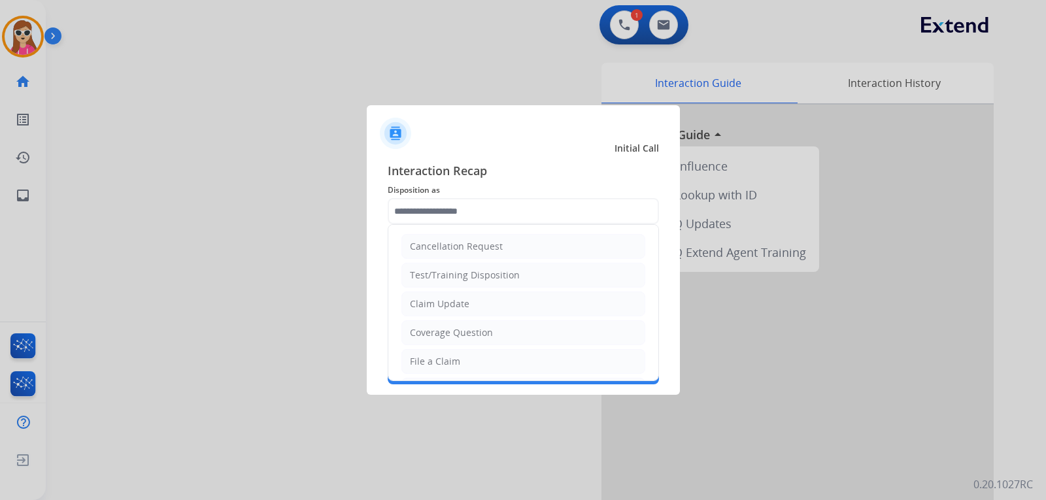
click at [427, 211] on input "text" at bounding box center [523, 211] width 271 height 26
click at [462, 358] on li "File a Claim" at bounding box center [524, 361] width 244 height 25
type input "**********"
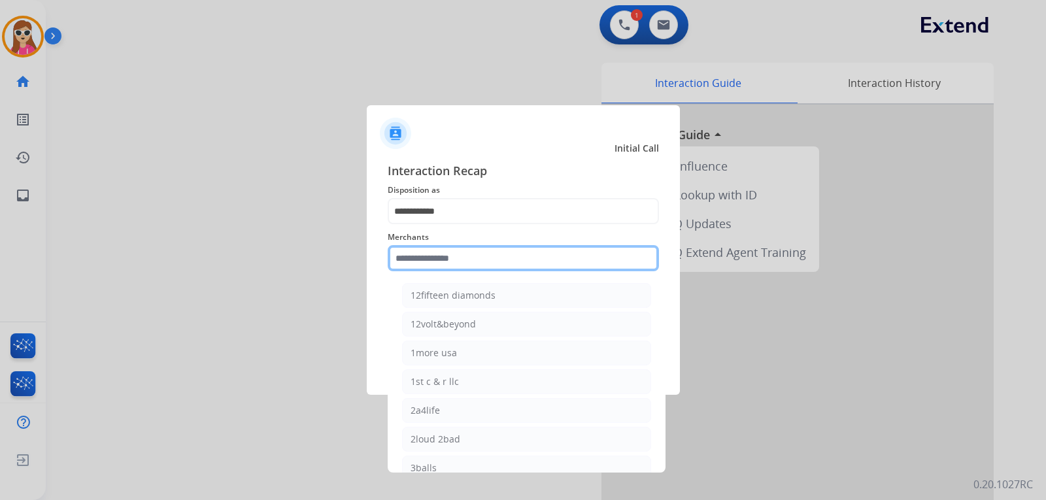
click at [465, 257] on input "text" at bounding box center [523, 258] width 271 height 26
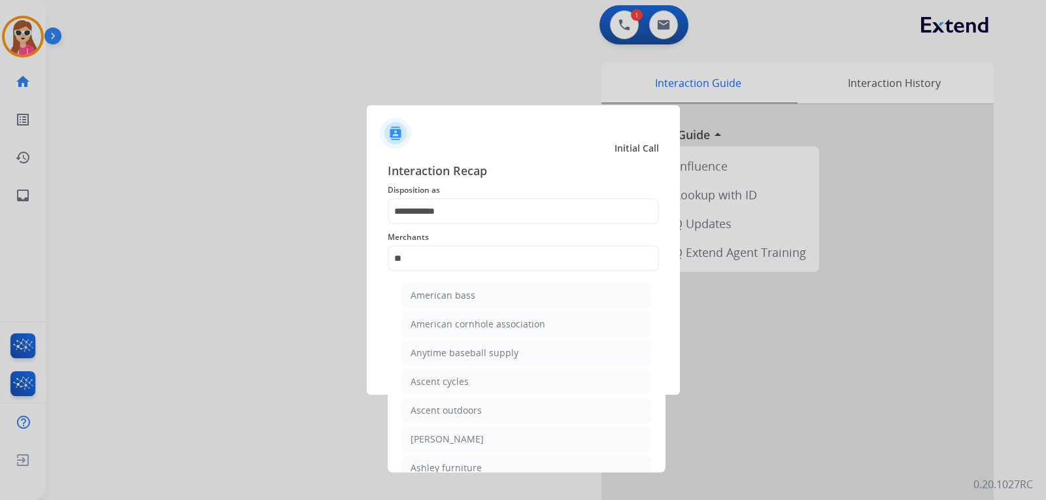
drag, startPoint x: 462, startPoint y: 436, endPoint x: 477, endPoint y: 402, distance: 36.6
click at [465, 435] on div "[PERSON_NAME]" at bounding box center [447, 439] width 73 height 13
type input "**********"
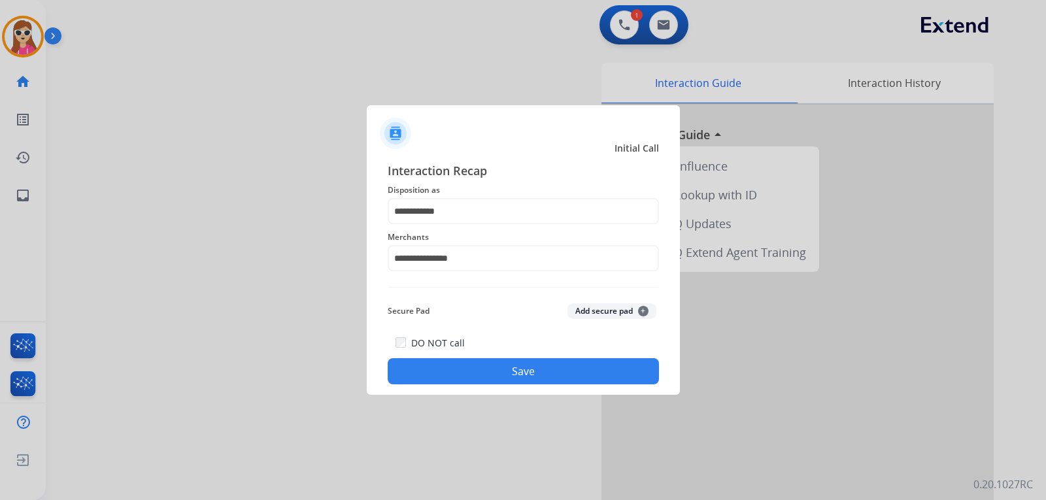
click at [483, 363] on button "Save" at bounding box center [523, 371] width 271 height 26
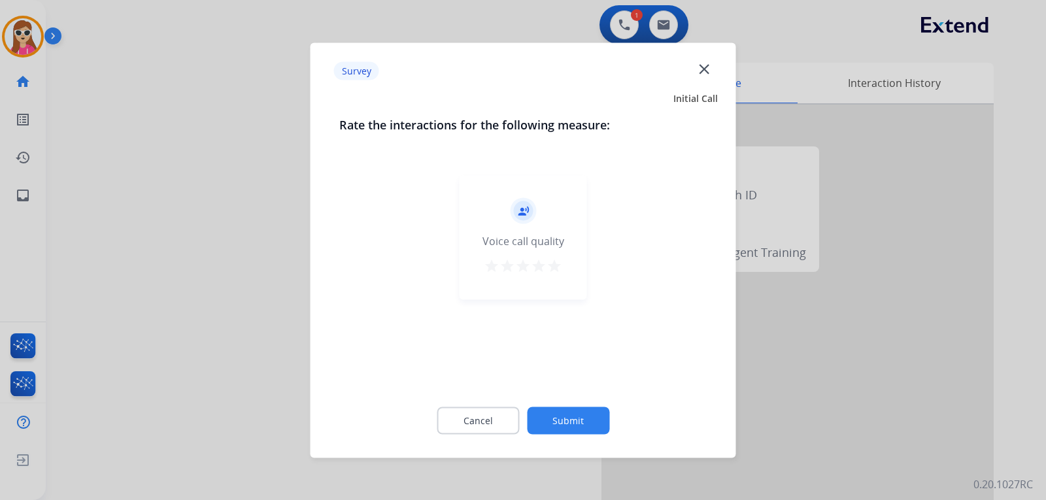
click at [547, 254] on div "record_voice_over Voice call quality star star star star star" at bounding box center [524, 237] width 128 height 124
click at [556, 269] on mat-icon "star" at bounding box center [555, 266] width 16 height 16
click at [565, 426] on button "Submit" at bounding box center [568, 420] width 82 height 27
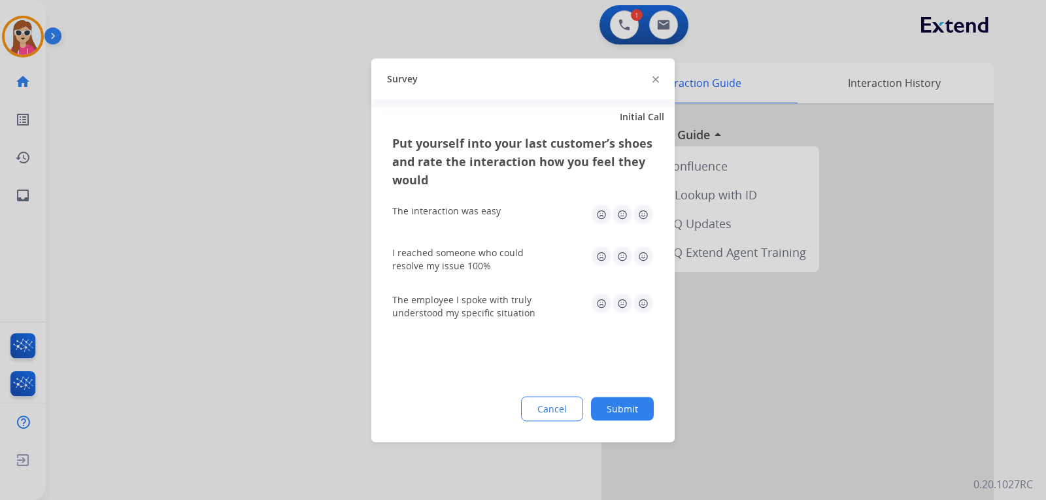
click at [640, 215] on img at bounding box center [643, 214] width 21 height 21
click at [646, 252] on img at bounding box center [643, 256] width 21 height 21
click at [644, 303] on img at bounding box center [643, 303] width 21 height 21
click at [632, 405] on button "Submit" at bounding box center [622, 409] width 63 height 24
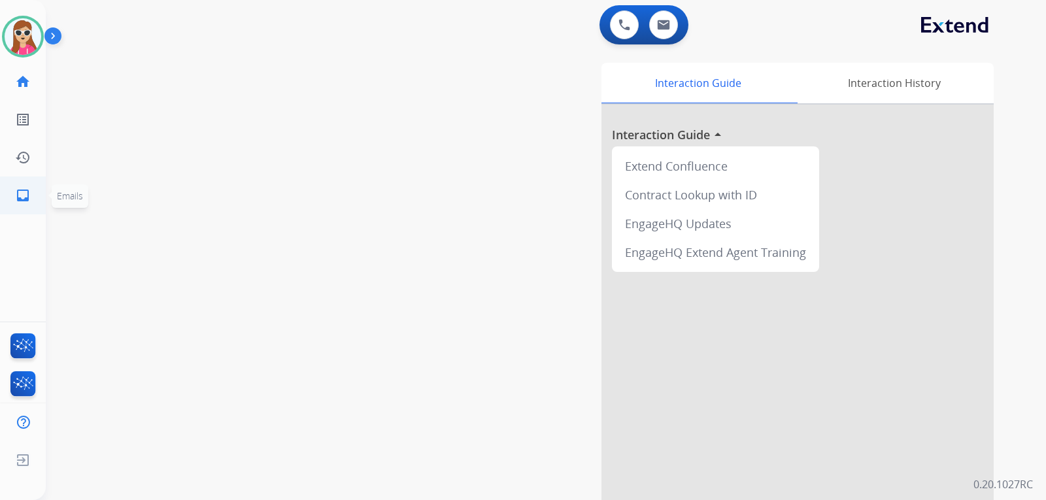
click at [35, 192] on link "inbox Emails" at bounding box center [23, 195] width 37 height 37
select select "**********"
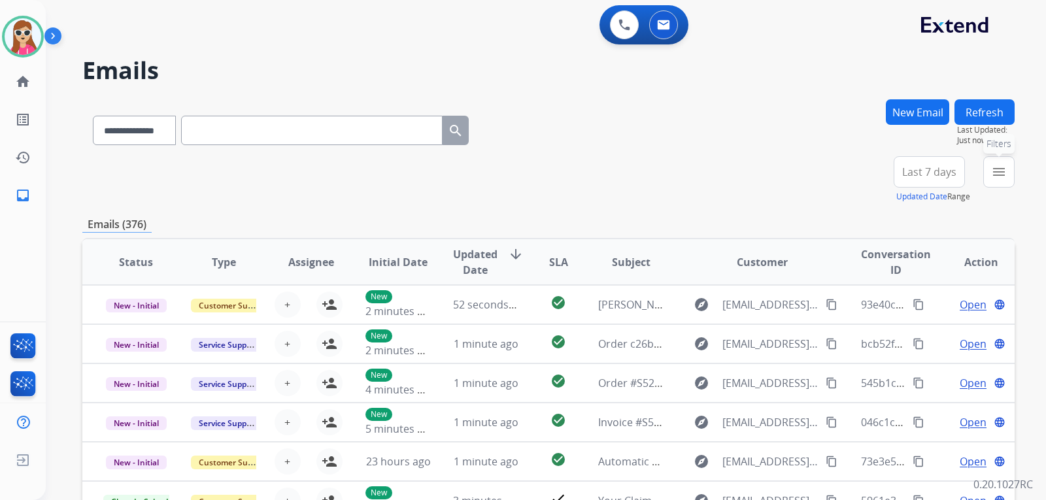
click at [997, 177] on mat-icon "menu" at bounding box center [1000, 172] width 16 height 16
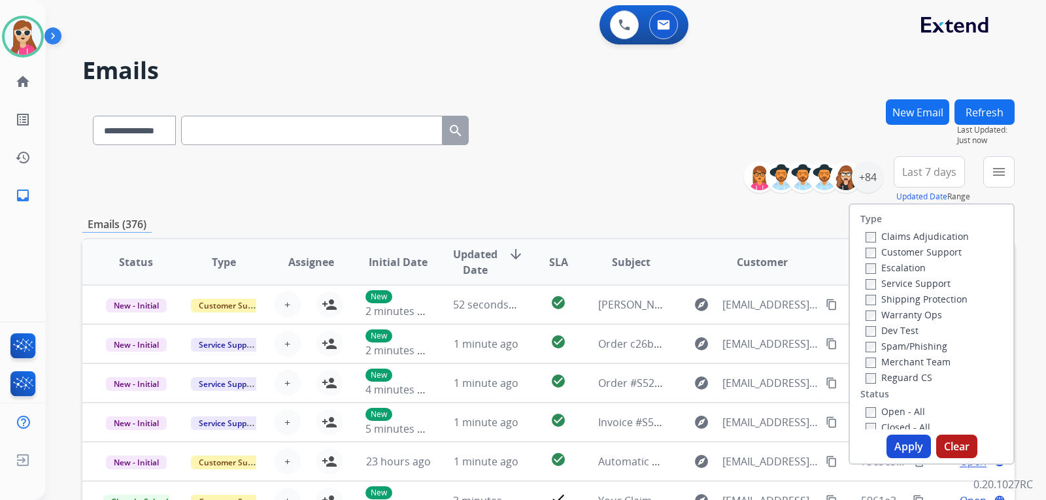
click at [935, 254] on label "Customer Support" at bounding box center [914, 252] width 96 height 12
click at [944, 293] on label "Shipping Protection" at bounding box center [917, 299] width 102 height 12
click at [903, 379] on label "Reguard CS" at bounding box center [899, 377] width 67 height 12
click at [907, 412] on label "Open - All" at bounding box center [896, 411] width 60 height 12
click at [609, 108] on div "**********" at bounding box center [530, 297] width 969 height 500
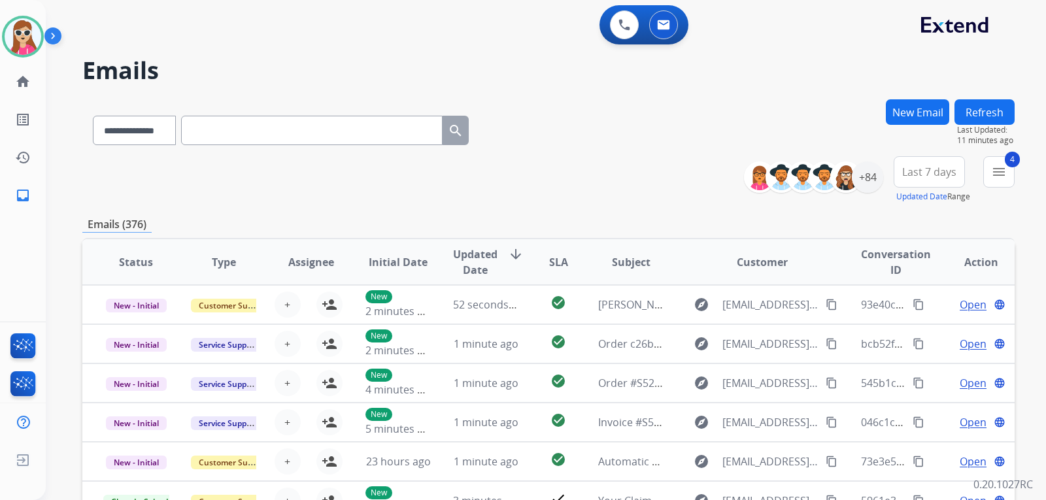
click at [913, 118] on button "New Email" at bounding box center [917, 112] width 63 height 26
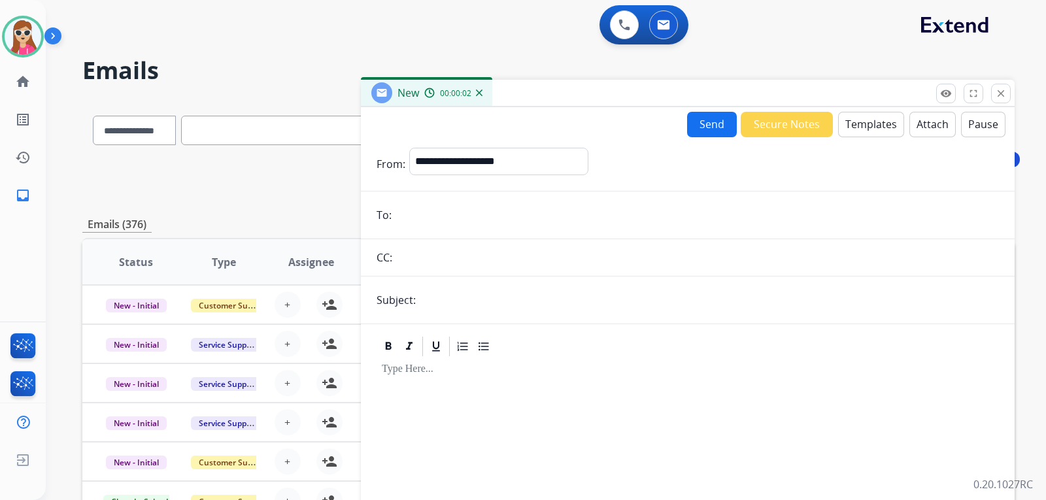
click at [527, 224] on input "email" at bounding box center [698, 215] width 604 height 26
paste input "**********"
type input "**********"
click at [519, 164] on select "**********" at bounding box center [498, 161] width 178 height 26
click at [409, 148] on select "**********" at bounding box center [498, 161] width 178 height 26
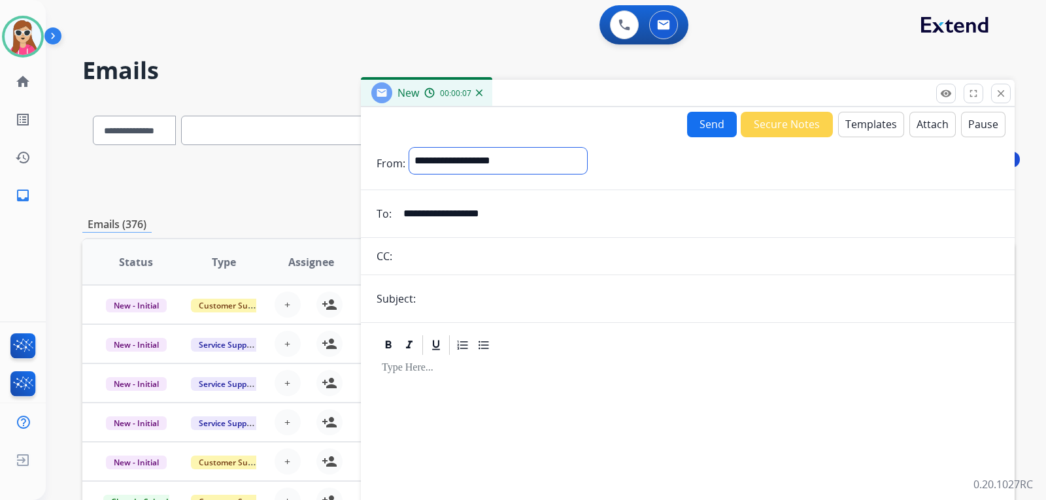
click at [553, 158] on select "**********" at bounding box center [498, 161] width 178 height 26
select select "**********"
click at [409, 148] on select "**********" at bounding box center [498, 161] width 178 height 26
drag, startPoint x: 882, startPoint y: 108, endPoint x: 867, endPoint y: 113, distance: 15.9
click at [880, 108] on div "**********" at bounding box center [688, 348] width 654 height 483
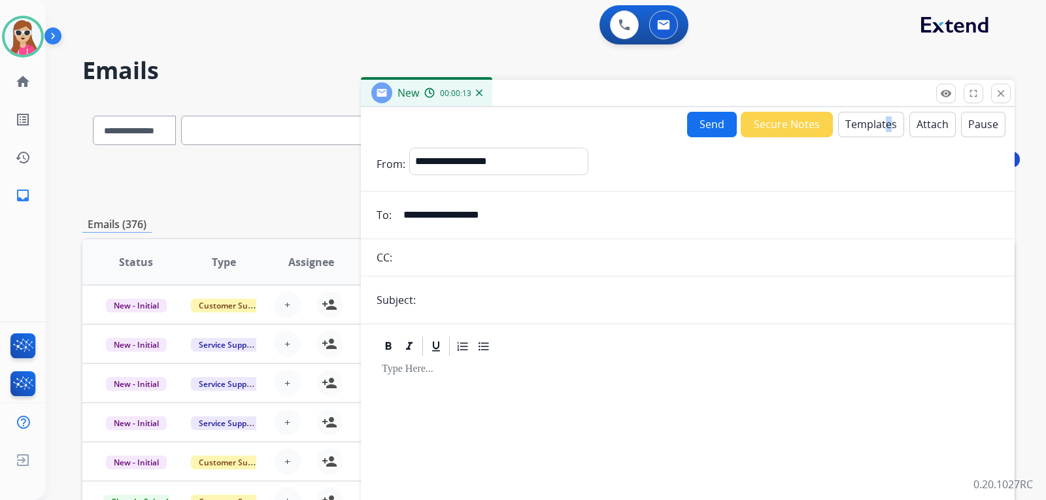
click at [859, 120] on button "Templates" at bounding box center [871, 125] width 66 height 26
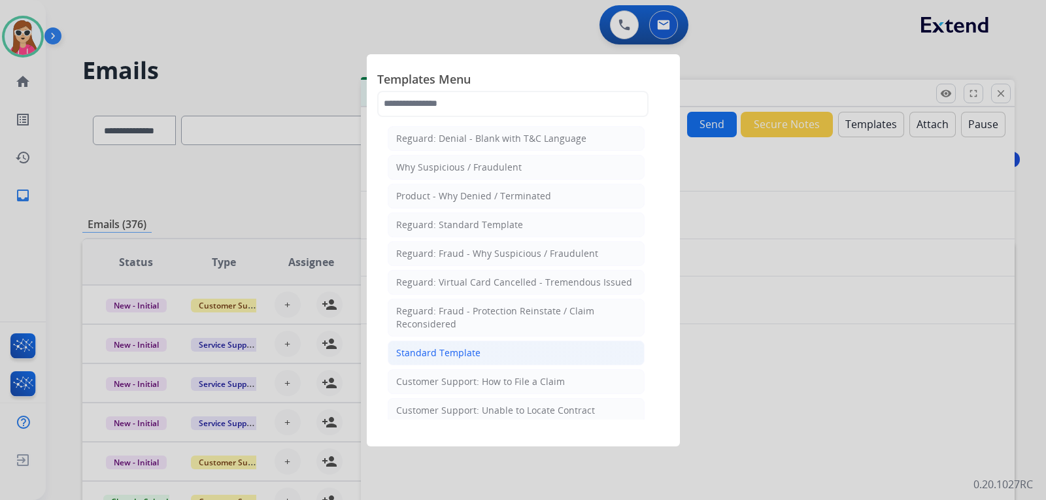
click at [551, 352] on li "Standard Template" at bounding box center [516, 353] width 257 height 25
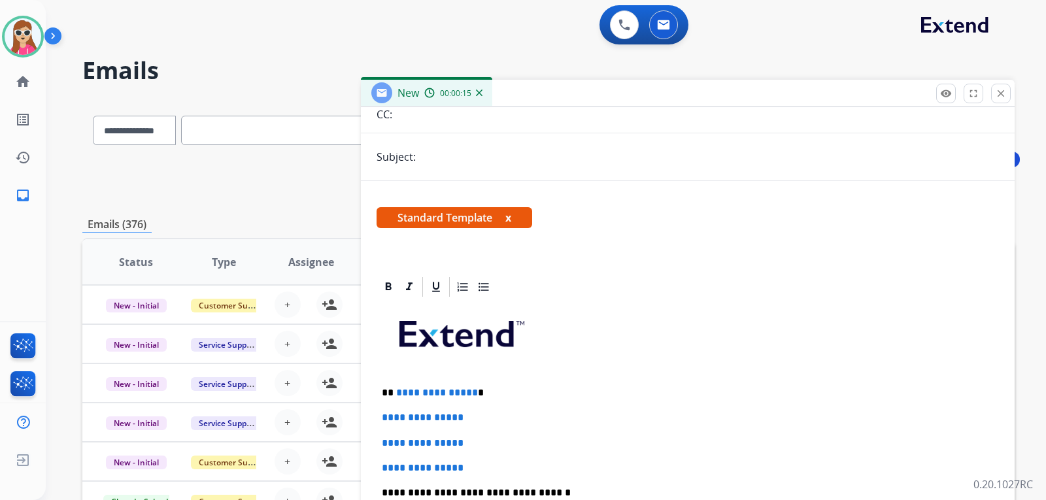
scroll to position [302, 0]
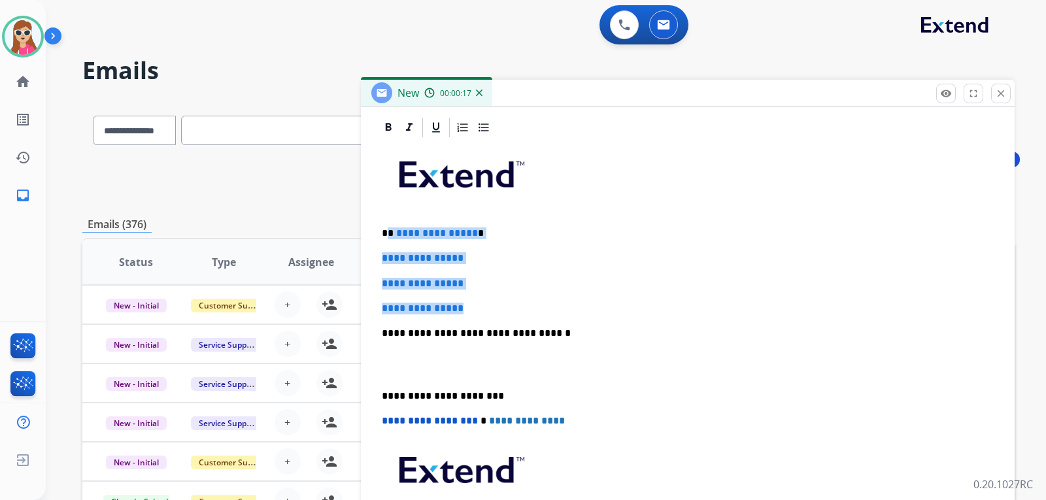
drag, startPoint x: 386, startPoint y: 233, endPoint x: 474, endPoint y: 312, distance: 118.1
click at [474, 312] on div "**********" at bounding box center [688, 364] width 623 height 450
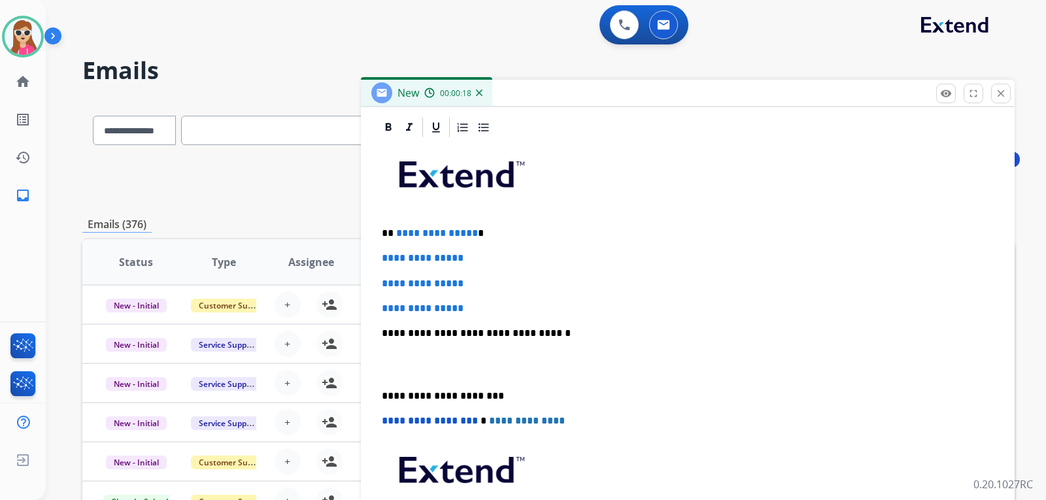
scroll to position [227, 0]
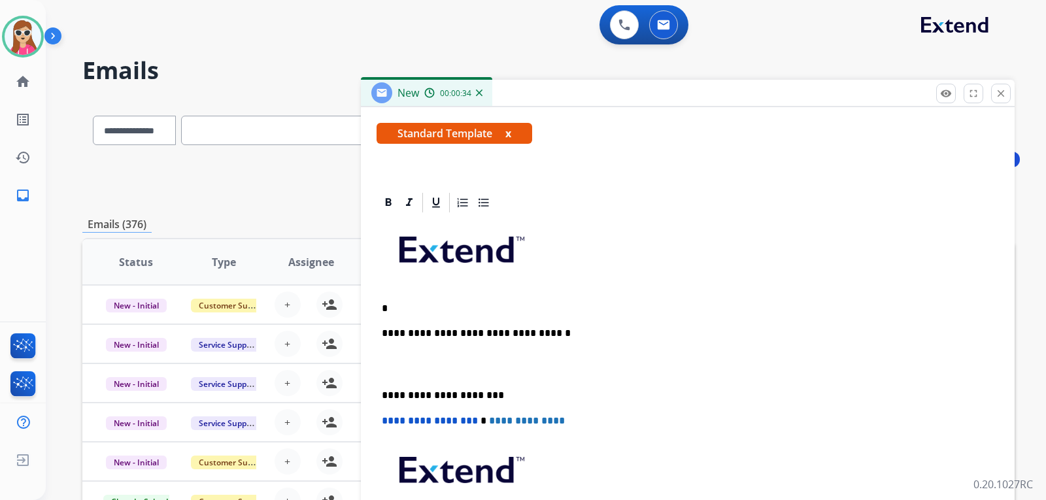
click at [438, 301] on div "**********" at bounding box center [688, 402] width 623 height 375
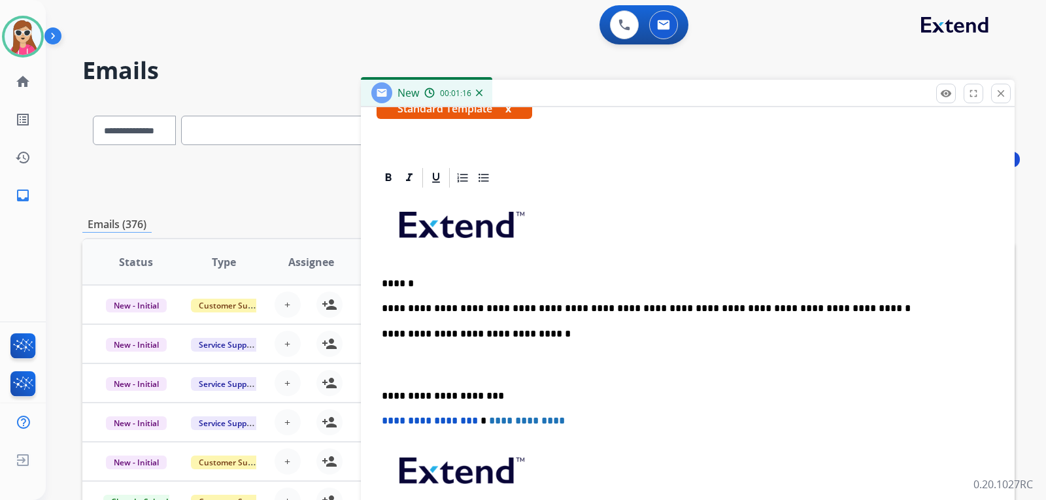
click at [429, 290] on div "**********" at bounding box center [688, 390] width 623 height 400
click at [467, 284] on p "******" at bounding box center [683, 284] width 602 height 12
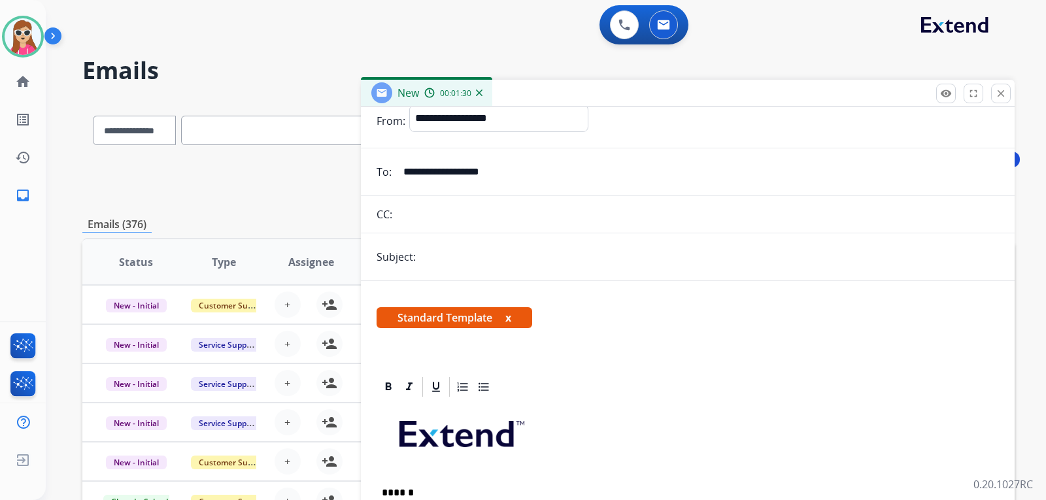
scroll to position [0, 0]
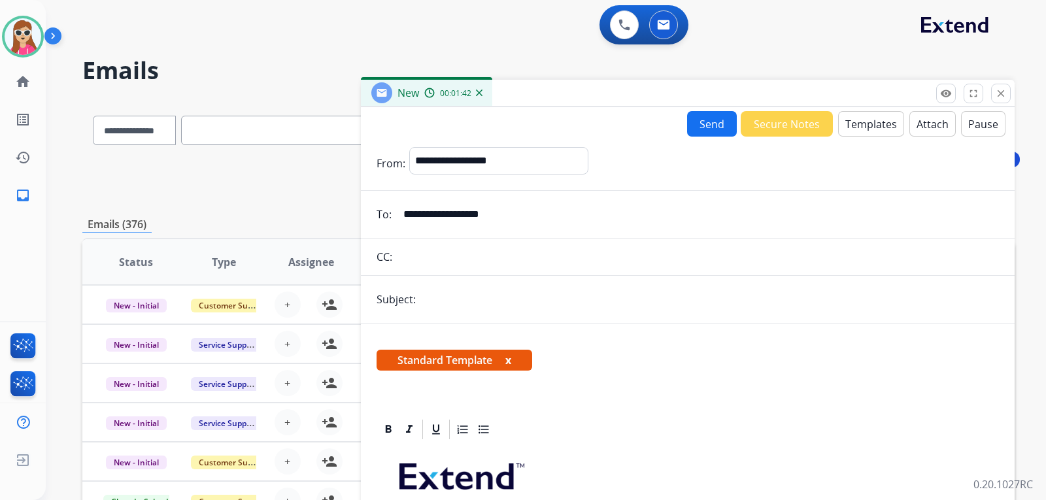
click at [508, 303] on input "text" at bounding box center [709, 299] width 579 height 26
type input "**********"
click at [709, 133] on button "Send" at bounding box center [712, 124] width 50 height 26
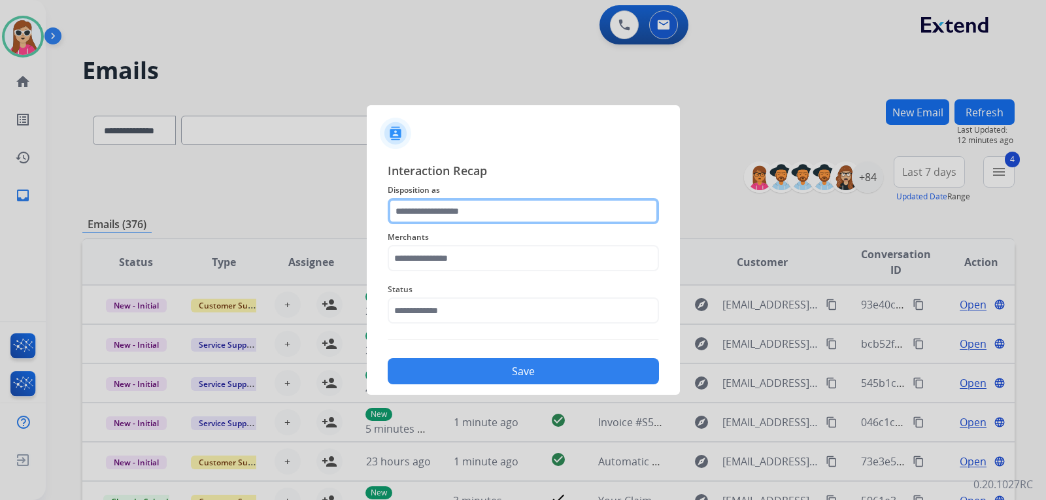
click at [500, 215] on input "text" at bounding box center [523, 211] width 271 height 26
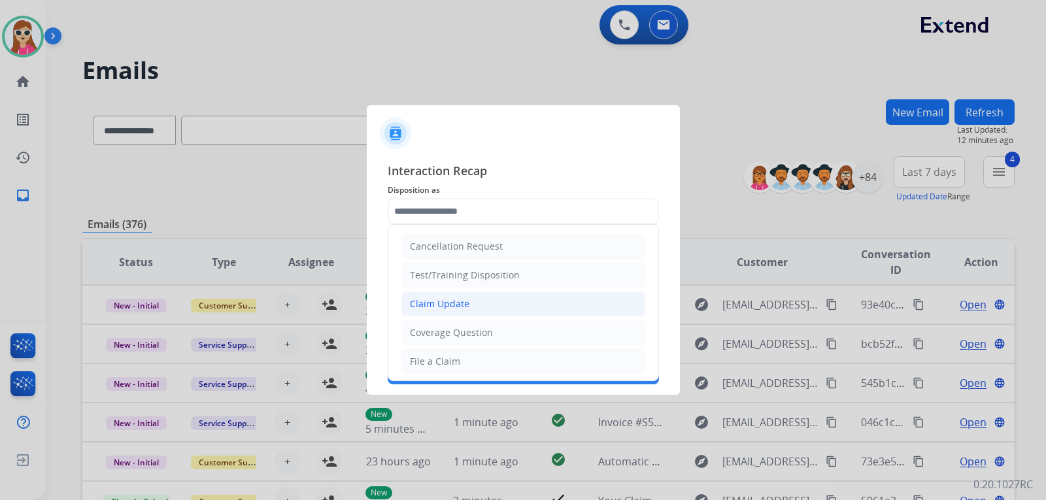
click at [473, 307] on li "Claim Update" at bounding box center [524, 304] width 244 height 25
type input "**********"
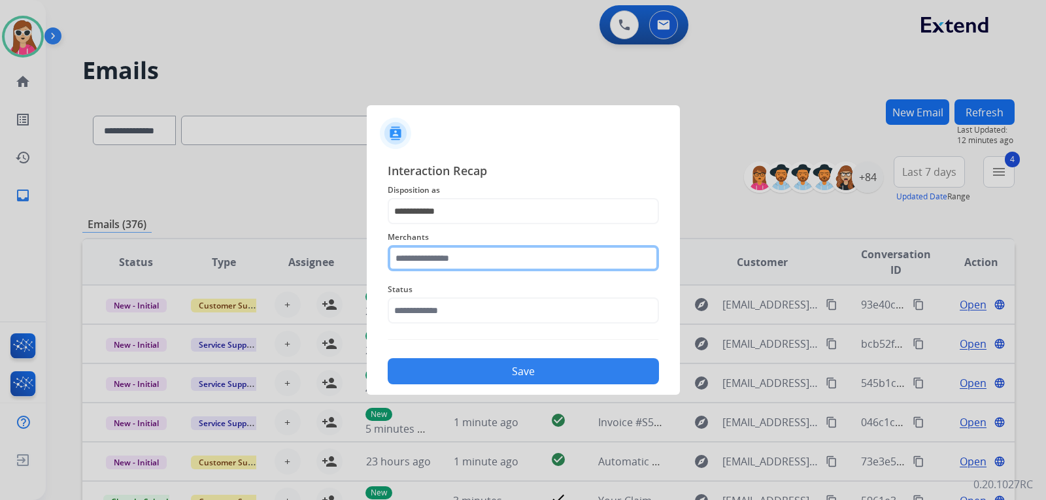
click at [468, 266] on input "text" at bounding box center [523, 258] width 271 height 26
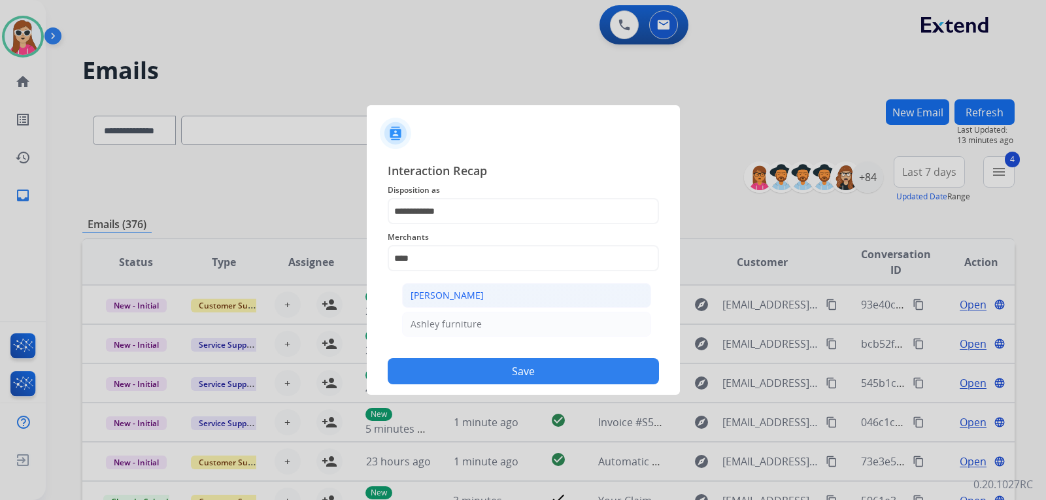
click at [464, 300] on div "[PERSON_NAME]" at bounding box center [447, 295] width 73 height 13
type input "**********"
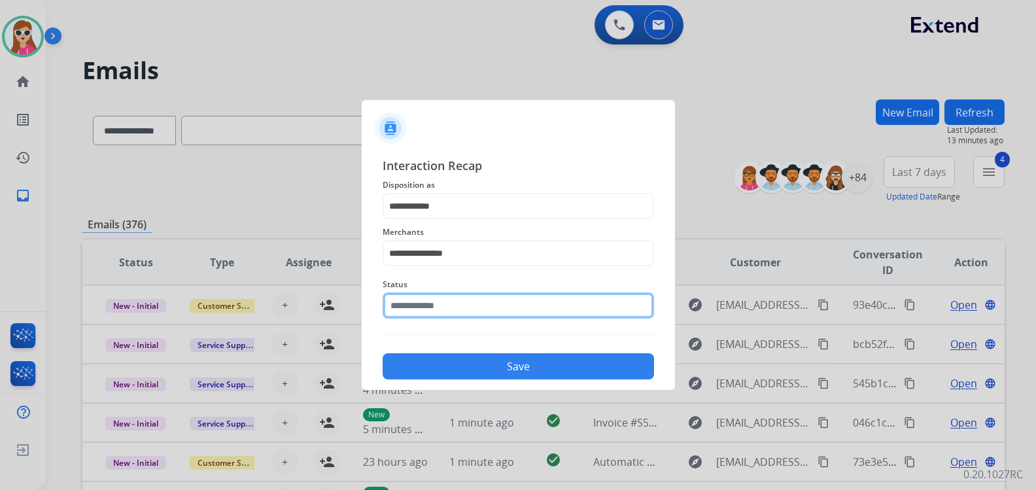
click at [458, 319] on div "Status" at bounding box center [518, 297] width 271 height 52
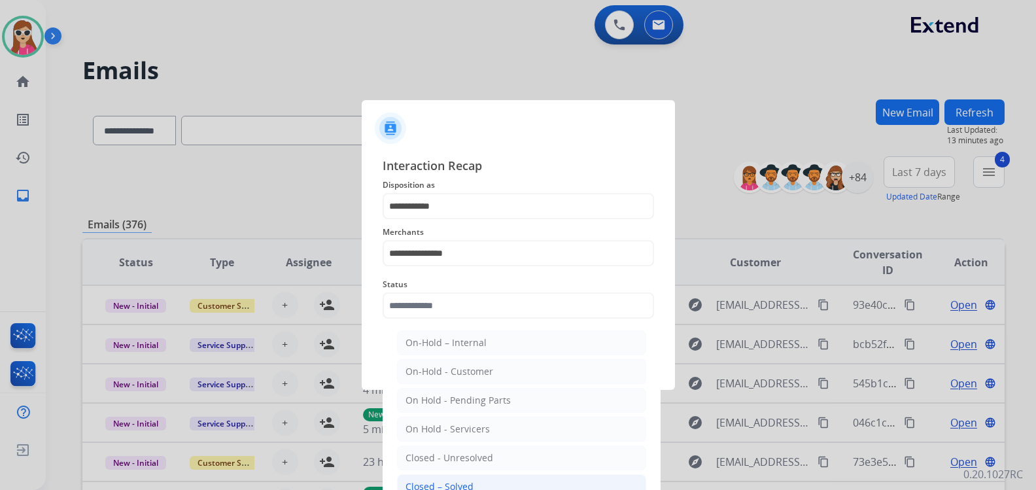
click at [466, 477] on li "Closed – Solved" at bounding box center [521, 486] width 249 height 25
type input "**********"
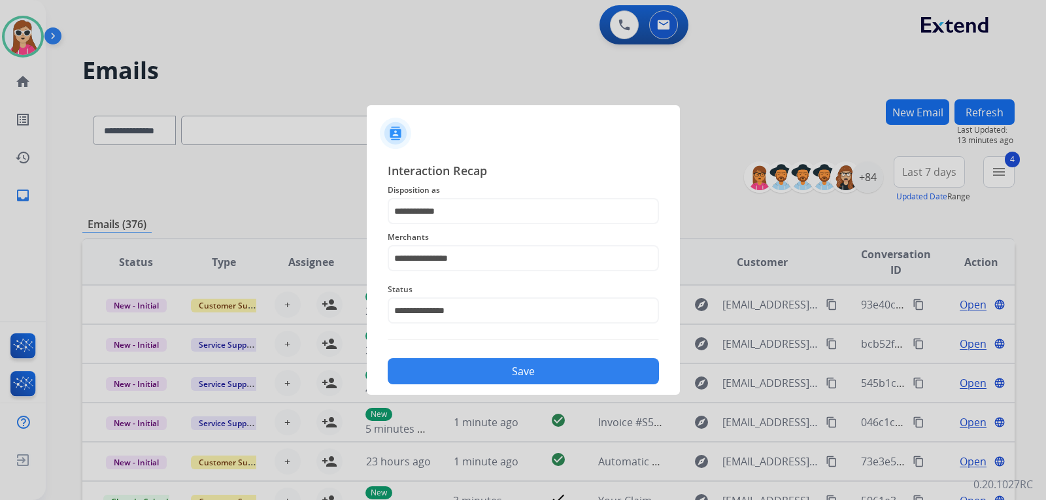
click at [528, 358] on div "Save" at bounding box center [523, 368] width 271 height 34
click at [531, 371] on button "Save" at bounding box center [523, 371] width 271 height 26
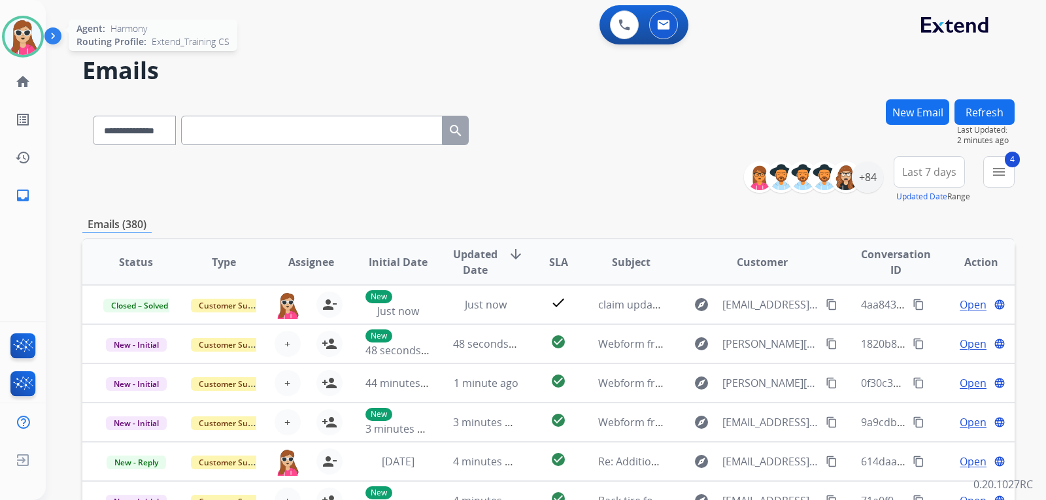
click at [15, 31] on img at bounding box center [23, 36] width 37 height 37
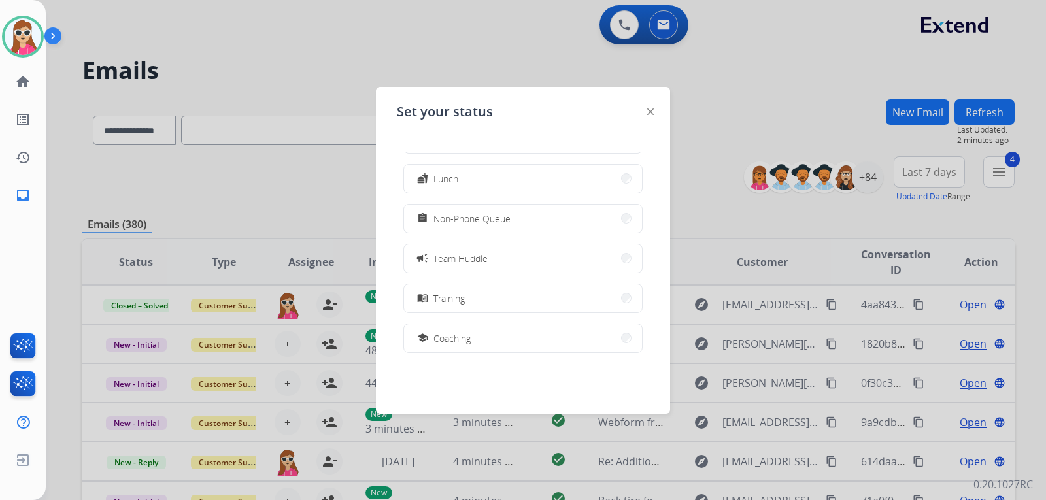
scroll to position [207, 0]
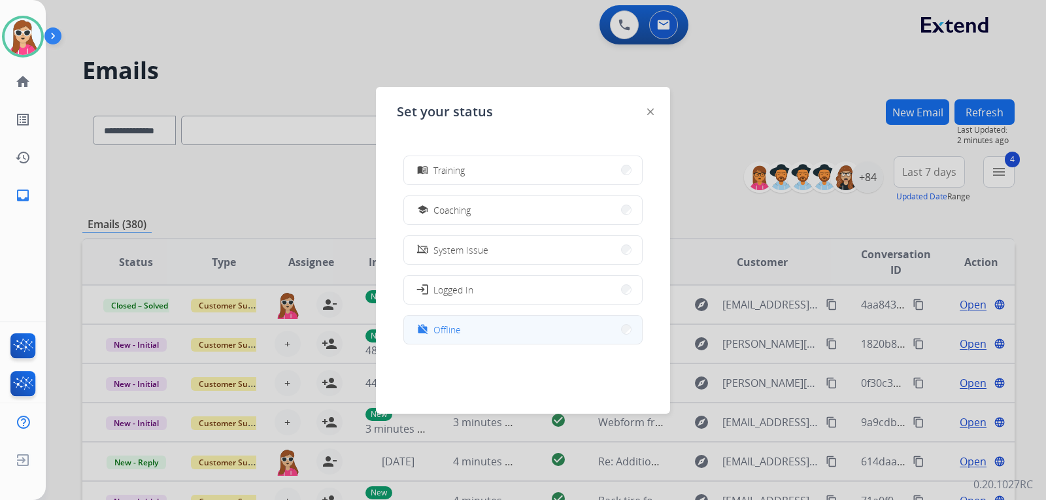
click at [476, 328] on button "work_off Offline" at bounding box center [523, 330] width 238 height 28
